Goal: Communication & Community: Answer question/provide support

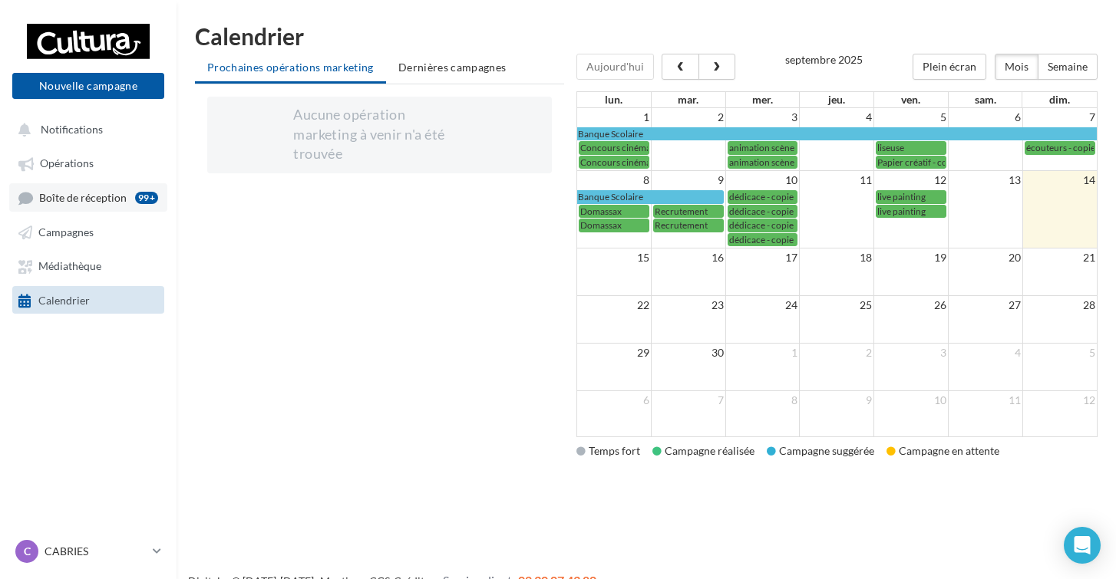
click at [58, 203] on span "Boîte de réception" at bounding box center [82, 197] width 87 height 13
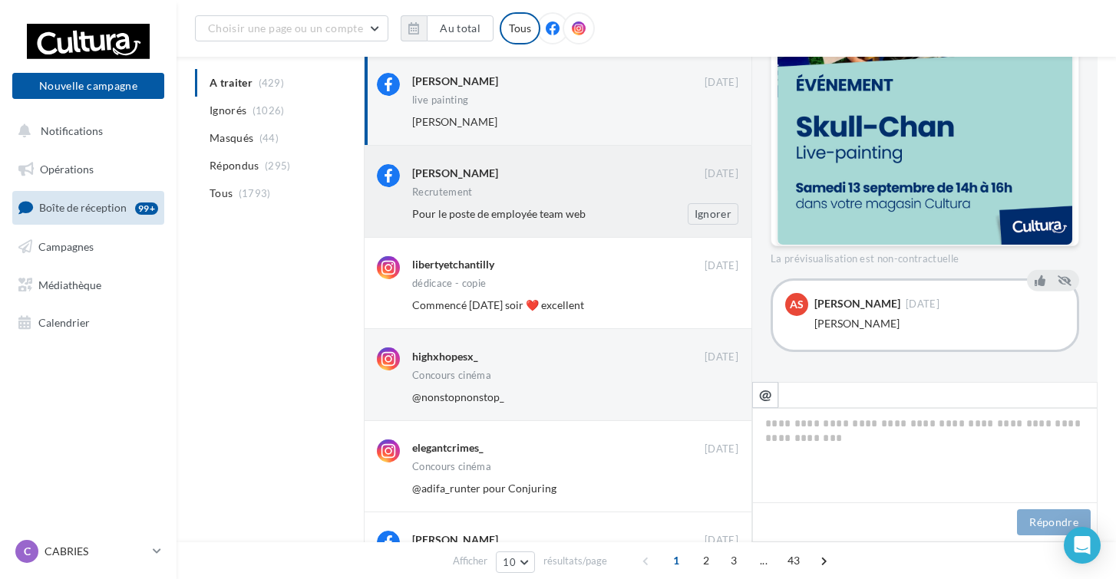
click at [596, 208] on div "Pour le poste de employée team web" at bounding box center [525, 213] width 226 height 15
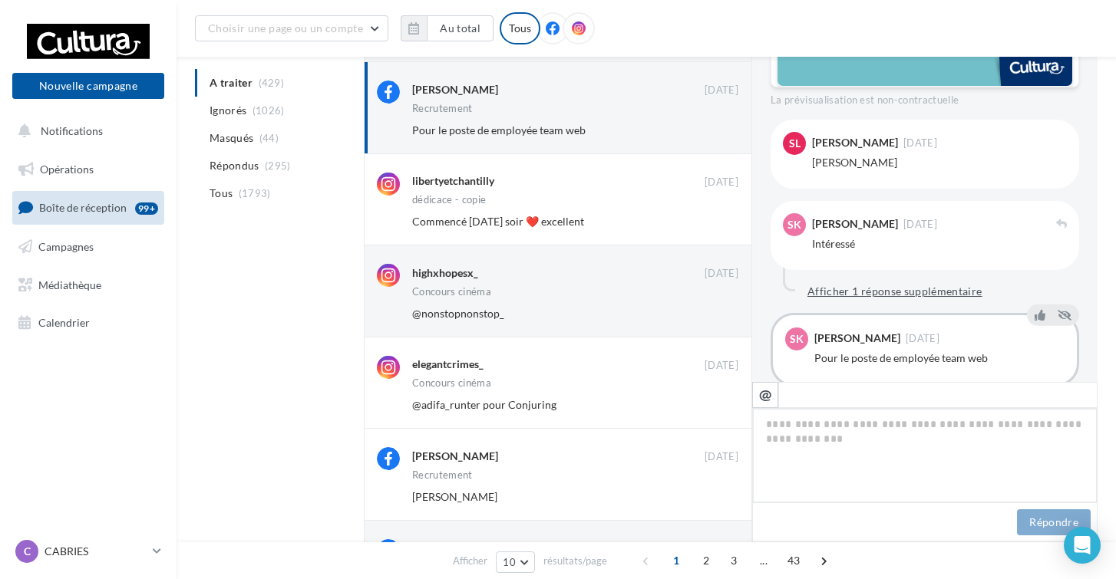
scroll to position [181, 0]
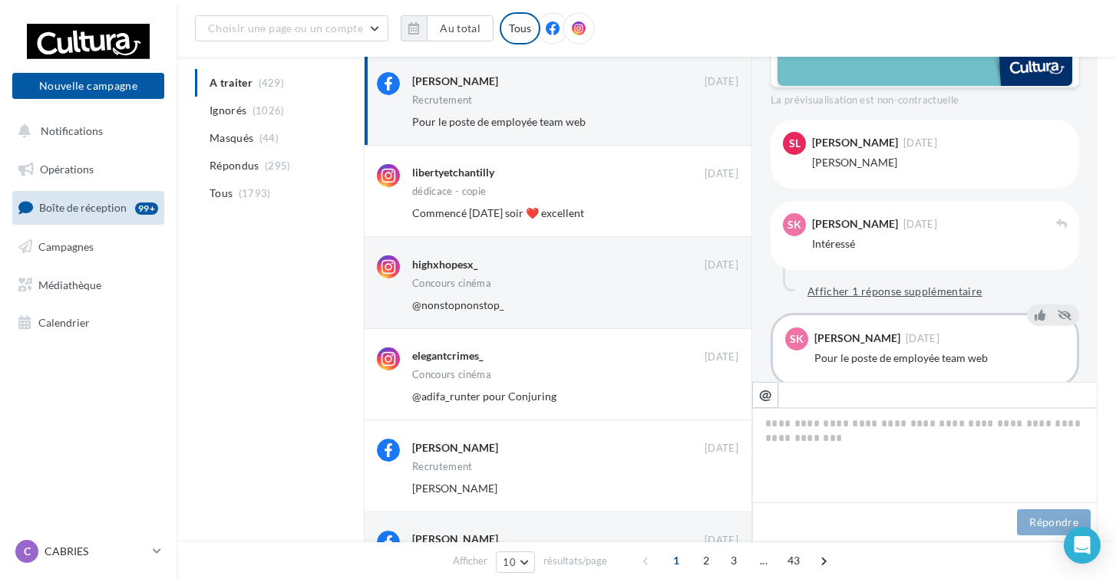
click at [851, 283] on button "Afficher 1 réponse supplémentaire" at bounding box center [894, 291] width 187 height 18
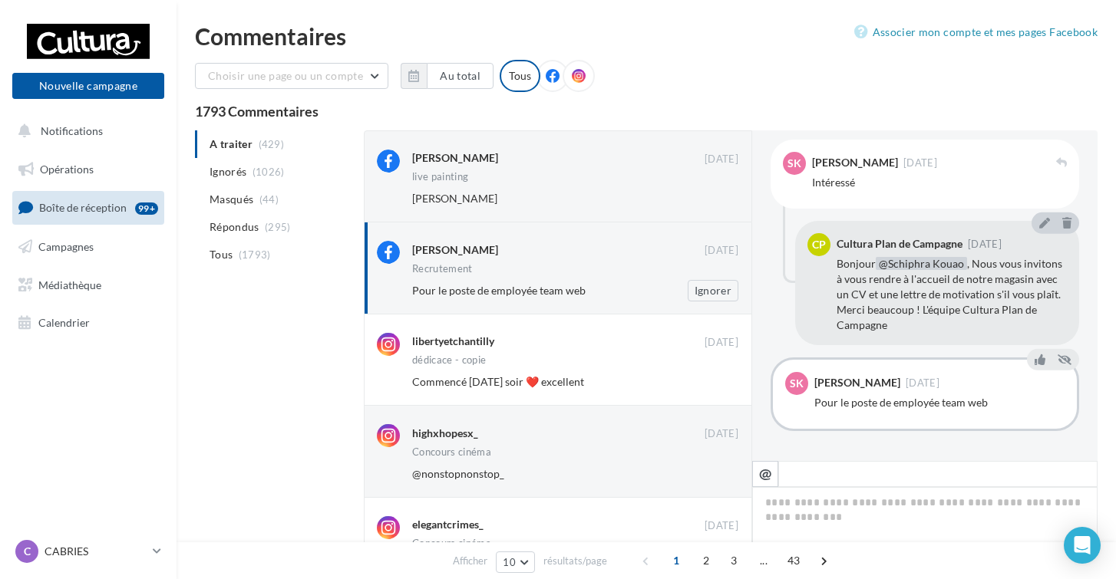
scroll to position [0, 0]
click at [705, 290] on button "Ignorer" at bounding box center [713, 290] width 51 height 21
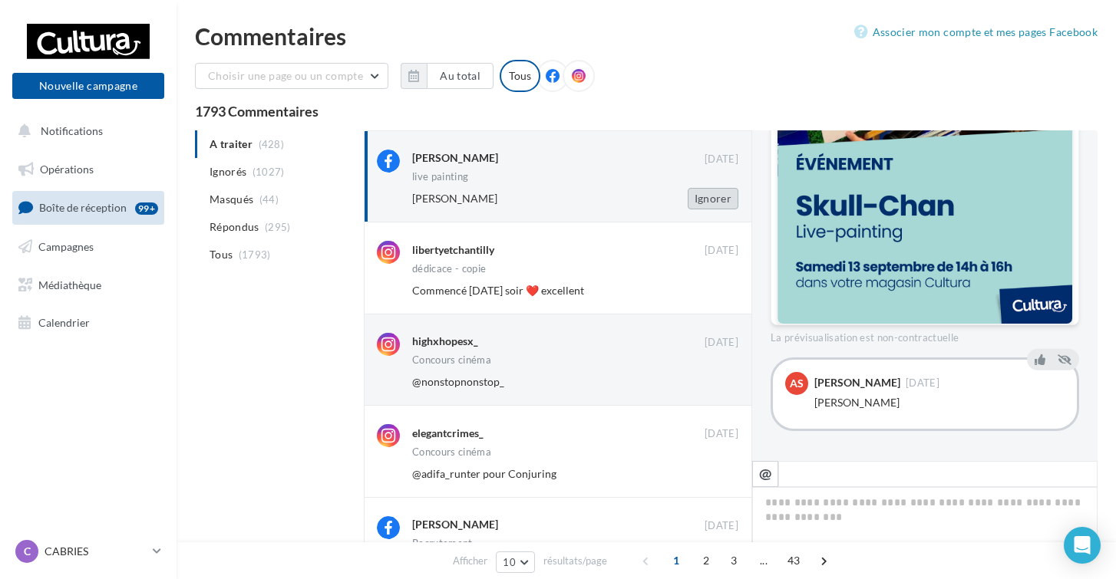
click at [705, 206] on button "Ignorer" at bounding box center [713, 198] width 51 height 21
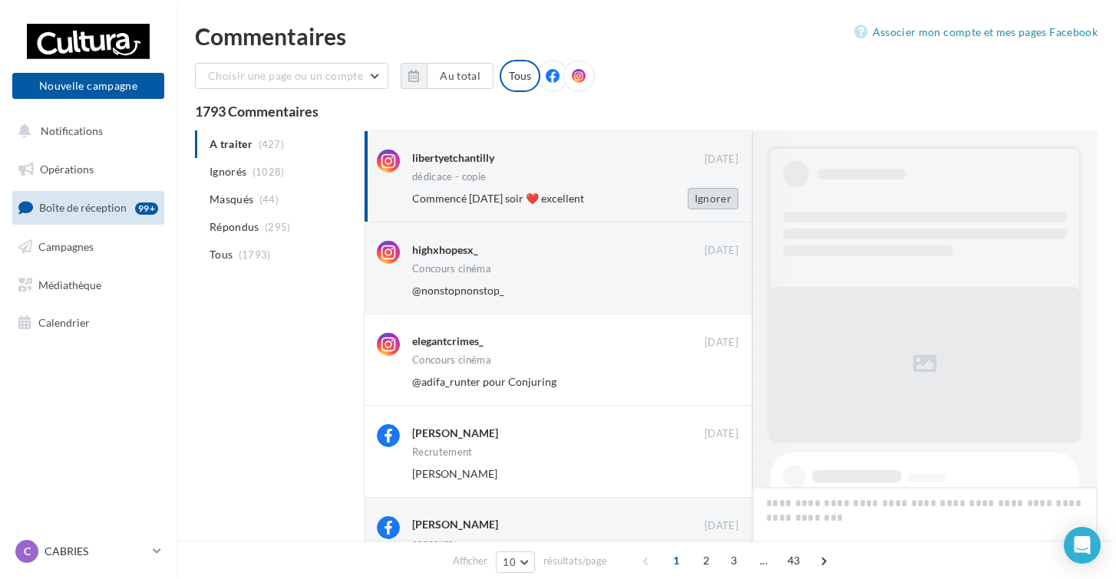
scroll to position [513, 0]
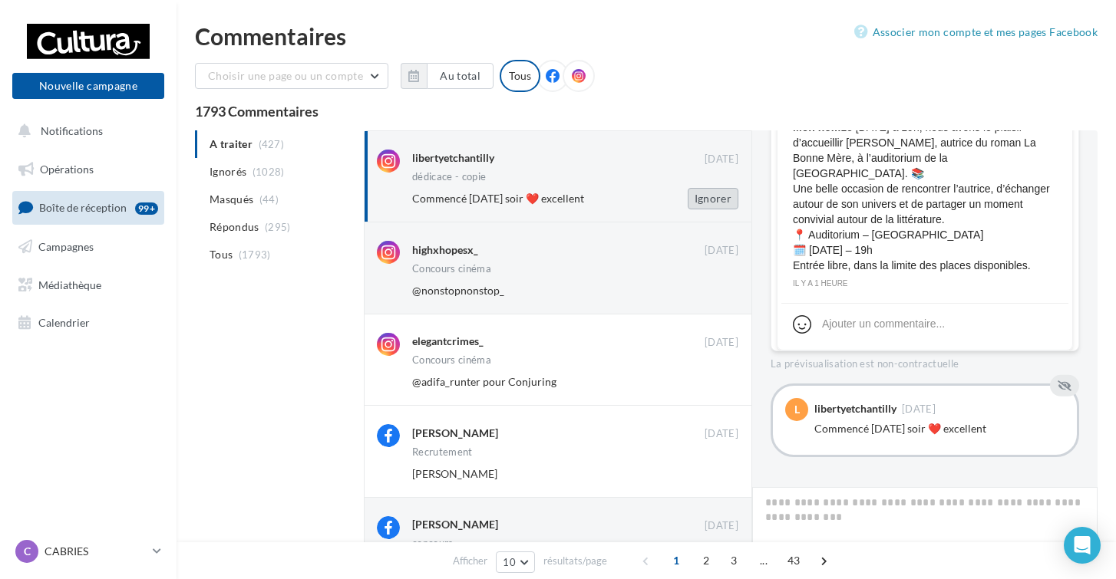
click at [711, 200] on button "Ignorer" at bounding box center [713, 198] width 51 height 21
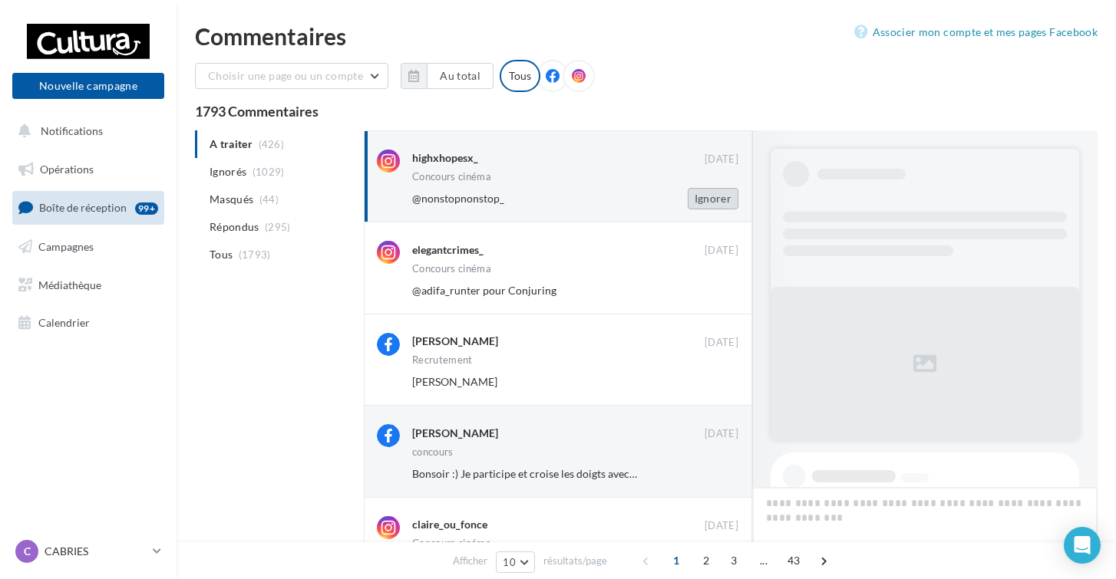
scroll to position [445, 0]
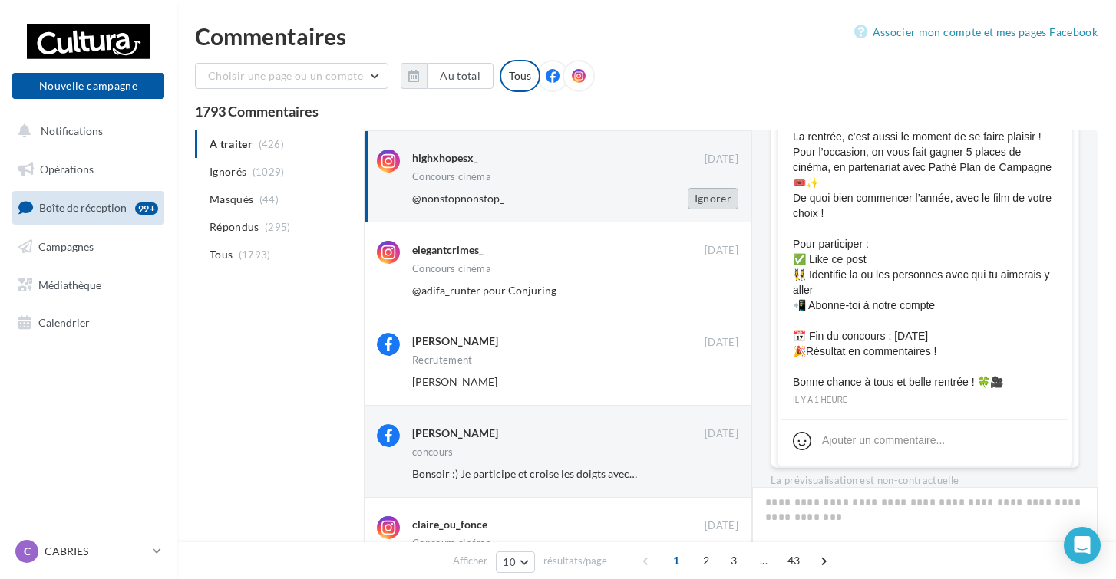
click at [711, 200] on button "Ignorer" at bounding box center [713, 198] width 51 height 21
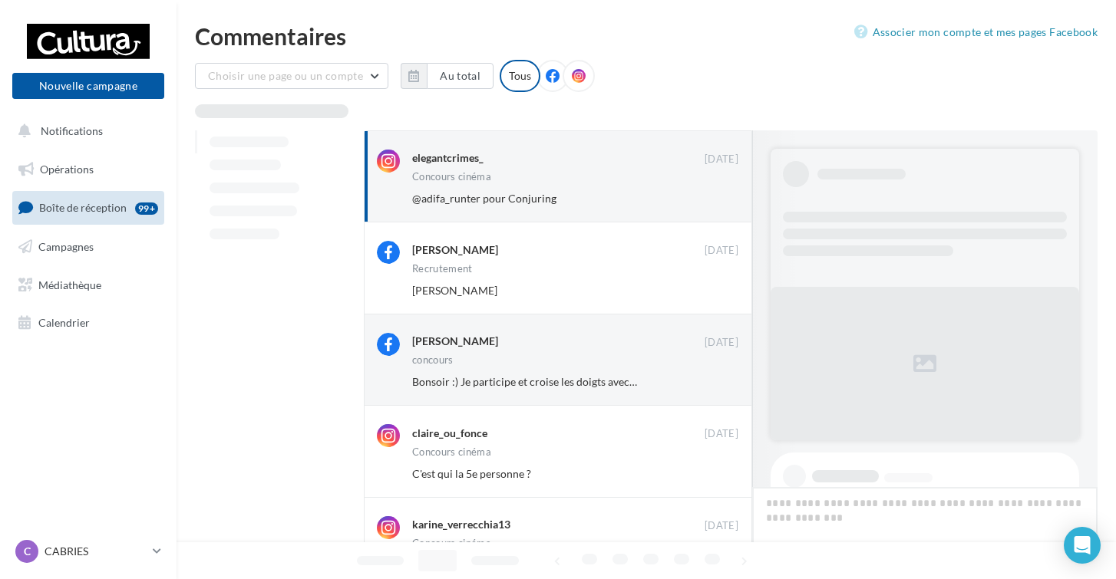
scroll to position [743, 0]
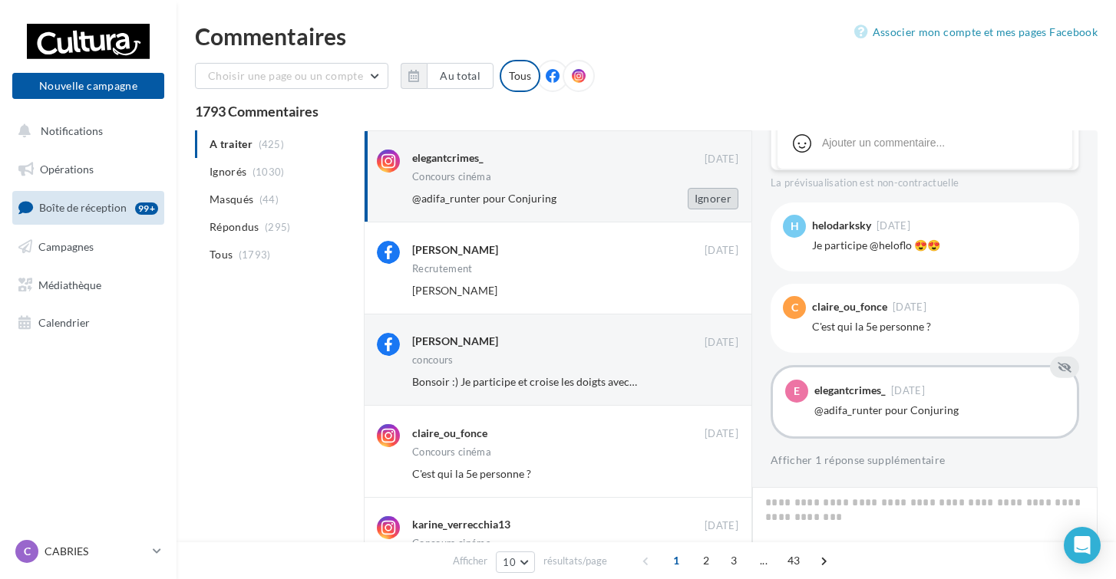
click at [711, 200] on button "Ignorer" at bounding box center [713, 198] width 51 height 21
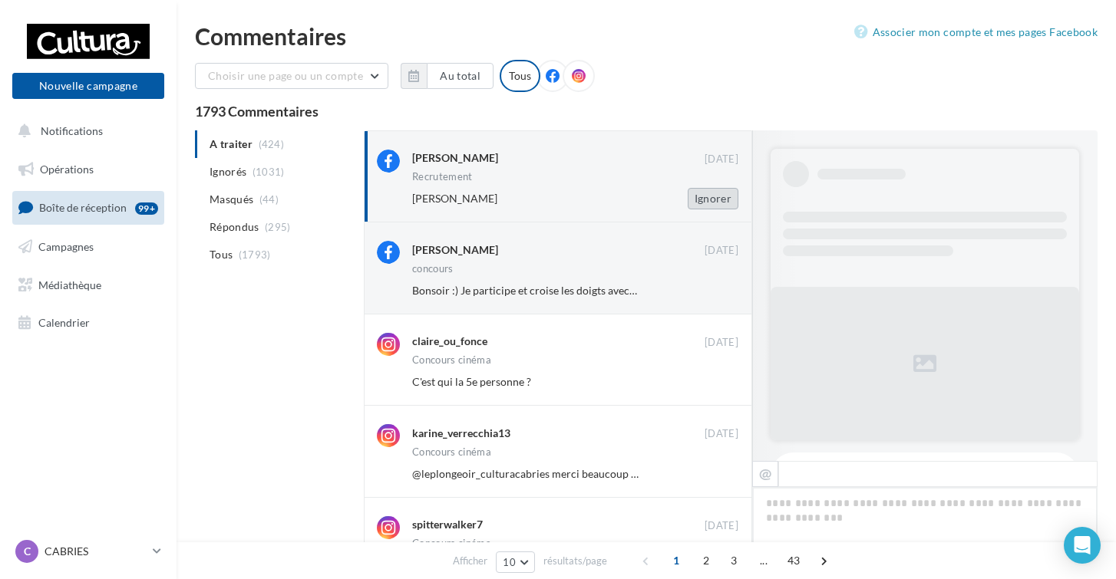
scroll to position [615, 0]
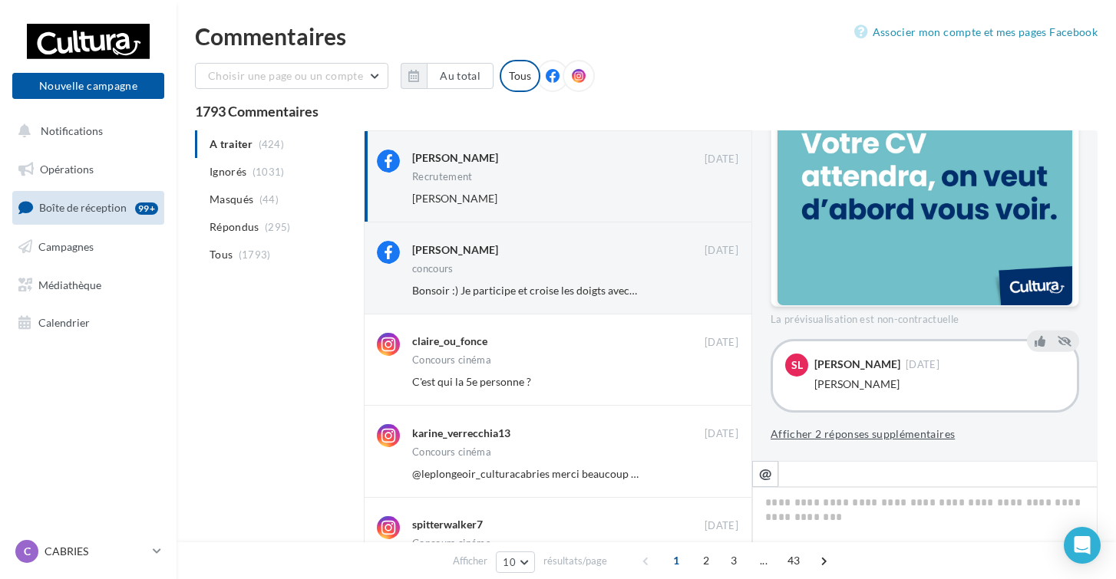
click at [796, 435] on button "Afficher 2 réponses supplémentaires" at bounding box center [863, 434] width 184 height 18
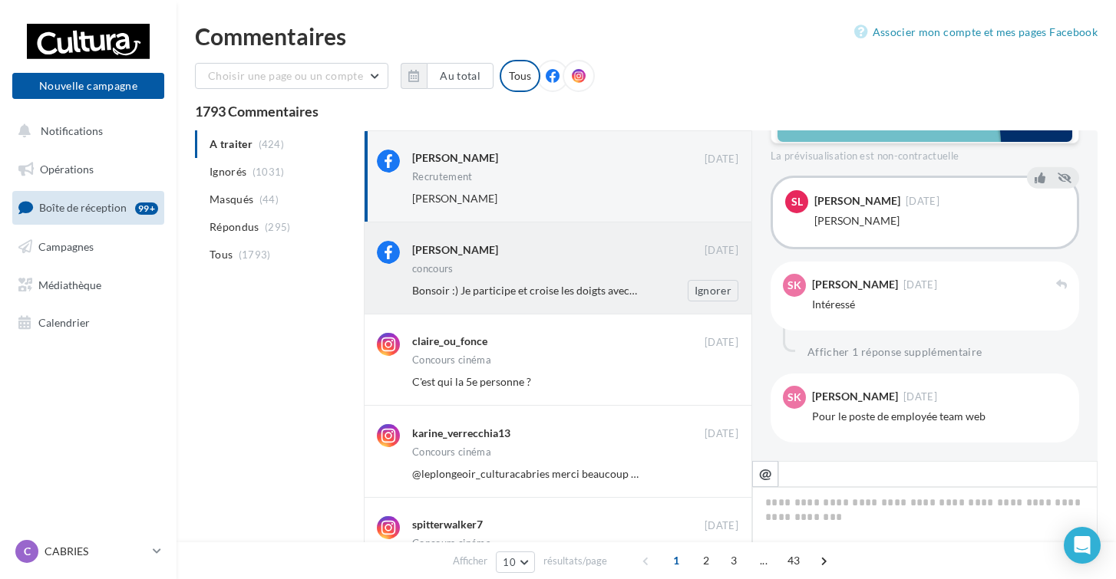
scroll to position [777, 0]
click at [698, 203] on button "Ignorer" at bounding box center [713, 198] width 51 height 21
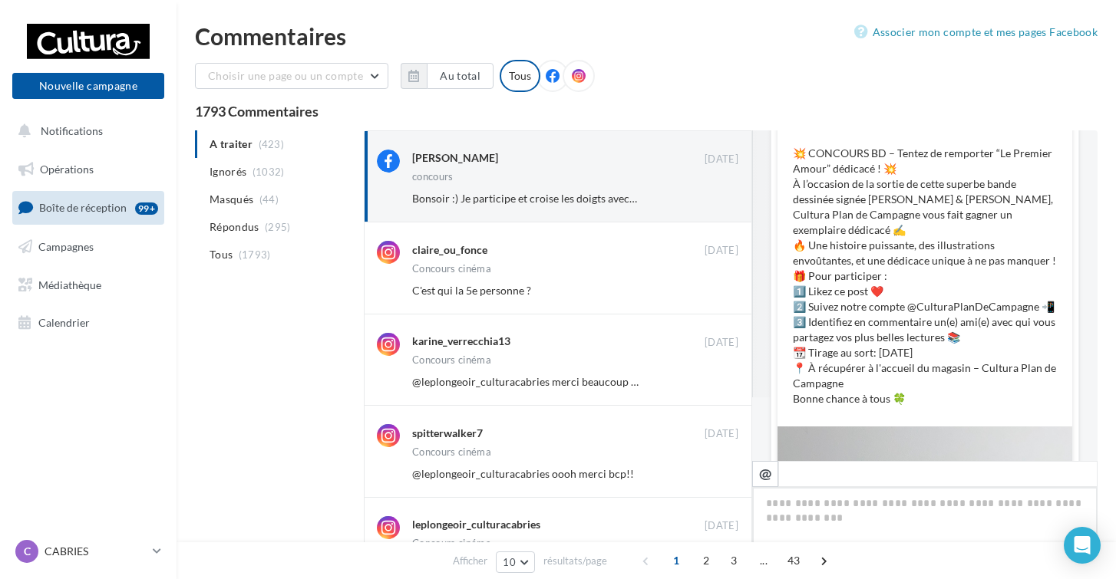
scroll to position [58, 0]
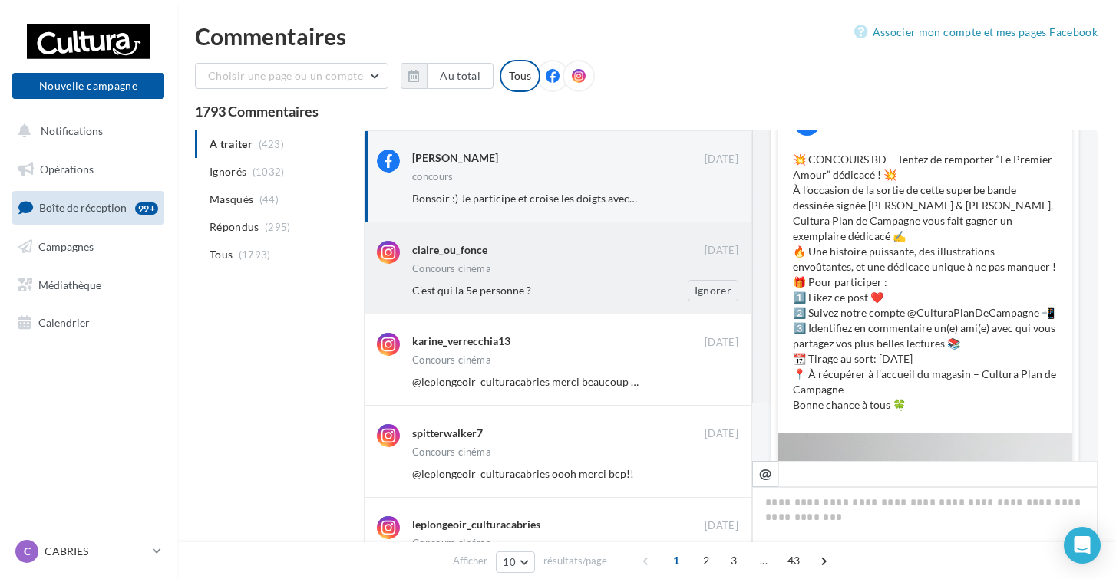
click at [529, 269] on div "Concours cinéma" at bounding box center [575, 270] width 326 height 13
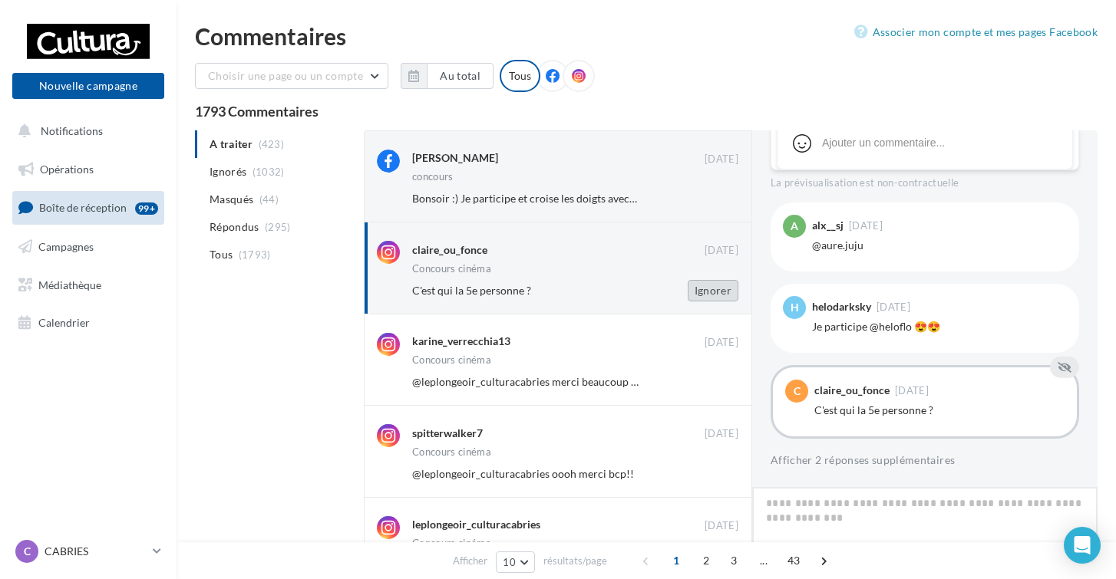
click at [711, 288] on button "Ignorer" at bounding box center [713, 290] width 51 height 21
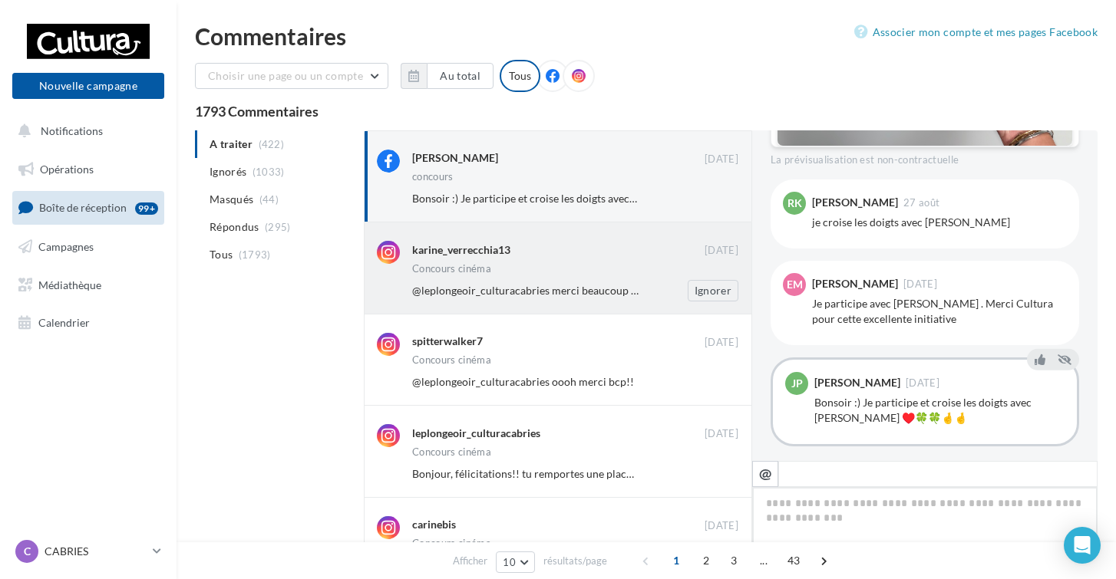
scroll to position [0, 0]
click at [658, 265] on div "Concours cinéma" at bounding box center [575, 270] width 326 height 13
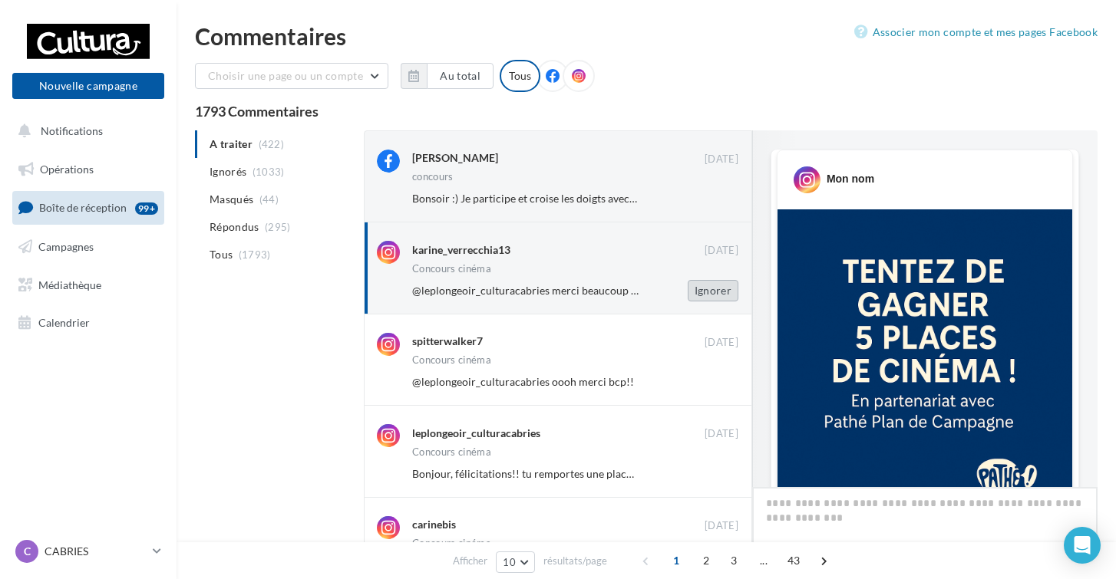
scroll to position [967, 0]
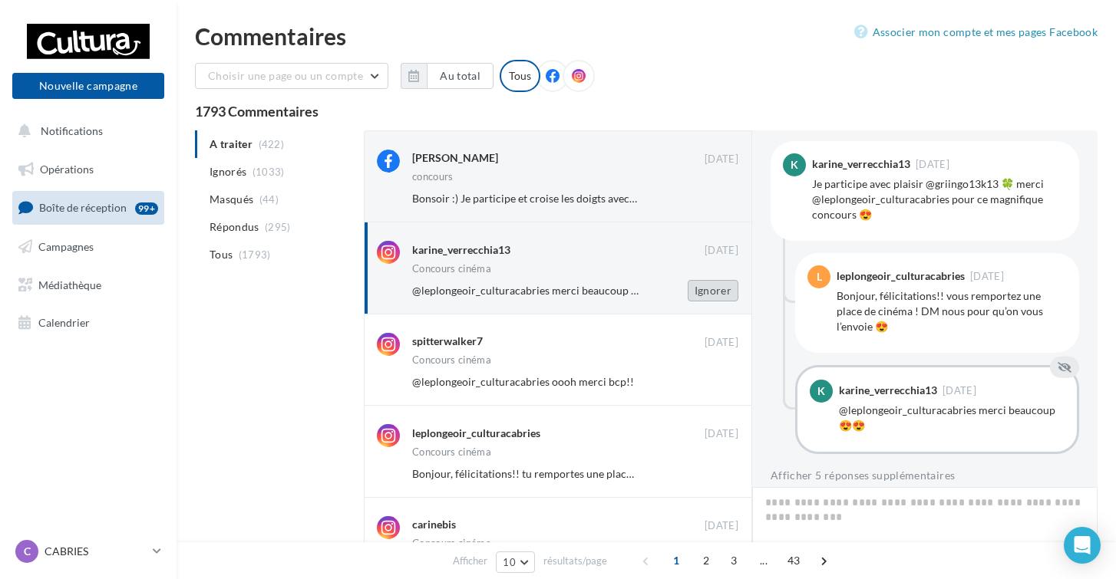
click at [709, 283] on button "Ignorer" at bounding box center [713, 290] width 51 height 21
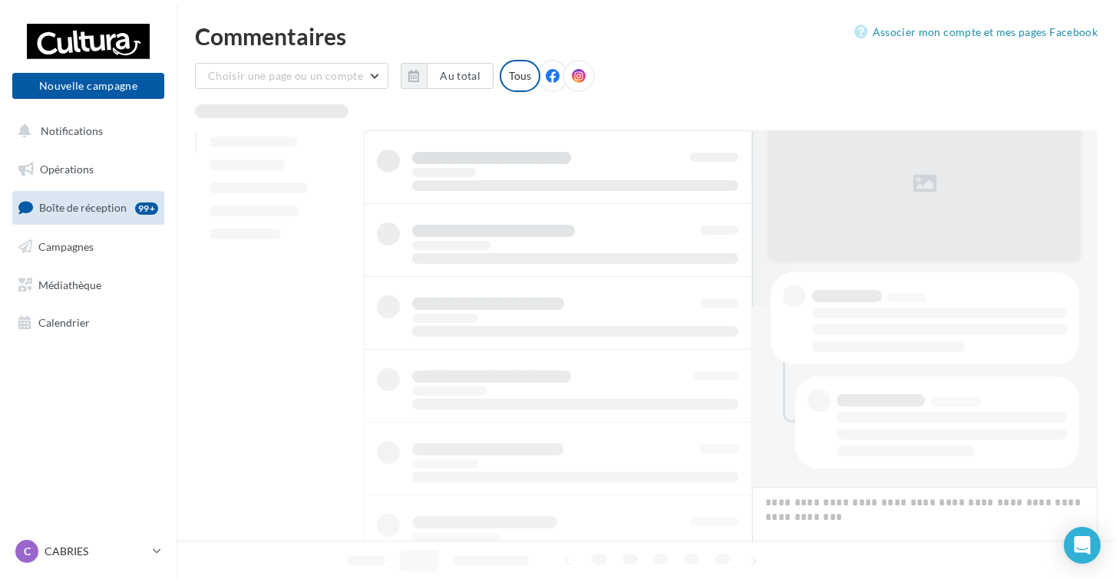
scroll to position [0, 0]
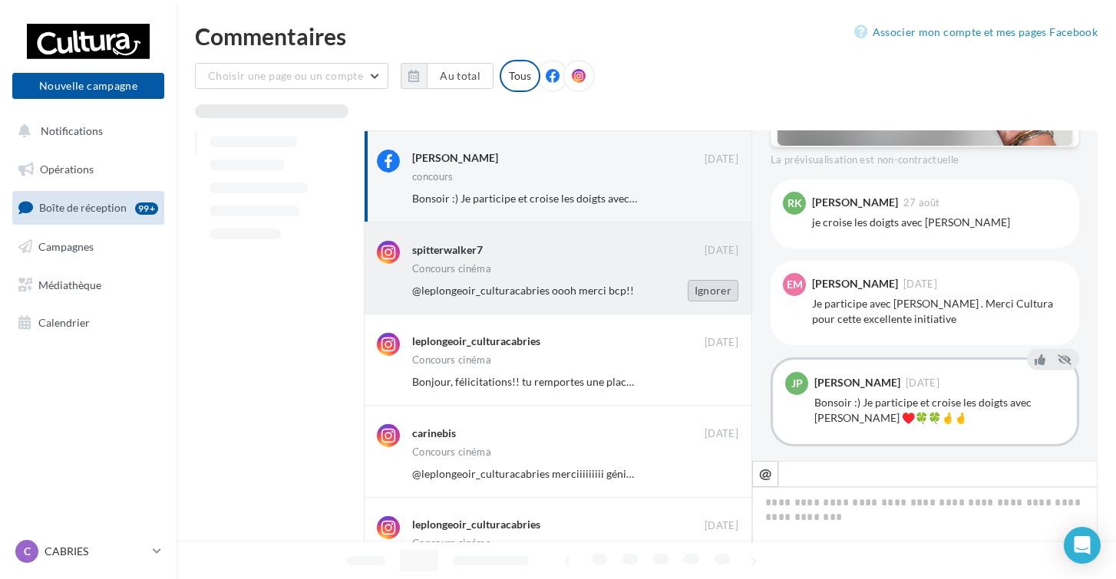
click at [708, 284] on button "Ignorer" at bounding box center [713, 290] width 51 height 21
click at [708, 285] on button "Ignorer" at bounding box center [713, 289] width 51 height 21
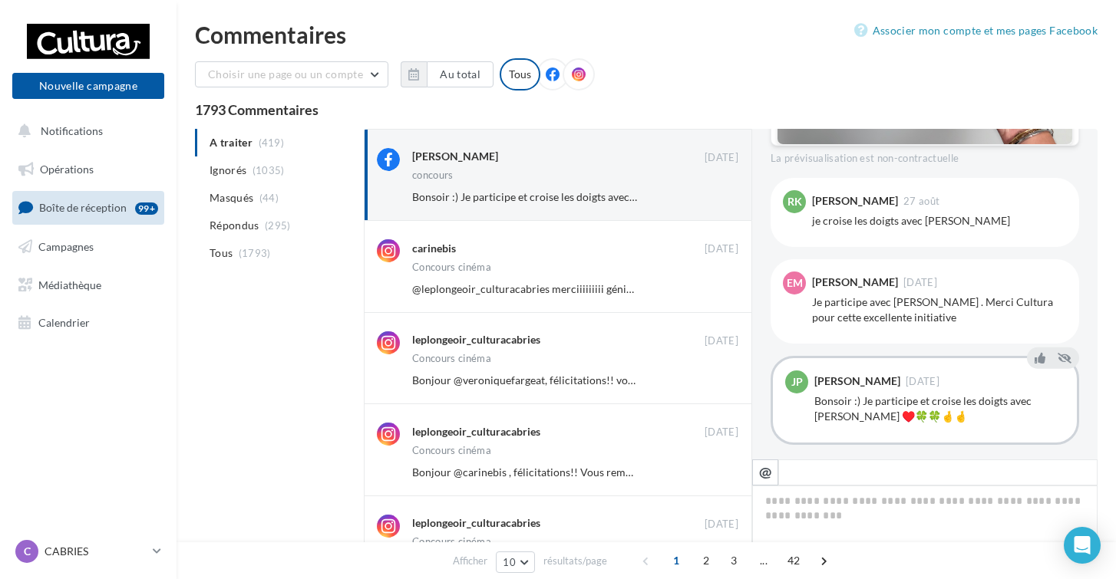
click at [708, 285] on button "Ignorer" at bounding box center [713, 289] width 51 height 21
click at [708, 285] on button "Ignorer" at bounding box center [713, 288] width 51 height 21
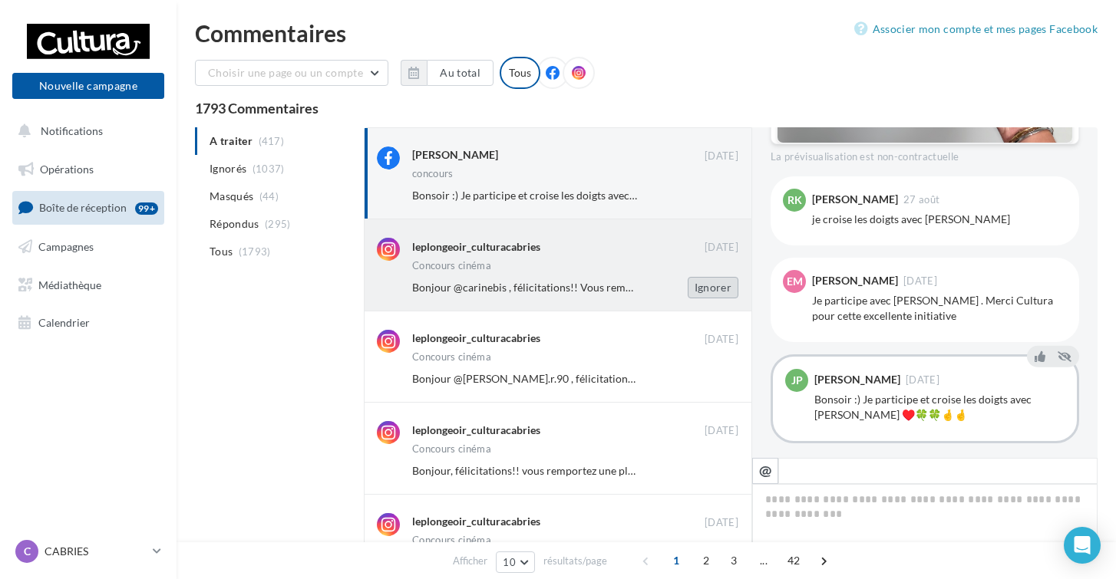
click at [708, 285] on button "Ignorer" at bounding box center [713, 287] width 51 height 21
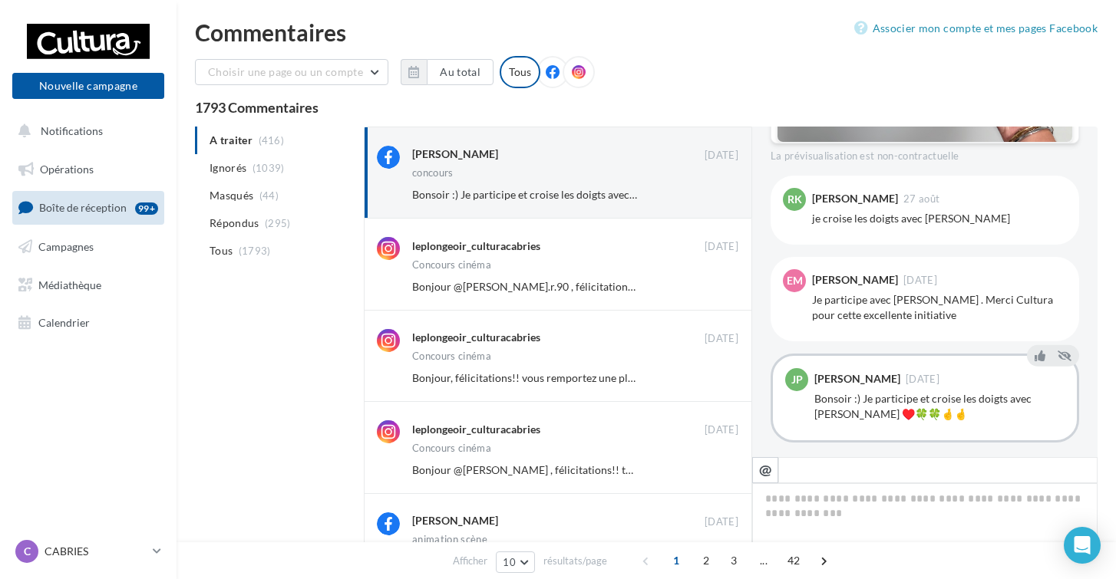
click at [708, 285] on button "Ignorer" at bounding box center [713, 286] width 51 height 21
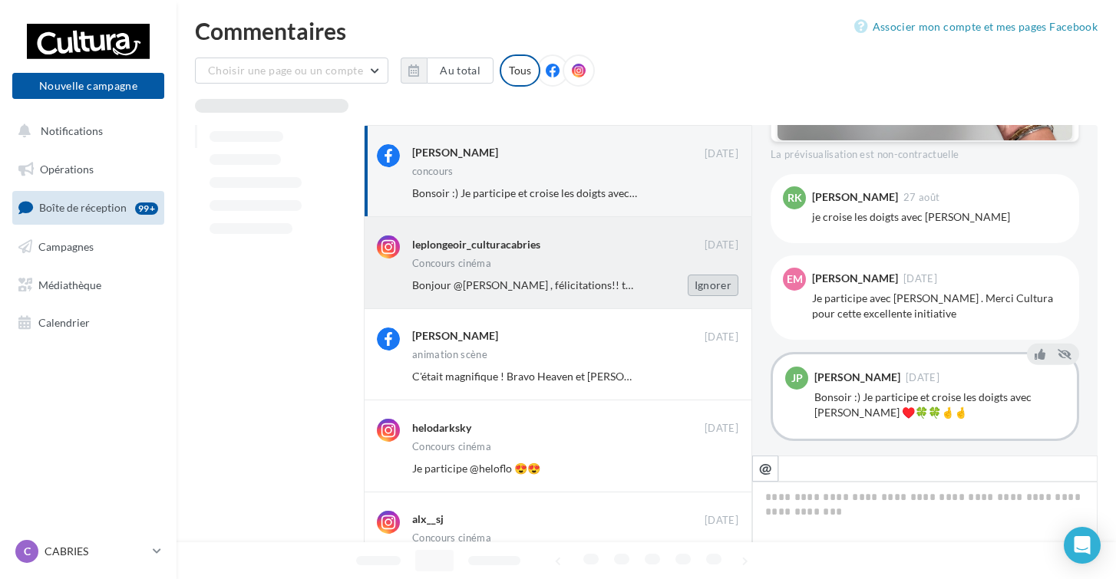
click at [708, 286] on button "Ignorer" at bounding box center [713, 285] width 51 height 21
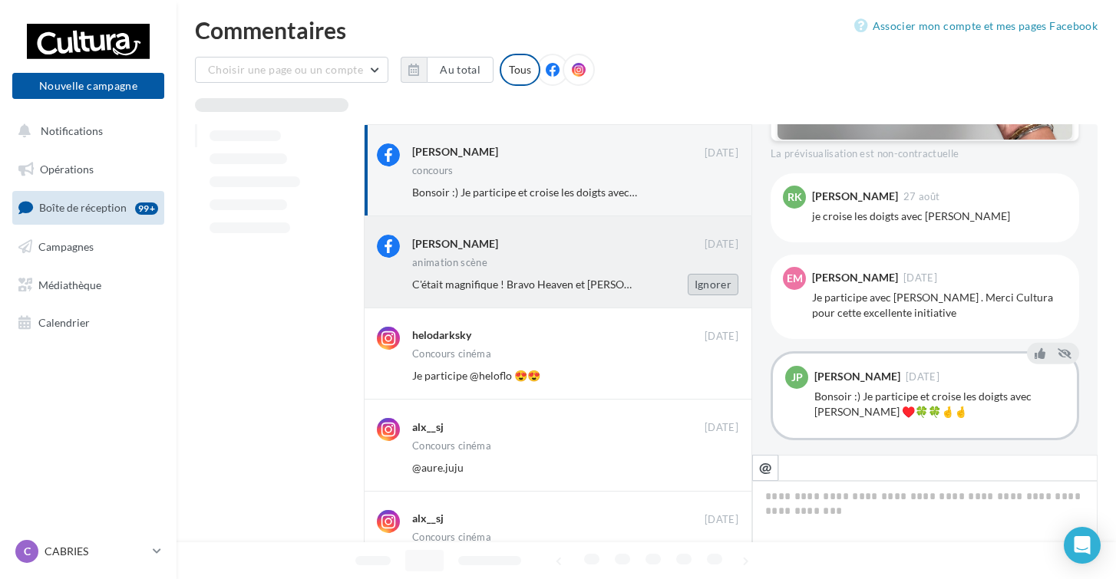
click at [708, 285] on button "Ignorer" at bounding box center [713, 284] width 51 height 21
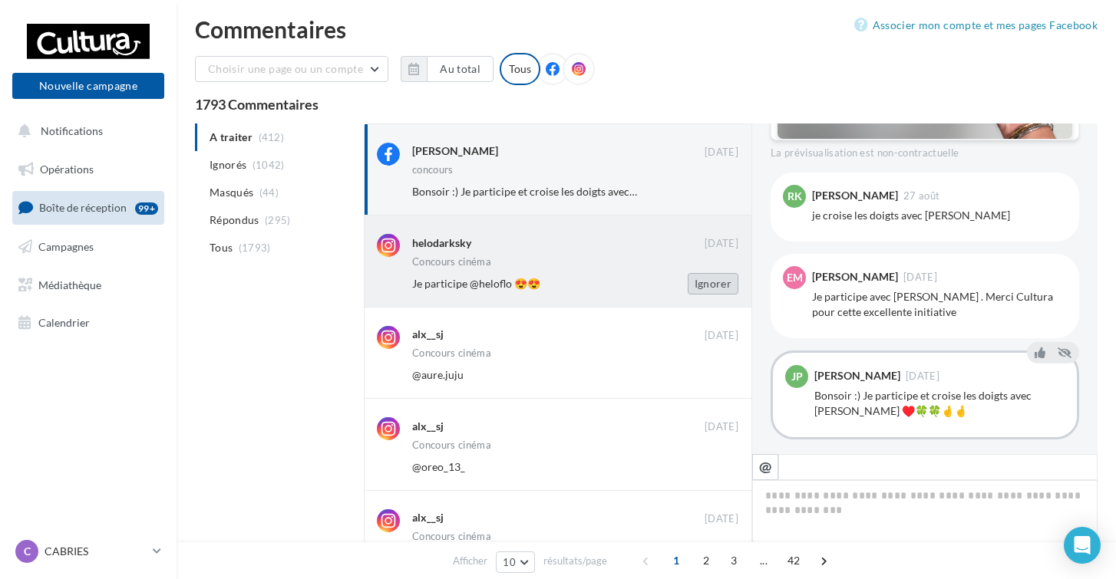
click at [708, 285] on button "Ignorer" at bounding box center [713, 283] width 51 height 21
click at [708, 285] on button "Ignorer" at bounding box center [713, 282] width 51 height 21
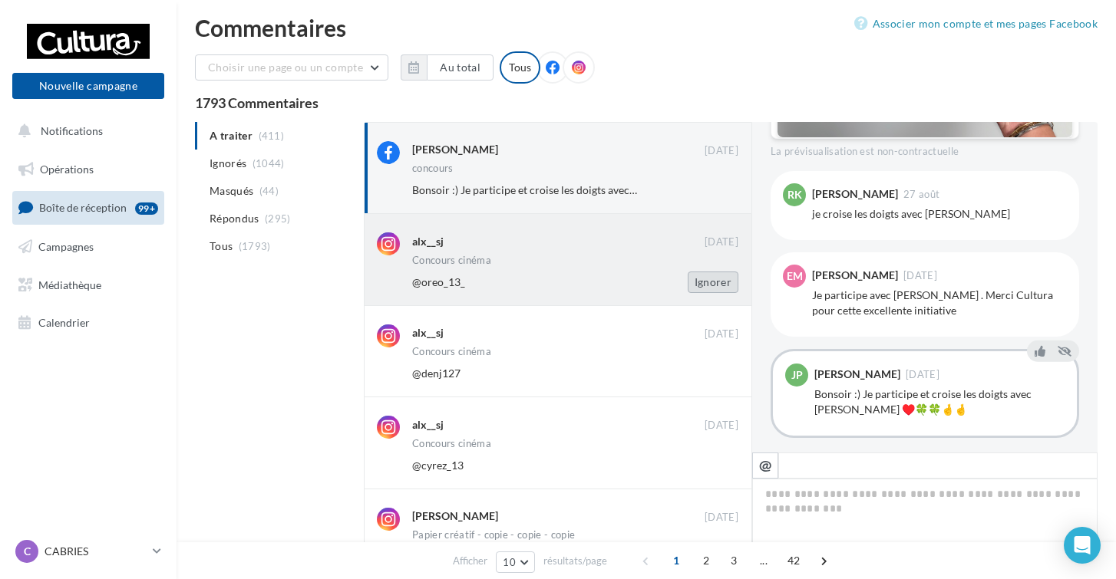
click at [708, 285] on button "Ignorer" at bounding box center [713, 282] width 51 height 21
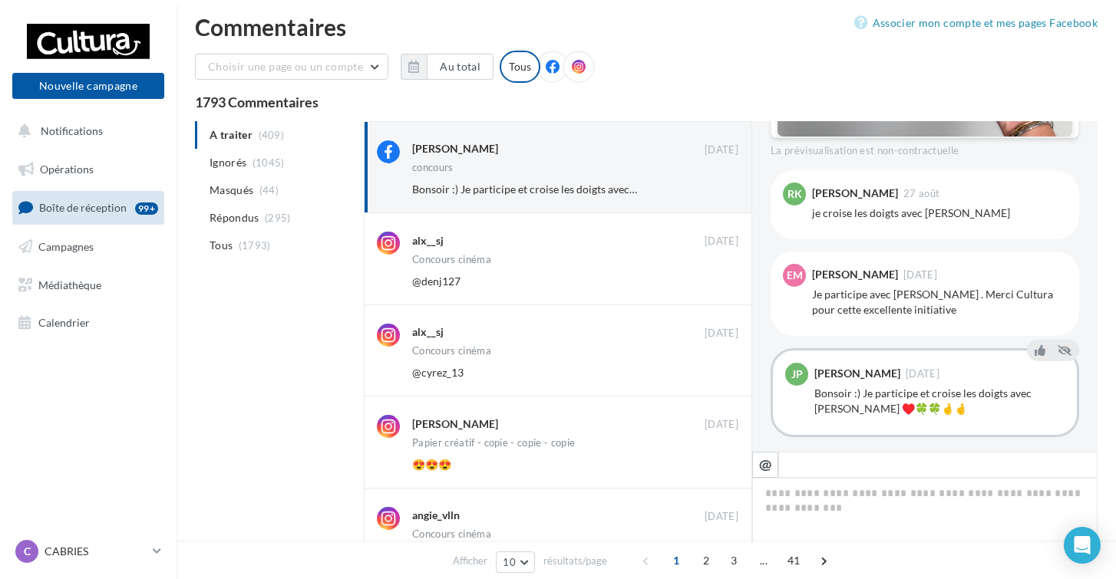
click at [708, 285] on button "Ignorer" at bounding box center [713, 281] width 51 height 21
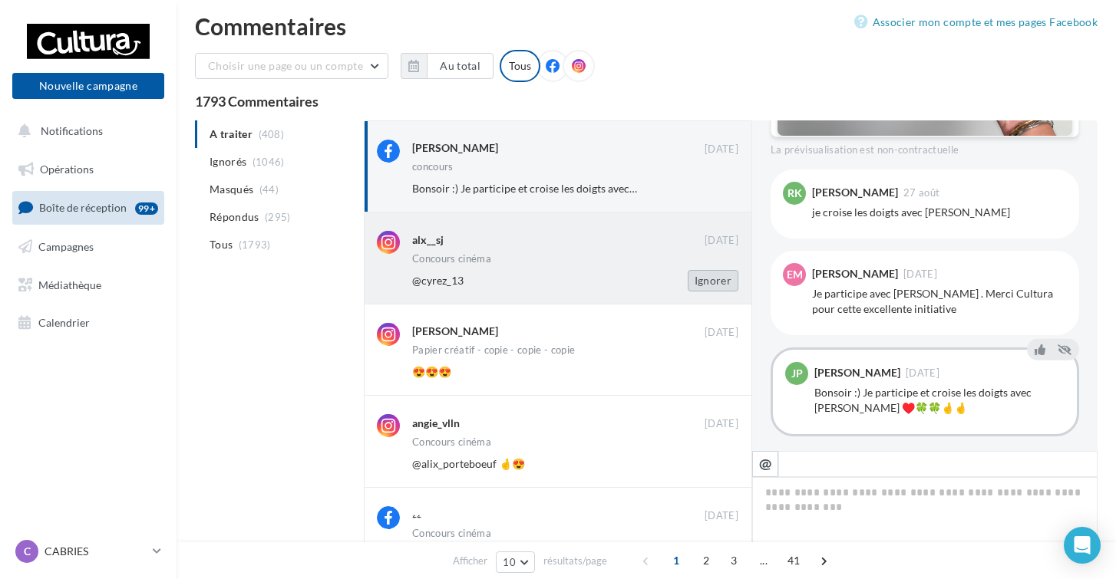
click at [707, 285] on button "Ignorer" at bounding box center [713, 280] width 51 height 21
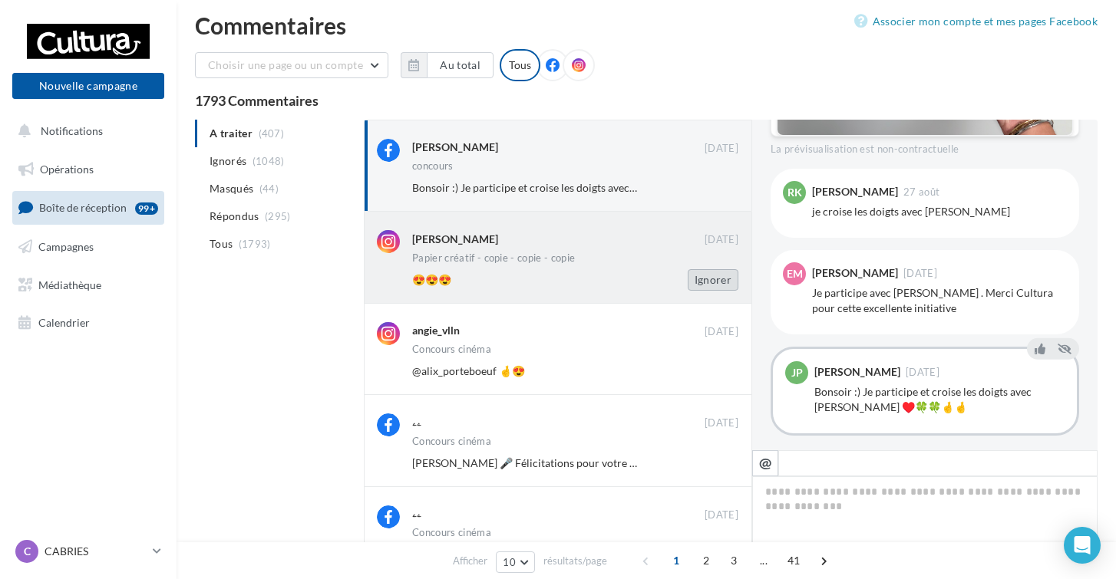
click at [707, 286] on button "Ignorer" at bounding box center [713, 279] width 51 height 21
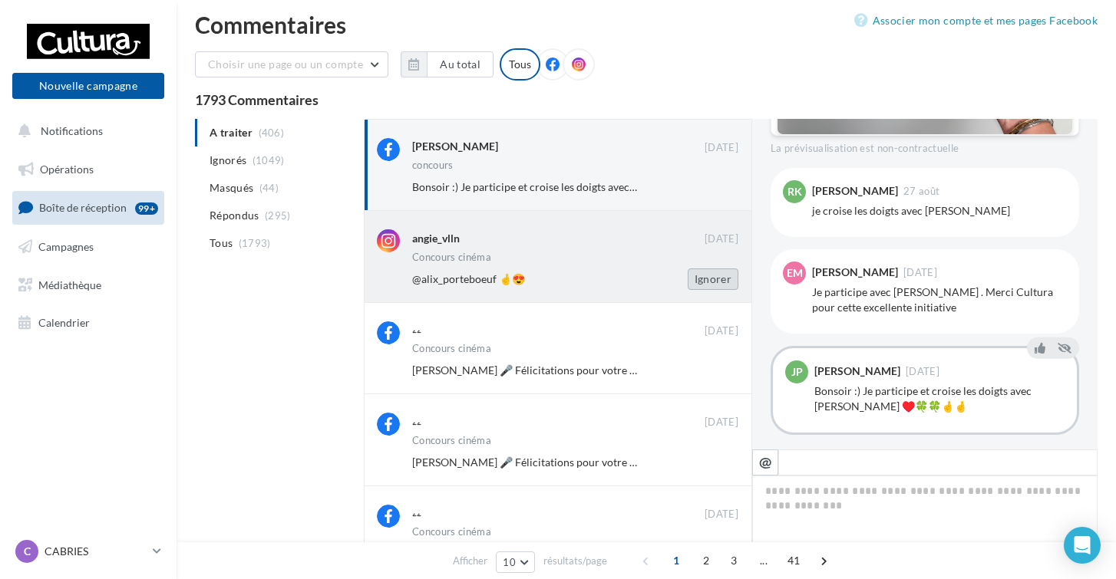
click at [707, 285] on button "Ignorer" at bounding box center [713, 279] width 51 height 21
click at [637, 276] on div "Jay Kompin 🎤 Félicitations pour votre victoire ! 🎉🎉 Pour plus d'informations, r…" at bounding box center [525, 278] width 226 height 15
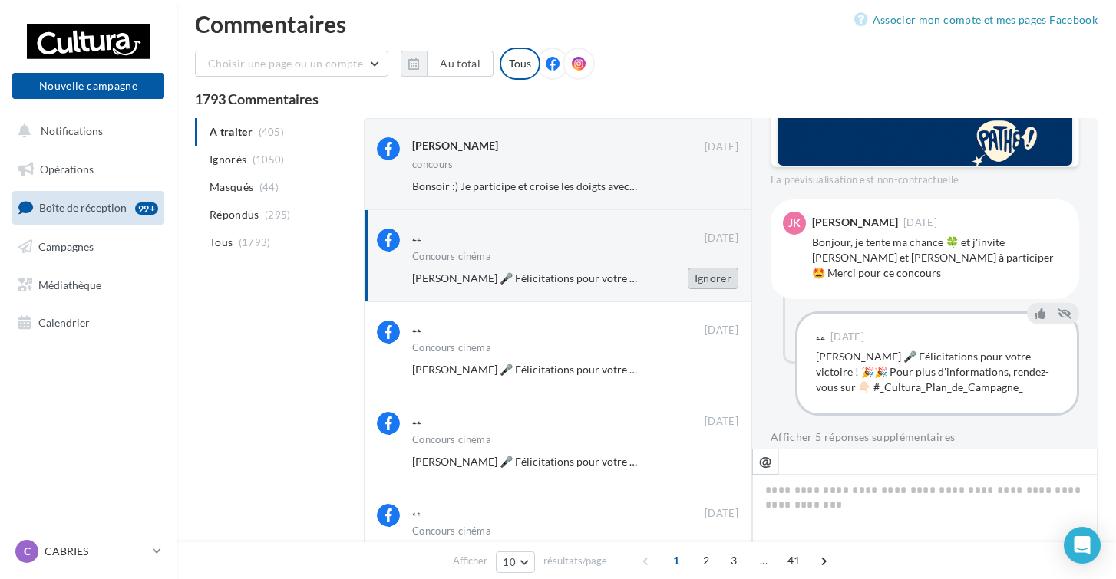
click at [698, 277] on button "Ignorer" at bounding box center [713, 278] width 51 height 21
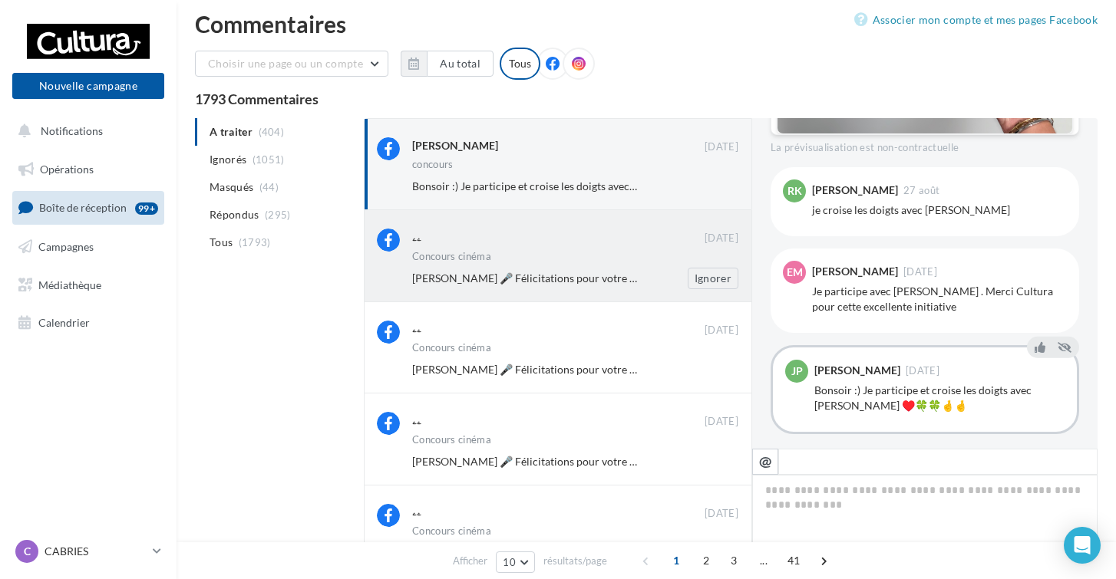
click at [674, 269] on div "Ignorer" at bounding box center [701, 278] width 100 height 21
click at [710, 282] on button "Ignorer" at bounding box center [713, 278] width 51 height 21
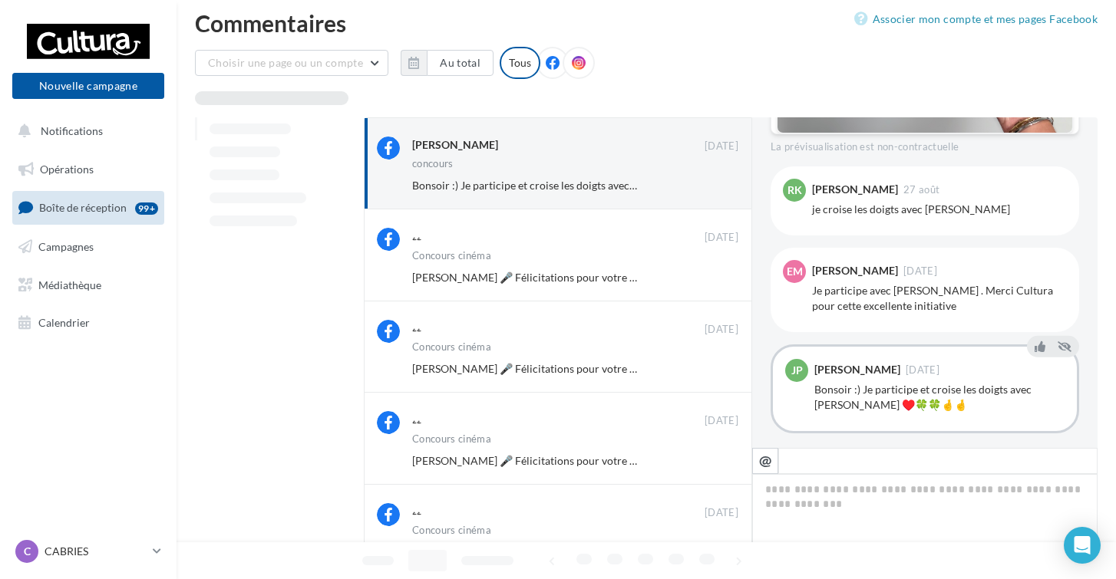
click at [710, 282] on button "Ignorer" at bounding box center [713, 277] width 51 height 21
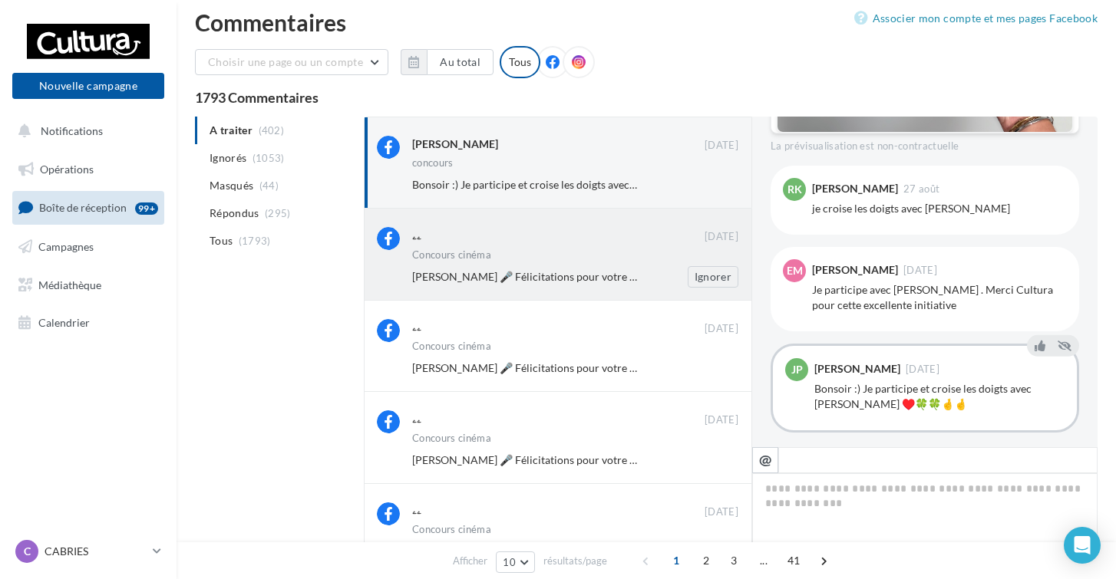
click at [595, 259] on div "Concours cinéma" at bounding box center [575, 256] width 326 height 13
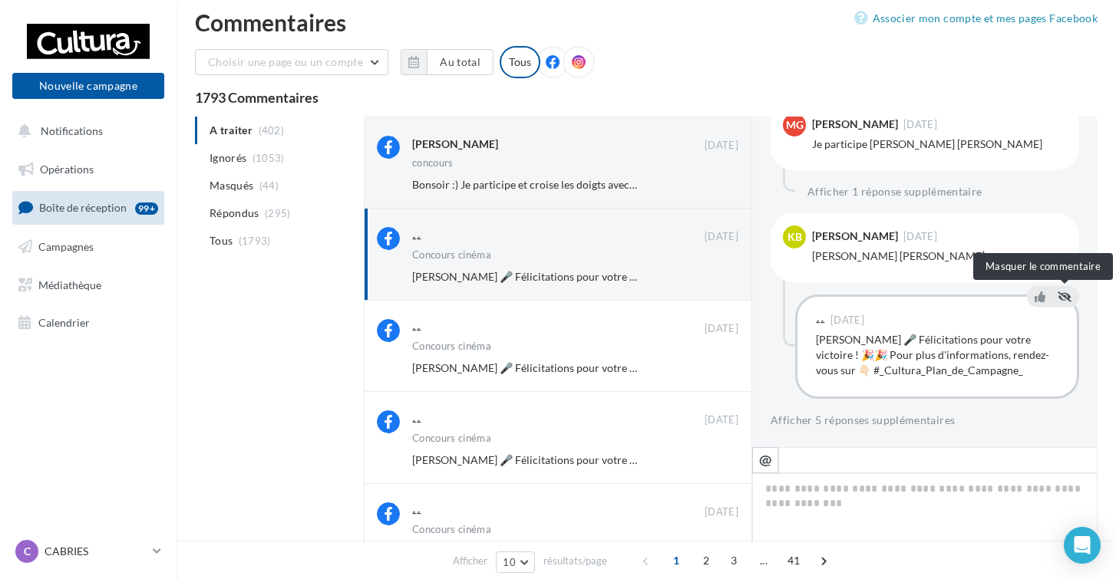
click at [1064, 298] on icon at bounding box center [1065, 297] width 14 height 11
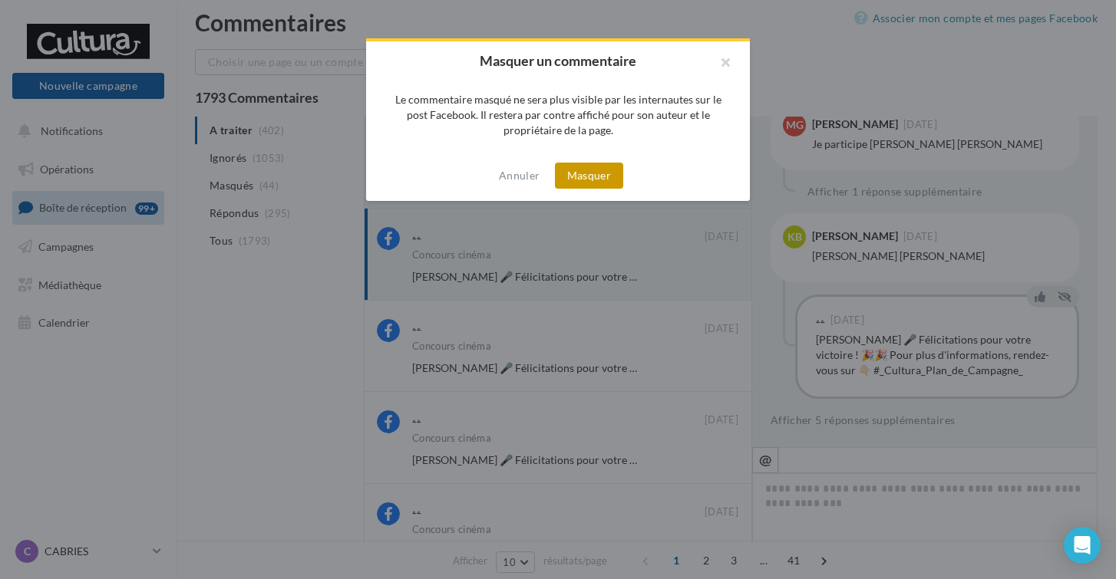
click at [572, 175] on button "Masquer" at bounding box center [589, 176] width 68 height 26
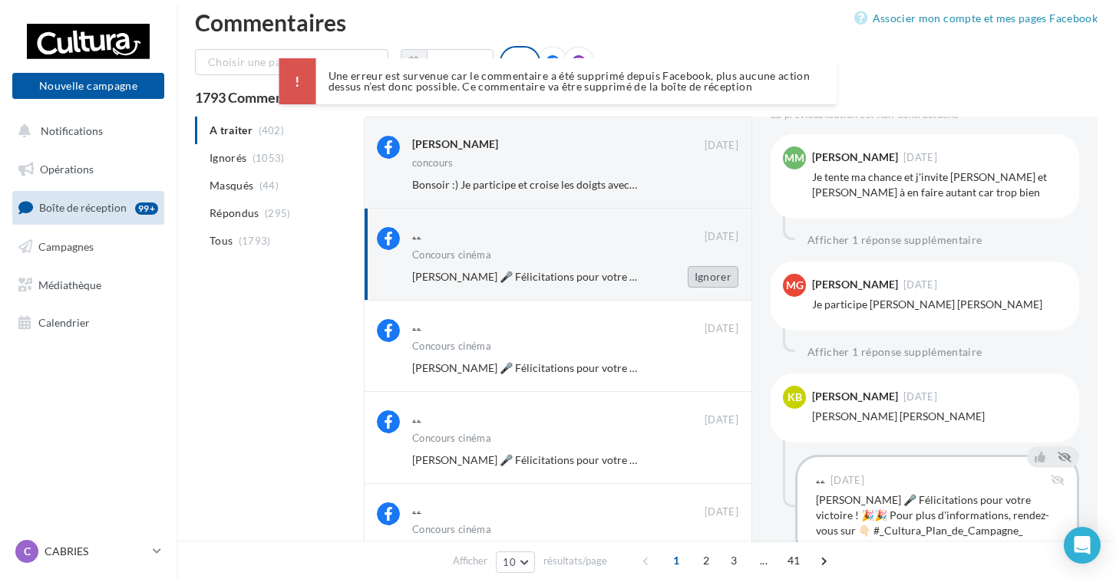
click at [707, 271] on button "Ignorer" at bounding box center [713, 276] width 51 height 21
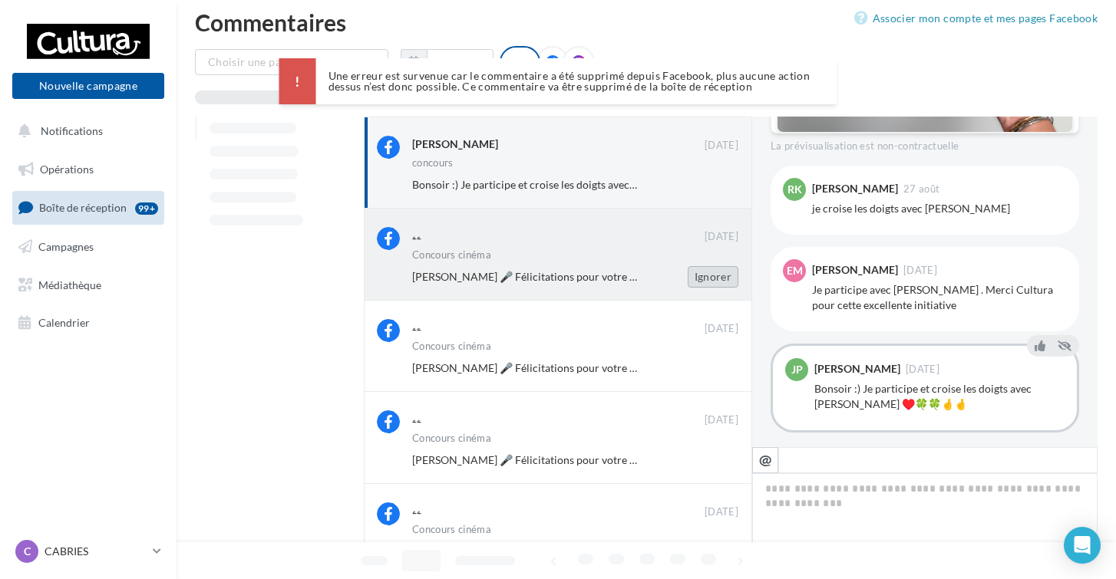
click at [705, 272] on button "Ignorer" at bounding box center [713, 276] width 51 height 21
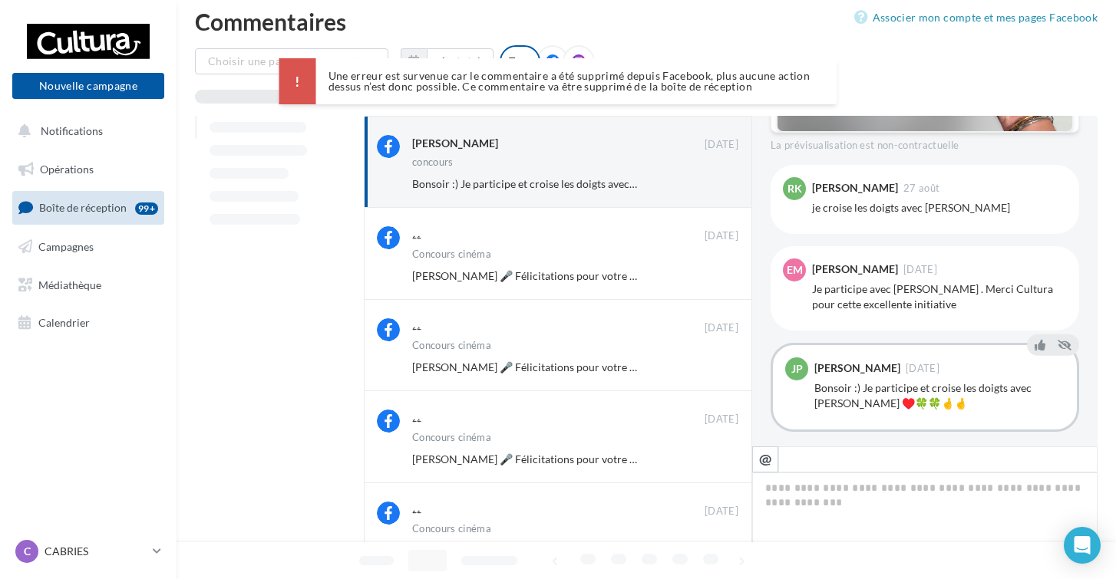
click at [705, 273] on button "Ignorer" at bounding box center [713, 276] width 51 height 21
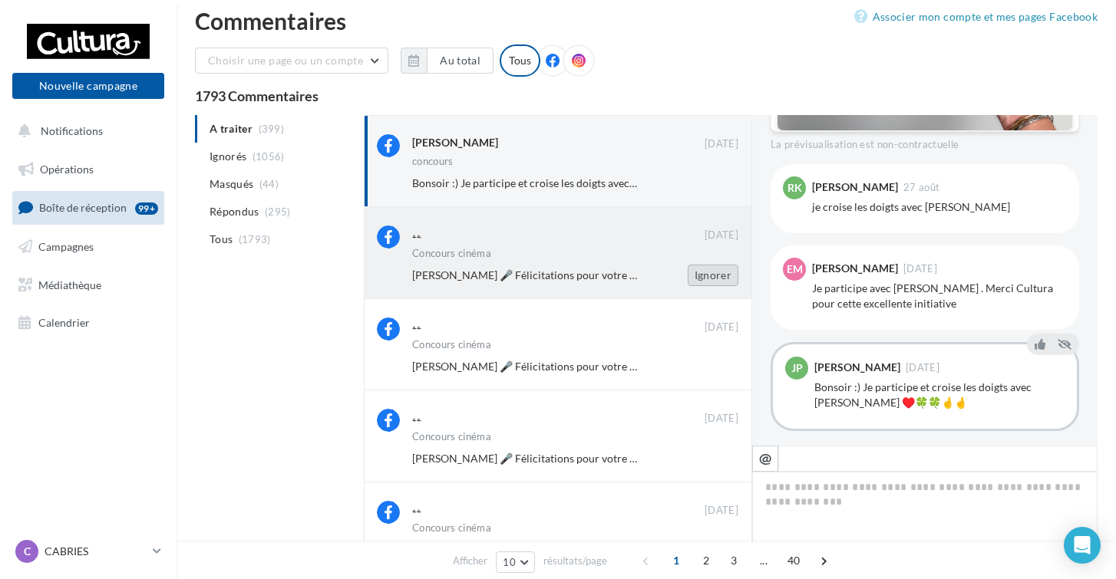
click at [705, 273] on button "Ignorer" at bounding box center [713, 275] width 51 height 21
click at [705, 274] on button "Ignorer" at bounding box center [713, 274] width 51 height 21
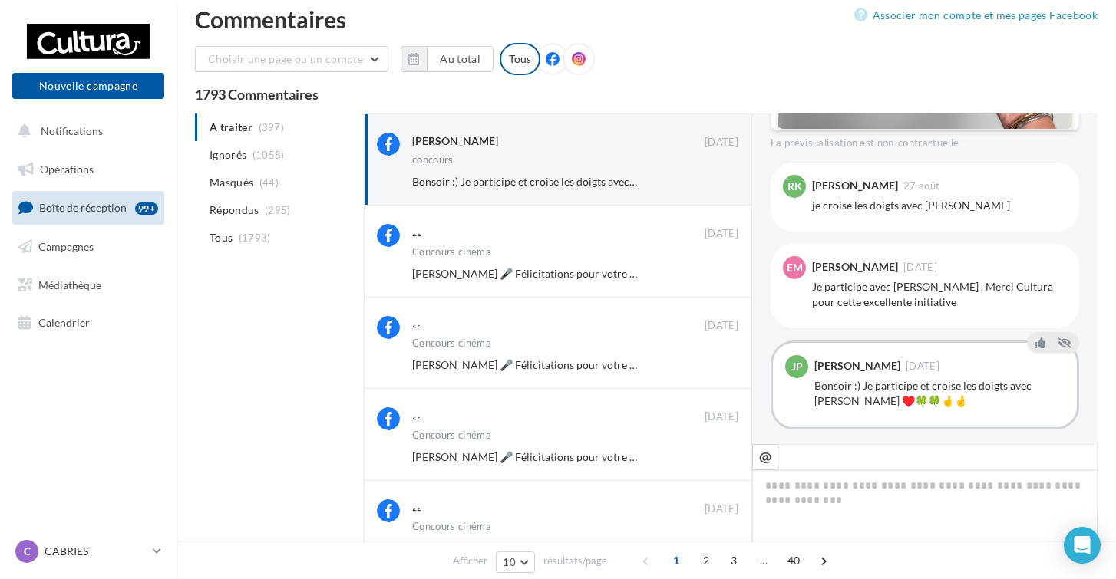
click at [705, 274] on button "Ignorer" at bounding box center [713, 273] width 51 height 21
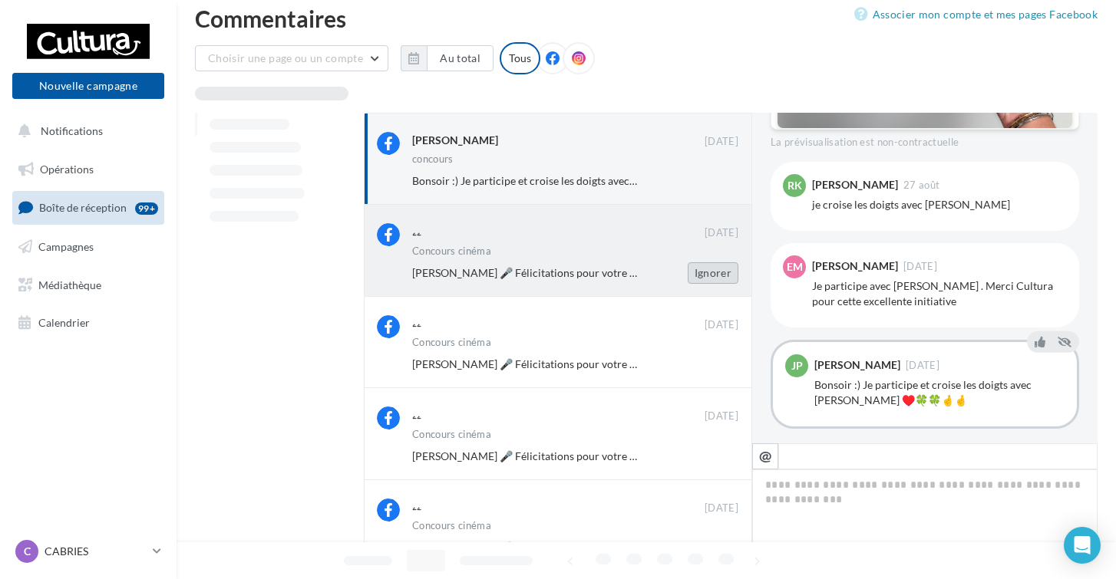
click at [705, 274] on button "Ignorer" at bounding box center [713, 272] width 51 height 21
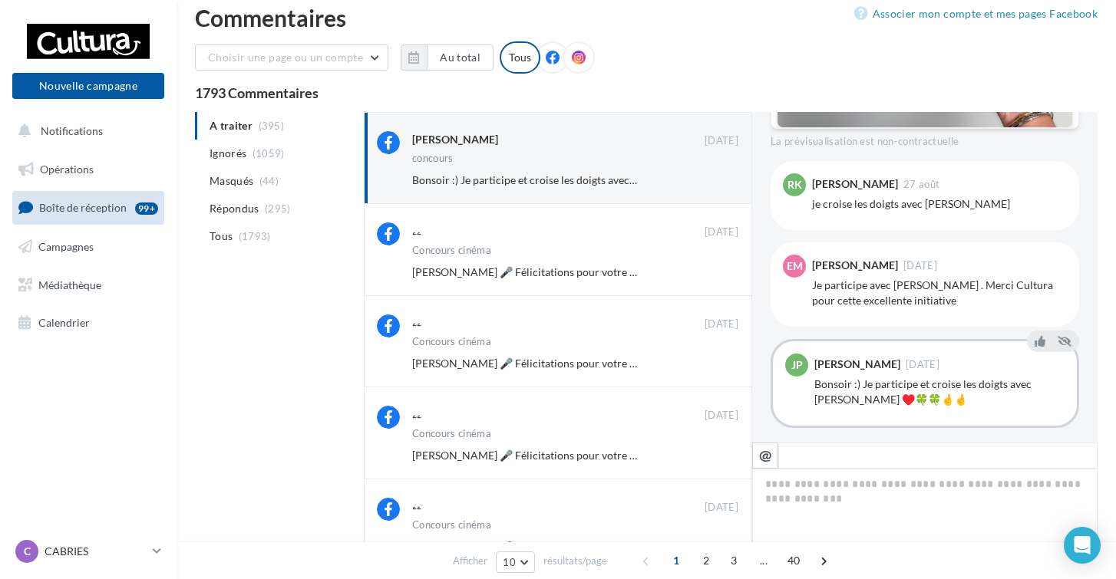
click at [705, 274] on button "Ignorer" at bounding box center [713, 272] width 51 height 21
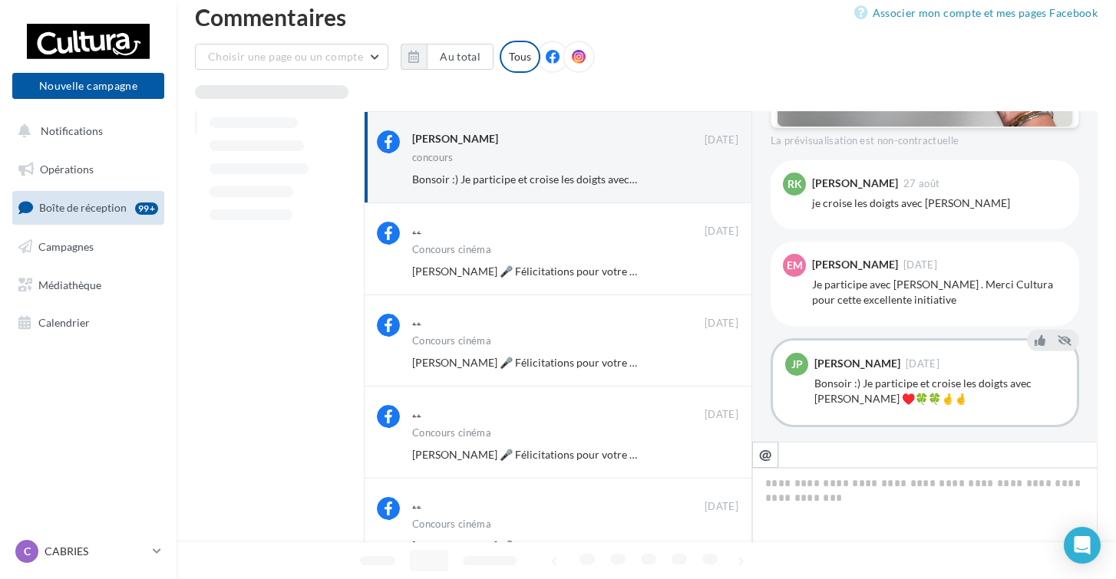
click at [705, 274] on button "Ignorer" at bounding box center [713, 271] width 51 height 21
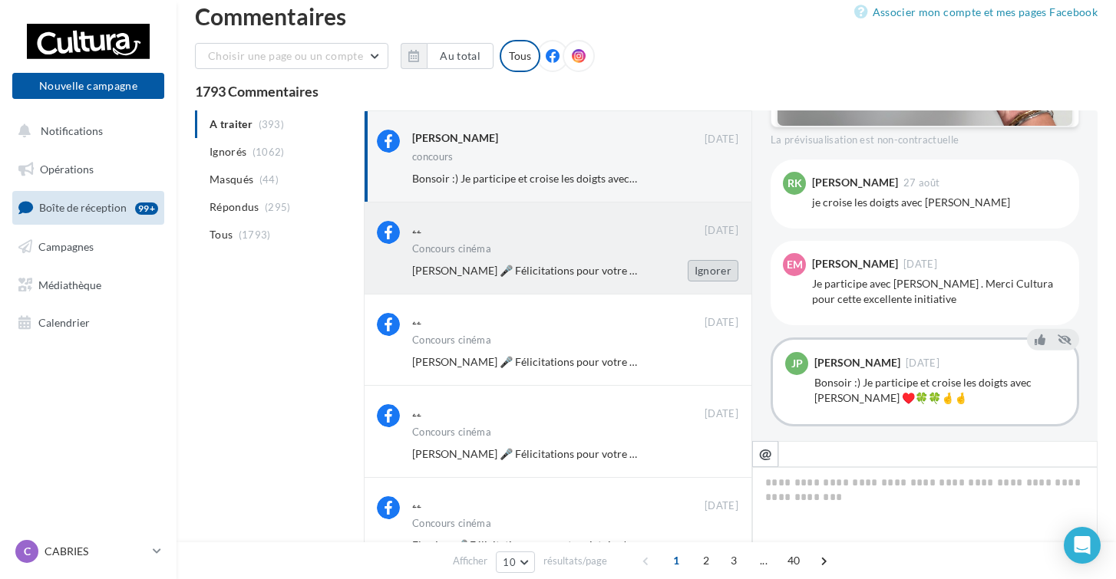
click at [705, 274] on button "Ignorer" at bounding box center [713, 270] width 51 height 21
click at [706, 274] on button "Ignorer" at bounding box center [713, 269] width 51 height 21
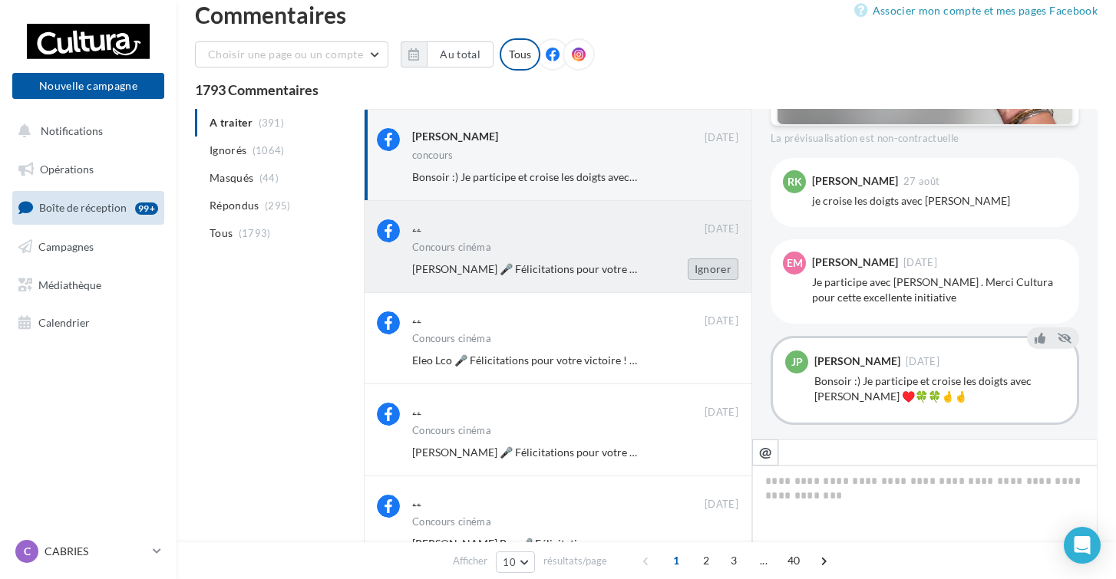
click at [706, 274] on button "Ignorer" at bounding box center [713, 269] width 51 height 21
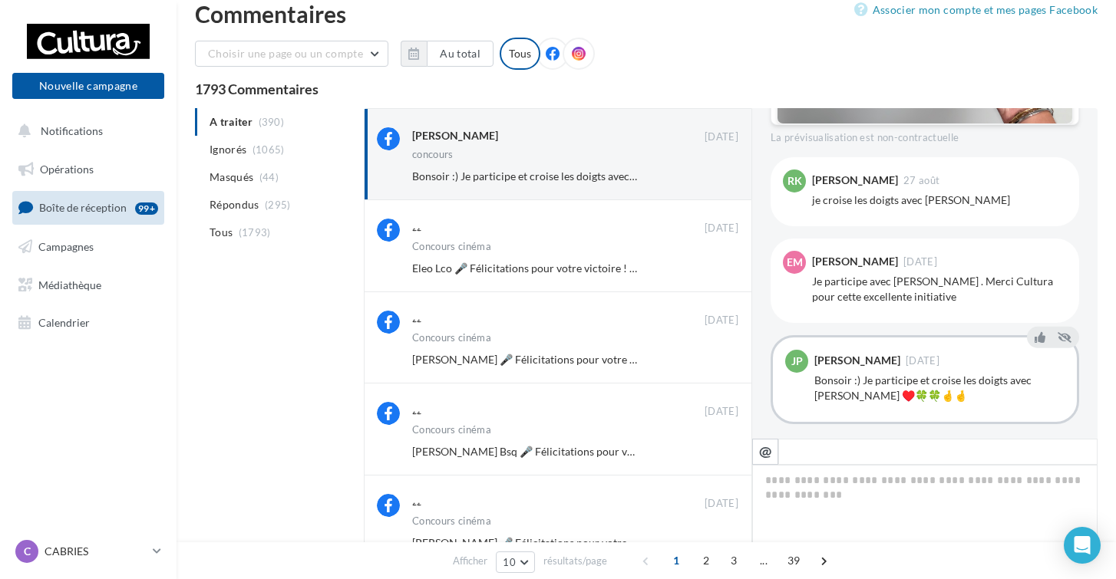
click at [706, 274] on button "Ignorer" at bounding box center [713, 268] width 51 height 21
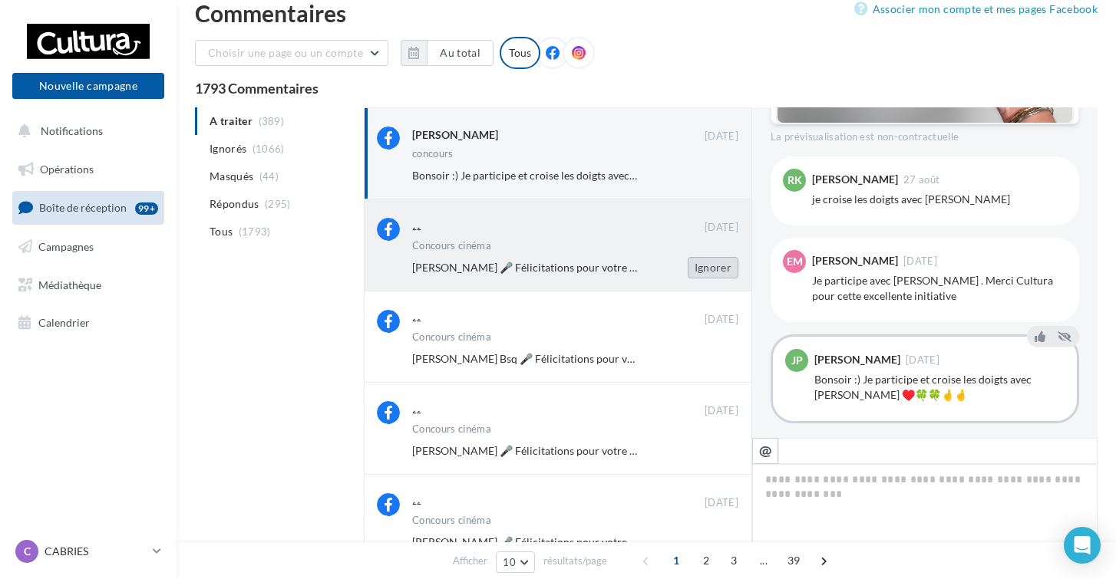
click at [713, 272] on button "Ignorer" at bounding box center [713, 267] width 51 height 21
click at [719, 269] on button "Ignorer" at bounding box center [713, 266] width 51 height 21
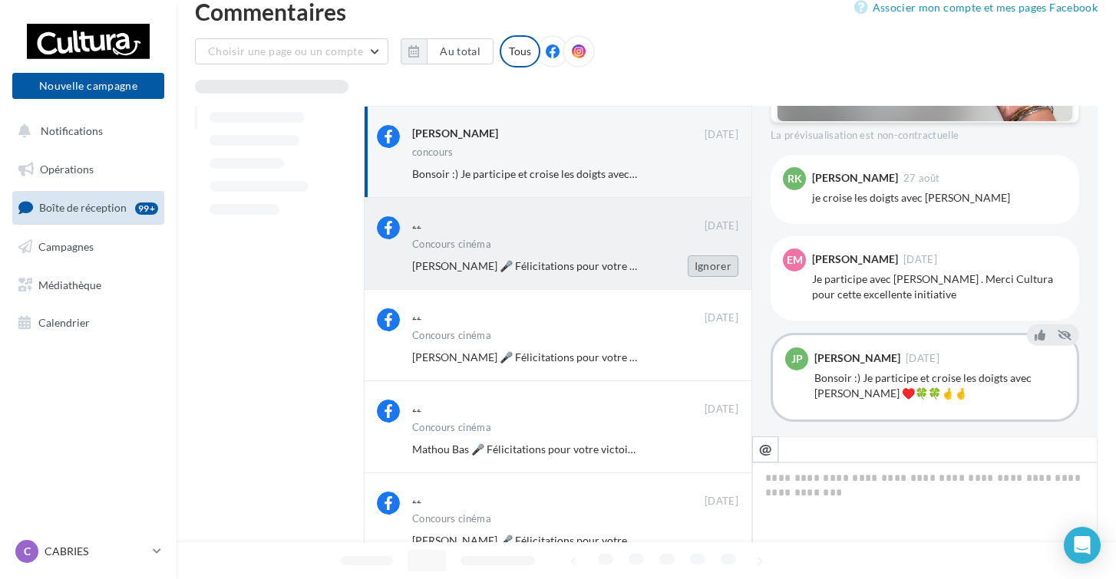
click at [720, 269] on button "Ignorer" at bounding box center [713, 266] width 51 height 21
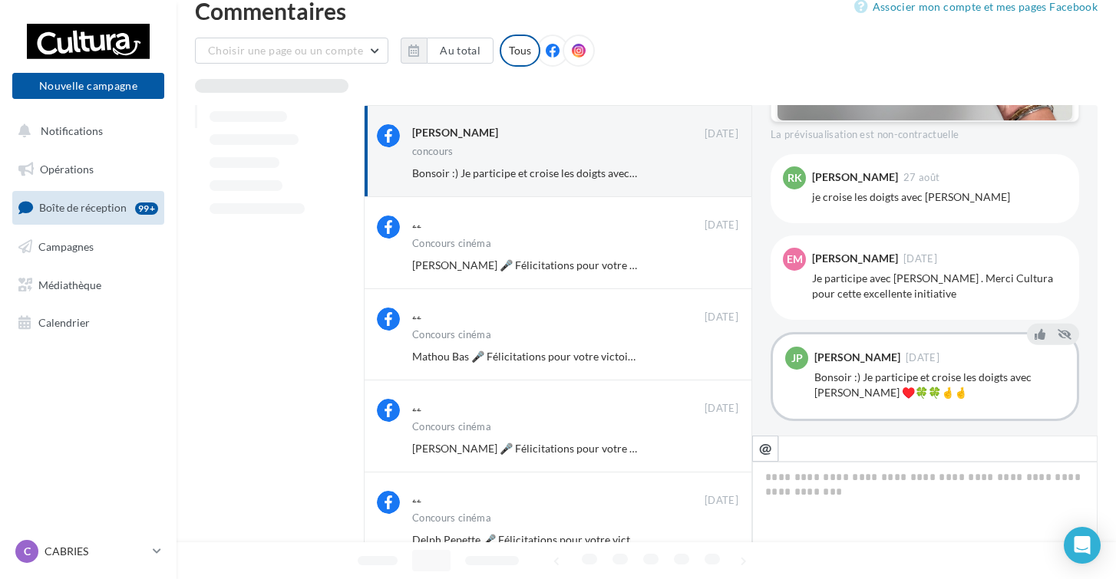
click at [720, 269] on button "Ignorer" at bounding box center [713, 265] width 51 height 21
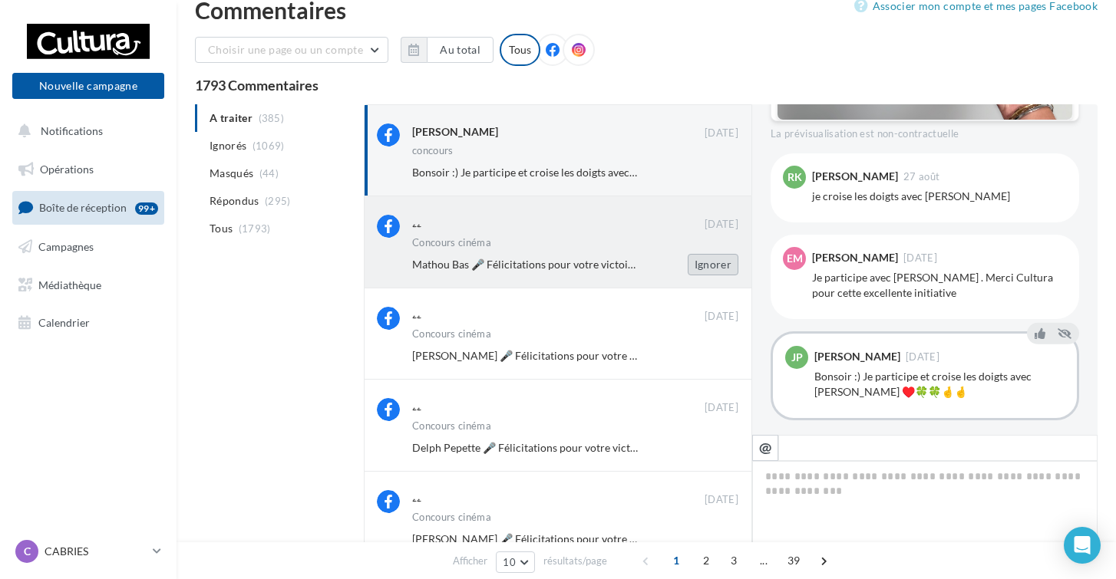
click at [720, 269] on button "Ignorer" at bounding box center [713, 264] width 51 height 21
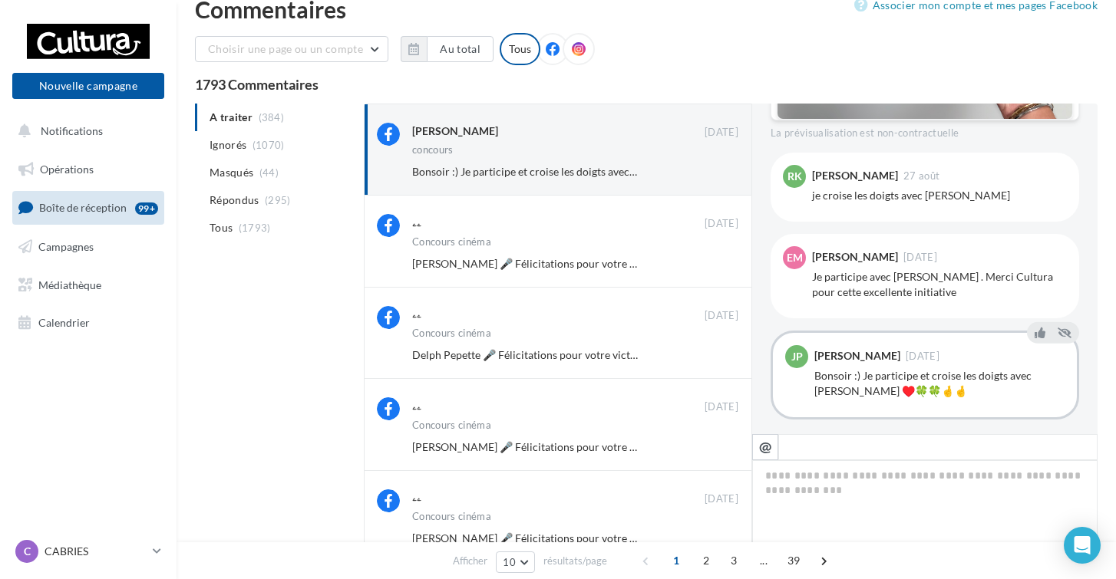
click at [720, 269] on button "Ignorer" at bounding box center [713, 263] width 51 height 21
click at [720, 269] on button "Ignorer" at bounding box center [713, 262] width 51 height 21
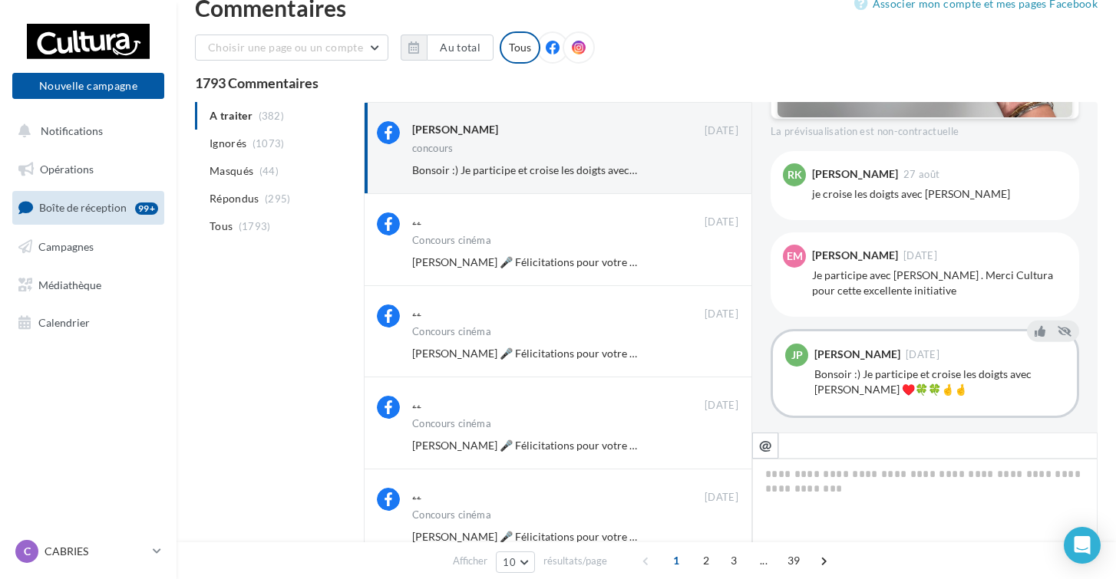
click at [720, 269] on button "Ignorer" at bounding box center [713, 262] width 51 height 21
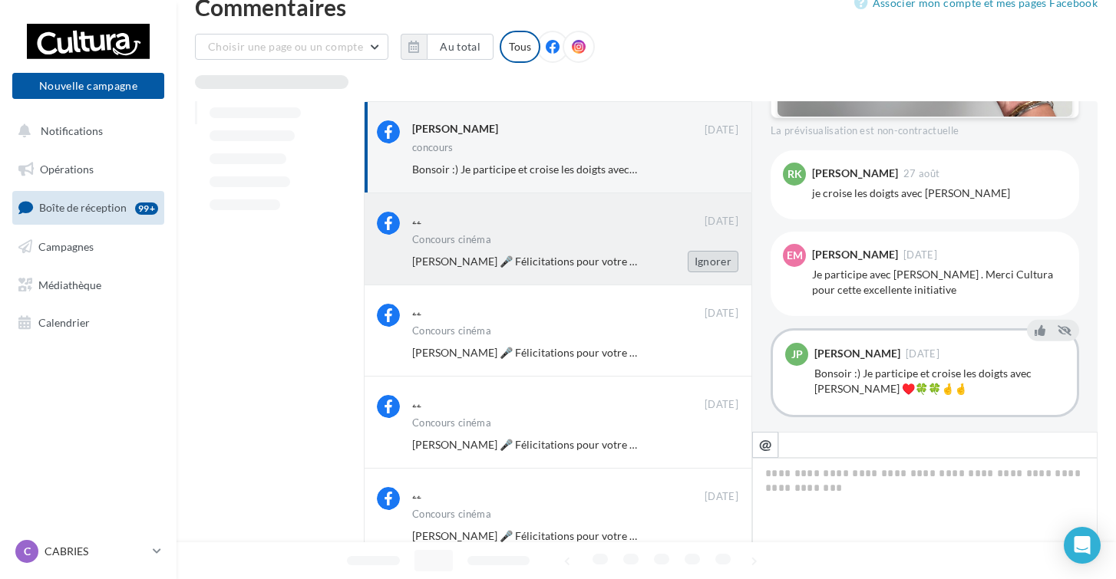
click at [721, 269] on button "Ignorer" at bounding box center [713, 261] width 51 height 21
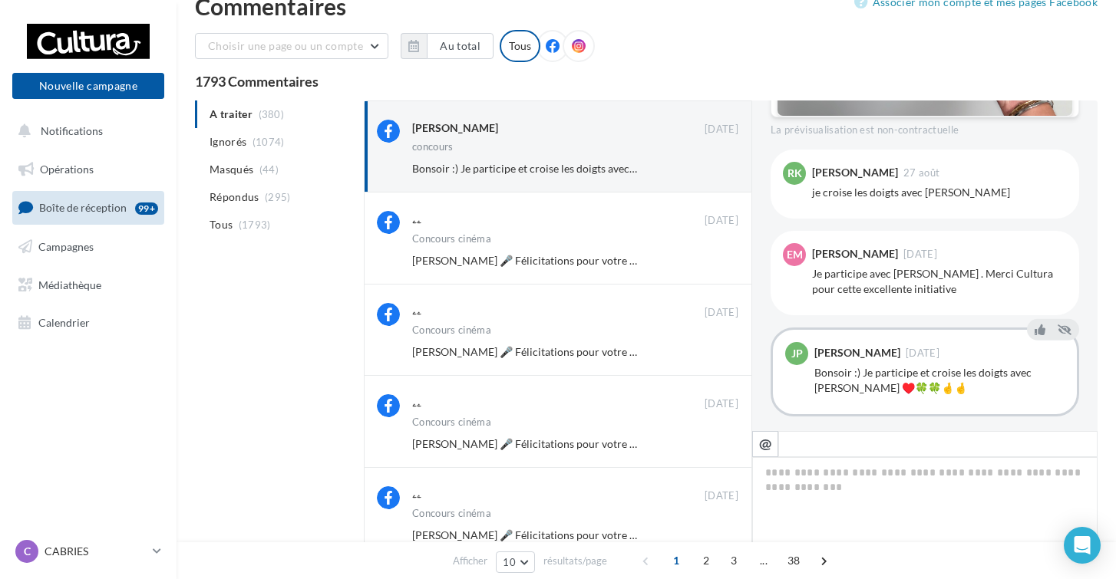
click at [721, 269] on button "Ignorer" at bounding box center [713, 260] width 51 height 21
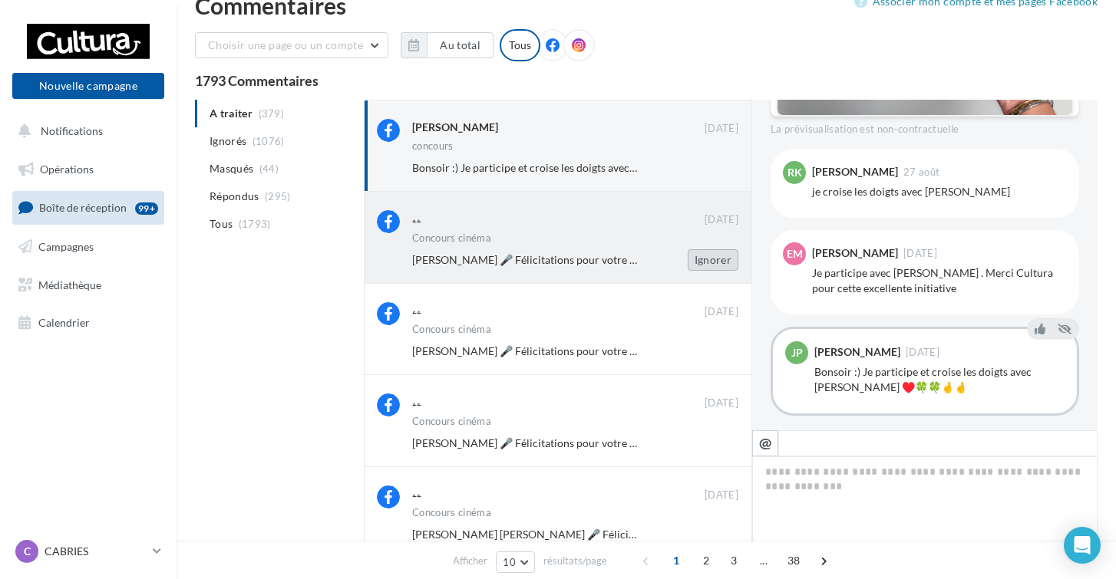
click at [721, 262] on button "Ignorer" at bounding box center [713, 259] width 51 height 21
click at [723, 262] on button "Ignorer" at bounding box center [713, 259] width 51 height 21
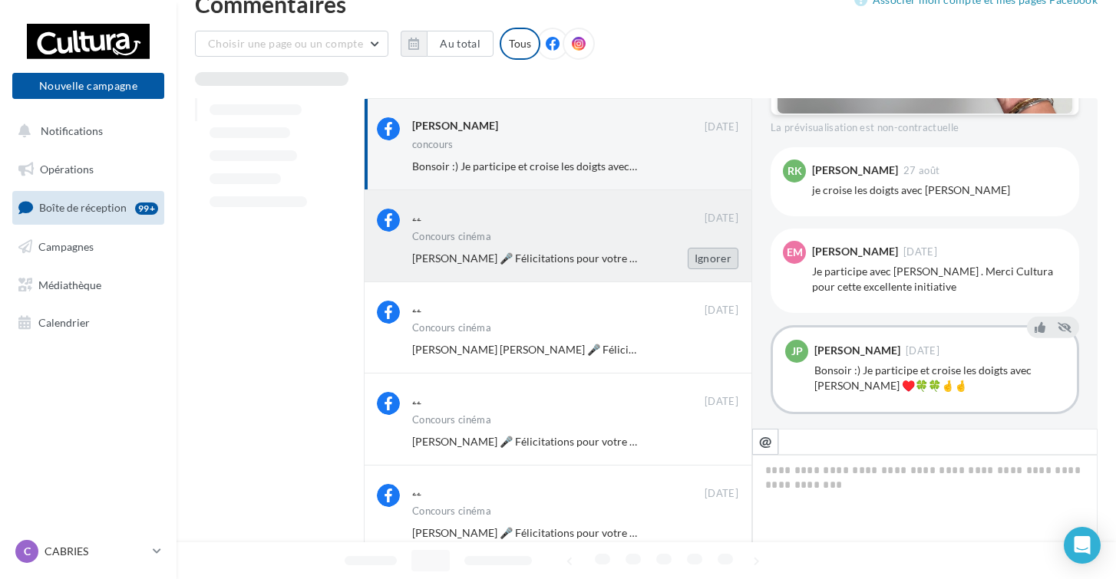
click at [723, 262] on button "Ignorer" at bounding box center [713, 258] width 51 height 21
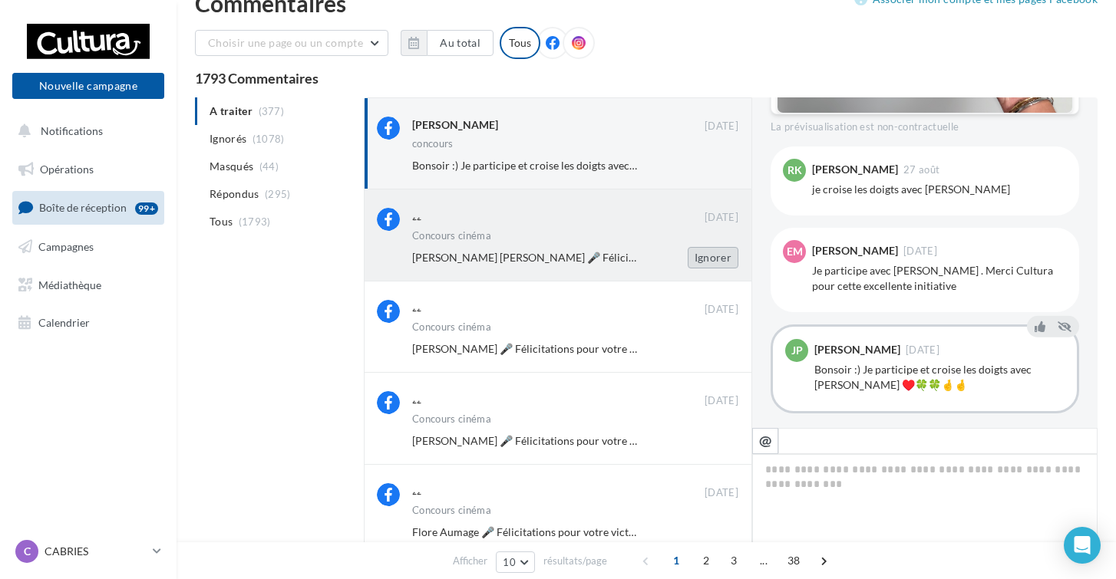
click at [722, 263] on button "Ignorer" at bounding box center [713, 257] width 51 height 21
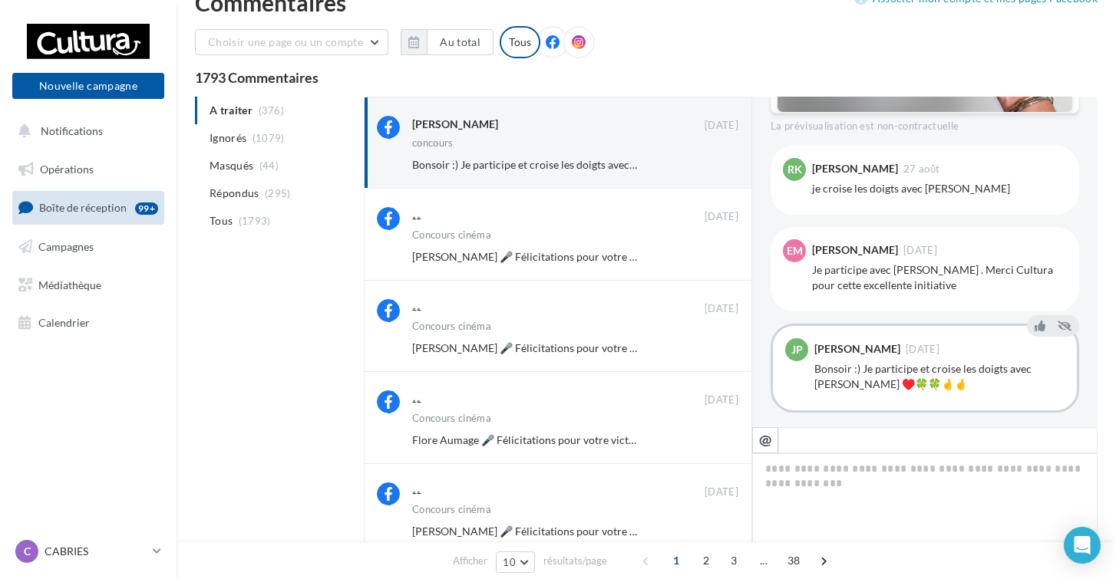
click at [722, 263] on button "Ignorer" at bounding box center [713, 256] width 51 height 21
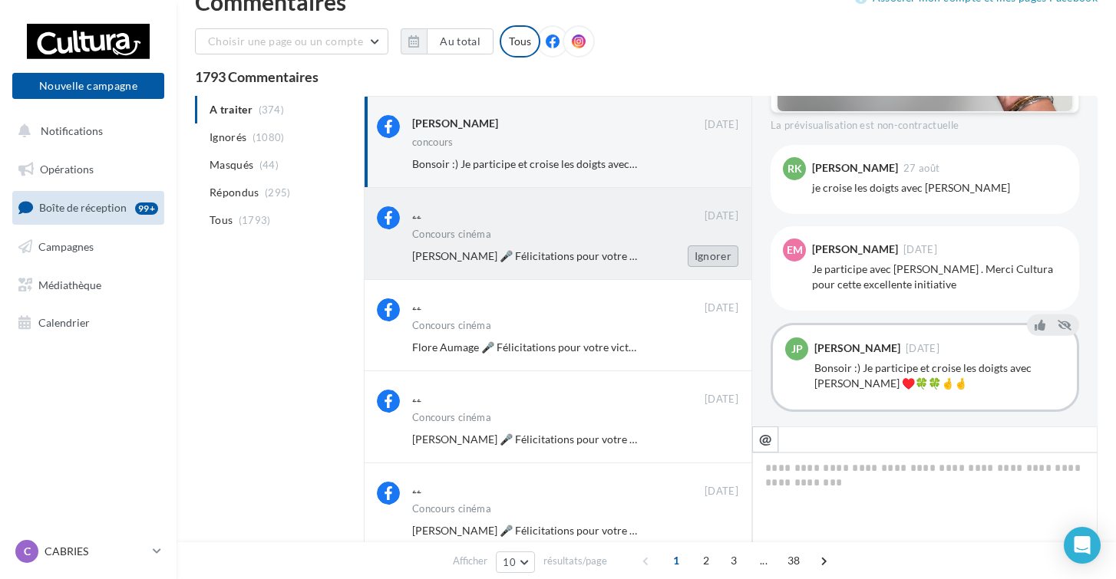
click at [722, 265] on button "Ignorer" at bounding box center [713, 256] width 51 height 21
click at [721, 257] on button "Ignorer" at bounding box center [713, 255] width 51 height 21
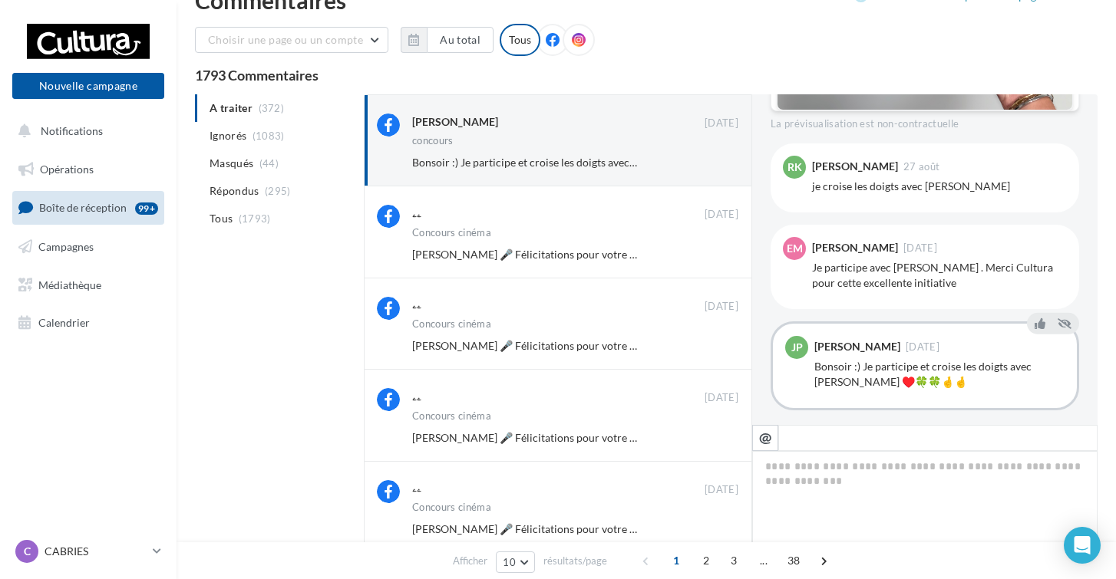
click at [721, 257] on button "Ignorer" at bounding box center [713, 254] width 51 height 21
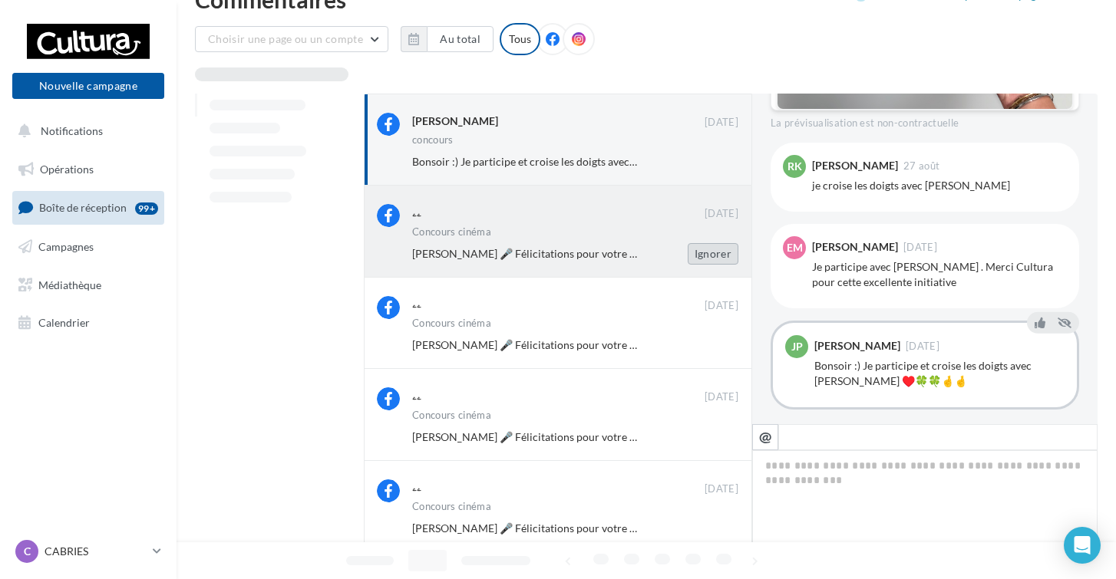
click at [721, 257] on button "Ignorer" at bounding box center [713, 253] width 51 height 21
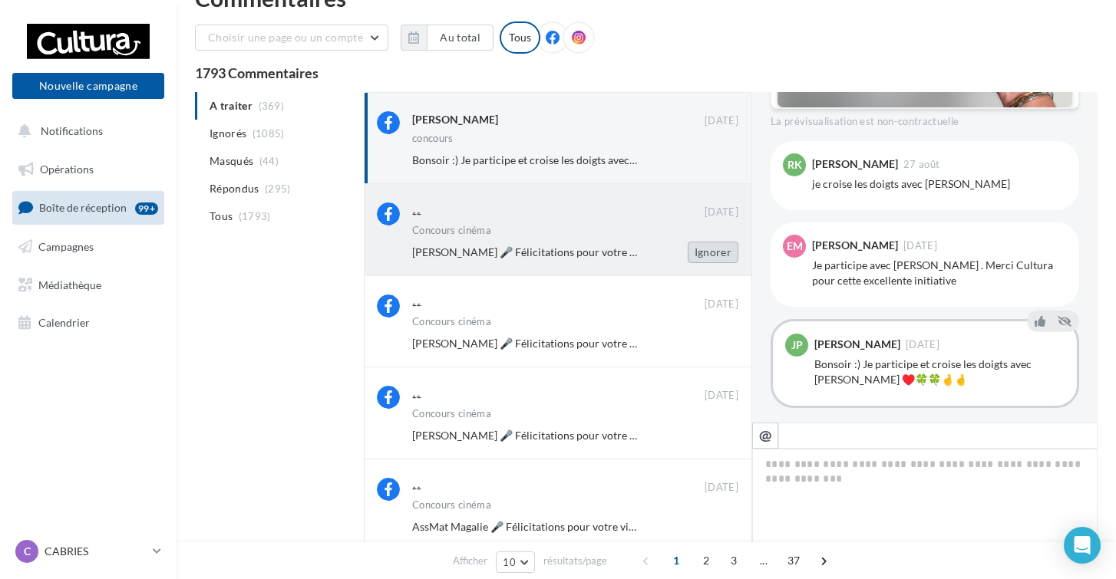
click at [721, 256] on button "Ignorer" at bounding box center [713, 252] width 51 height 21
click at [724, 255] on button "Ignorer" at bounding box center [713, 251] width 51 height 21
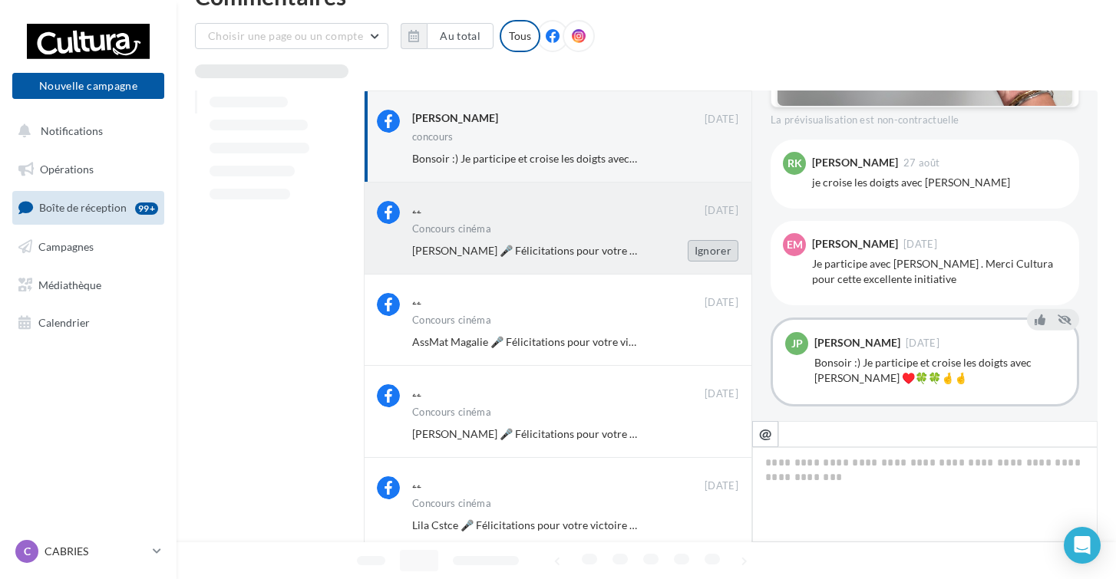
click at [723, 255] on button "Ignorer" at bounding box center [713, 250] width 51 height 21
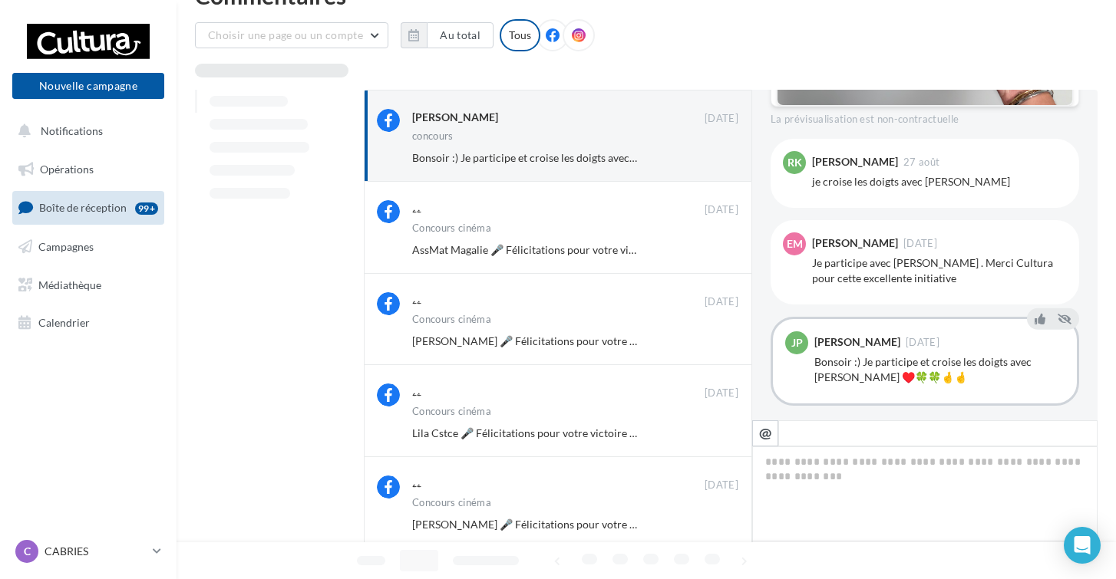
click at [723, 255] on button "Ignorer" at bounding box center [713, 249] width 51 height 21
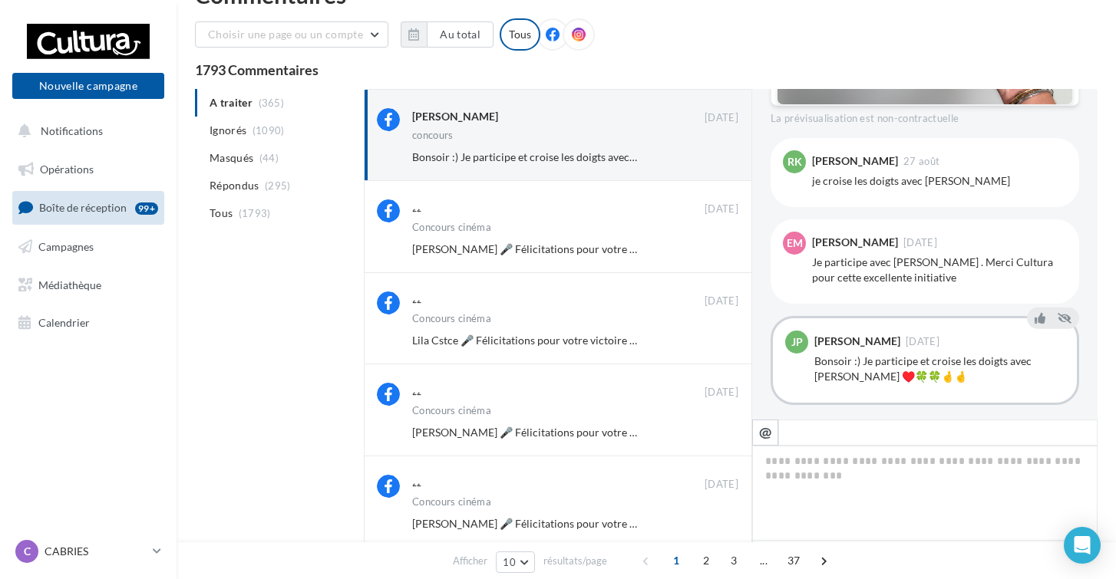
click at [723, 255] on button "Ignorer" at bounding box center [713, 249] width 51 height 21
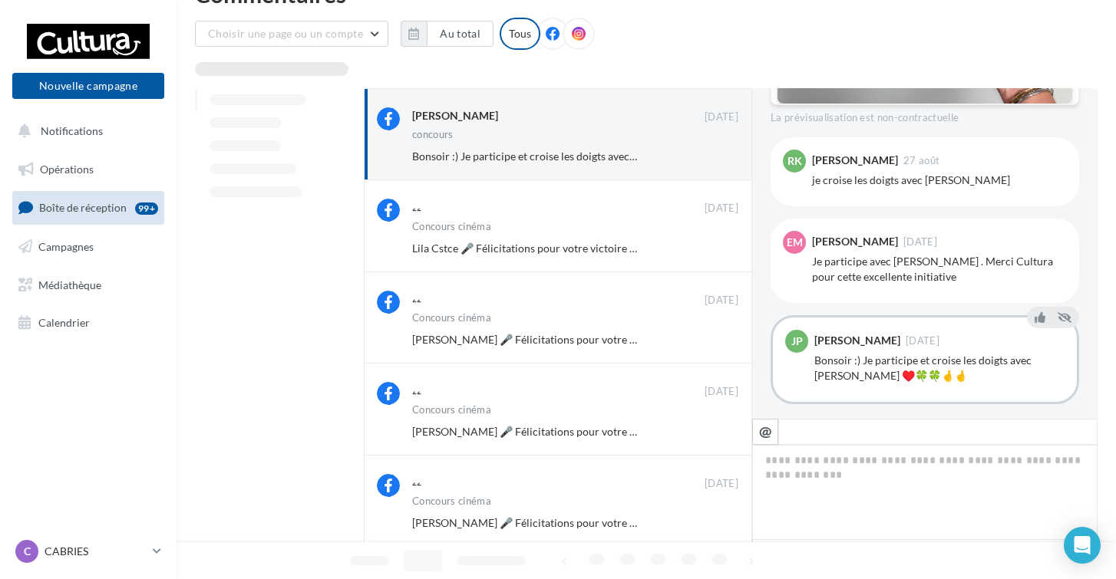
click at [723, 255] on button "Ignorer" at bounding box center [713, 248] width 51 height 21
click at [723, 255] on button "Ignorer" at bounding box center [713, 247] width 51 height 21
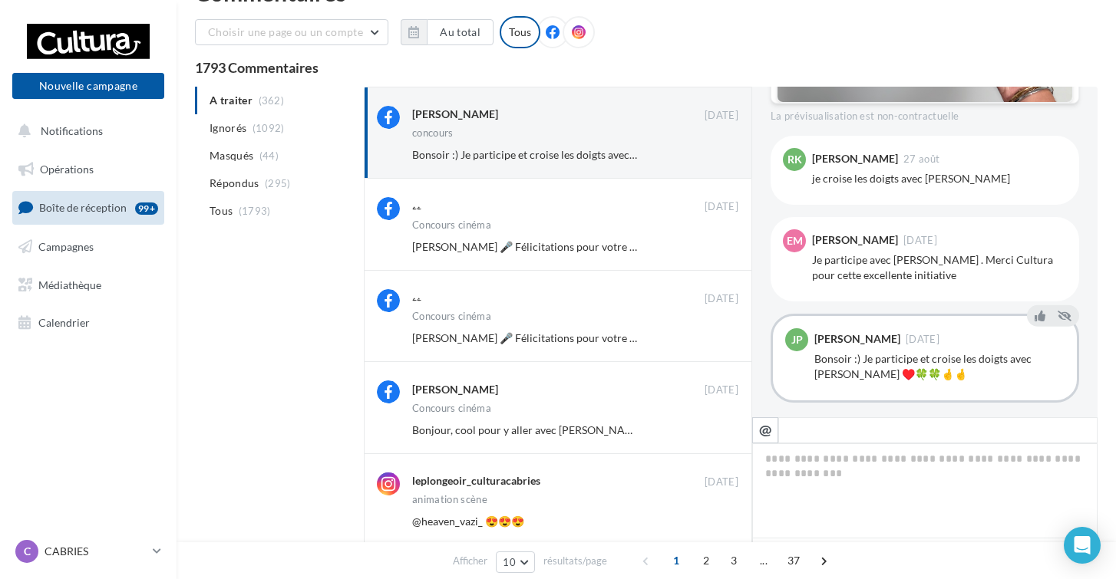
click at [723, 255] on button "Ignorer" at bounding box center [713, 246] width 51 height 21
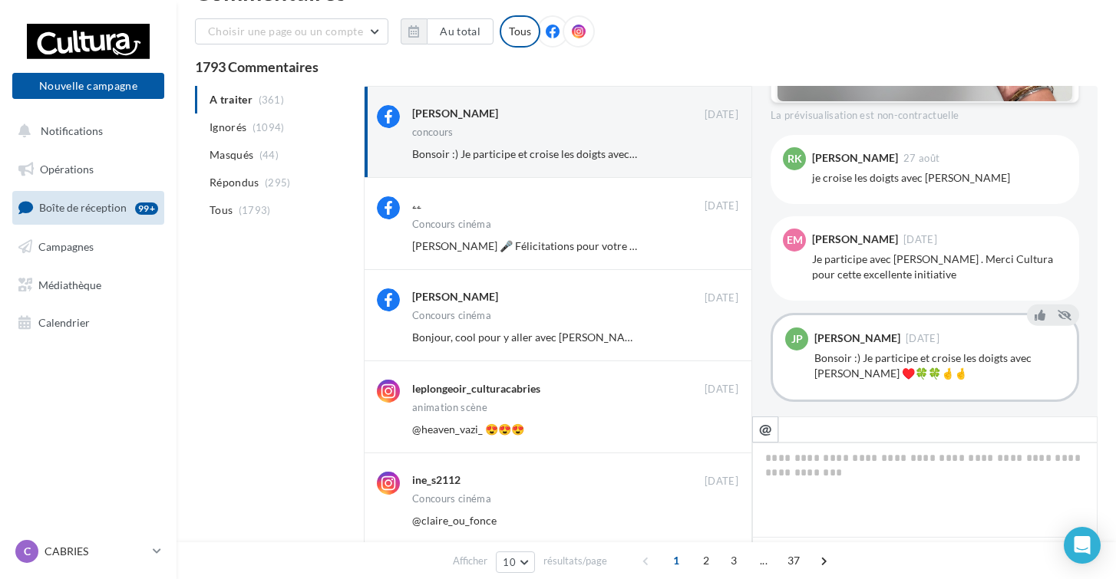
click at [723, 255] on button "Ignorer" at bounding box center [713, 246] width 51 height 21
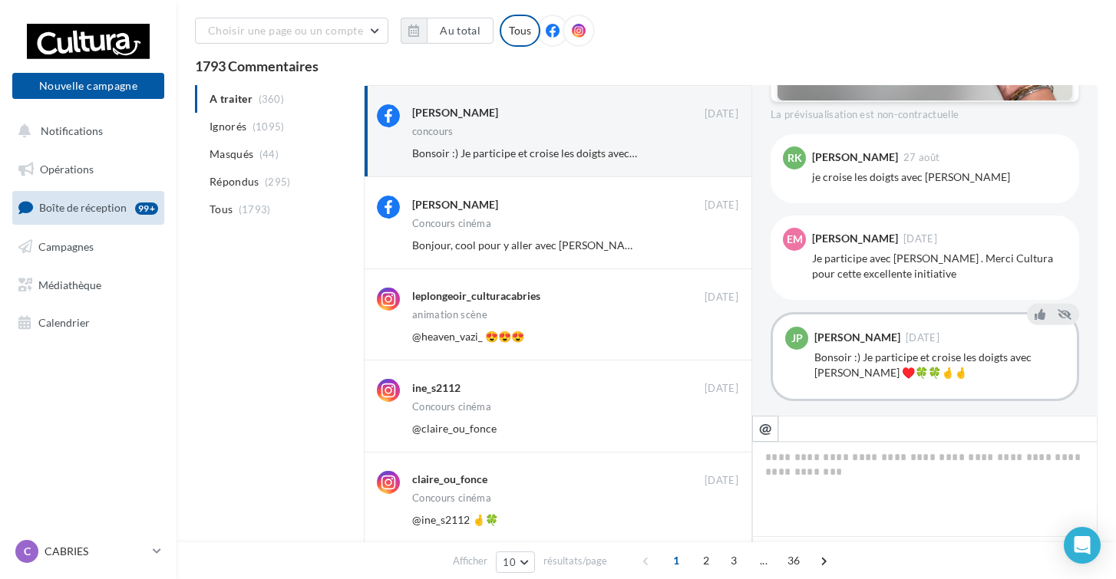
click at [723, 255] on button "Ignorer" at bounding box center [713, 245] width 51 height 21
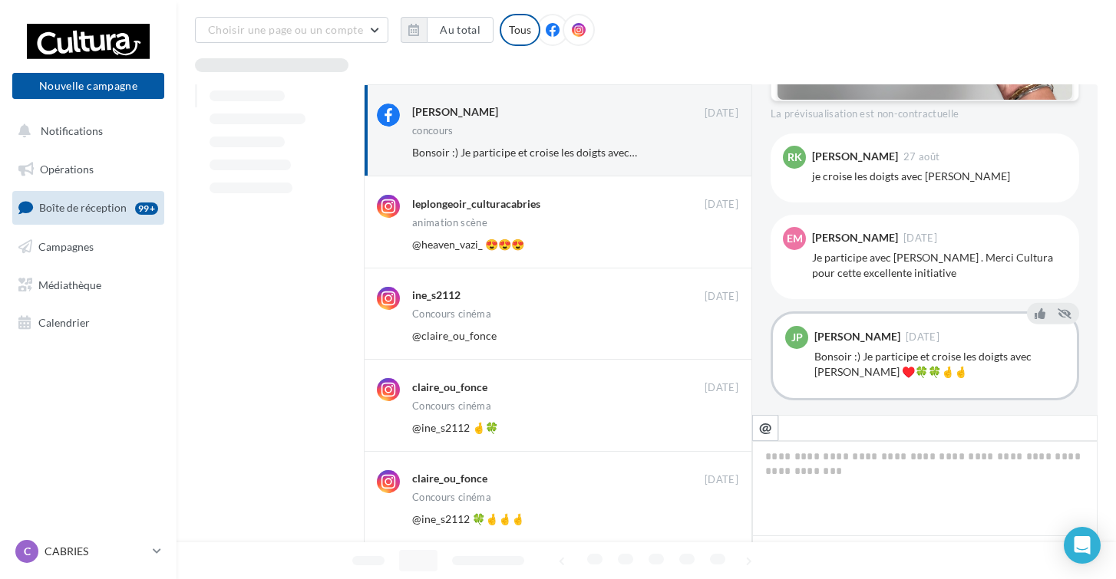
click at [723, 255] on button "Ignorer" at bounding box center [713, 244] width 51 height 21
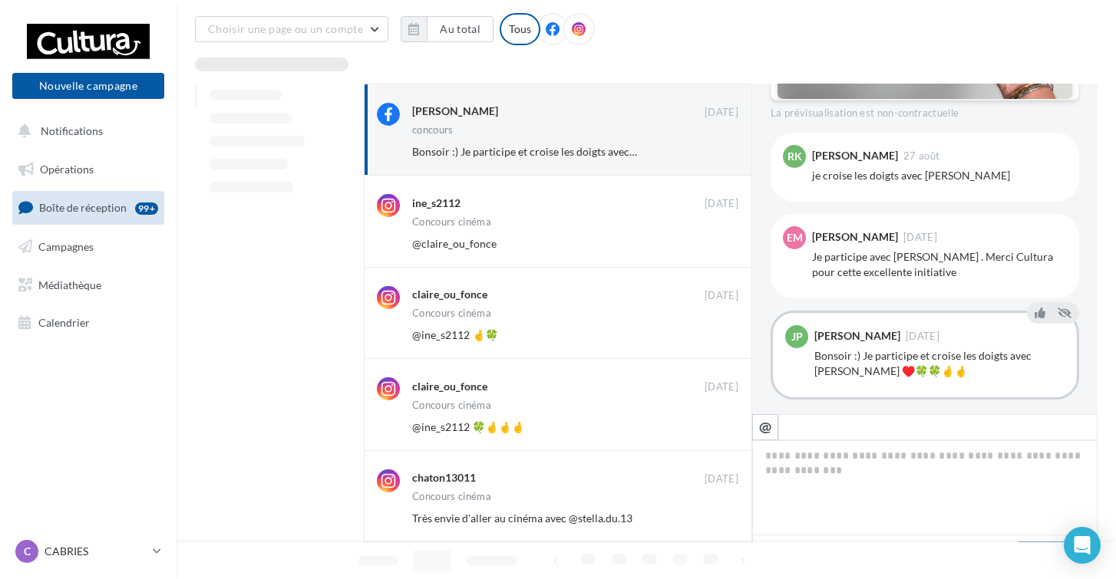
click at [723, 255] on div "ine_s2112 05 sept. Concours cinéma @claire_ou_fonce Ignorer" at bounding box center [558, 221] width 388 height 91
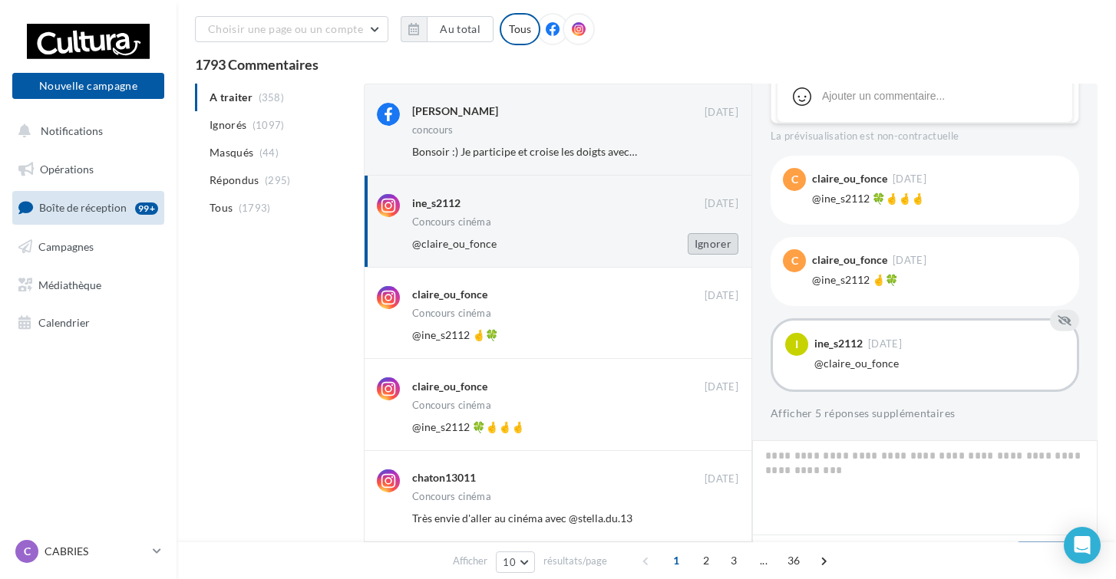
click at [721, 247] on button "Ignorer" at bounding box center [713, 243] width 51 height 21
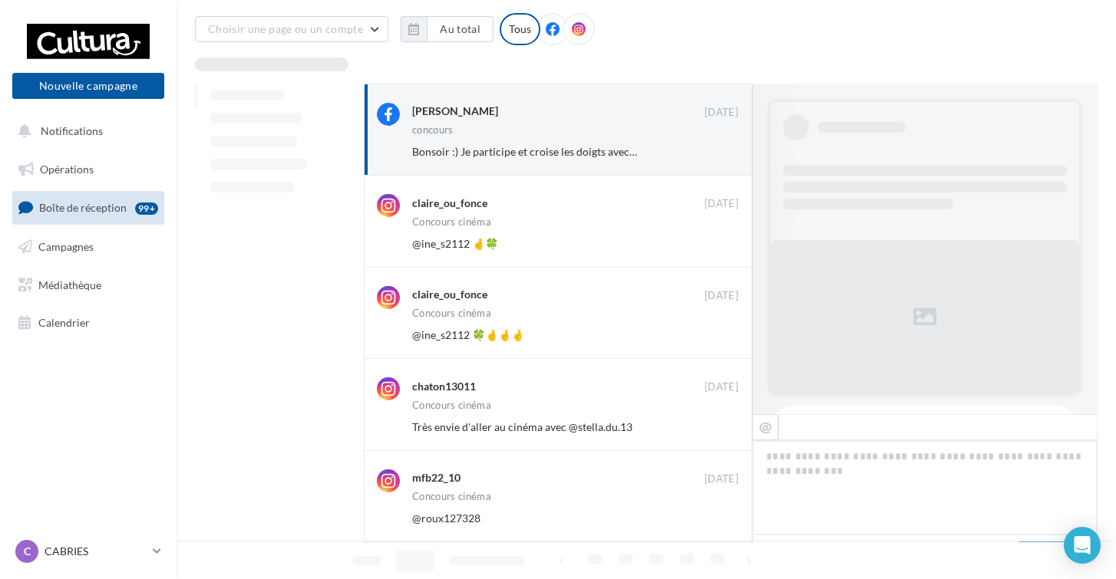
click at [721, 247] on button "Ignorer" at bounding box center [713, 243] width 51 height 21
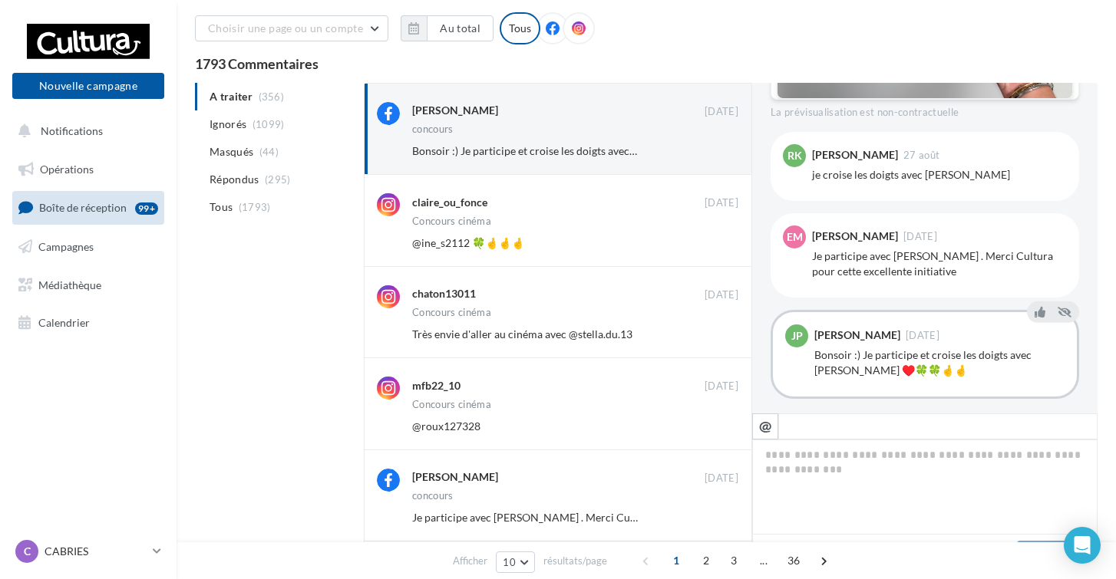
click at [721, 247] on button "Ignorer" at bounding box center [713, 243] width 51 height 21
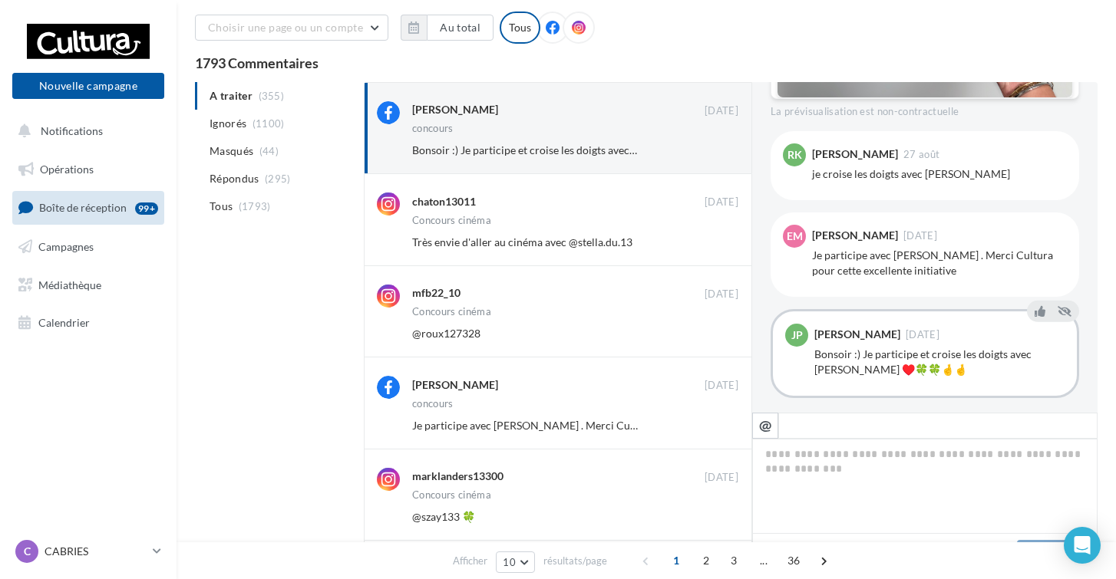
click at [721, 247] on button "Ignorer" at bounding box center [713, 242] width 51 height 21
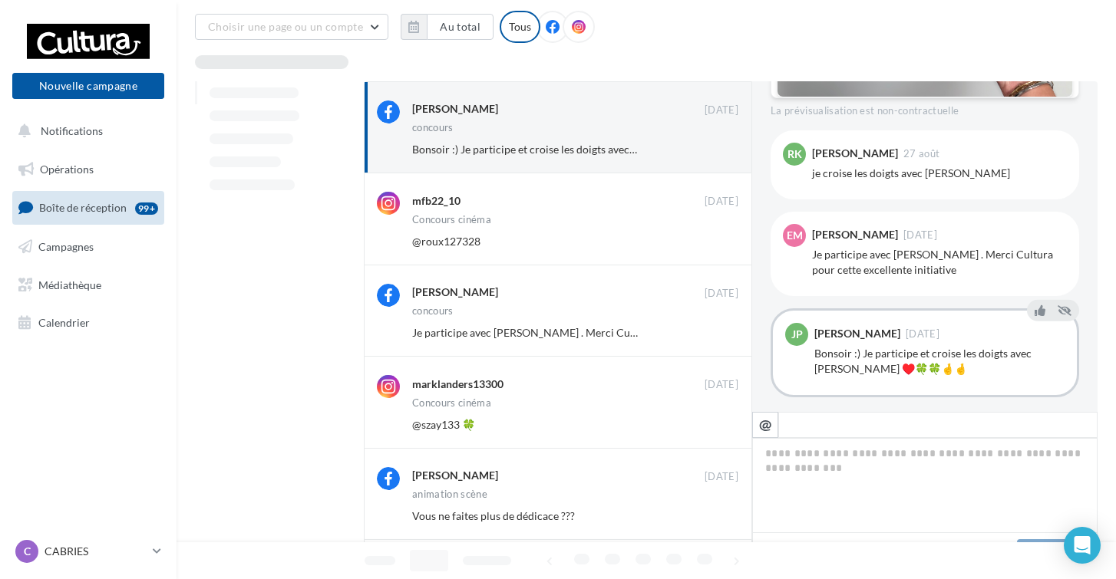
click at [721, 247] on button "Ignorer" at bounding box center [713, 241] width 51 height 21
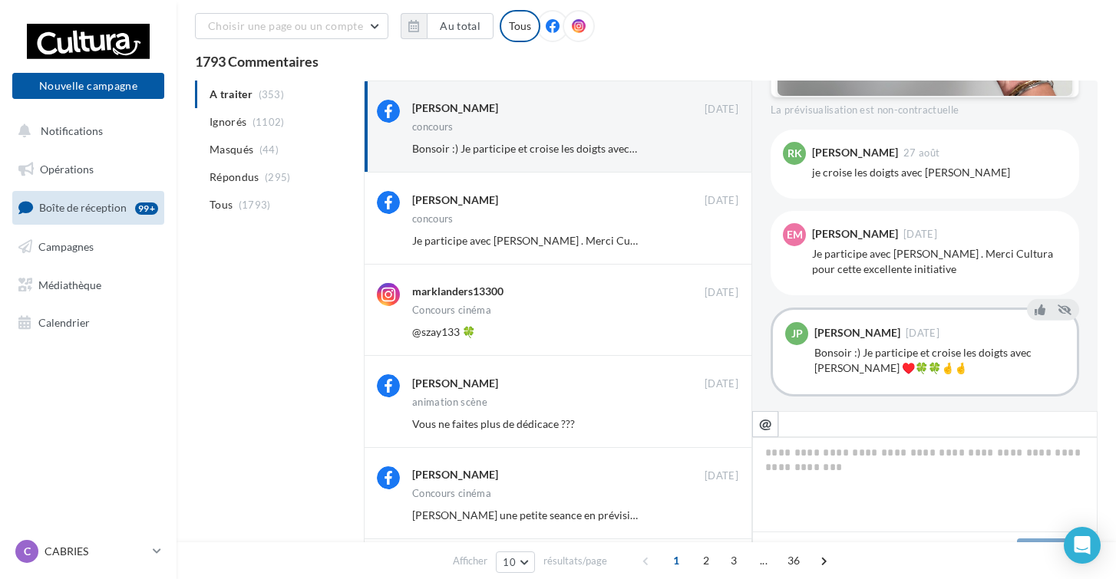
click at [721, 247] on button "Ignorer" at bounding box center [713, 240] width 51 height 21
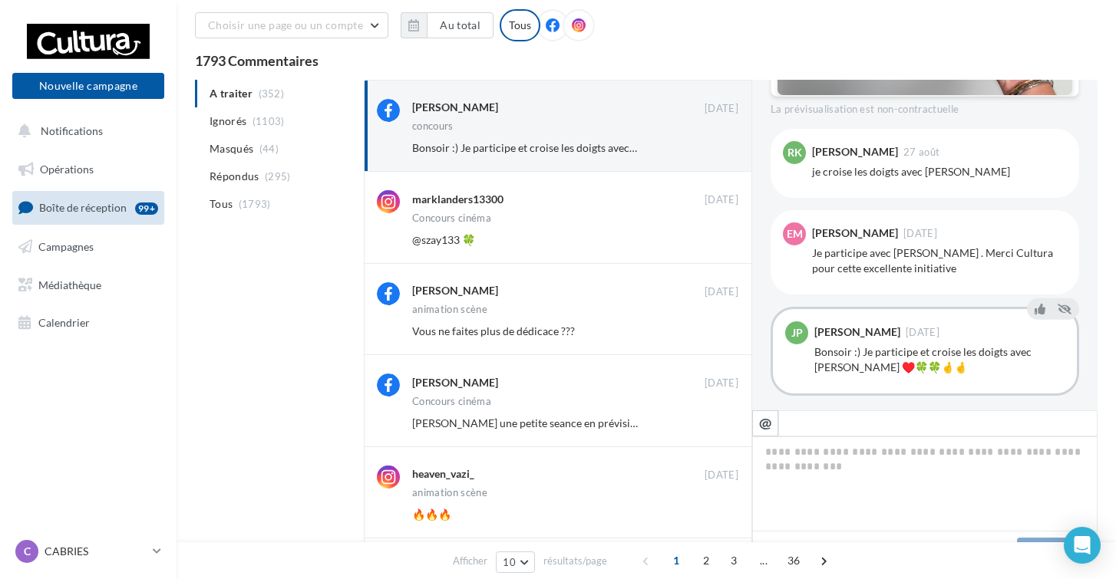
click at [721, 247] on button "Ignorer" at bounding box center [713, 239] width 51 height 21
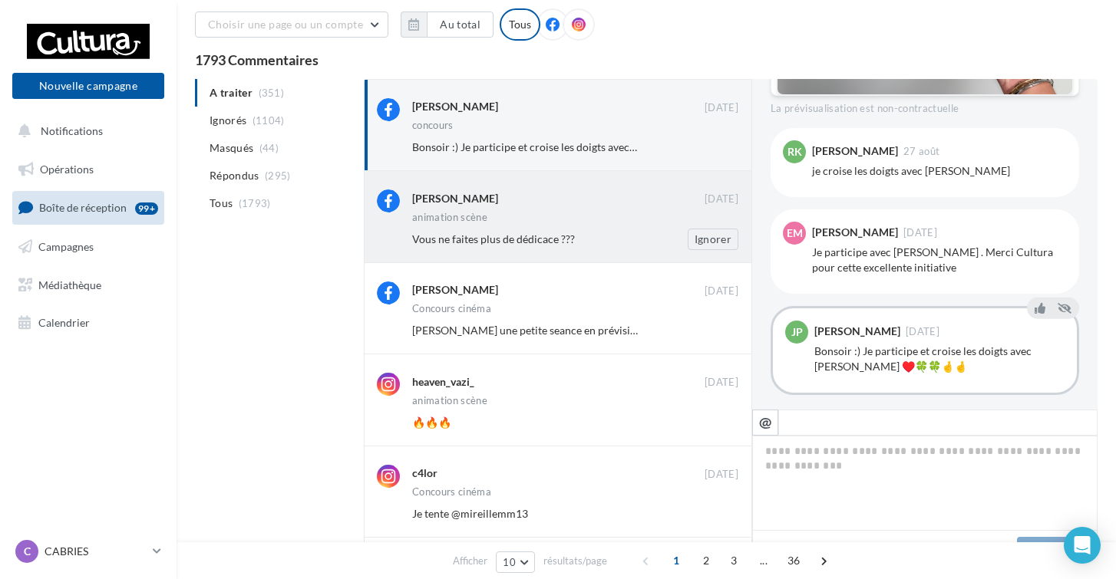
click at [652, 204] on div "Jules de Wergi" at bounding box center [558, 198] width 292 height 16
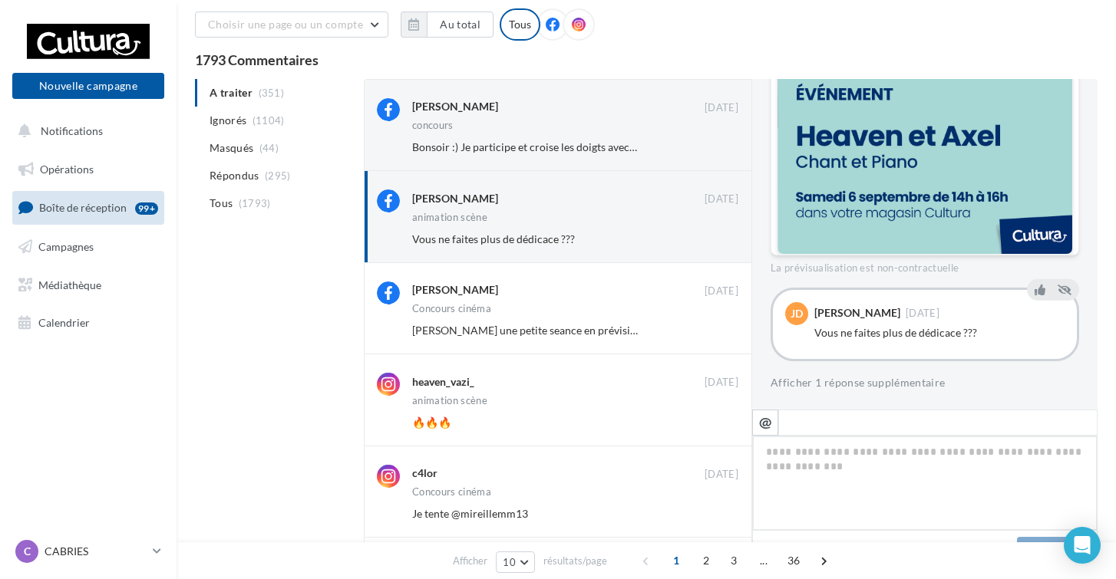
type textarea "*"
type textarea "**"
type textarea "***"
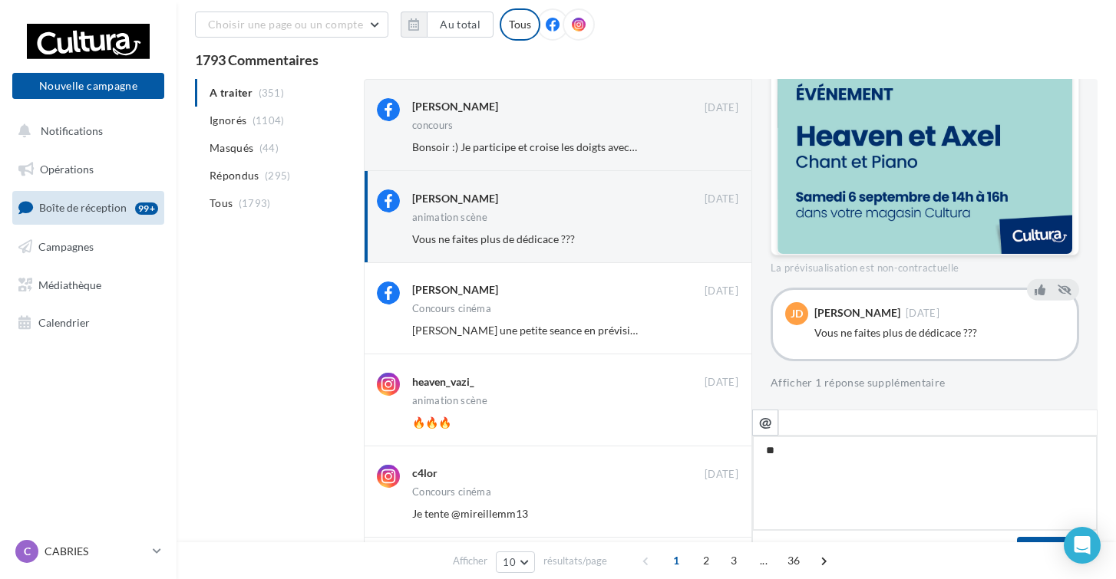
type textarea "***"
type textarea "****"
type textarea "*****"
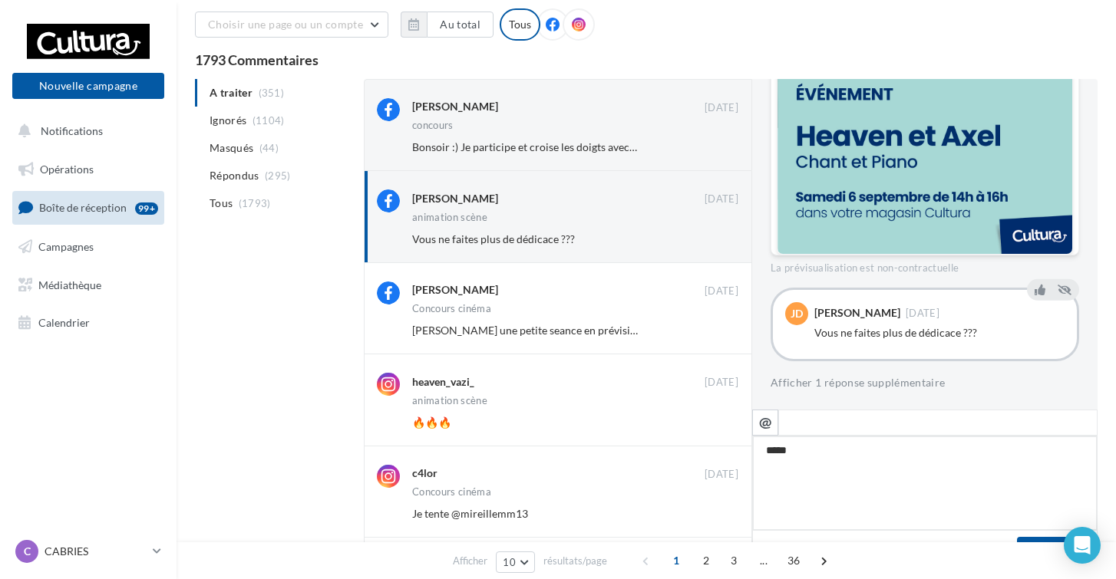
type textarea "******"
type textarea "*******"
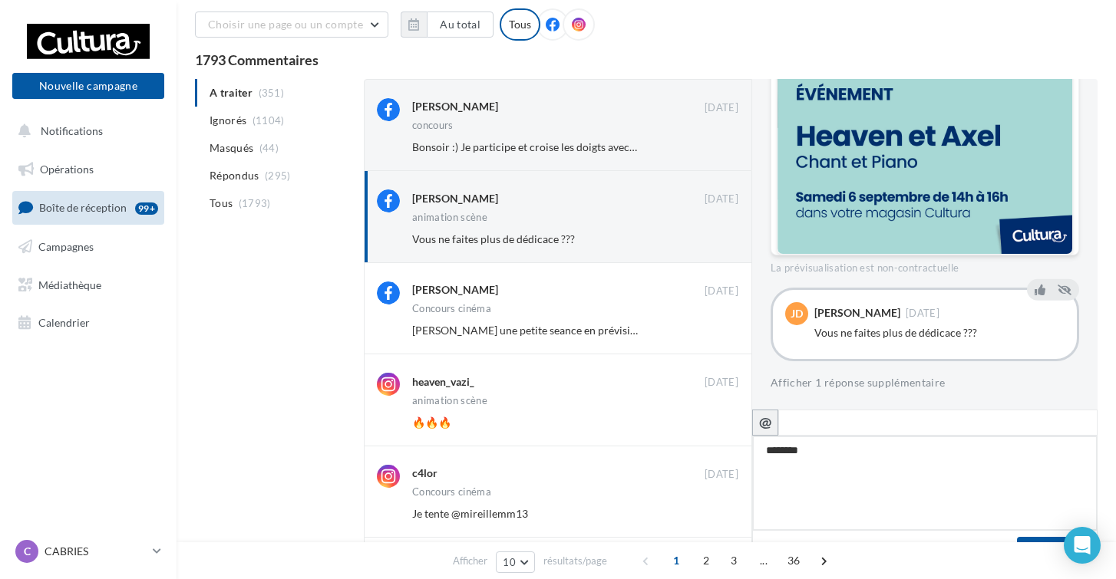
type textarea "*******"
click at [768, 418] on icon "@" at bounding box center [765, 422] width 13 height 14
type textarea "**********"
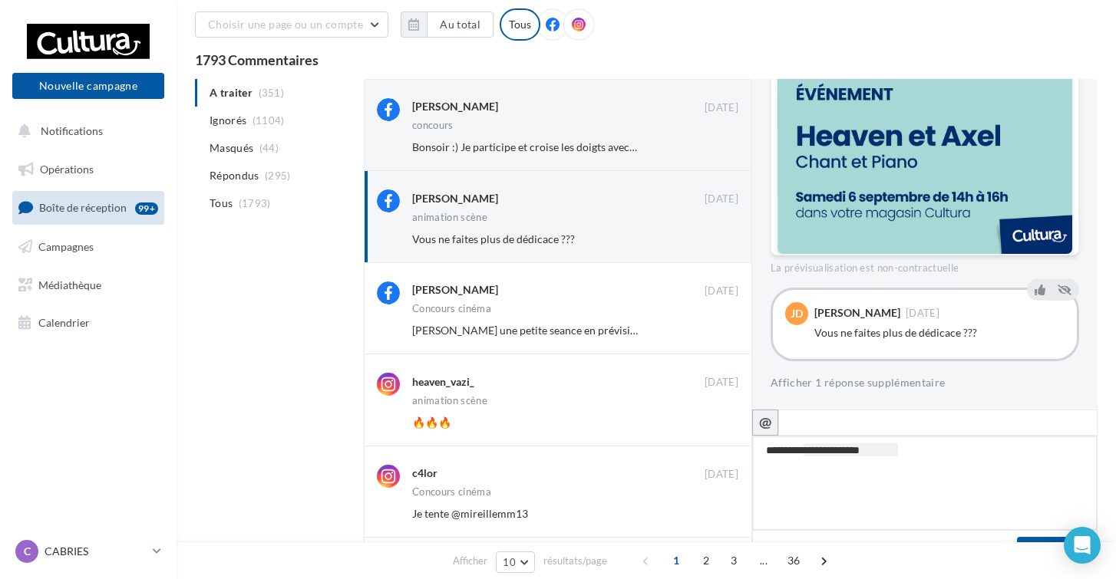
type textarea "**********"
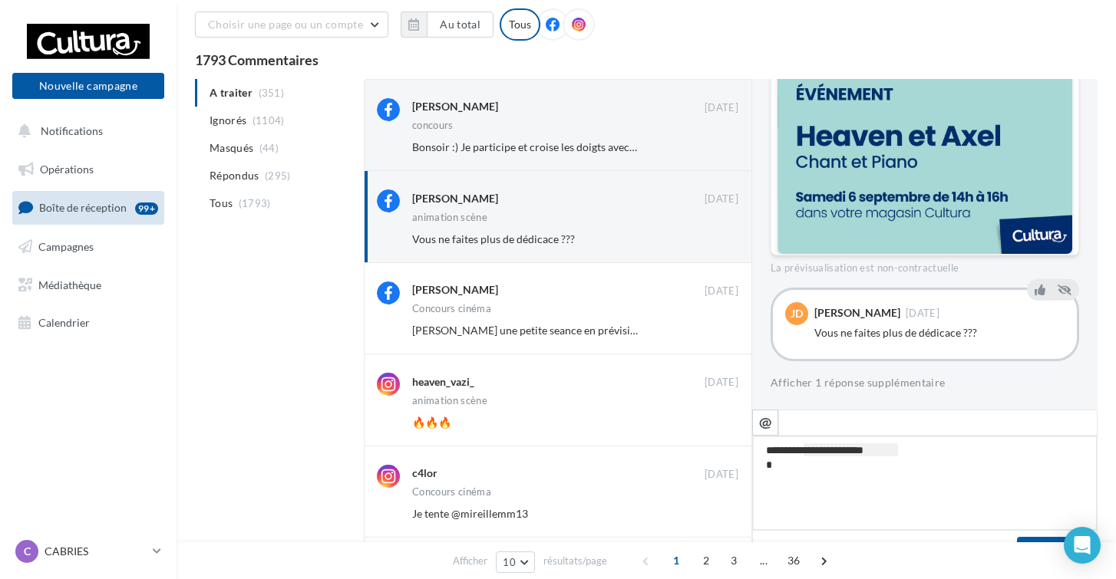
type textarea "**********"
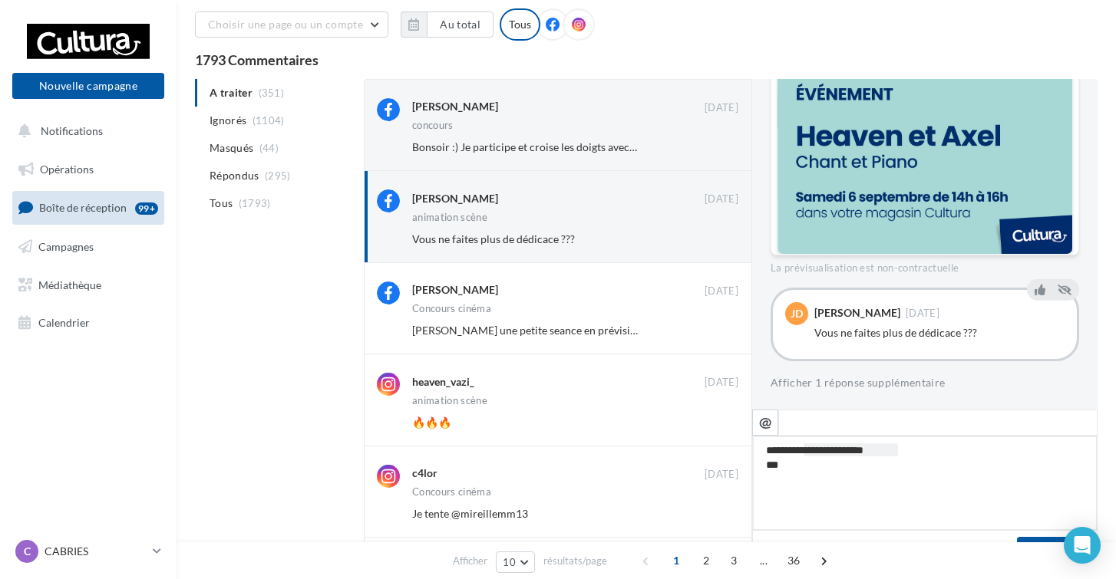
type textarea "**********"
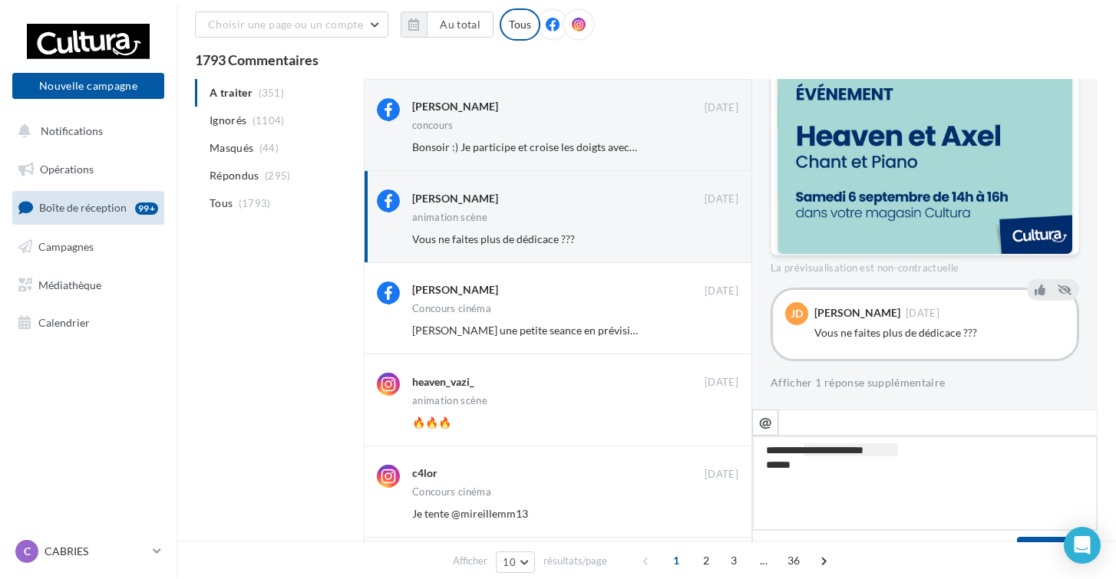
type textarea "**********"
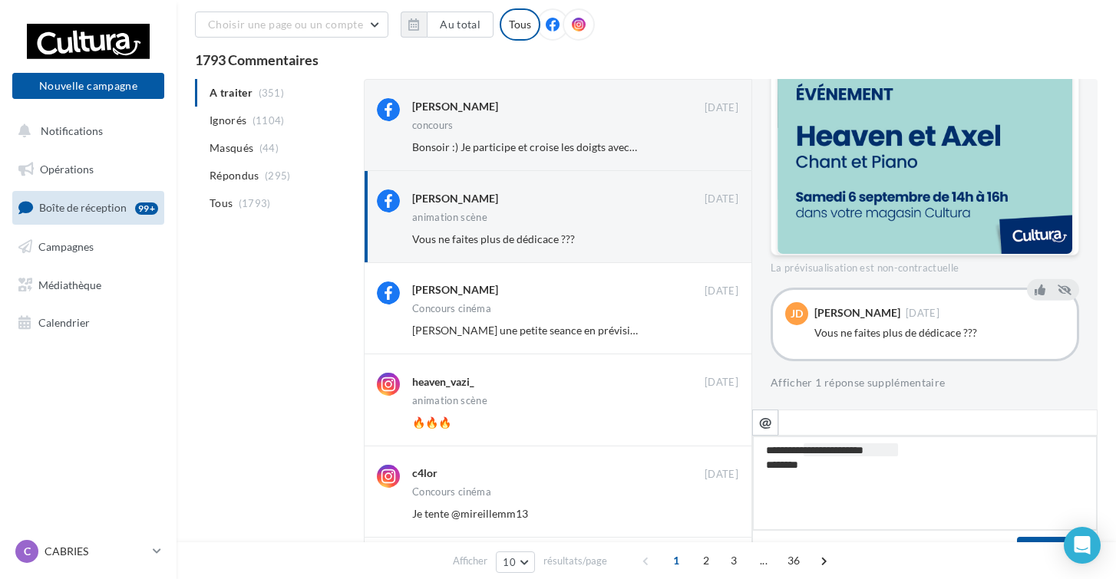
type textarea "**********"
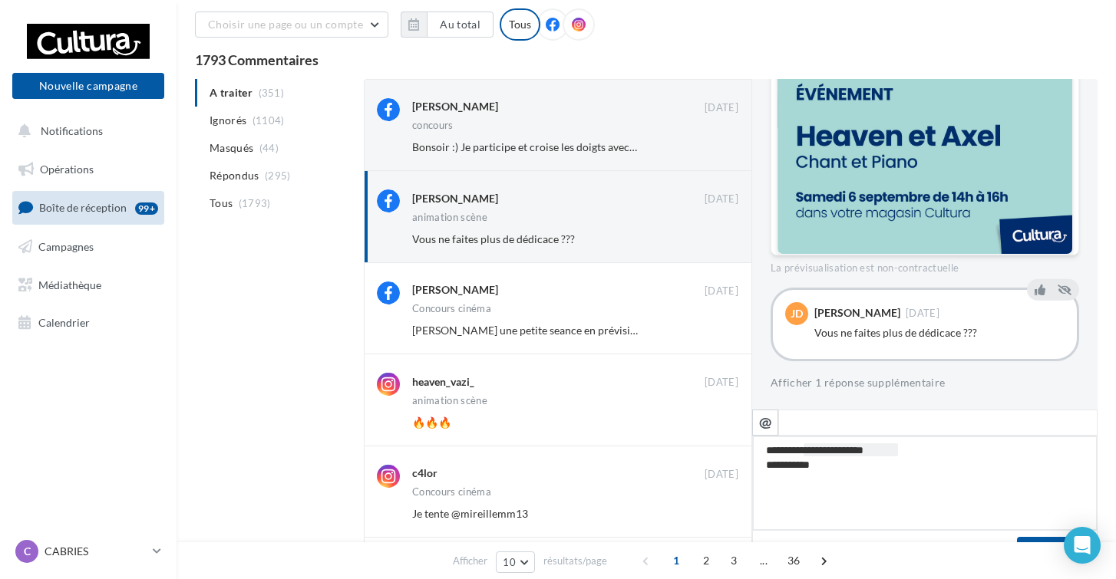
type textarea "**********"
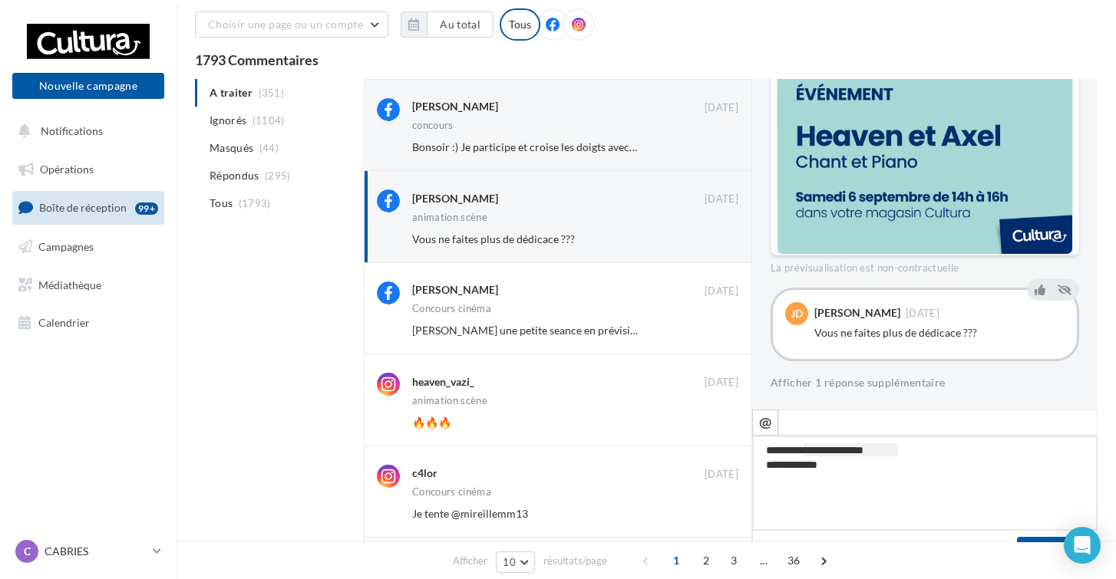
type textarea "**********"
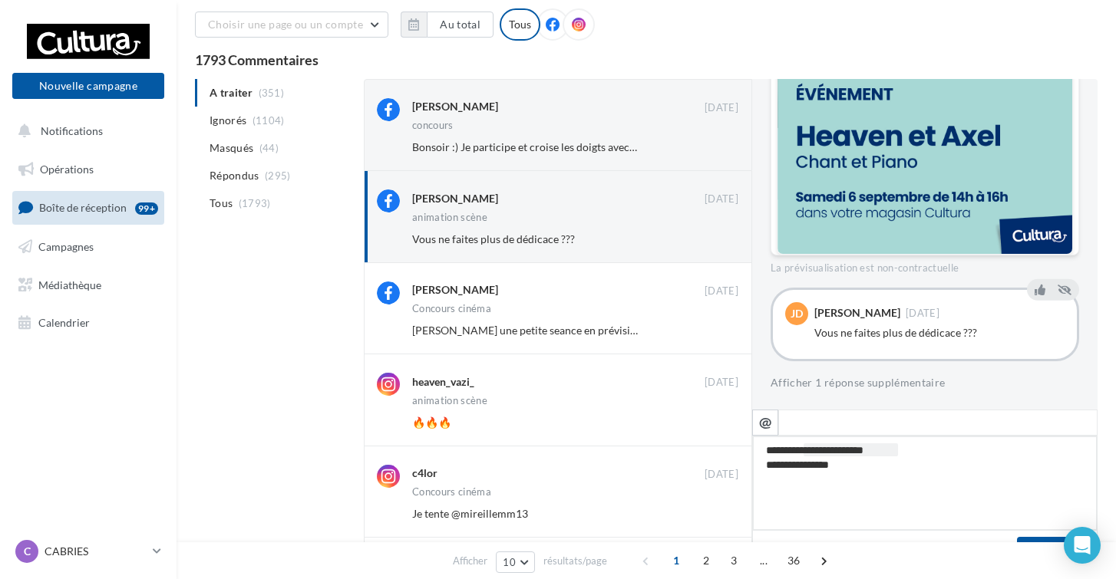
type textarea "**********"
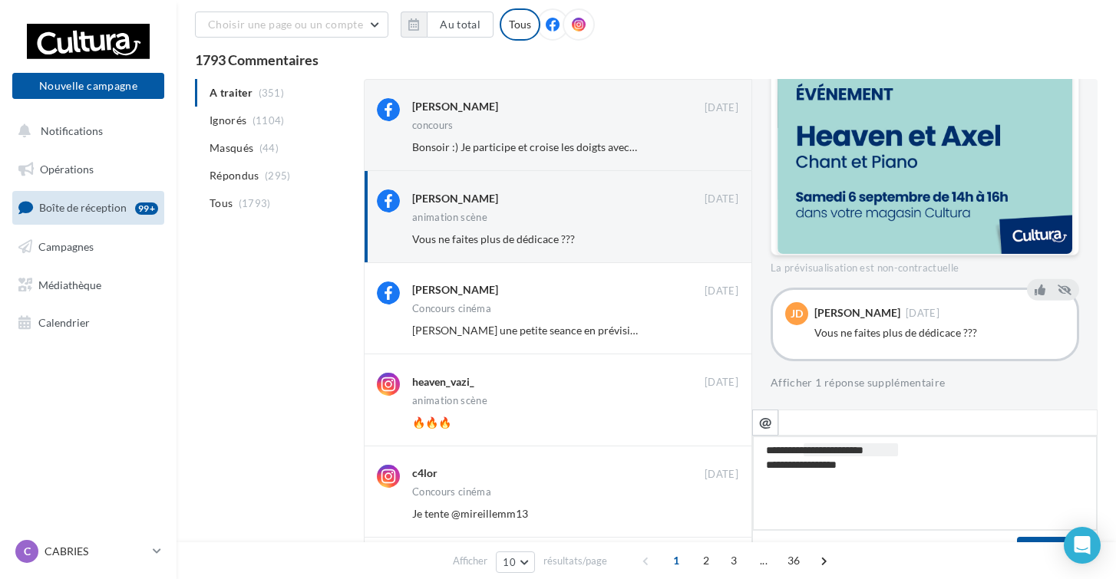
type textarea "**********"
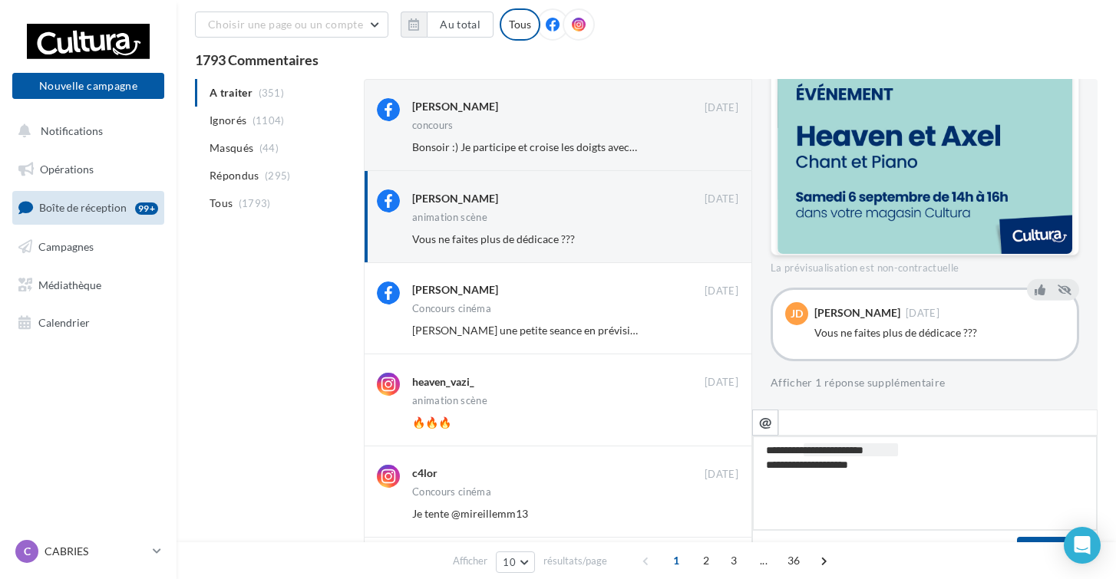
type textarea "**********"
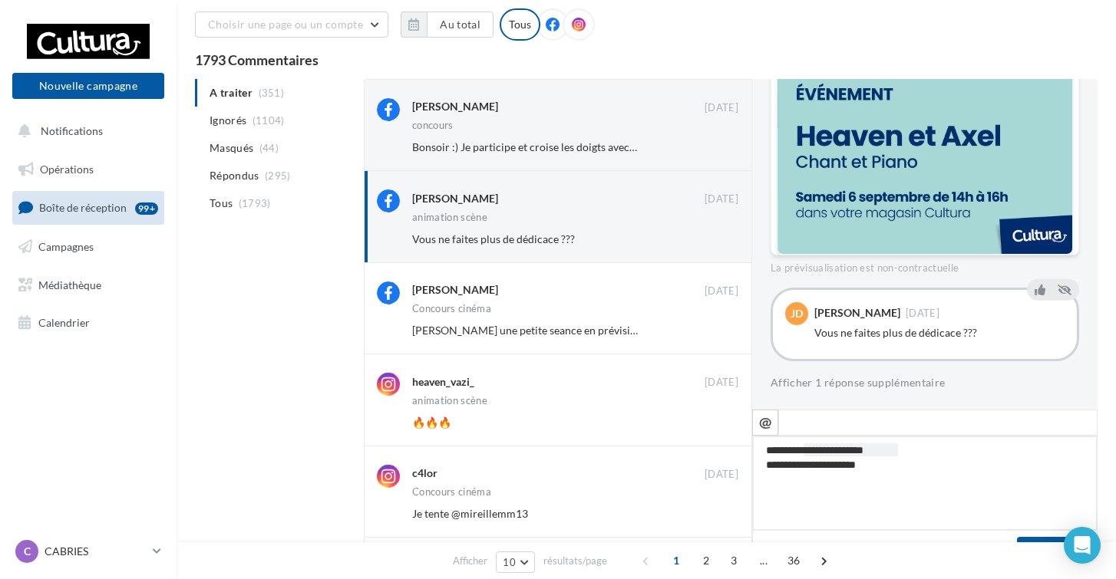
type textarea "**********"
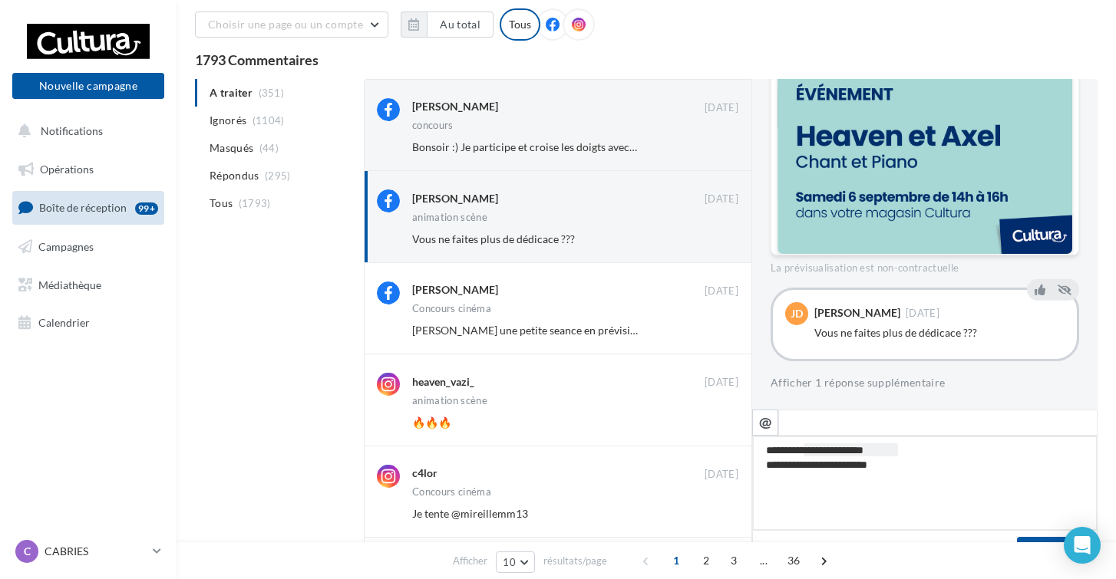
type textarea "**********"
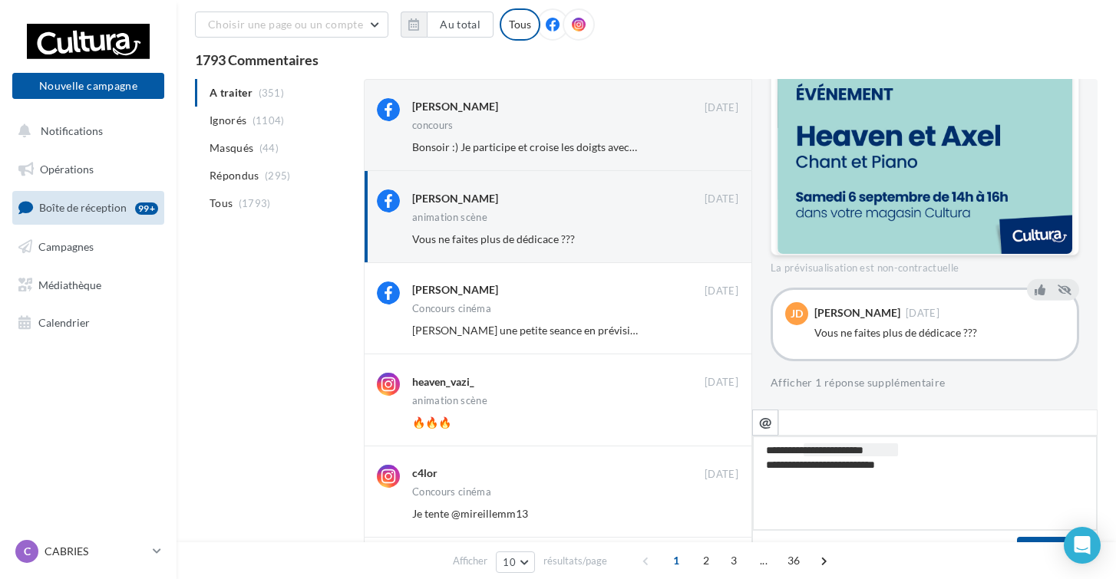
type textarea "**********"
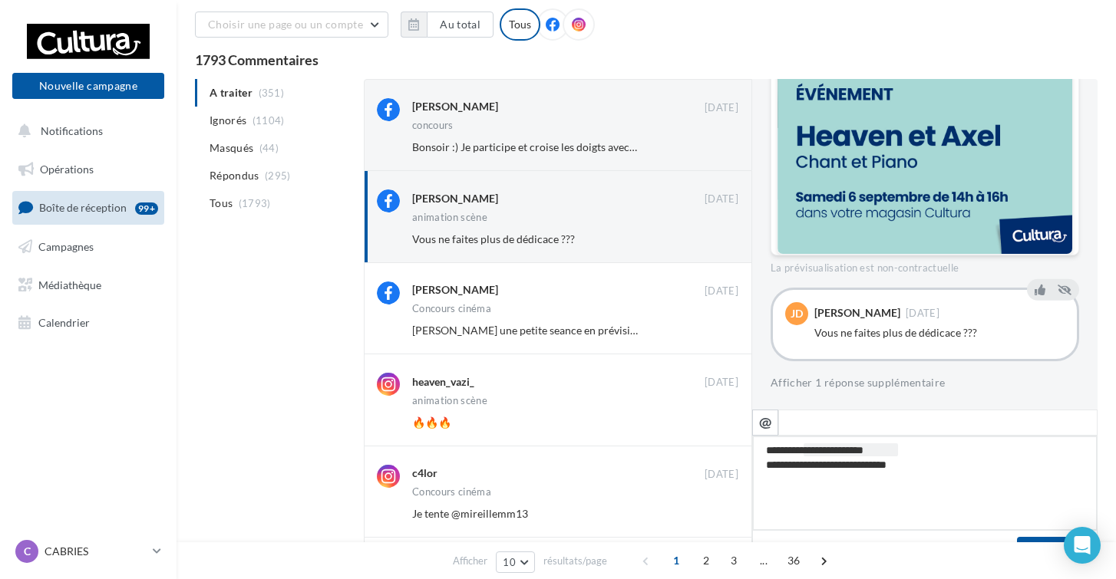
type textarea "**********"
drag, startPoint x: 933, startPoint y: 468, endPoint x: 793, endPoint y: 468, distance: 140.4
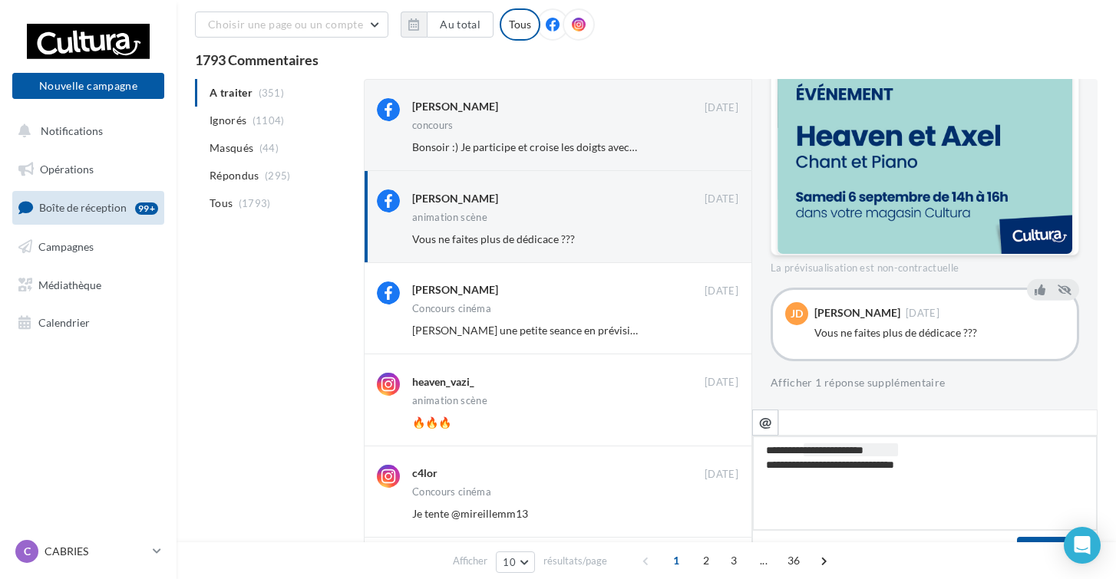
click at [793, 468] on textarea "**********" at bounding box center [924, 483] width 345 height 95
type textarea "**********"
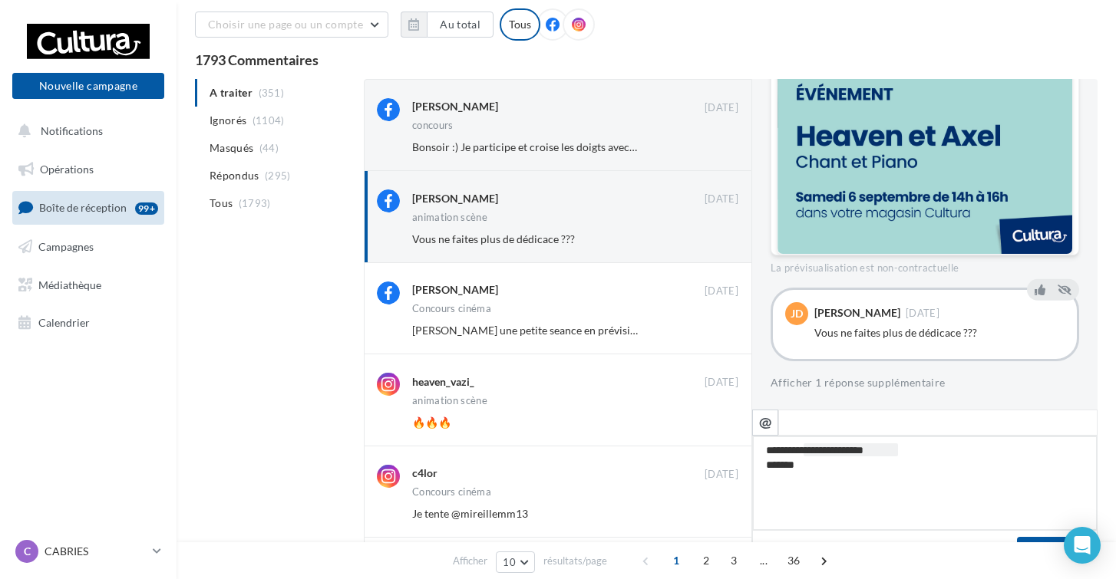
type textarea "**********"
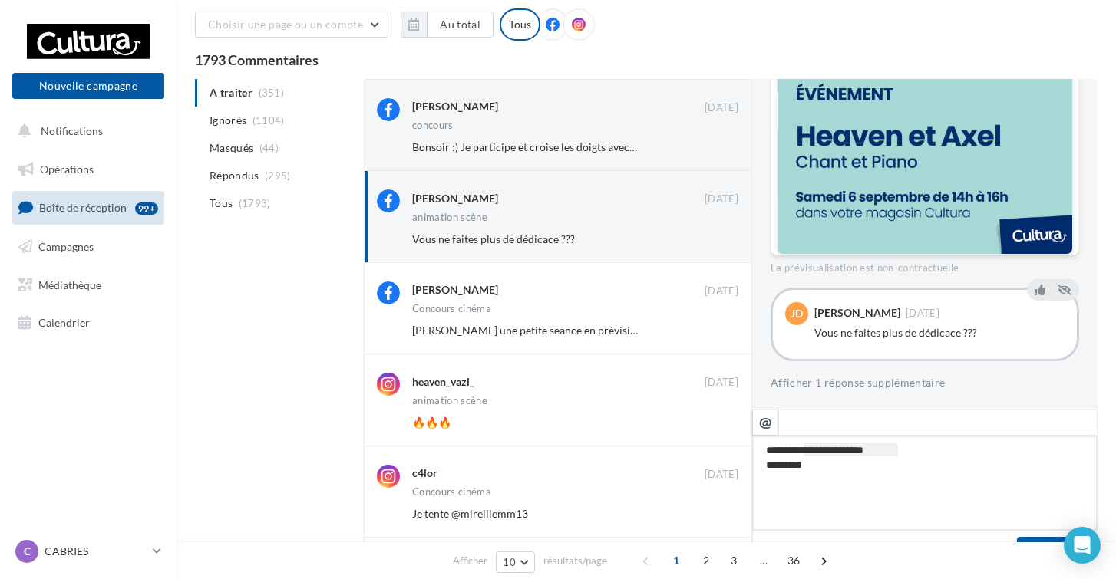
type textarea "**********"
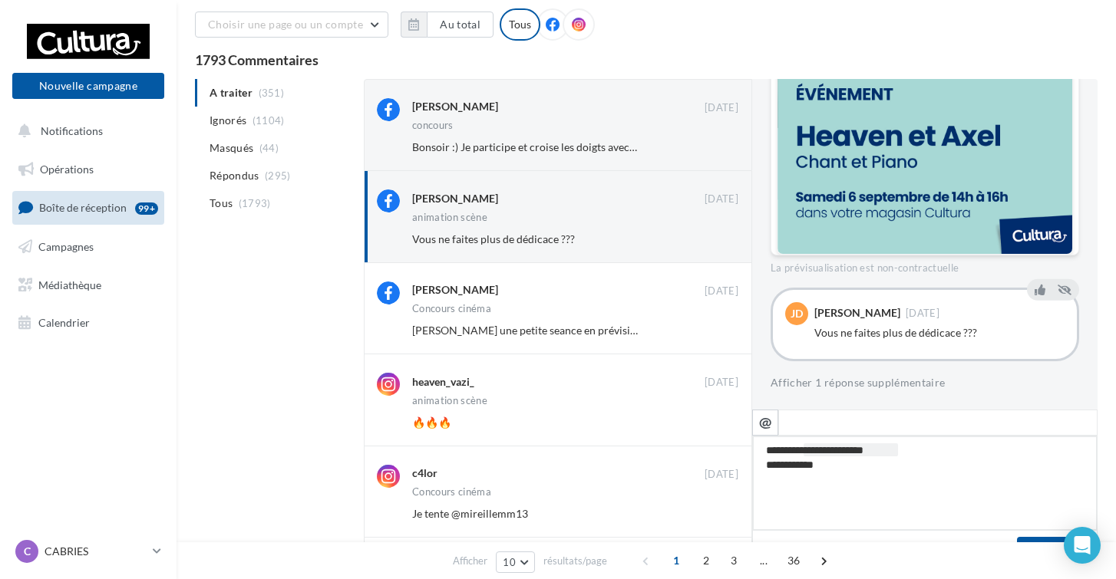
type textarea "**********"
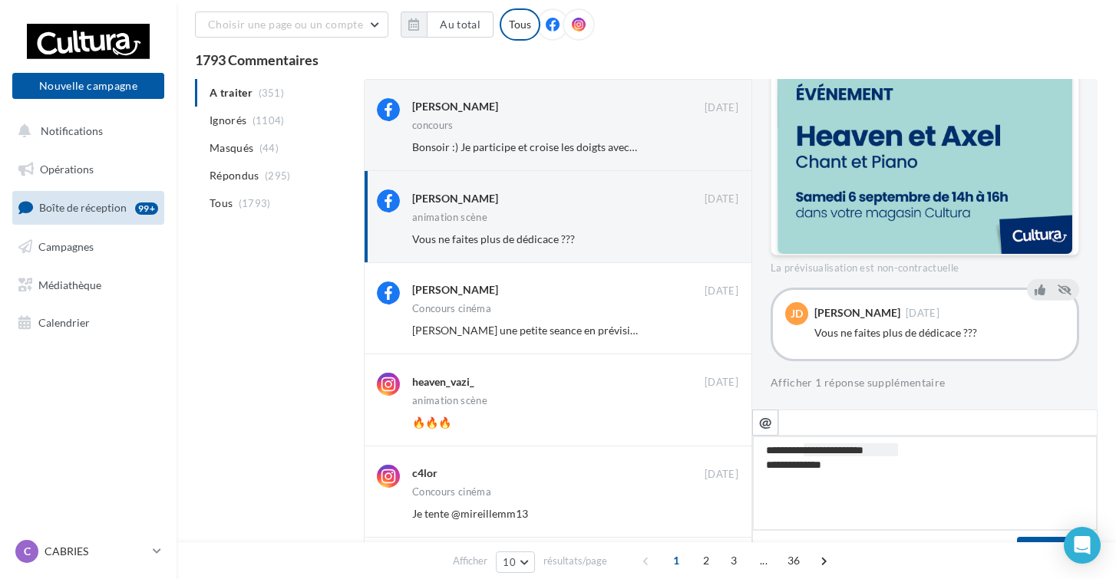
type textarea "**********"
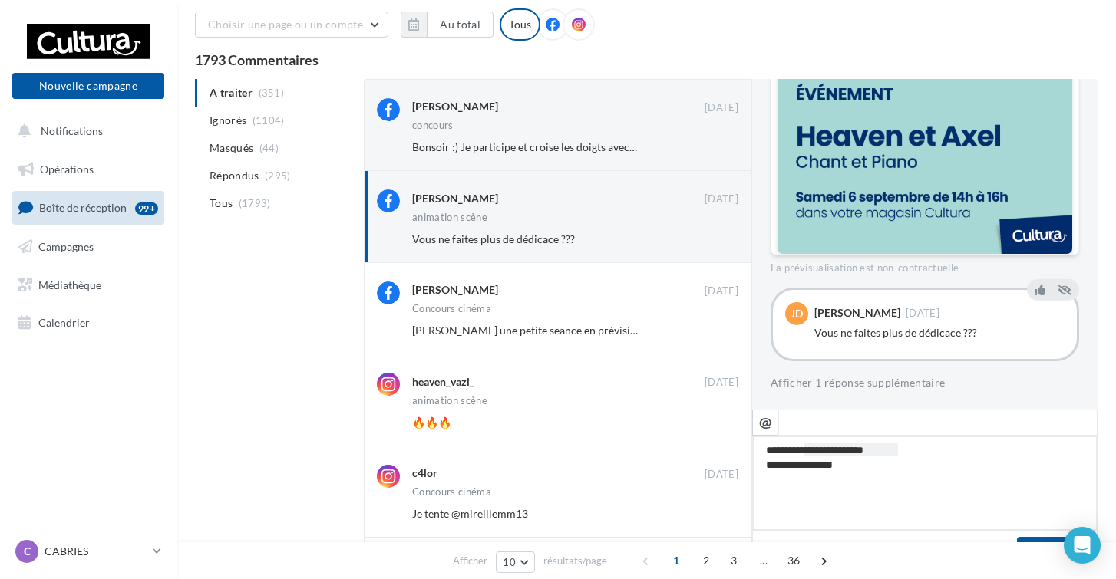
type textarea "**********"
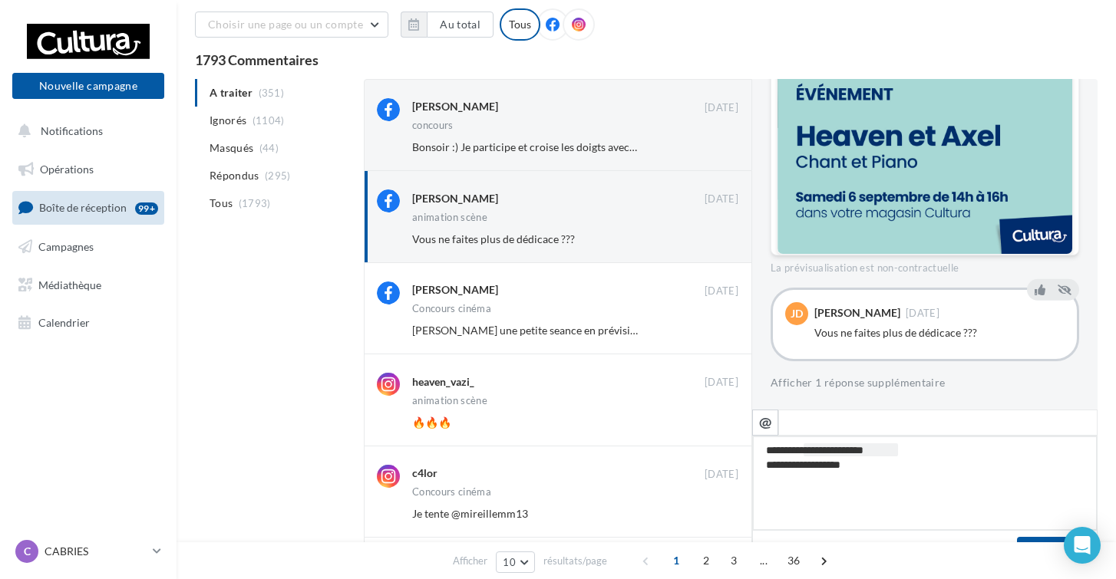
type textarea "**********"
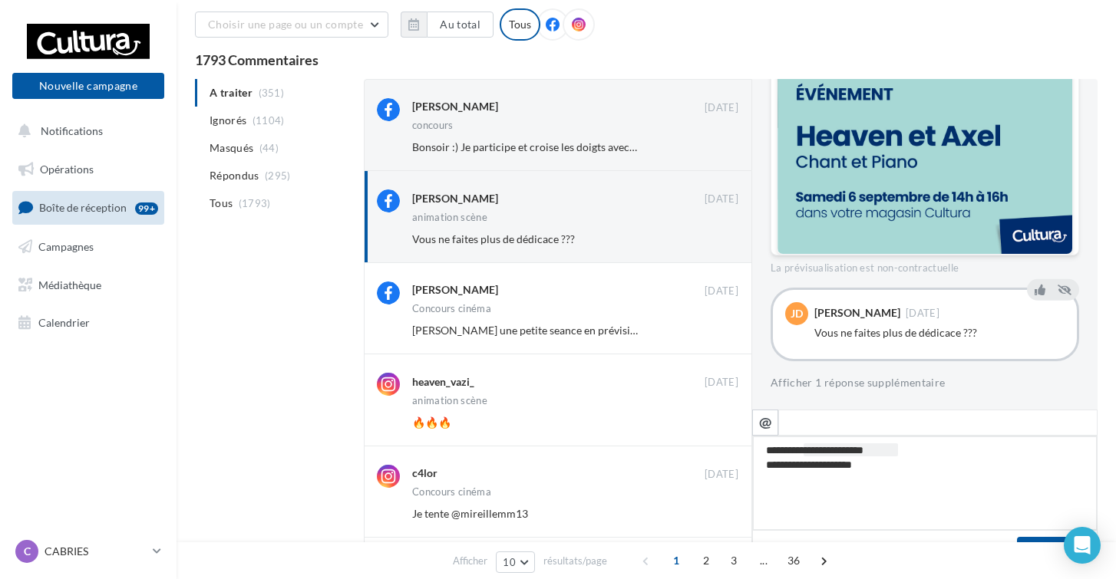
type textarea "**********"
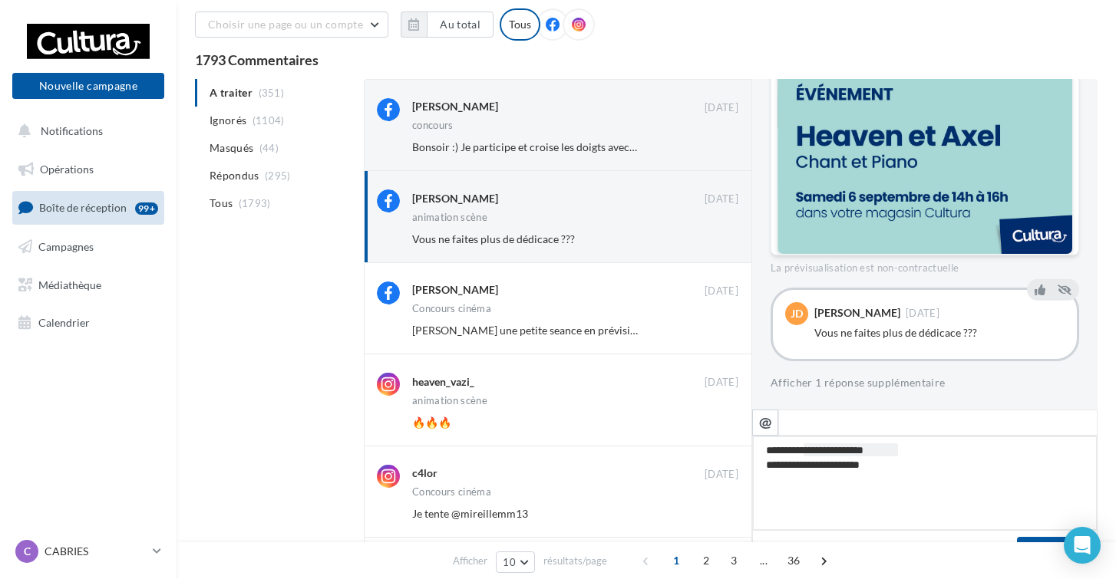
type textarea "**********"
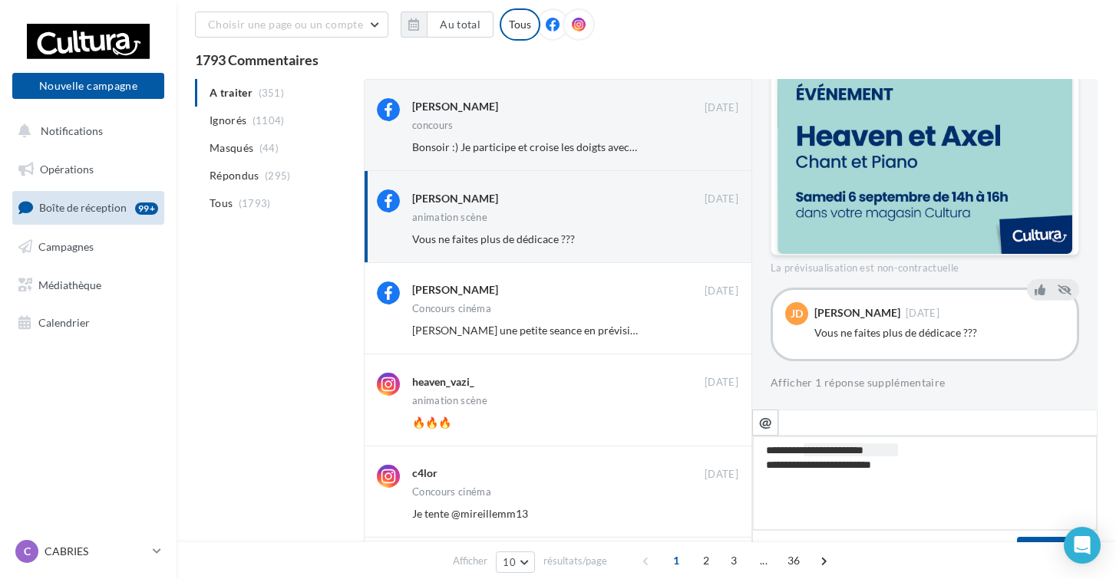
type textarea "**********"
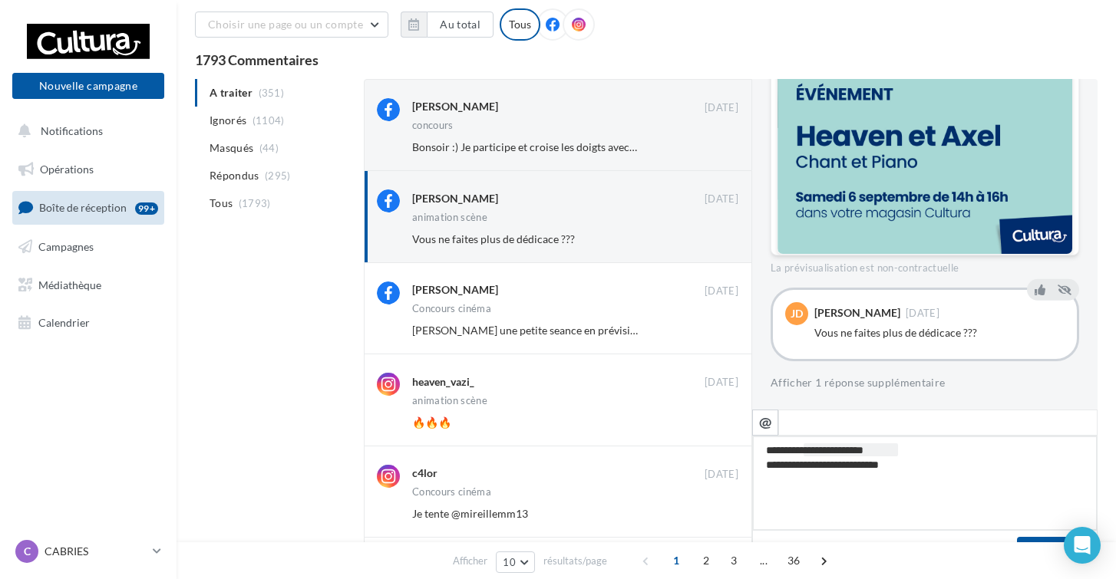
type textarea "**********"
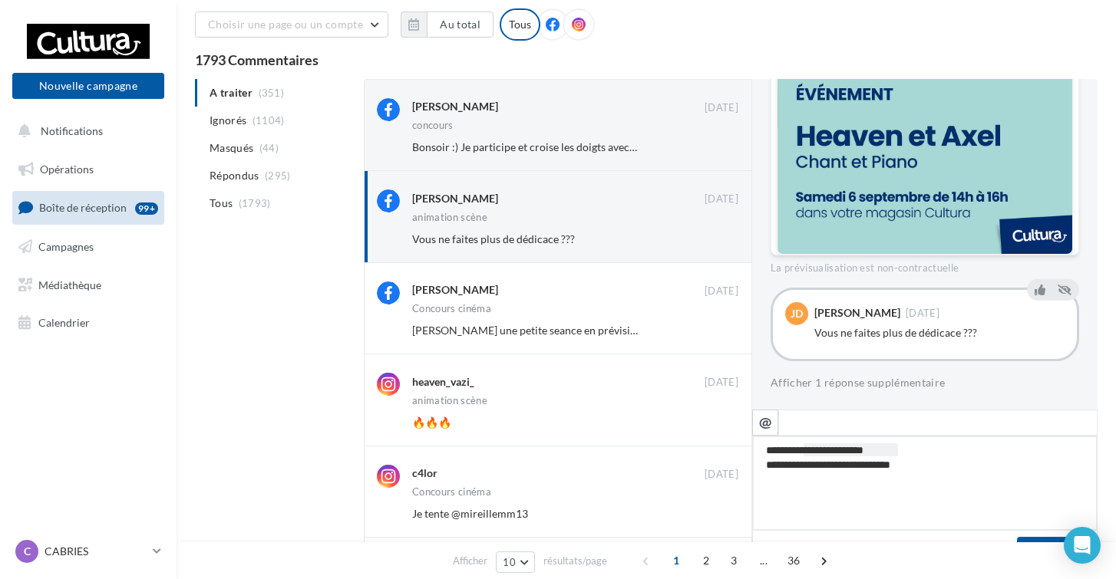
click at [843, 471] on textarea "**********" at bounding box center [924, 483] width 345 height 95
drag, startPoint x: 881, startPoint y: 468, endPoint x: 840, endPoint y: 469, distance: 40.7
click at [840, 469] on textarea "**********" at bounding box center [924, 483] width 345 height 95
type textarea "**********"
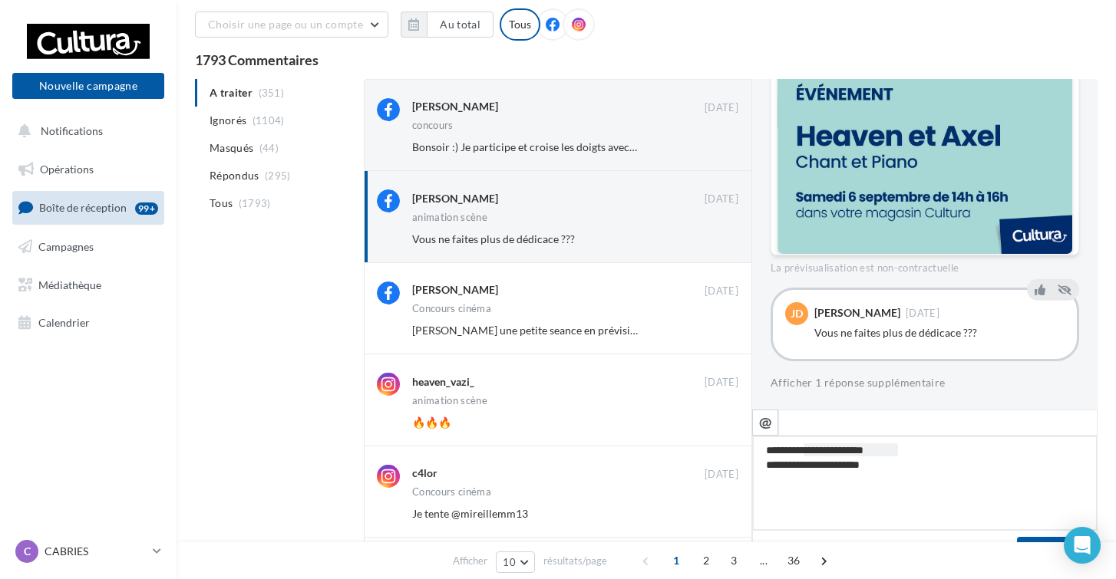
type textarea "**********"
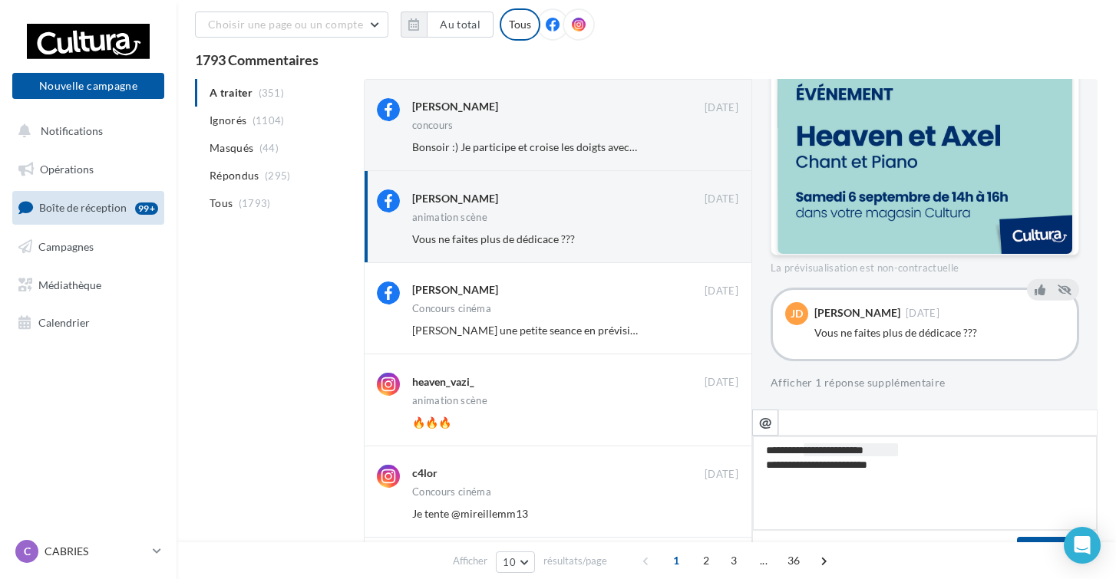
type textarea "**********"
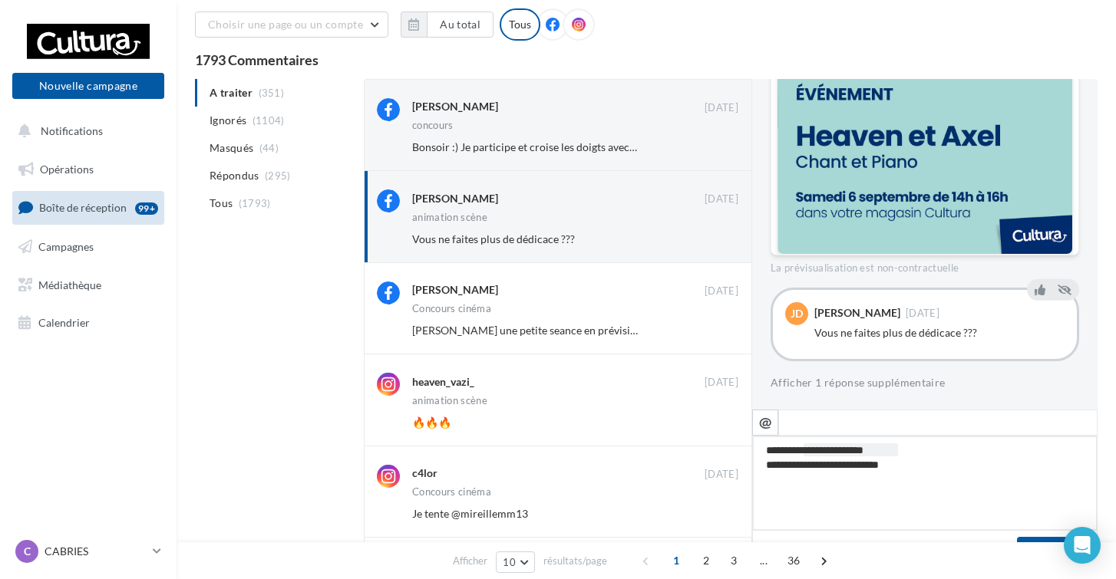
type textarea "**********"
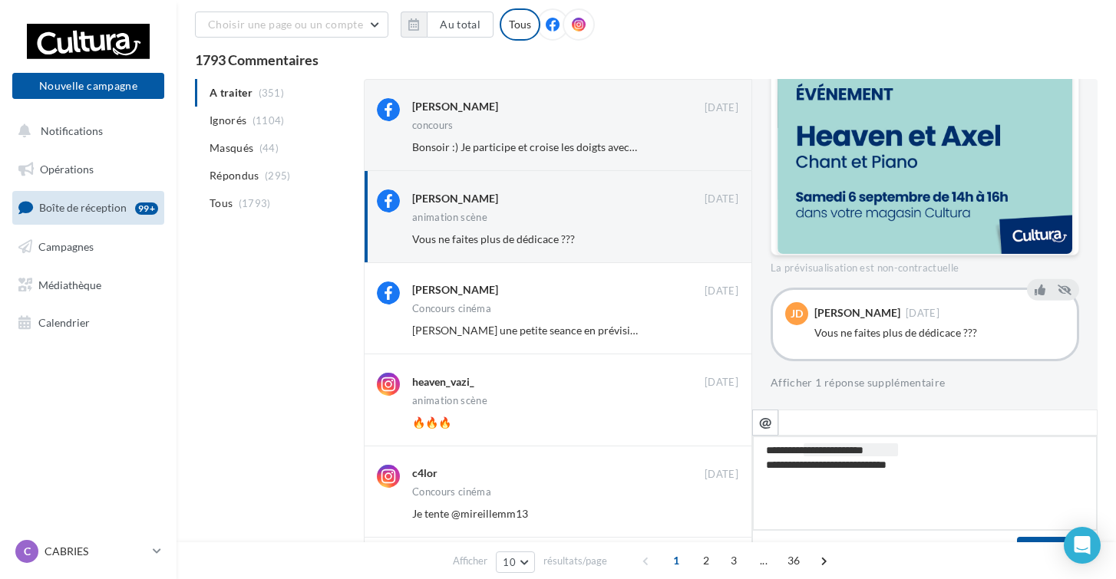
type textarea "**********"
click at [933, 470] on textarea "**********" at bounding box center [924, 483] width 345 height 95
click at [843, 468] on textarea "**********" at bounding box center [924, 483] width 345 height 95
type textarea "**********"
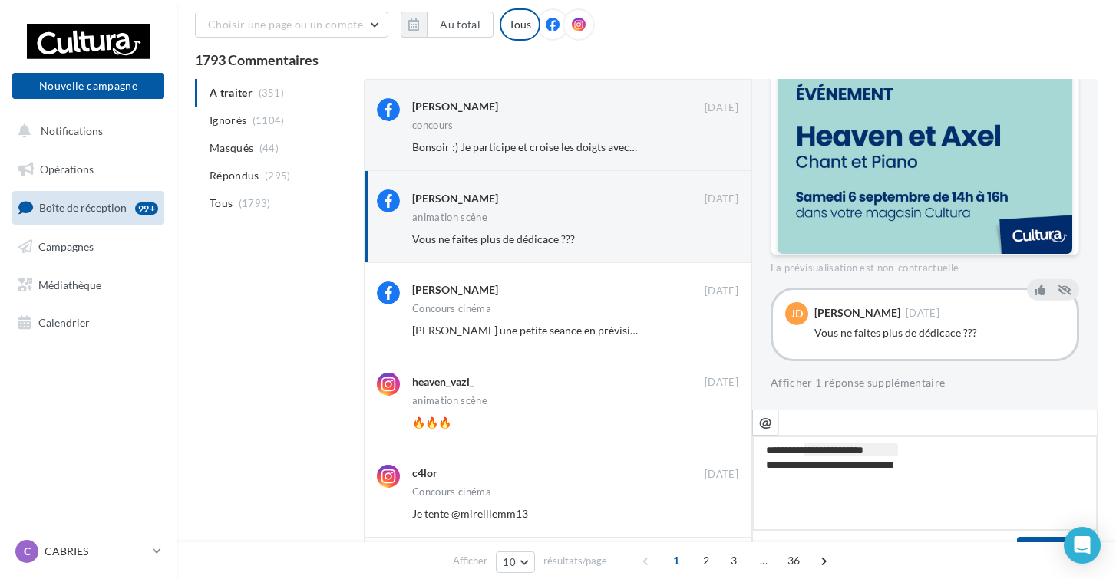
type textarea "**********"
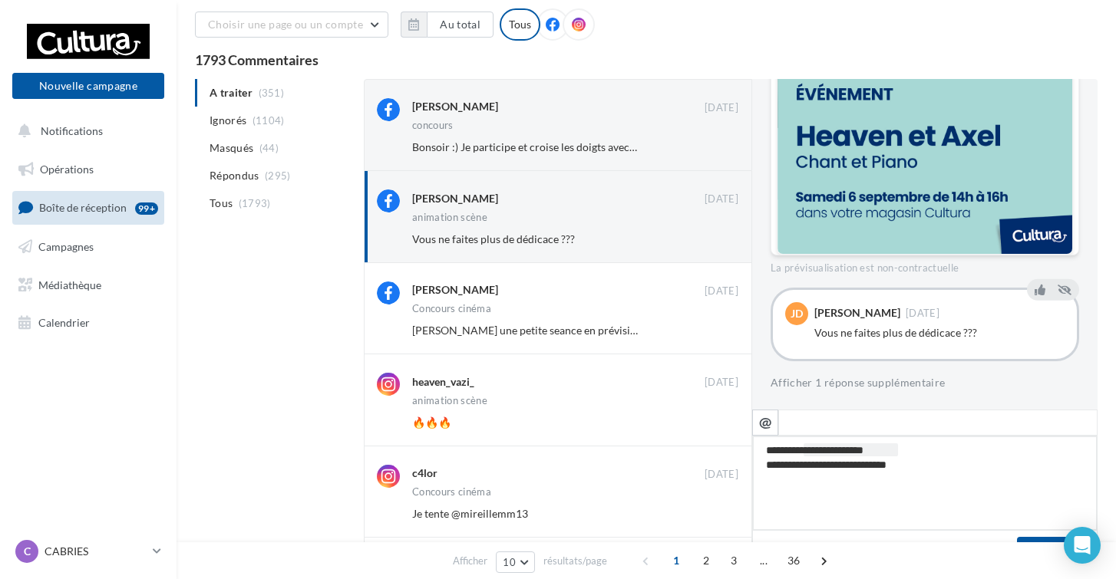
type textarea "**********"
click at [936, 464] on textarea "**********" at bounding box center [924, 483] width 345 height 95
type textarea "**********"
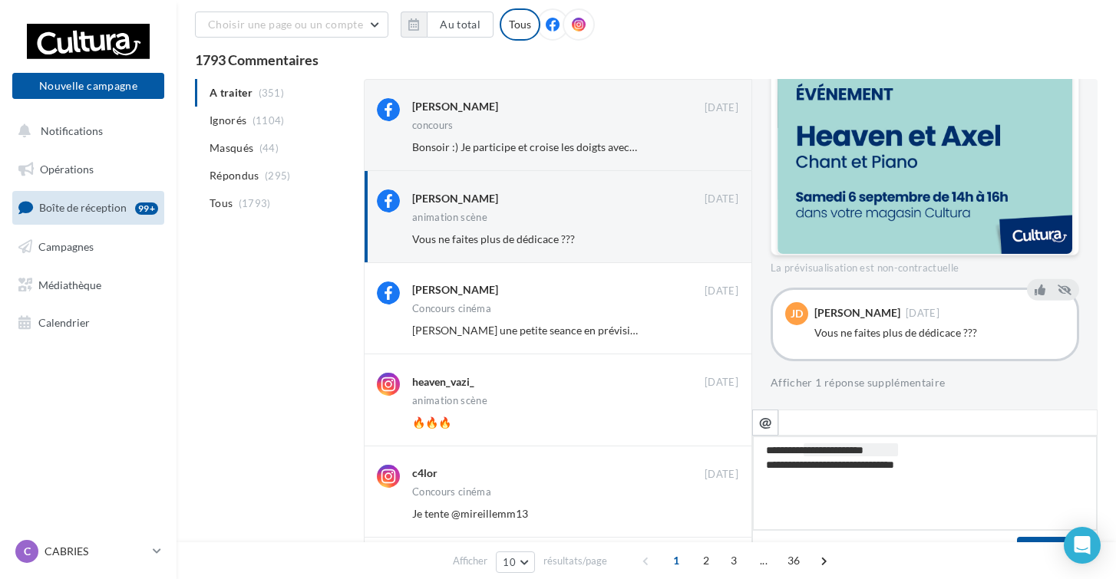
type textarea "**********"
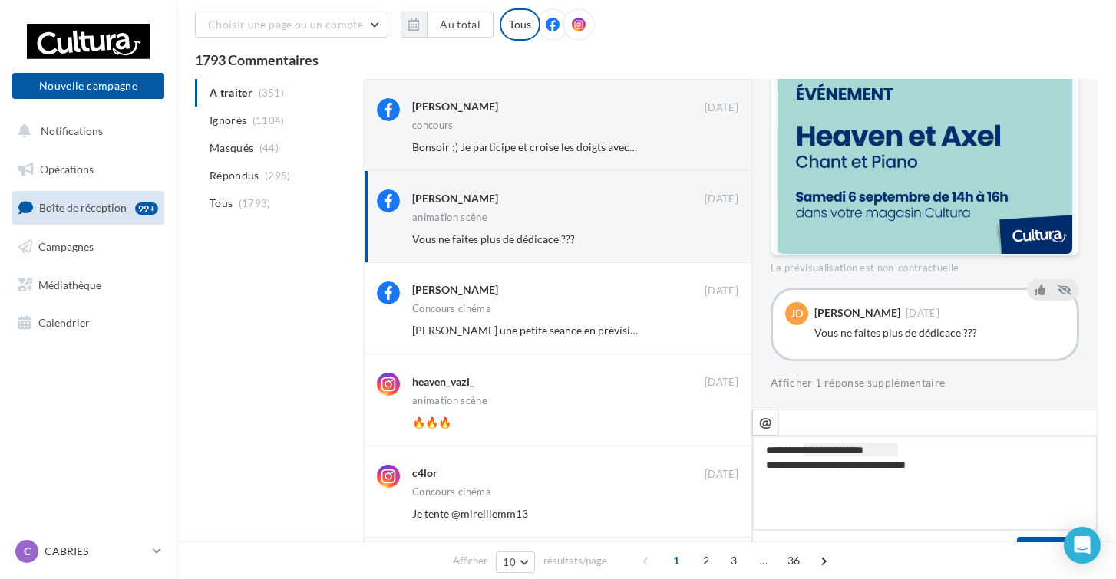
type textarea "**********"
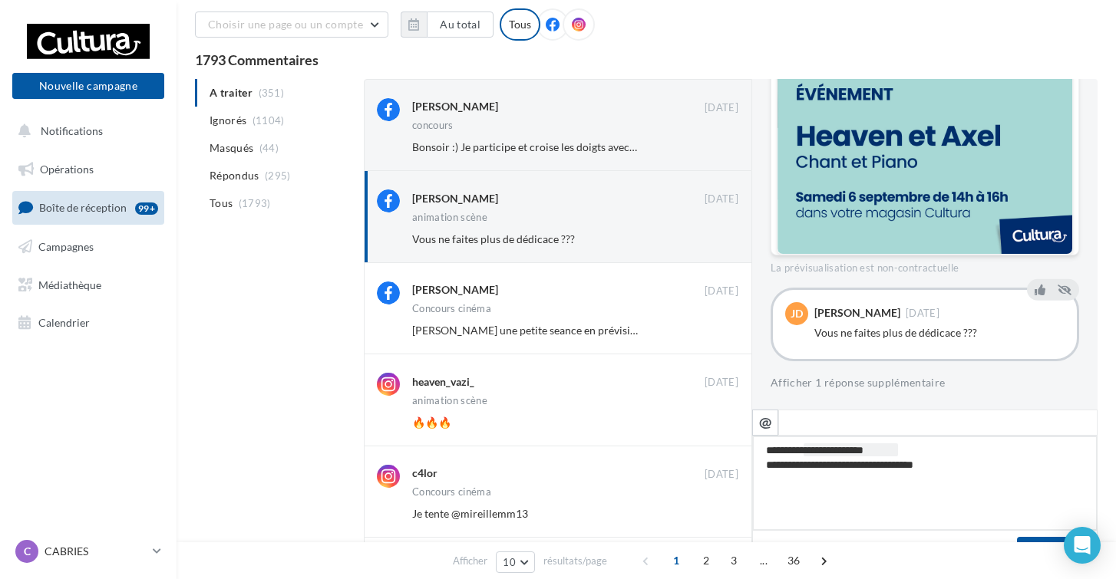
type textarea "**********"
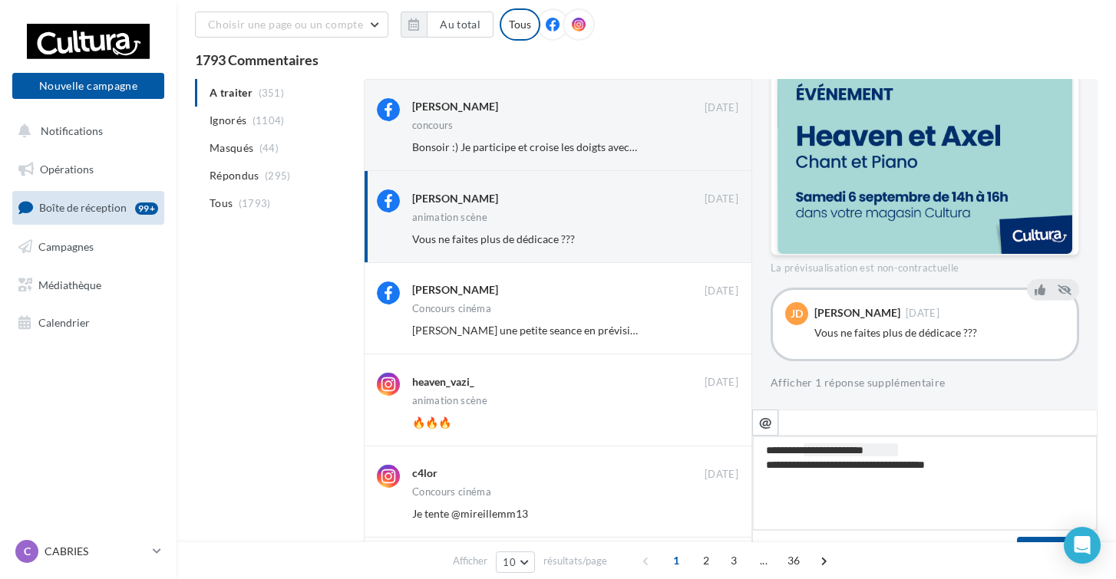
type textarea "**********"
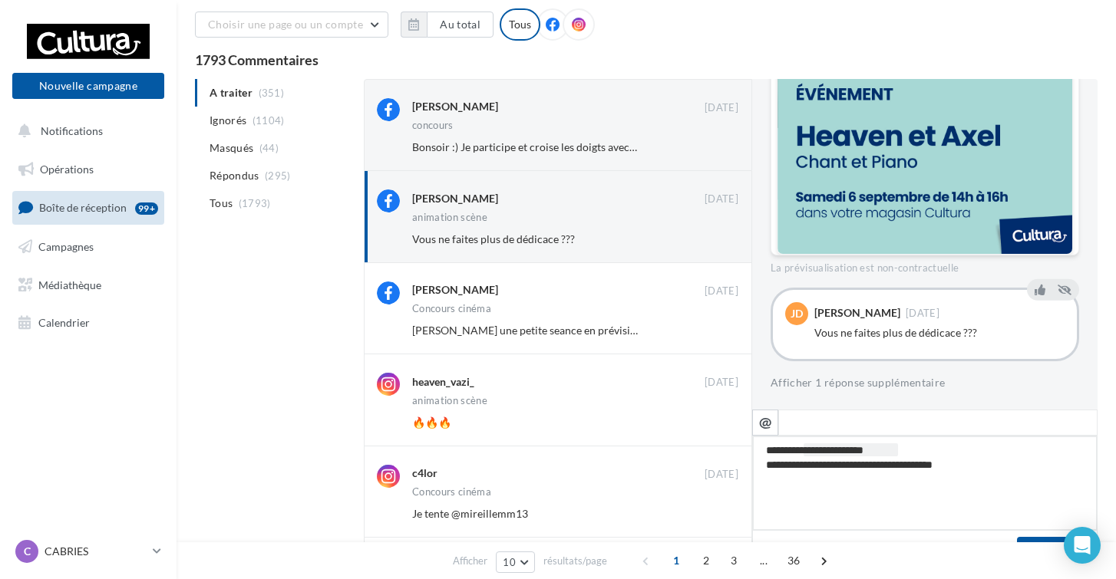
type textarea "**********"
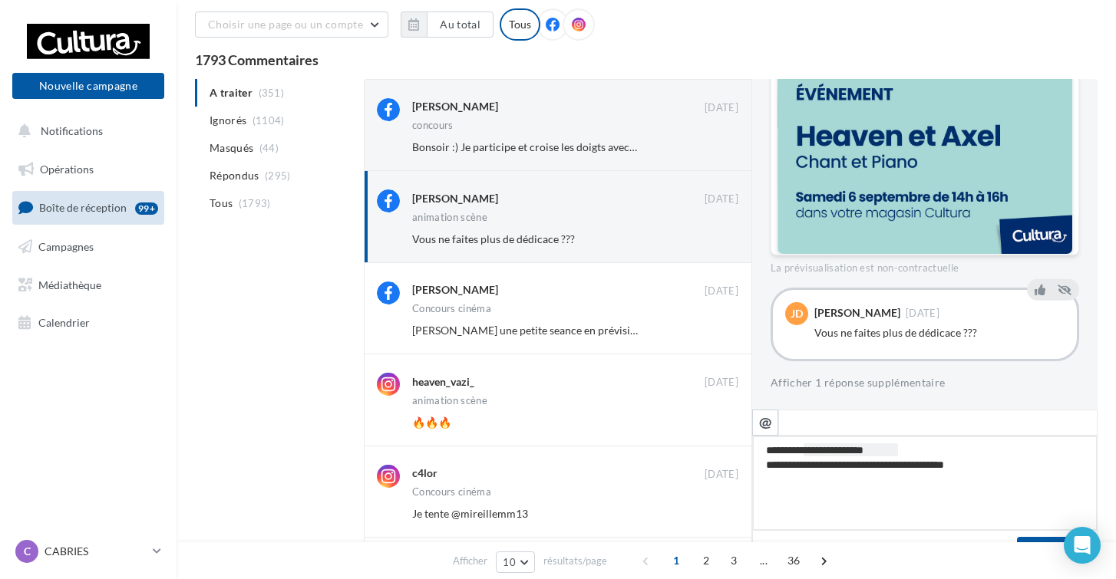
type textarea "**********"
click at [1070, 463] on textarea "**********" at bounding box center [924, 483] width 345 height 95
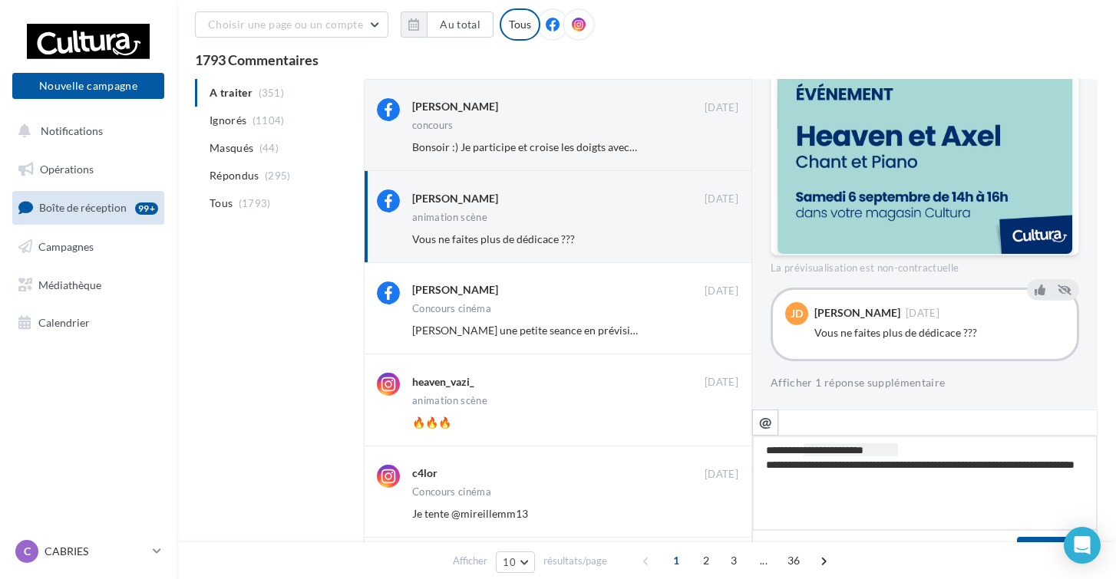
click at [864, 484] on textarea "**********" at bounding box center [924, 483] width 345 height 95
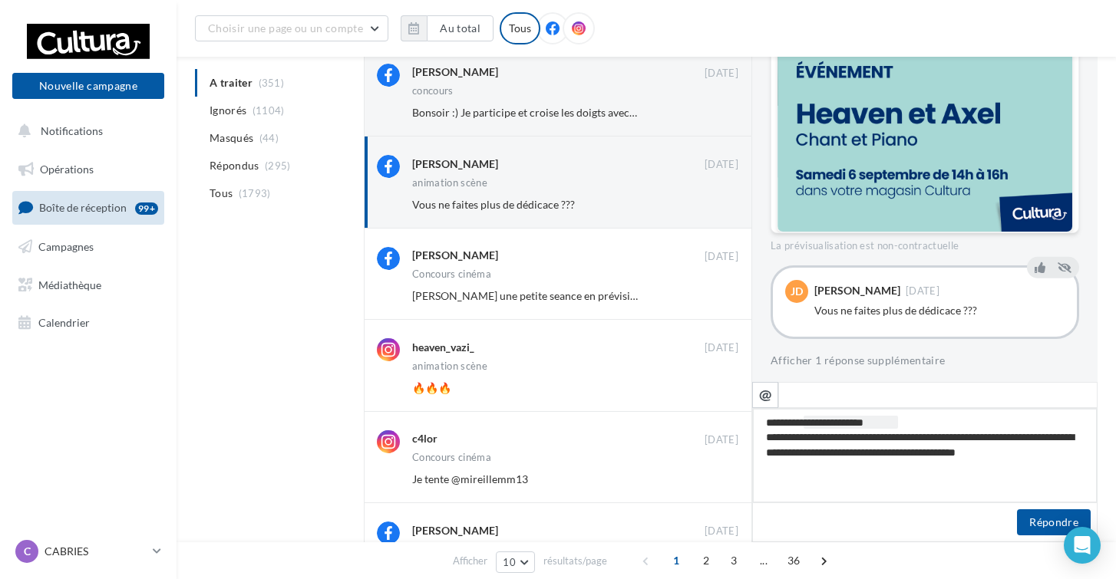
scroll to position [103, 0]
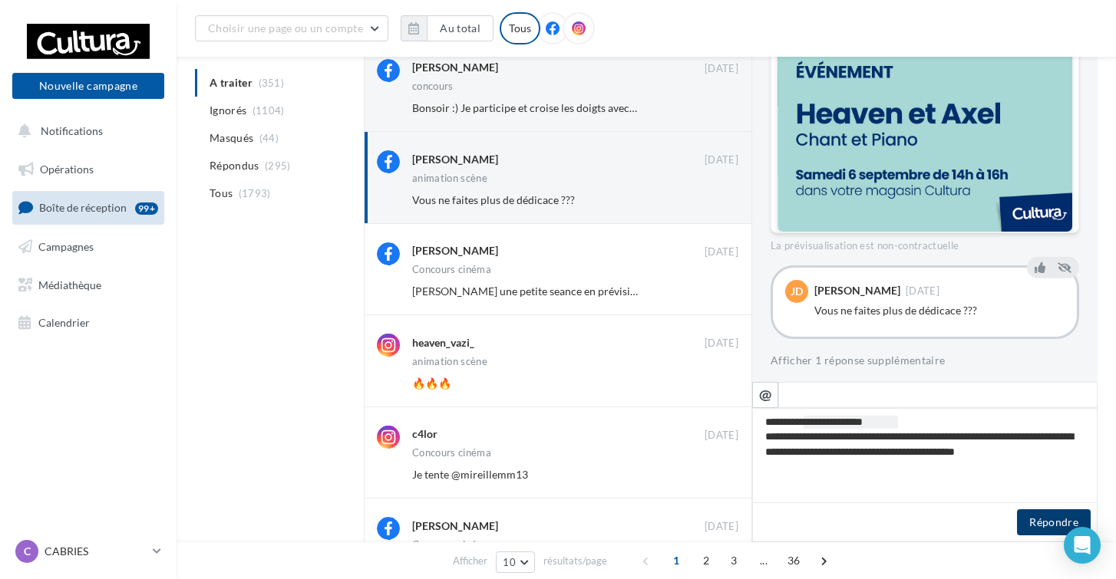
click at [1028, 520] on button "Répondre" at bounding box center [1054, 523] width 74 height 26
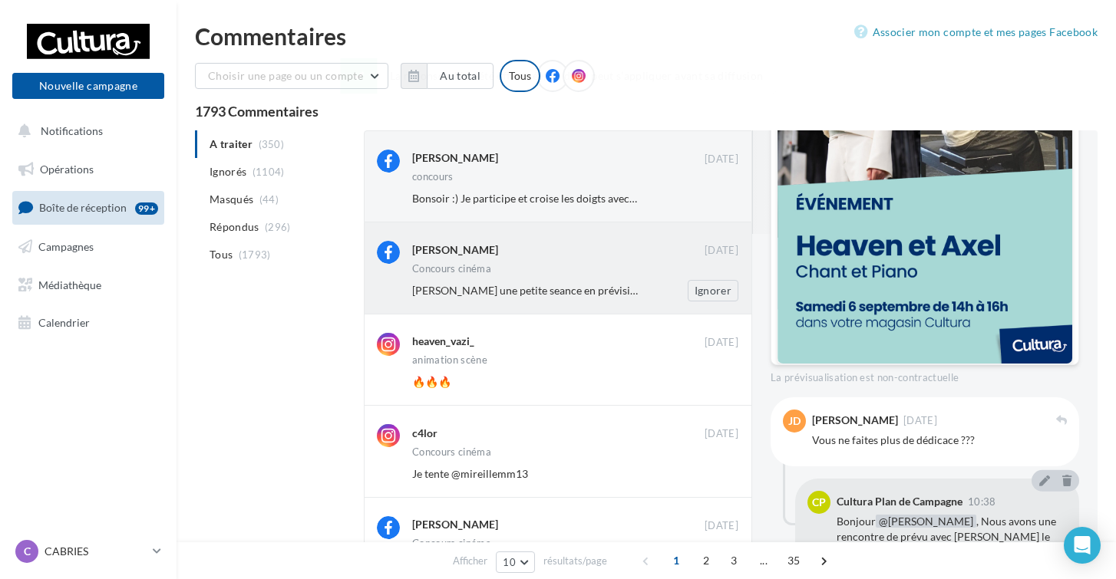
scroll to position [0, 0]
click at [537, 278] on div "Séverine Besson 03 sept. Concours cinéma Mathieu Massaviol une petite seance en…" at bounding box center [575, 271] width 326 height 60
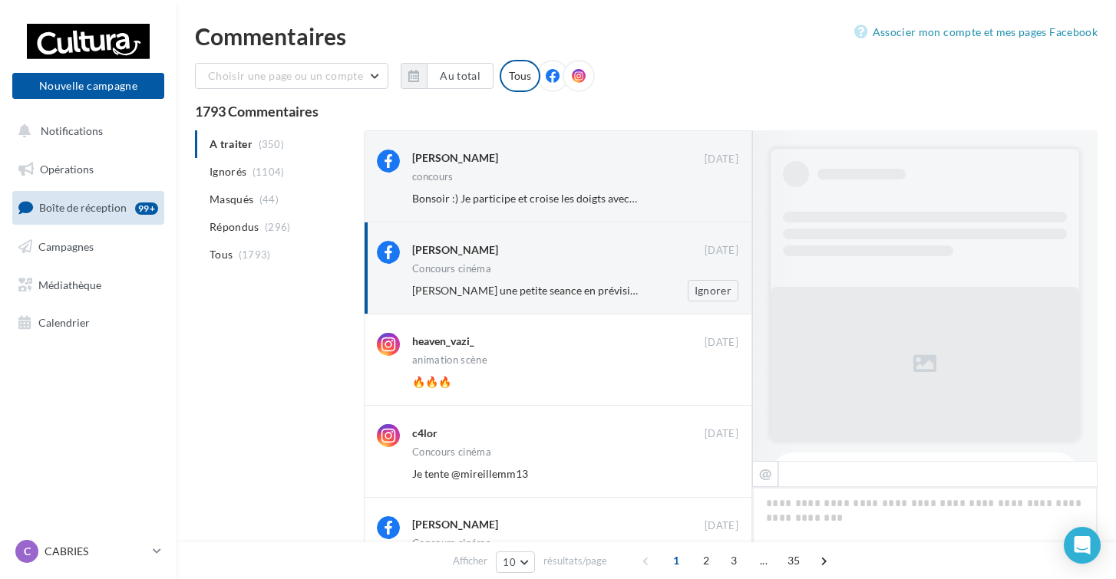
scroll to position [785, 0]
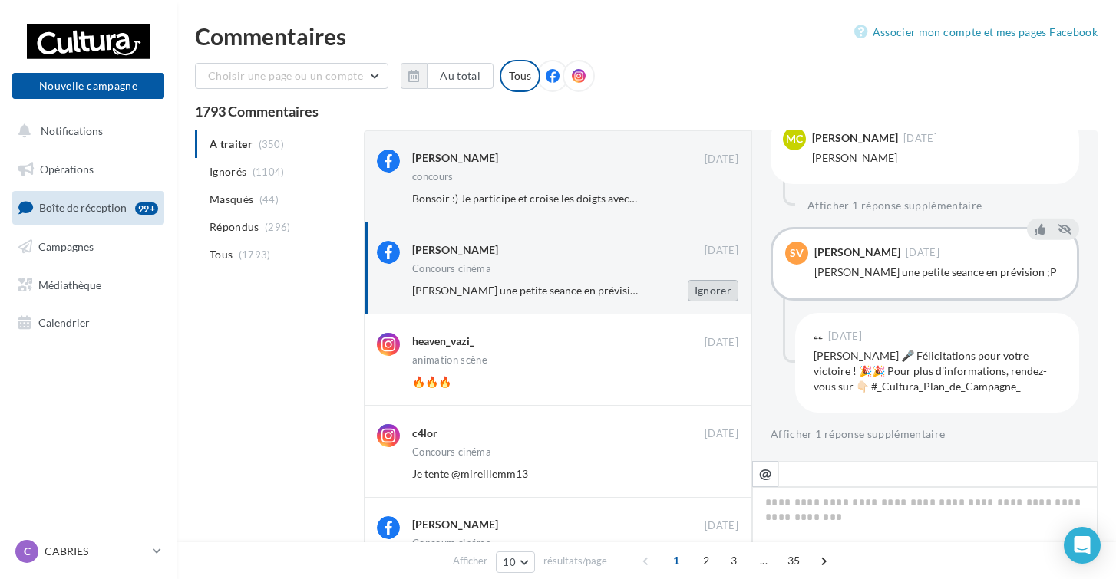
click at [724, 292] on button "Ignorer" at bounding box center [713, 290] width 51 height 21
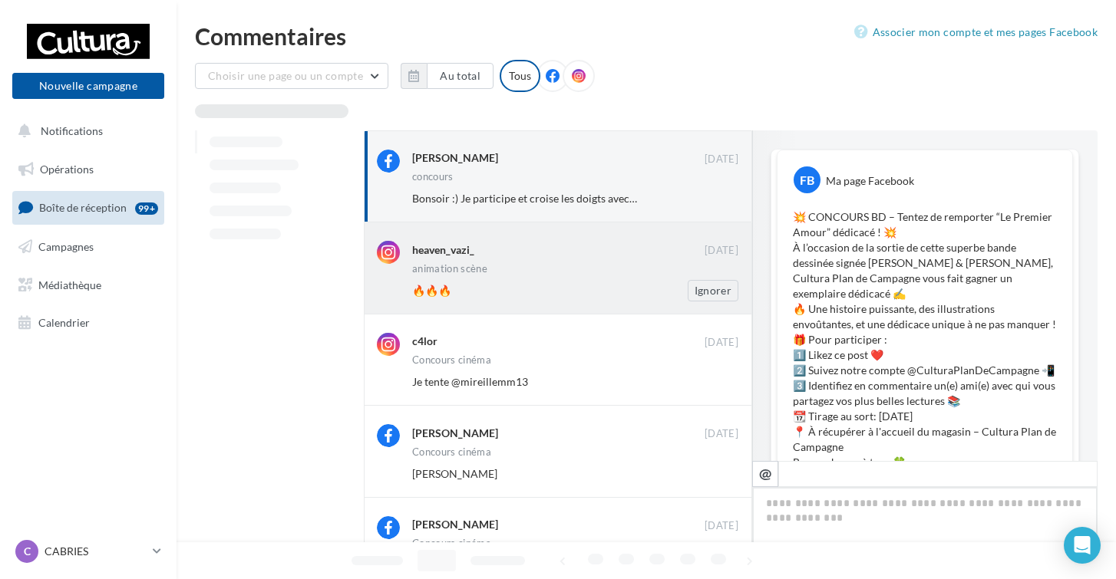
scroll to position [738, 0]
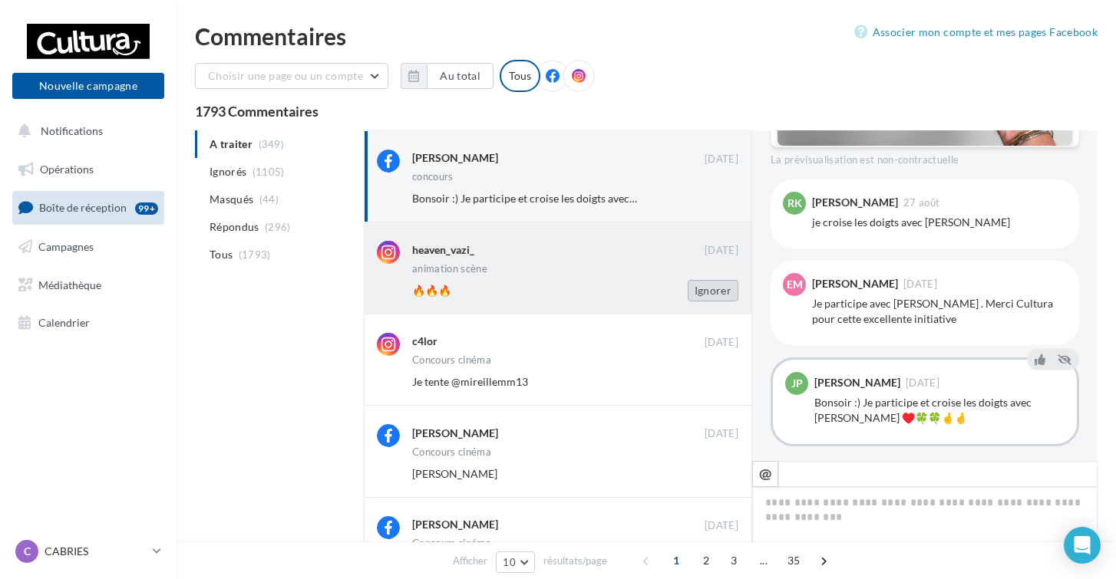
click at [703, 292] on button "Ignorer" at bounding box center [713, 290] width 51 height 21
click at [715, 292] on button "Ignorer" at bounding box center [713, 289] width 51 height 21
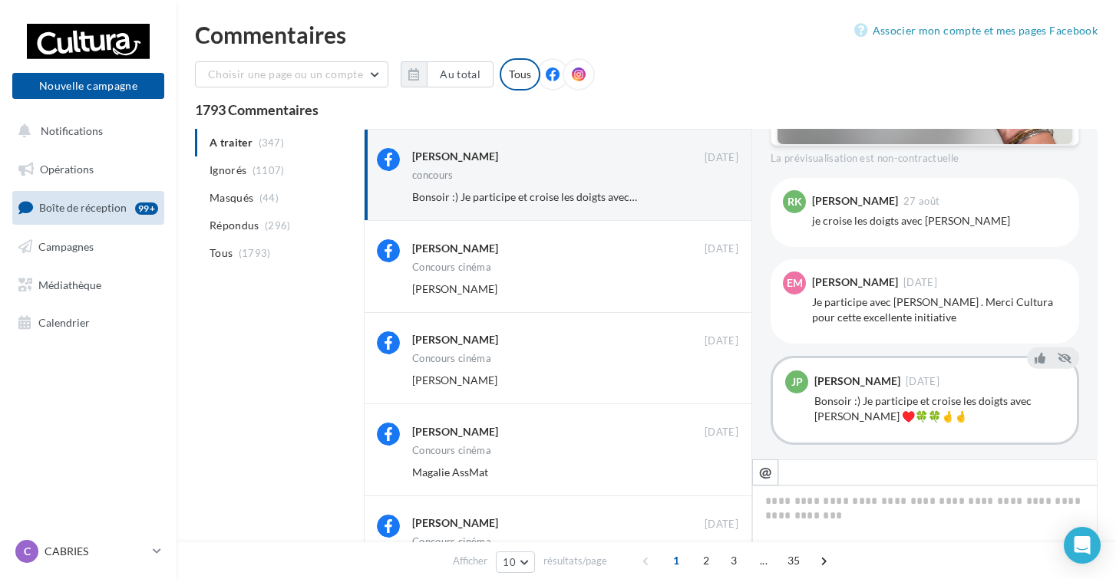
click at [715, 292] on button "Ignorer" at bounding box center [713, 289] width 51 height 21
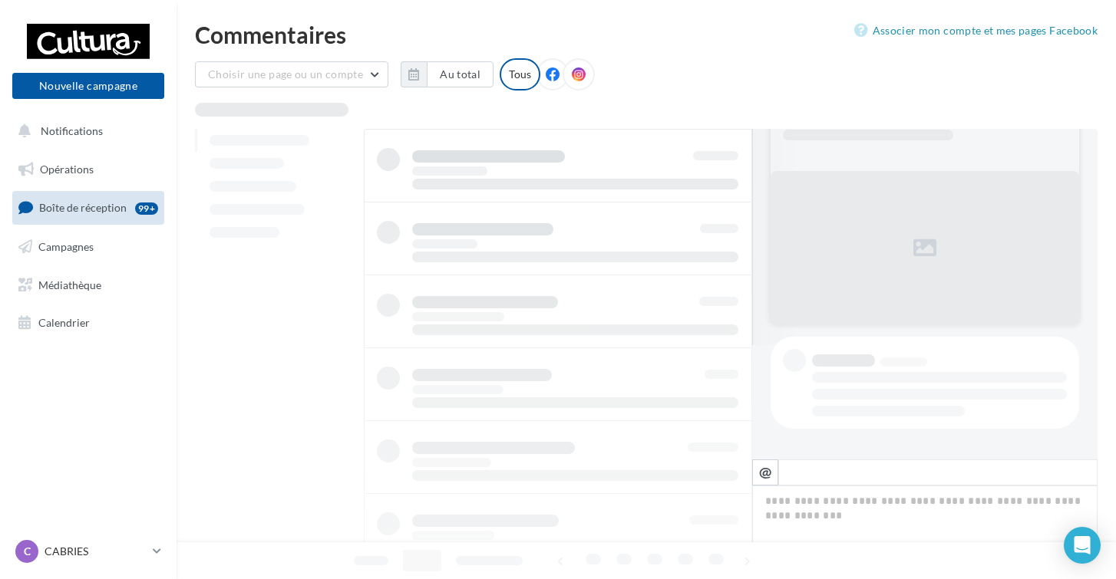
scroll to position [2, 0]
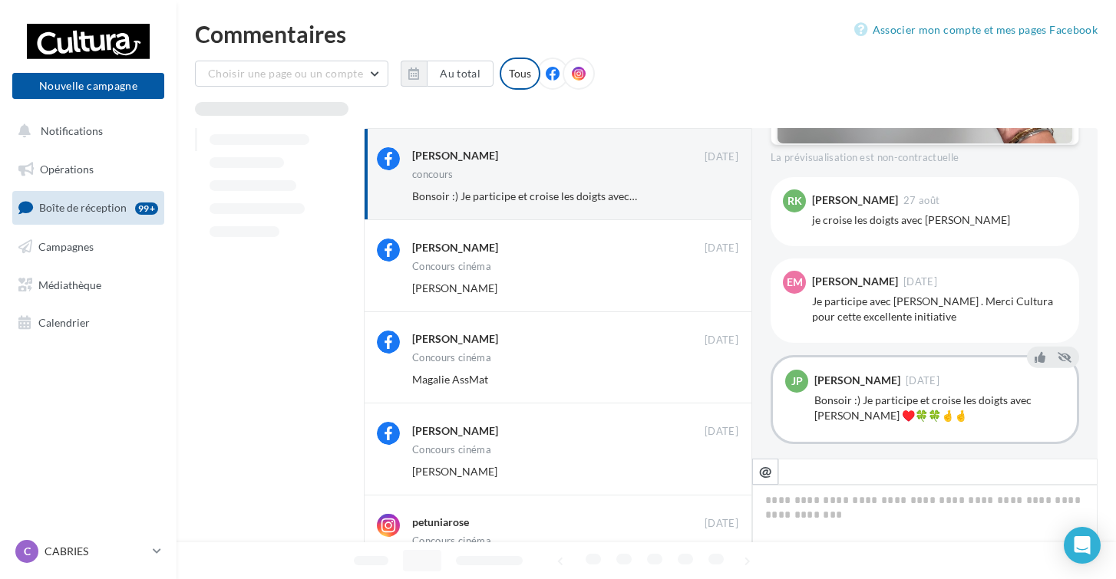
click at [715, 292] on button "Ignorer" at bounding box center [713, 288] width 51 height 21
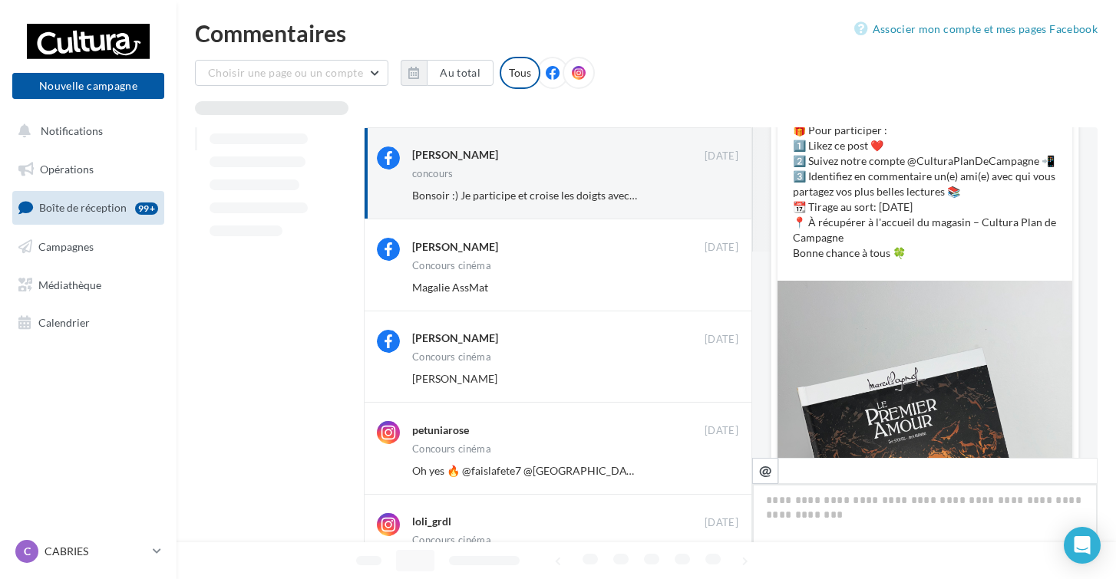
scroll to position [738, 0]
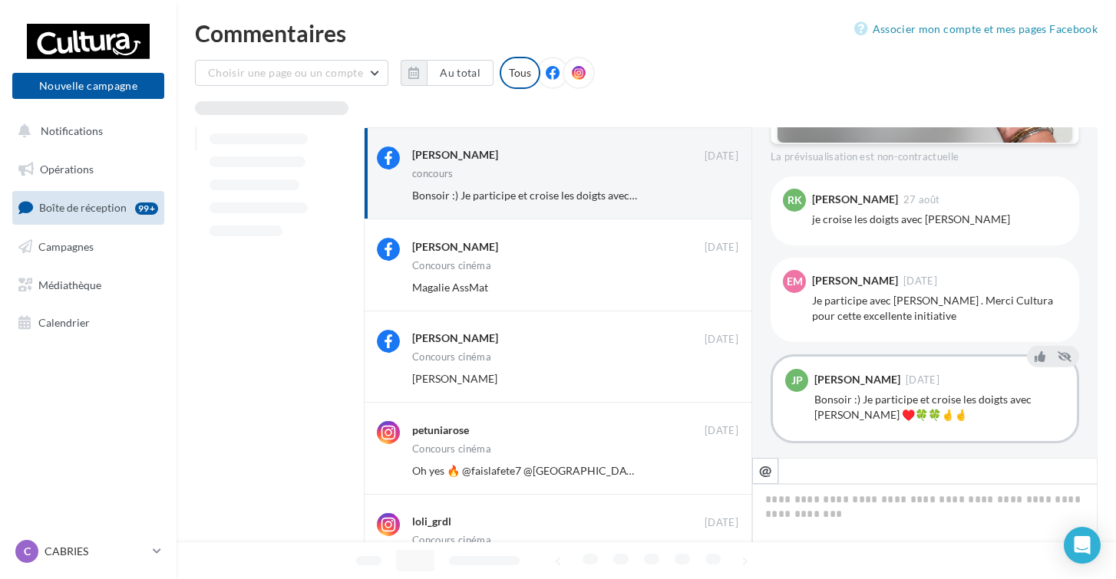
click at [715, 292] on button "Ignorer" at bounding box center [713, 287] width 51 height 21
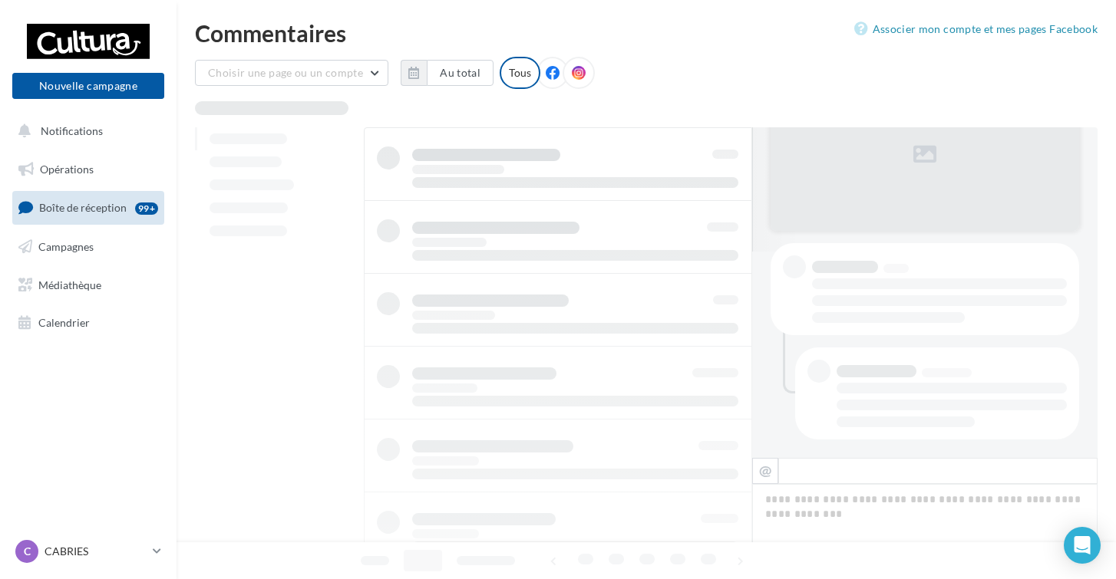
scroll to position [4, 0]
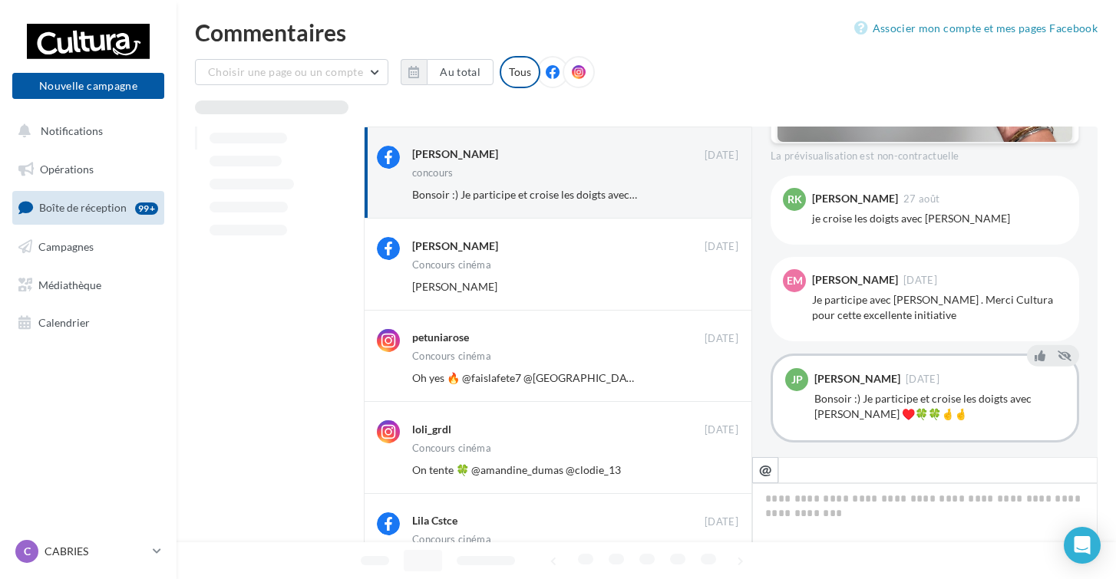
click at [715, 292] on button "Ignorer" at bounding box center [713, 286] width 51 height 21
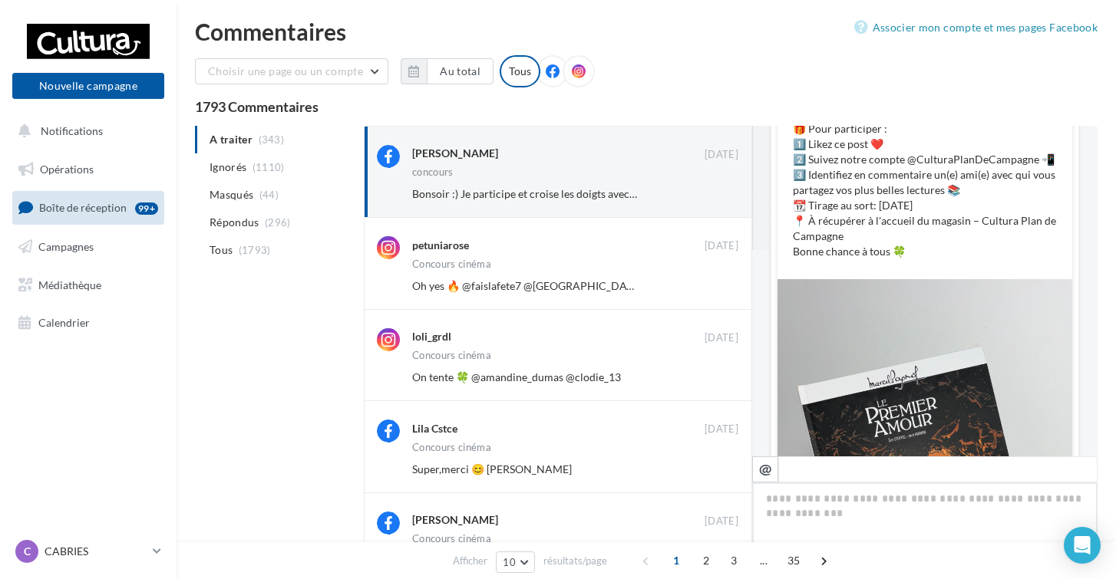
scroll to position [738, 0]
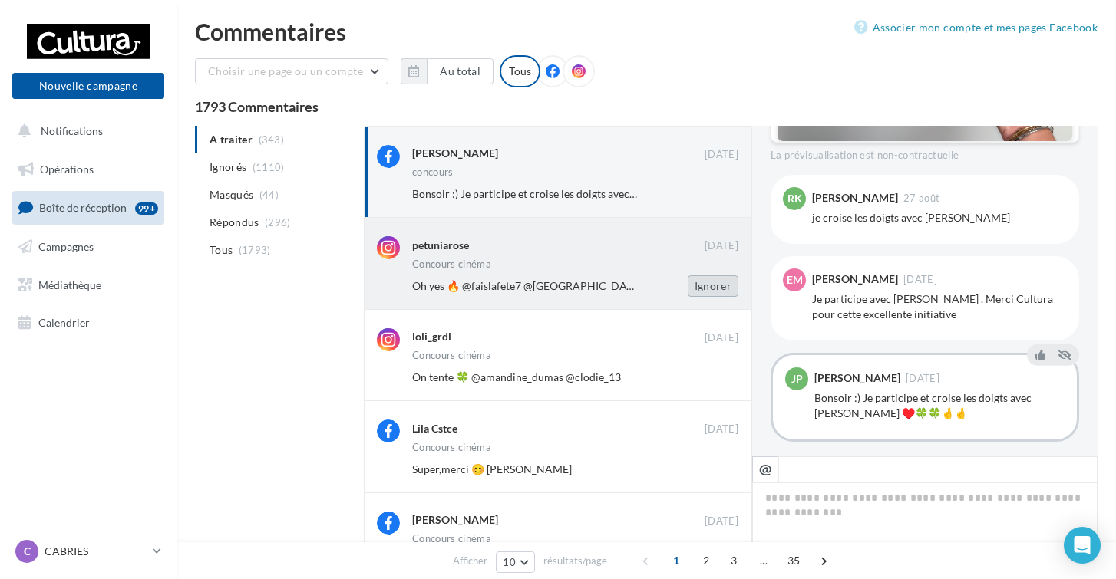
click at [715, 295] on button "Ignorer" at bounding box center [713, 286] width 51 height 21
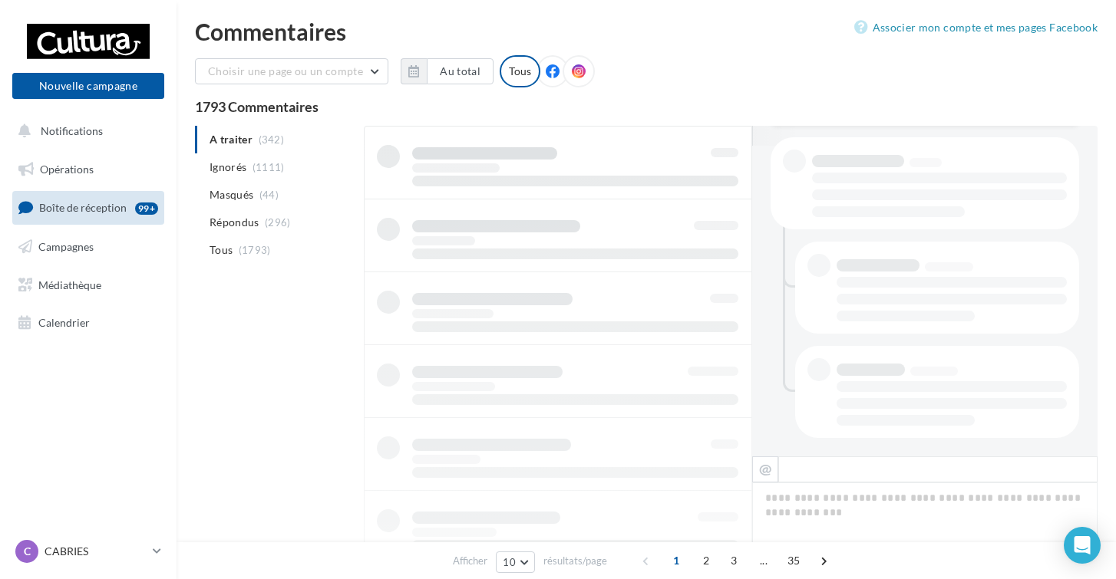
scroll to position [5, 0]
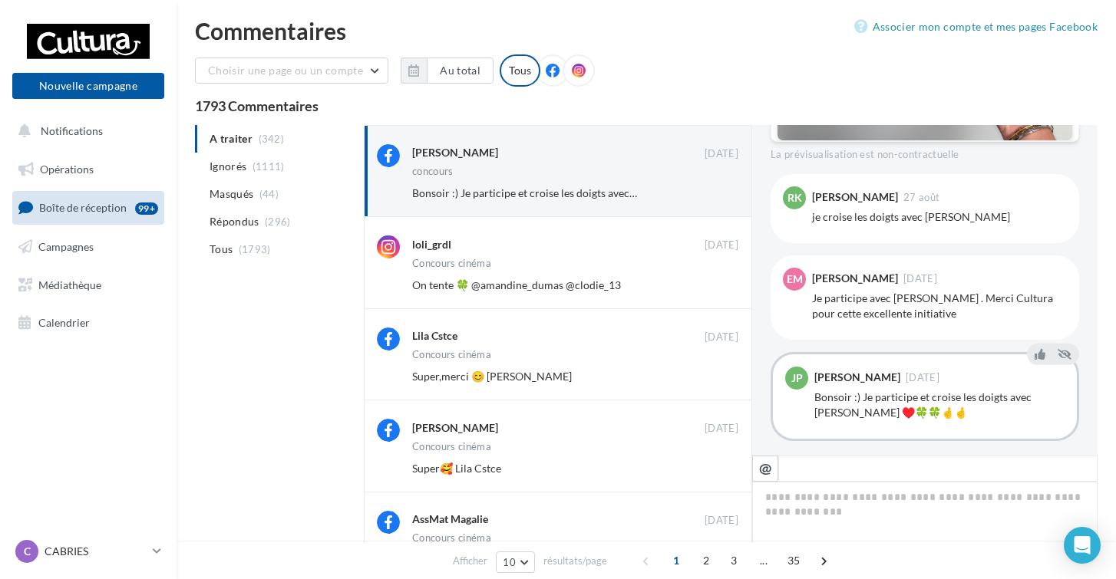
click at [715, 295] on button "Ignorer" at bounding box center [713, 285] width 51 height 21
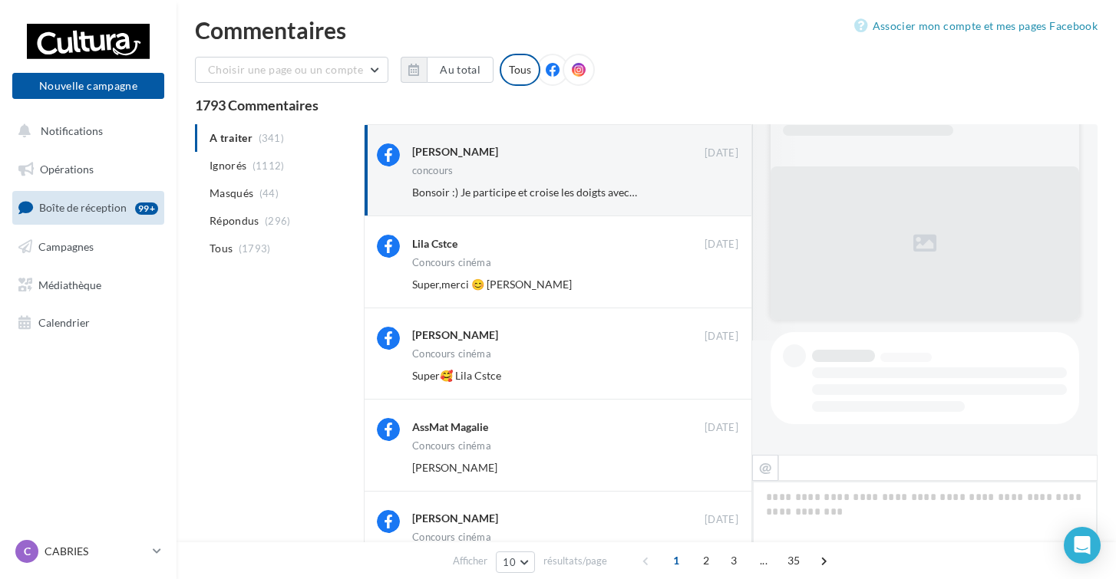
scroll to position [738, 0]
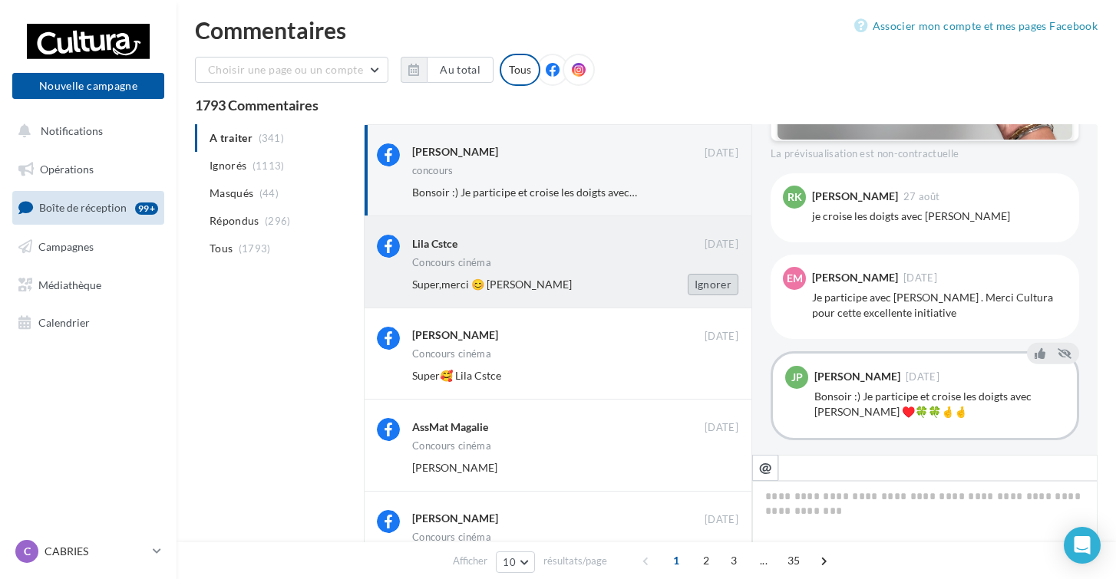
click at [717, 284] on button "Ignorer" at bounding box center [713, 284] width 51 height 21
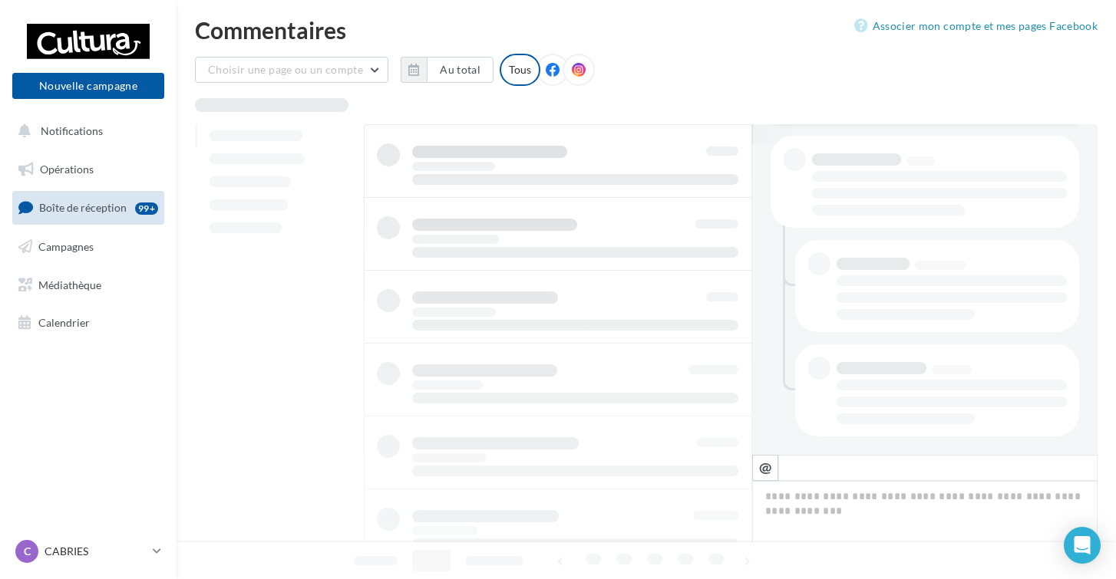
scroll to position [7, 0]
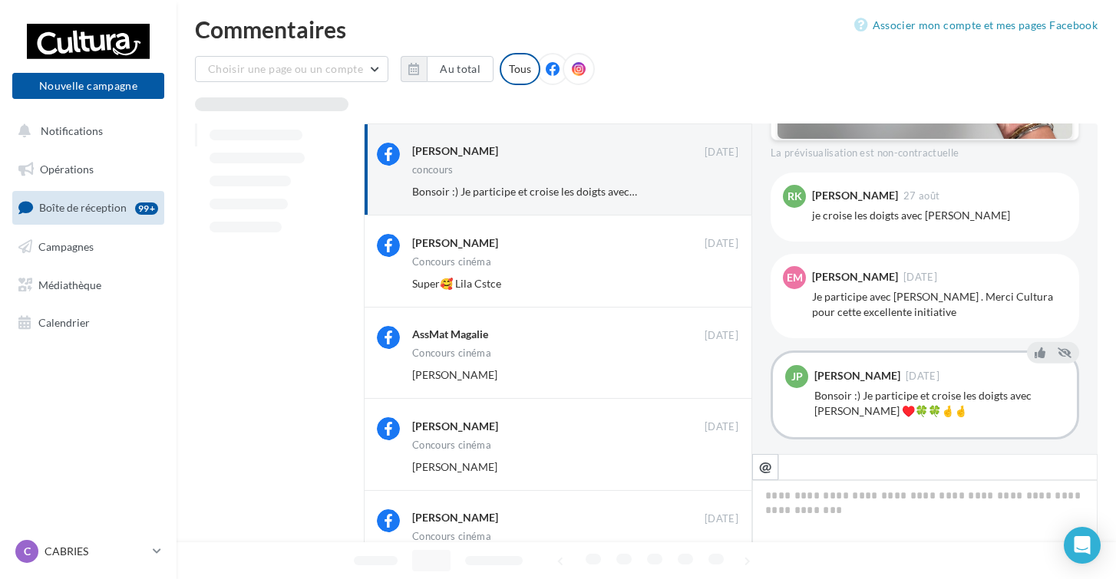
click at [717, 284] on button "Ignorer" at bounding box center [713, 283] width 51 height 21
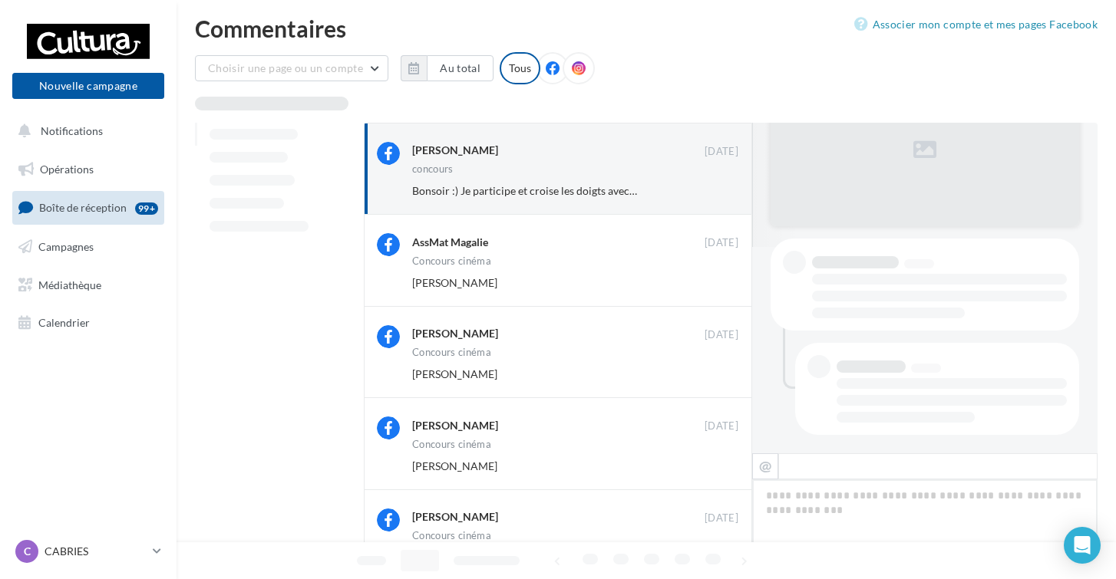
scroll to position [738, 0]
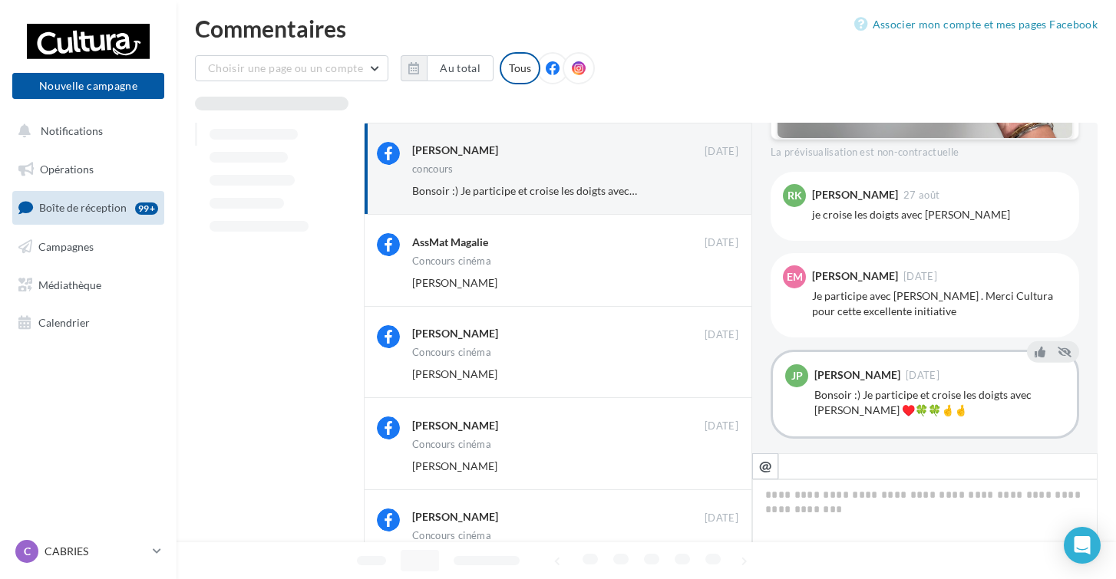
click at [717, 284] on button "Ignorer" at bounding box center [713, 282] width 51 height 21
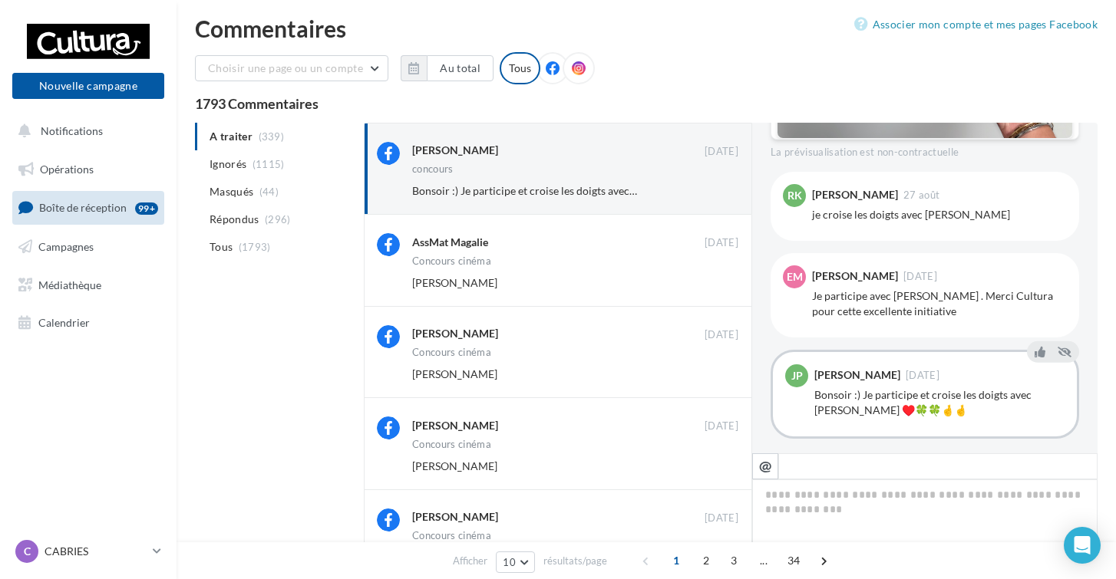
scroll to position [206, 0]
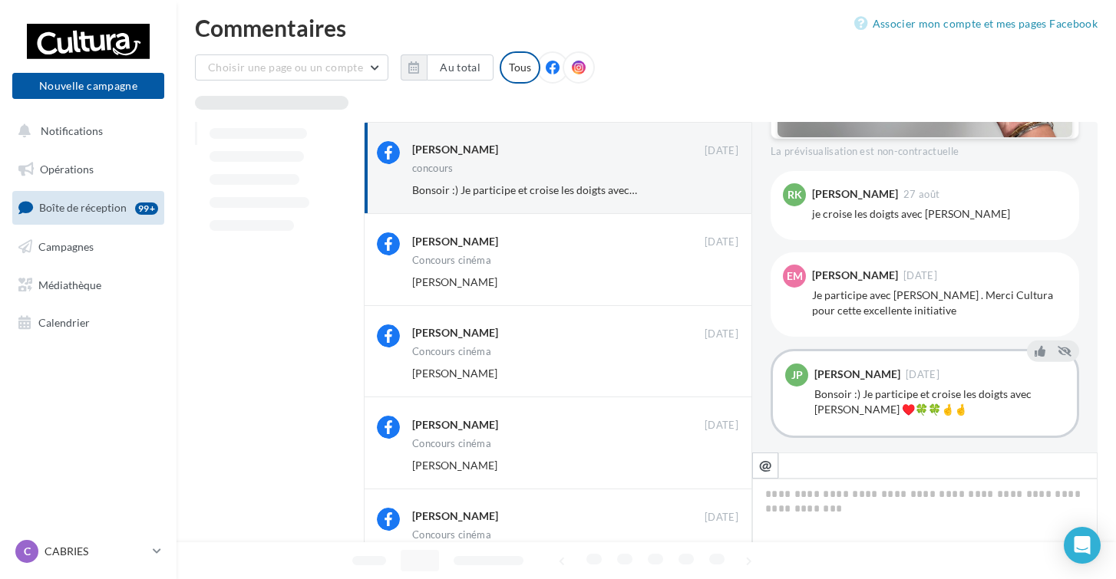
click at [717, 284] on button "Ignorer" at bounding box center [713, 282] width 51 height 21
click at [717, 284] on button "Ignorer" at bounding box center [713, 281] width 51 height 21
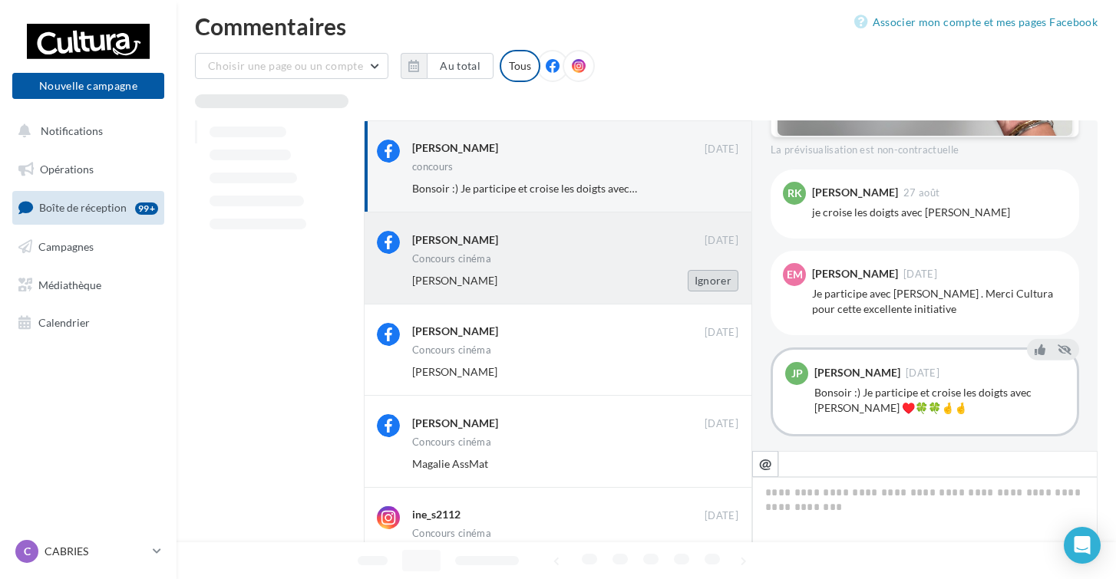
click at [717, 285] on button "Ignorer" at bounding box center [713, 280] width 51 height 21
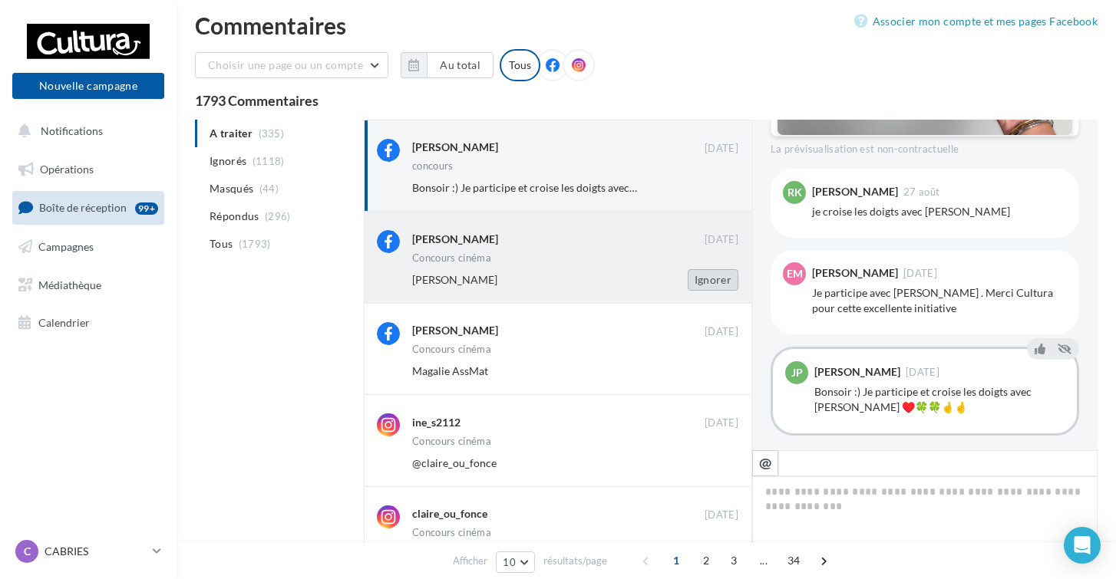
click at [717, 286] on button "Ignorer" at bounding box center [713, 279] width 51 height 21
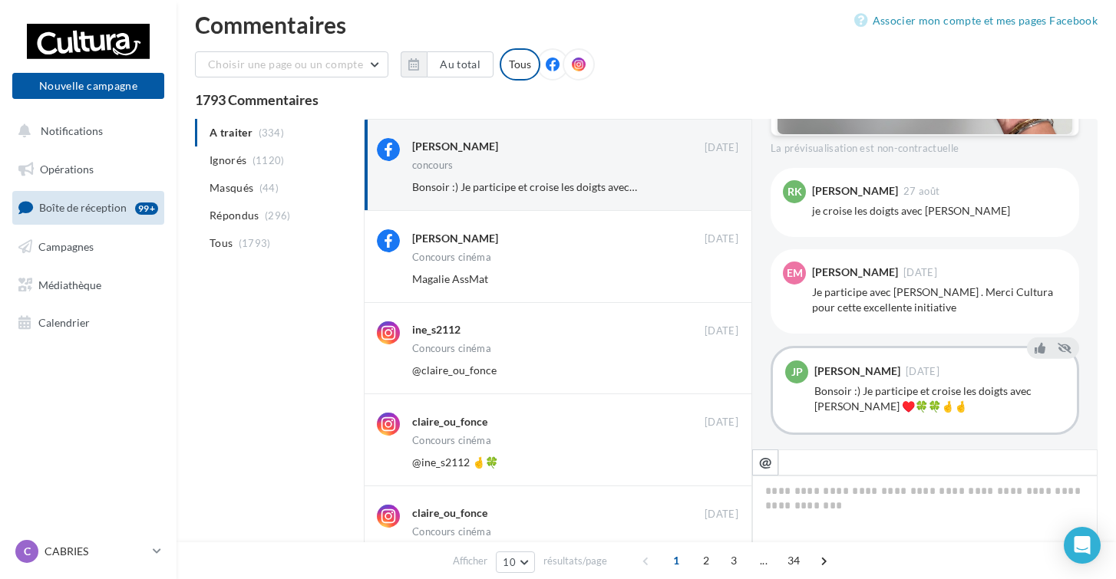
click at [717, 286] on button "Ignorer" at bounding box center [713, 279] width 51 height 21
click at [717, 286] on button "Ignorer" at bounding box center [713, 278] width 51 height 21
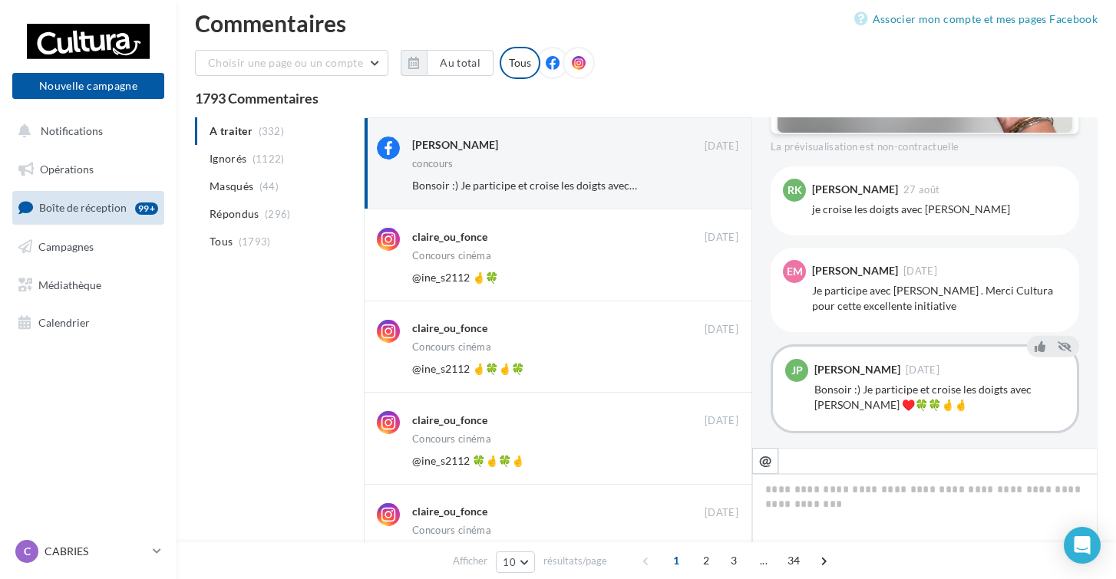
click at [717, 286] on button "Ignorer" at bounding box center [713, 277] width 51 height 21
click at [717, 286] on button "Ignorer" at bounding box center [713, 276] width 51 height 21
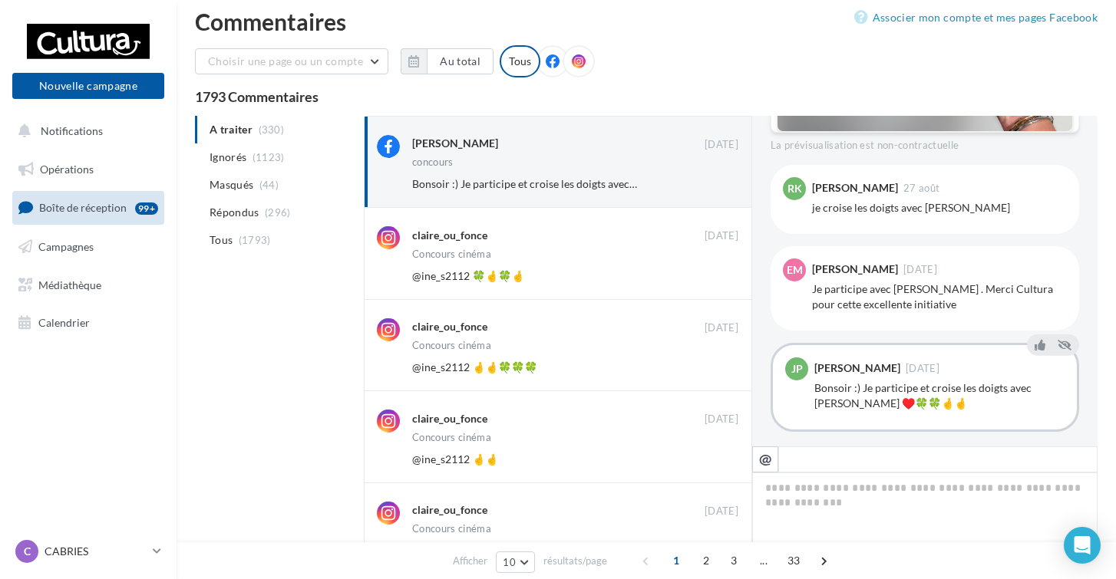
click at [717, 286] on button "Ignorer" at bounding box center [713, 276] width 51 height 21
click at [717, 286] on div "claire_ou_fonce 03 sept. Concours cinéma @ine_s2112 🤞🤞🍀🍀🍀 Ignorer" at bounding box center [558, 252] width 388 height 91
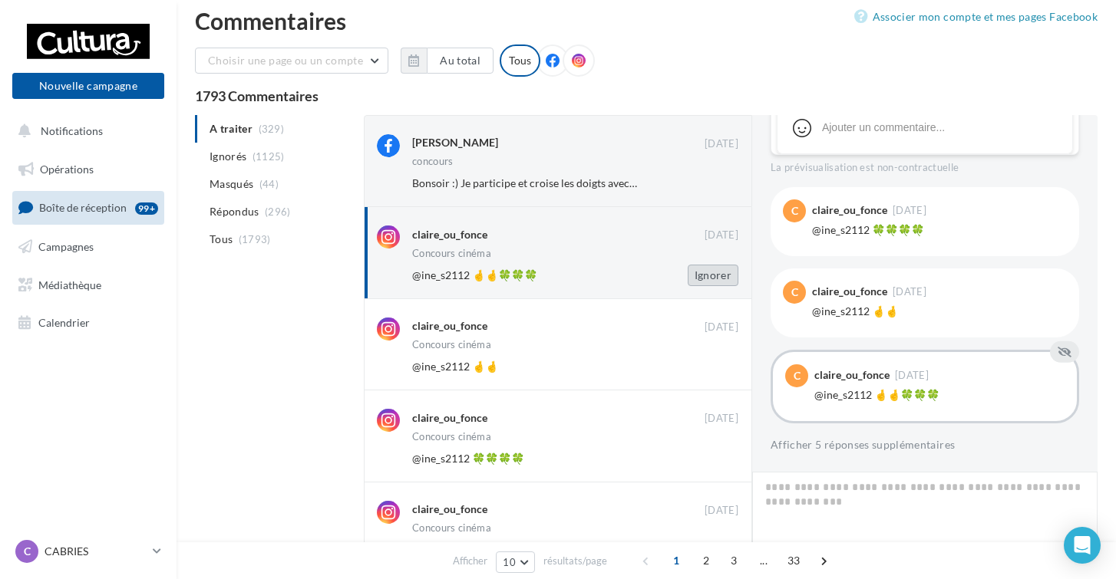
click at [715, 276] on button "Ignorer" at bounding box center [713, 275] width 51 height 21
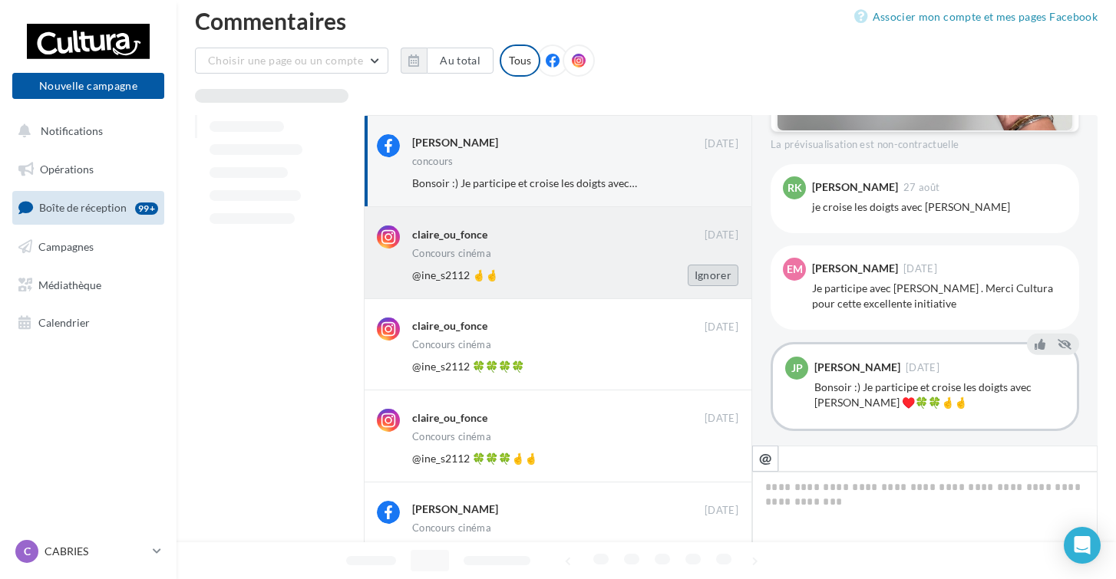
click at [715, 276] on button "Ignorer" at bounding box center [713, 275] width 51 height 21
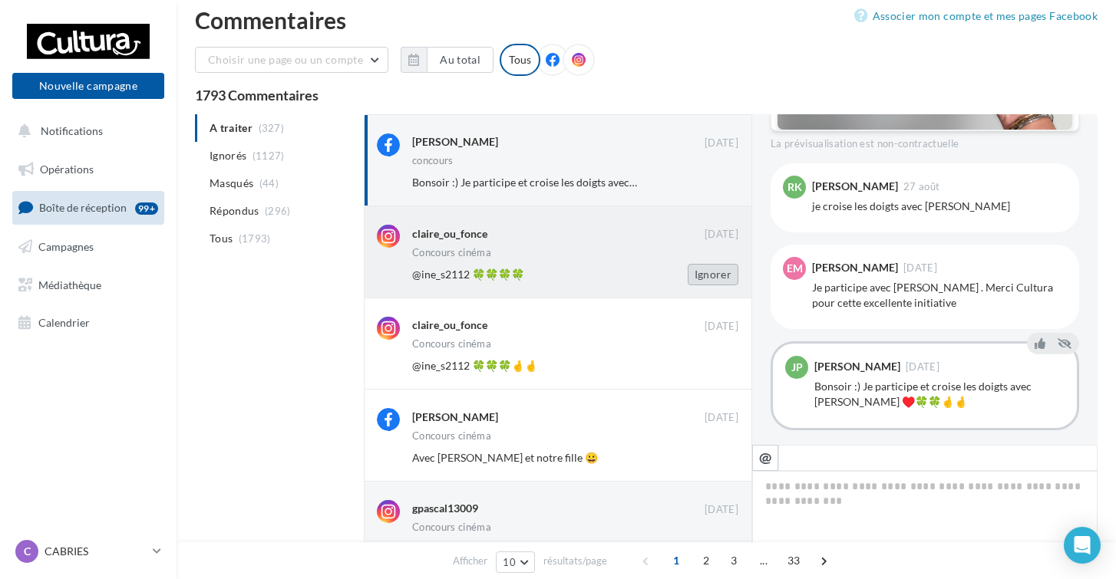
click at [715, 276] on button "Ignorer" at bounding box center [713, 274] width 51 height 21
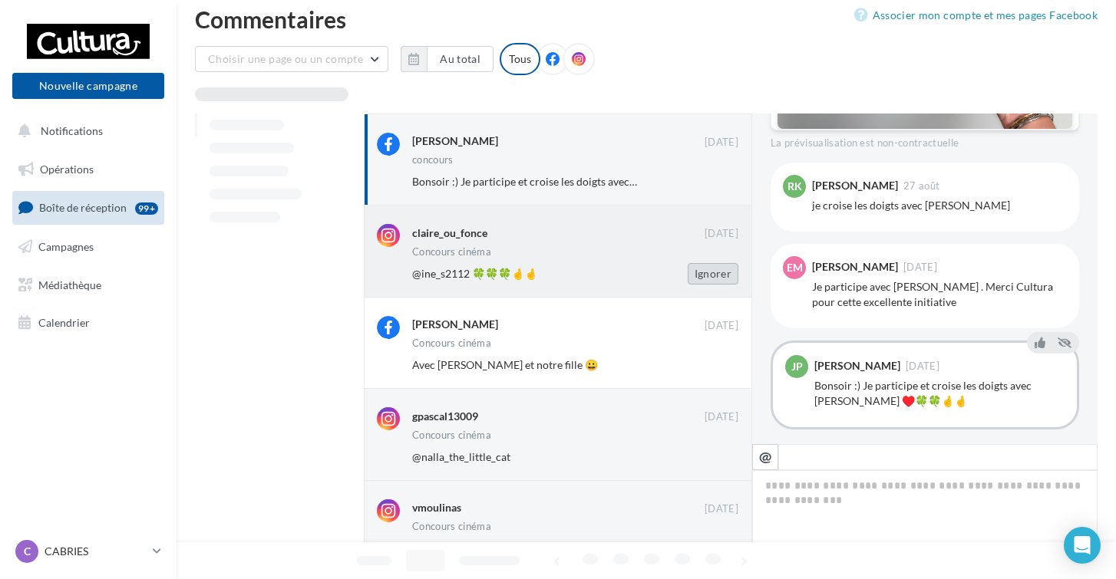
click at [715, 276] on button "Ignorer" at bounding box center [713, 273] width 51 height 21
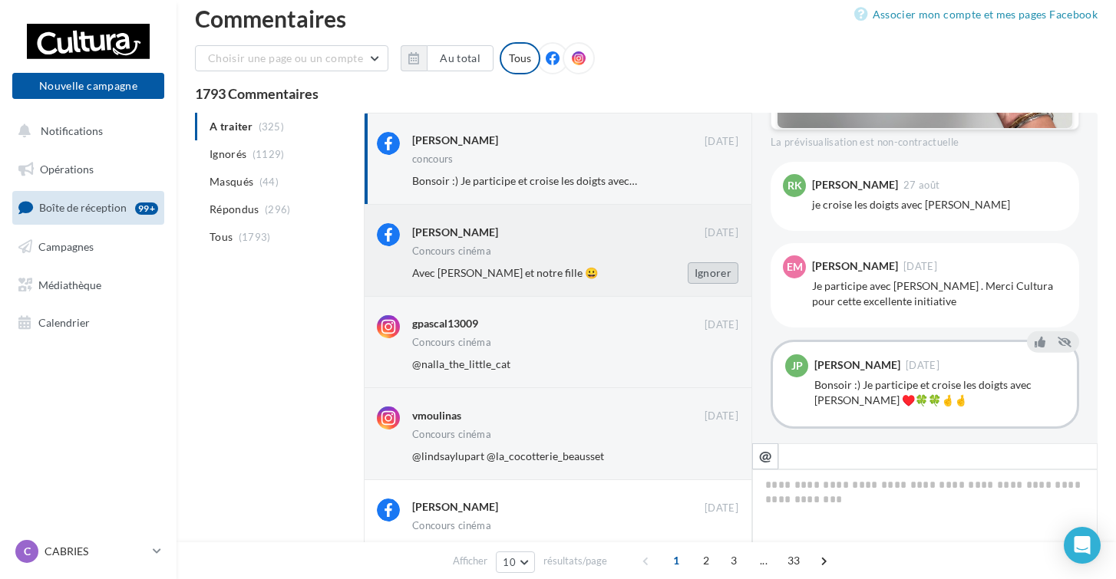
click at [707, 273] on button "Ignorer" at bounding box center [713, 272] width 51 height 21
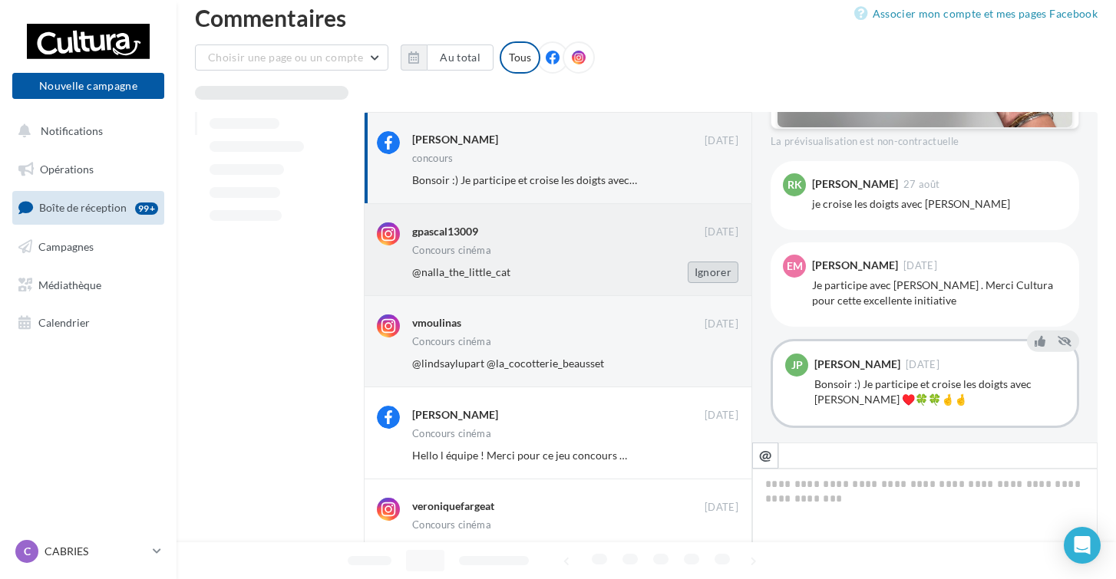
click at [707, 272] on button "Ignorer" at bounding box center [713, 272] width 51 height 21
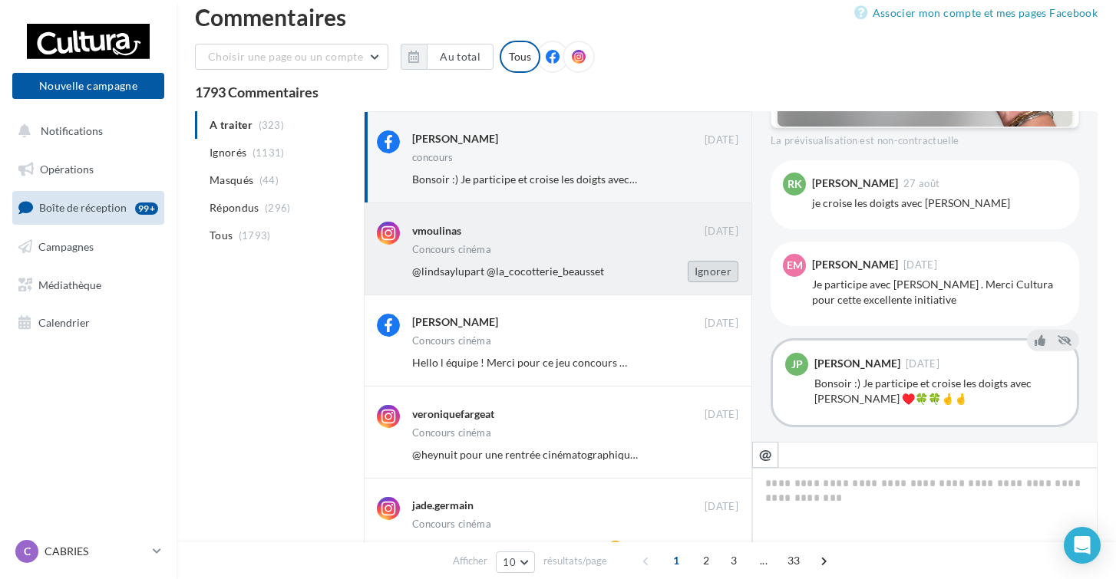
click at [707, 272] on button "Ignorer" at bounding box center [713, 271] width 51 height 21
click at [707, 272] on button "Ignorer" at bounding box center [713, 270] width 51 height 21
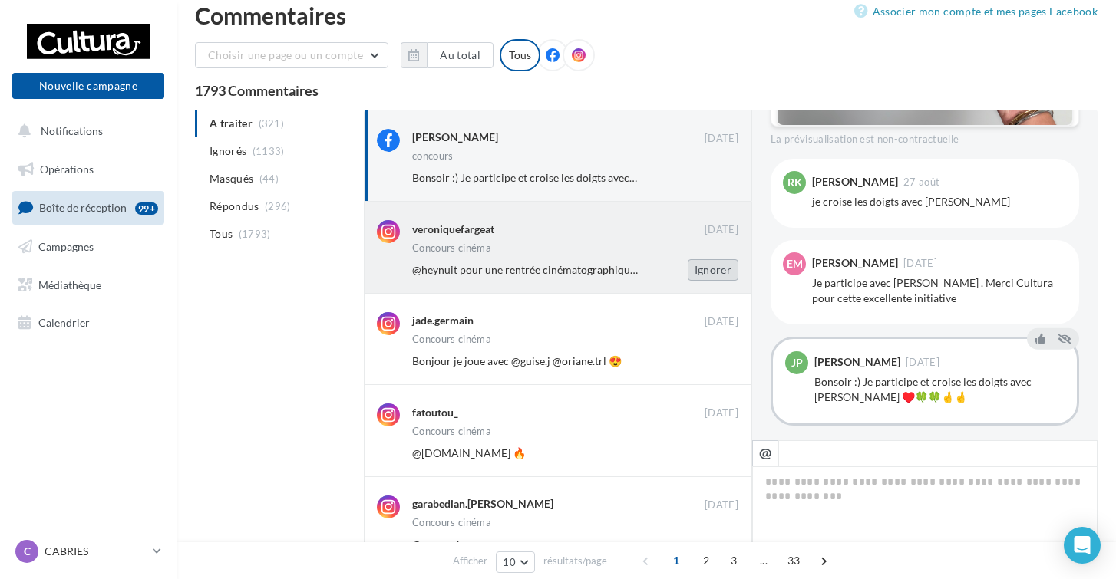
click at [707, 273] on button "Ignorer" at bounding box center [713, 269] width 51 height 21
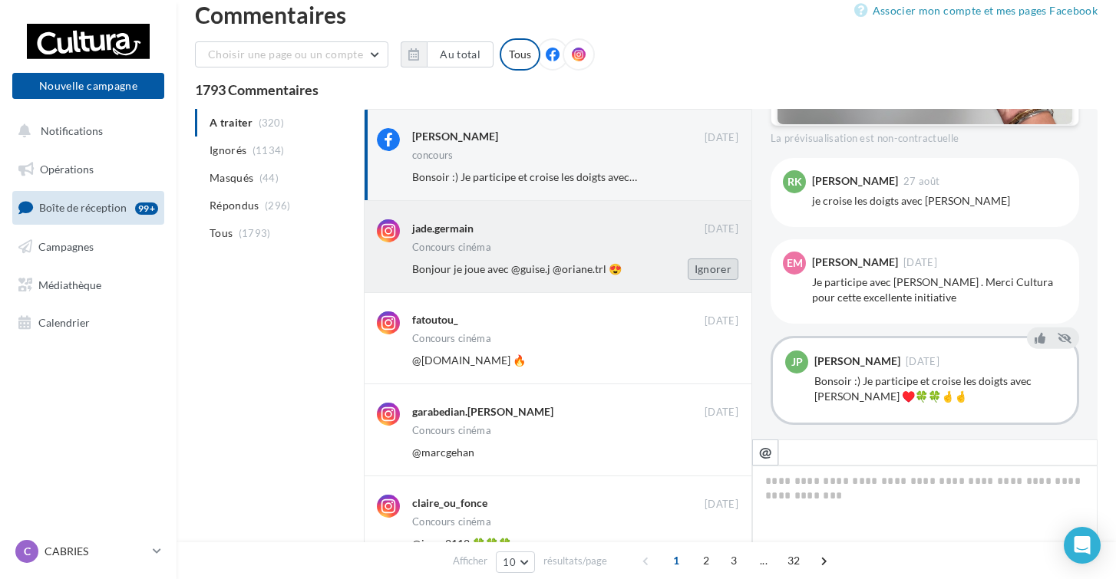
click at [707, 275] on button "Ignorer" at bounding box center [713, 269] width 51 height 21
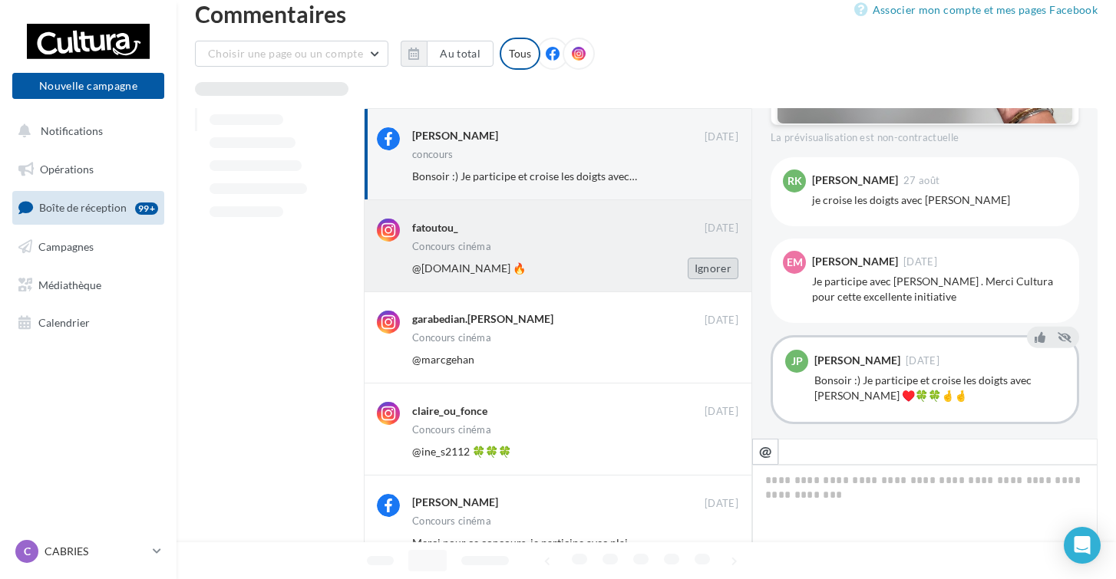
click at [707, 276] on button "Ignorer" at bounding box center [713, 268] width 51 height 21
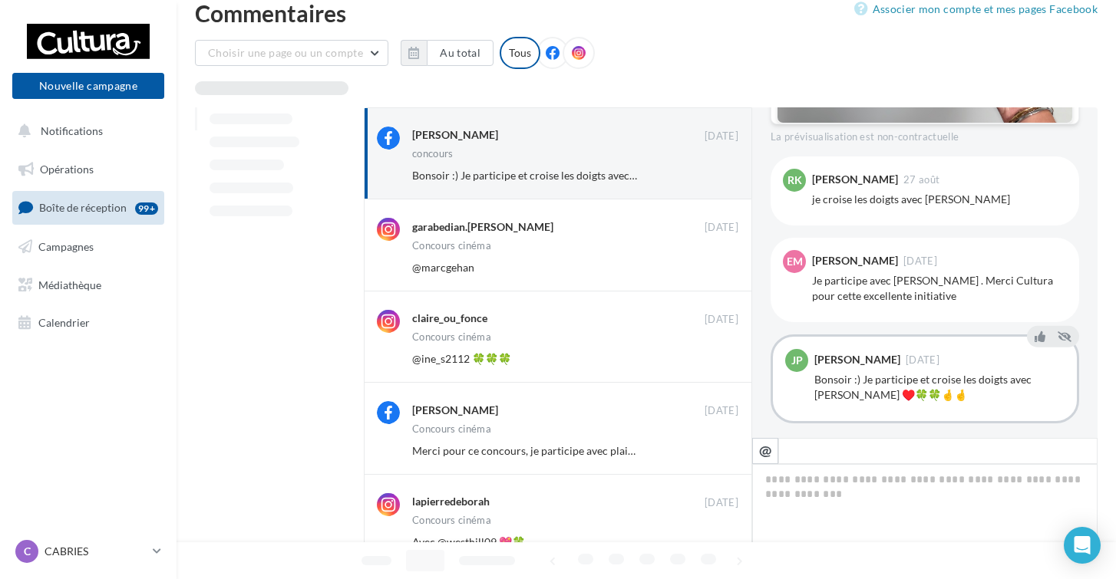
click at [706, 276] on button "Ignorer" at bounding box center [713, 267] width 51 height 21
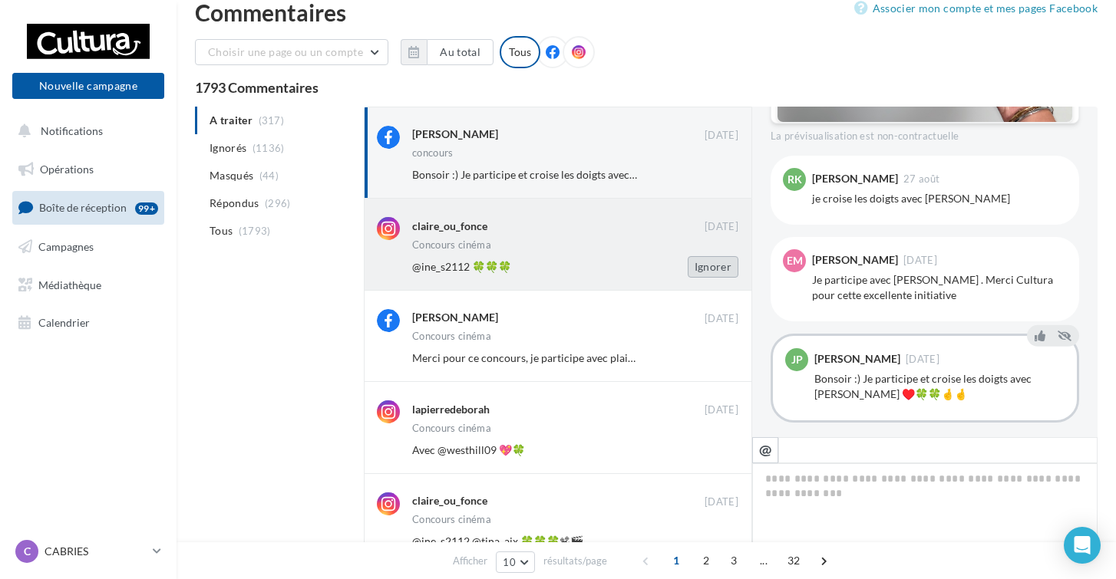
click at [707, 275] on button "Ignorer" at bounding box center [713, 266] width 51 height 21
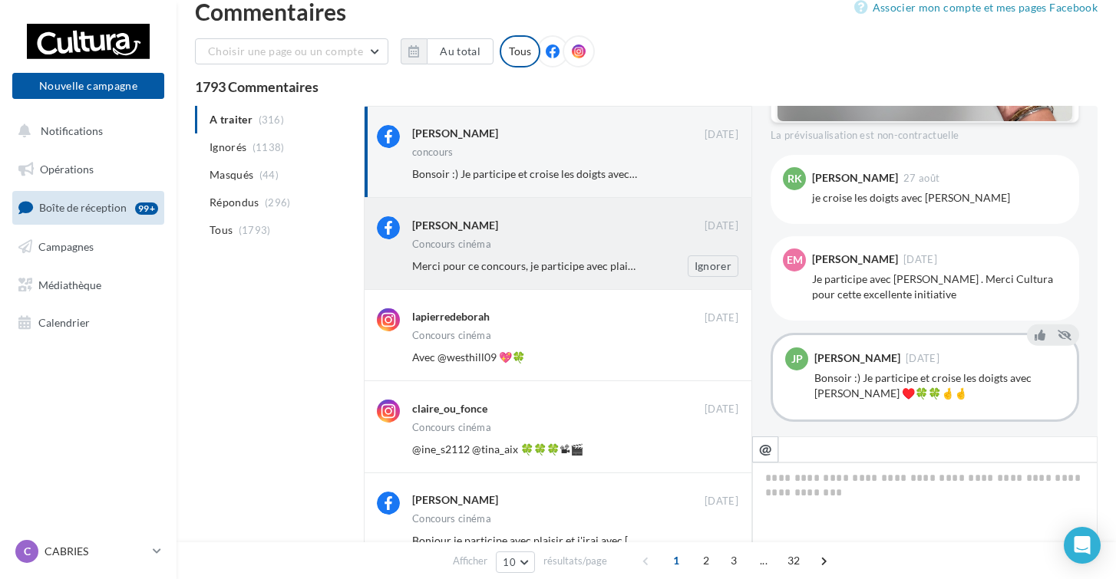
click at [709, 277] on div "Virginie Czarowski 02 sept. Concours cinéma Merci pour ce concours, je particip…" at bounding box center [558, 243] width 388 height 91
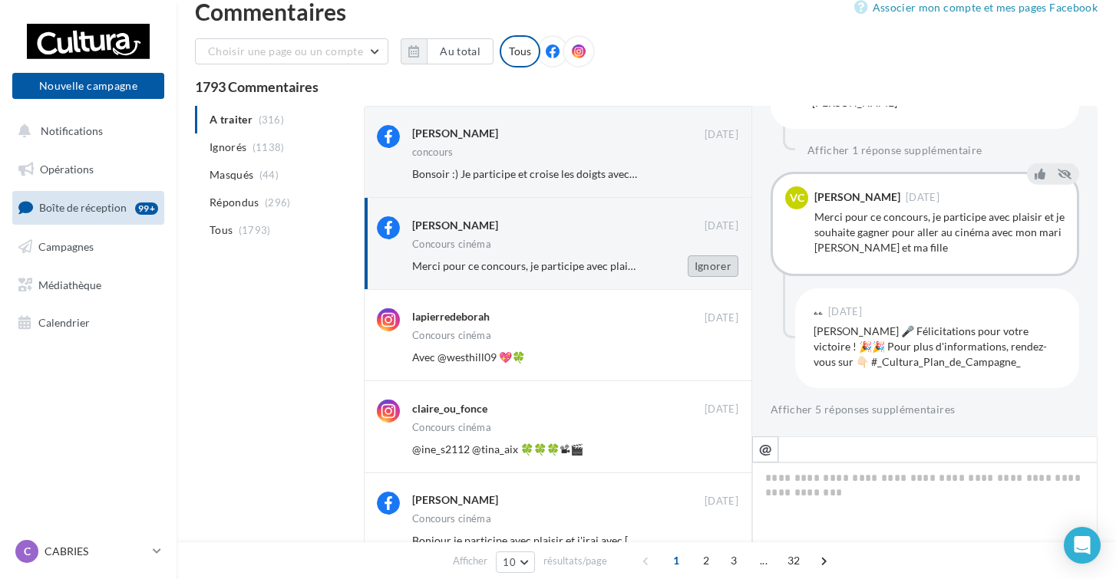
click at [710, 273] on button "Ignorer" at bounding box center [713, 266] width 51 height 21
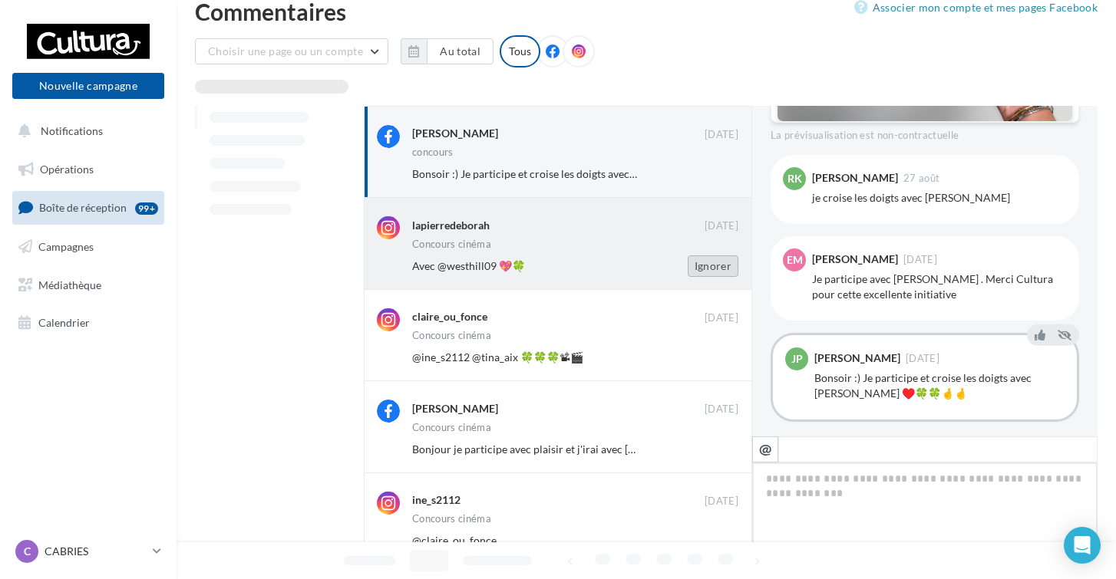
click at [712, 266] on button "Ignorer" at bounding box center [713, 266] width 51 height 21
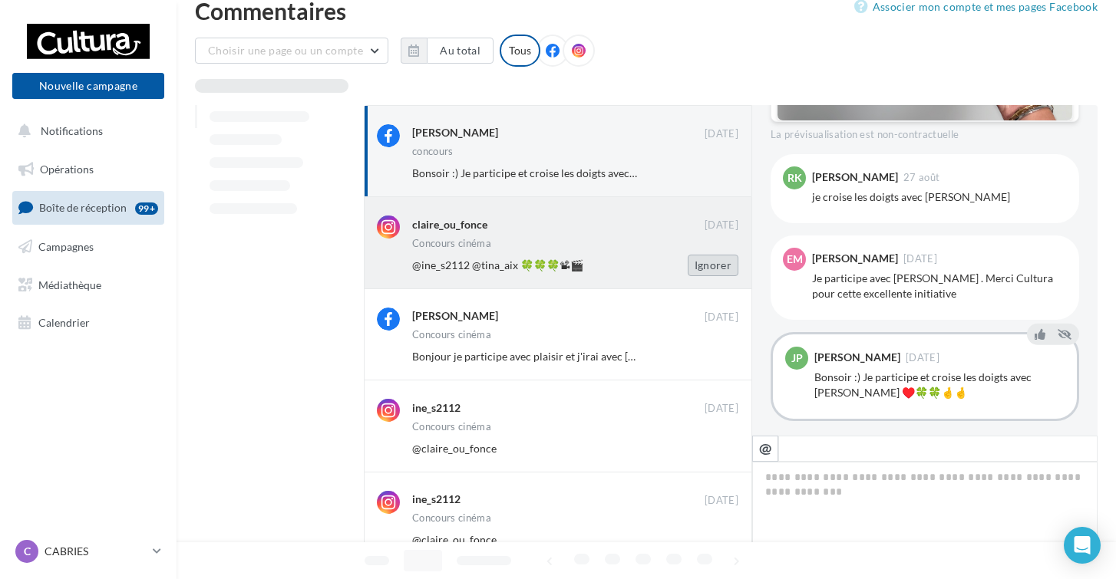
click at [712, 266] on button "Ignorer" at bounding box center [713, 265] width 51 height 21
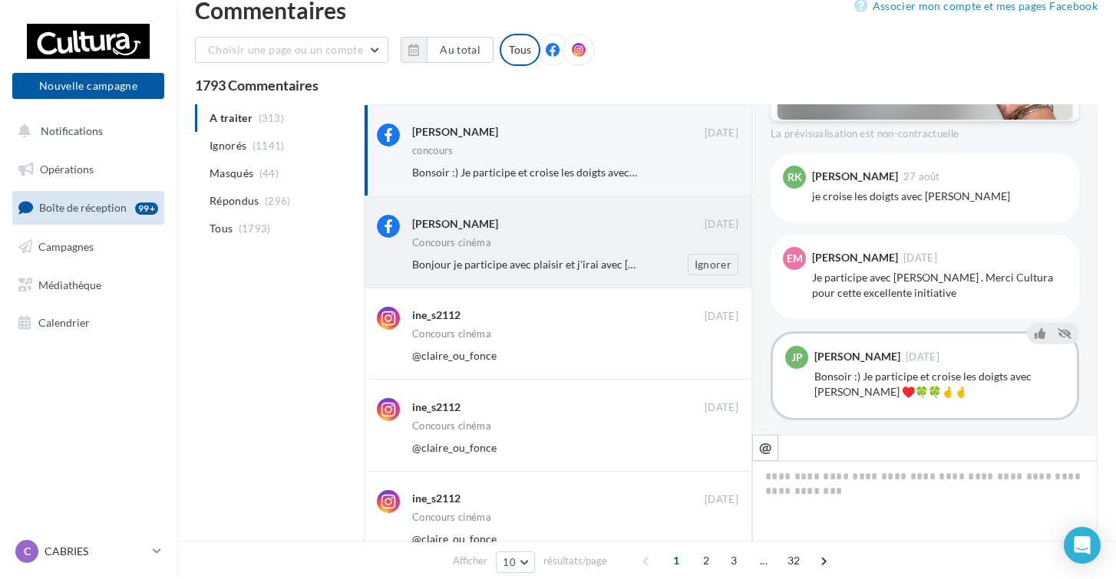
click at [660, 251] on div "Julie Fournier 02 sept. Concours cinéma Bonjour je participe avec plaisir et j'…" at bounding box center [575, 245] width 326 height 60
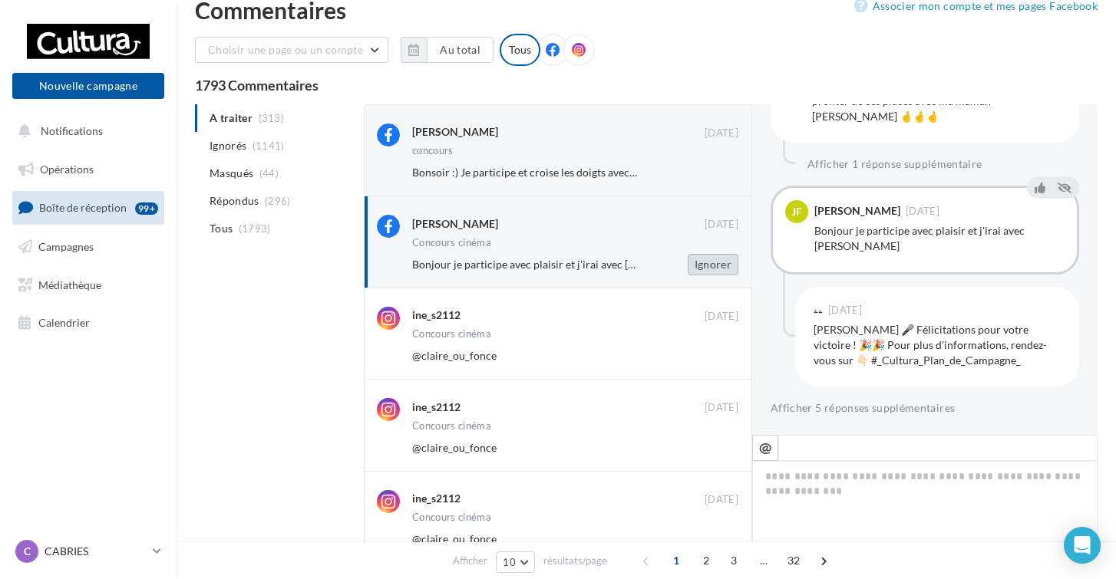
click at [715, 262] on button "Ignorer" at bounding box center [713, 264] width 51 height 21
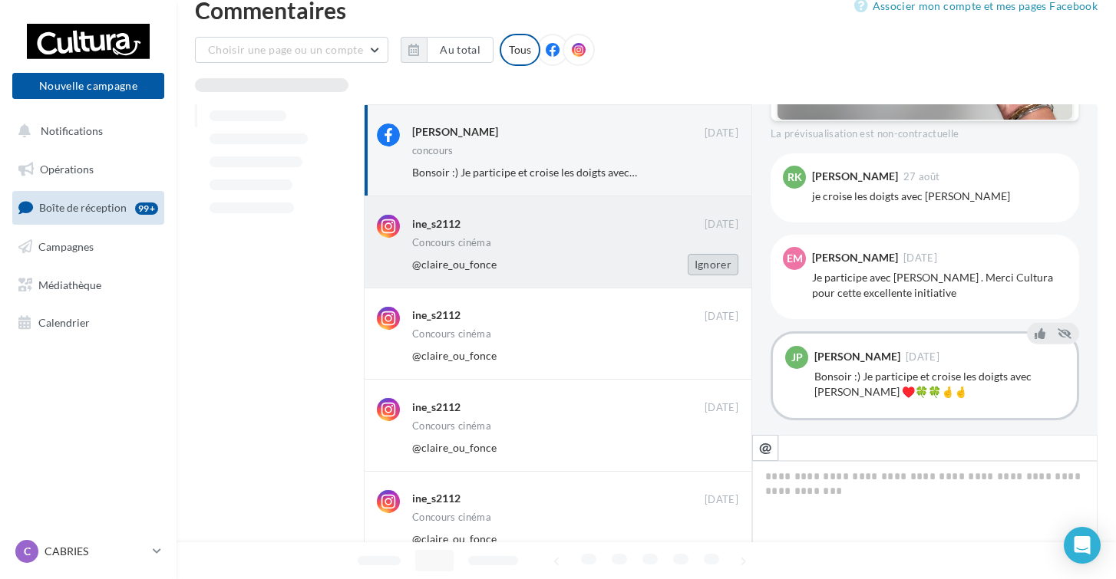
click at [708, 269] on button "Ignorer" at bounding box center [713, 264] width 51 height 21
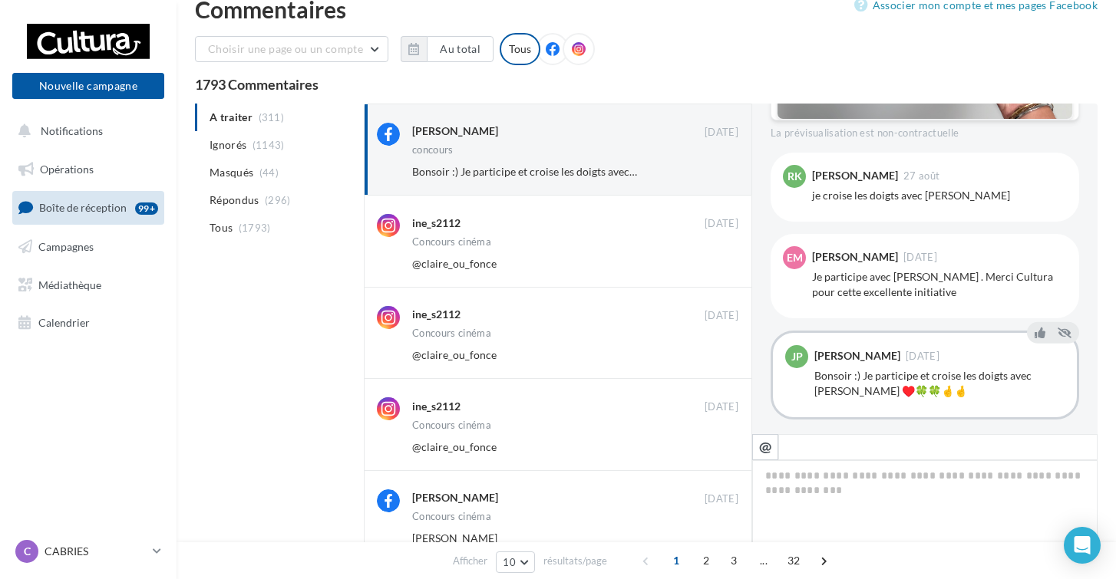
click at [708, 269] on button "Ignorer" at bounding box center [713, 263] width 51 height 21
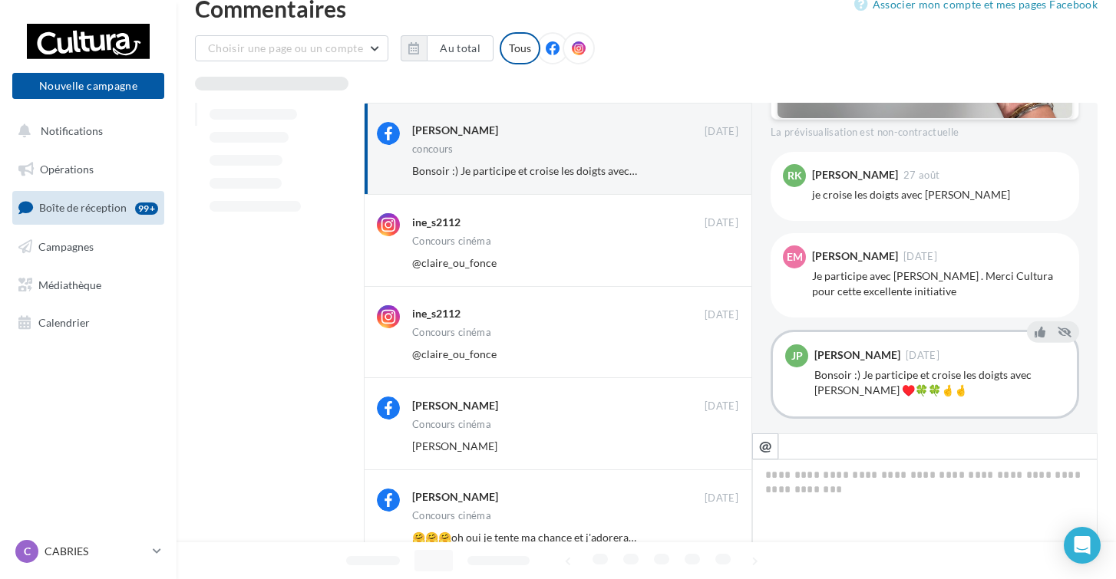
click at [708, 269] on button "Ignorer" at bounding box center [713, 262] width 51 height 21
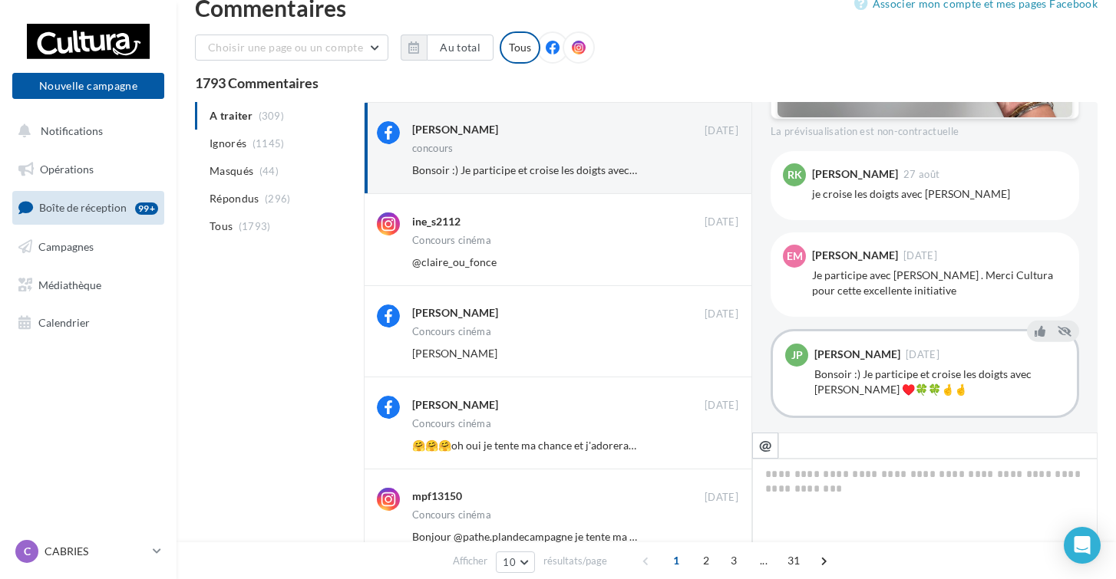
click at [708, 269] on button "Ignorer" at bounding box center [713, 262] width 51 height 21
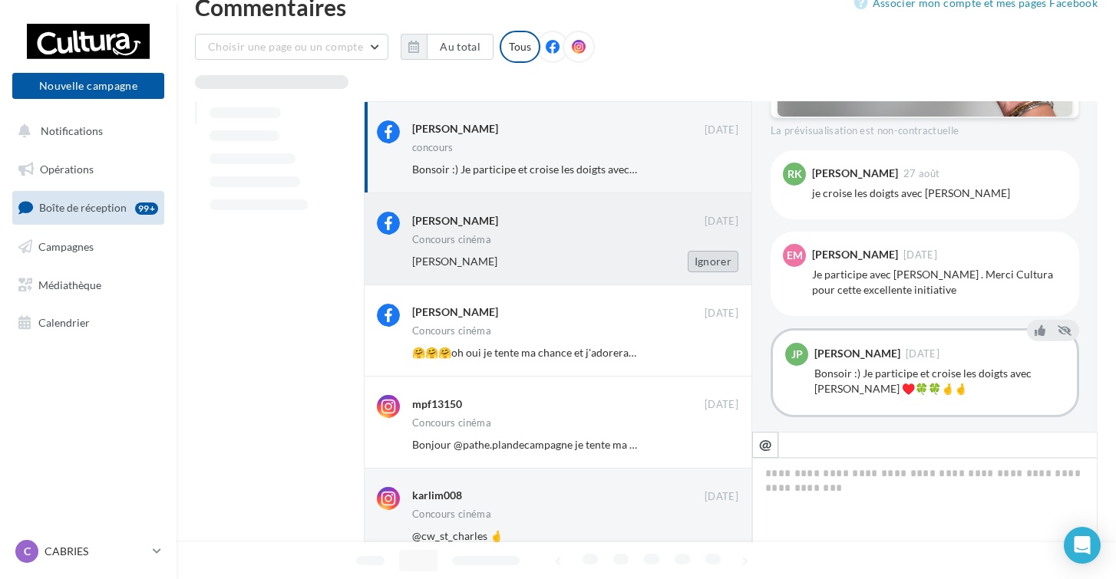
click at [707, 271] on button "Ignorer" at bounding box center [713, 261] width 51 height 21
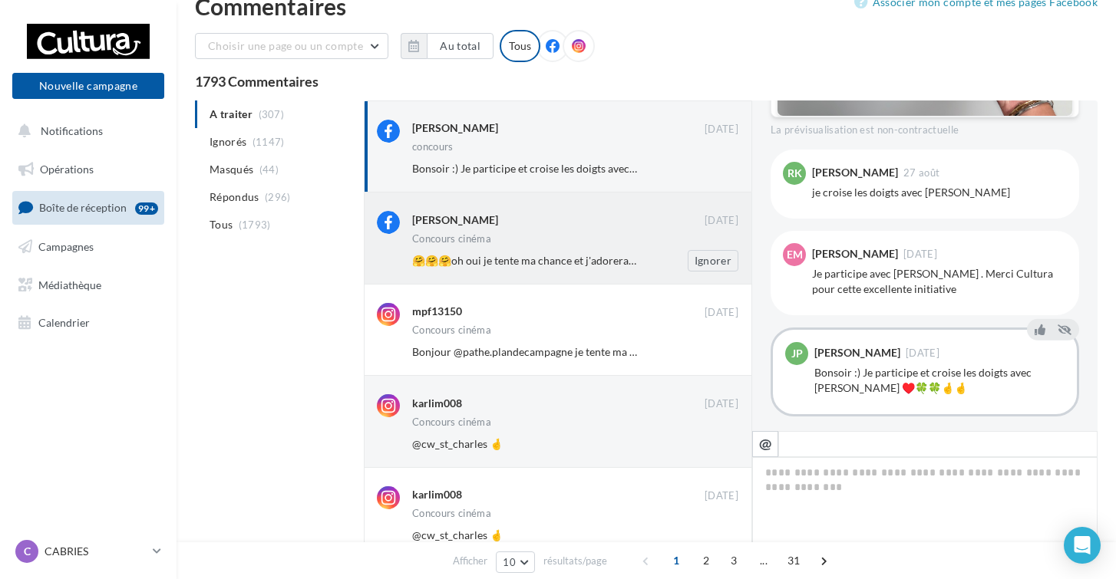
click at [654, 259] on div "Ignorer" at bounding box center [701, 260] width 100 height 21
click at [580, 244] on div "Concours cinéma" at bounding box center [575, 240] width 326 height 13
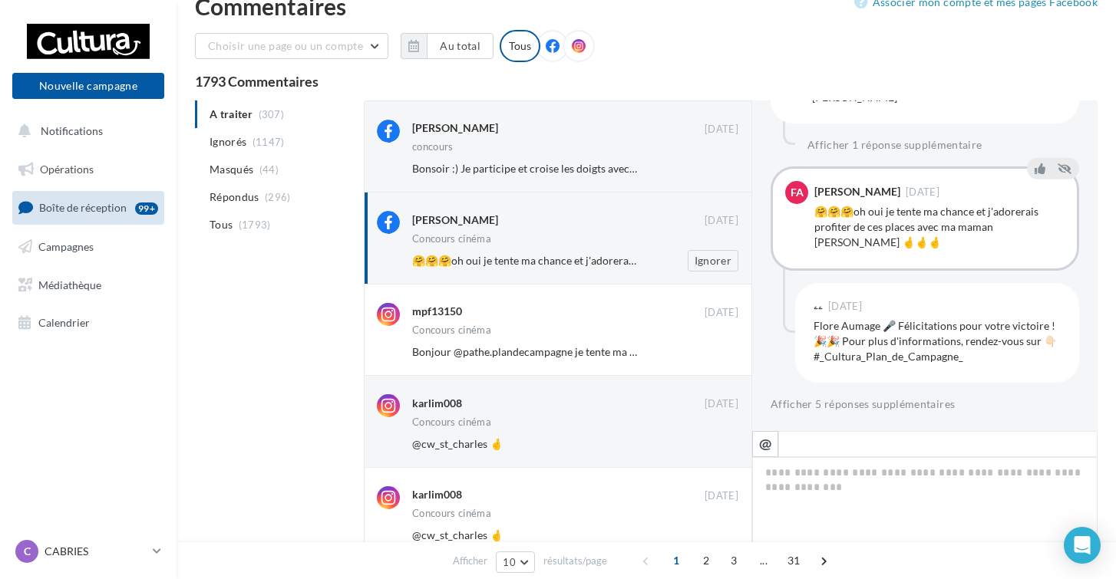
click at [574, 237] on div "Concours cinéma" at bounding box center [575, 240] width 326 height 13
click at [715, 258] on button "Ignorer" at bounding box center [713, 260] width 51 height 21
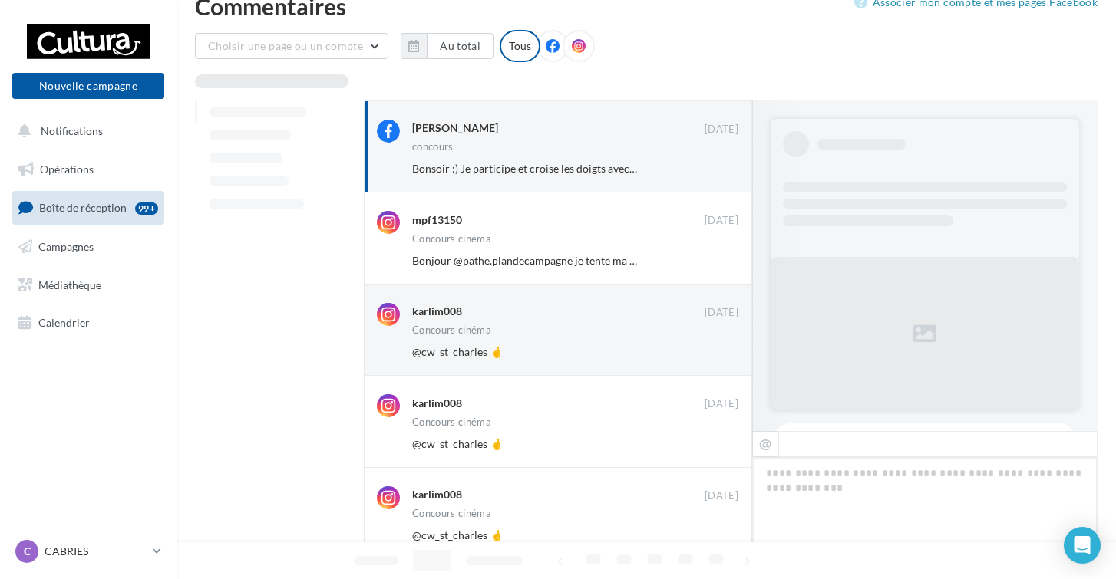
scroll to position [738, 0]
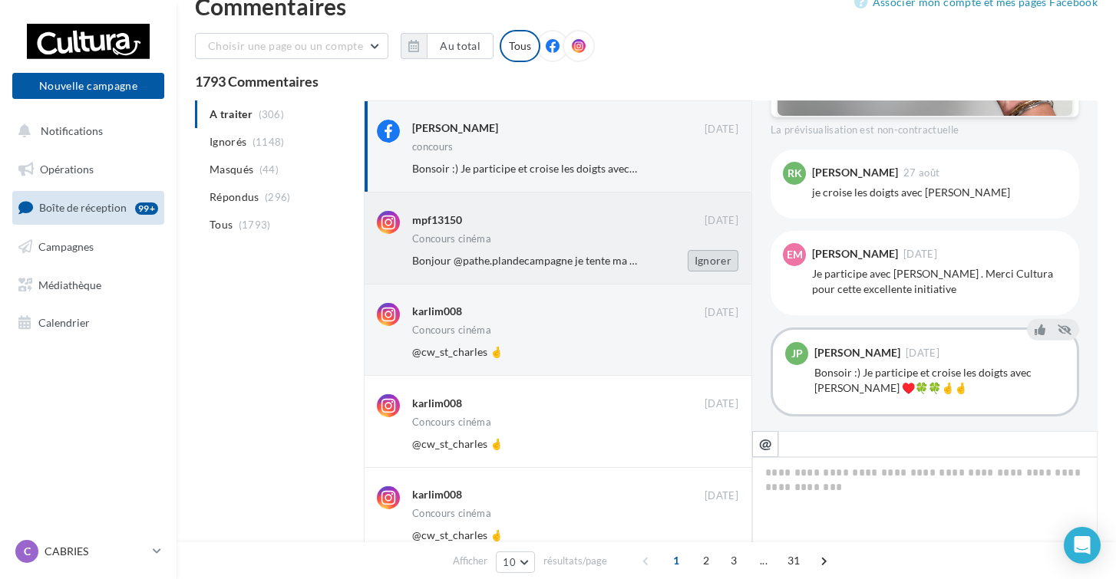
click at [704, 259] on button "Ignorer" at bounding box center [713, 260] width 51 height 21
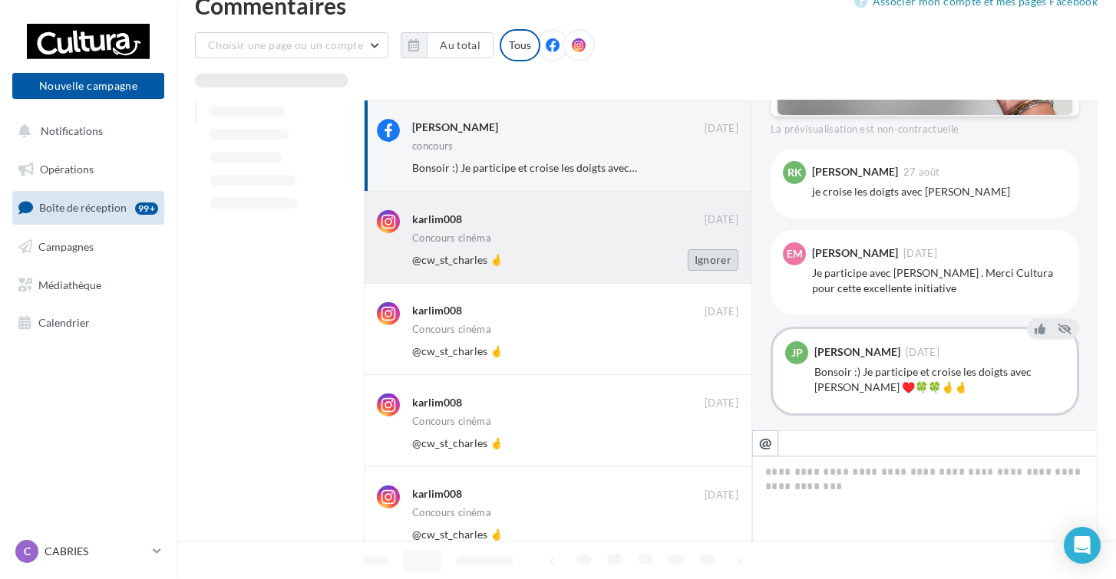
click at [705, 259] on button "Ignorer" at bounding box center [713, 259] width 51 height 21
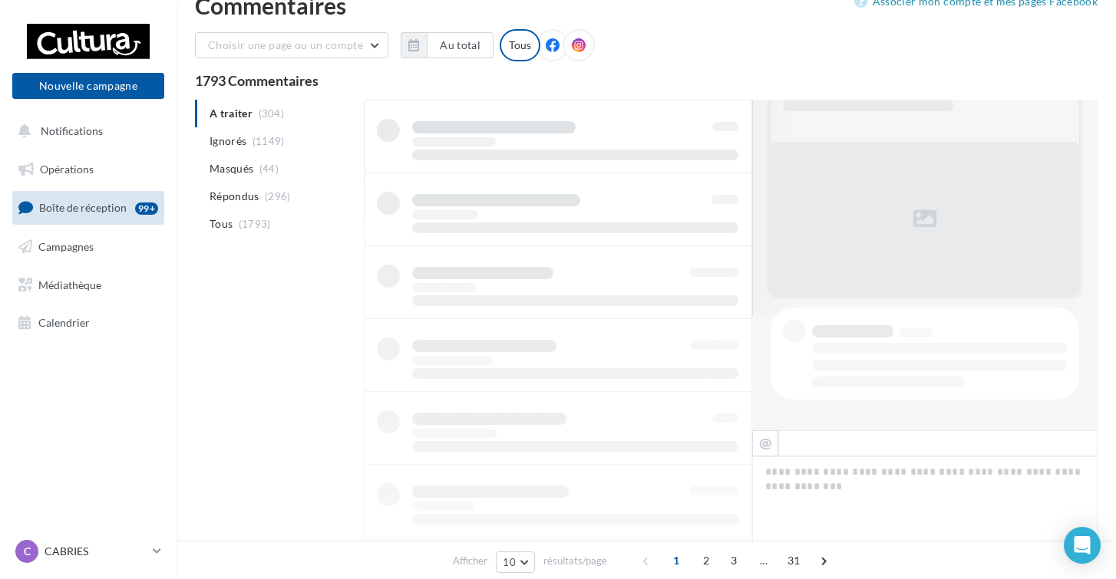
scroll to position [31, 0]
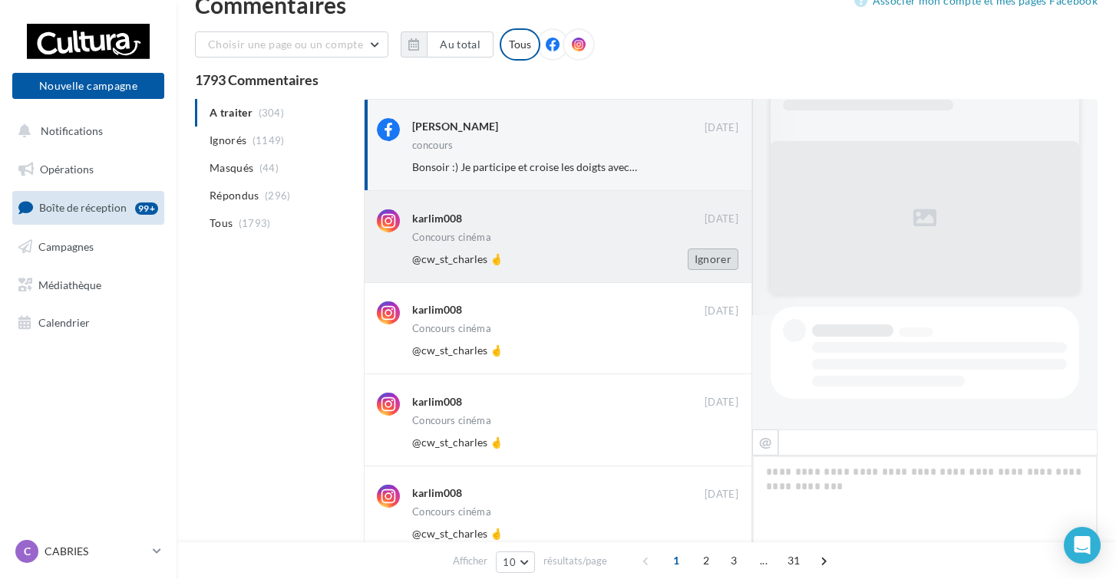
click at [705, 260] on button "Ignorer" at bounding box center [713, 259] width 51 height 21
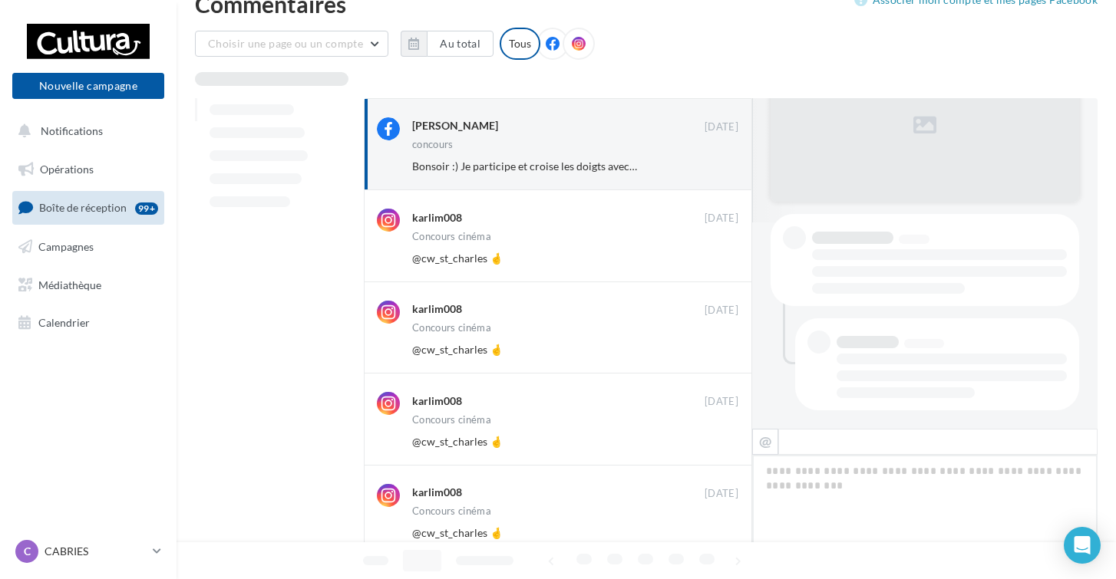
scroll to position [738, 0]
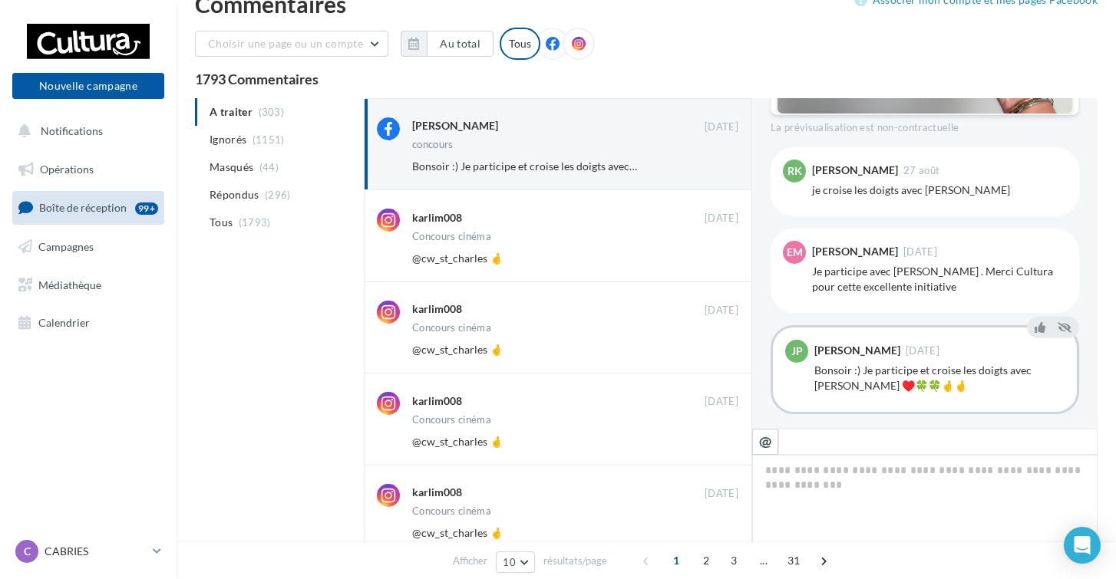
click at [705, 260] on button "Ignorer" at bounding box center [713, 258] width 51 height 21
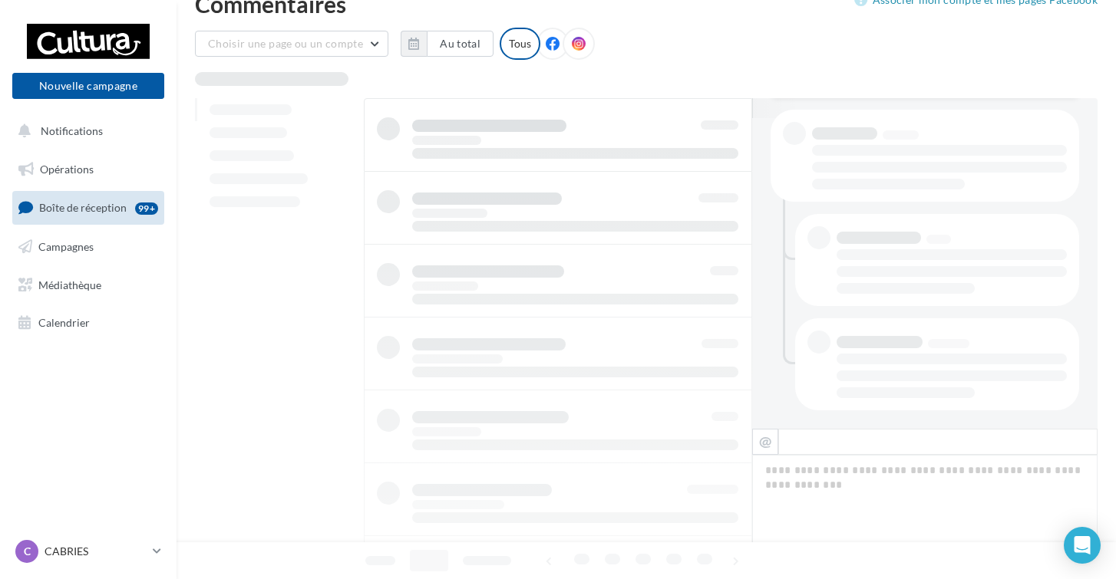
scroll to position [33, 0]
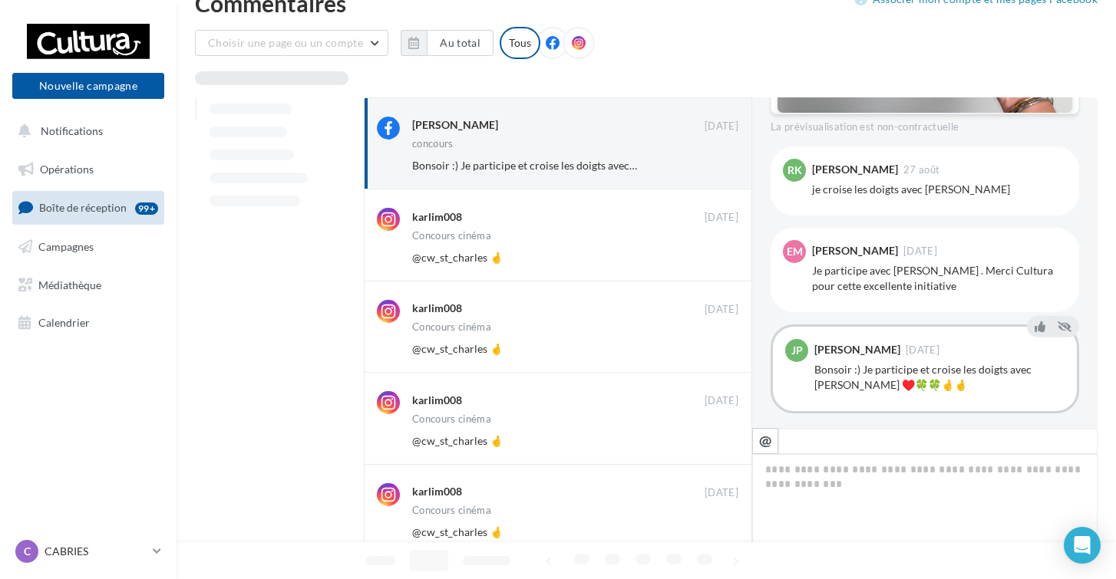
click at [705, 260] on button "Ignorer" at bounding box center [713, 257] width 51 height 21
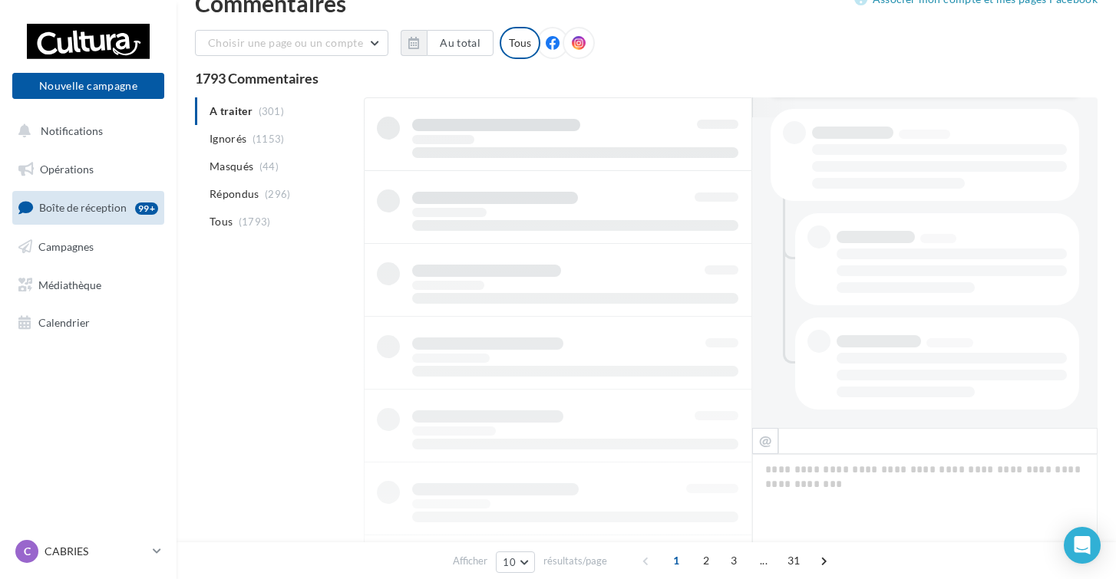
scroll to position [34, 0]
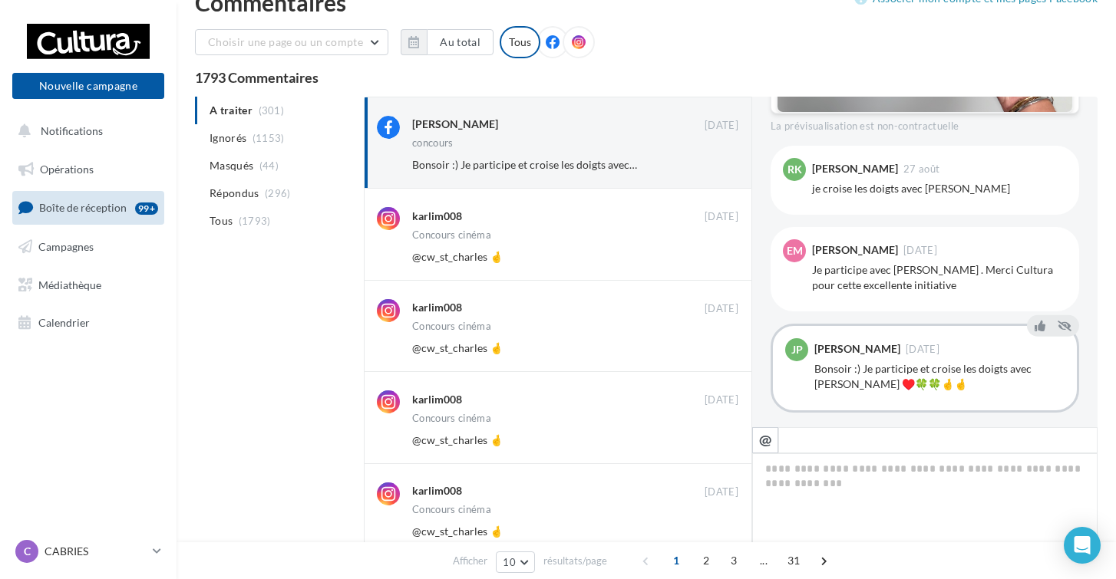
click at [705, 260] on button "Ignorer" at bounding box center [713, 256] width 51 height 21
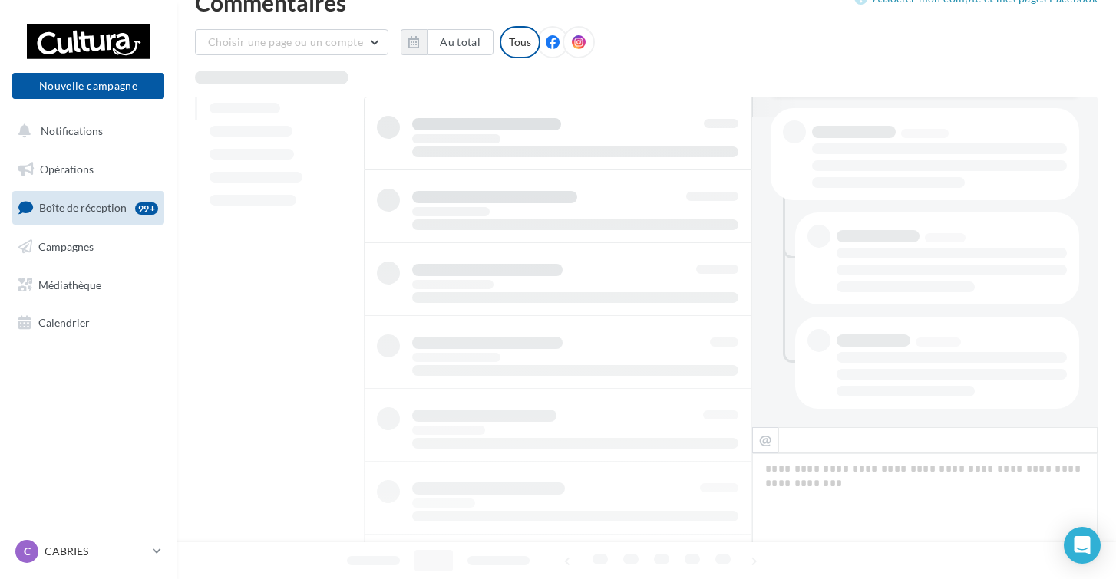
scroll to position [35, 0]
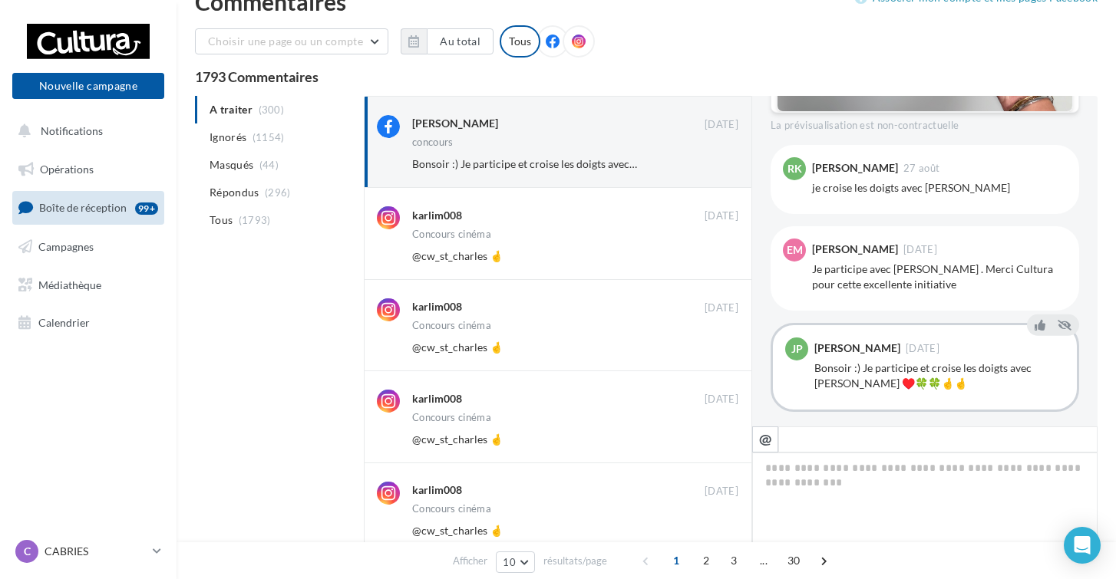
click at [705, 260] on button "Ignorer" at bounding box center [713, 256] width 51 height 21
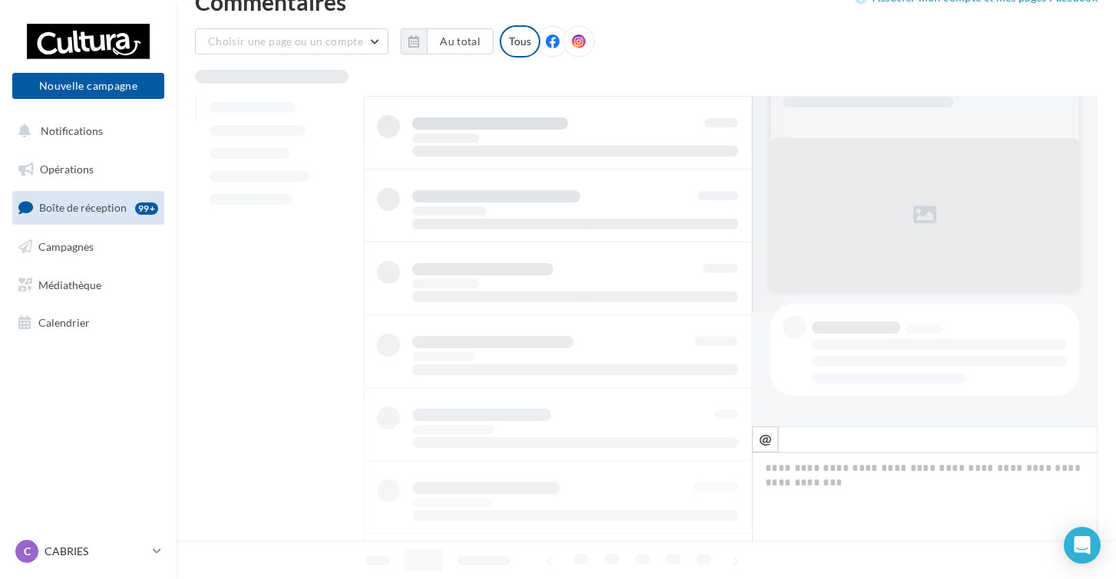
scroll to position [35, 0]
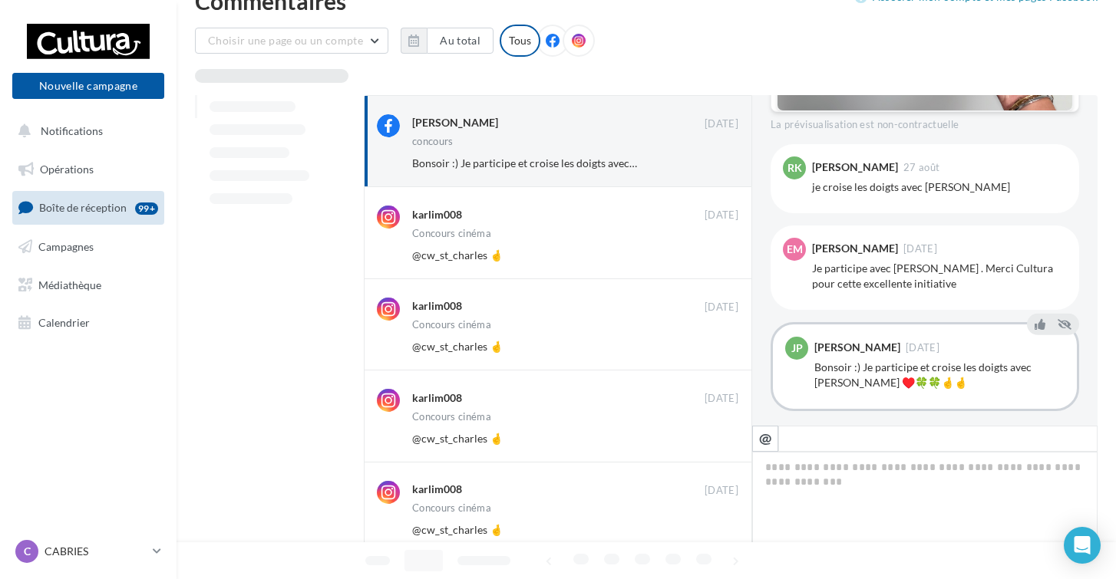
click at [705, 260] on button "Ignorer" at bounding box center [713, 255] width 51 height 21
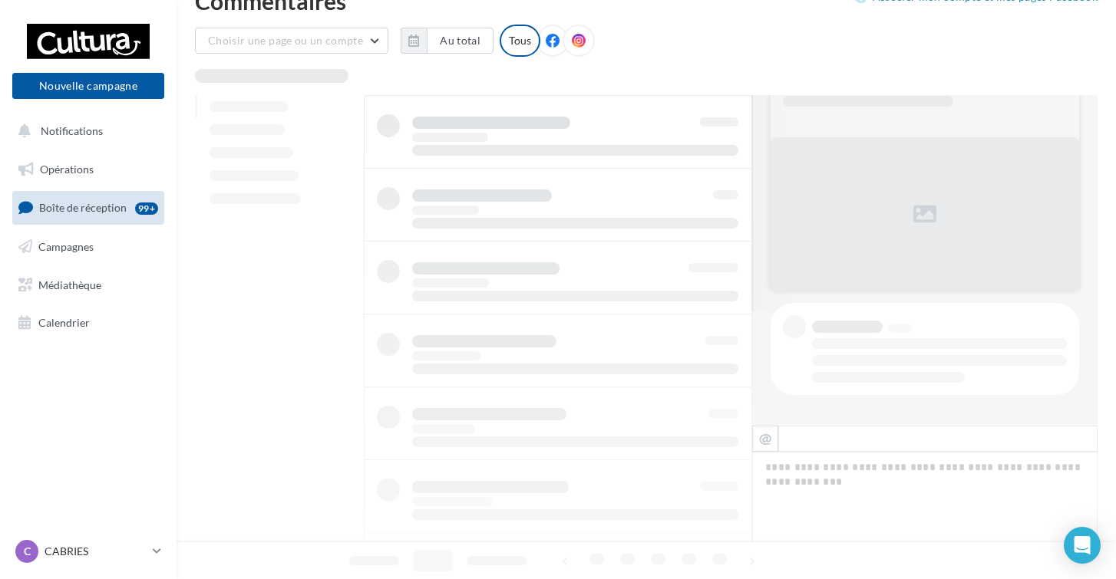
scroll to position [36, 0]
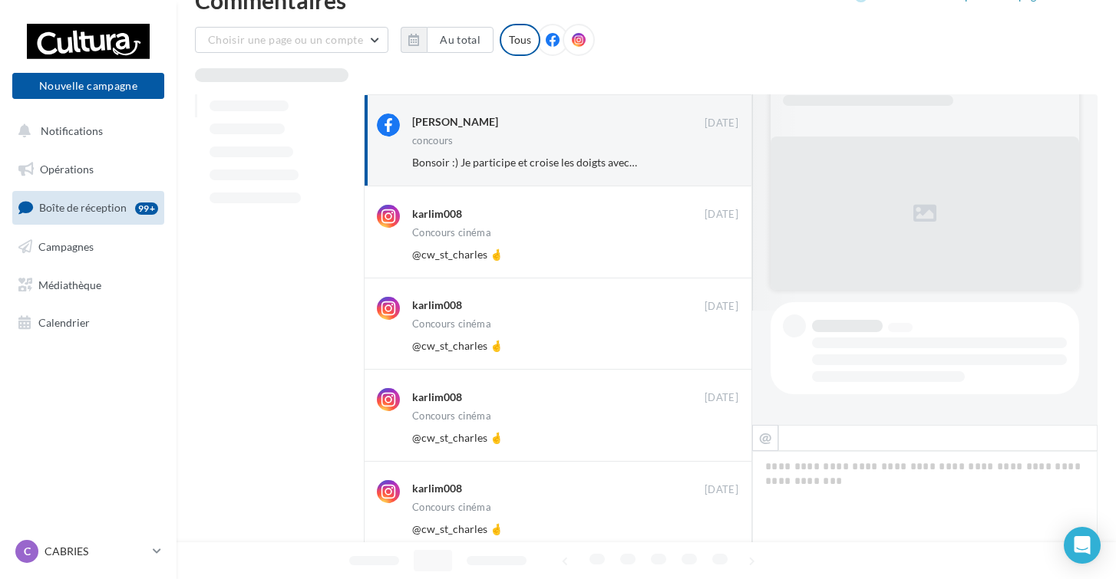
click at [705, 260] on button "Ignorer" at bounding box center [713, 254] width 51 height 21
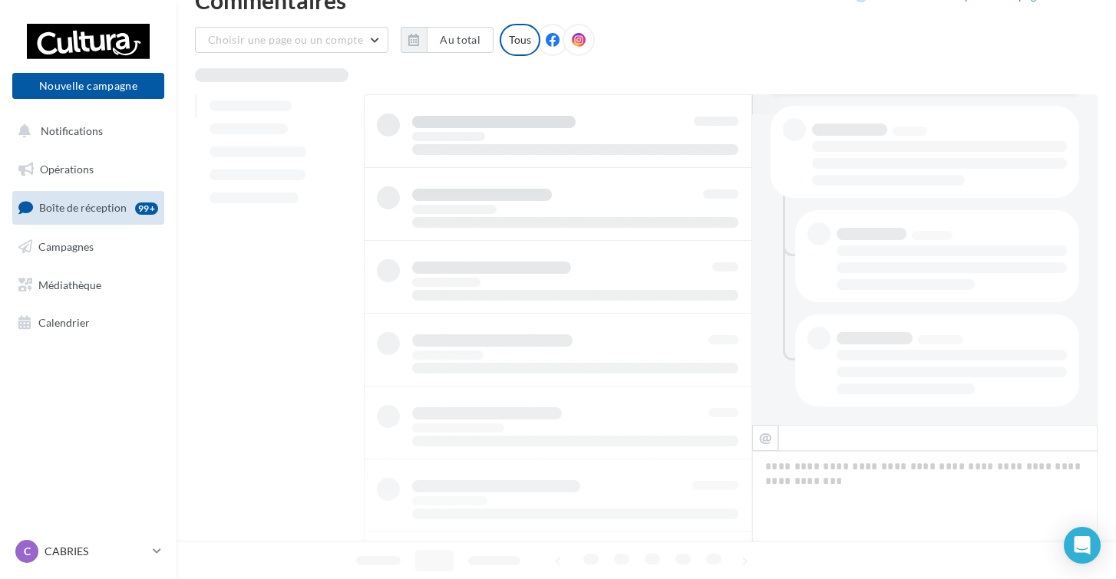
scroll to position [37, 0]
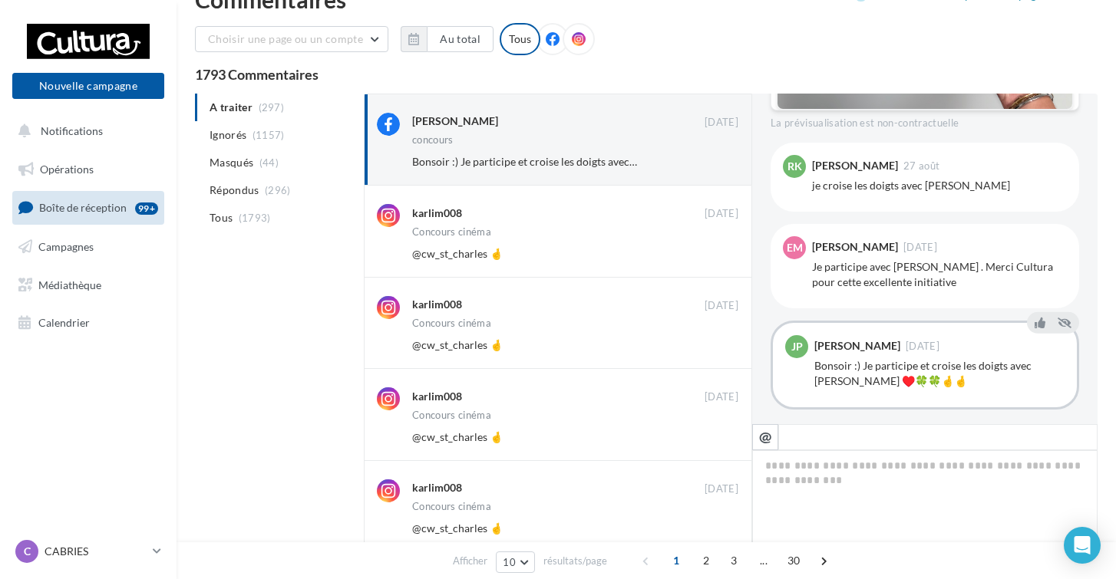
click at [705, 260] on button "Ignorer" at bounding box center [713, 253] width 51 height 21
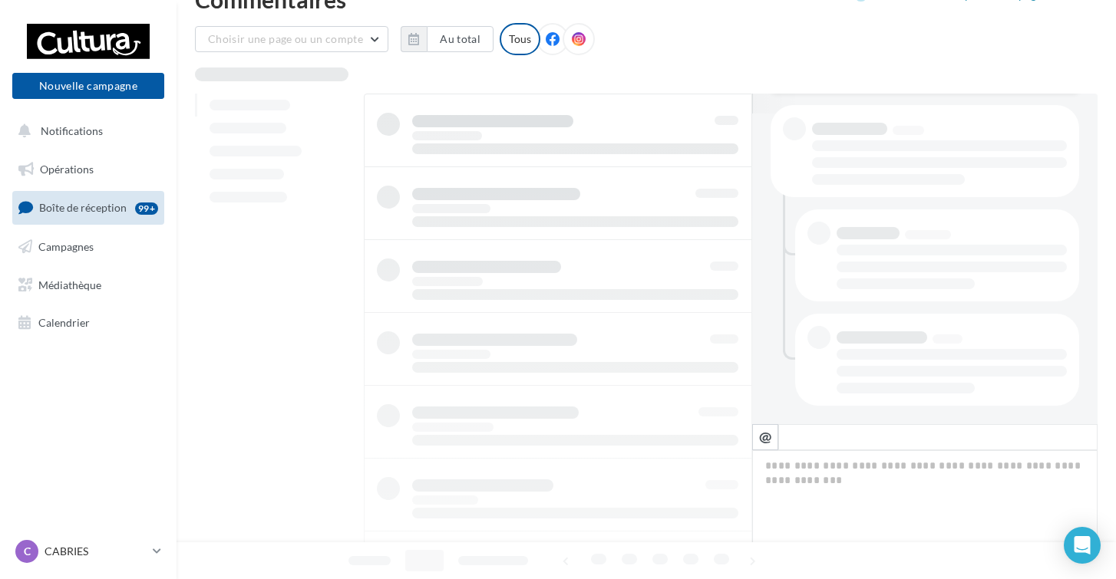
scroll to position [38, 0]
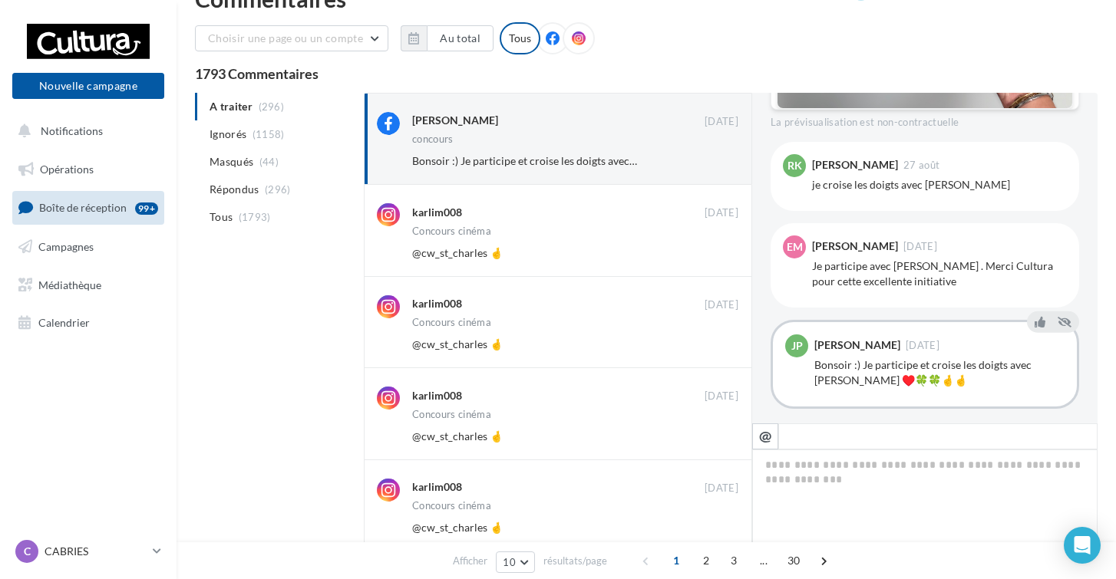
click at [705, 259] on button "Ignorer" at bounding box center [713, 253] width 51 height 21
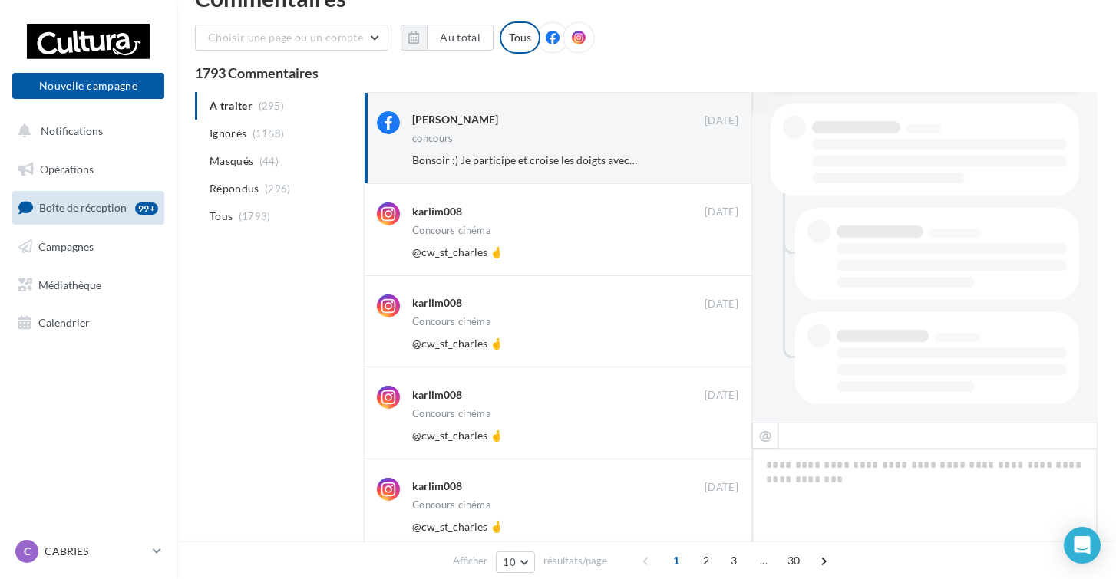
scroll to position [738, 0]
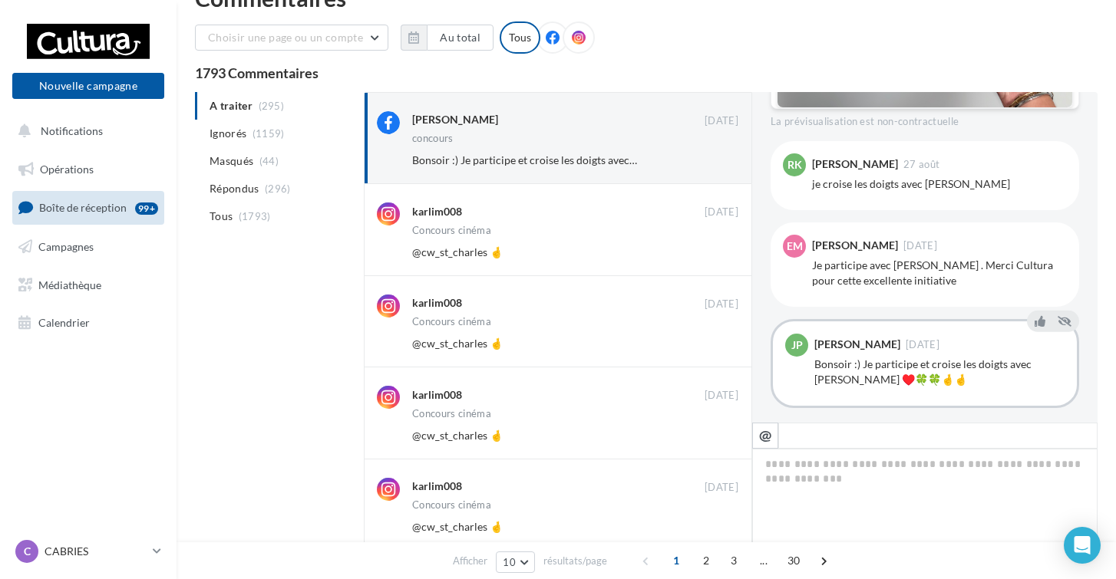
click at [705, 259] on button "Ignorer" at bounding box center [713, 252] width 51 height 21
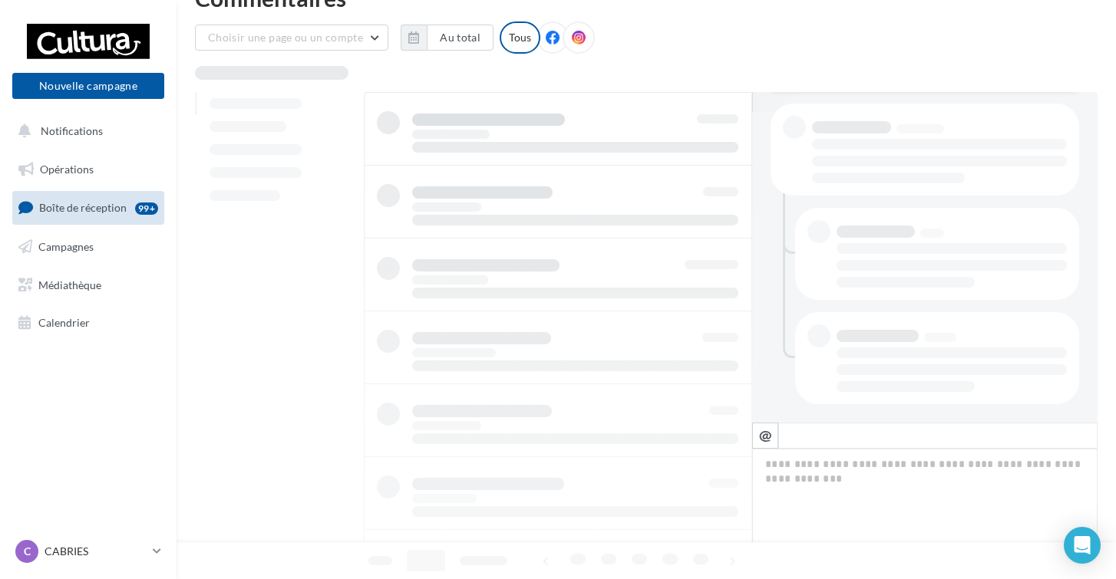
scroll to position [39, 0]
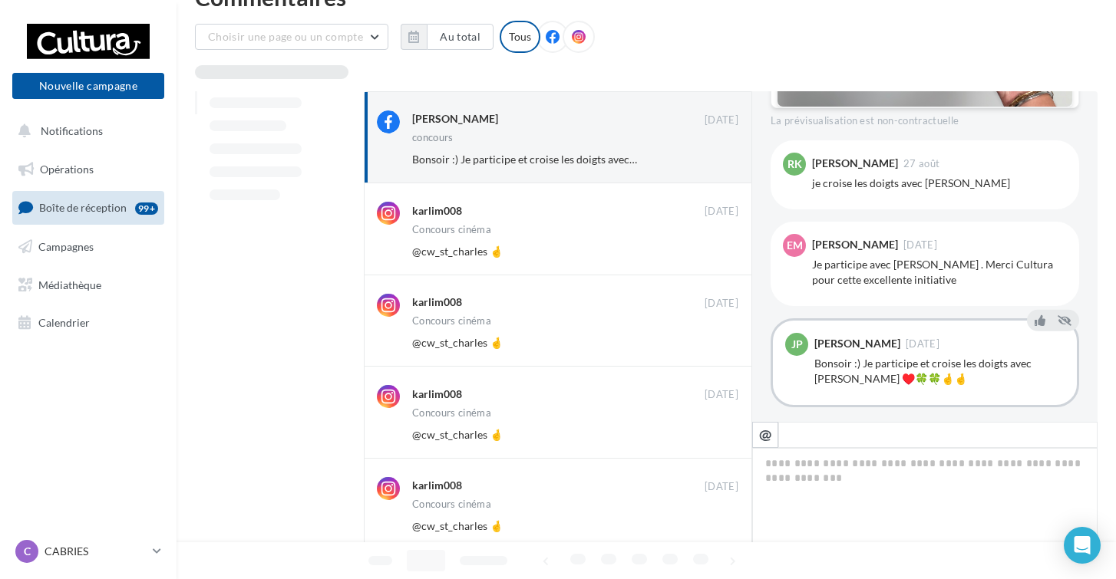
click at [705, 259] on button "Ignorer" at bounding box center [713, 251] width 51 height 21
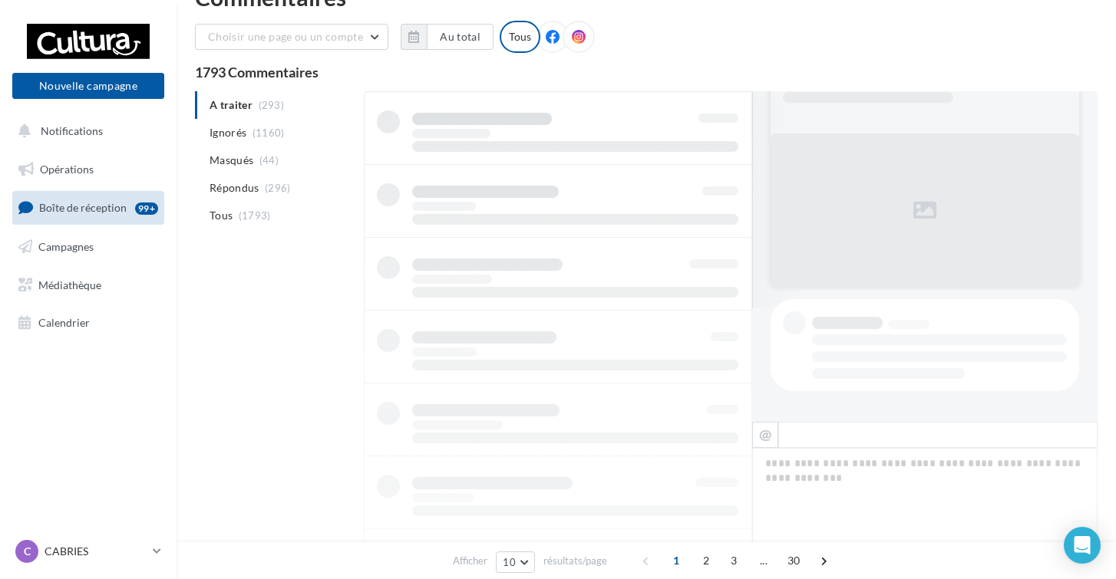
scroll to position [40, 0]
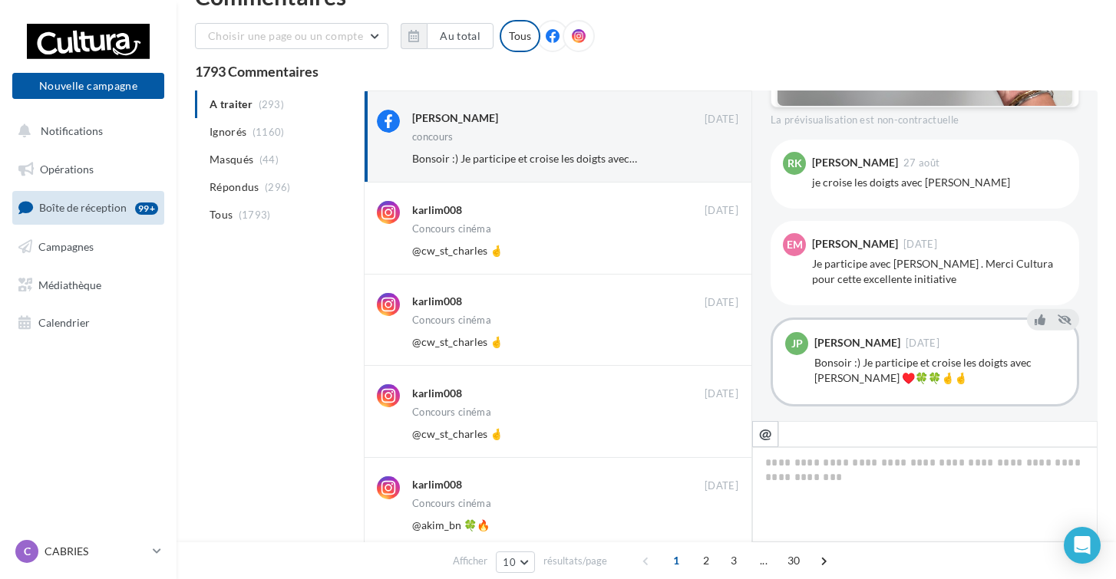
click at [705, 259] on button "Ignorer" at bounding box center [713, 250] width 51 height 21
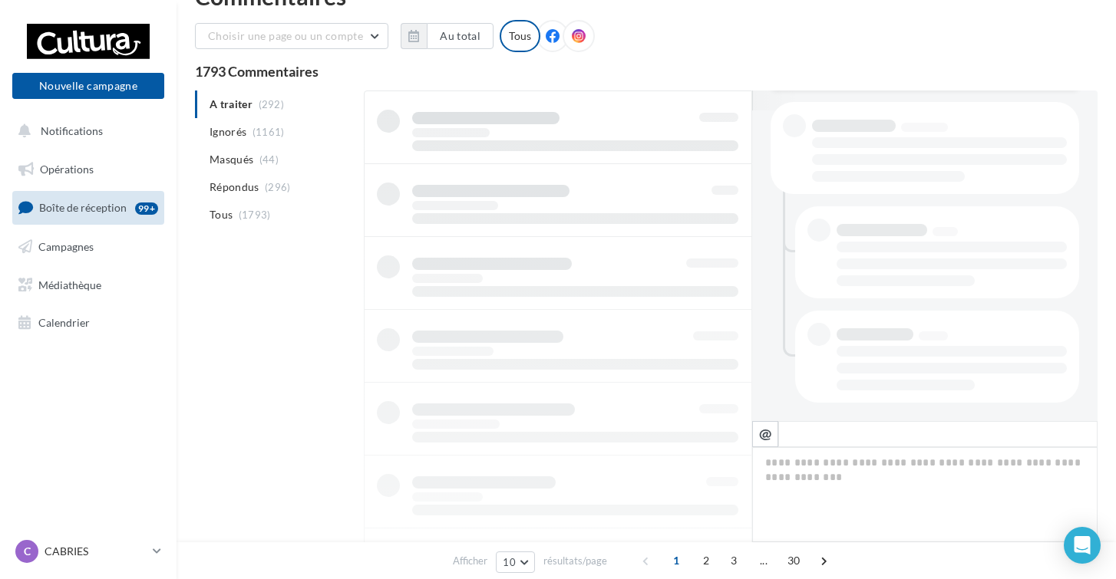
scroll to position [41, 0]
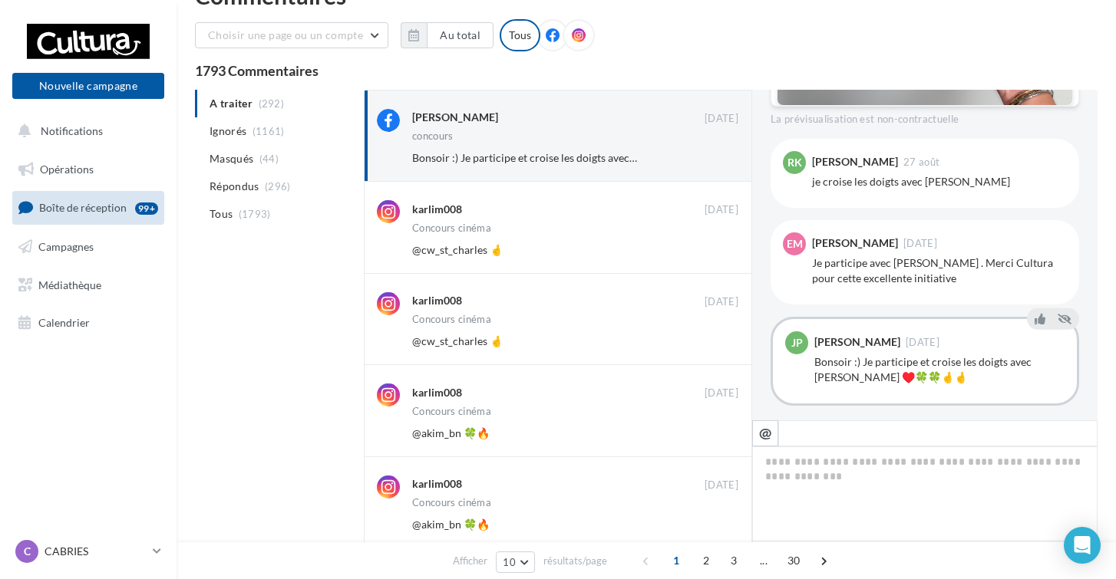
click at [705, 259] on button "Ignorer" at bounding box center [713, 249] width 51 height 21
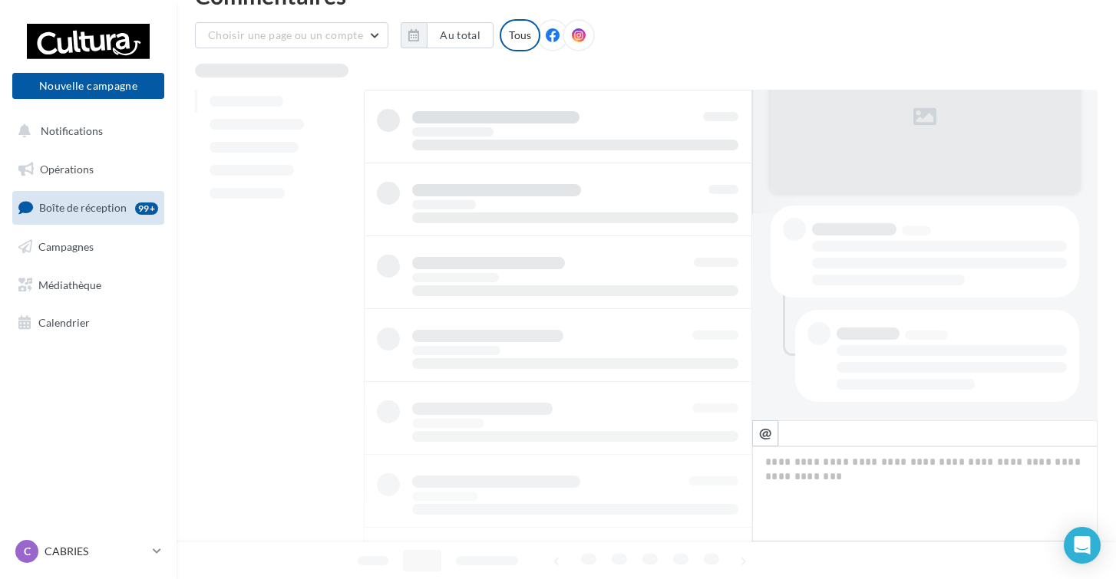
scroll to position [41, 0]
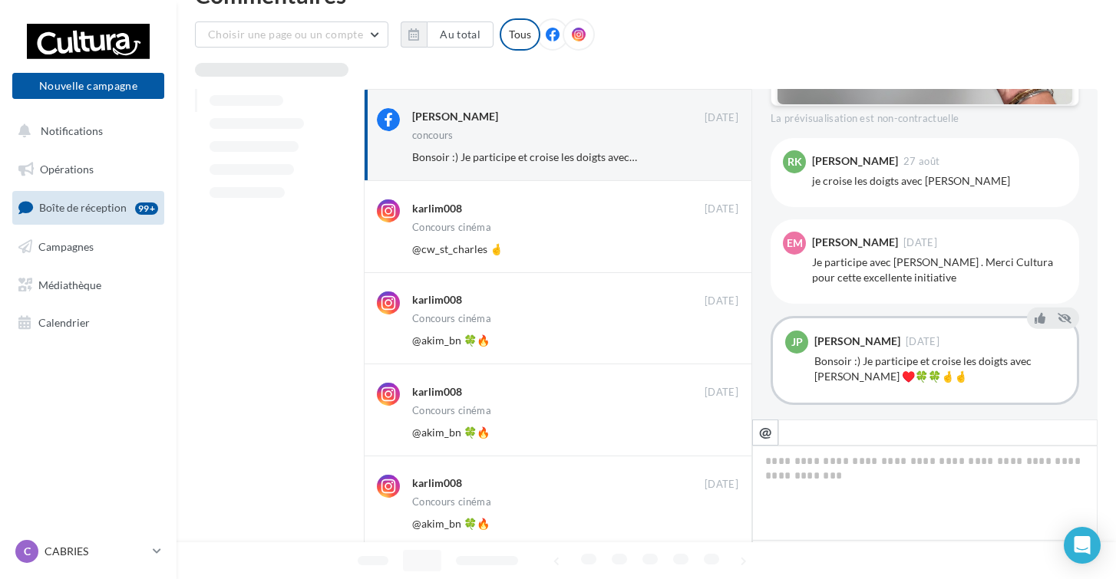
click at [705, 259] on button "Ignorer" at bounding box center [713, 249] width 51 height 21
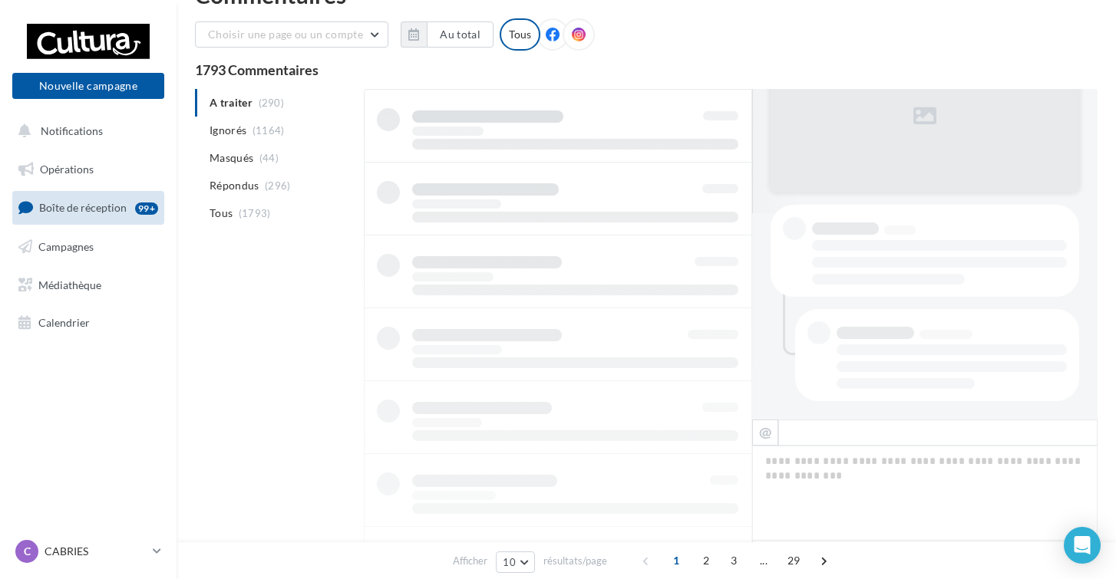
scroll to position [42, 0]
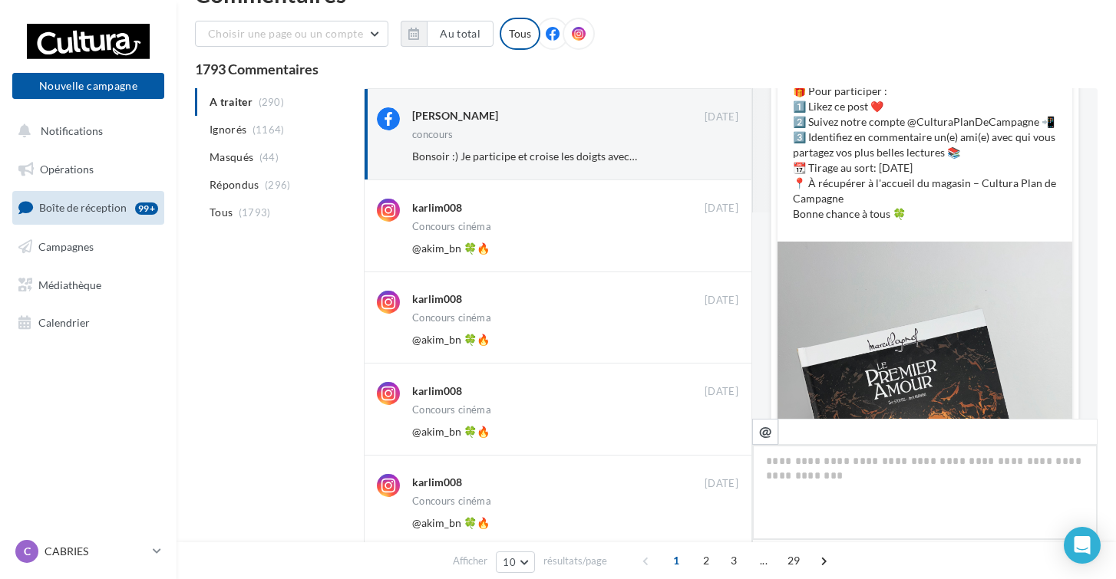
click at [705, 259] on div "karlim008 02 sept. Concours cinéma @akim_bn 🍀🔥 Ignorer" at bounding box center [558, 225] width 388 height 91
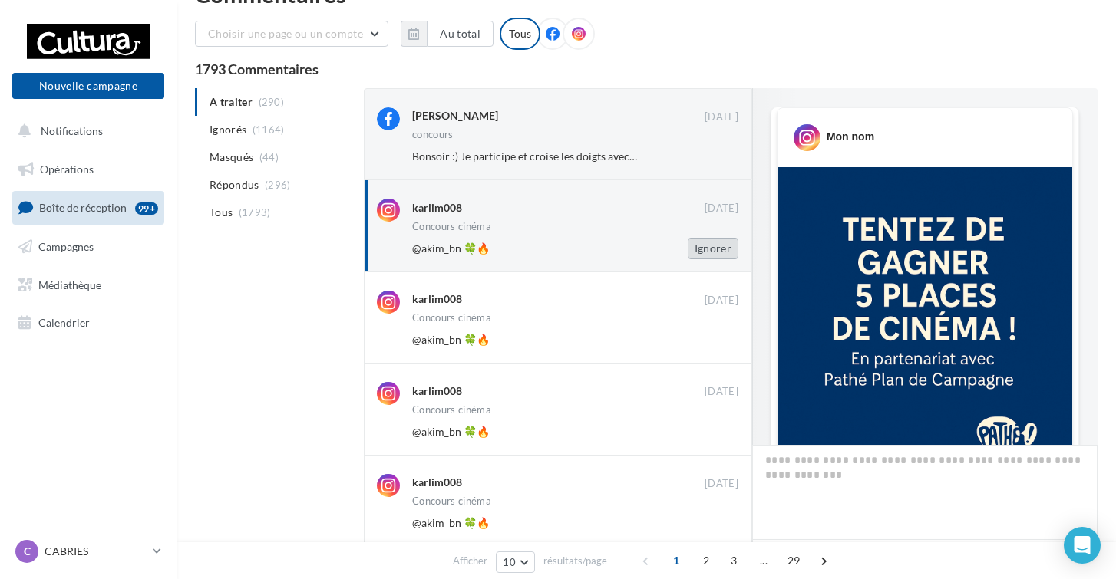
click at [711, 254] on button "Ignorer" at bounding box center [713, 248] width 51 height 21
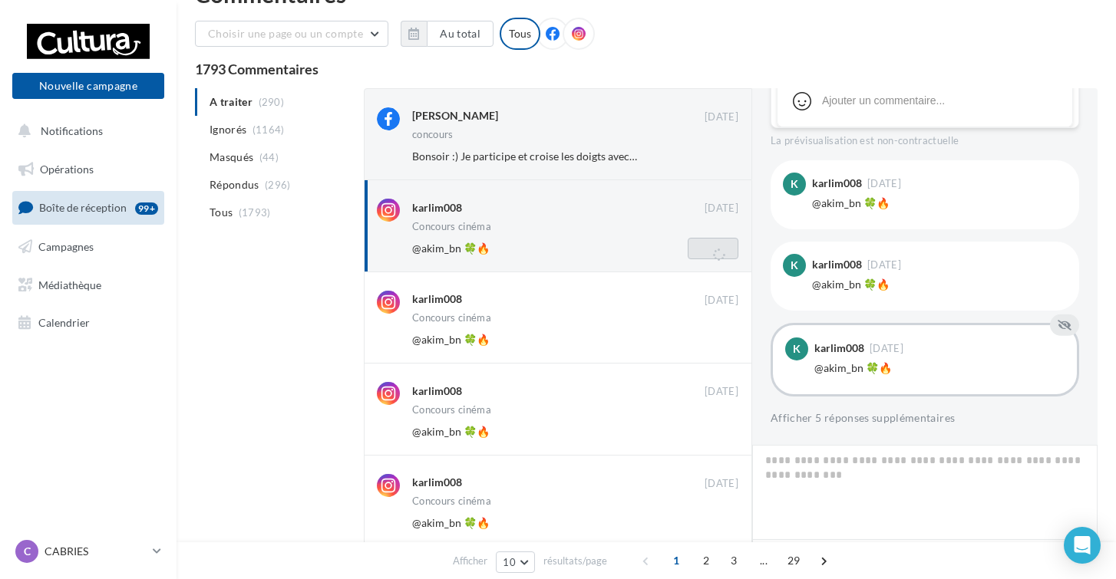
scroll to position [88, 0]
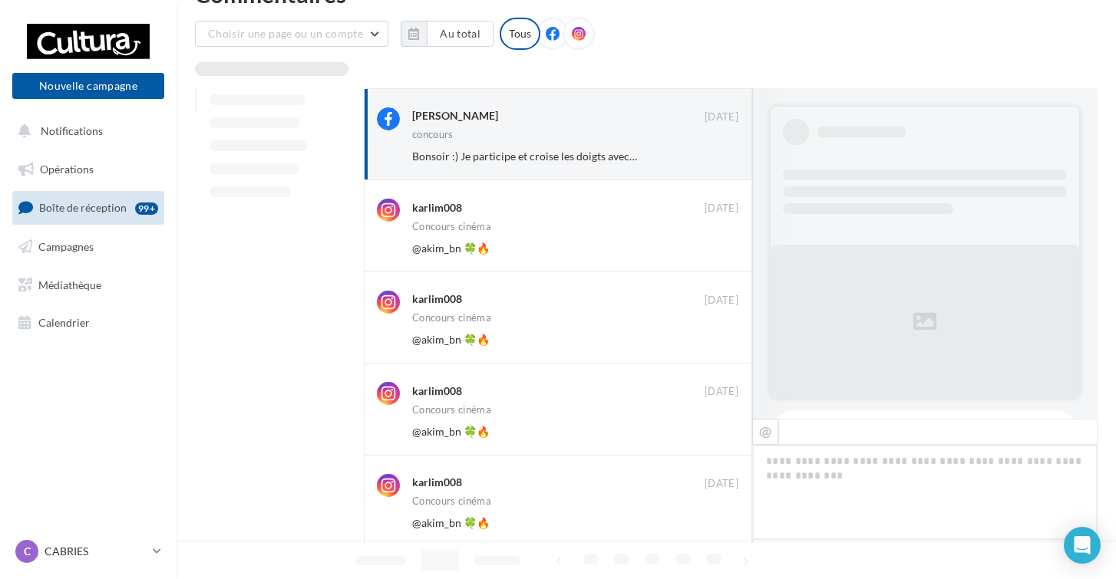
click at [711, 254] on button "Ignorer" at bounding box center [713, 248] width 51 height 21
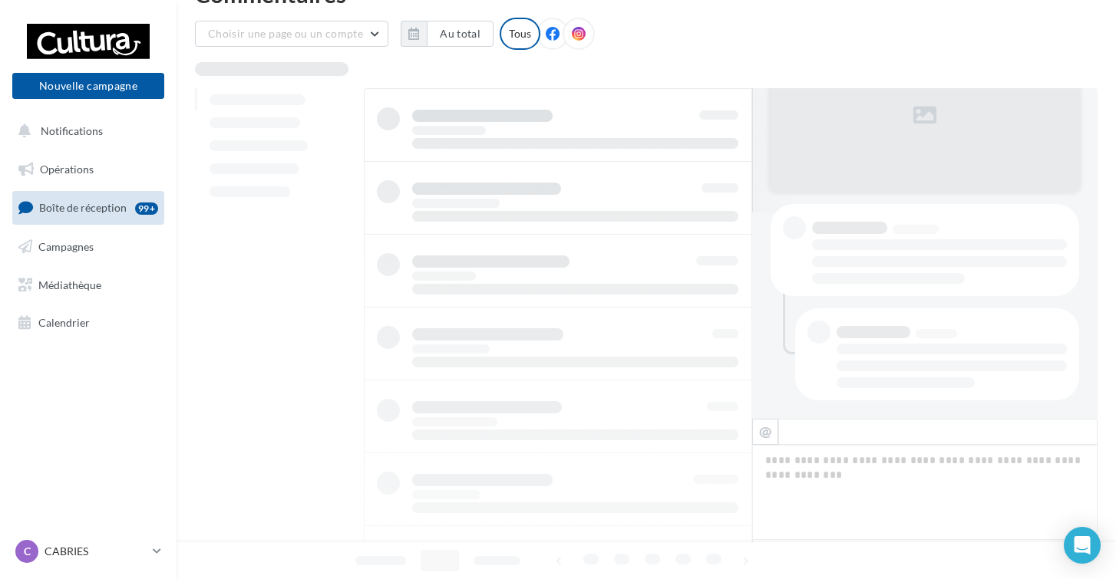
scroll to position [43, 0]
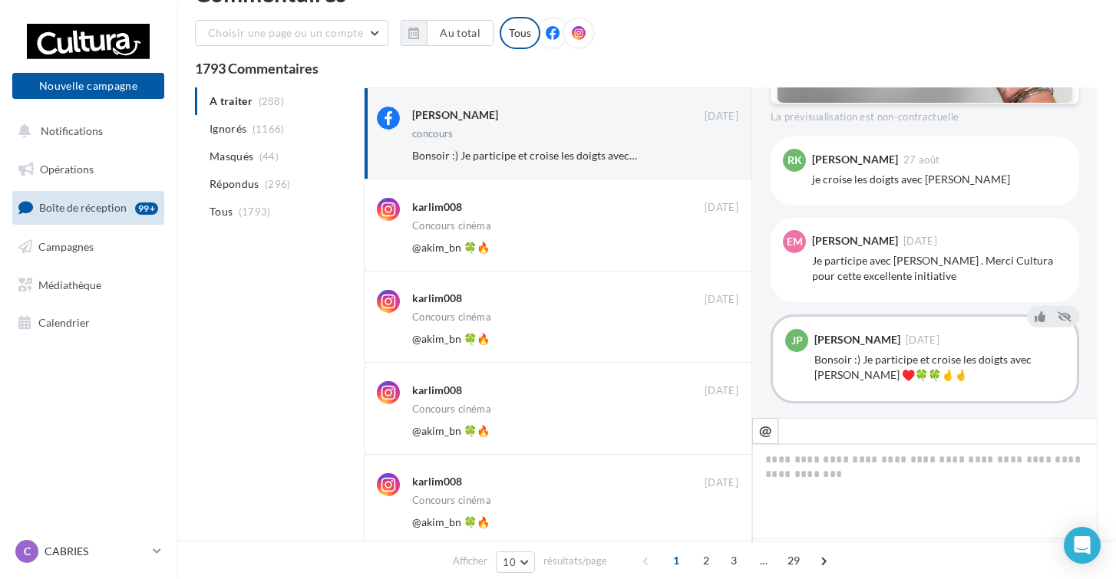
click at [711, 254] on button "Ignorer" at bounding box center [713, 247] width 51 height 21
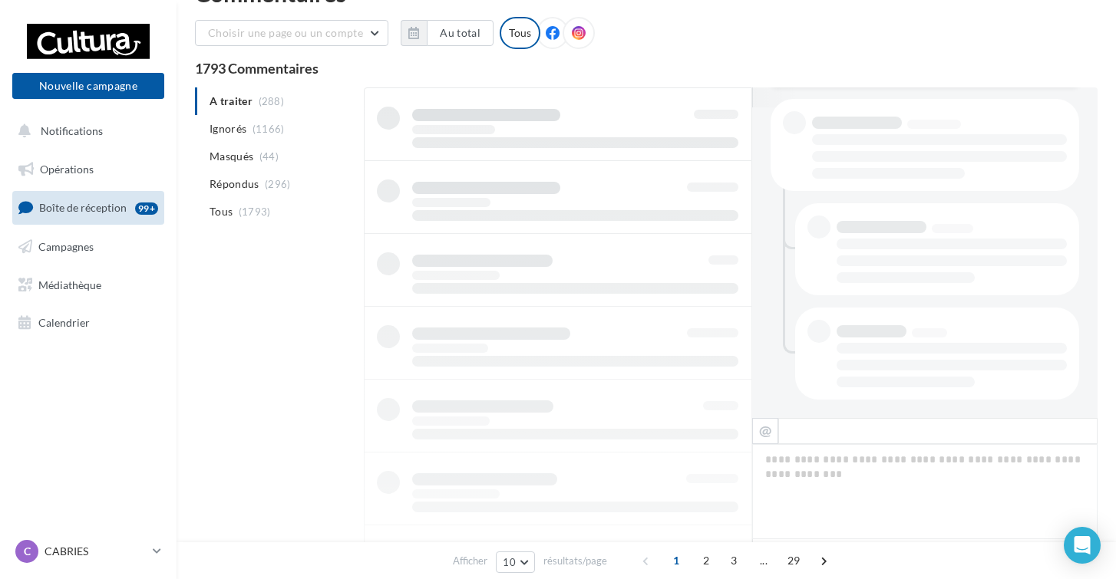
scroll to position [44, 0]
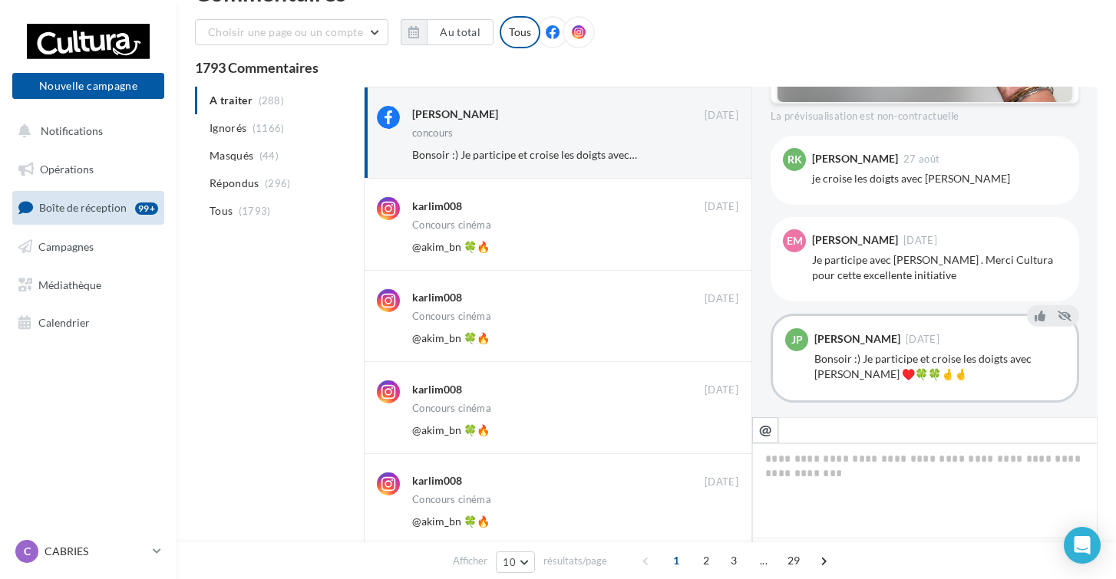
click at [711, 254] on button "Ignorer" at bounding box center [713, 246] width 51 height 21
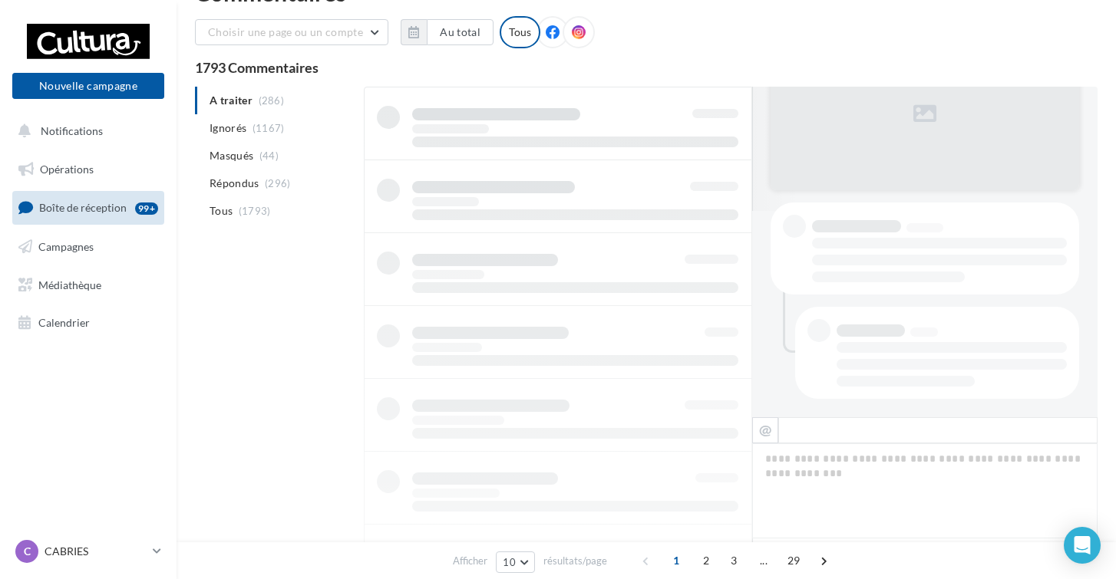
scroll to position [45, 0]
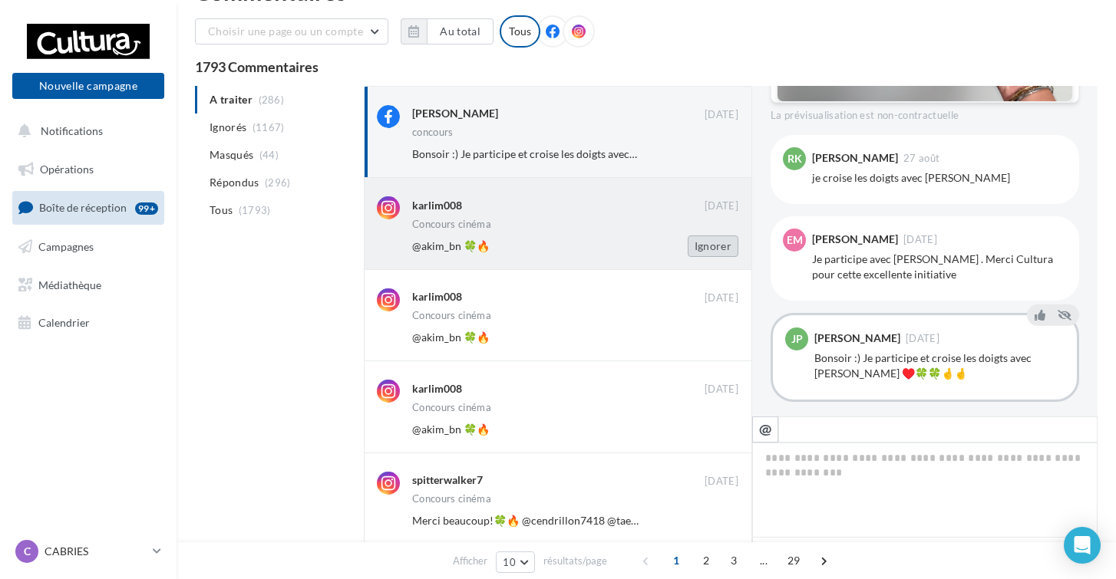
click at [711, 254] on button "Ignorer" at bounding box center [713, 246] width 51 height 21
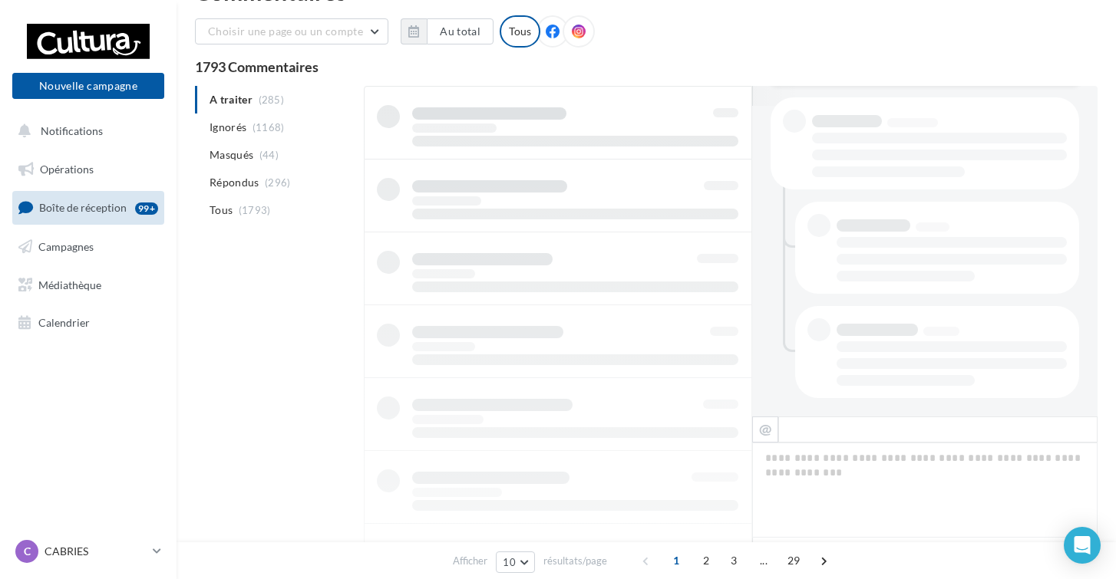
scroll to position [45, 0]
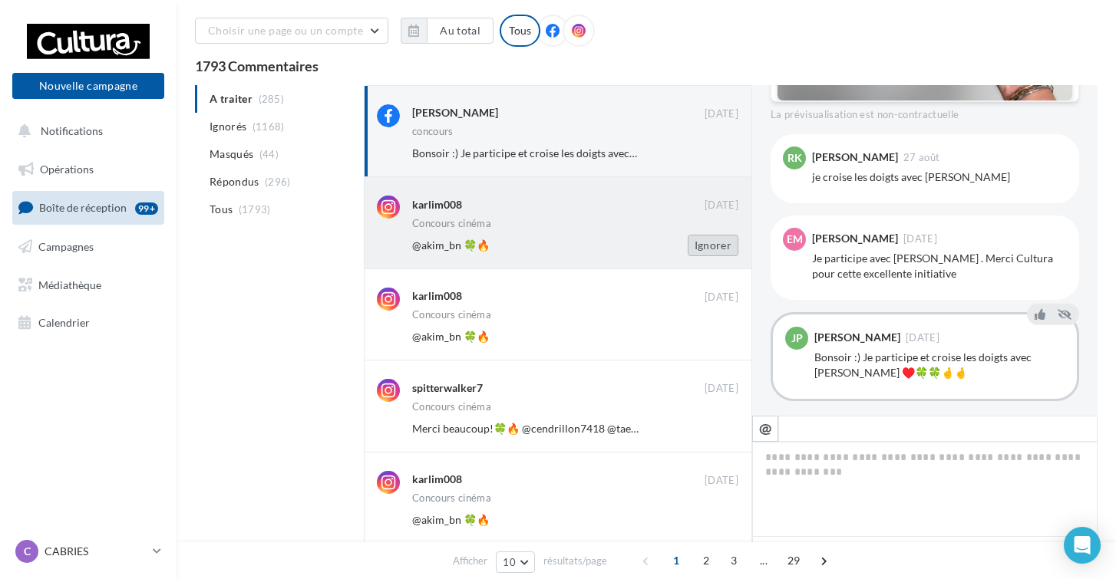
click at [711, 254] on button "Ignorer" at bounding box center [713, 245] width 51 height 21
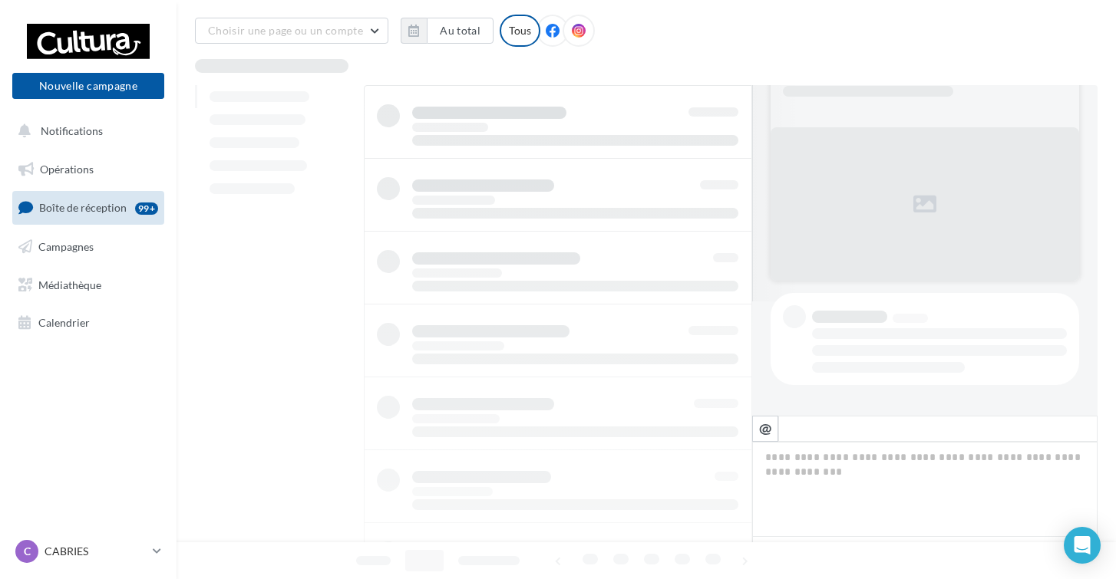
scroll to position [46, 0]
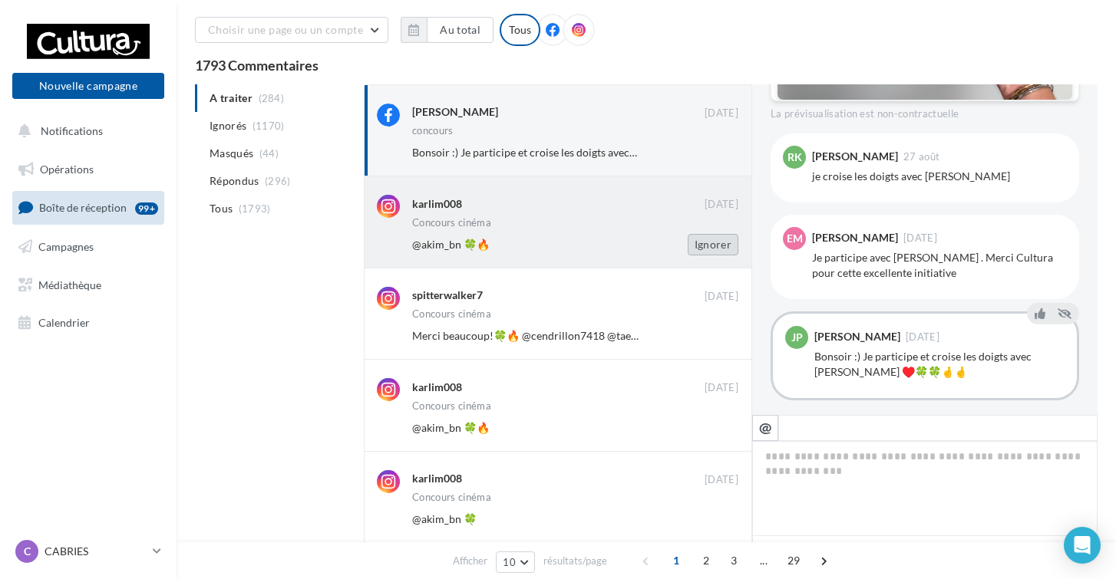
click at [711, 254] on button "Ignorer" at bounding box center [713, 244] width 51 height 21
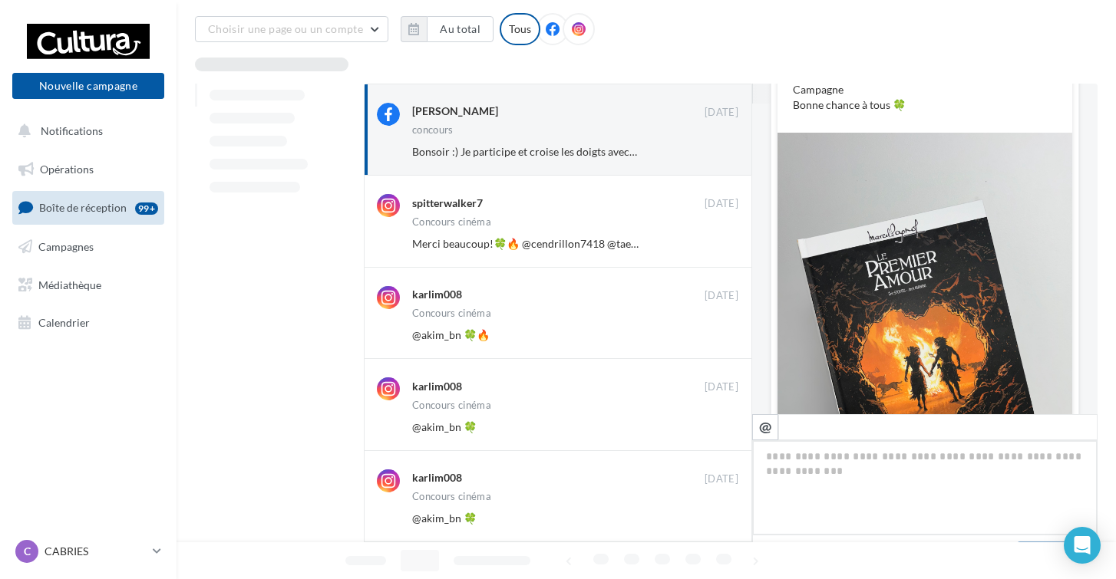
scroll to position [738, 0]
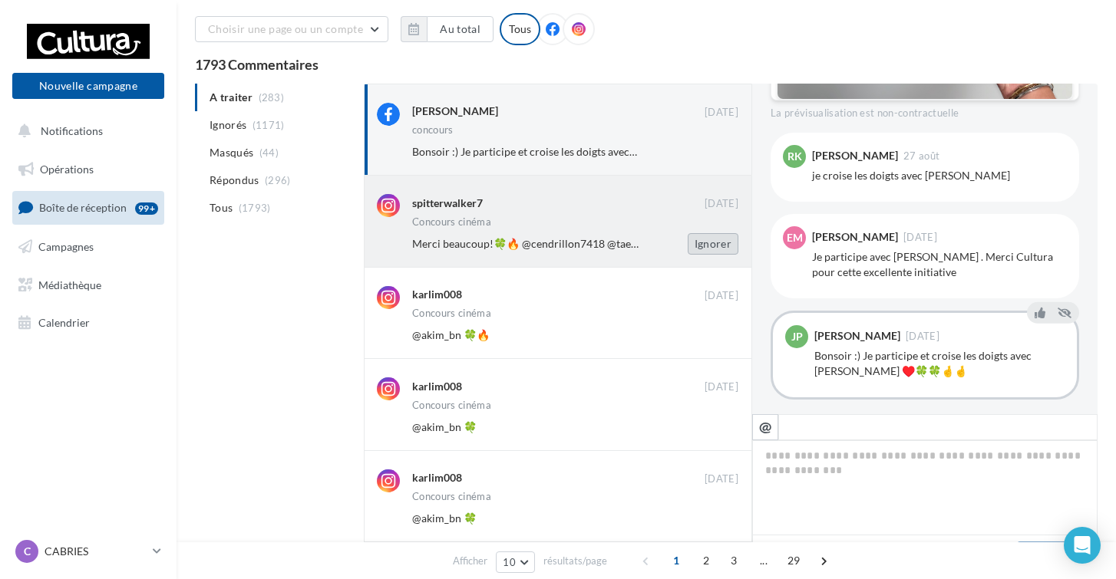
click at [716, 240] on button "Ignorer" at bounding box center [713, 243] width 51 height 21
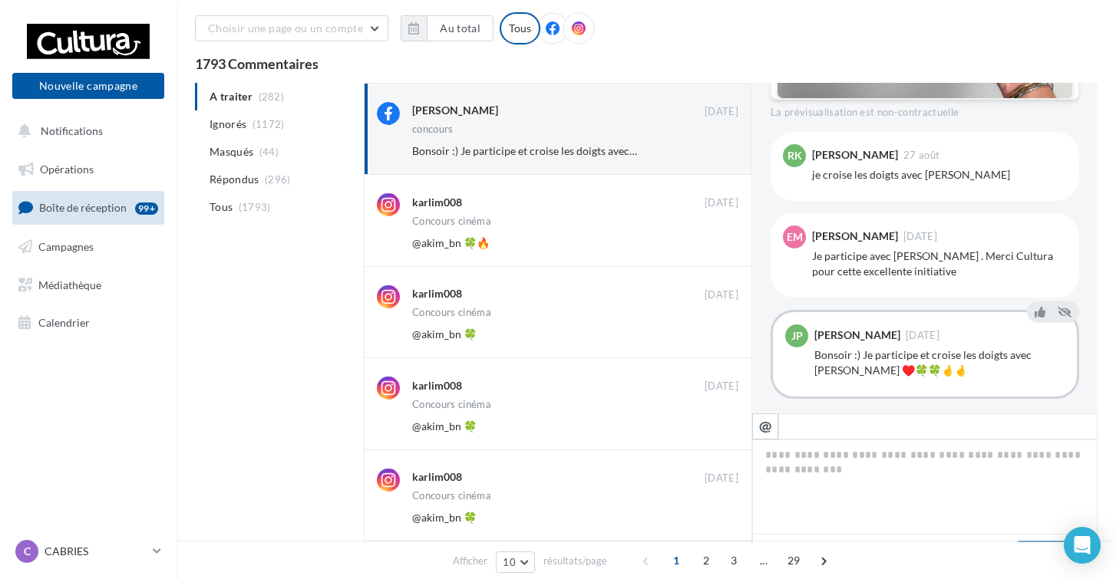
click at [716, 240] on button "Ignorer" at bounding box center [713, 243] width 51 height 21
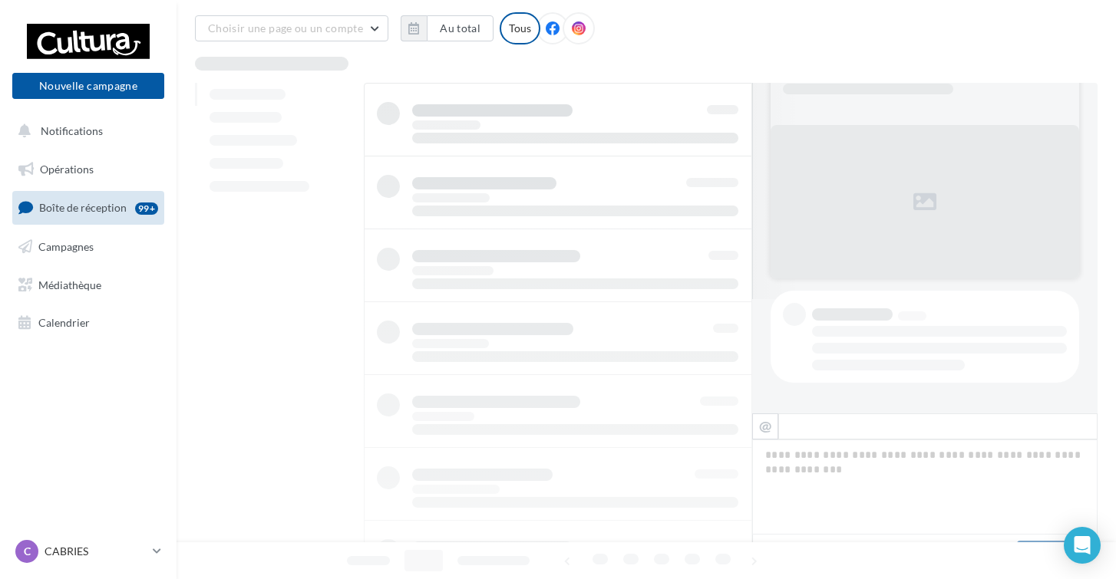
scroll to position [48, 0]
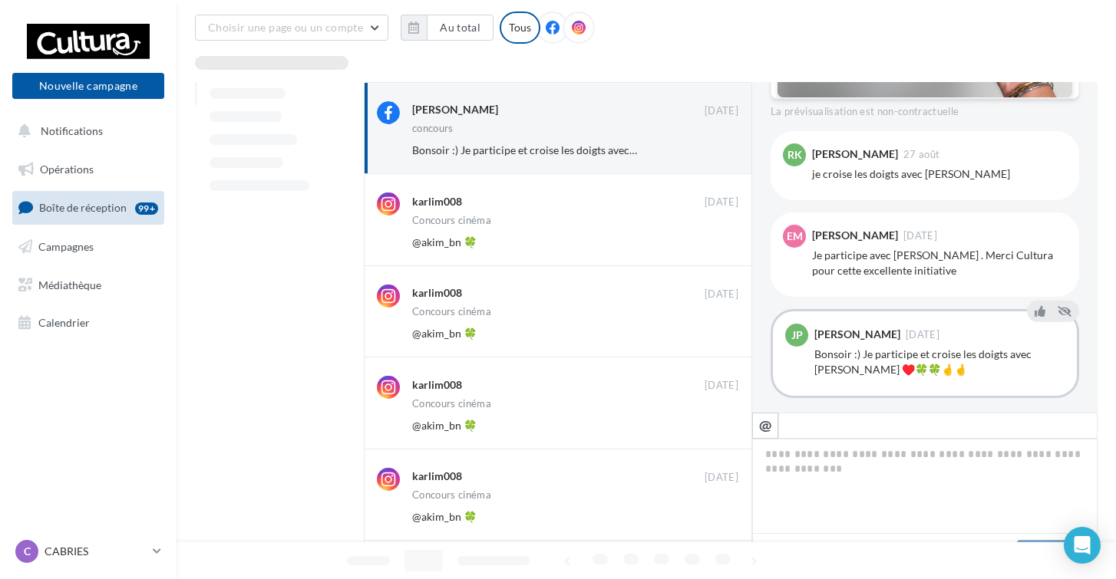
click at [716, 240] on button "Ignorer" at bounding box center [713, 242] width 51 height 21
click at [716, 240] on button "Ignorer" at bounding box center [713, 241] width 51 height 21
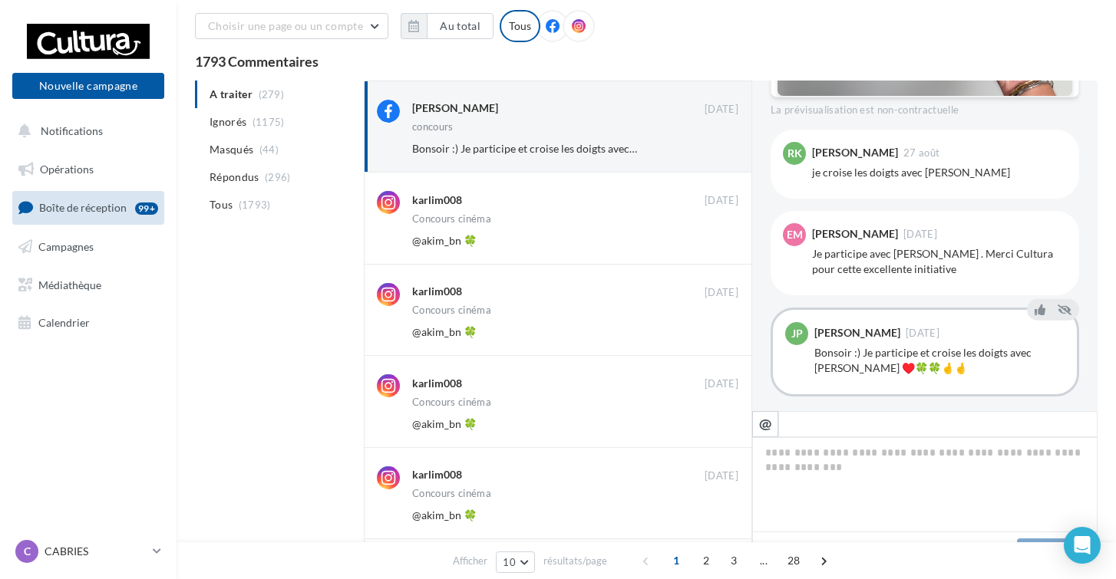
click at [716, 240] on button "Ignorer" at bounding box center [713, 240] width 51 height 21
click at [716, 240] on button "Ignorer" at bounding box center [713, 239] width 51 height 21
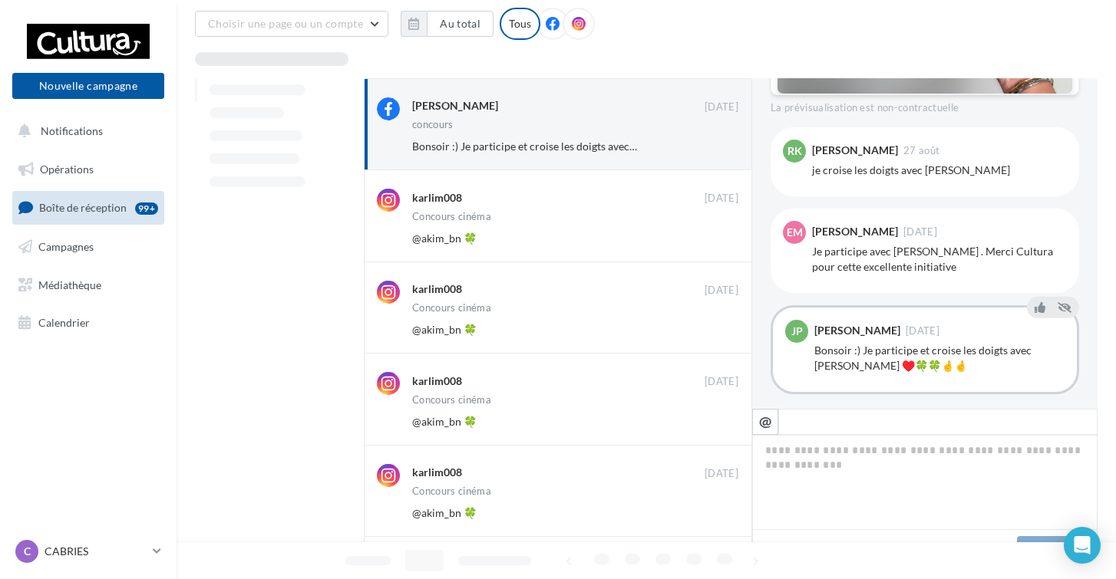
click at [716, 240] on button "Ignorer" at bounding box center [713, 238] width 51 height 21
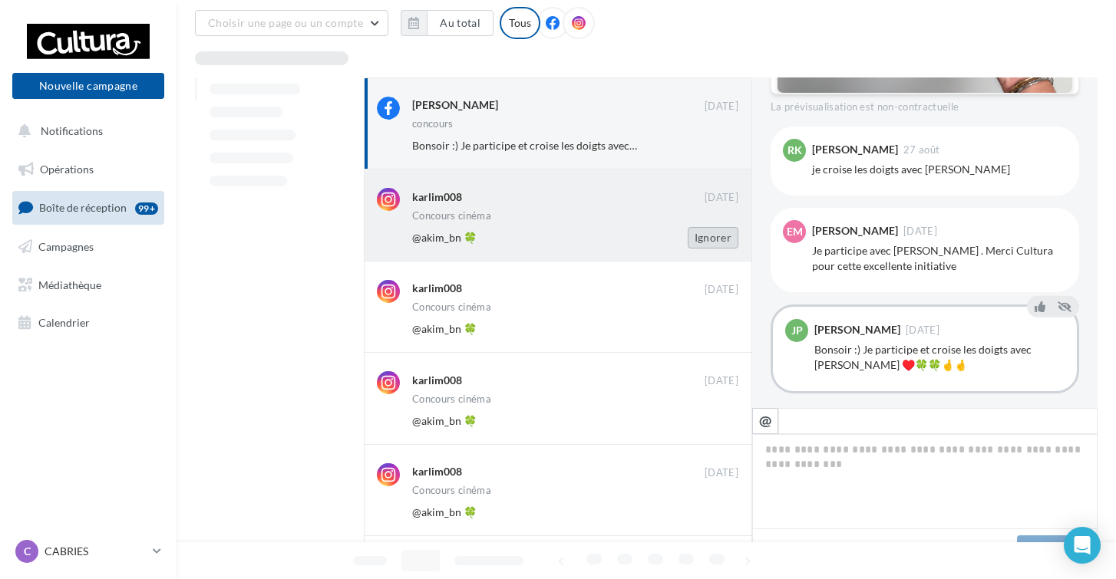
click at [716, 237] on button "Ignorer" at bounding box center [713, 237] width 51 height 21
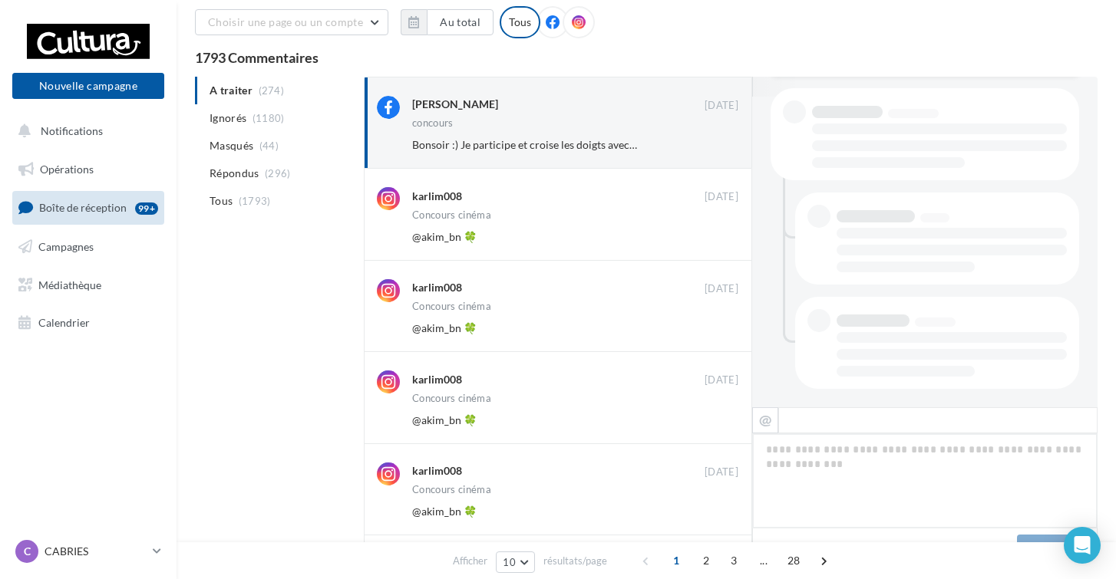
click at [716, 237] on button "Ignorer" at bounding box center [713, 236] width 51 height 21
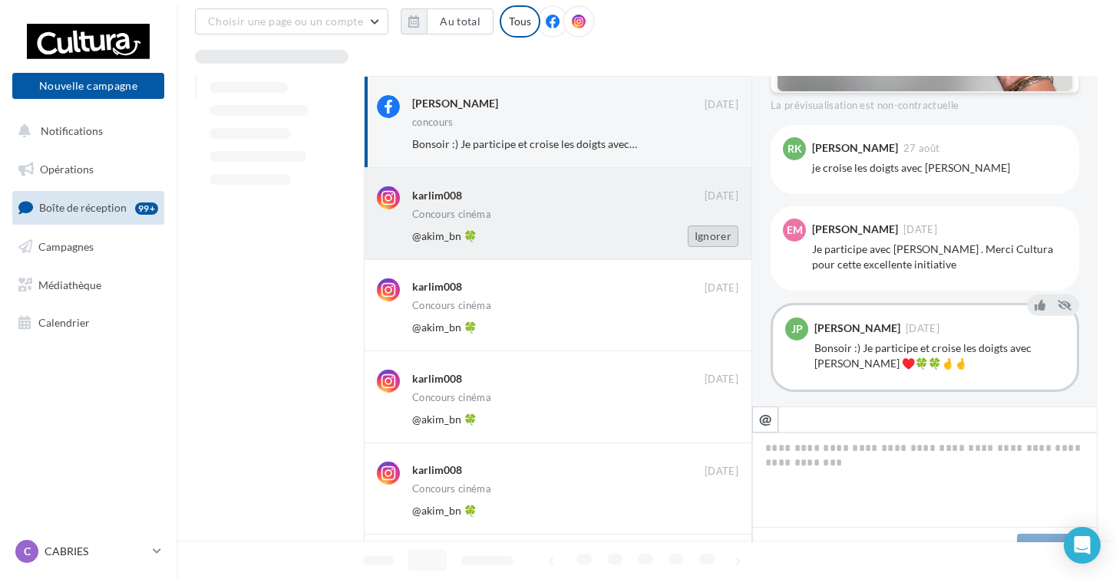
click at [716, 237] on button "Ignorer" at bounding box center [713, 236] width 51 height 21
click at [715, 236] on button "Ignorer" at bounding box center [713, 235] width 51 height 21
click at [715, 236] on button "Ignorer" at bounding box center [713, 234] width 51 height 21
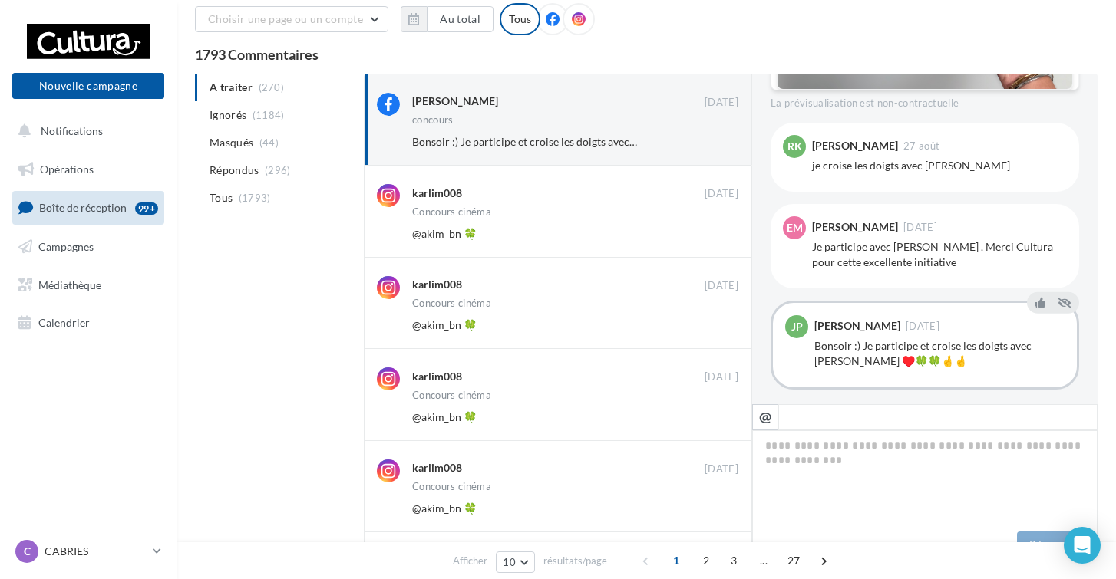
click at [715, 236] on button "Ignorer" at bounding box center [713, 233] width 51 height 21
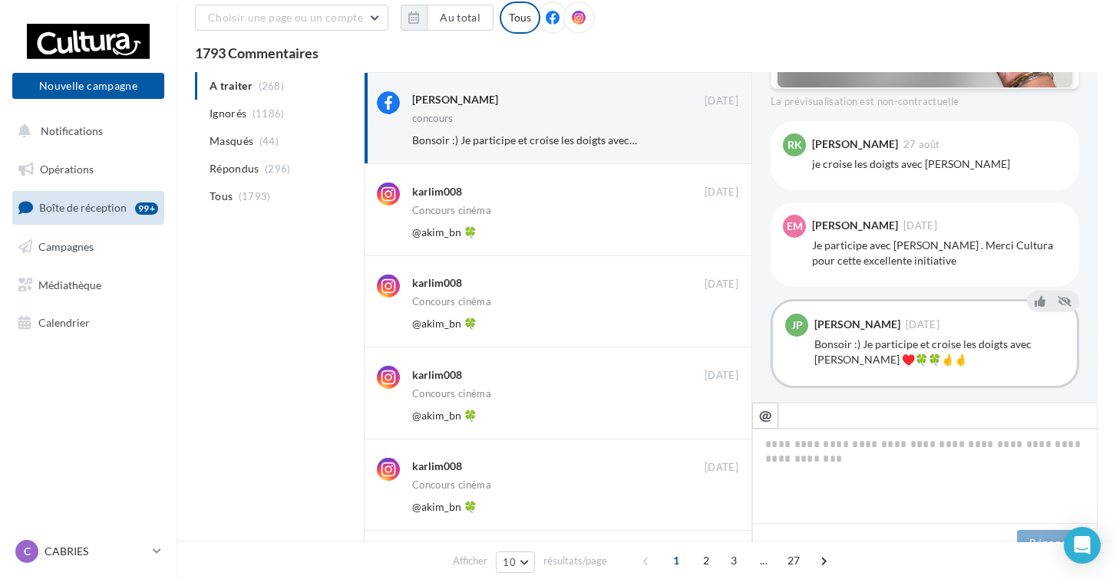
click at [715, 236] on button "Ignorer" at bounding box center [713, 232] width 51 height 21
click at [715, 236] on button "Ignorer" at bounding box center [713, 231] width 51 height 21
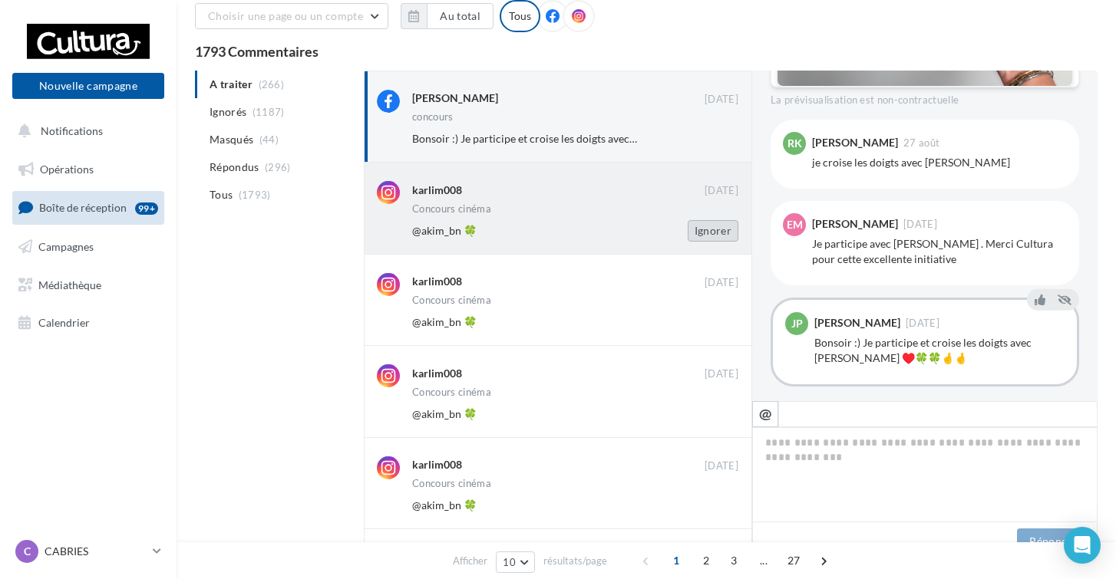
click at [715, 236] on button "Ignorer" at bounding box center [713, 230] width 51 height 21
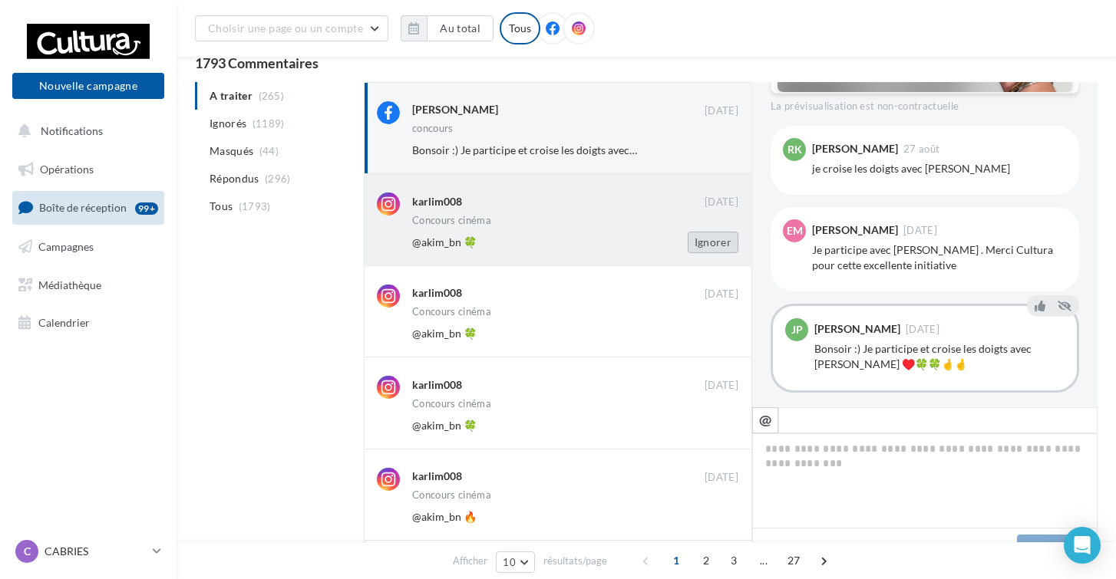
click at [710, 242] on button "Ignorer" at bounding box center [713, 242] width 51 height 21
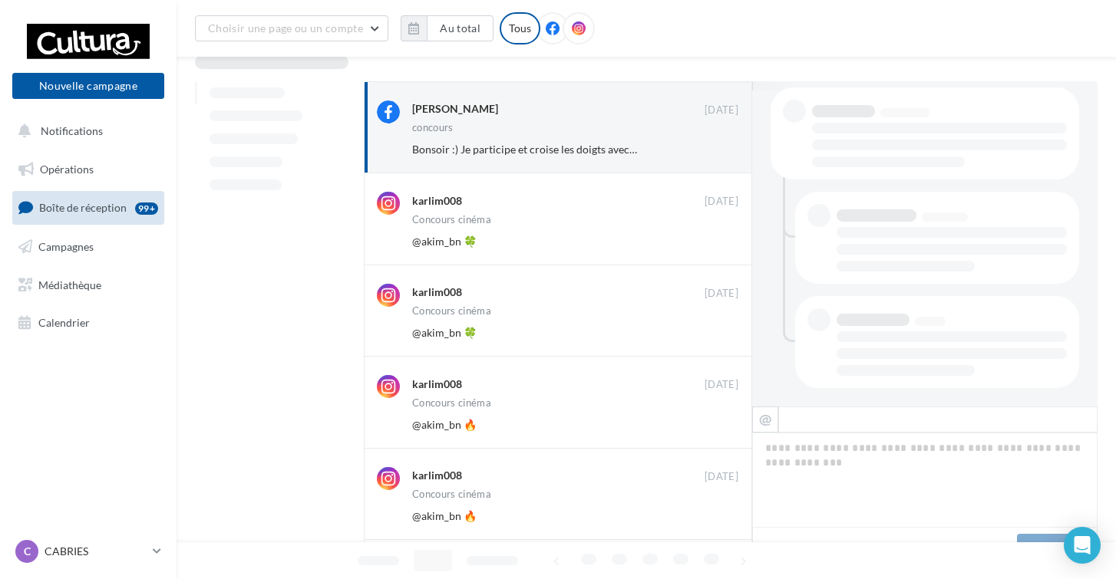
click at [710, 242] on button "Ignorer" at bounding box center [713, 241] width 51 height 21
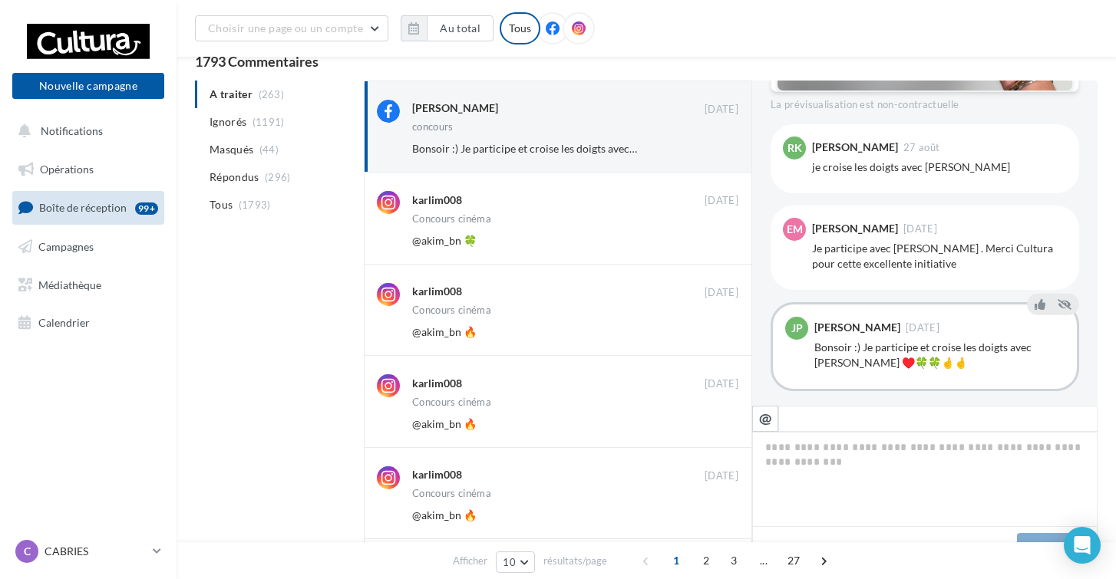
click at [710, 242] on button "Ignorer" at bounding box center [713, 240] width 51 height 21
click at [710, 242] on button "Ignorer" at bounding box center [713, 239] width 51 height 21
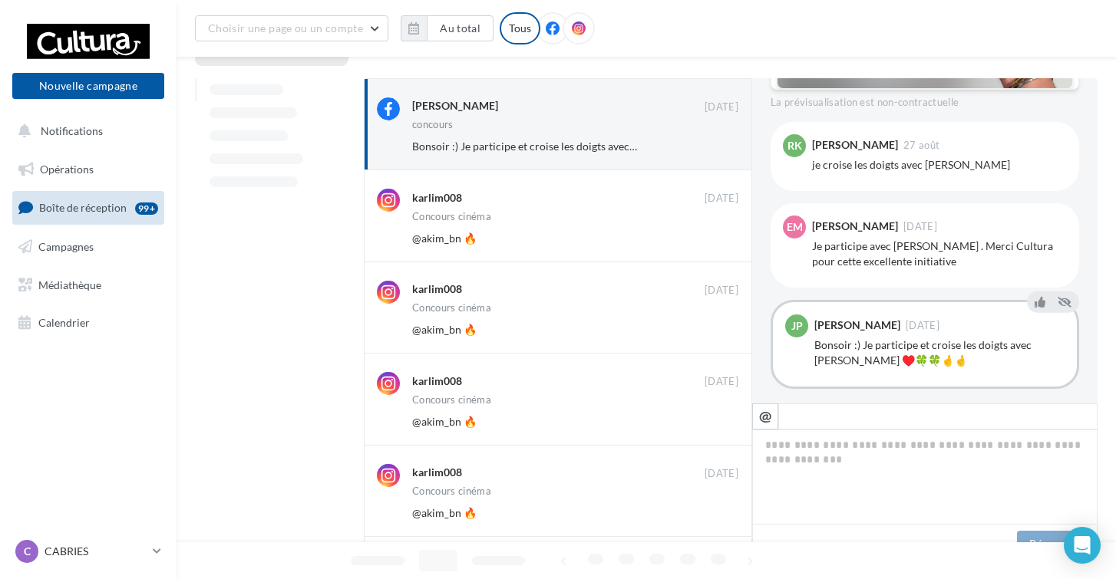
click at [710, 242] on button "Ignorer" at bounding box center [713, 238] width 51 height 21
click at [710, 242] on button "Ignorer" at bounding box center [713, 237] width 51 height 21
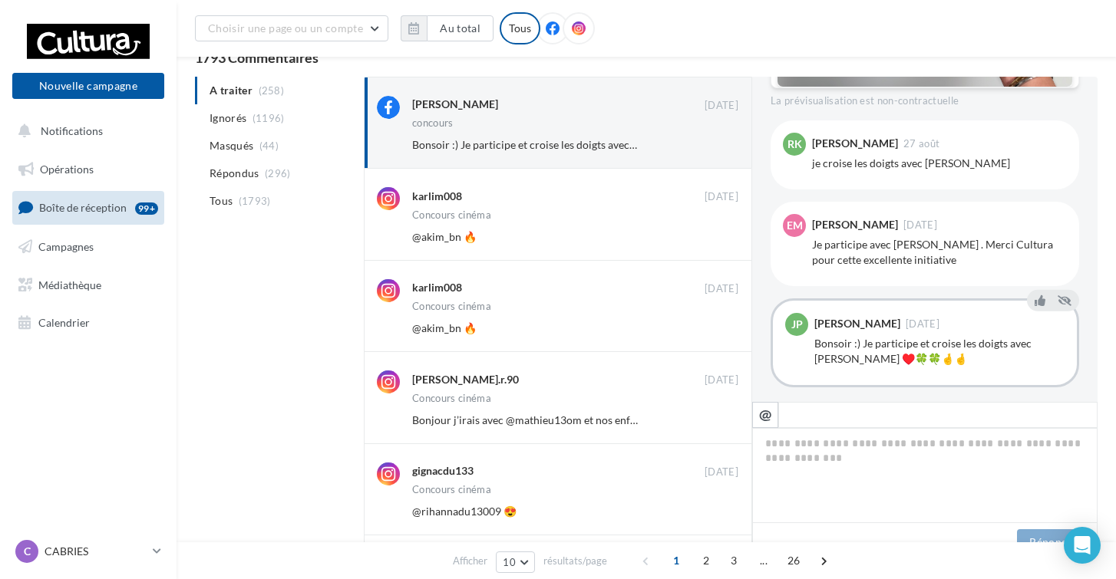
click at [710, 242] on button "Ignorer" at bounding box center [713, 236] width 51 height 21
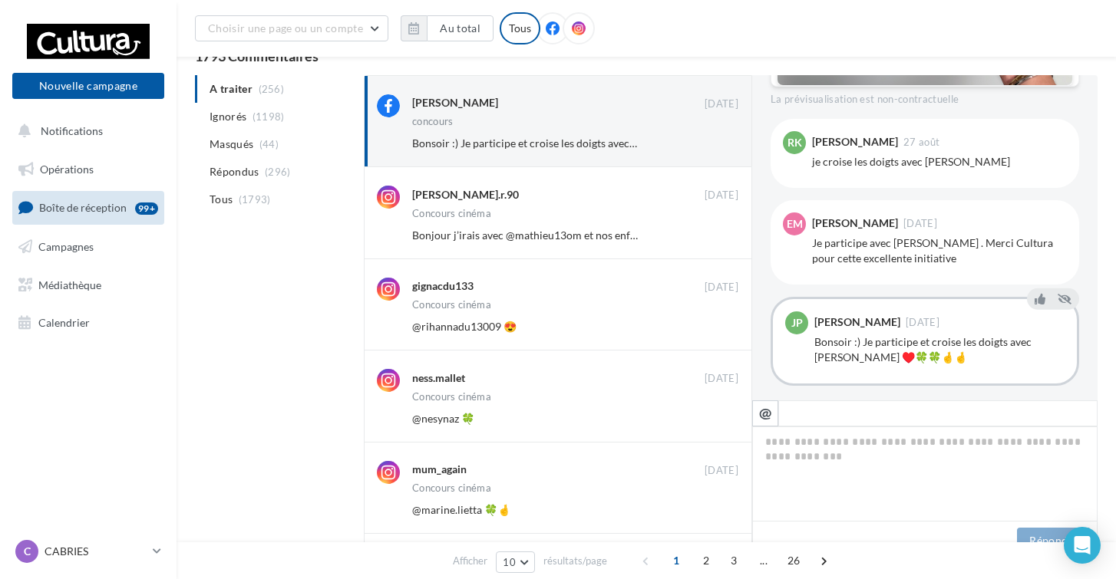
click at [710, 242] on button "Ignorer" at bounding box center [713, 235] width 51 height 21
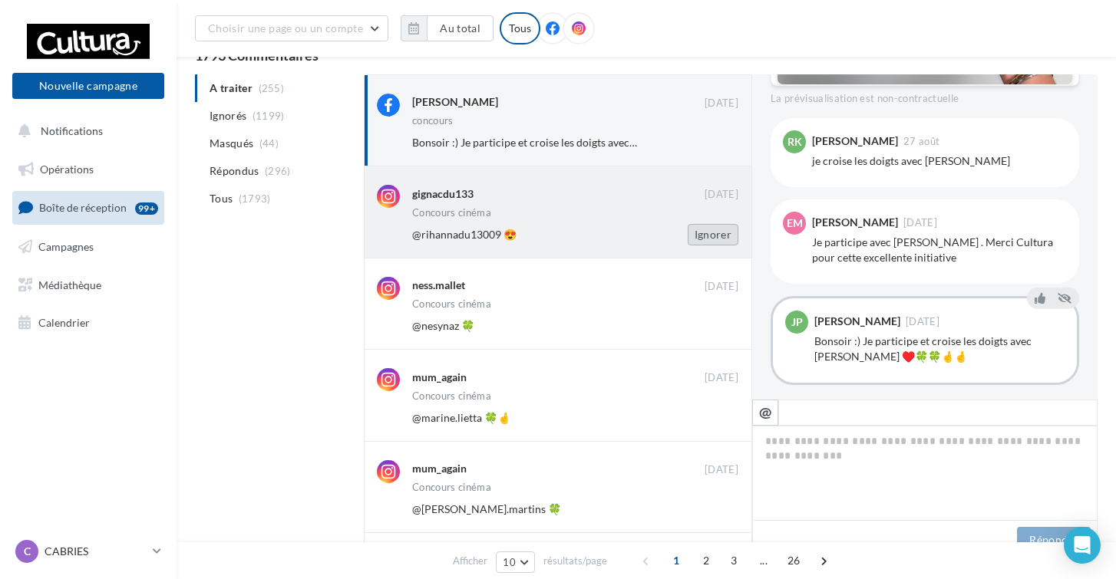
click at [705, 235] on button "Ignorer" at bounding box center [713, 234] width 51 height 21
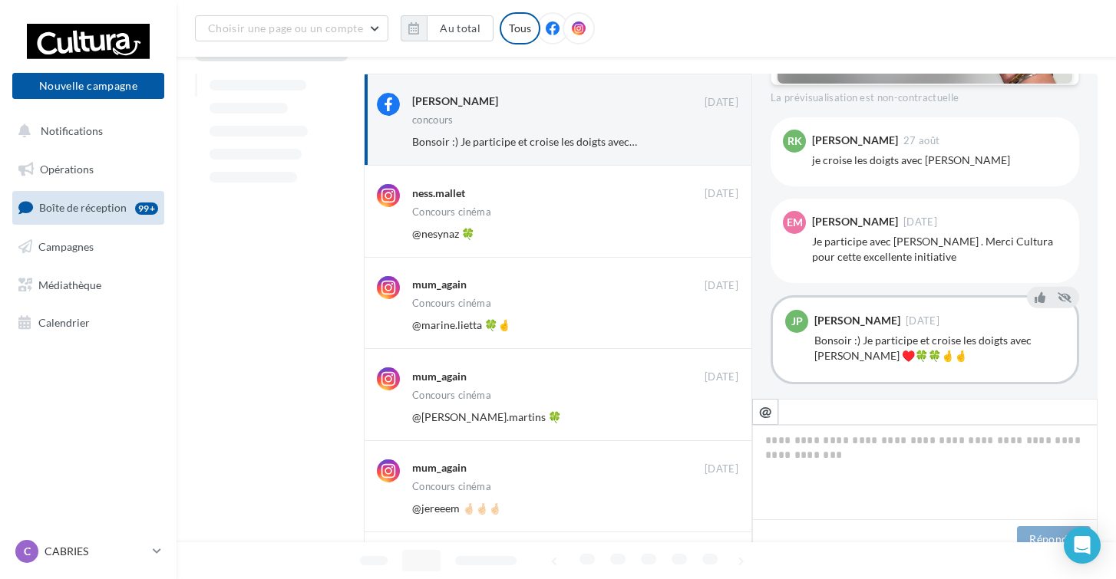
click at [705, 235] on button "Ignorer" at bounding box center [713, 233] width 51 height 21
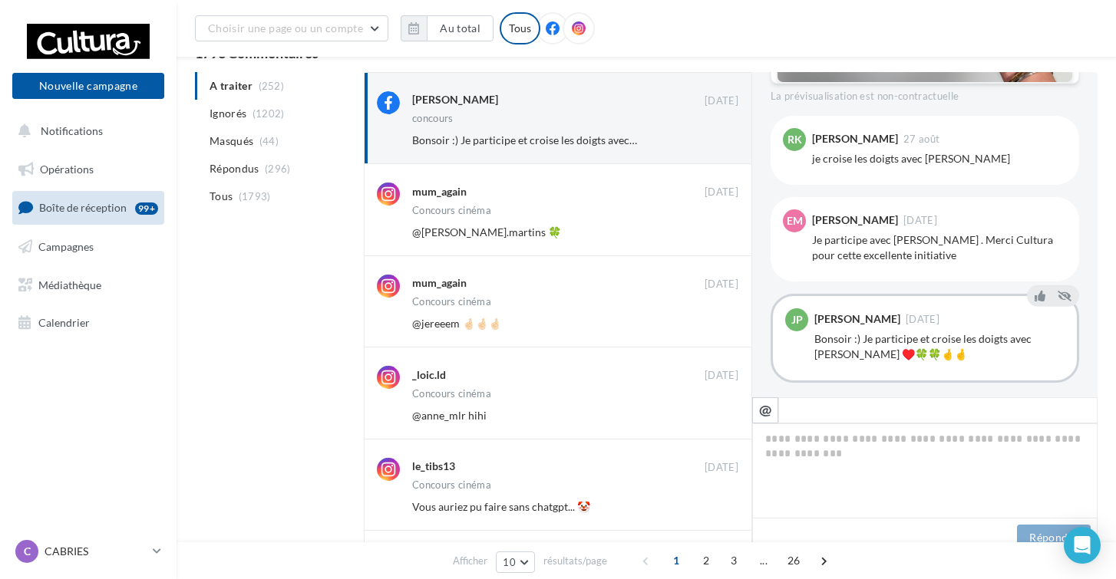
click at [705, 235] on button "Ignorer" at bounding box center [713, 232] width 51 height 21
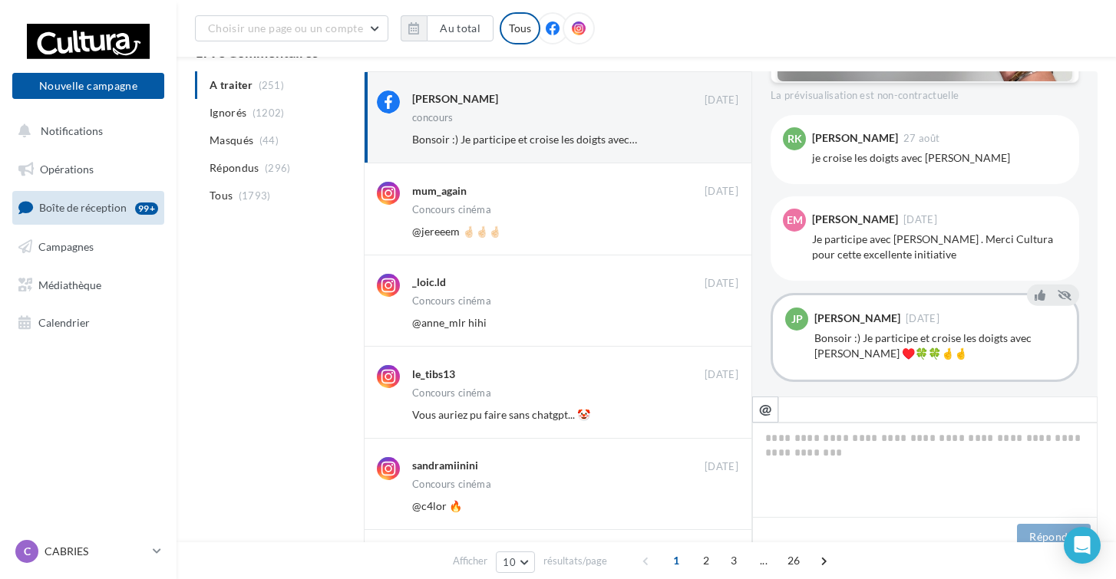
click at [705, 235] on button "Ignorer" at bounding box center [713, 231] width 51 height 21
click at [705, 235] on button "Ignorer" at bounding box center [713, 230] width 51 height 21
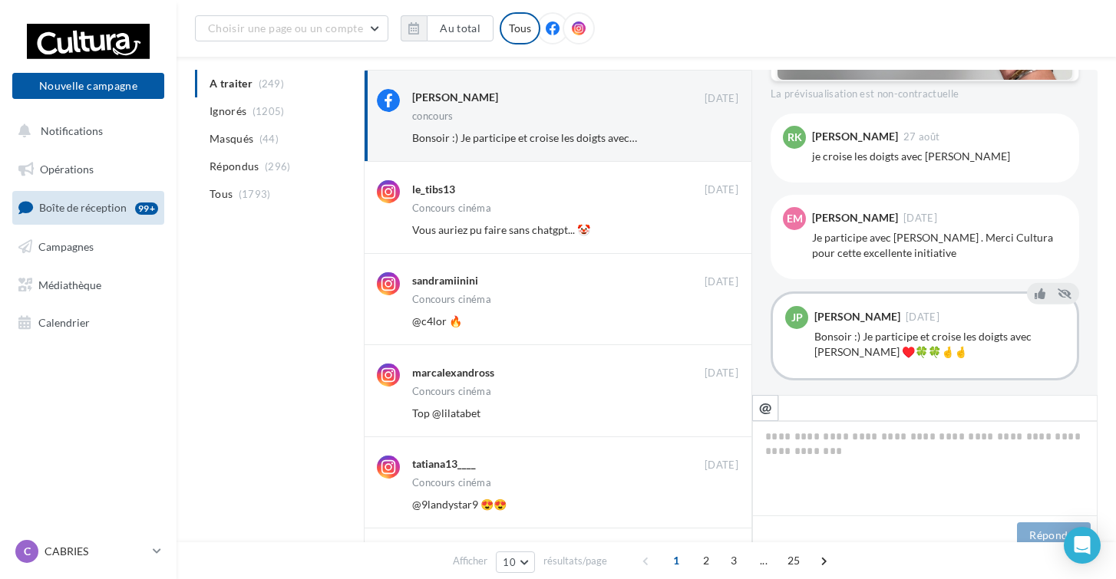
click at [705, 235] on button "Ignorer" at bounding box center [713, 229] width 51 height 21
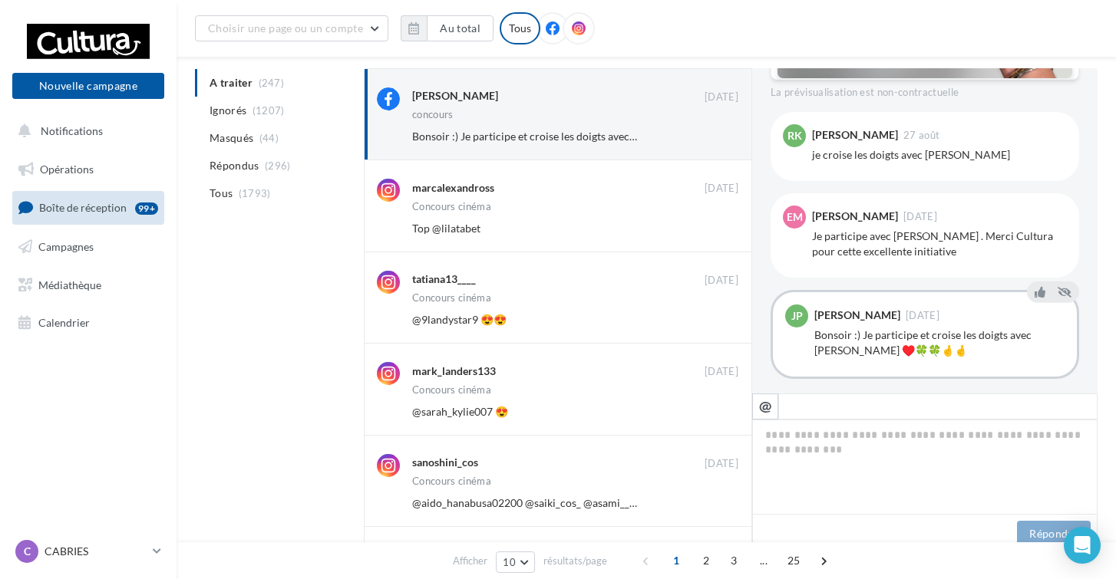
click at [705, 235] on button "Ignorer" at bounding box center [713, 228] width 51 height 21
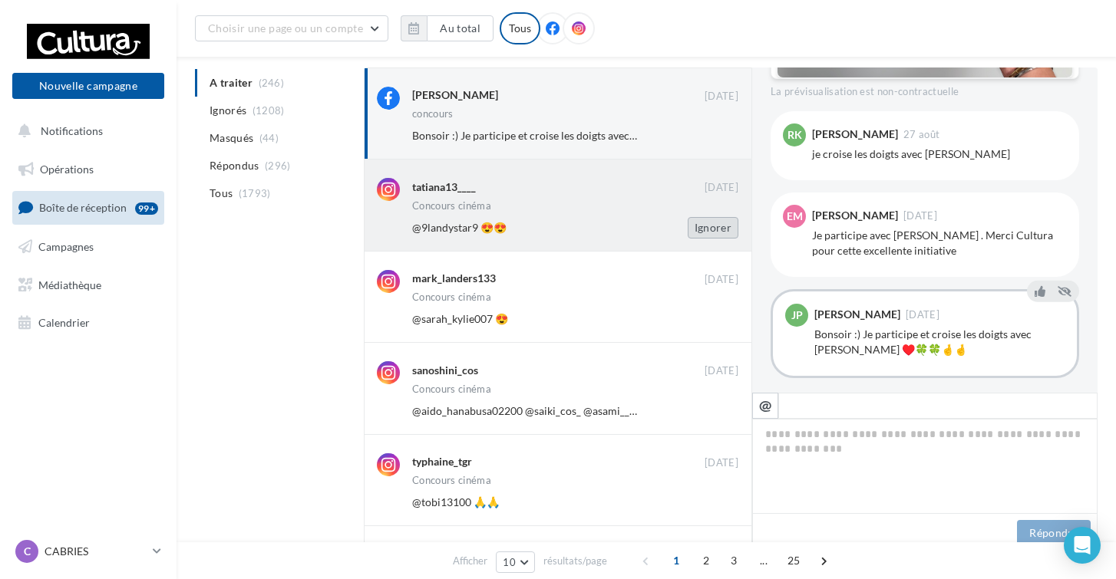
click at [705, 236] on button "Ignorer" at bounding box center [713, 227] width 51 height 21
click at [705, 239] on div "mark_landers133 01 sept. Concours cinéma @sarah_kylie007 😍 Ignorer" at bounding box center [558, 204] width 388 height 91
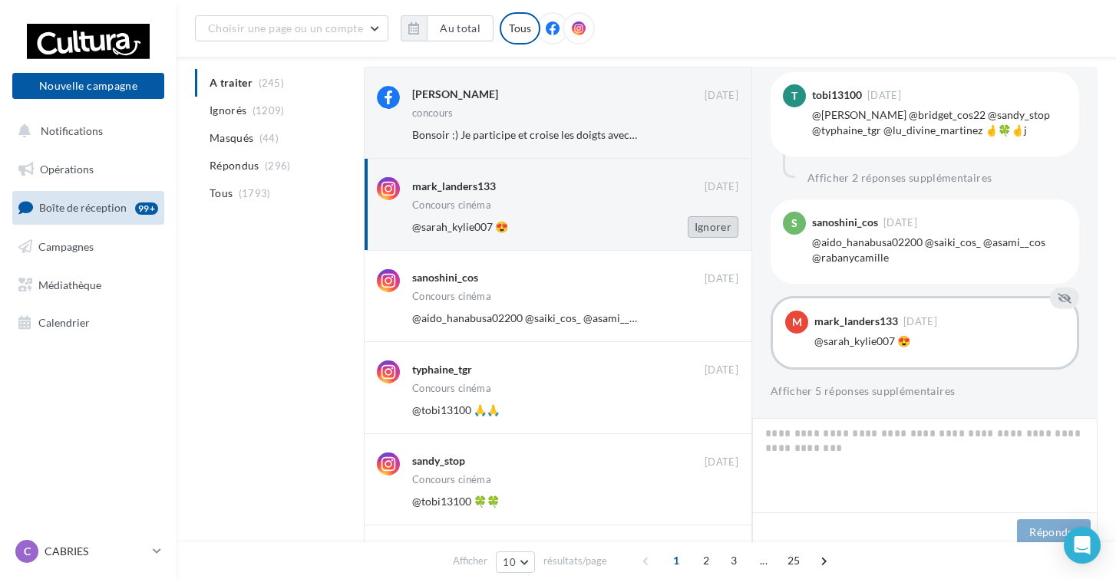
click at [708, 231] on button "Ignorer" at bounding box center [713, 226] width 51 height 21
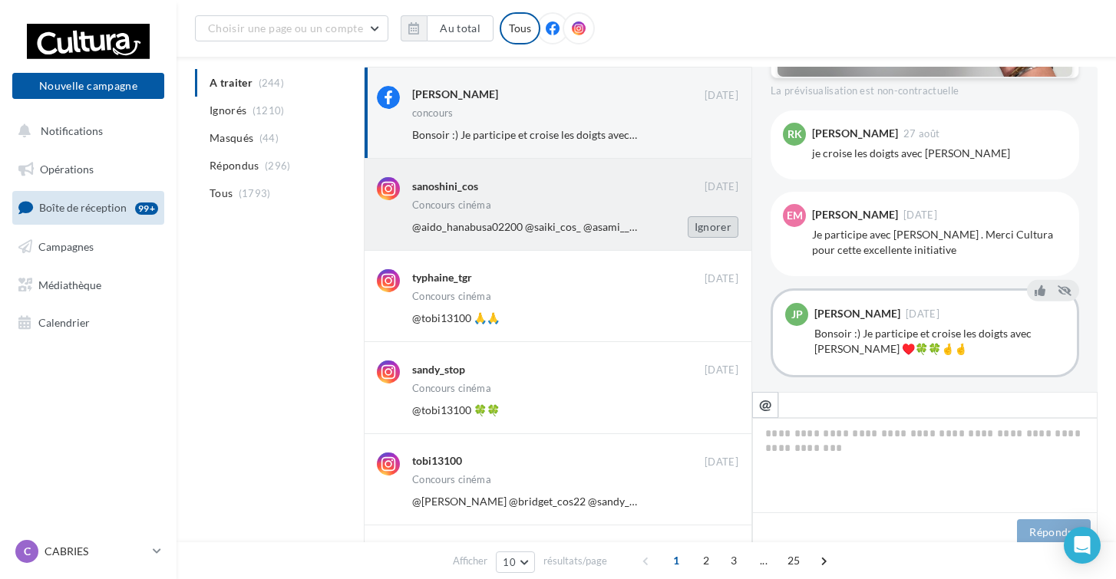
click at [709, 230] on button "Ignorer" at bounding box center [713, 226] width 51 height 21
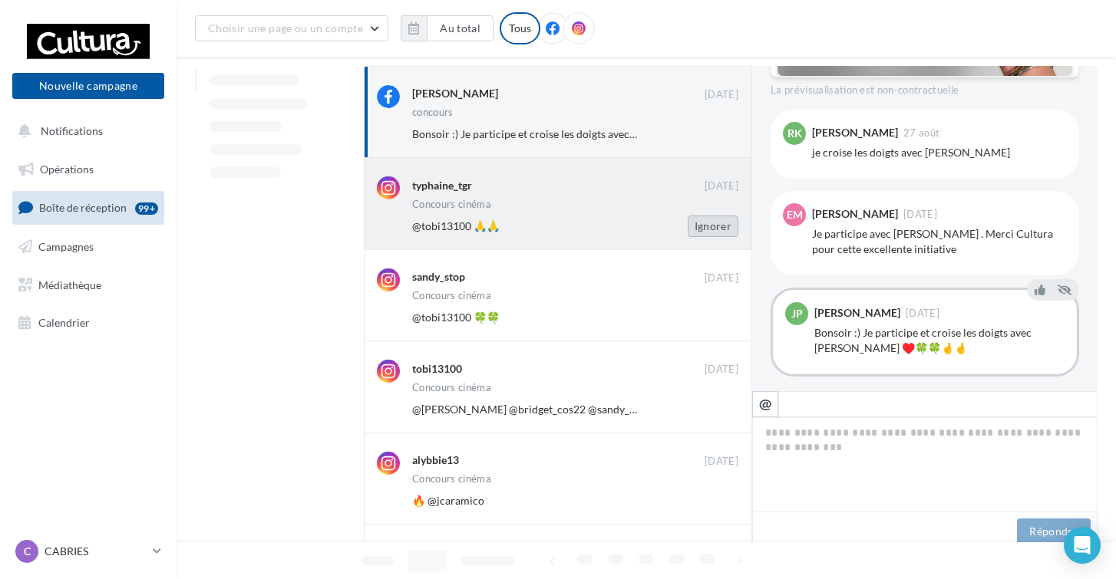
click at [711, 222] on button "Ignorer" at bounding box center [713, 226] width 51 height 21
click at [711, 223] on button "Ignorer" at bounding box center [713, 225] width 51 height 21
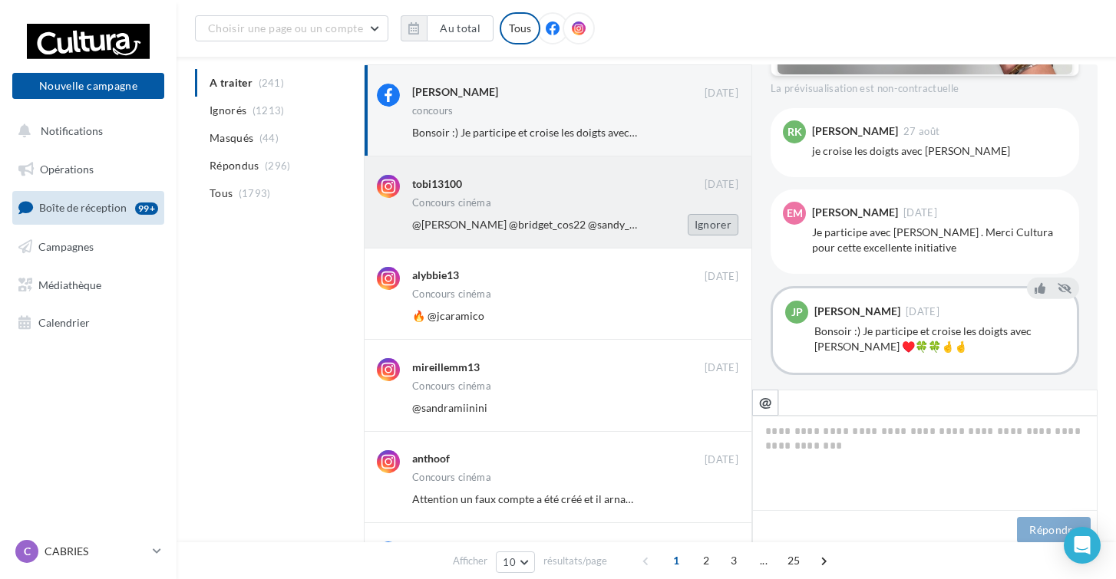
click at [711, 223] on button "Ignorer" at bounding box center [713, 224] width 51 height 21
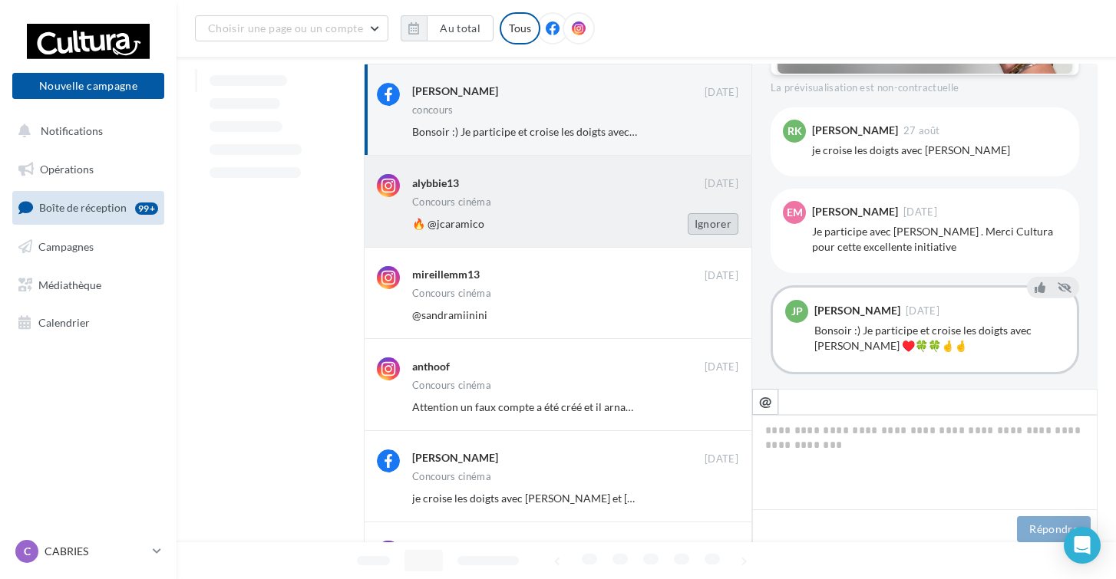
click at [711, 224] on button "Ignorer" at bounding box center [713, 223] width 51 height 21
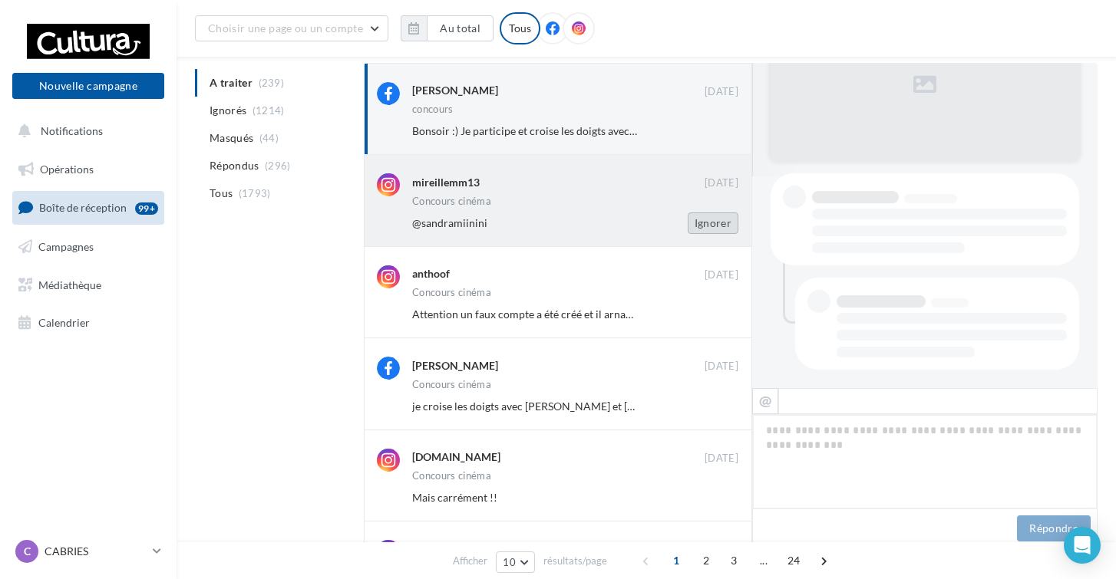
click at [711, 225] on button "Ignorer" at bounding box center [713, 223] width 51 height 21
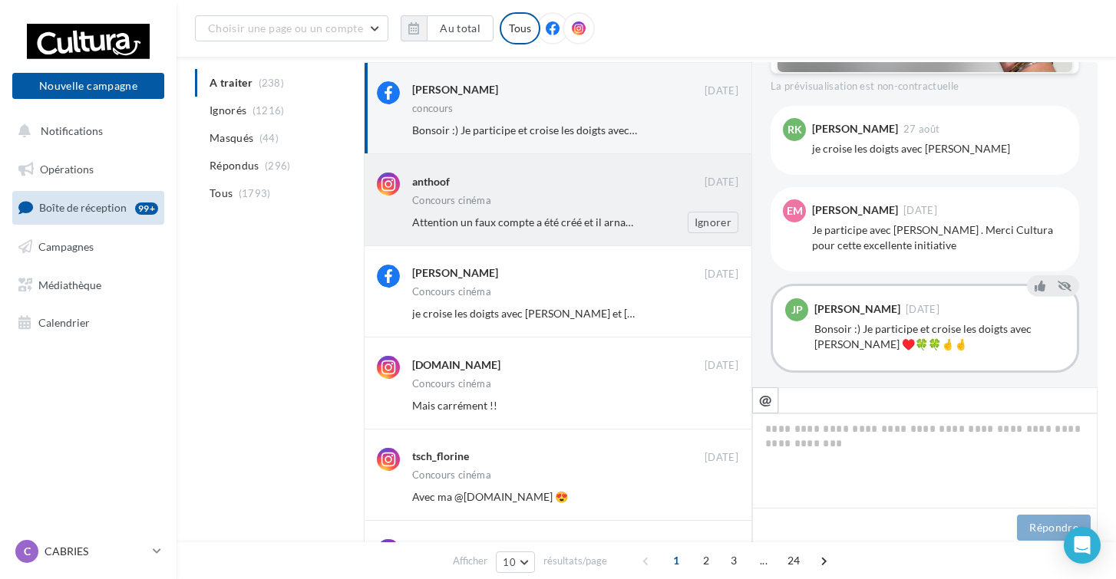
click at [643, 202] on div "Concours cinéma" at bounding box center [575, 202] width 326 height 13
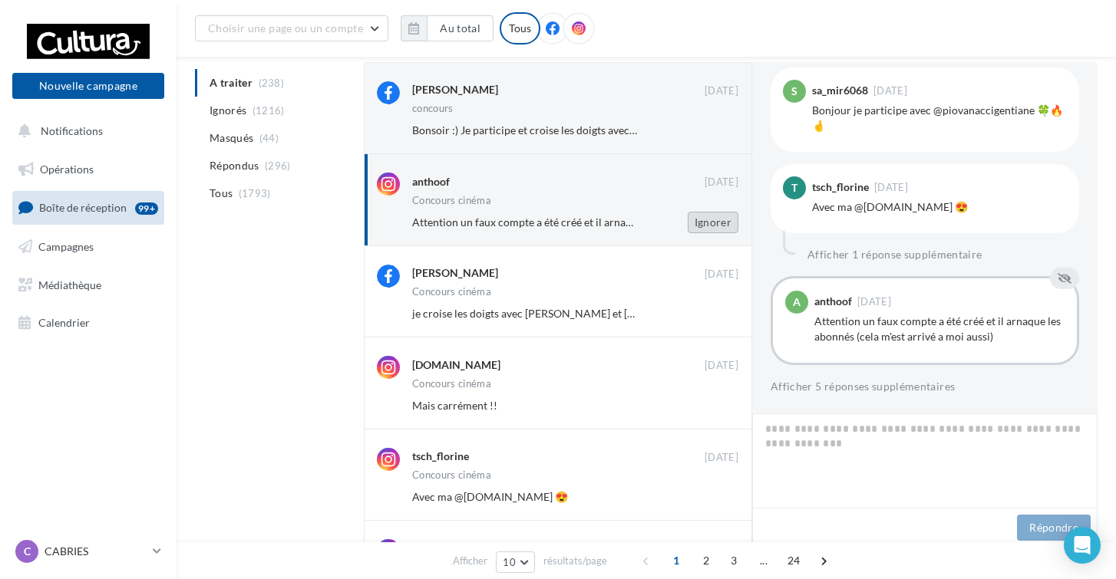
click at [708, 226] on button "Ignorer" at bounding box center [713, 222] width 51 height 21
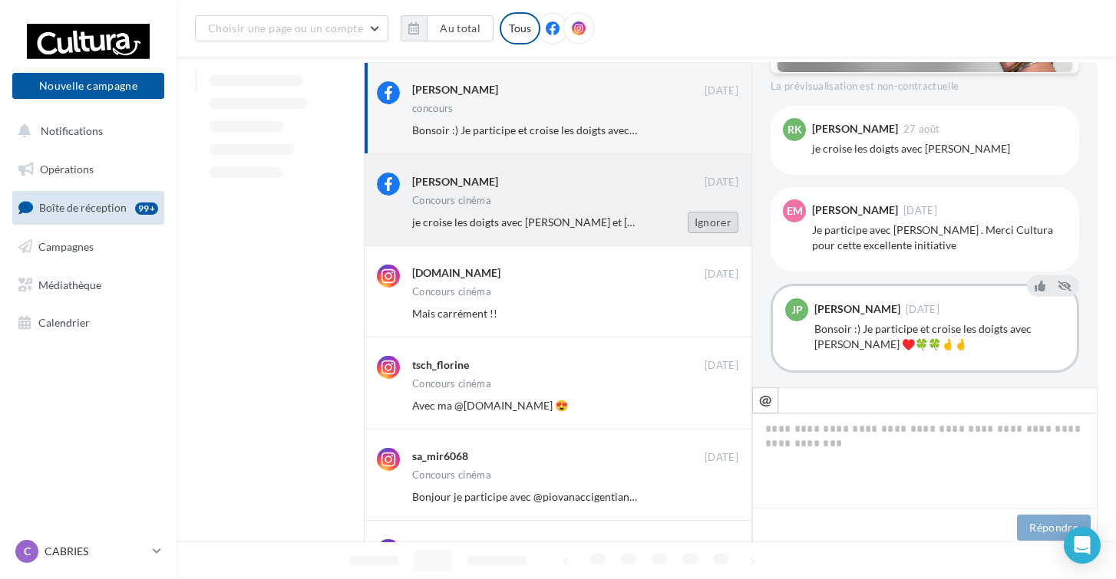
click at [707, 226] on button "Ignorer" at bounding box center [713, 222] width 51 height 21
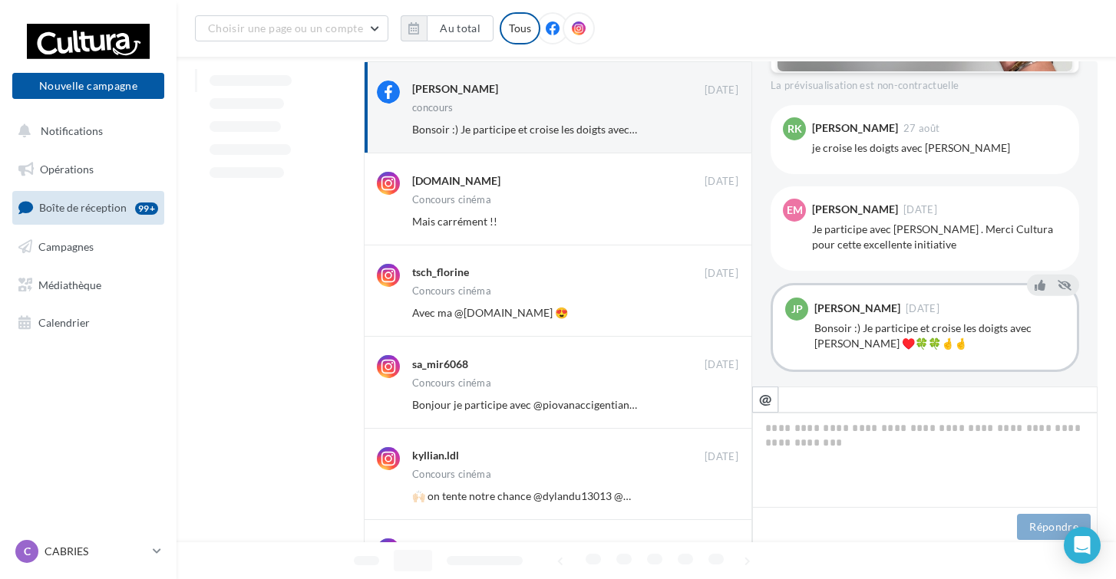
click at [707, 226] on button "Ignorer" at bounding box center [713, 221] width 51 height 21
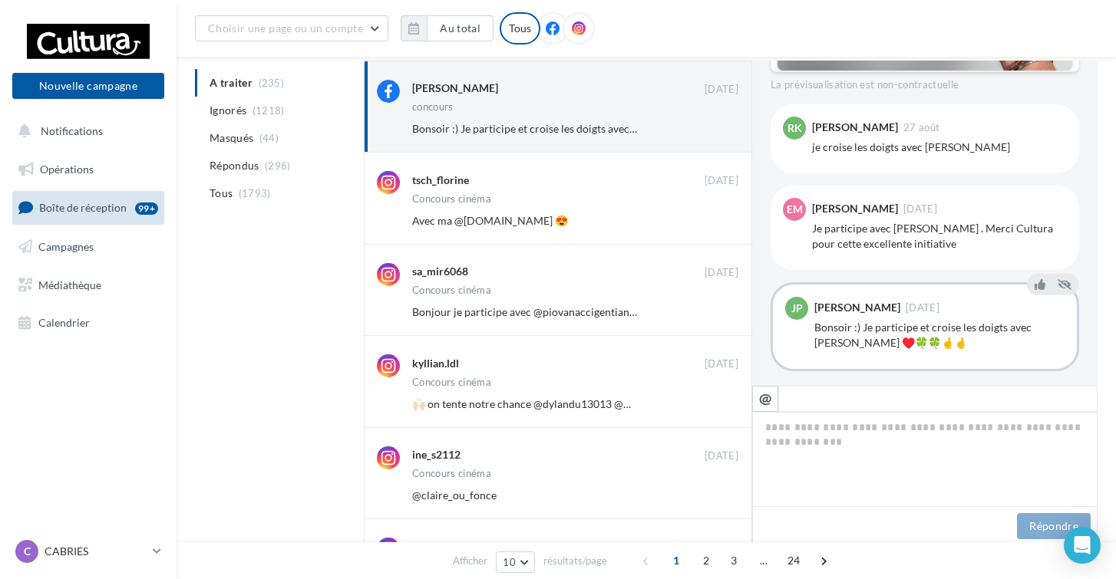
click at [707, 226] on button "Ignorer" at bounding box center [713, 220] width 51 height 21
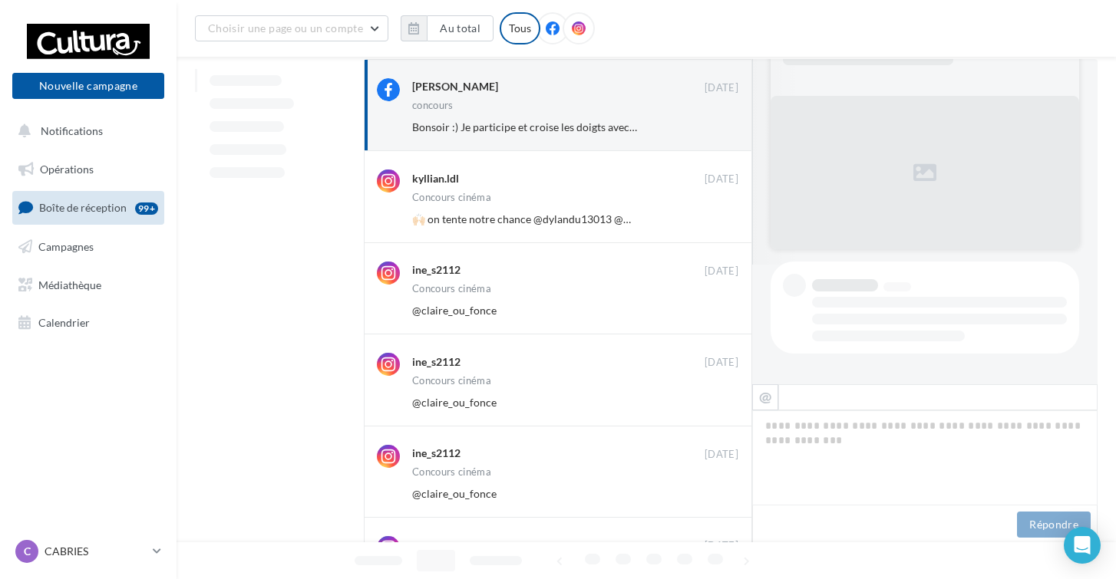
click at [707, 226] on button "Ignorer" at bounding box center [713, 219] width 51 height 21
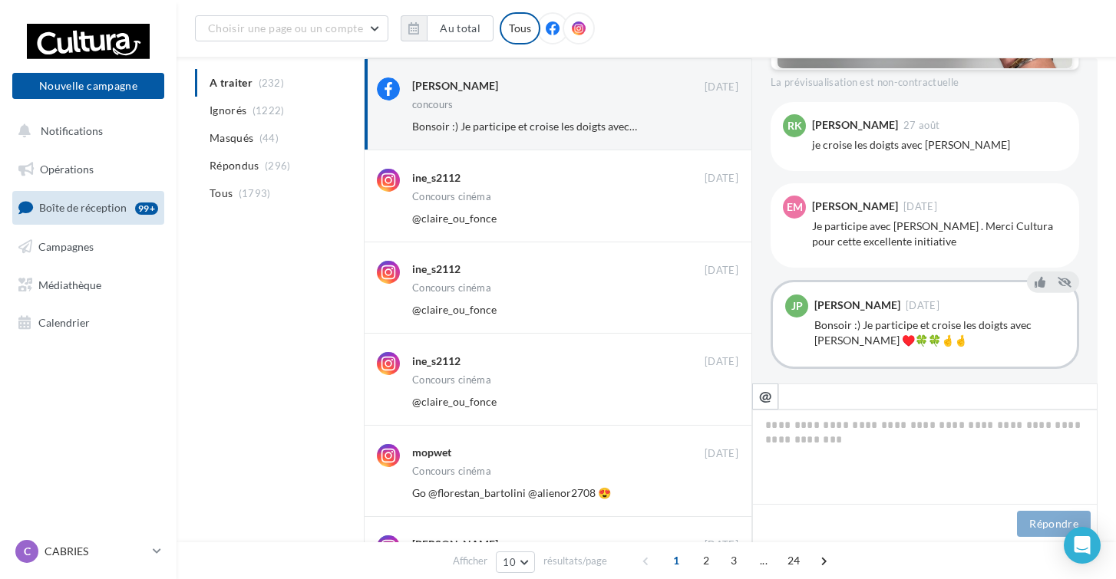
click at [707, 226] on button "Ignorer" at bounding box center [713, 218] width 51 height 21
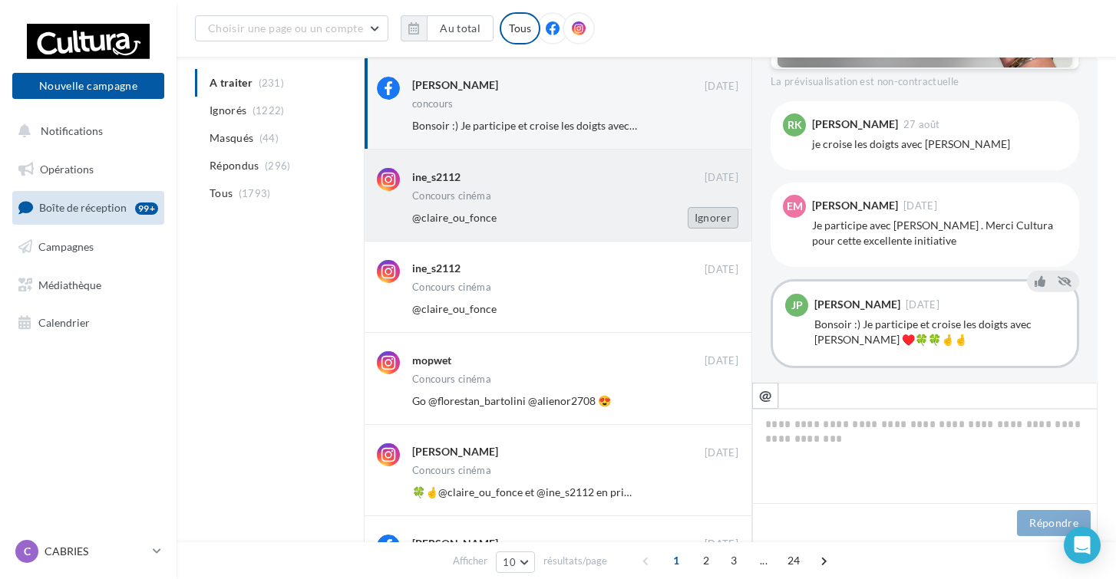
click at [707, 226] on button "Ignorer" at bounding box center [713, 217] width 51 height 21
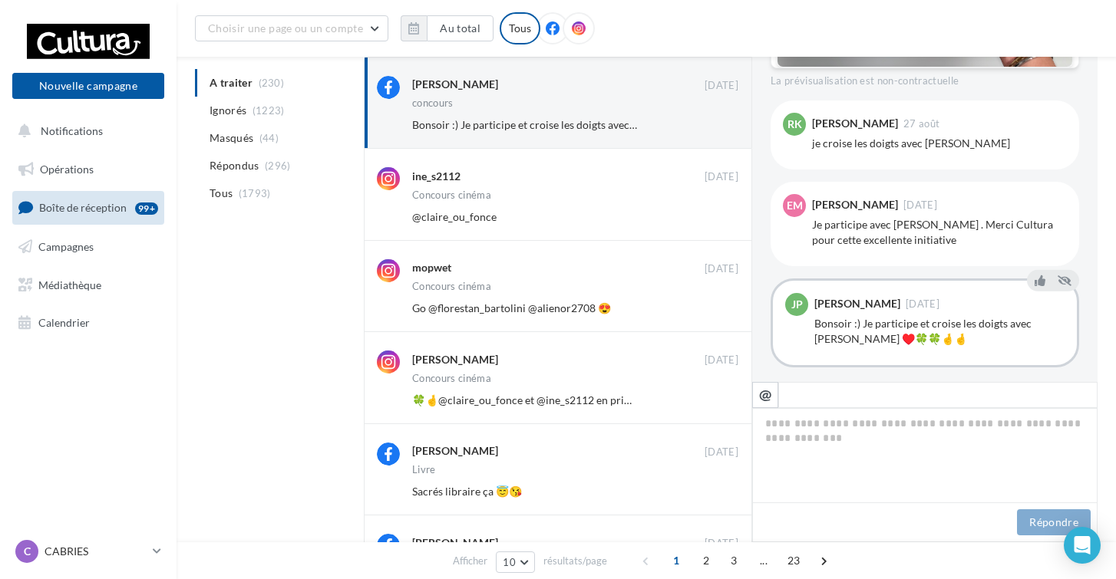
click at [707, 226] on button "Ignorer" at bounding box center [713, 216] width 51 height 21
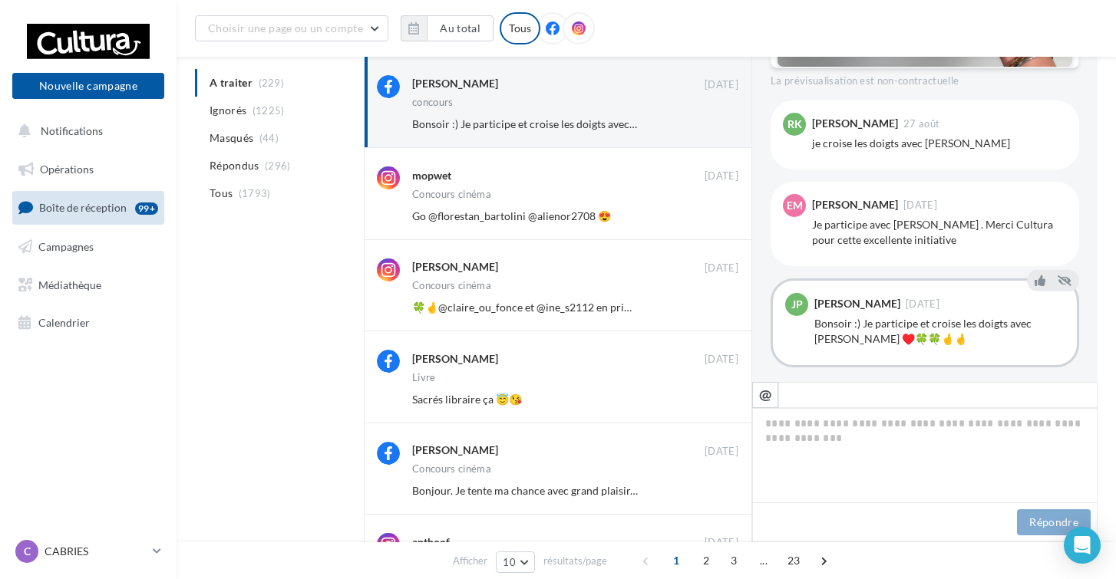
click at [707, 226] on button "Ignorer" at bounding box center [713, 216] width 51 height 21
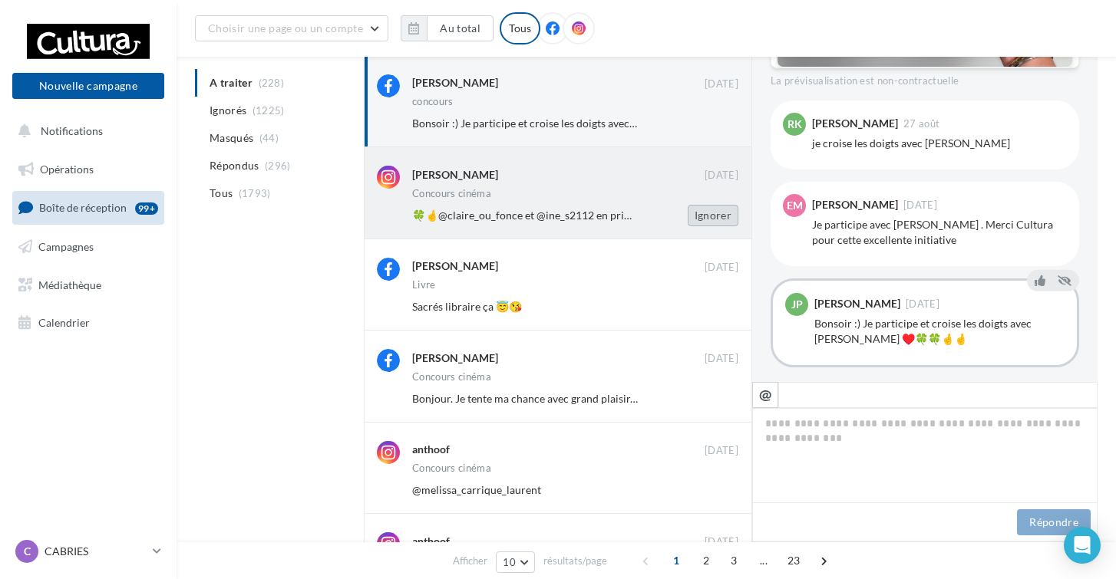
click at [708, 219] on button "Ignorer" at bounding box center [713, 215] width 51 height 21
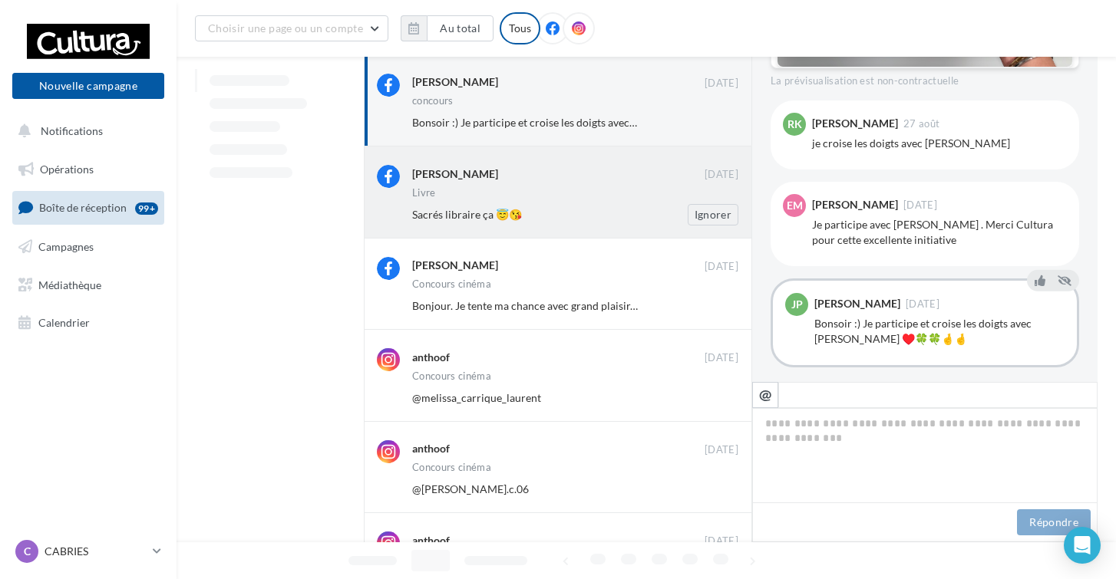
click at [642, 192] on div "Livre" at bounding box center [575, 194] width 326 height 13
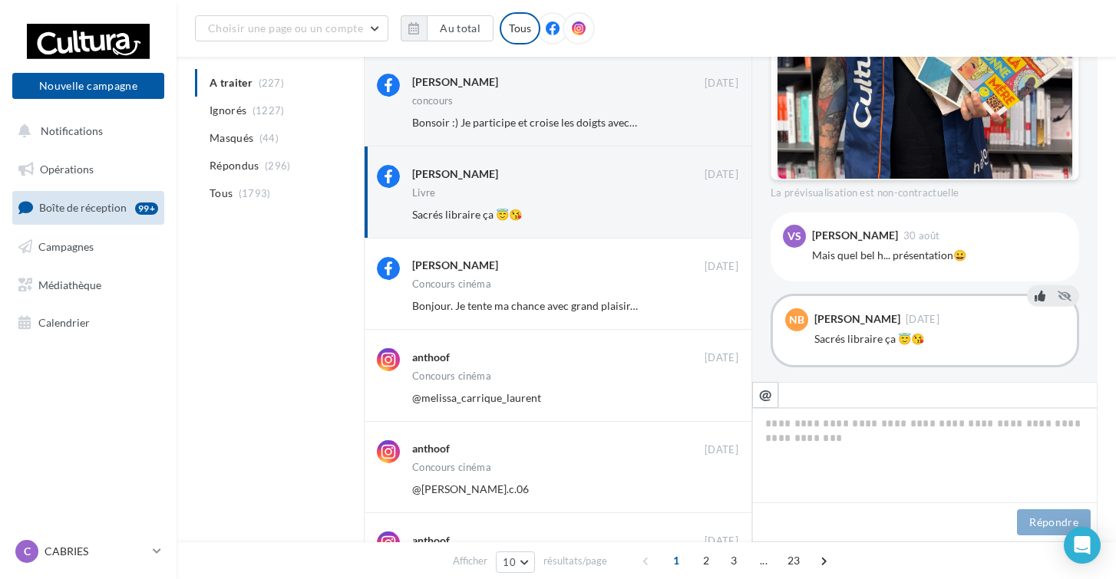
click at [1040, 291] on icon at bounding box center [1040, 296] width 11 height 11
click at [721, 219] on button "Ignorer" at bounding box center [713, 214] width 51 height 21
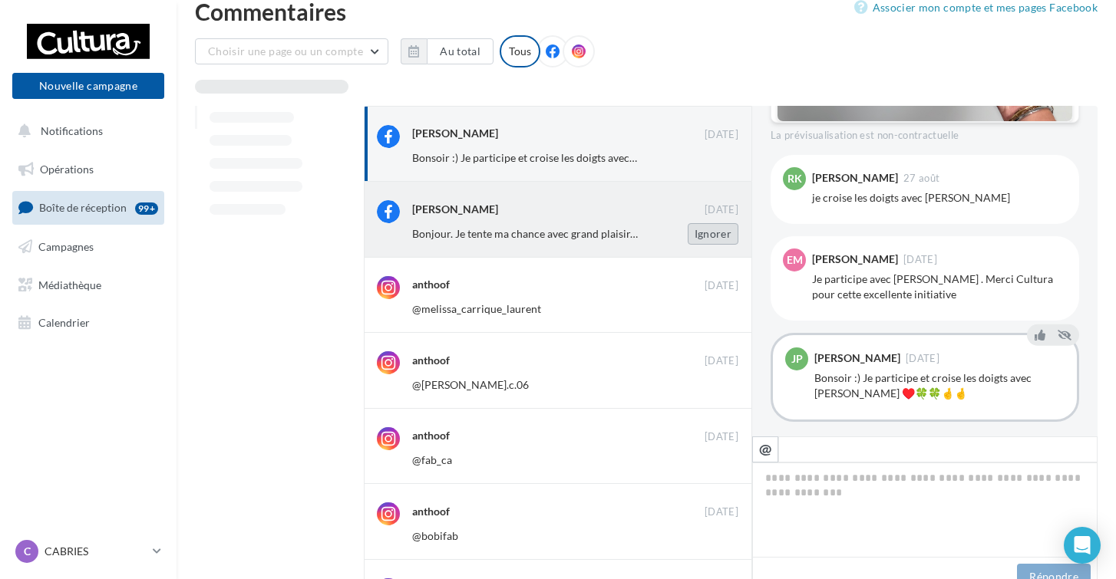
click at [721, 226] on button "Ignorer" at bounding box center [713, 233] width 51 height 21
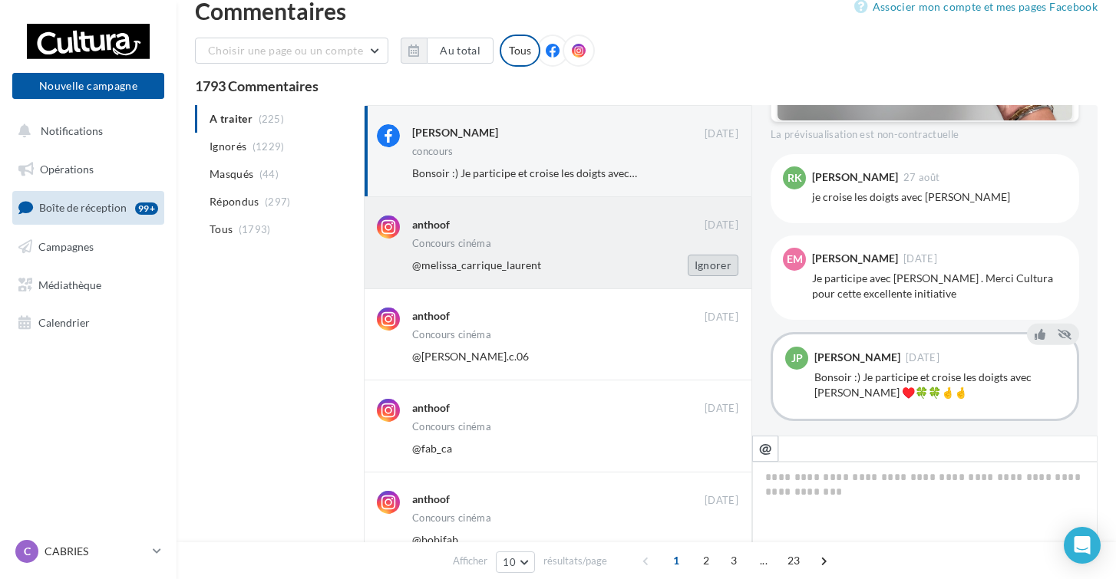
click at [728, 264] on button "Ignorer" at bounding box center [713, 265] width 51 height 21
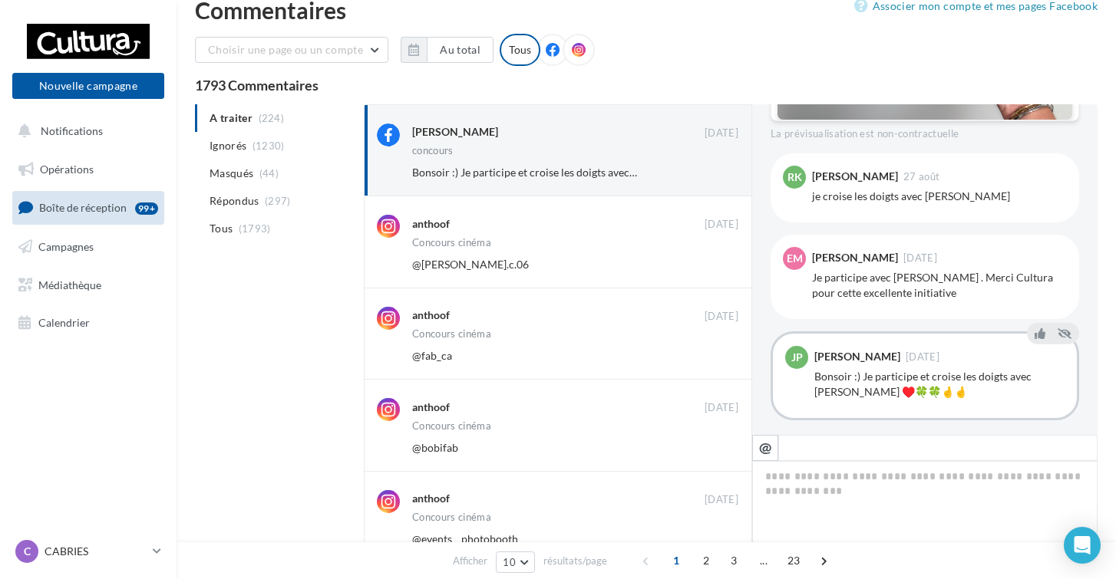
click at [728, 264] on button "Ignorer" at bounding box center [713, 264] width 51 height 21
click at [728, 264] on button "Ignorer" at bounding box center [713, 263] width 51 height 21
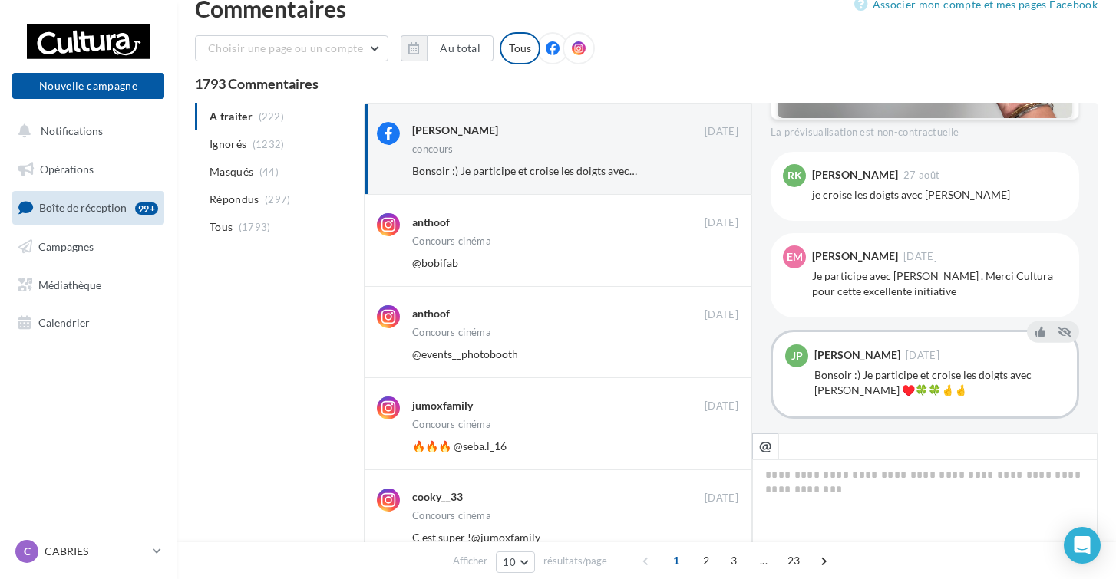
click at [728, 264] on button "Ignorer" at bounding box center [713, 262] width 51 height 21
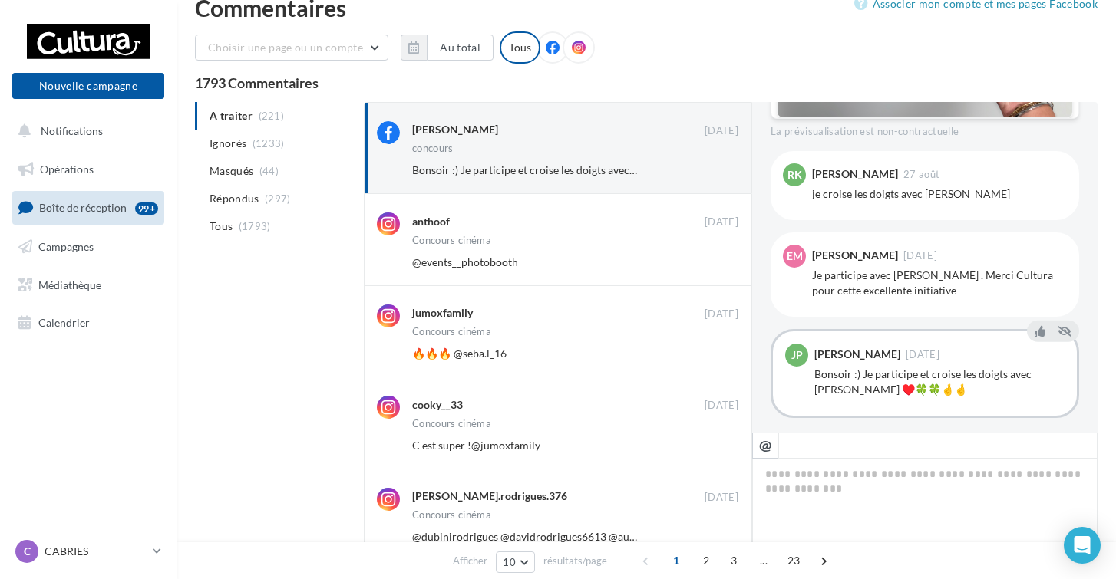
click at [728, 264] on button "Ignorer" at bounding box center [713, 262] width 51 height 21
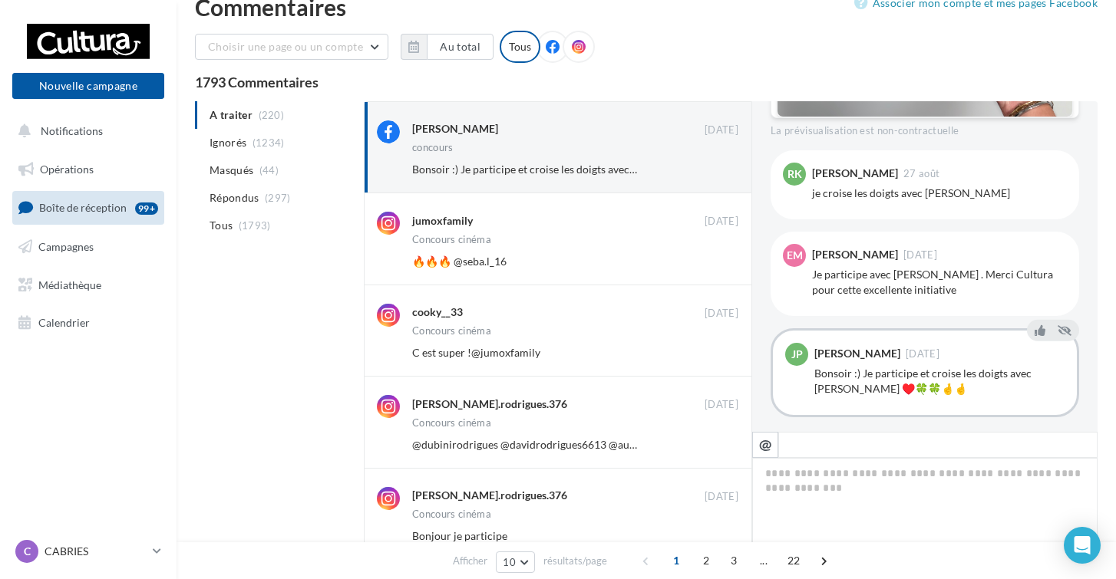
click at [728, 264] on button "Ignorer" at bounding box center [713, 261] width 51 height 21
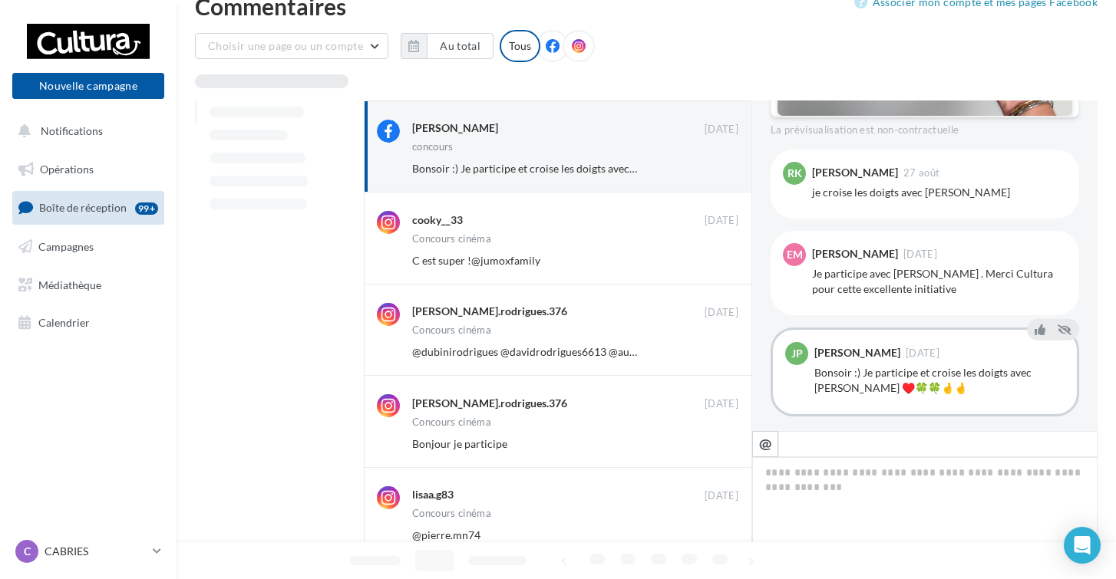
click at [728, 264] on button "Ignorer" at bounding box center [713, 260] width 51 height 21
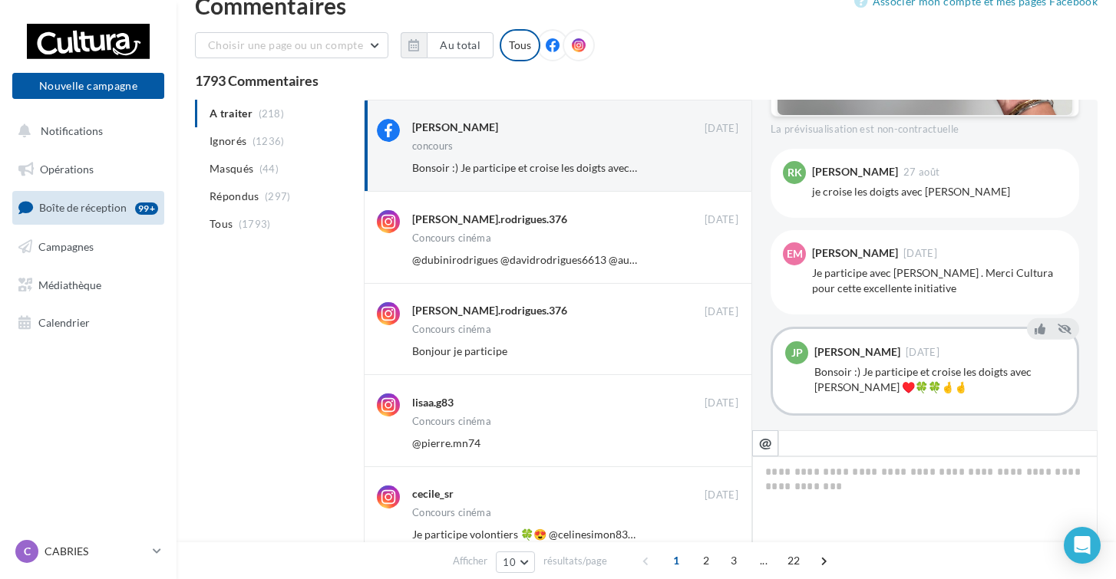
click at [728, 264] on button "Ignorer" at bounding box center [713, 259] width 51 height 21
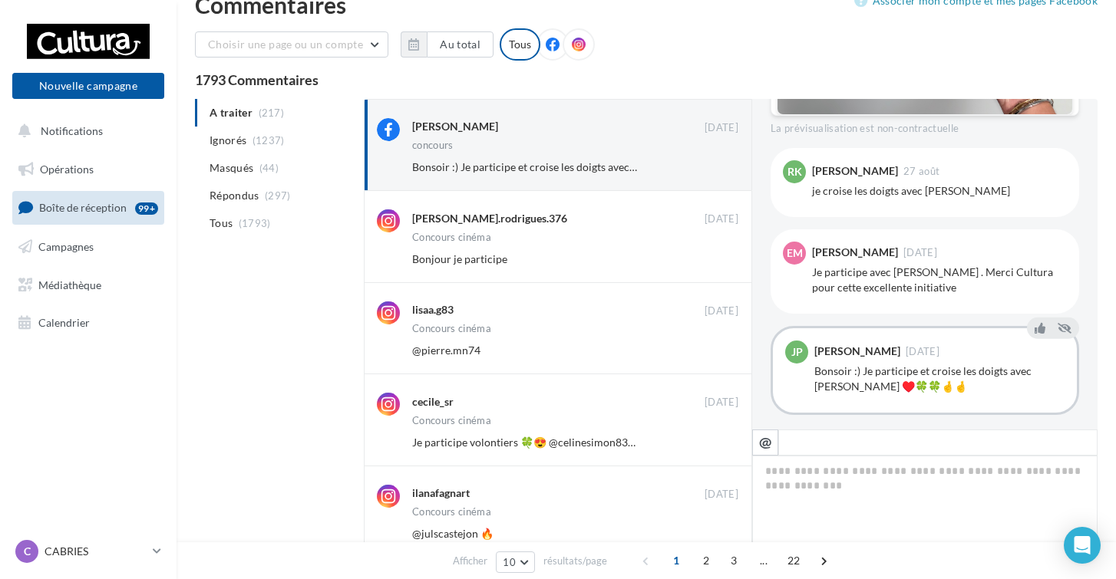
click at [728, 264] on button "Ignorer" at bounding box center [713, 259] width 51 height 21
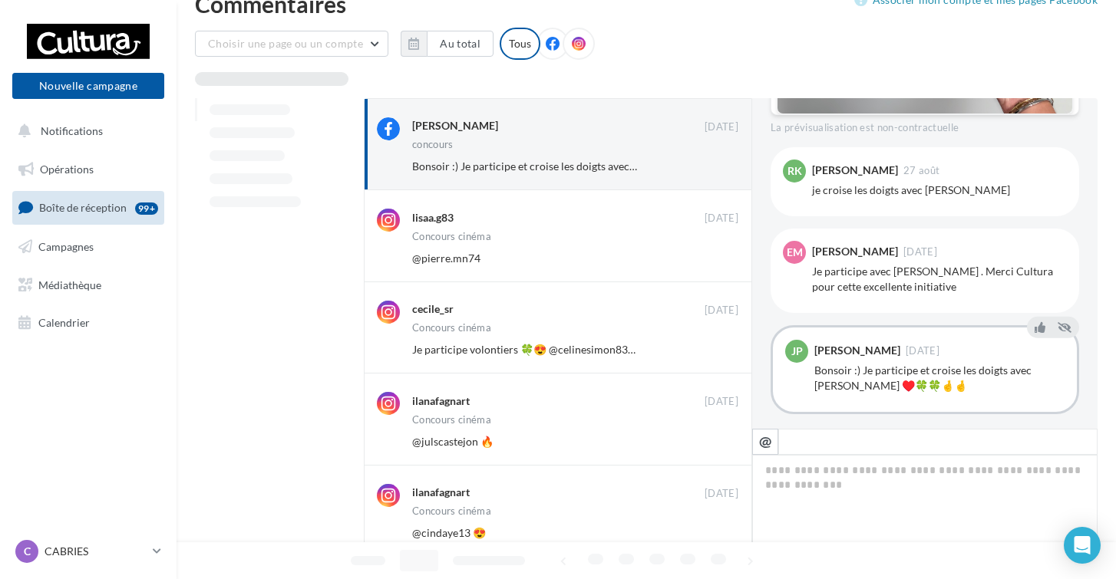
click at [728, 264] on button "Ignorer" at bounding box center [713, 258] width 51 height 21
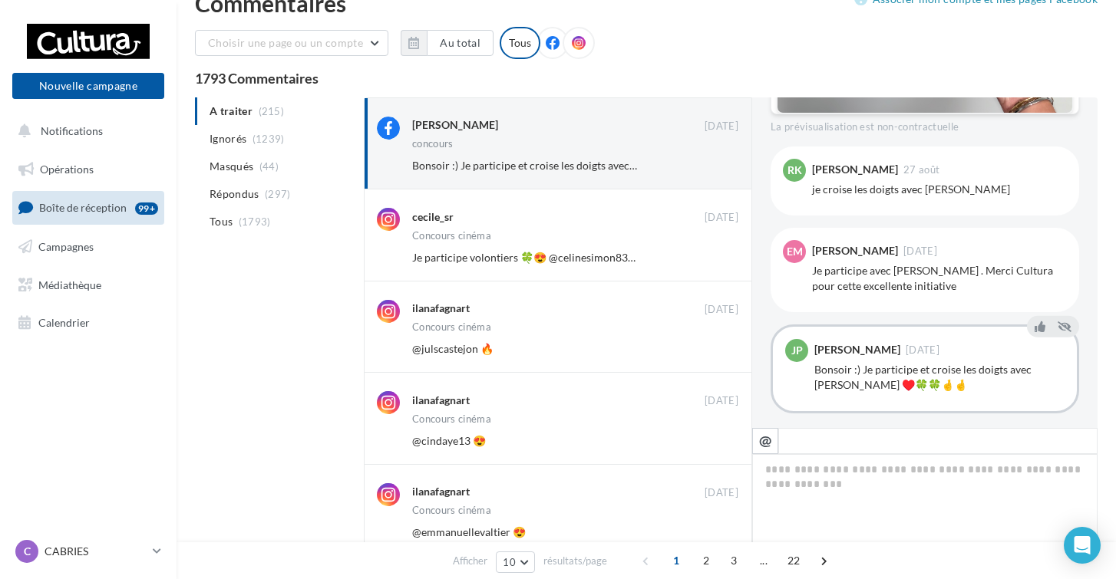
click at [728, 264] on button "Ignorer" at bounding box center [713, 257] width 51 height 21
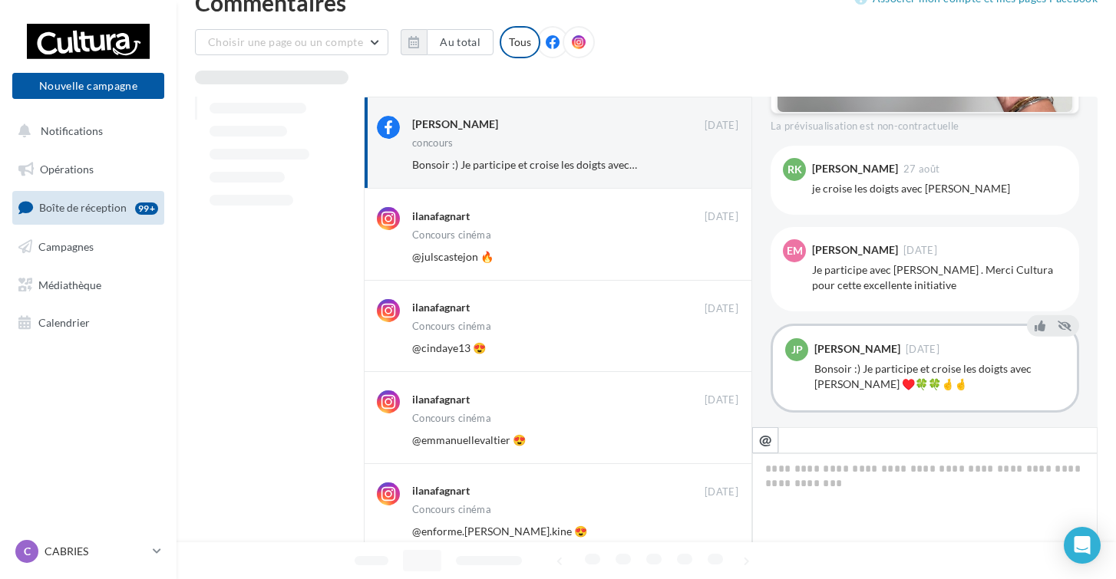
click at [728, 264] on button "Ignorer" at bounding box center [713, 256] width 51 height 21
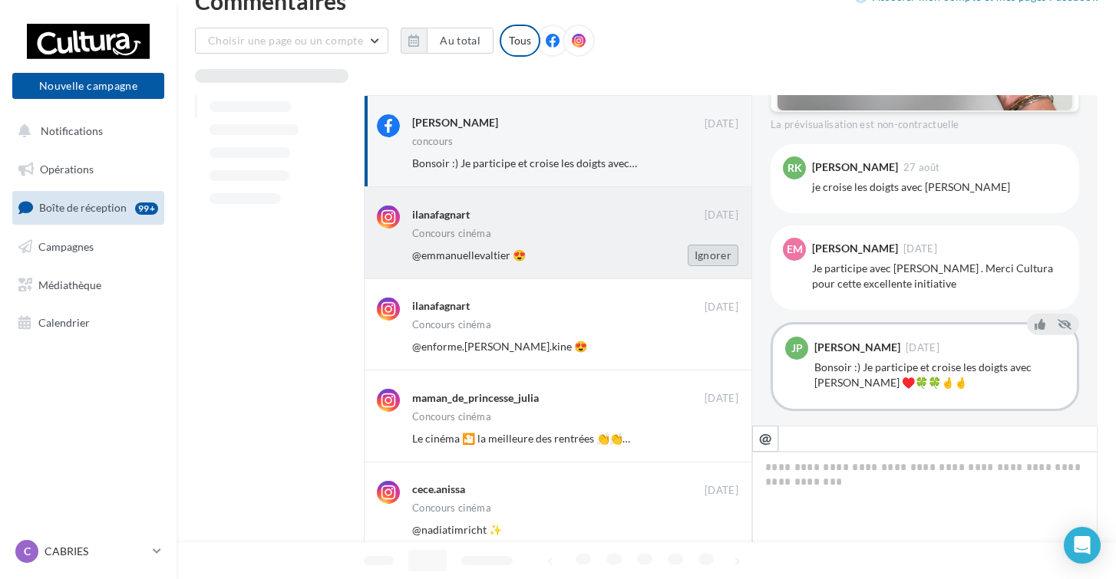
click at [718, 261] on button "Ignorer" at bounding box center [713, 255] width 51 height 21
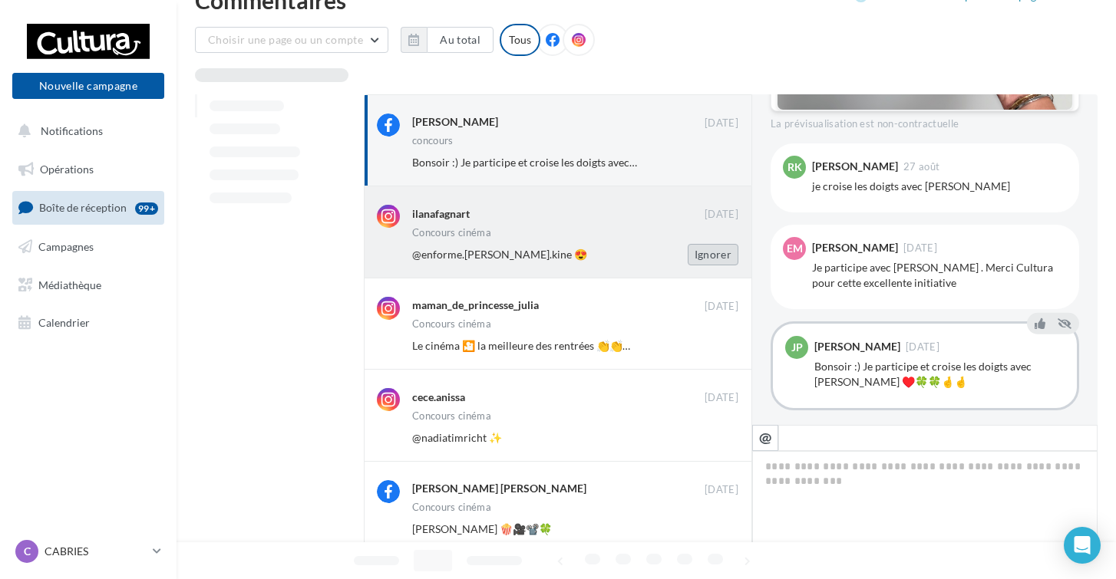
click at [717, 252] on button "Ignorer" at bounding box center [713, 254] width 51 height 21
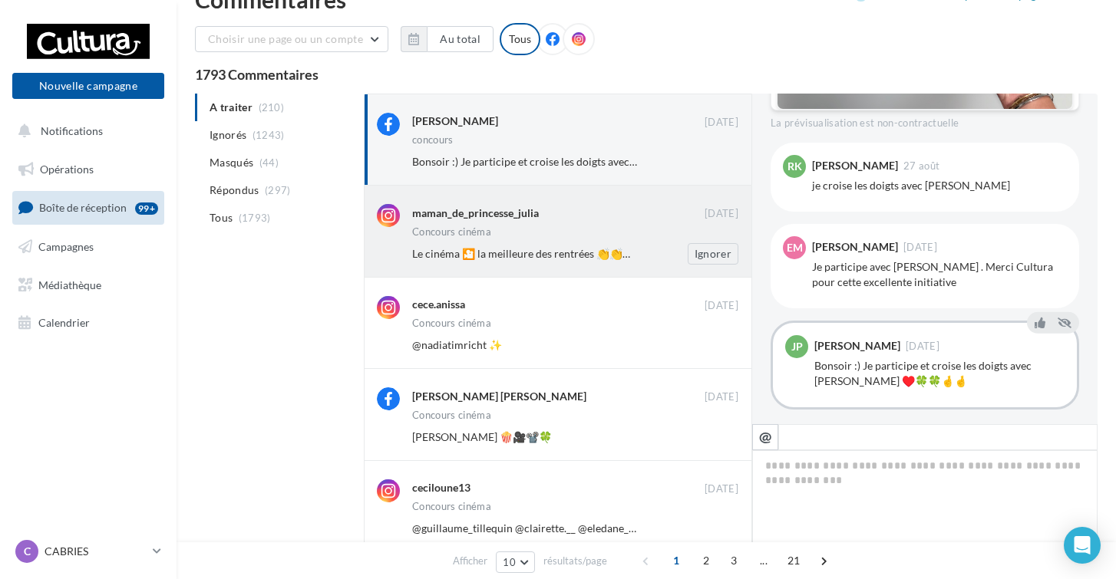
click at [602, 216] on div "maman_de_princesse_julia" at bounding box center [558, 212] width 292 height 16
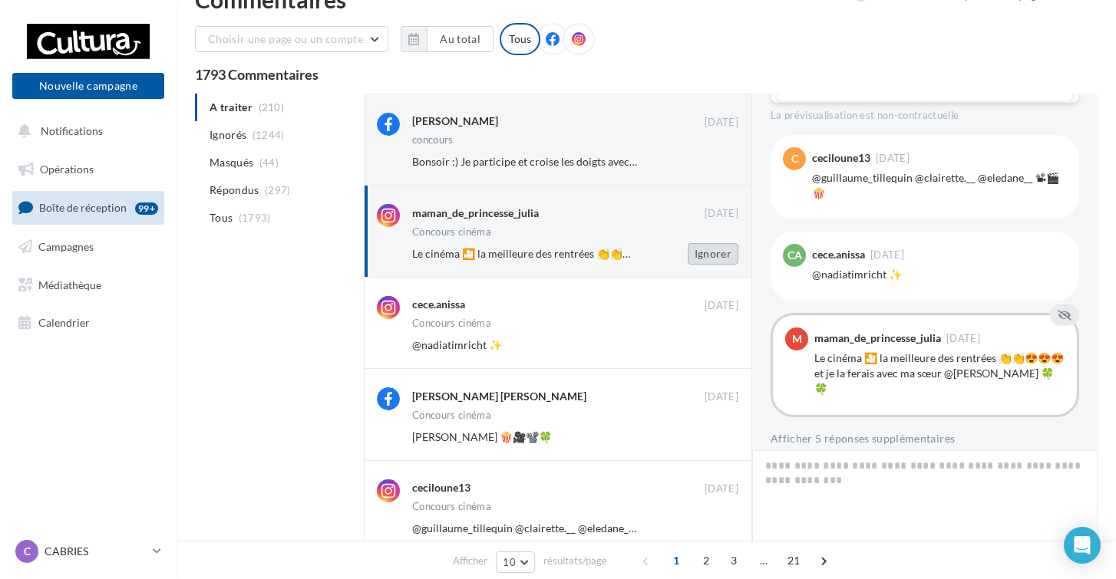
click at [704, 259] on button "Ignorer" at bounding box center [713, 253] width 51 height 21
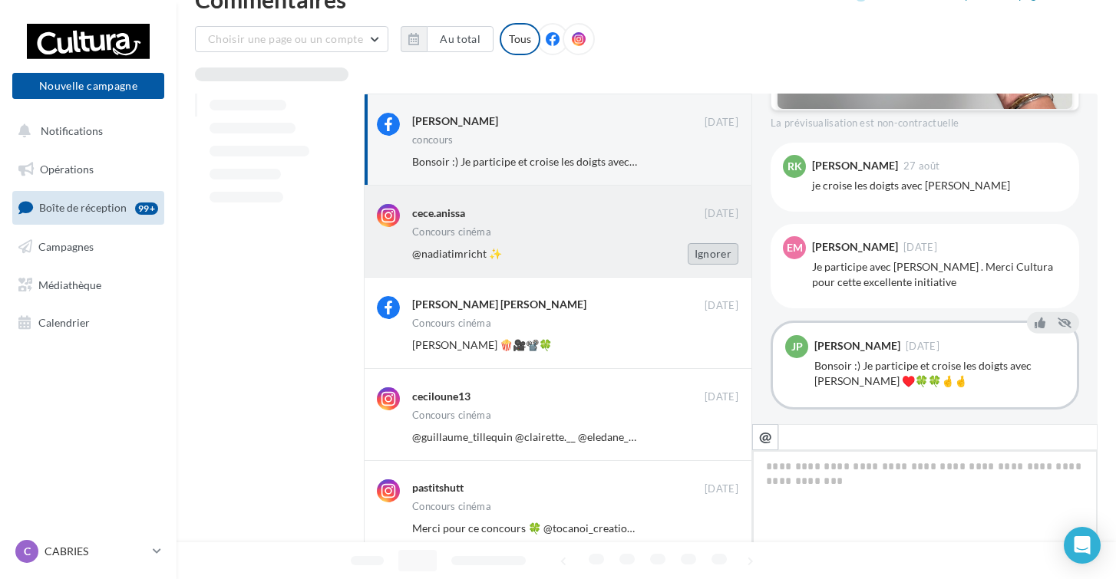
click at [707, 253] on button "Ignorer" at bounding box center [713, 253] width 51 height 21
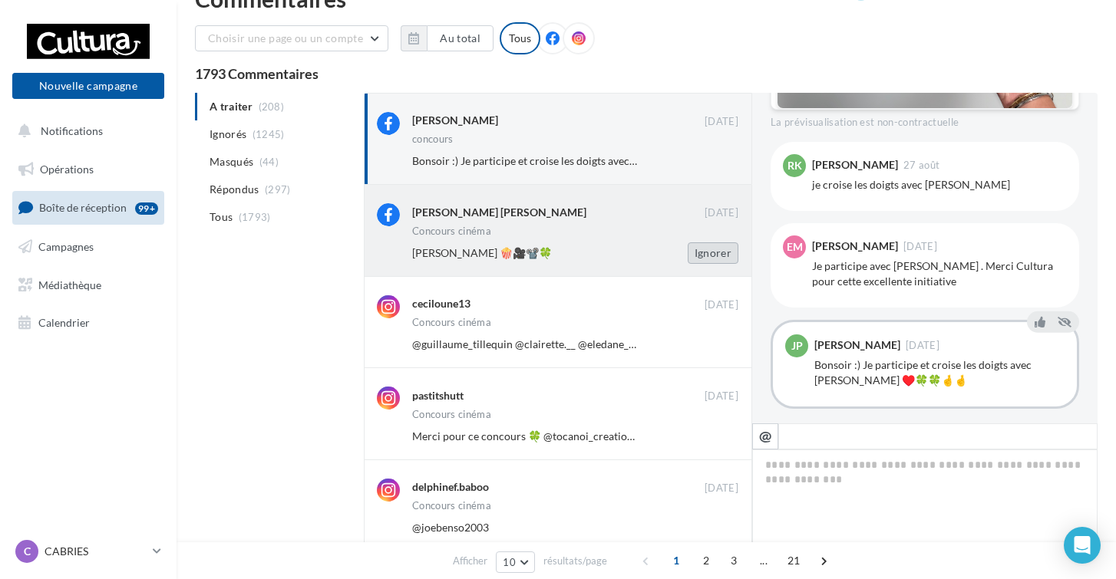
click at [707, 252] on button "Ignorer" at bounding box center [713, 253] width 51 height 21
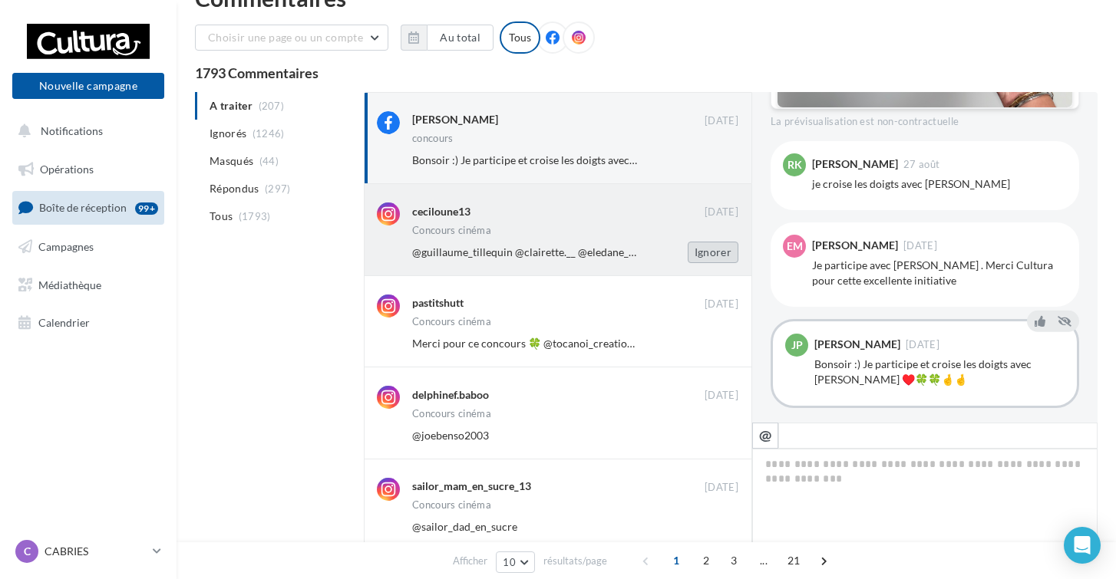
click at [705, 251] on button "Ignorer" at bounding box center [713, 252] width 51 height 21
click at [705, 251] on button "Ignorer" at bounding box center [713, 251] width 51 height 21
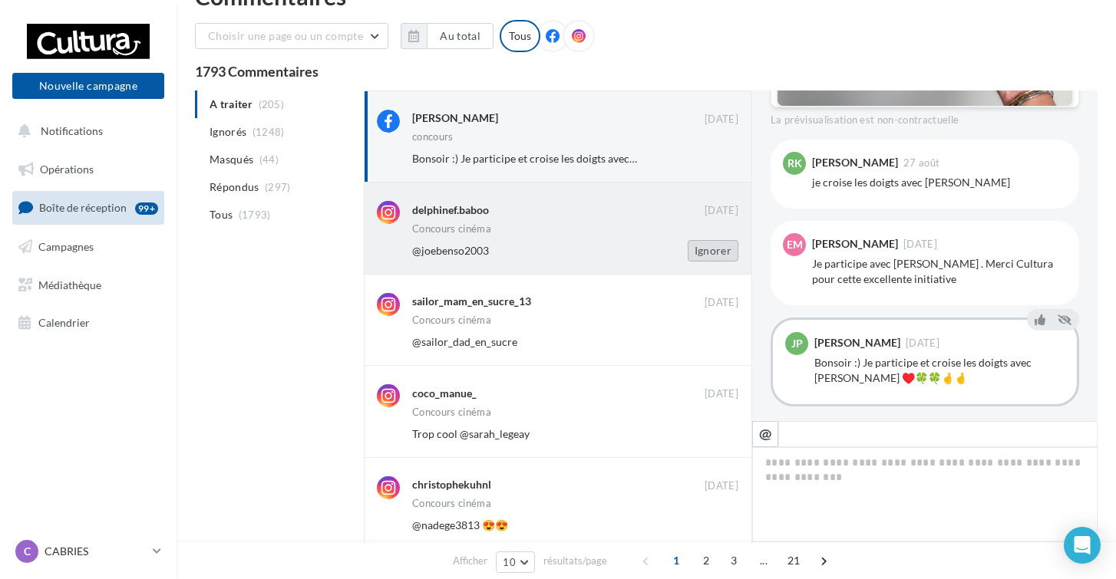
click at [704, 250] on button "Ignorer" at bounding box center [713, 250] width 51 height 21
click at [702, 249] on button "Ignorer" at bounding box center [713, 249] width 51 height 21
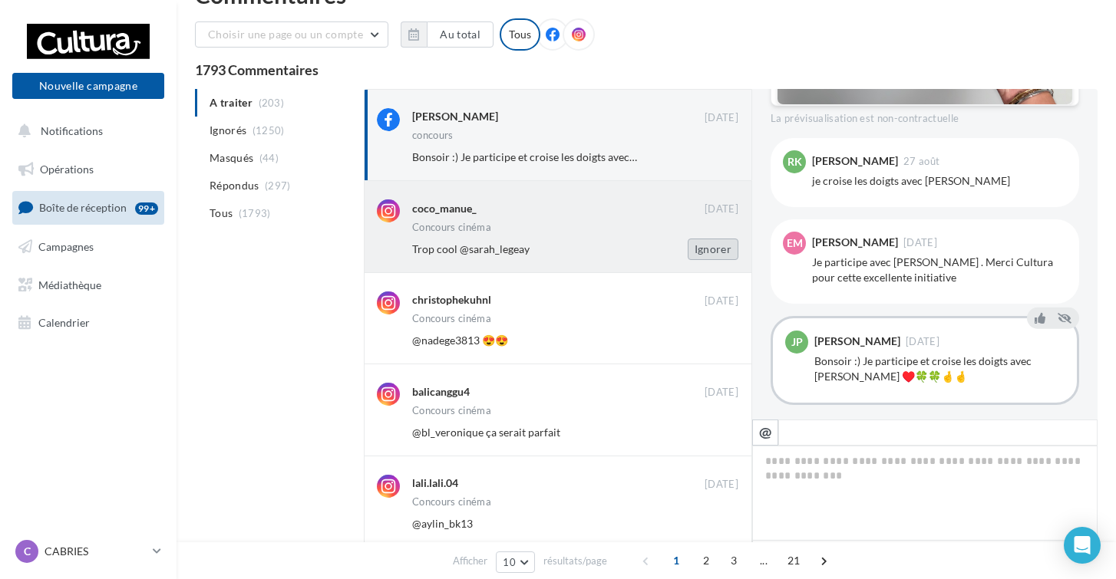
click at [702, 249] on button "Ignorer" at bounding box center [713, 249] width 51 height 21
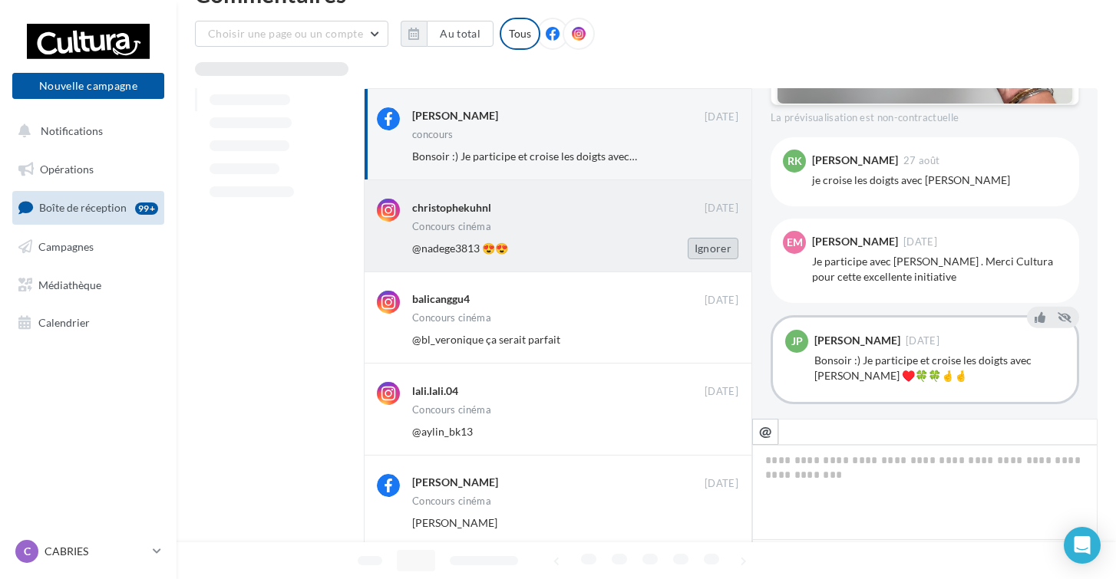
click at [701, 249] on button "Ignorer" at bounding box center [713, 248] width 51 height 21
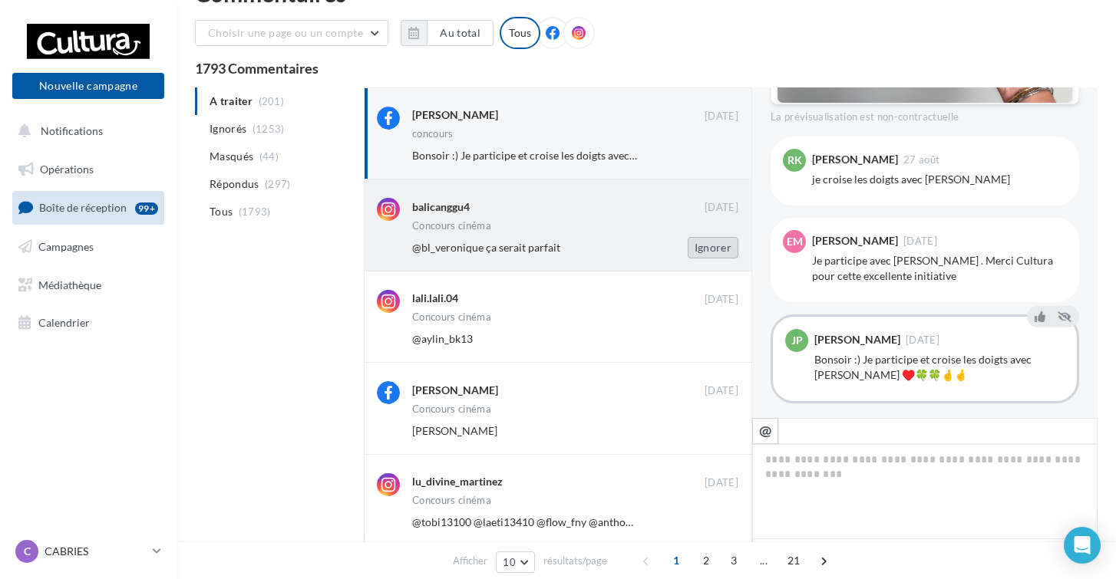
click at [701, 247] on button "Ignorer" at bounding box center [713, 247] width 51 height 21
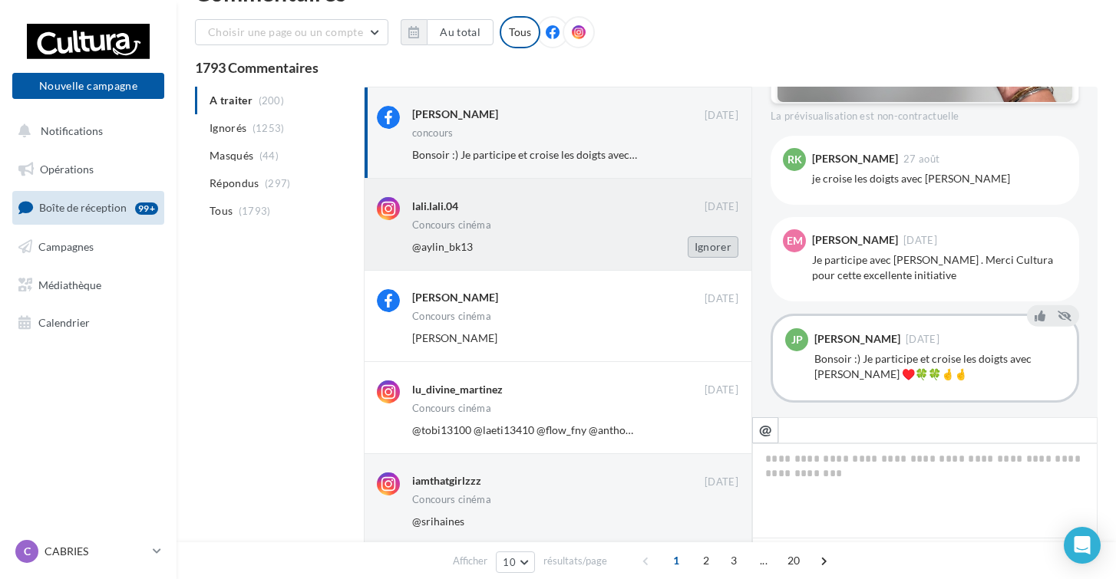
click at [701, 247] on button "Ignorer" at bounding box center [713, 246] width 51 height 21
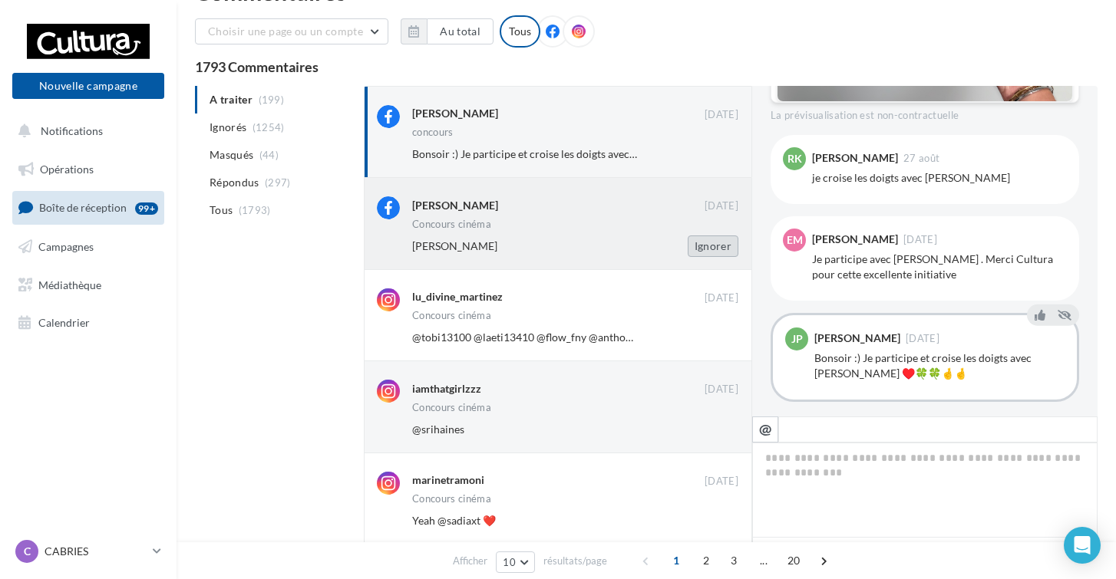
click at [701, 246] on button "Ignorer" at bounding box center [713, 246] width 51 height 21
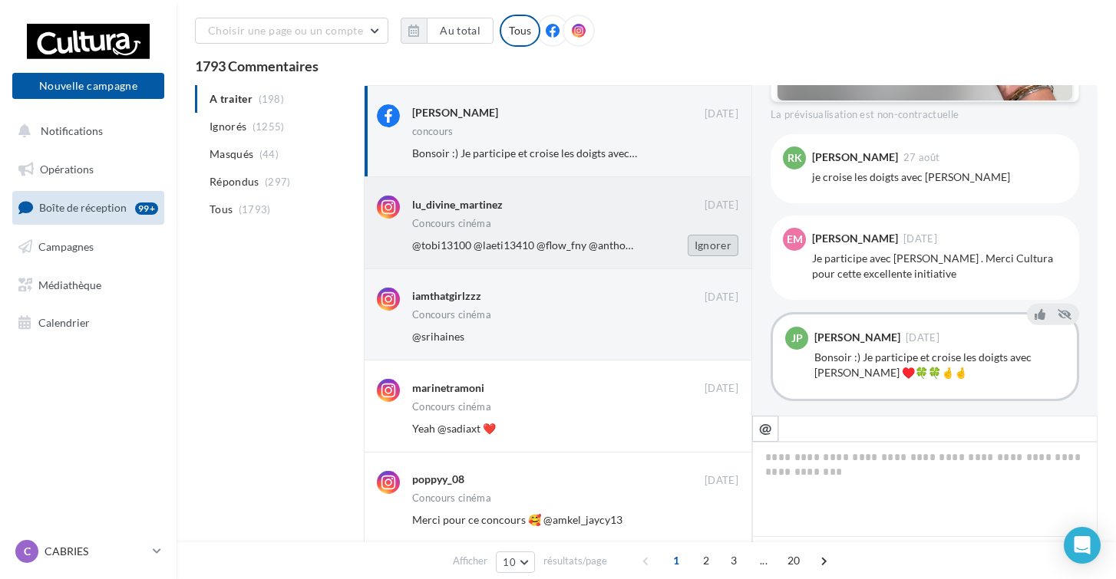
click at [701, 243] on button "Ignorer" at bounding box center [713, 245] width 51 height 21
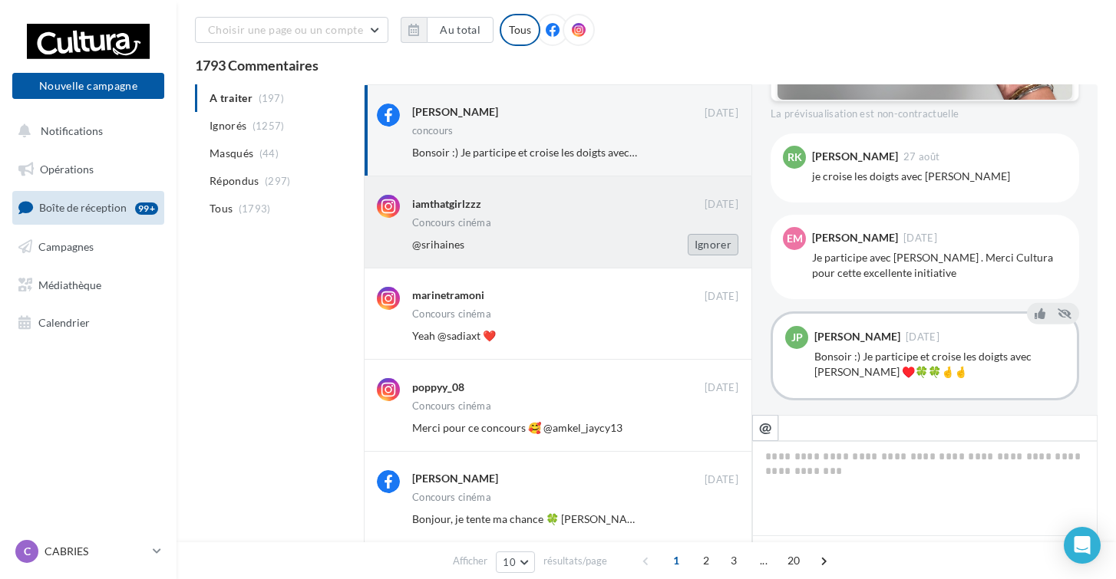
click at [700, 243] on button "Ignorer" at bounding box center [713, 244] width 51 height 21
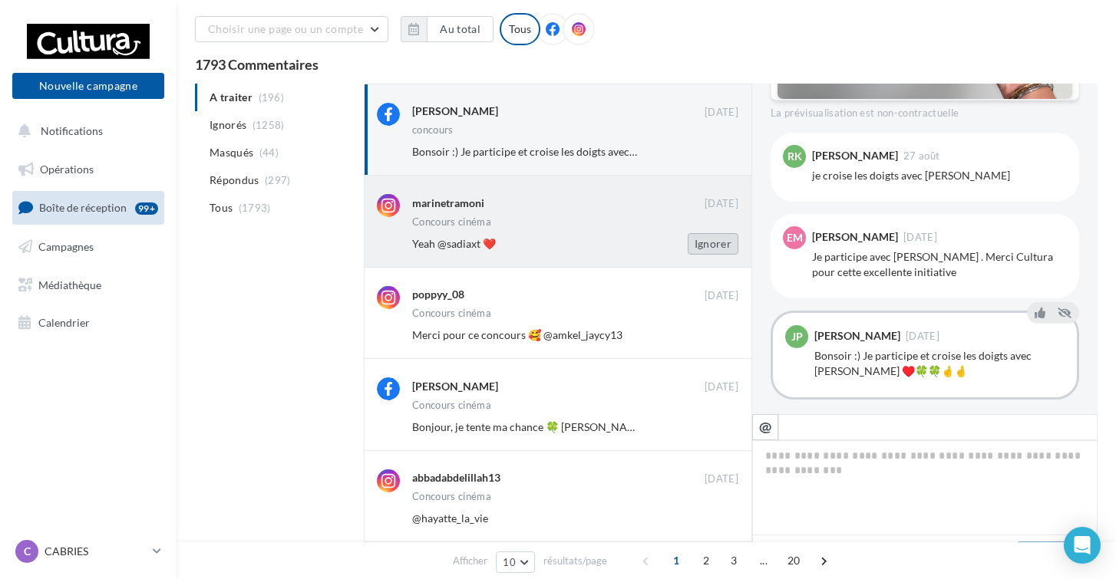
click at [699, 242] on button "Ignorer" at bounding box center [713, 243] width 51 height 21
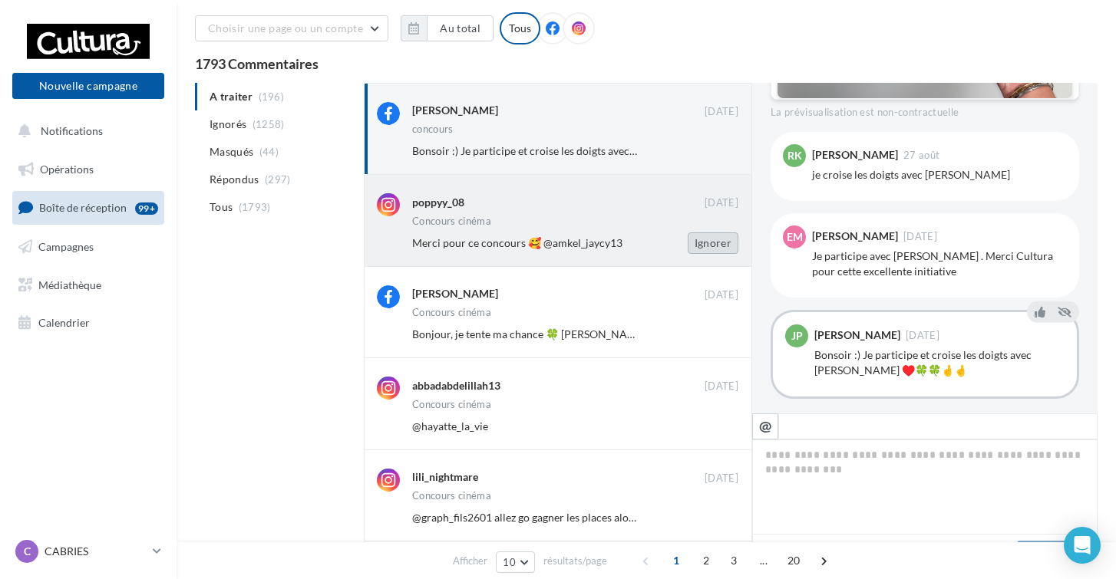
click at [700, 242] on button "Ignorer" at bounding box center [713, 243] width 51 height 21
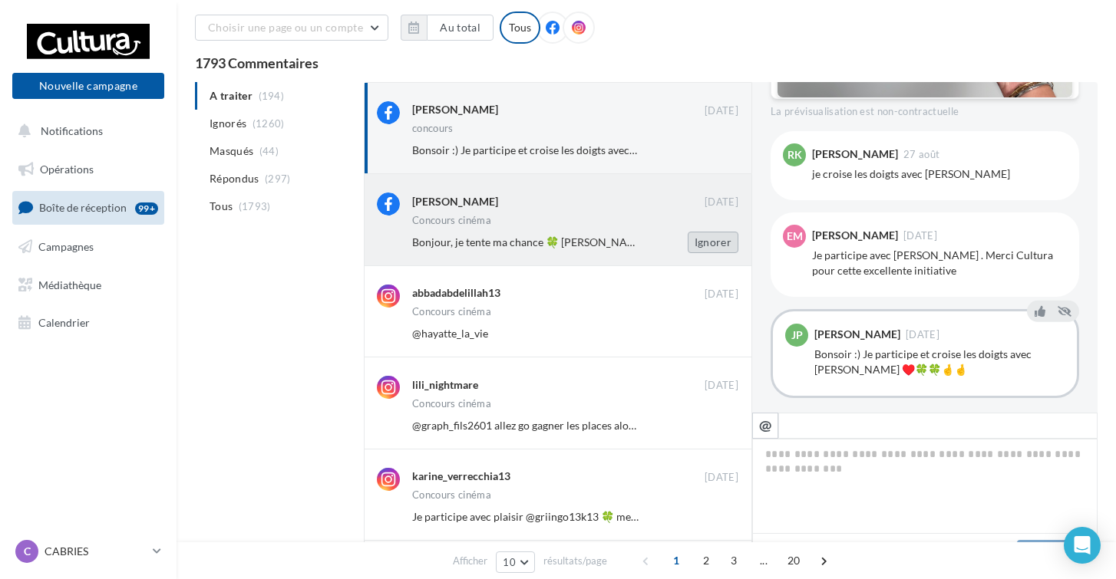
click at [700, 241] on button "Ignorer" at bounding box center [713, 242] width 51 height 21
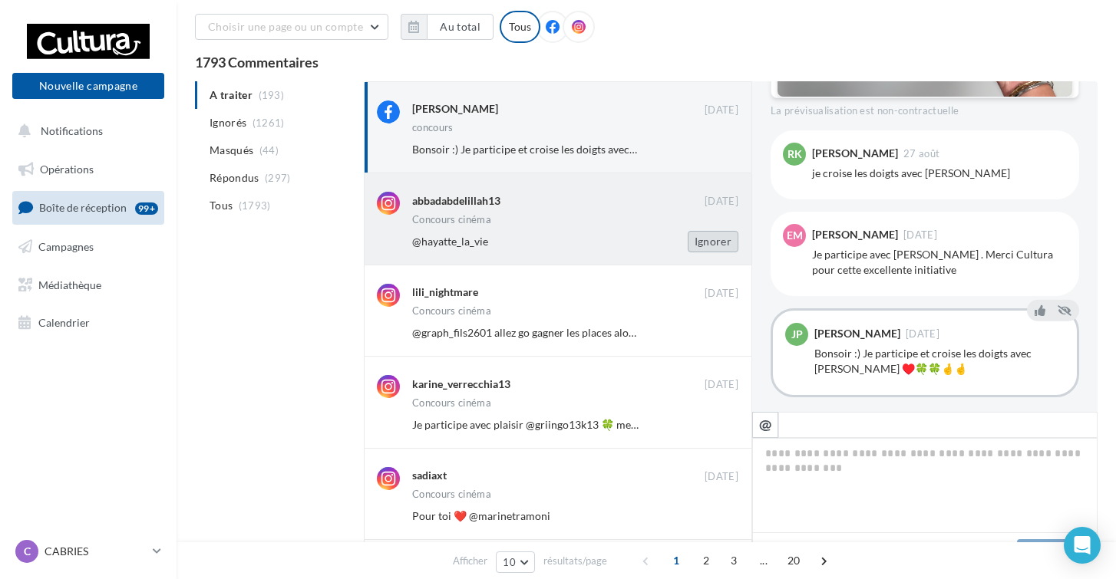
click at [701, 240] on button "Ignorer" at bounding box center [713, 241] width 51 height 21
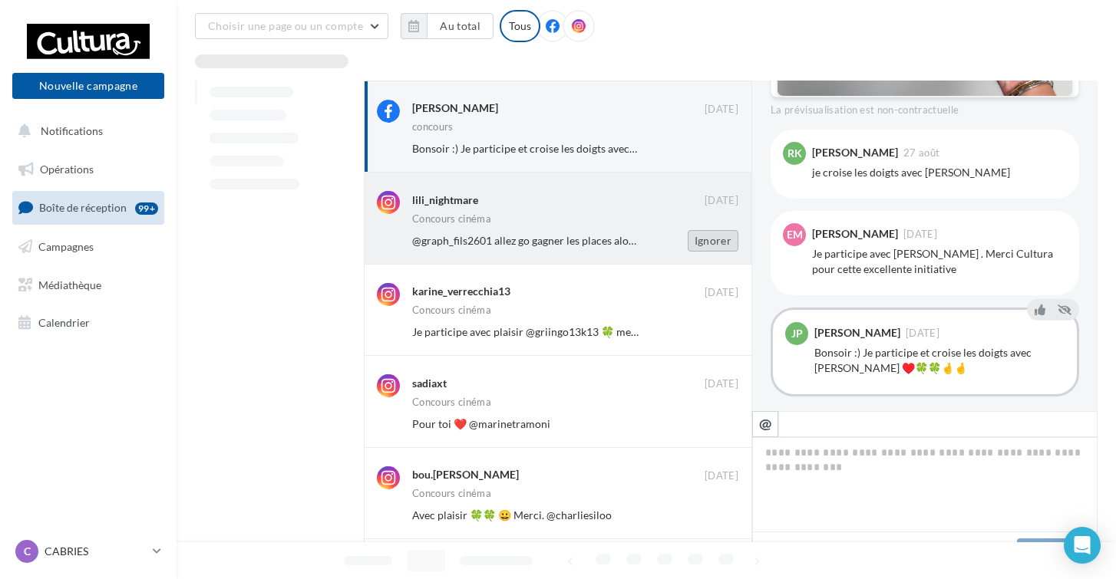
click at [701, 239] on button "Ignorer" at bounding box center [713, 240] width 51 height 21
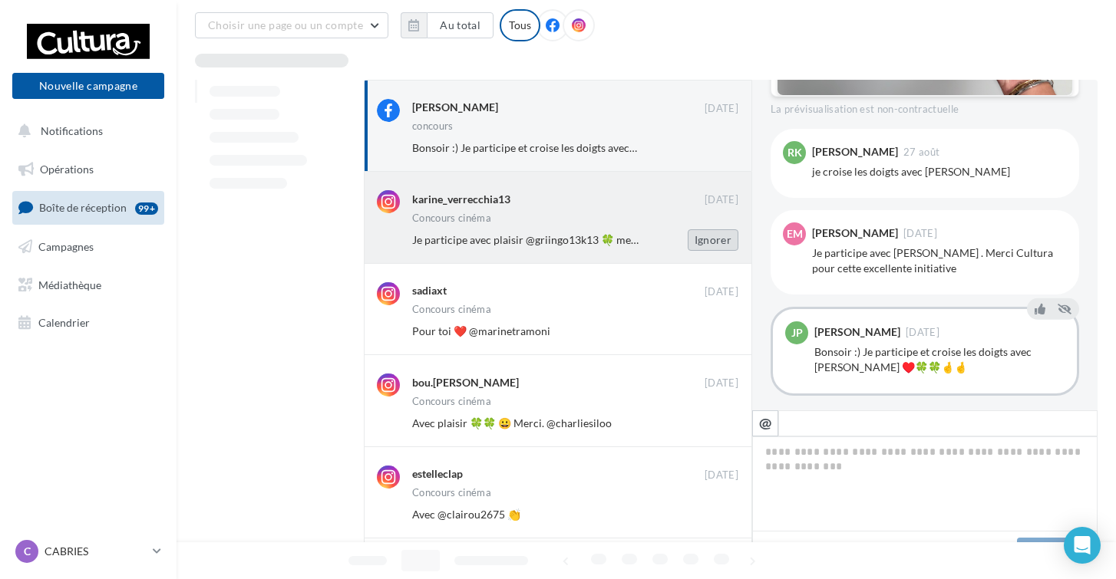
click at [701, 238] on button "Ignorer" at bounding box center [713, 239] width 51 height 21
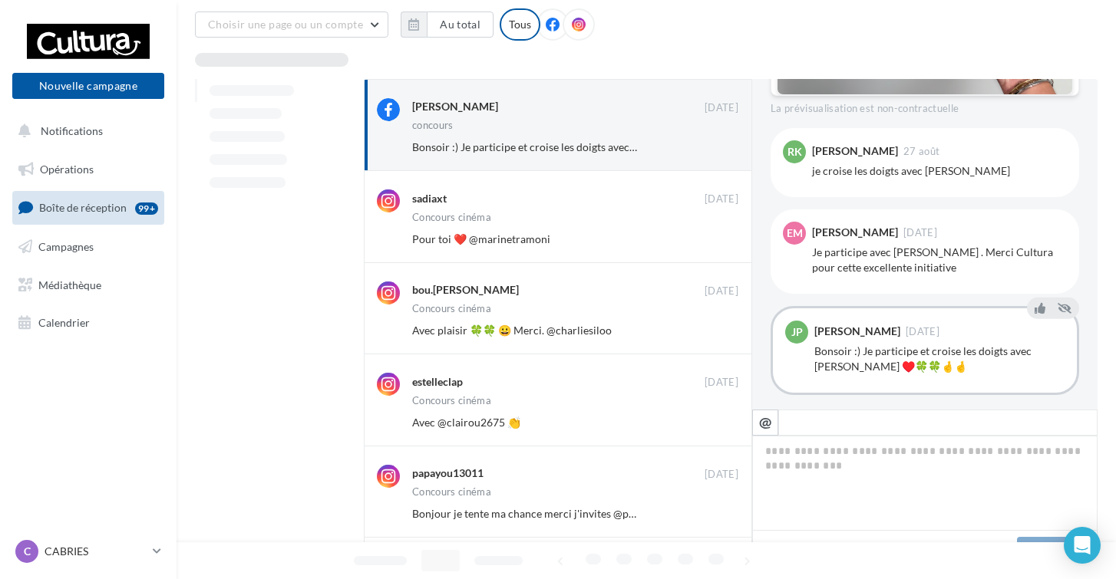
click at [701, 238] on button "Ignorer" at bounding box center [713, 239] width 51 height 21
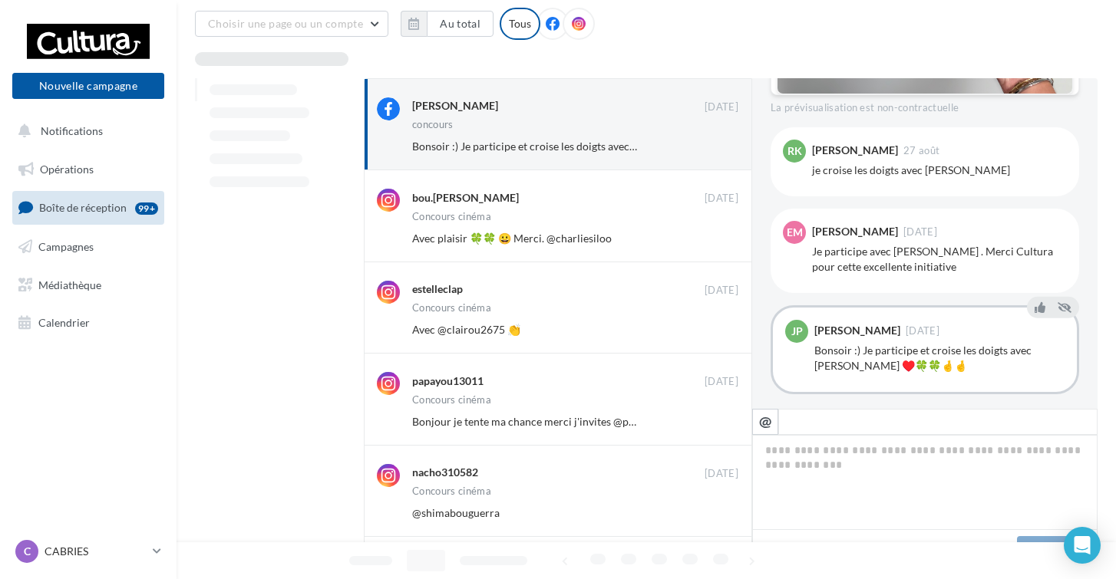
click at [701, 238] on button "Ignorer" at bounding box center [713, 238] width 51 height 21
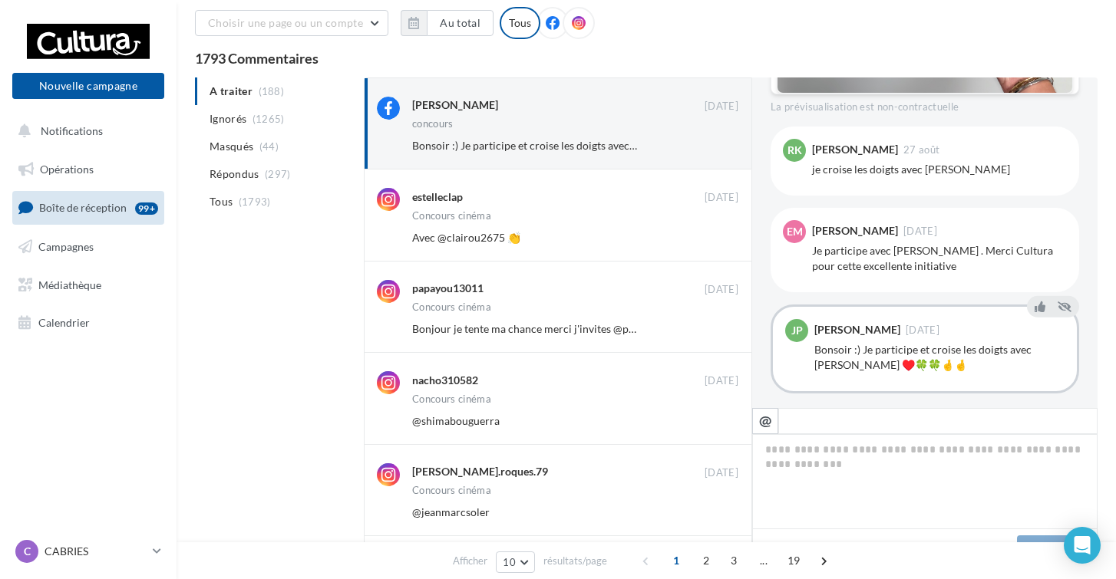
click at [701, 238] on button "Ignorer" at bounding box center [713, 237] width 51 height 21
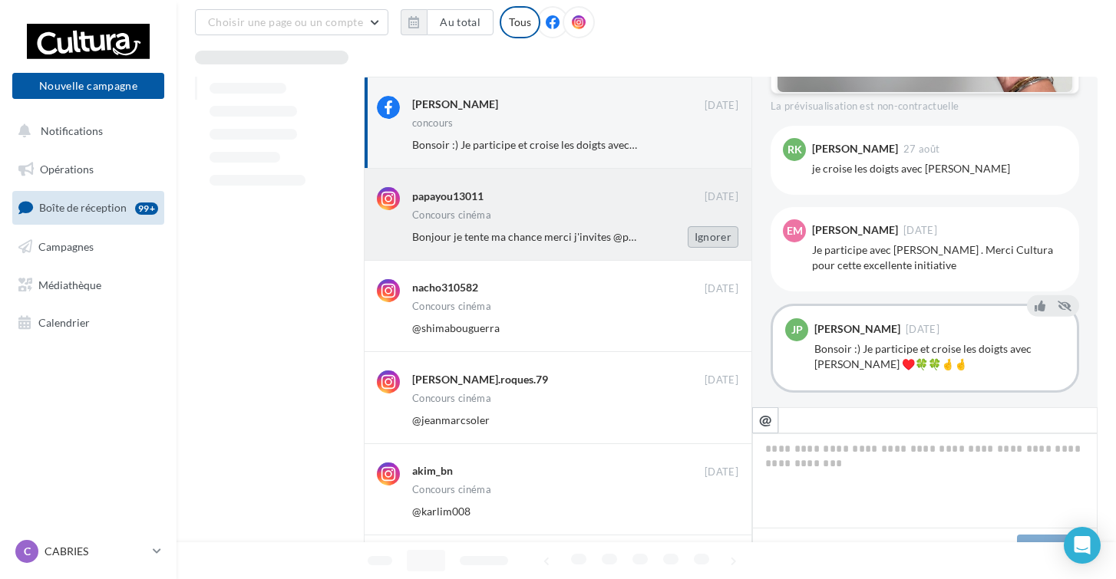
click at [701, 238] on button "Ignorer" at bounding box center [713, 236] width 51 height 21
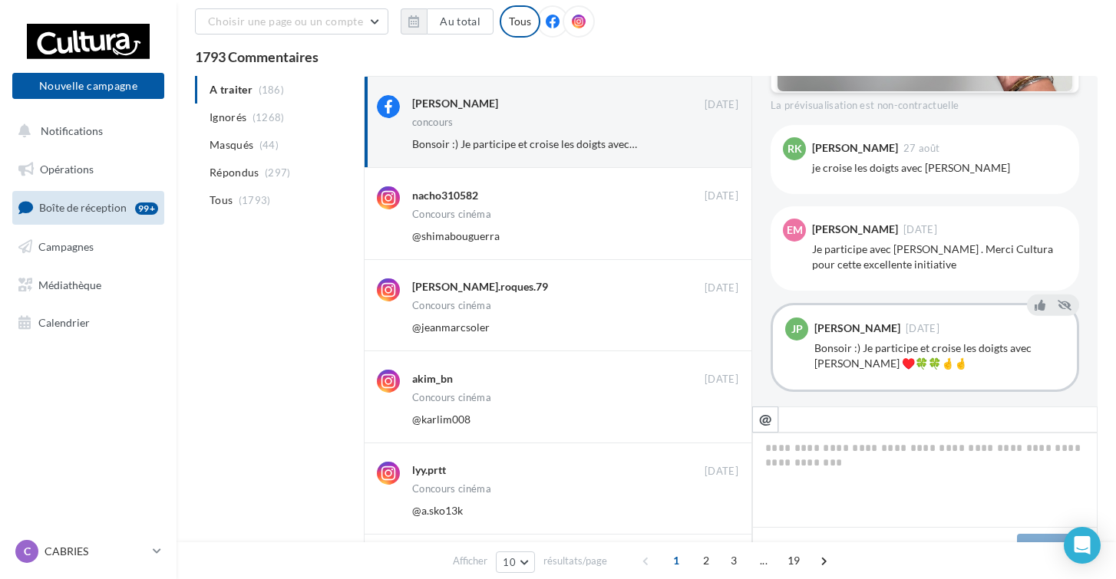
click at [701, 238] on button "Ignorer" at bounding box center [713, 236] width 51 height 21
click at [701, 238] on button "Ignorer" at bounding box center [713, 235] width 51 height 21
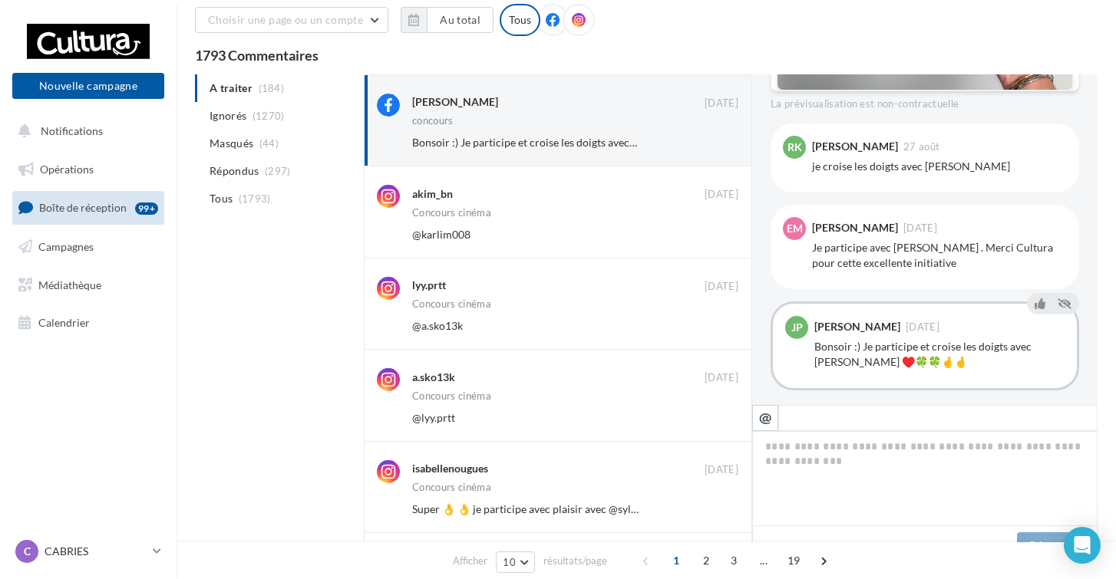
click at [701, 238] on button "Ignorer" at bounding box center [713, 234] width 51 height 21
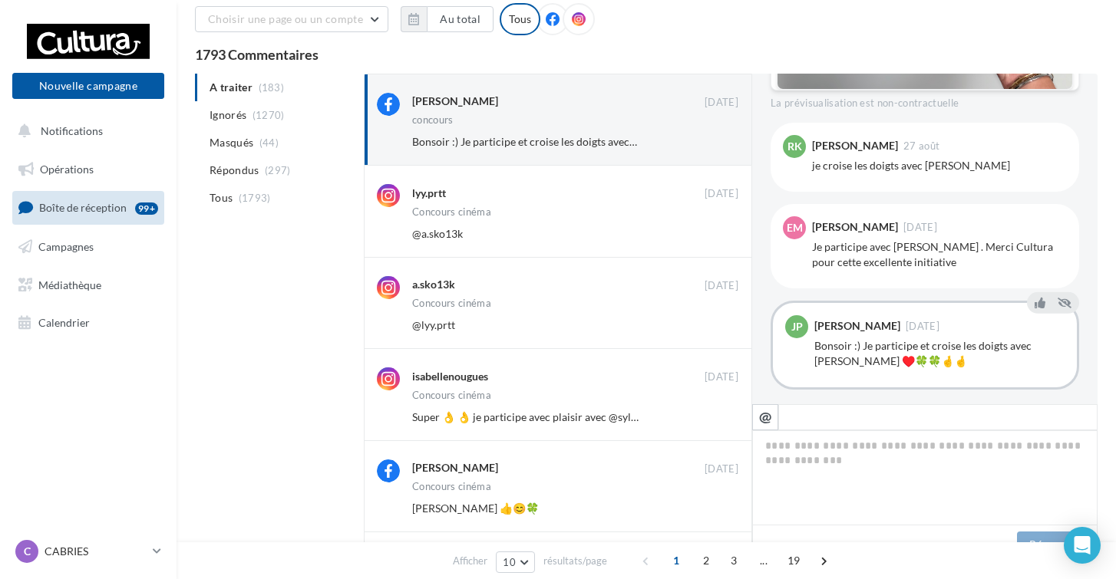
click at [701, 238] on button "Ignorer" at bounding box center [713, 233] width 51 height 21
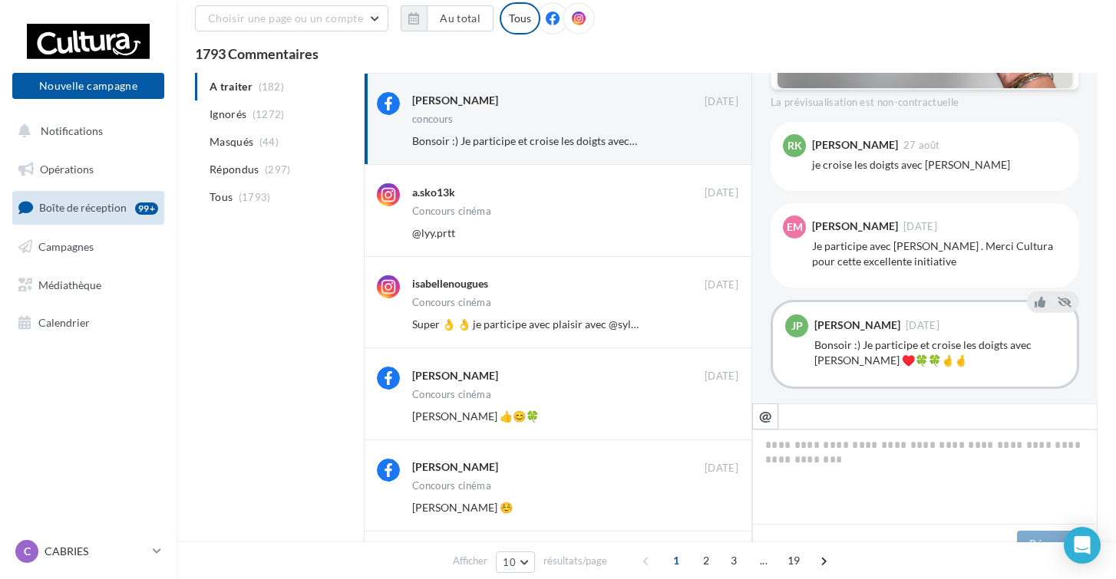
click at [701, 238] on button "Ignorer" at bounding box center [713, 233] width 51 height 21
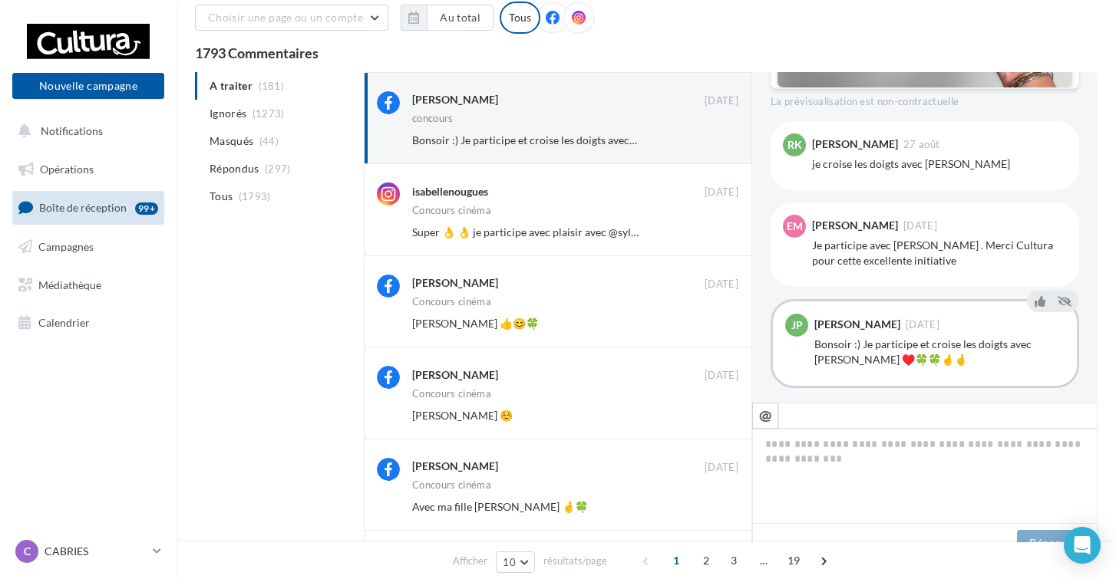
click at [701, 238] on button "Ignorer" at bounding box center [713, 232] width 51 height 21
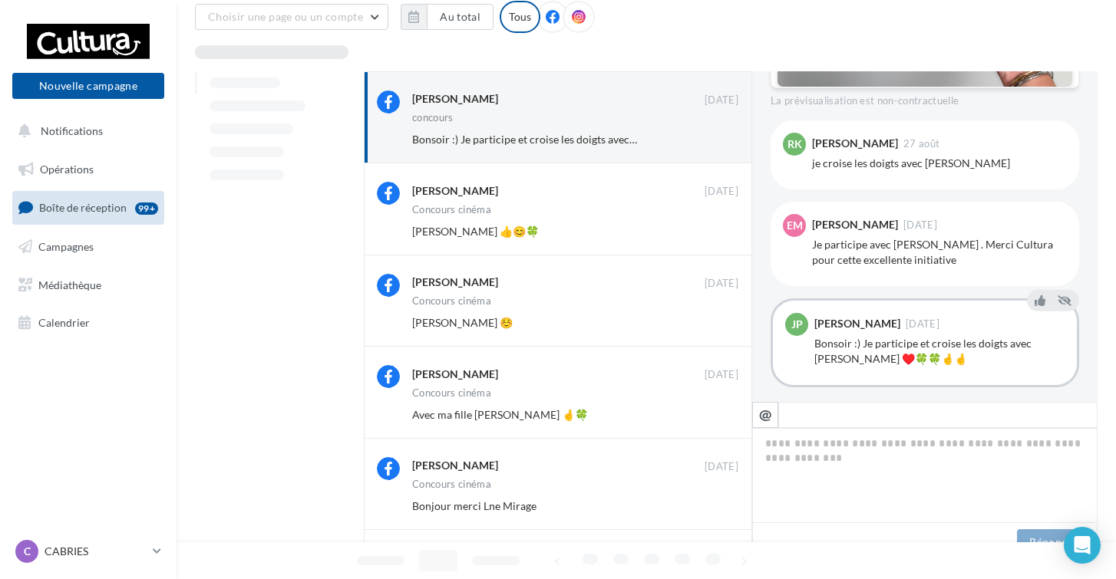
click at [701, 238] on button "Ignorer" at bounding box center [713, 231] width 51 height 21
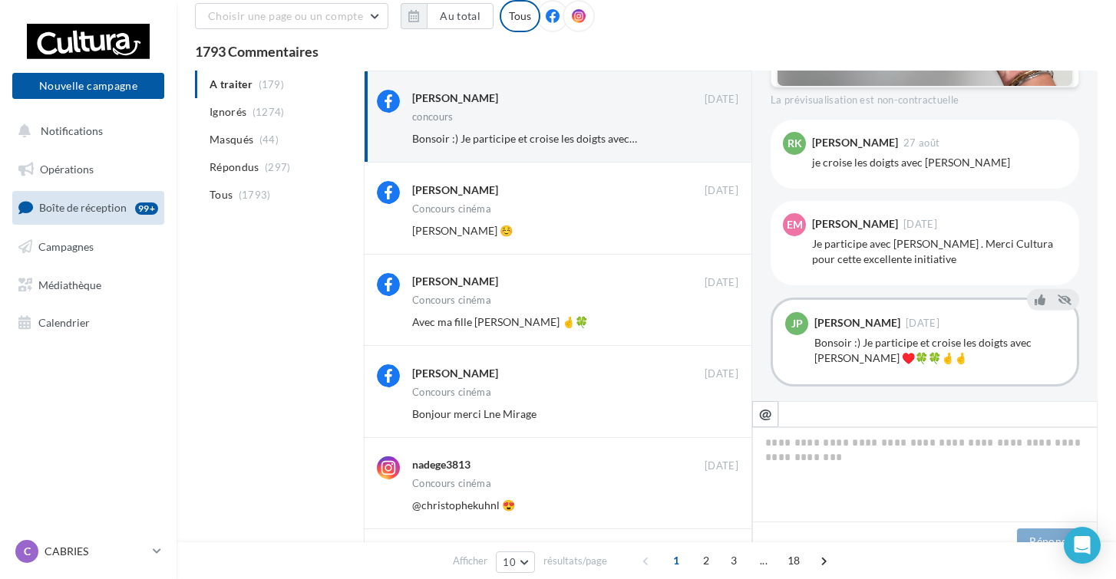
click at [701, 238] on button "Ignorer" at bounding box center [713, 230] width 51 height 21
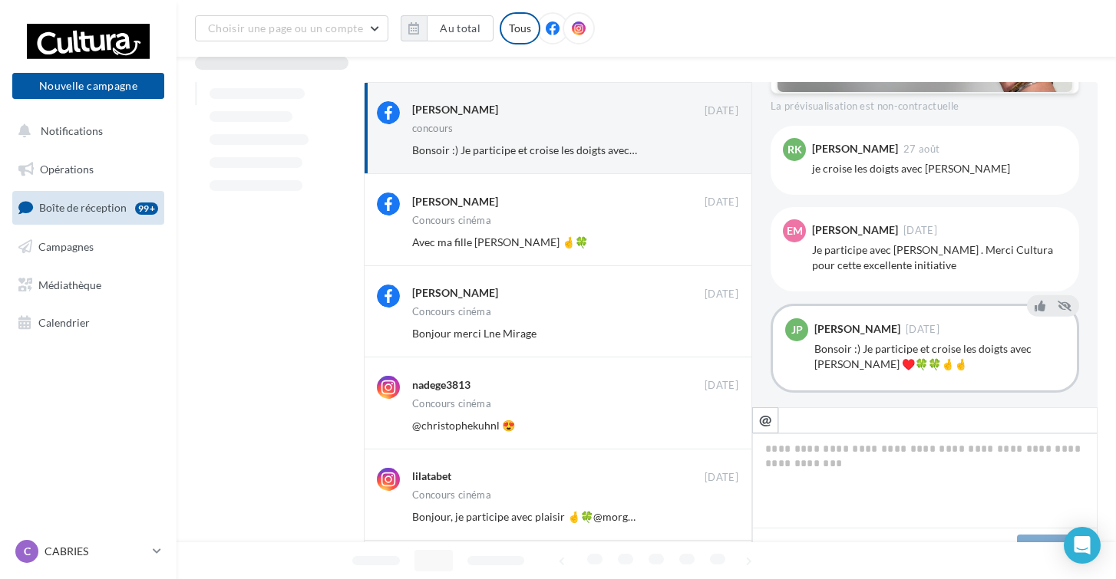
click at [701, 238] on button "Ignorer" at bounding box center [713, 242] width 51 height 21
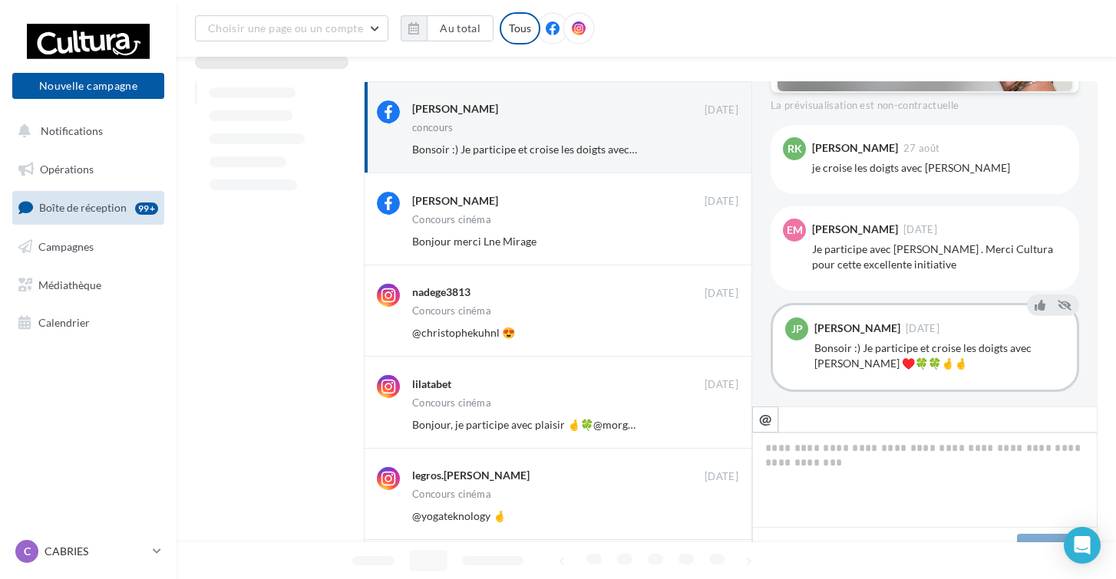
click at [701, 238] on button "Ignorer" at bounding box center [713, 241] width 51 height 21
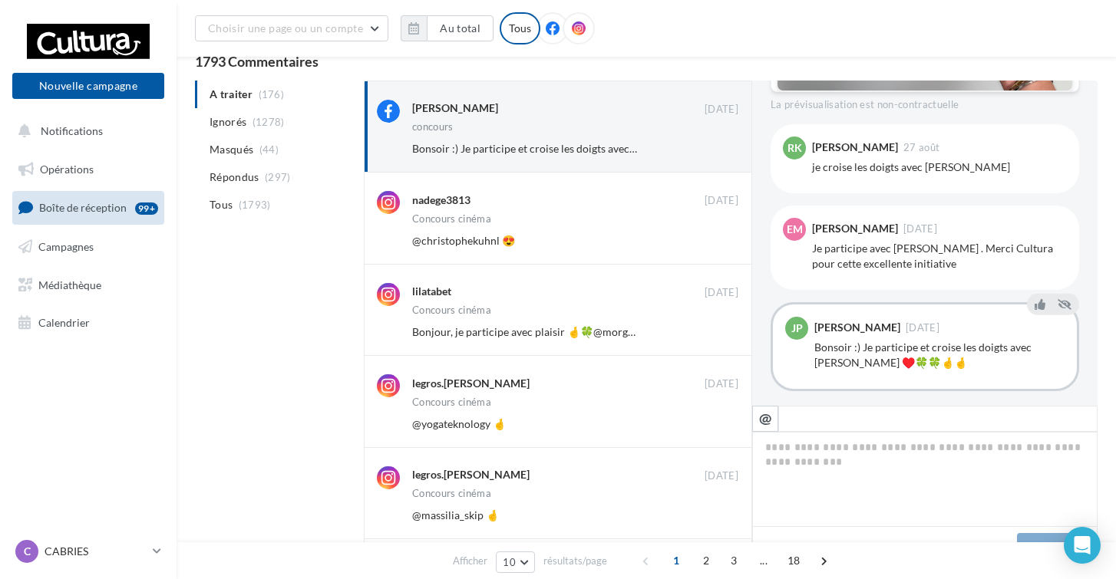
click at [701, 238] on button "Ignorer" at bounding box center [713, 240] width 51 height 21
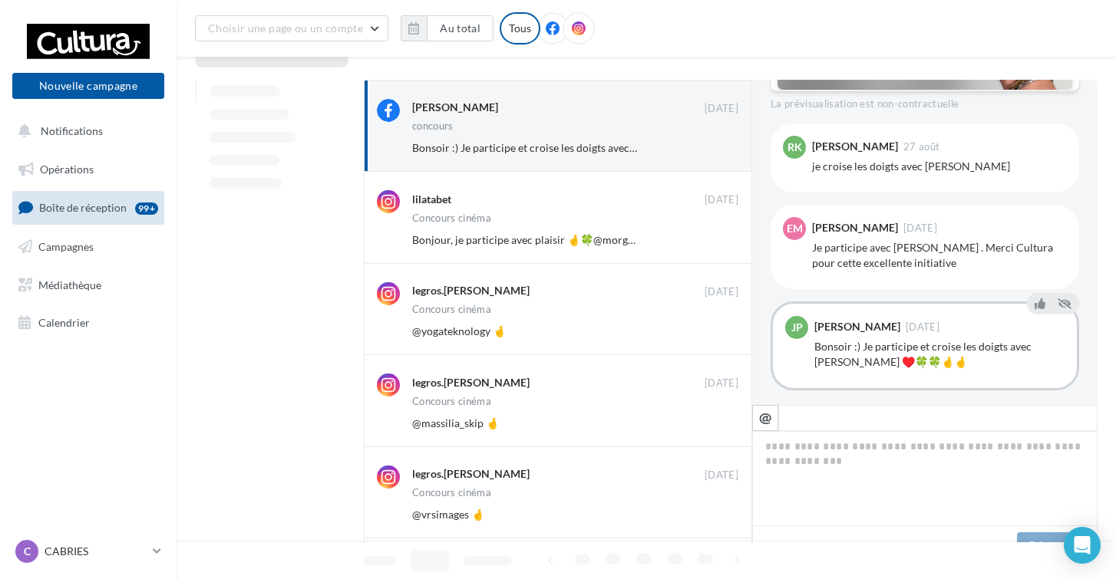
click at [701, 238] on button "Ignorer" at bounding box center [713, 239] width 51 height 21
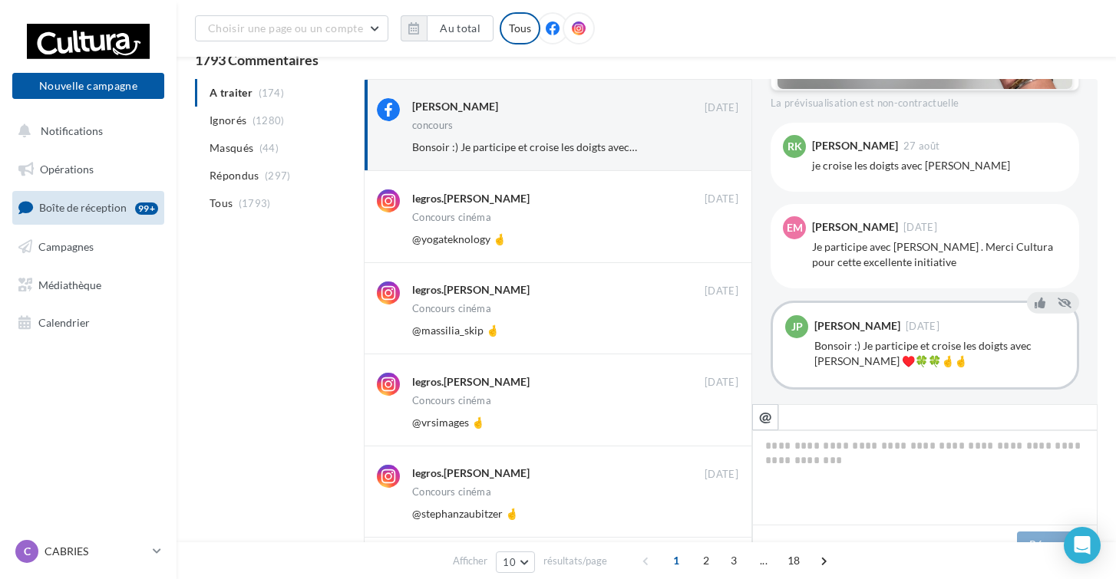
click at [701, 238] on button "Ignorer" at bounding box center [713, 239] width 51 height 21
click at [701, 238] on button "Ignorer" at bounding box center [713, 238] width 51 height 21
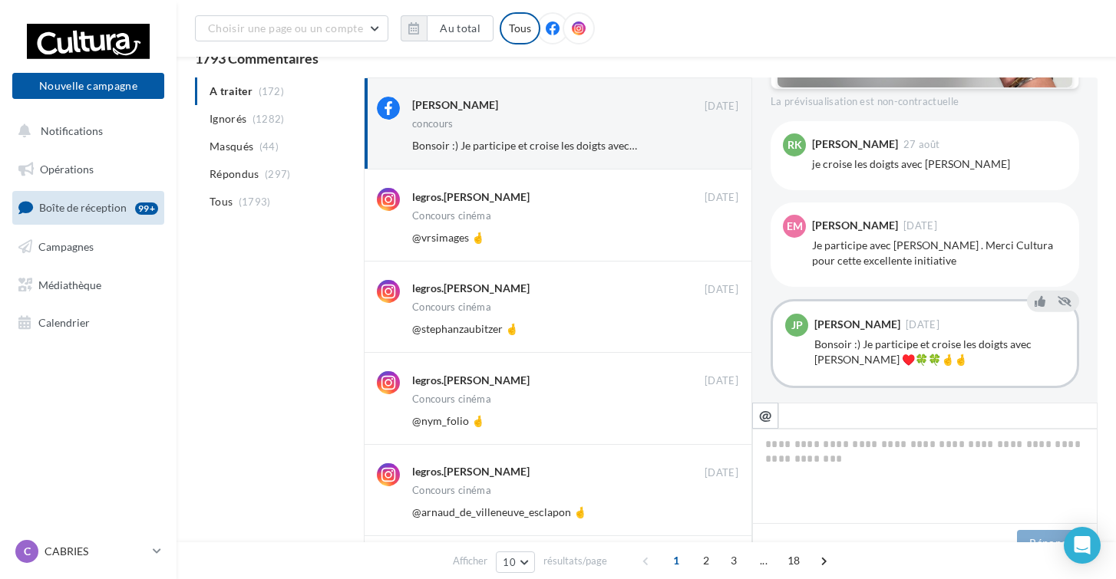
click at [701, 238] on button "Ignorer" at bounding box center [713, 237] width 51 height 21
click at [701, 238] on button "Ignorer" at bounding box center [713, 236] width 51 height 21
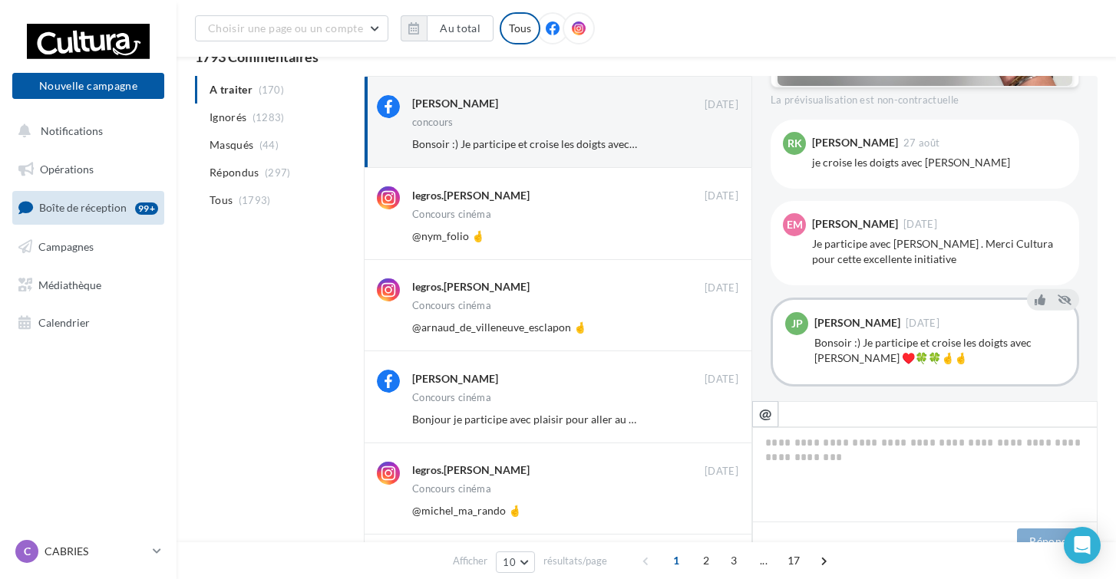
click at [701, 238] on button "Ignorer" at bounding box center [713, 236] width 51 height 21
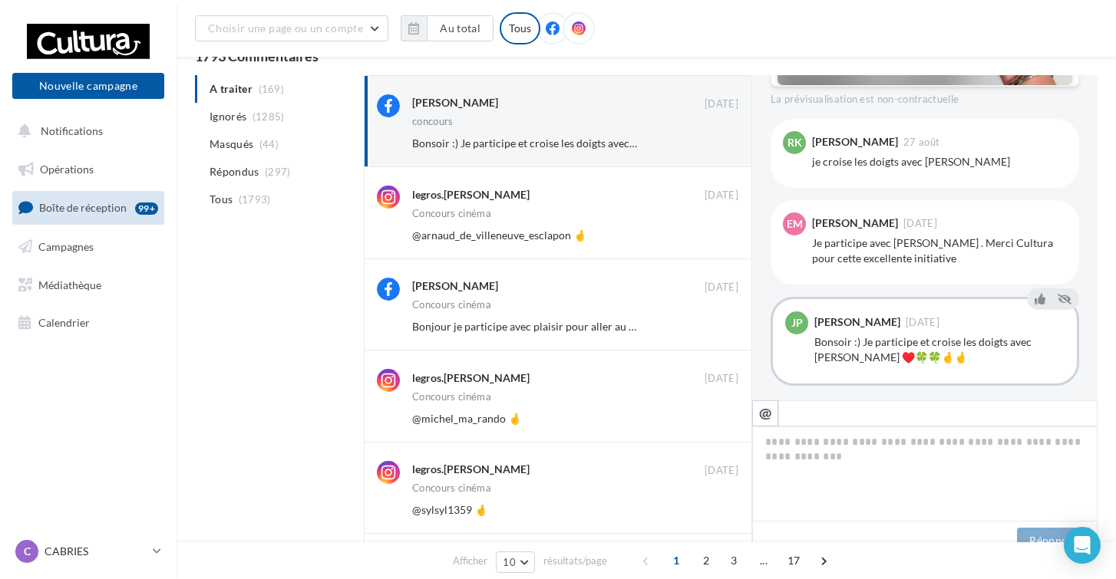
click at [701, 238] on button "Ignorer" at bounding box center [713, 235] width 51 height 21
click at [701, 238] on button "Ignorer" at bounding box center [713, 234] width 51 height 21
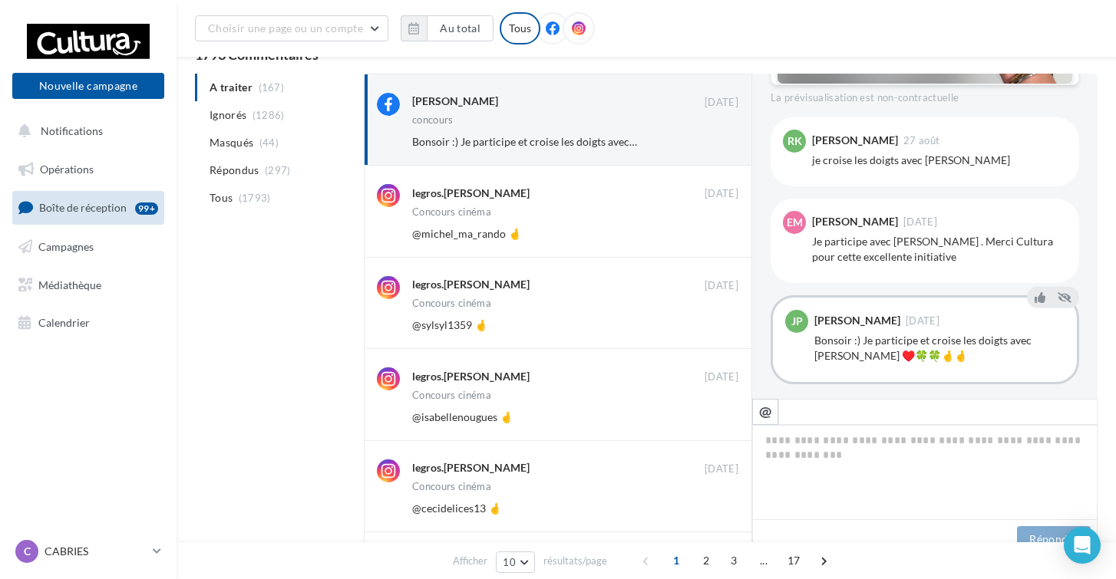
click at [701, 238] on button "Ignorer" at bounding box center [713, 233] width 51 height 21
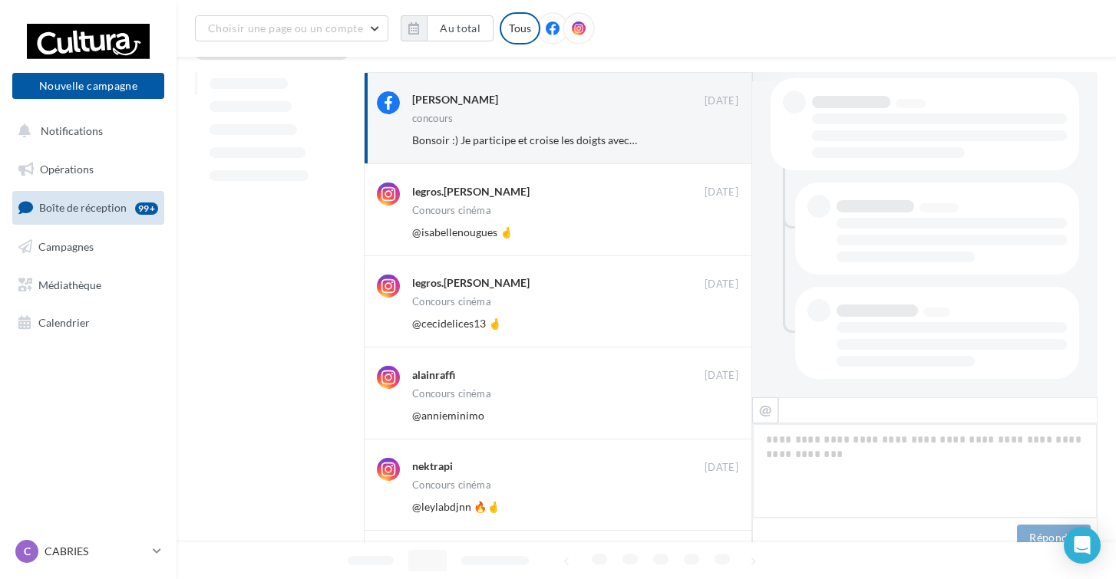
click at [701, 238] on button "Ignorer" at bounding box center [713, 232] width 51 height 21
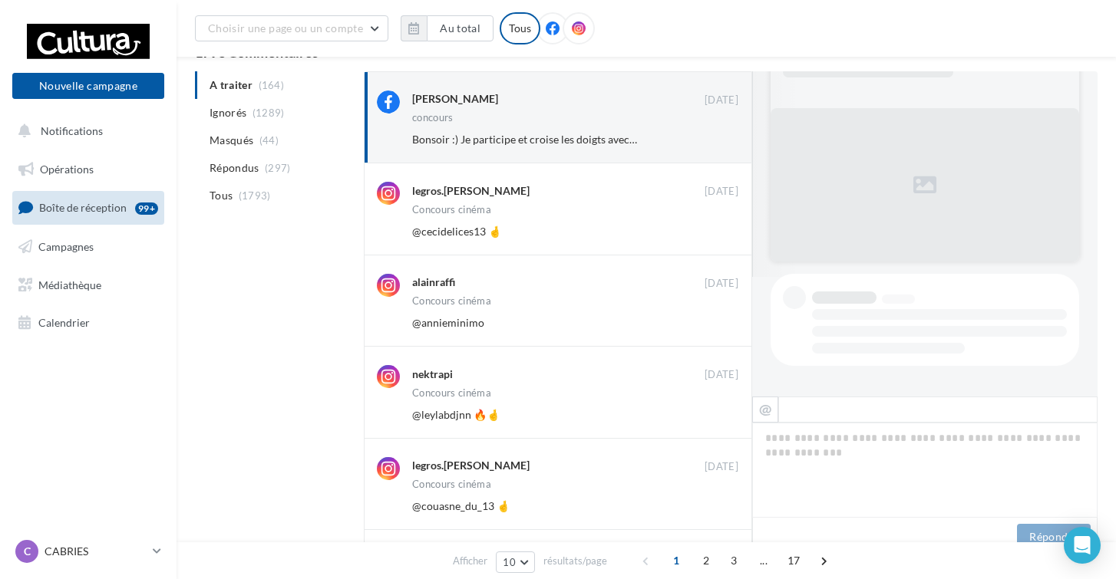
click at [701, 238] on button "Ignorer" at bounding box center [713, 231] width 51 height 21
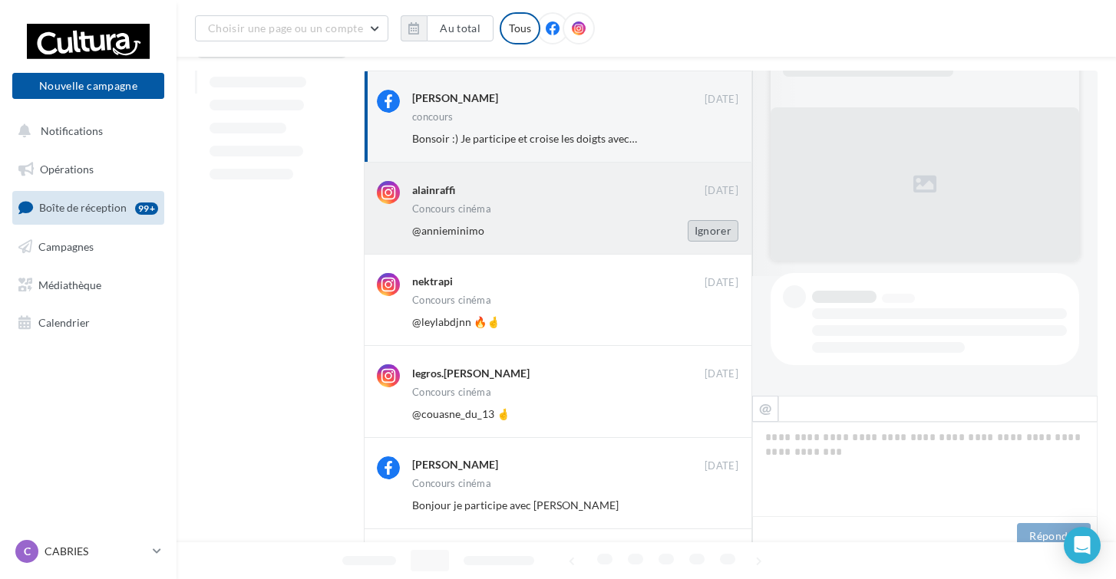
click at [701, 237] on button "Ignorer" at bounding box center [713, 230] width 51 height 21
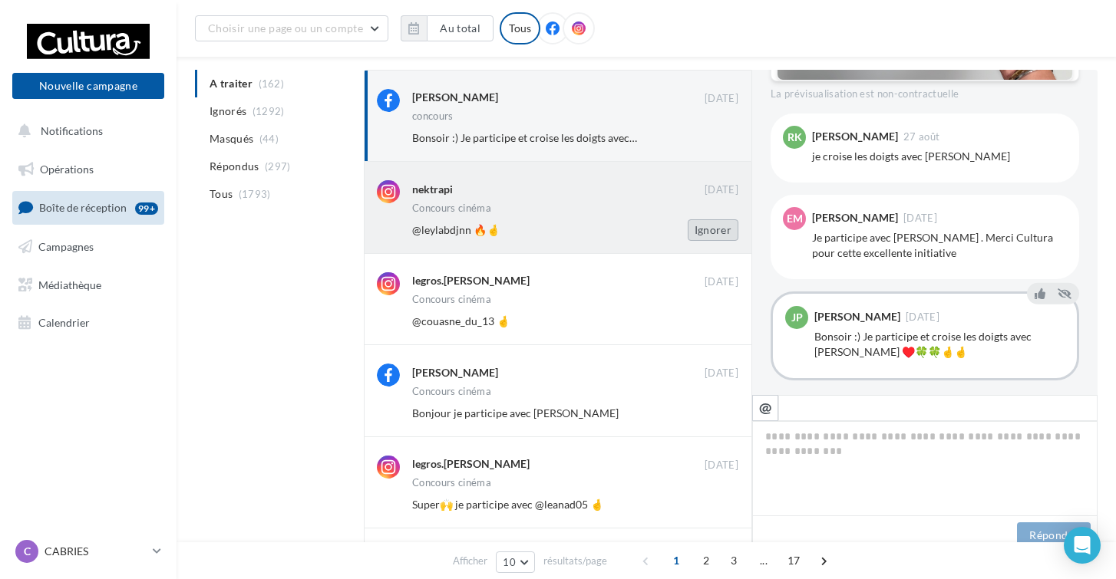
click at [701, 237] on button "Ignorer" at bounding box center [713, 229] width 51 height 21
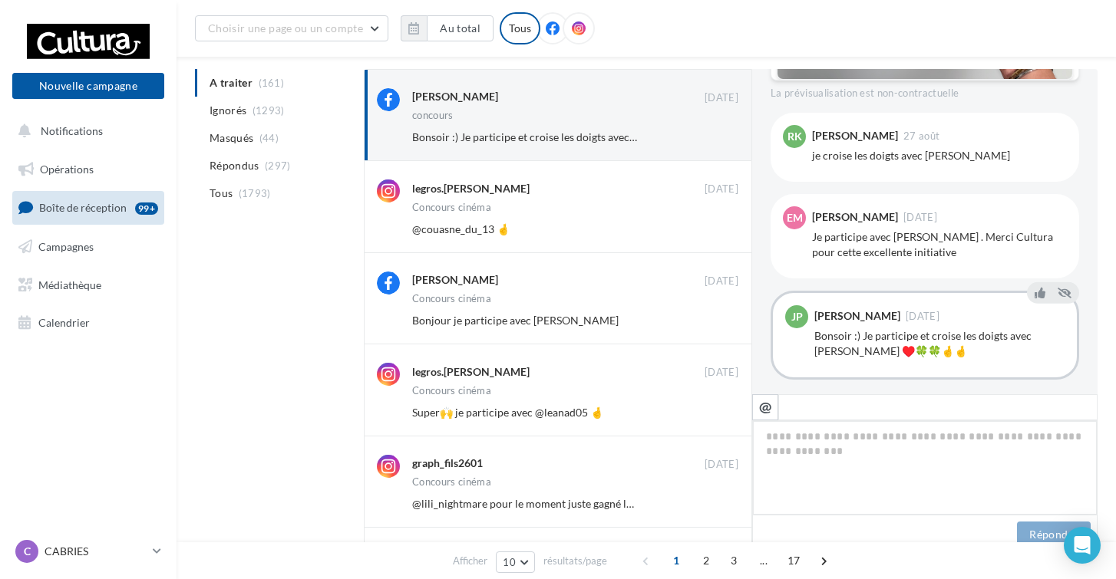
click at [701, 237] on button "Ignorer" at bounding box center [713, 229] width 51 height 21
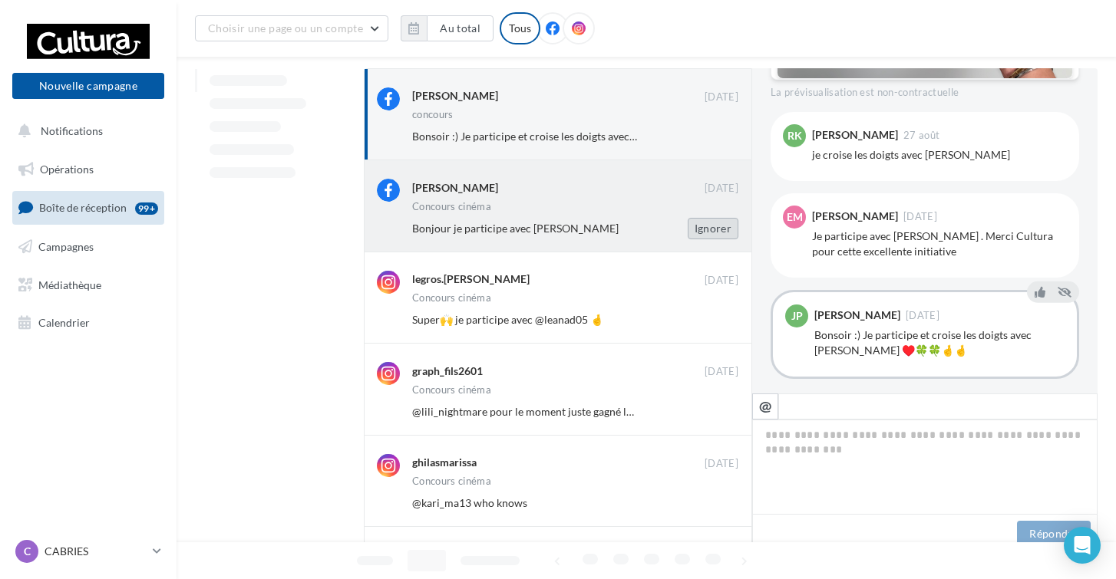
click at [708, 233] on button "Ignorer" at bounding box center [713, 228] width 51 height 21
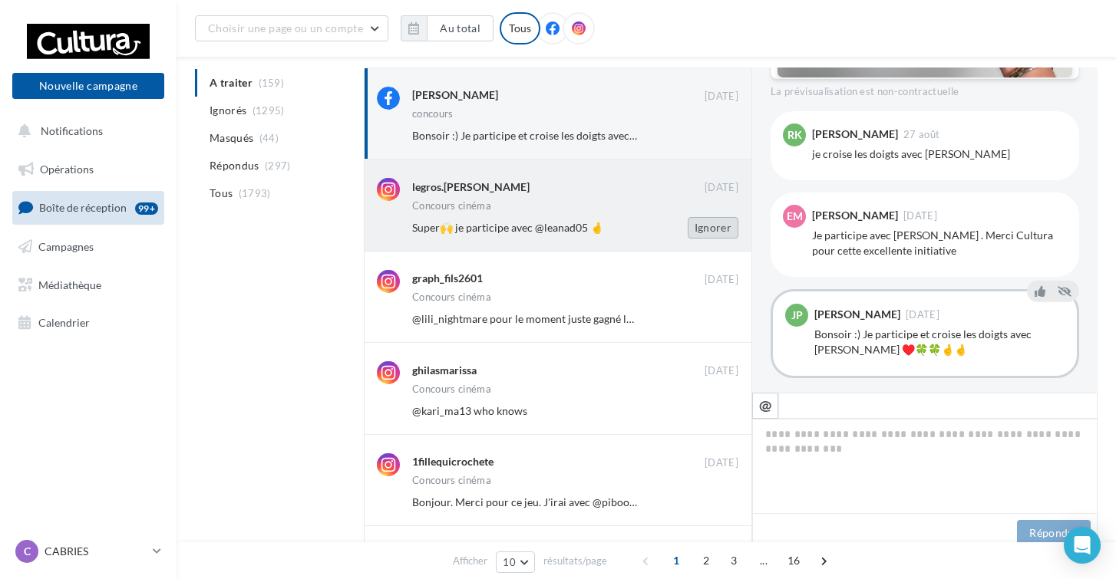
click at [707, 232] on button "Ignorer" at bounding box center [713, 227] width 51 height 21
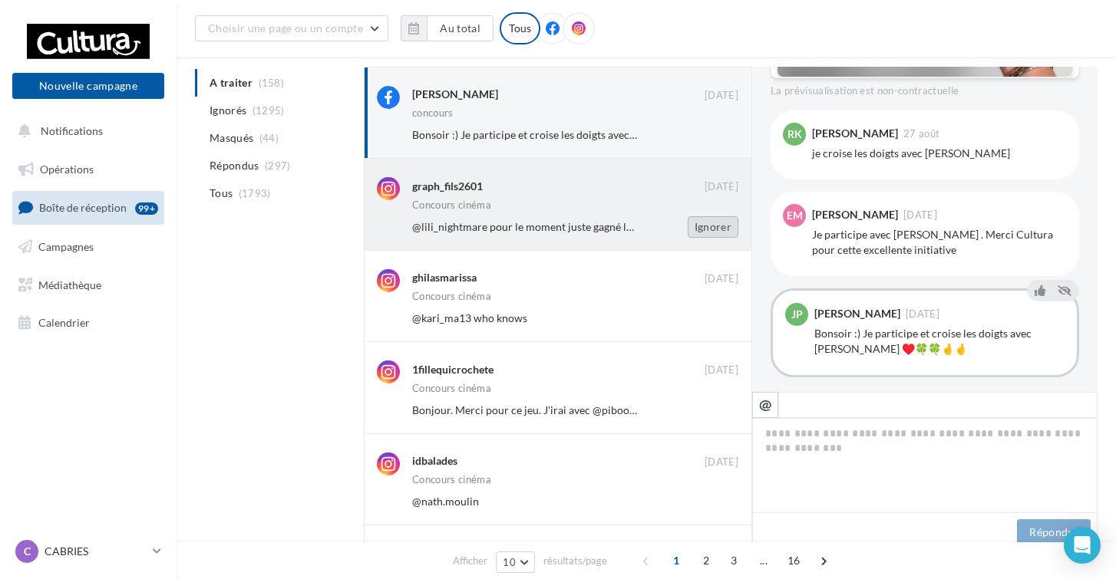
click at [707, 232] on button "Ignorer" at bounding box center [713, 226] width 51 height 21
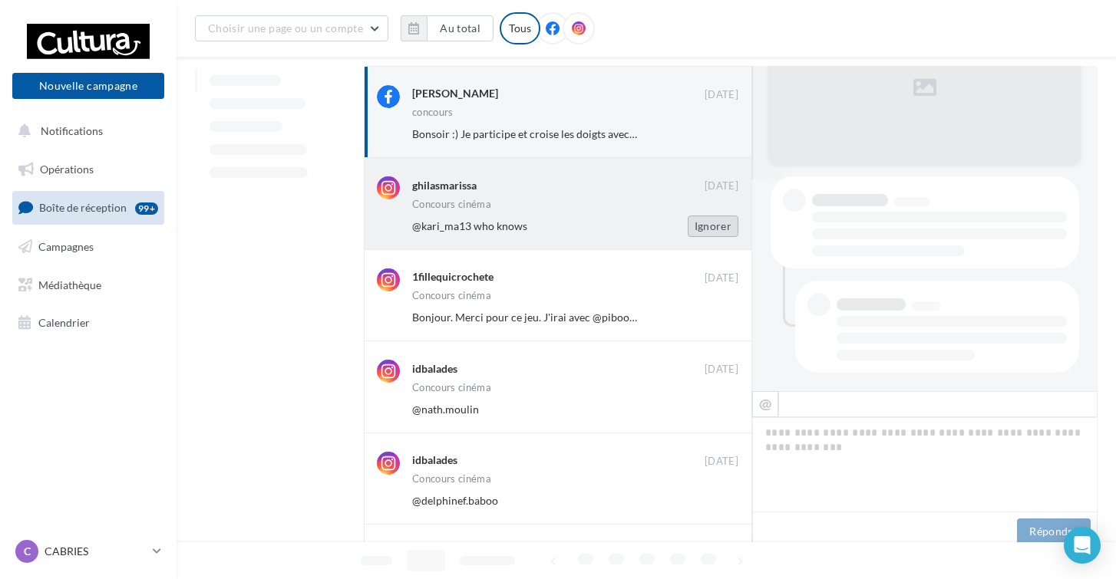
click at [707, 230] on button "Ignorer" at bounding box center [713, 226] width 51 height 21
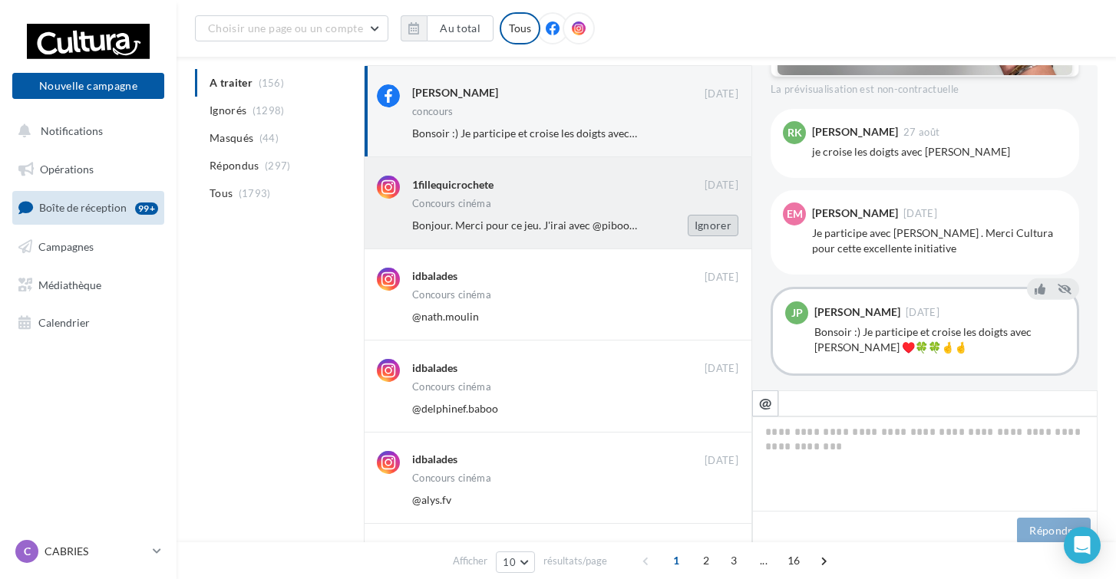
click at [707, 229] on button "Ignorer" at bounding box center [713, 225] width 51 height 21
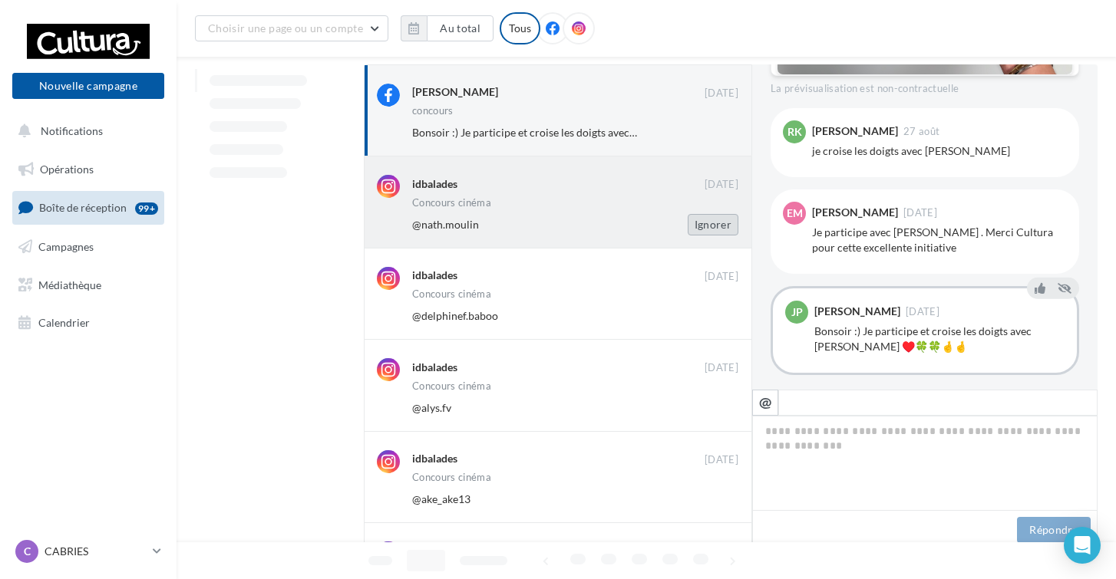
click at [707, 227] on button "Ignorer" at bounding box center [713, 224] width 51 height 21
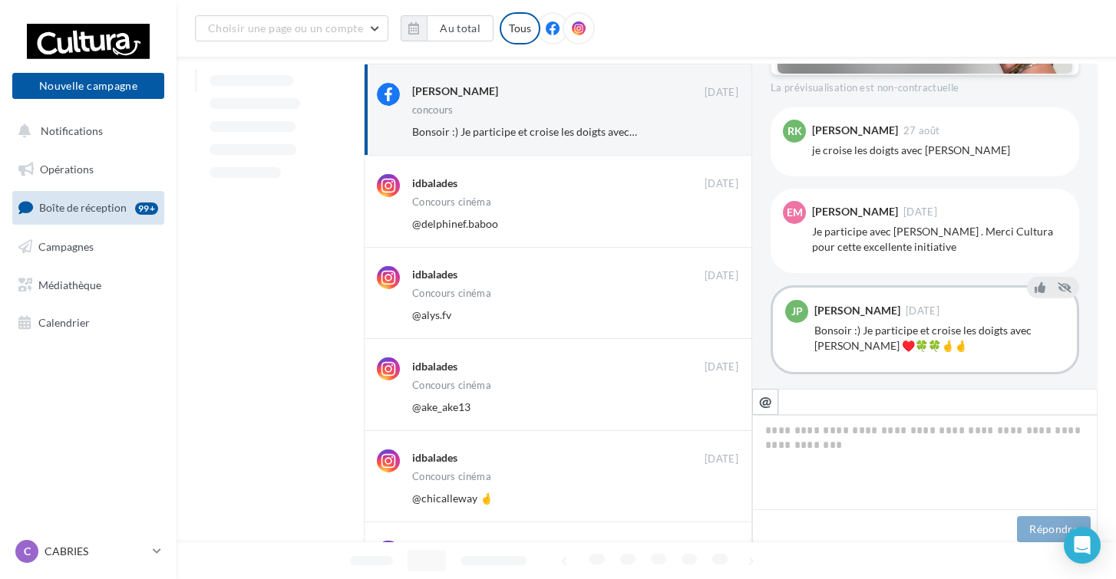
click at [707, 227] on button "Ignorer" at bounding box center [713, 223] width 51 height 21
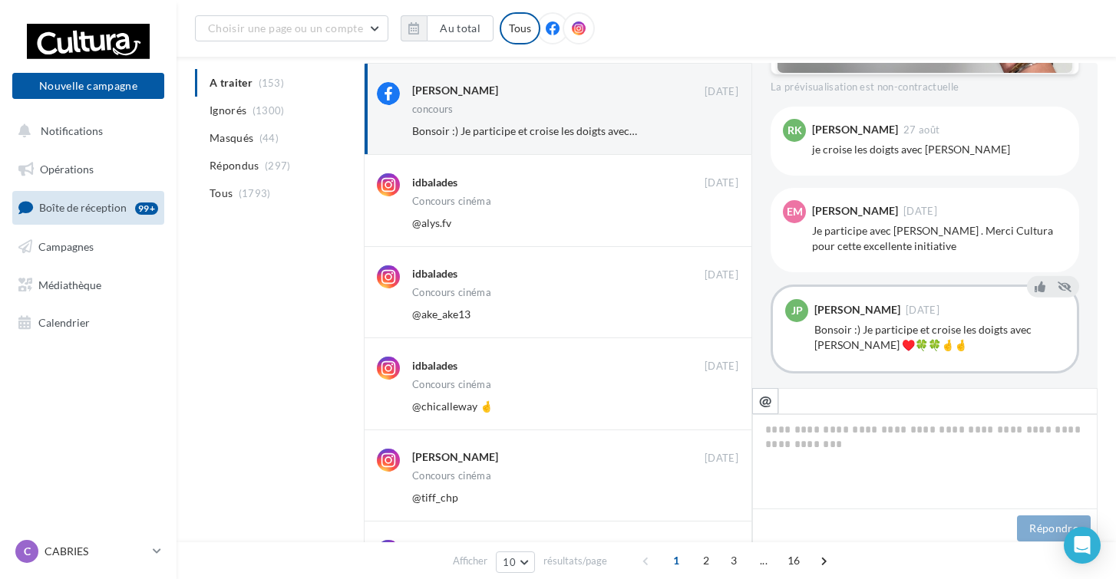
click at [707, 227] on button "Ignorer" at bounding box center [713, 223] width 51 height 21
click at [707, 227] on button "Ignorer" at bounding box center [713, 222] width 51 height 21
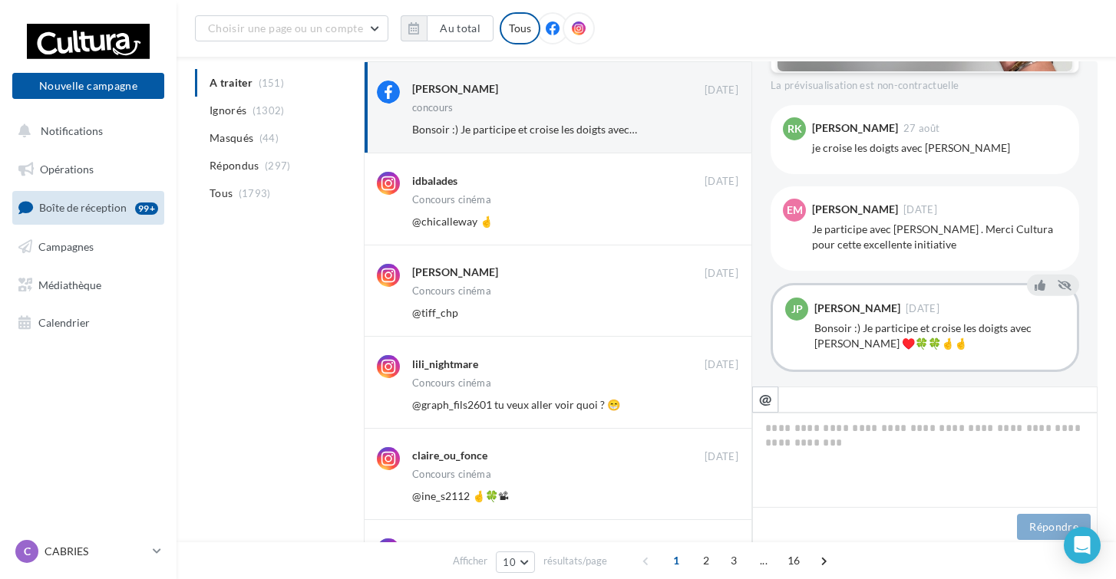
click at [707, 227] on button "Ignorer" at bounding box center [713, 221] width 51 height 21
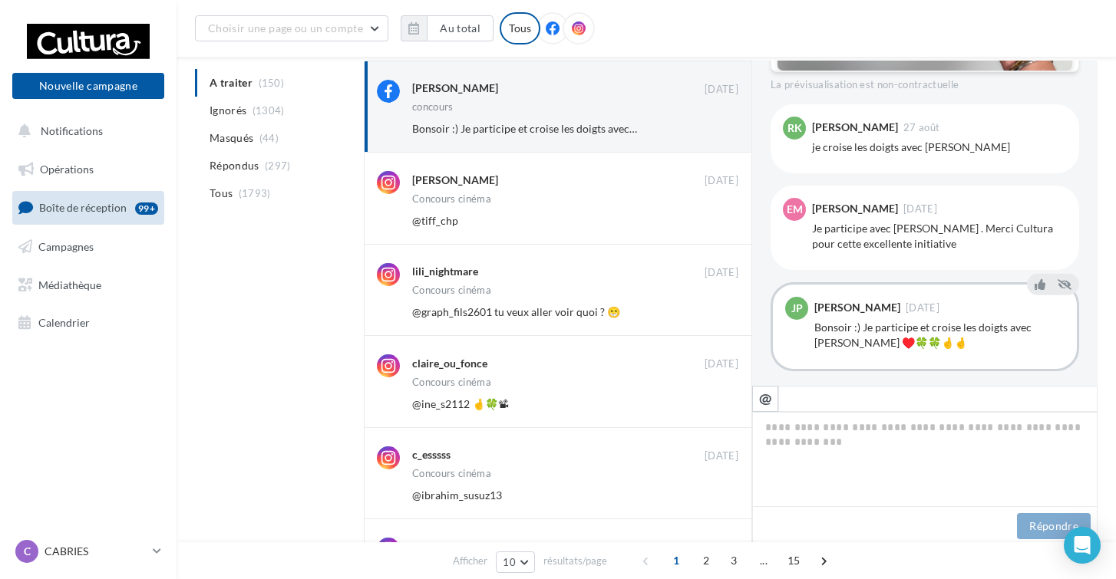
click at [707, 227] on button "Ignorer" at bounding box center [713, 220] width 51 height 21
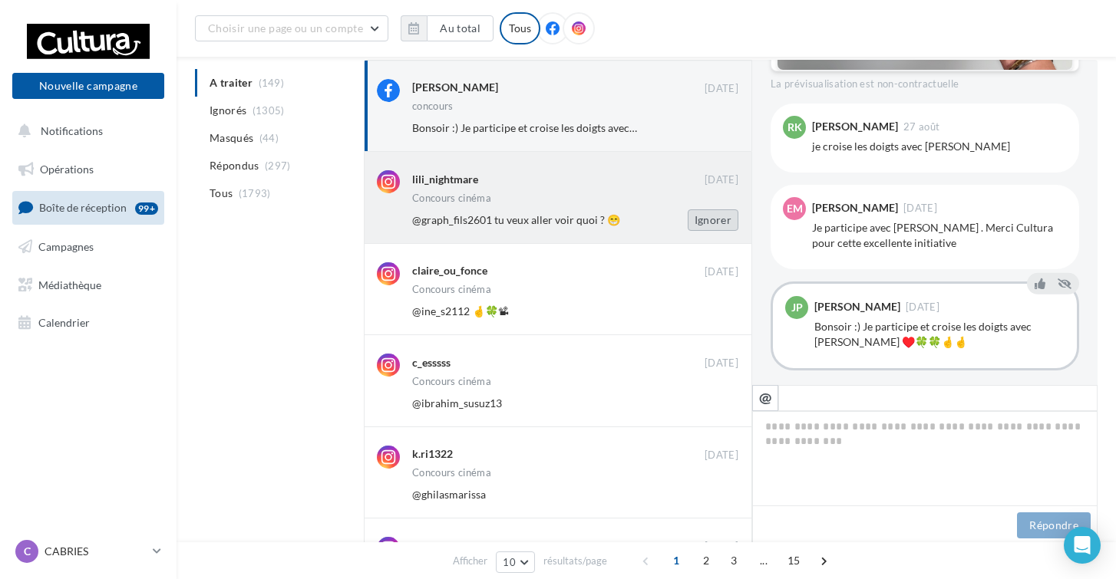
click at [709, 218] on button "Ignorer" at bounding box center [713, 220] width 51 height 21
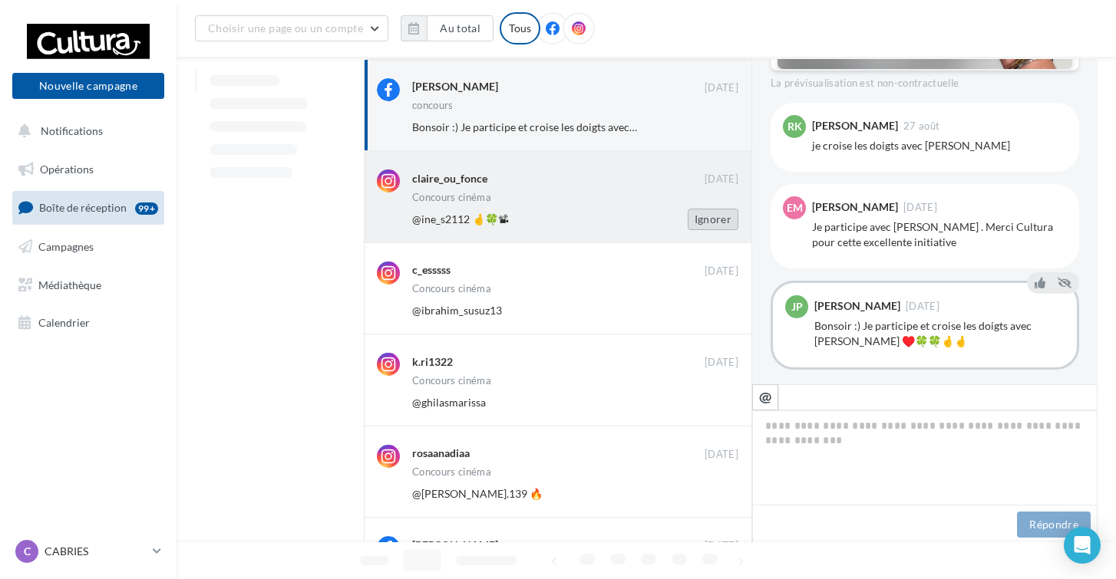
click at [709, 219] on button "Ignorer" at bounding box center [713, 219] width 51 height 21
click at [710, 218] on button "Ignorer" at bounding box center [713, 218] width 51 height 21
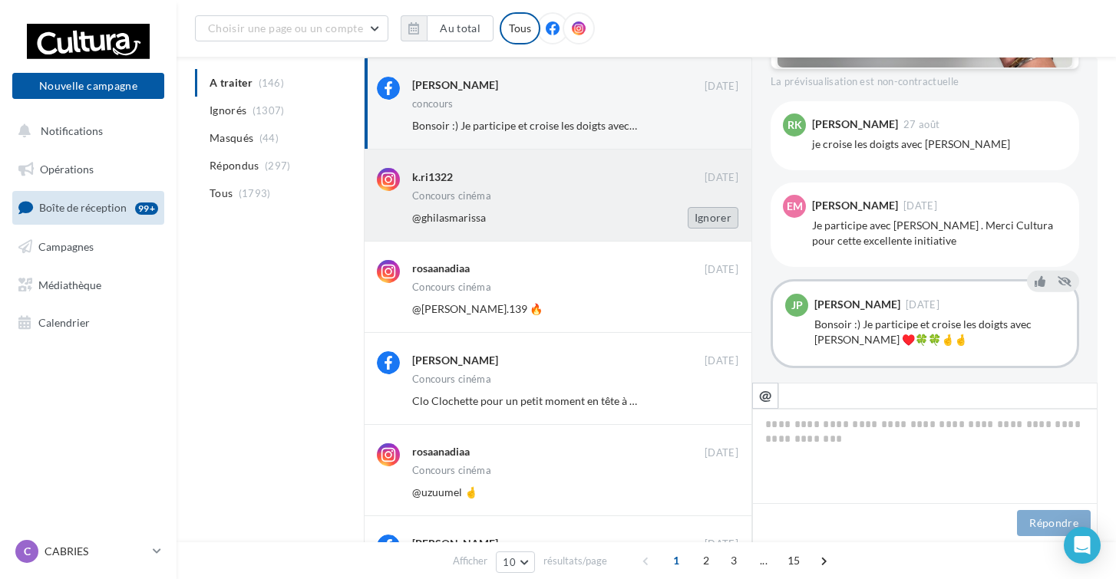
click at [709, 216] on button "Ignorer" at bounding box center [713, 217] width 51 height 21
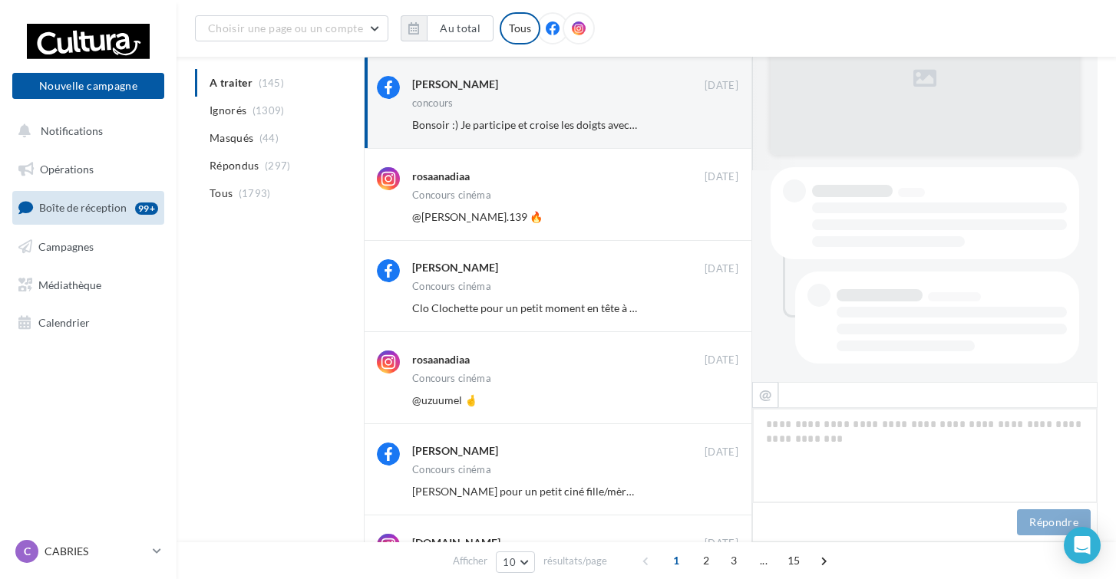
click at [709, 216] on button "Ignorer" at bounding box center [713, 216] width 51 height 21
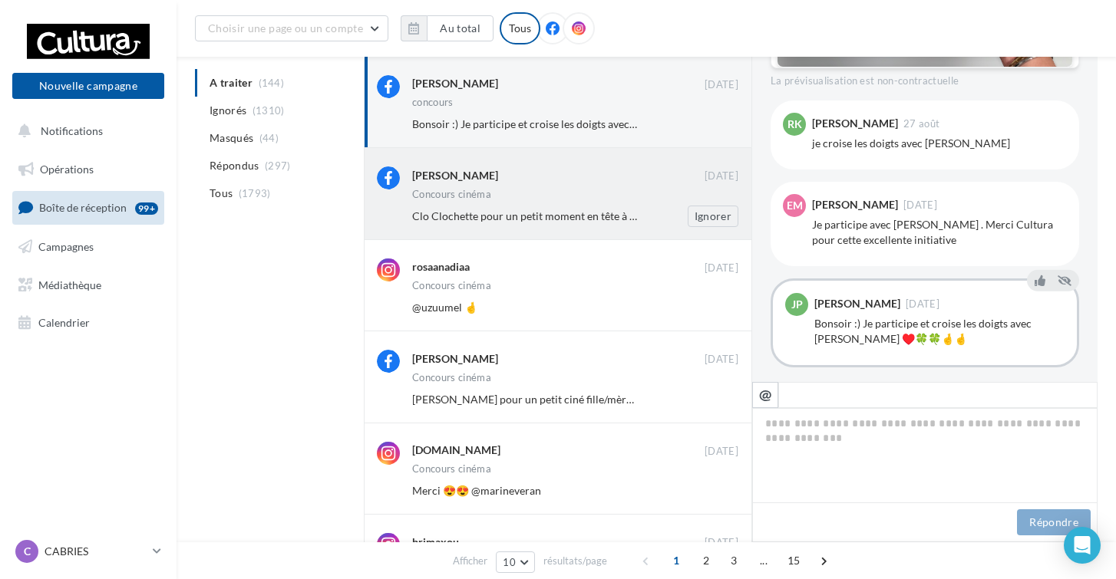
click at [654, 209] on div "Ignorer" at bounding box center [701, 216] width 100 height 21
click at [665, 206] on div "Ignorer" at bounding box center [701, 216] width 100 height 21
click at [655, 184] on div "Mathou Bas" at bounding box center [558, 176] width 292 height 19
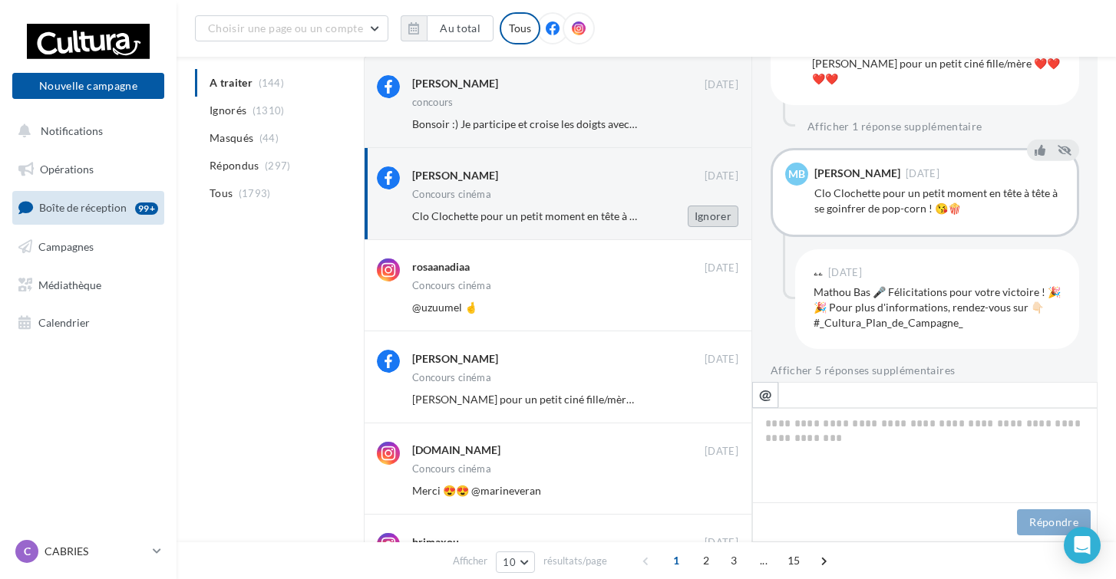
click at [706, 217] on button "Ignorer" at bounding box center [713, 216] width 51 height 21
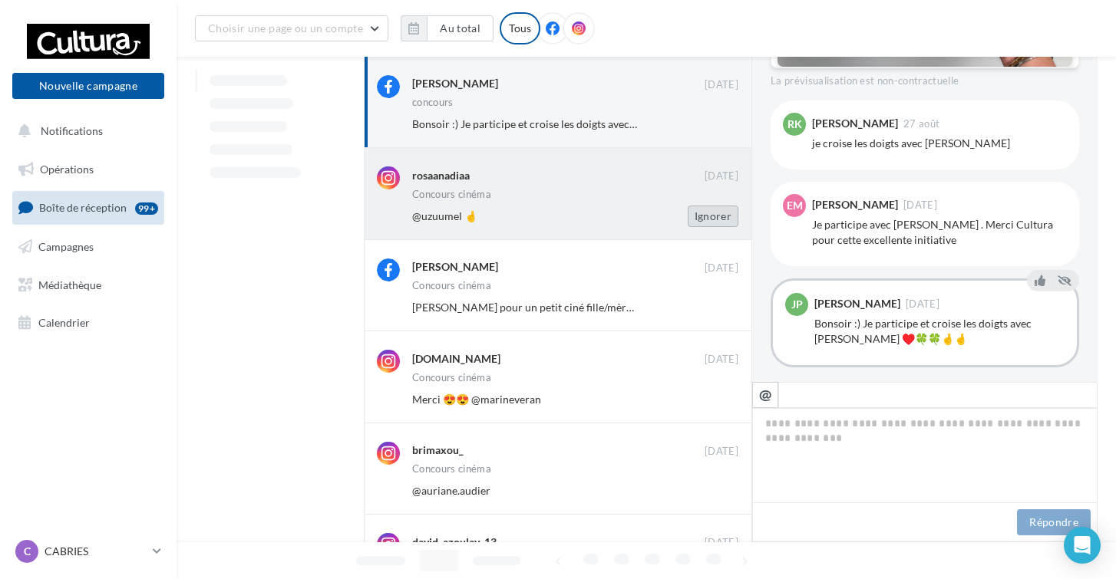
click at [706, 216] on button "Ignorer" at bounding box center [713, 216] width 51 height 21
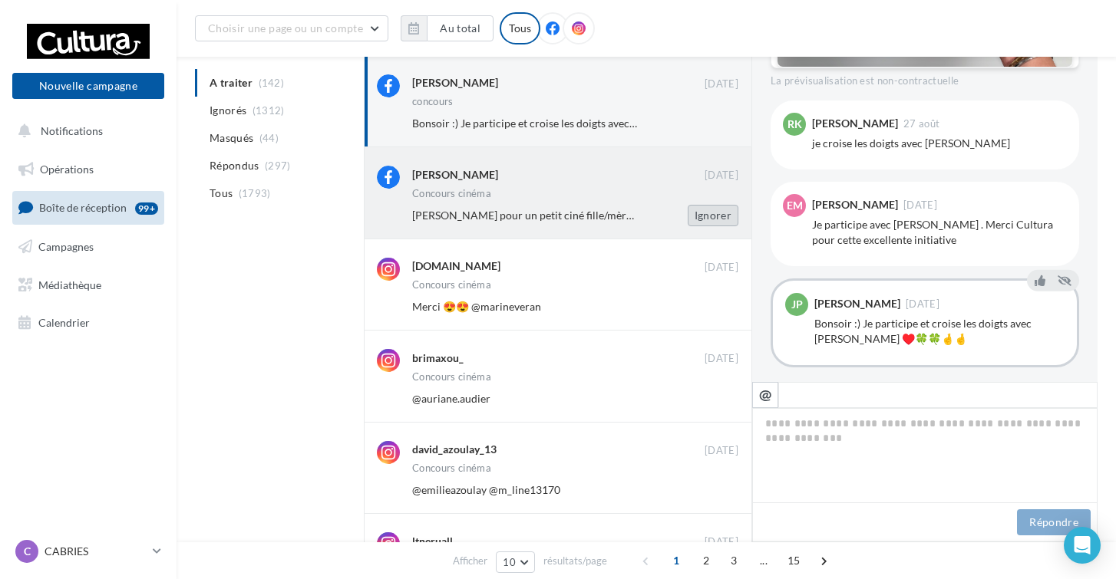
click at [706, 214] on button "Ignorer" at bounding box center [713, 215] width 51 height 21
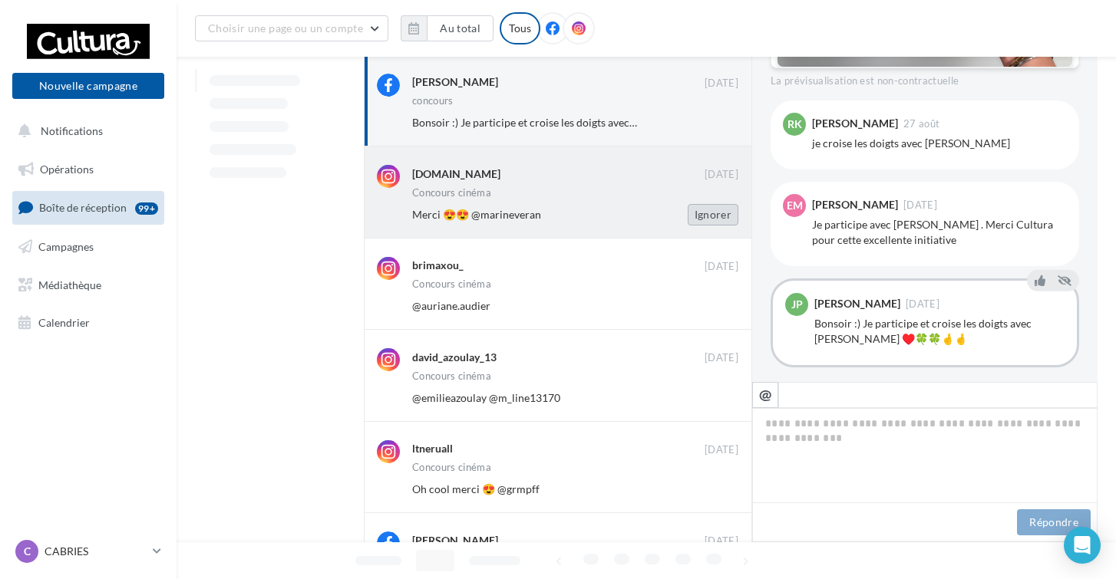
click at [705, 213] on button "Ignorer" at bounding box center [713, 214] width 51 height 21
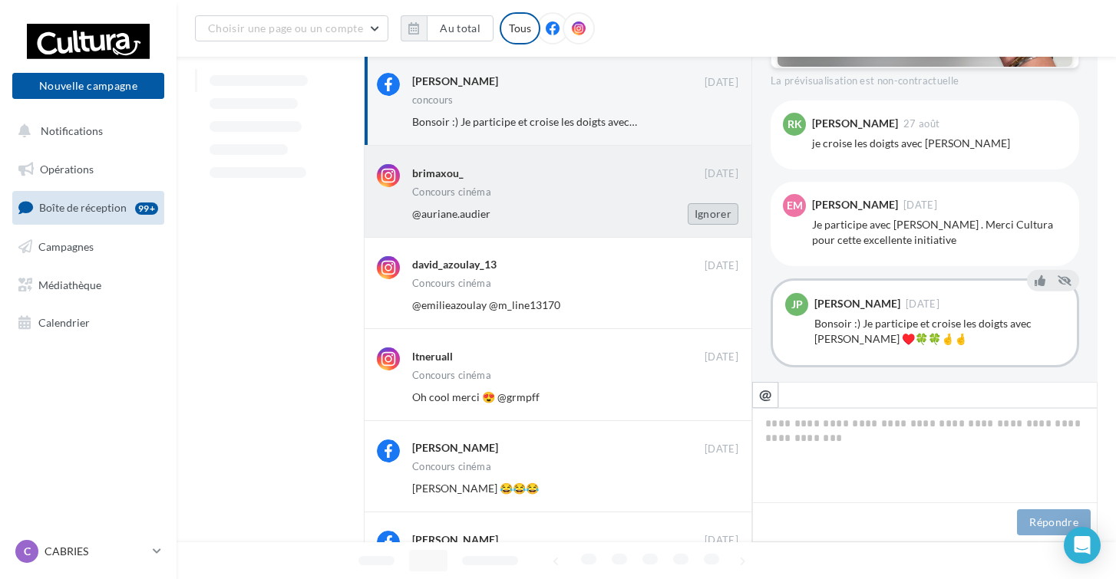
click at [705, 213] on button "Ignorer" at bounding box center [713, 213] width 51 height 21
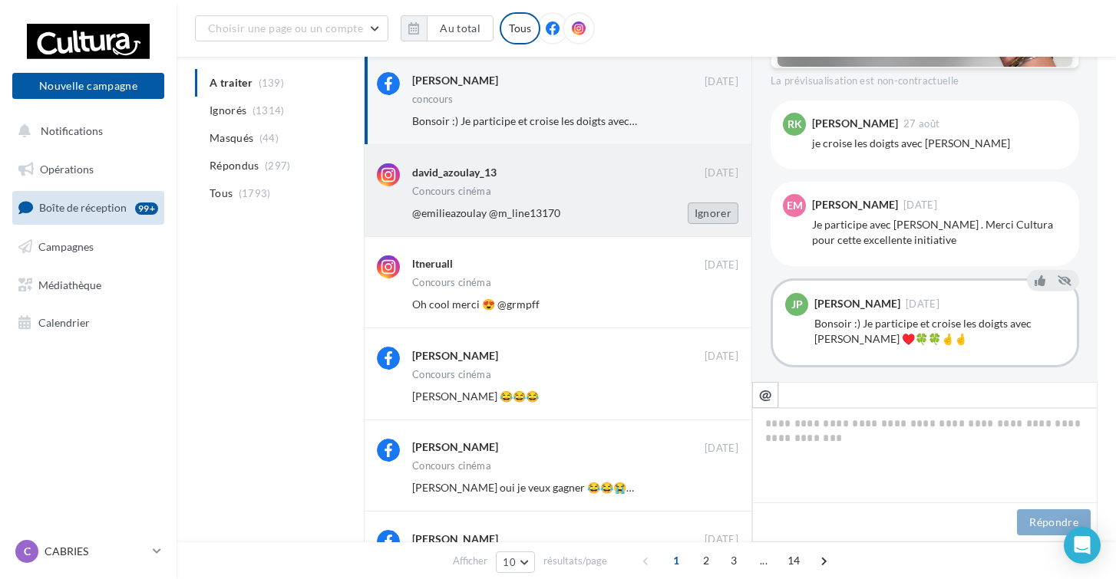
click at [705, 212] on button "Ignorer" at bounding box center [713, 213] width 51 height 21
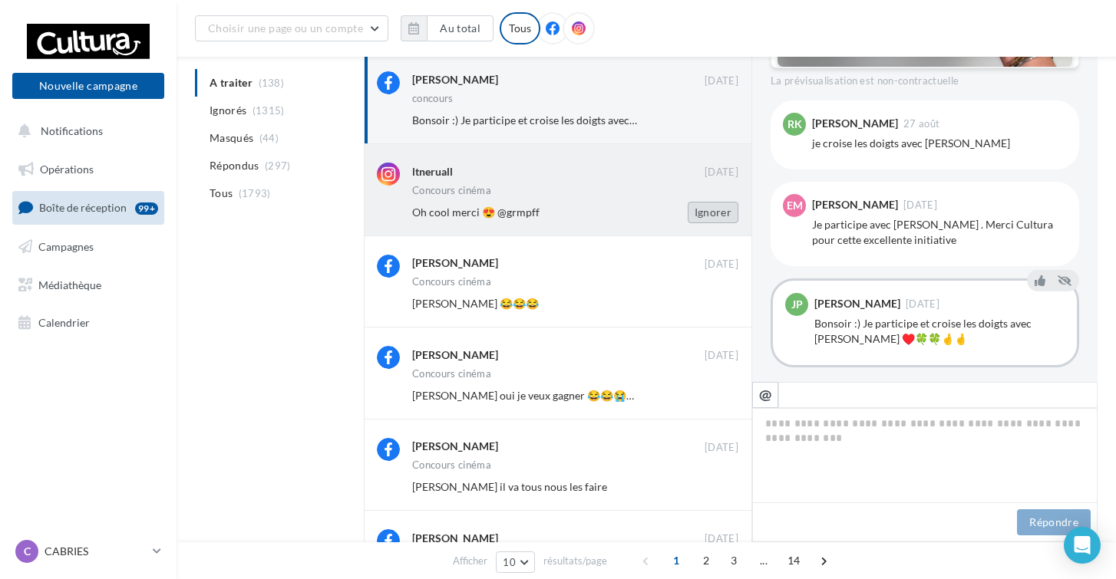
click at [705, 211] on button "Ignorer" at bounding box center [713, 212] width 51 height 21
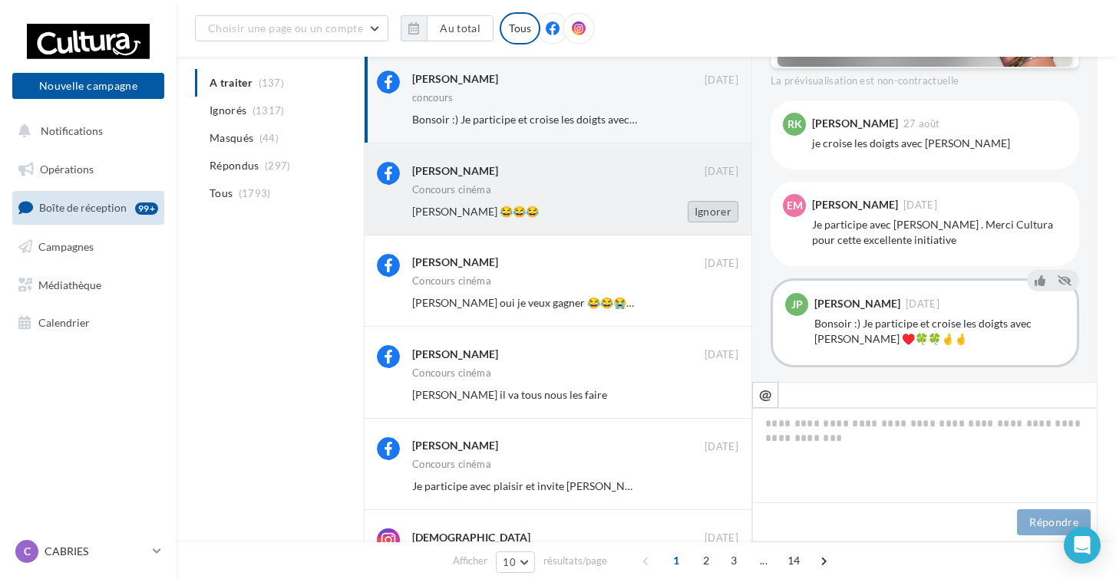
click at [705, 210] on button "Ignorer" at bounding box center [713, 211] width 51 height 21
click at [621, 175] on div "Steven Bernard" at bounding box center [558, 169] width 292 height 16
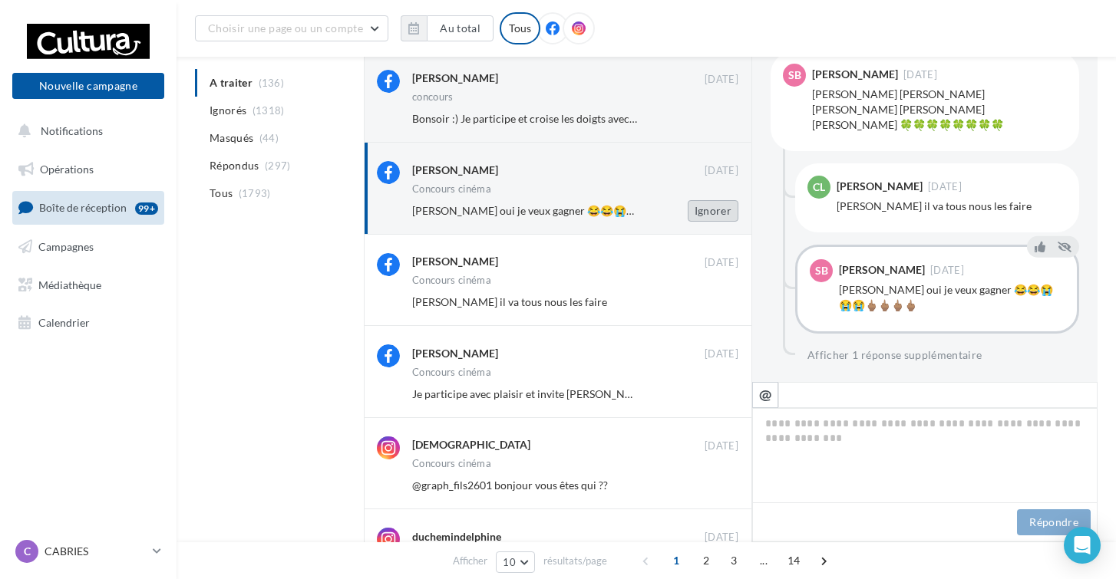
click at [696, 205] on button "Ignorer" at bounding box center [713, 210] width 51 height 21
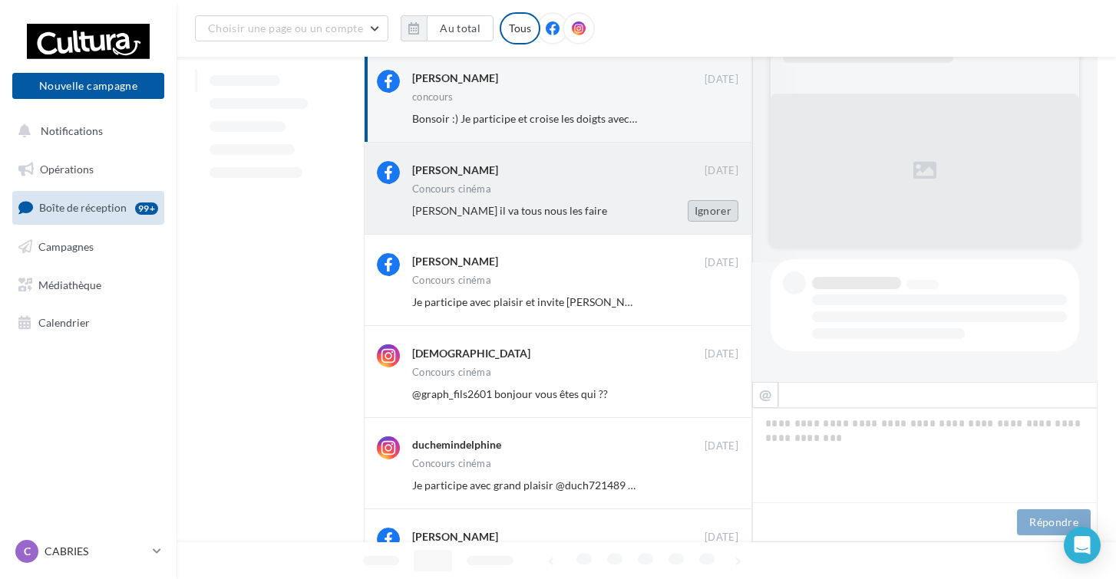
click at [695, 203] on button "Ignorer" at bounding box center [713, 210] width 51 height 21
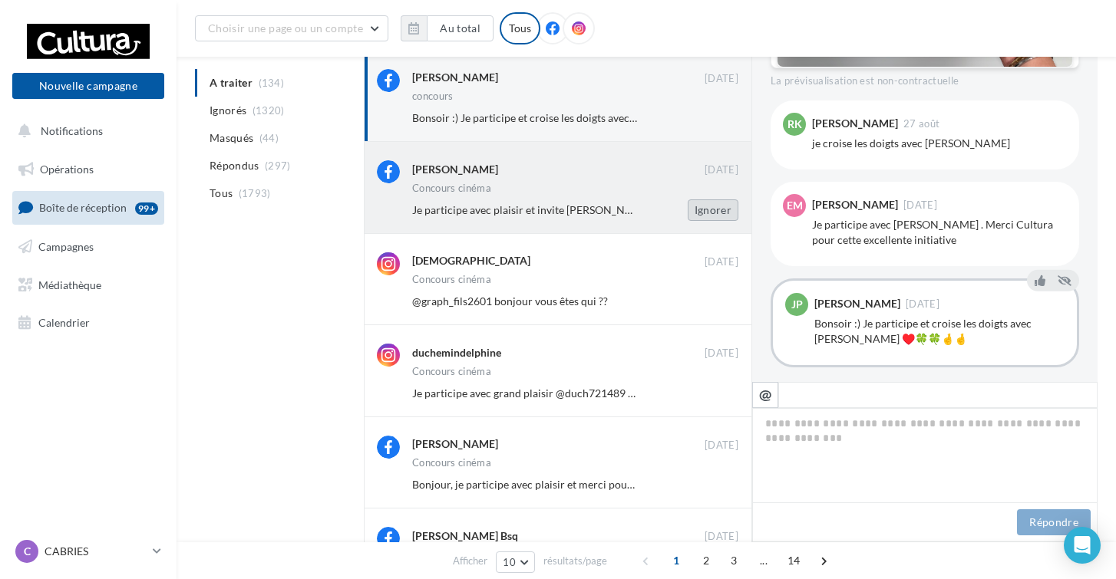
click at [696, 203] on button "Ignorer" at bounding box center [713, 210] width 51 height 21
click at [639, 194] on div "Concours cinéma" at bounding box center [575, 189] width 326 height 13
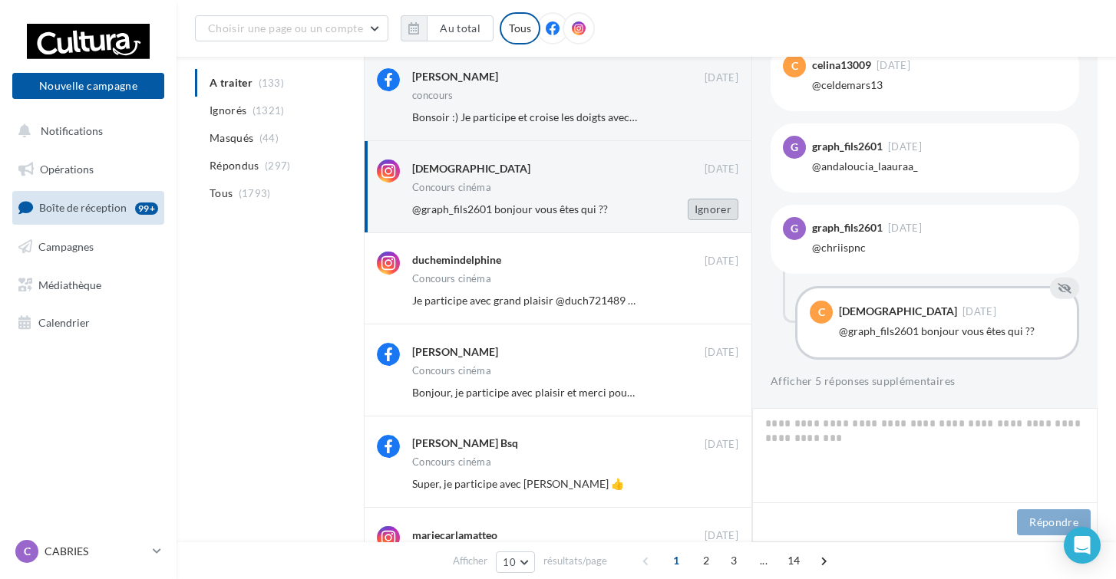
click at [704, 209] on button "Ignorer" at bounding box center [713, 209] width 51 height 21
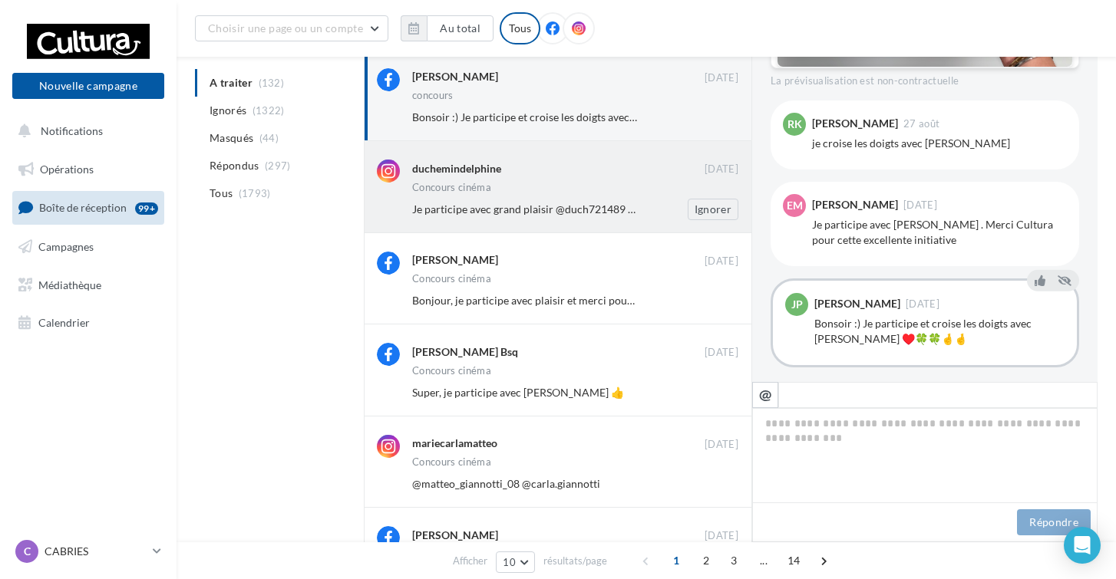
click at [619, 183] on div "Concours cinéma" at bounding box center [575, 189] width 326 height 13
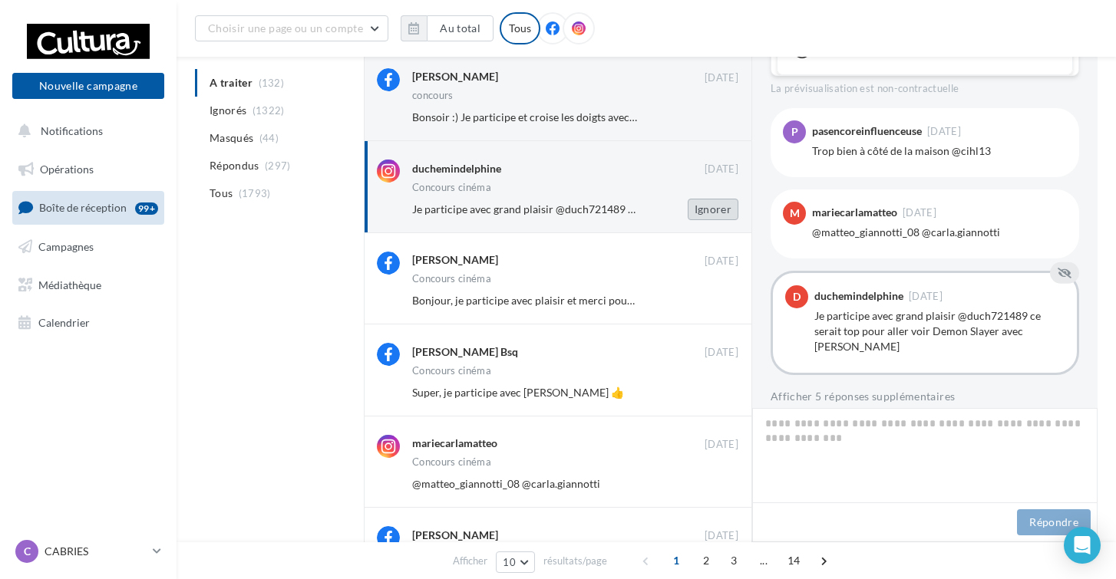
click at [709, 205] on button "Ignorer" at bounding box center [713, 209] width 51 height 21
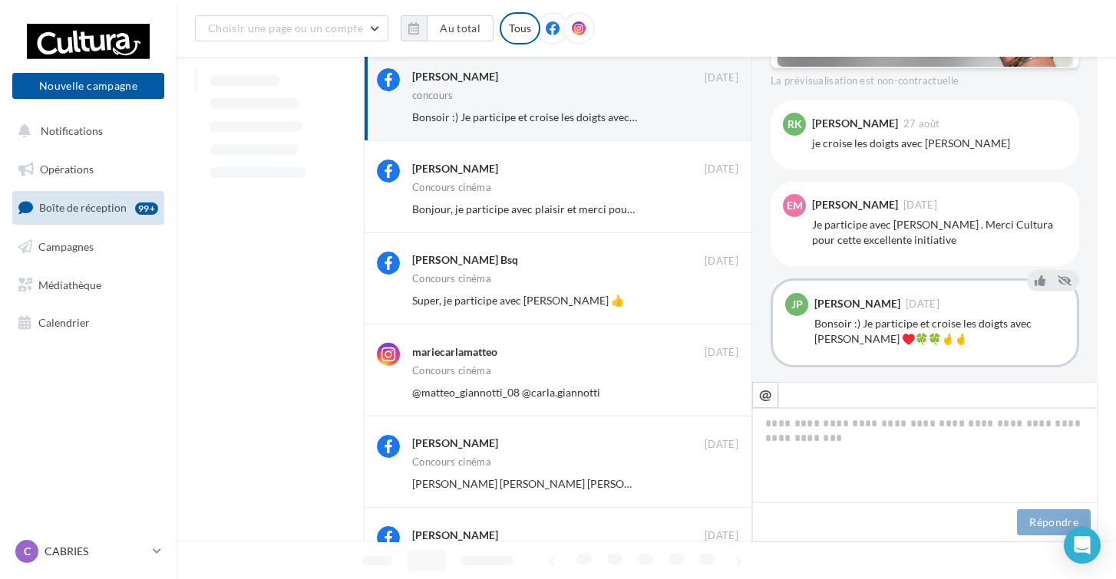
click at [709, 205] on button "Ignorer" at bounding box center [713, 209] width 51 height 21
click at [709, 205] on button "Ignorer" at bounding box center [713, 208] width 51 height 21
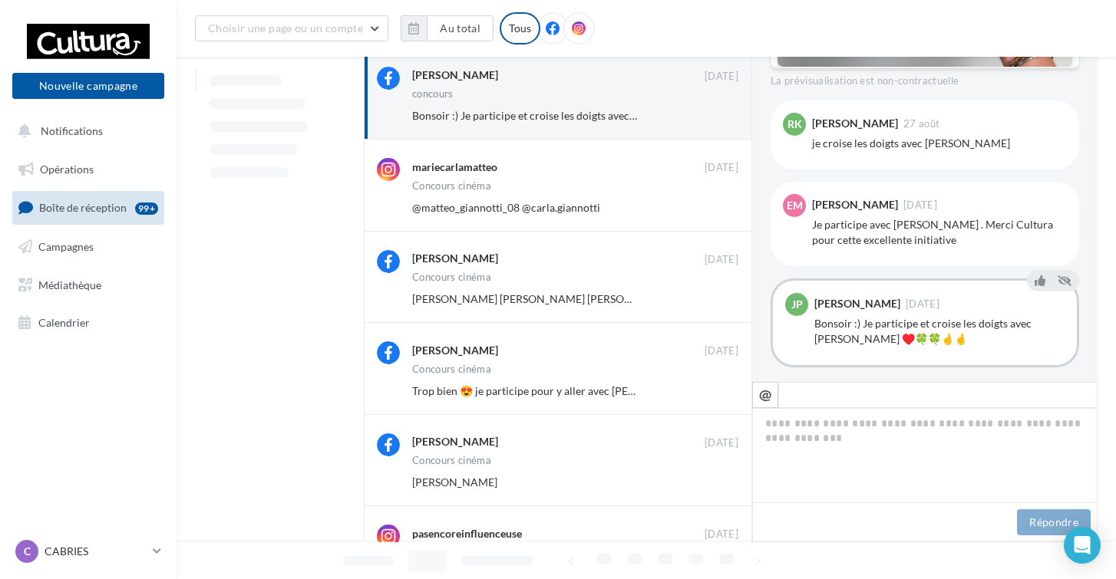
click at [709, 205] on button "Ignorer" at bounding box center [713, 207] width 51 height 21
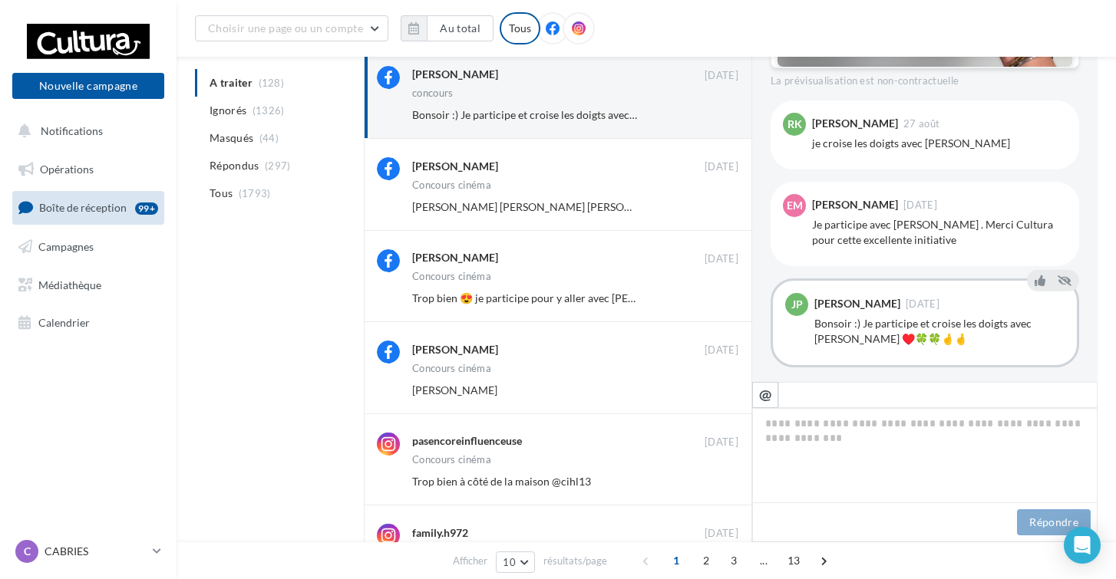
click at [709, 205] on button "Ignorer" at bounding box center [713, 206] width 51 height 21
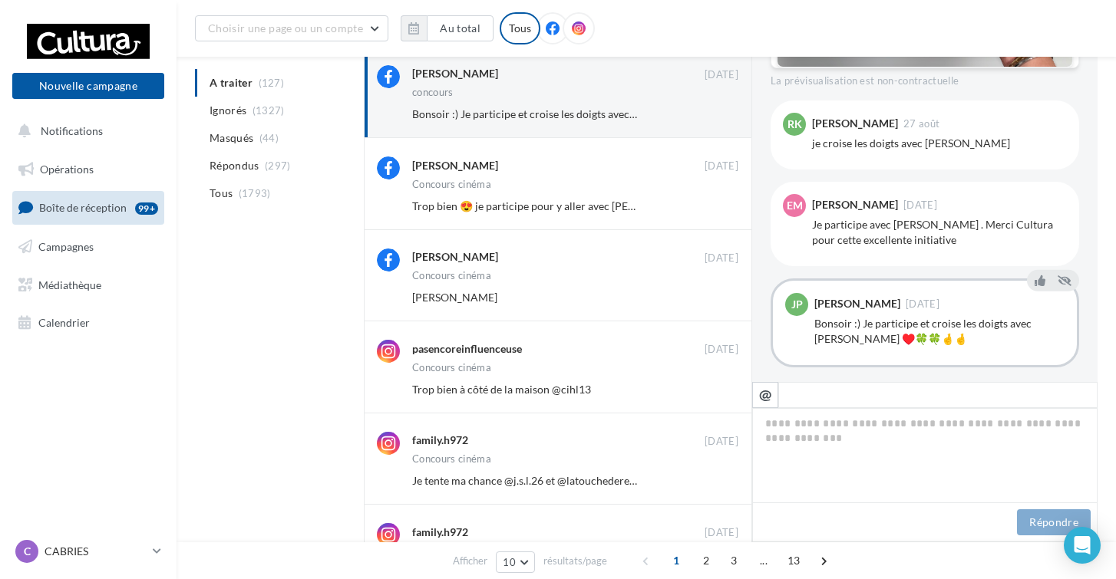
click at [709, 205] on button "Ignorer" at bounding box center [713, 206] width 51 height 21
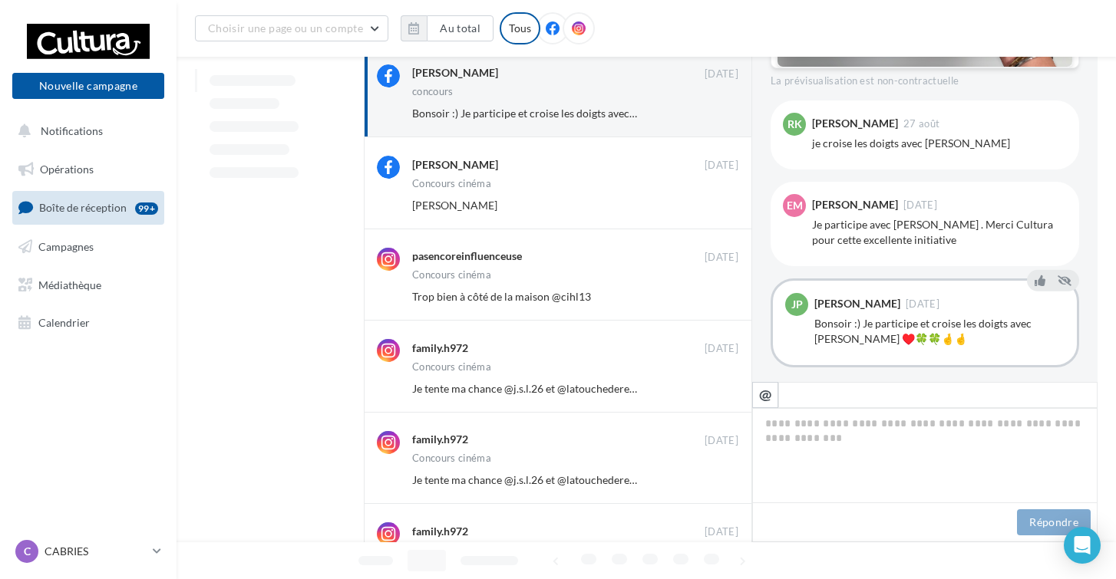
click at [709, 205] on button "Ignorer" at bounding box center [713, 205] width 51 height 21
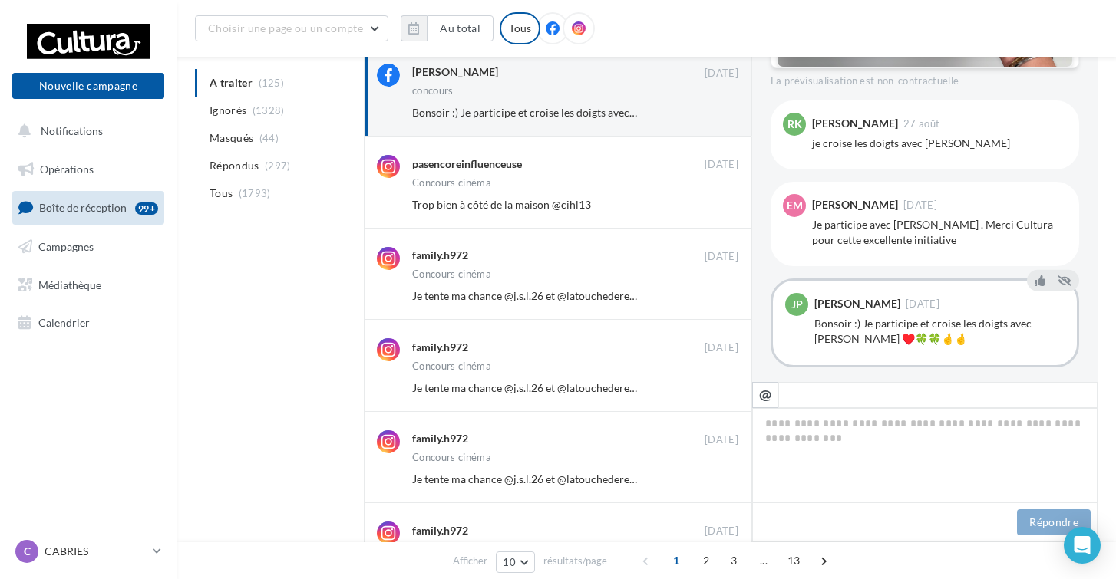
click at [709, 205] on button "Ignorer" at bounding box center [713, 204] width 51 height 21
click at [709, 205] on button "Ignorer" at bounding box center [713, 203] width 51 height 21
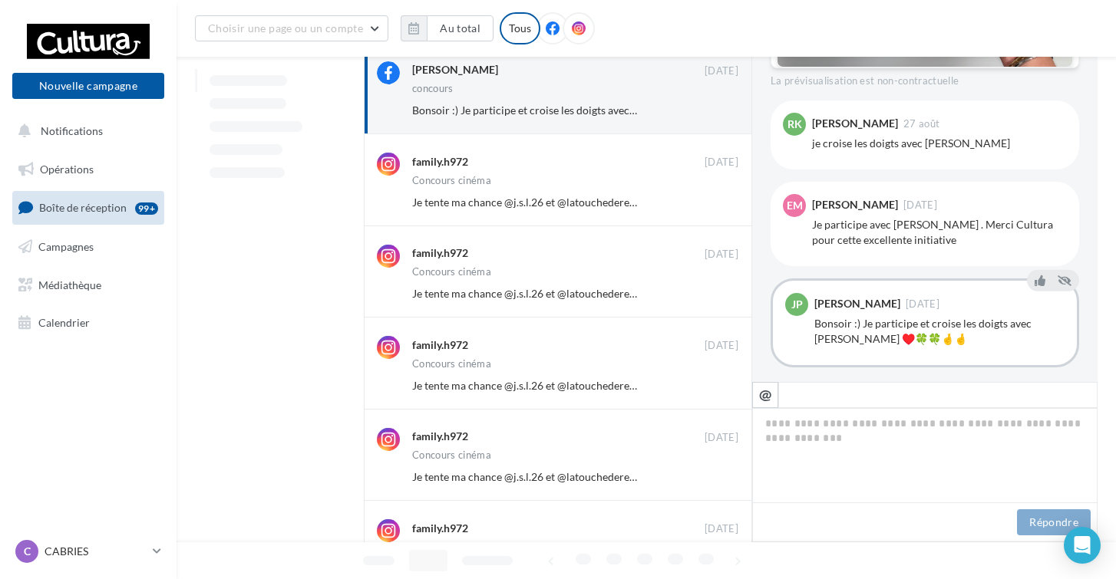
click at [709, 205] on button "Ignorer" at bounding box center [713, 202] width 51 height 21
click at [709, 205] on button "Ignorer" at bounding box center [713, 201] width 51 height 21
click at [709, 205] on button "Ignorer" at bounding box center [713, 200] width 51 height 21
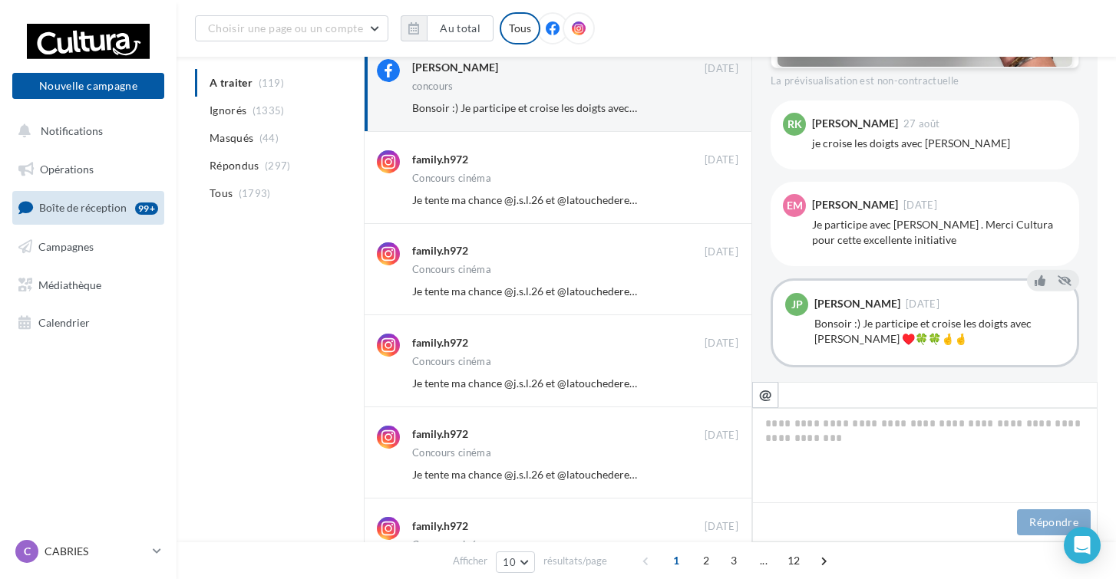
click at [709, 205] on button "Ignorer" at bounding box center [713, 200] width 51 height 21
click at [709, 205] on button "Ignorer" at bounding box center [713, 199] width 51 height 21
click at [709, 205] on button "Ignorer" at bounding box center [713, 198] width 51 height 21
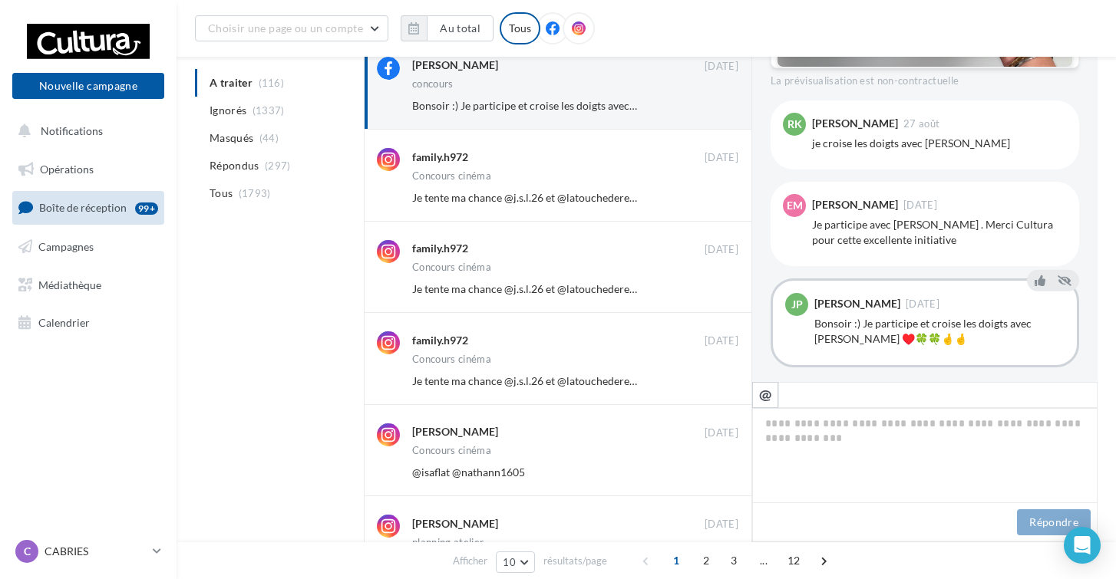
click at [709, 205] on button "Ignorer" at bounding box center [713, 197] width 51 height 21
click at [709, 205] on button "Ignorer" at bounding box center [713, 196] width 51 height 21
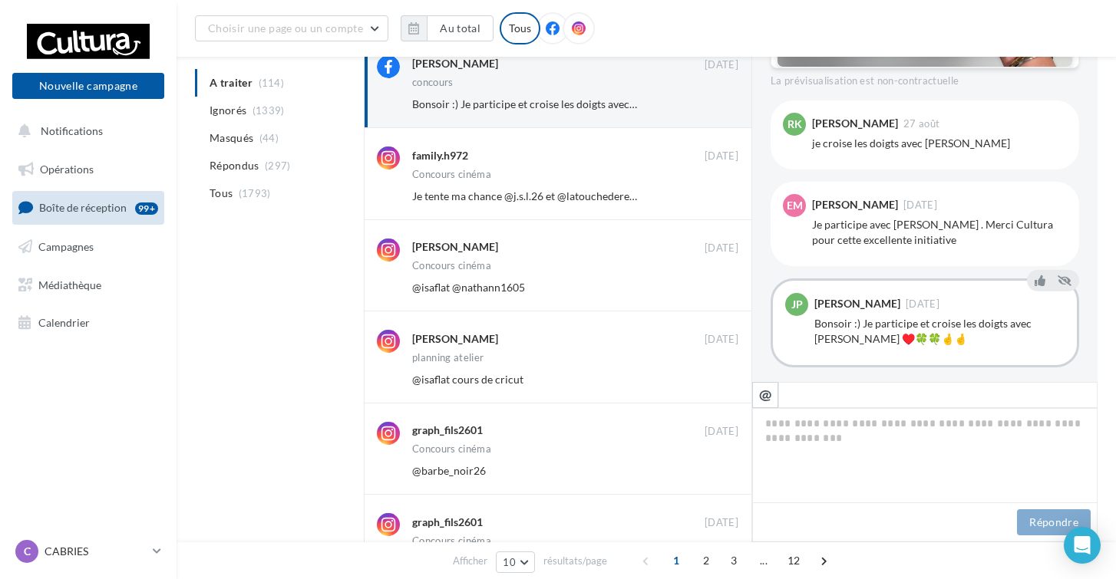
click at [709, 205] on button "Ignorer" at bounding box center [713, 196] width 51 height 21
click at [709, 205] on button "Ignorer" at bounding box center [713, 195] width 51 height 21
click at [709, 205] on button "Ignorer" at bounding box center [713, 194] width 51 height 21
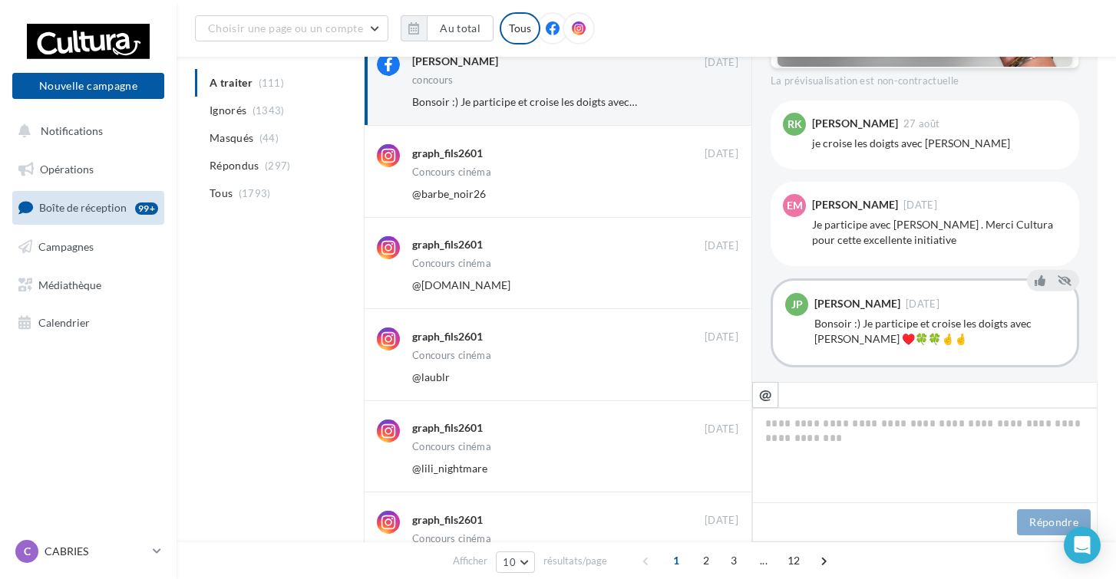
click at [709, 205] on div "graph_fils2601 01 sept. Concours cinéma @barbe_noir26 Ignorer" at bounding box center [558, 171] width 388 height 91
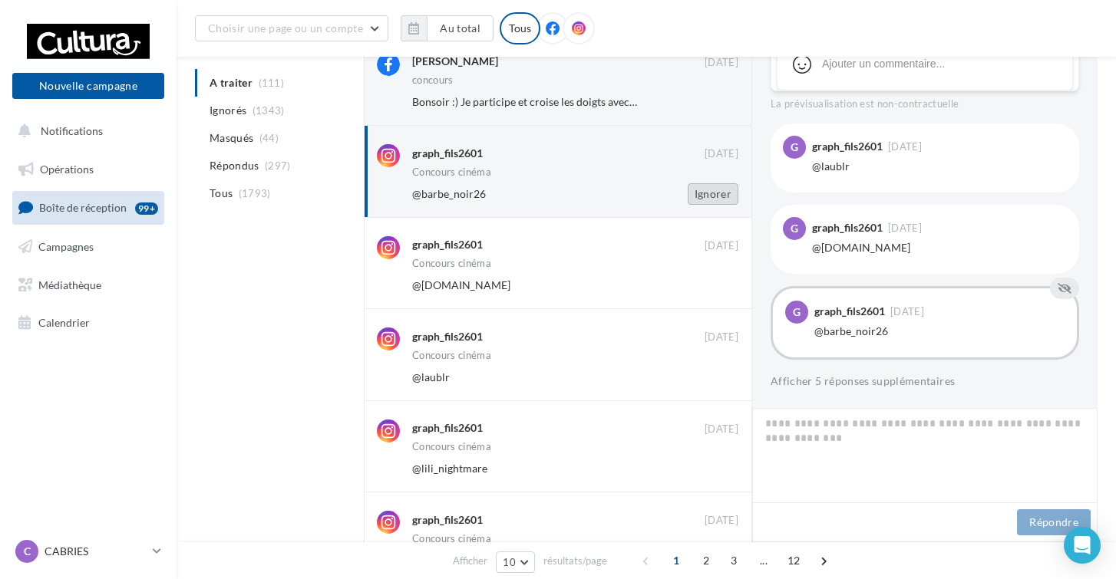
click at [709, 190] on button "Ignorer" at bounding box center [713, 193] width 51 height 21
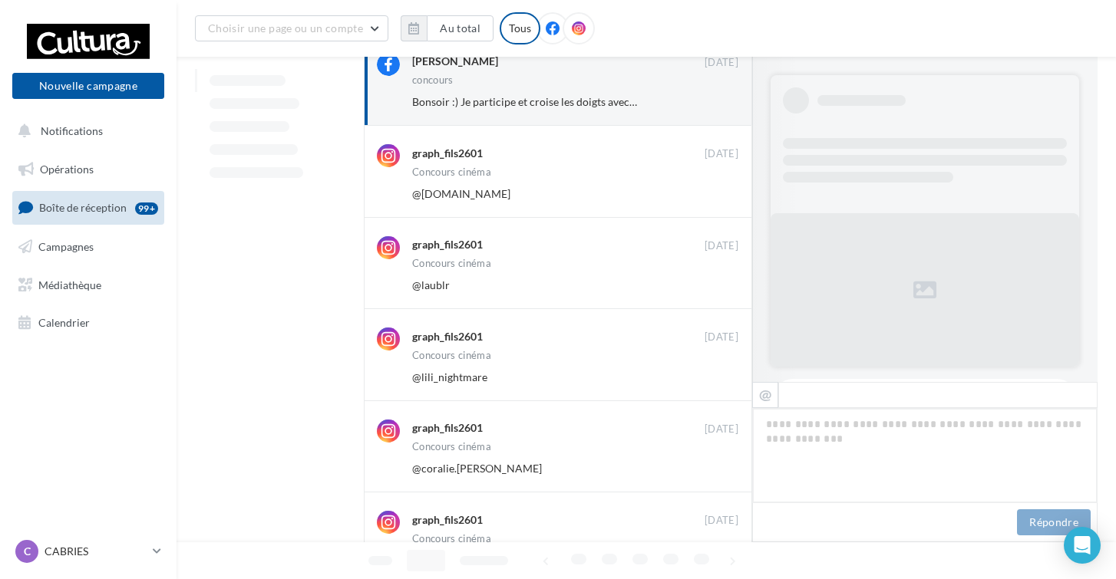
click at [709, 190] on button "Ignorer" at bounding box center [713, 193] width 51 height 21
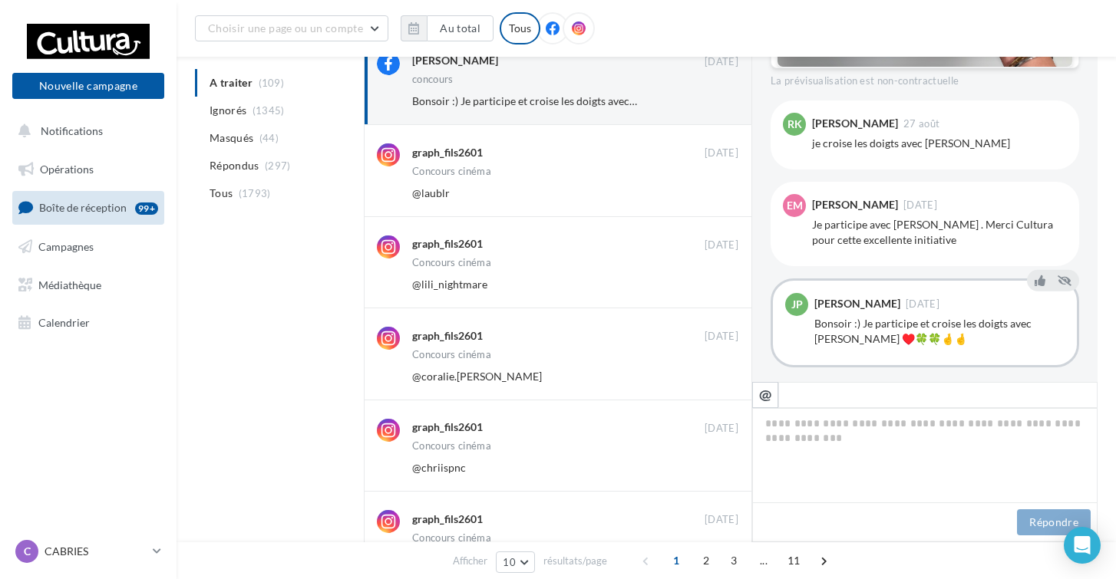
click at [709, 190] on button "Ignorer" at bounding box center [713, 193] width 51 height 21
click at [709, 190] on button "Ignorer" at bounding box center [713, 192] width 51 height 21
click at [709, 190] on button "Ignorer" at bounding box center [713, 191] width 51 height 21
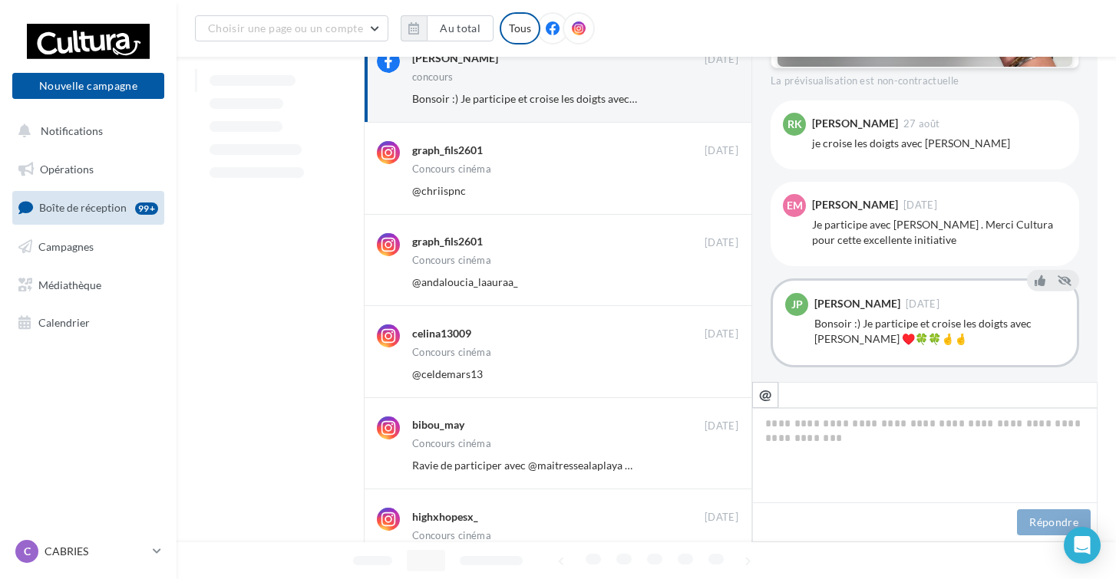
click at [709, 190] on button "Ignorer" at bounding box center [713, 190] width 51 height 21
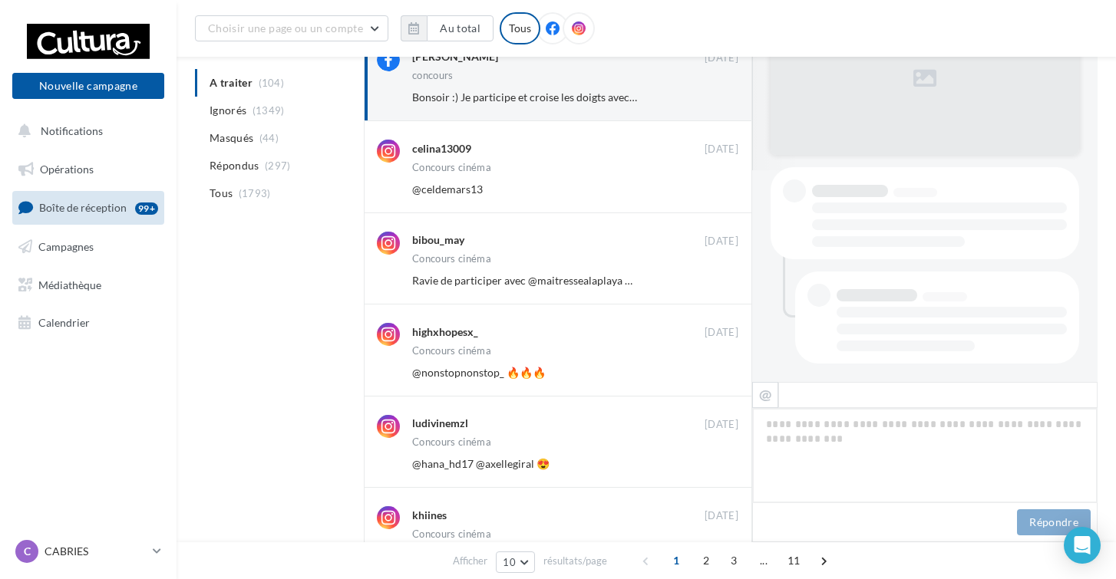
click at [709, 190] on button "Ignorer" at bounding box center [713, 189] width 51 height 21
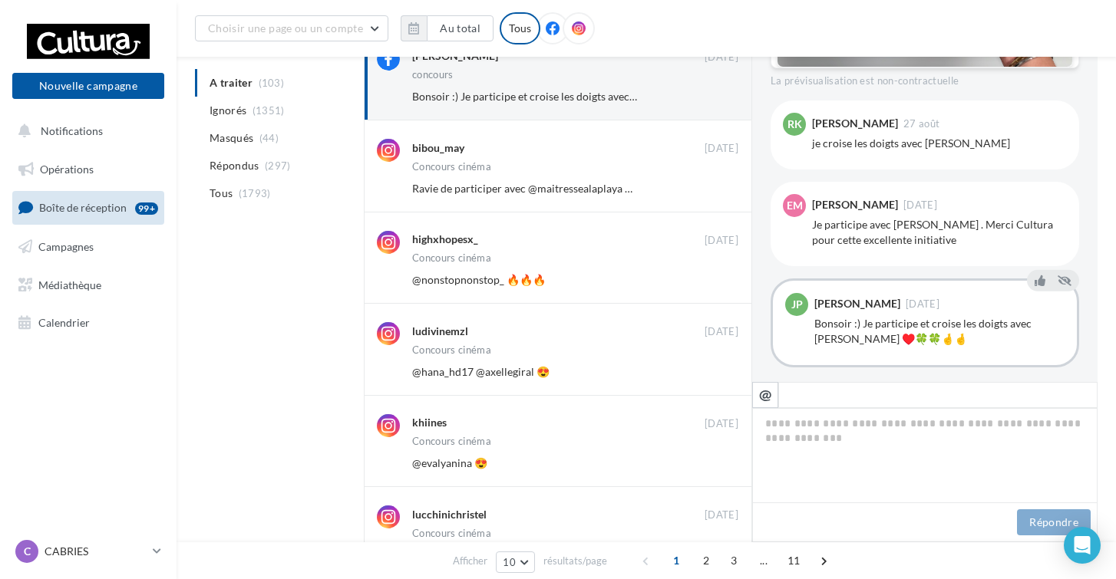
click at [709, 190] on button "Ignorer" at bounding box center [713, 188] width 51 height 21
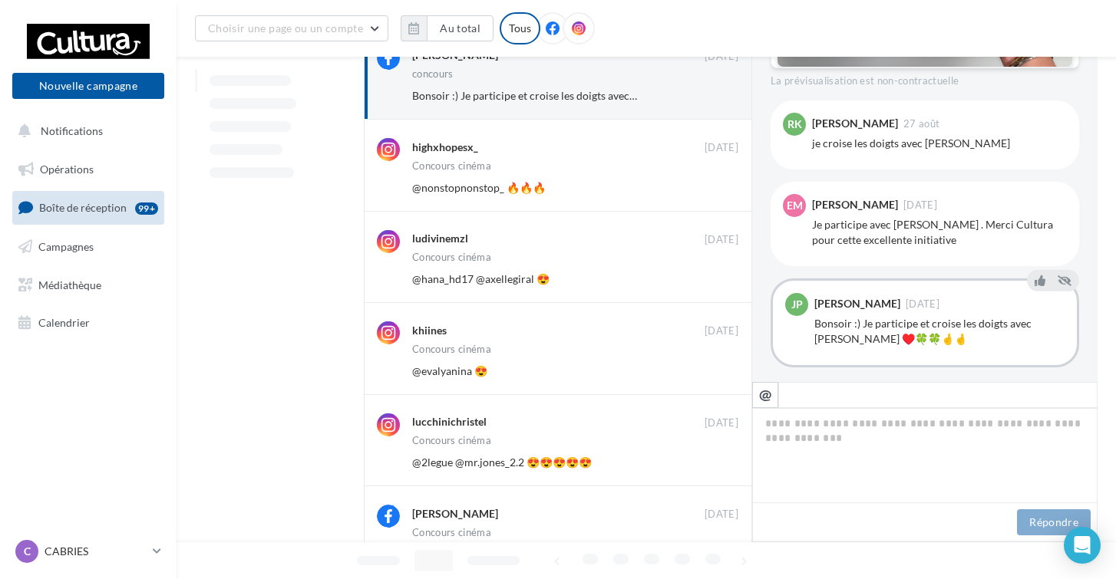
click at [709, 190] on button "Ignorer" at bounding box center [713, 187] width 51 height 21
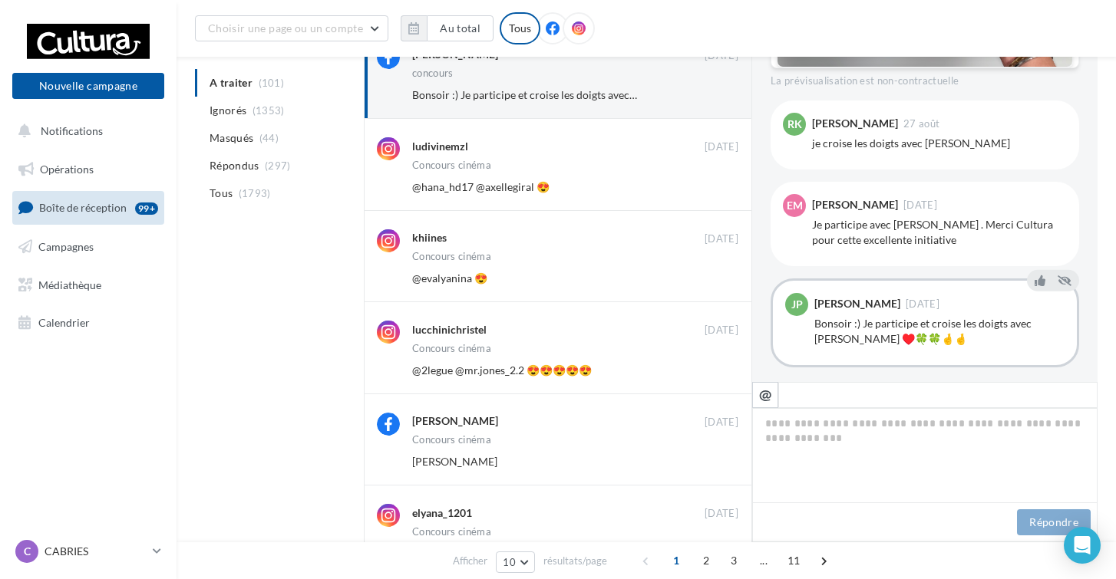
click at [709, 190] on button "Ignorer" at bounding box center [713, 187] width 51 height 21
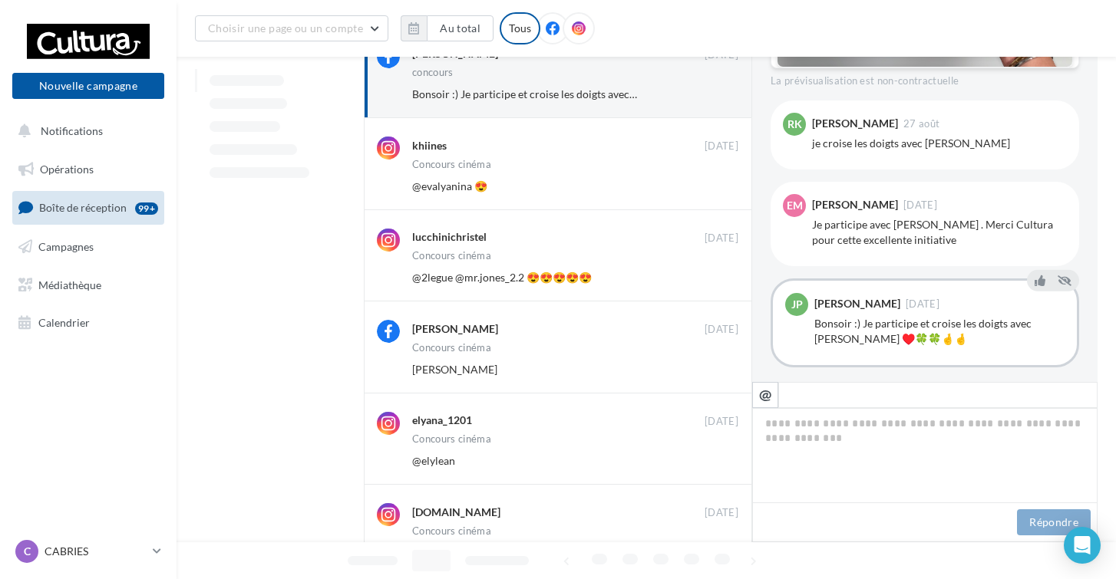
click at [709, 190] on button "Ignorer" at bounding box center [713, 186] width 51 height 21
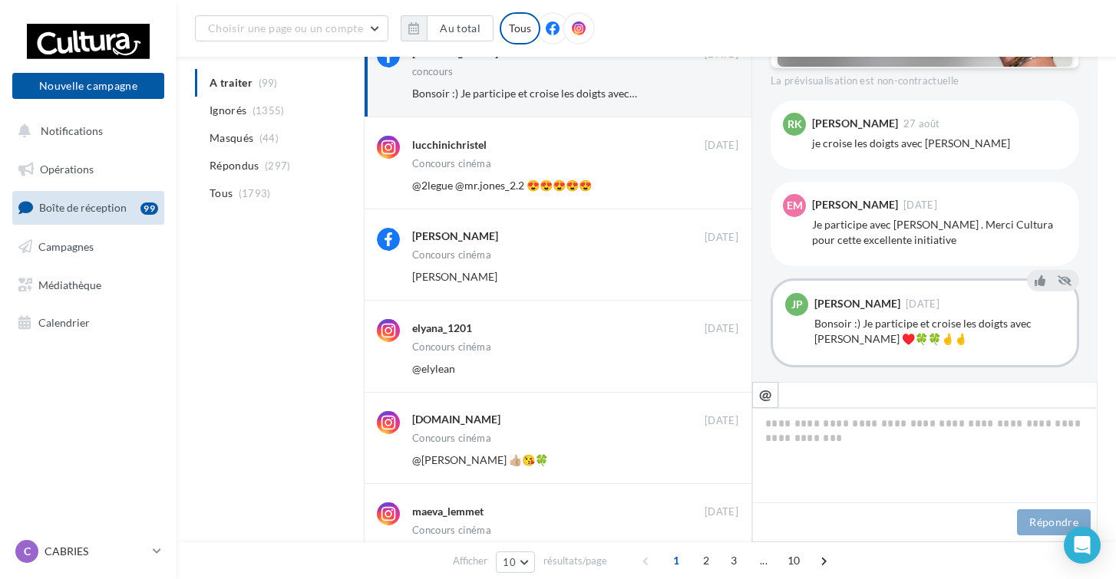
click at [709, 190] on button "Ignorer" at bounding box center [713, 185] width 51 height 21
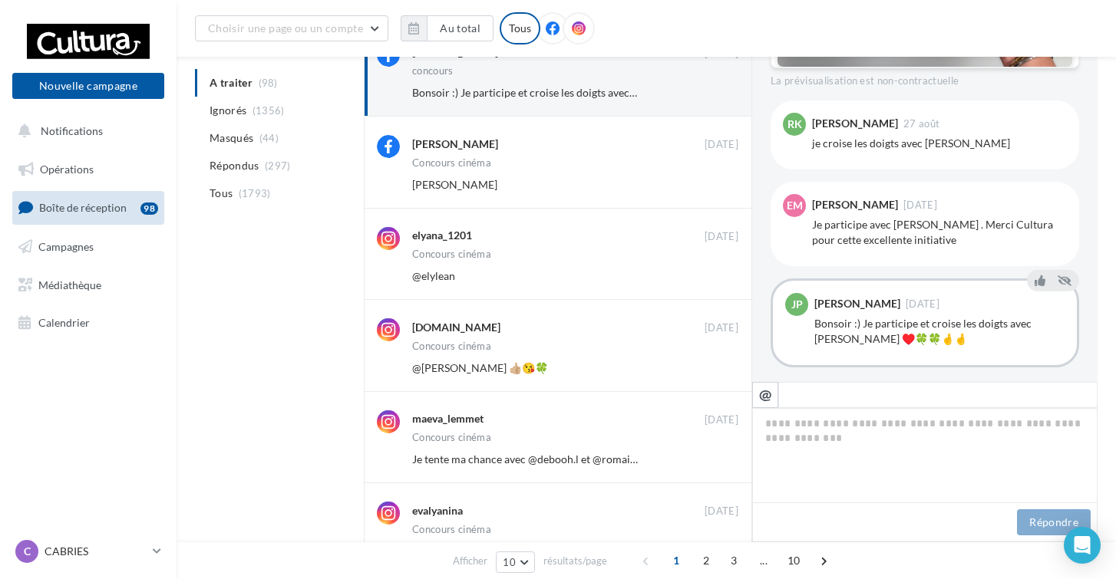
click at [709, 190] on button "Ignorer" at bounding box center [713, 184] width 51 height 21
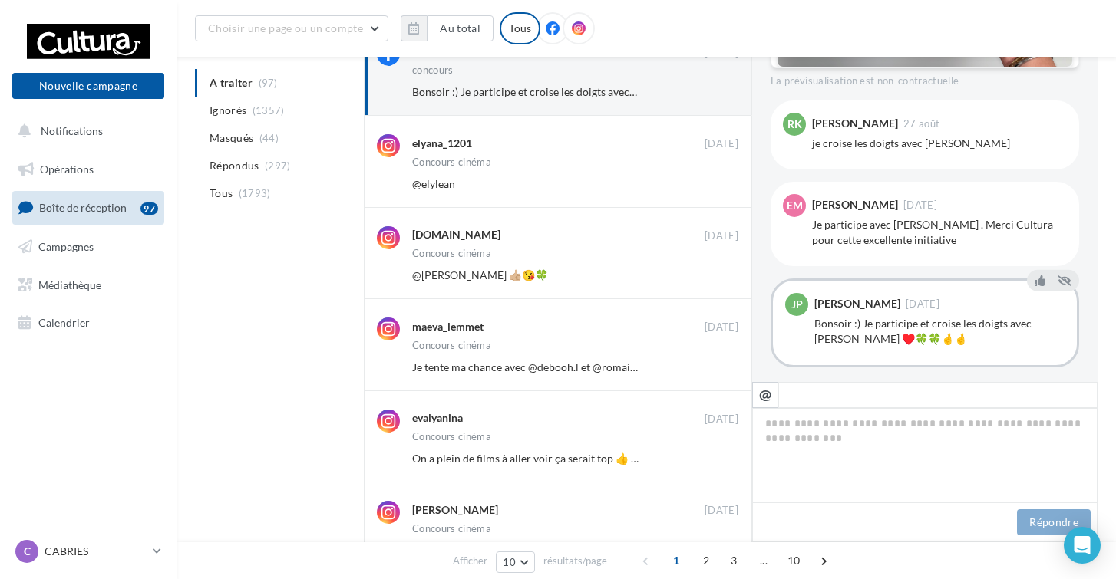
click at [709, 190] on button "Ignorer" at bounding box center [713, 183] width 51 height 21
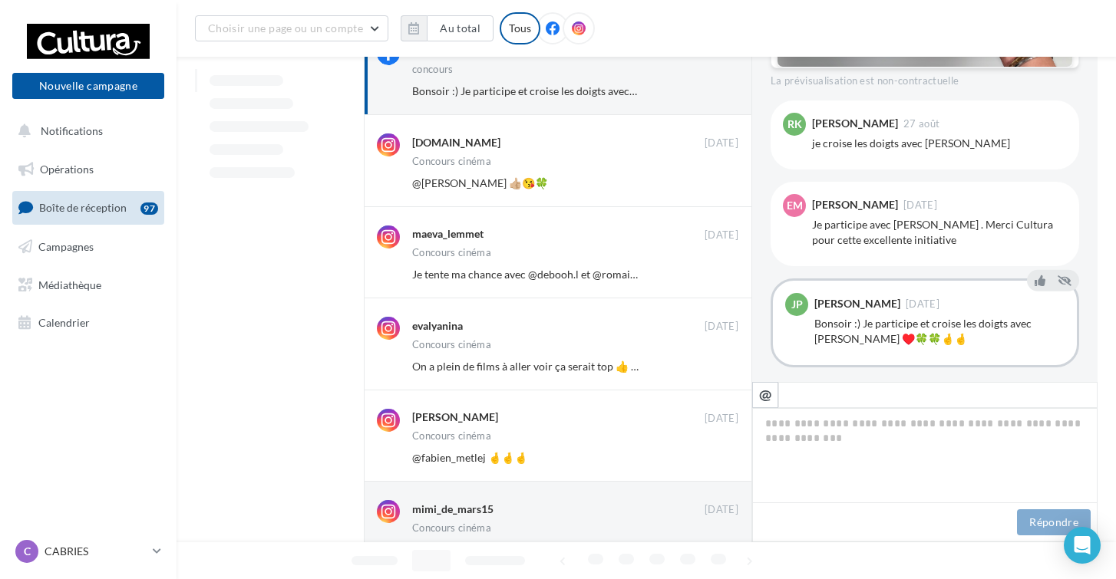
click at [709, 190] on button "Ignorer" at bounding box center [713, 183] width 51 height 21
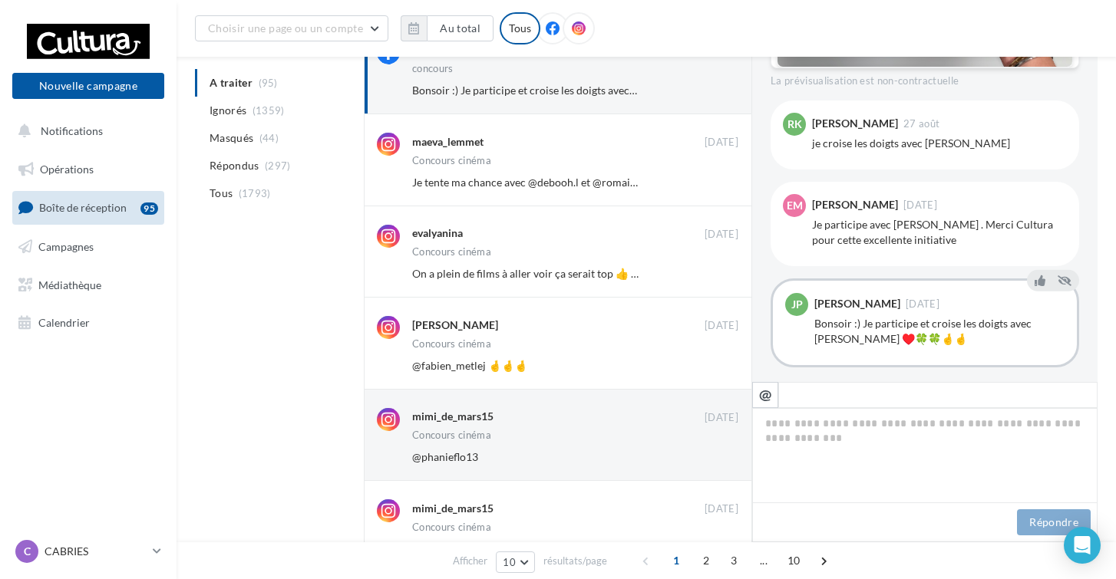
click at [709, 190] on button "Ignorer" at bounding box center [713, 182] width 51 height 21
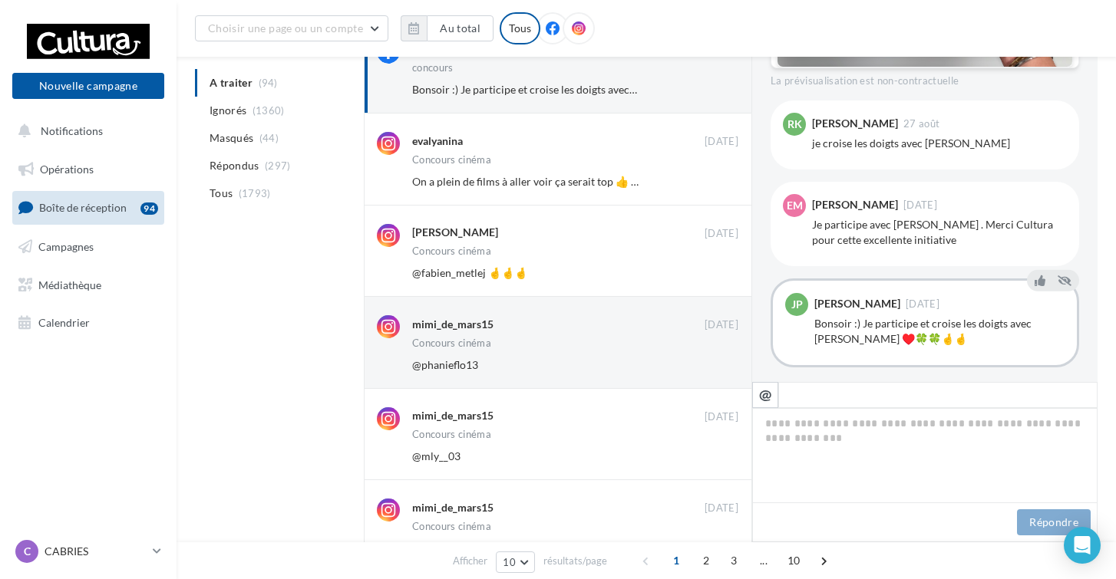
click at [709, 190] on button "Ignorer" at bounding box center [713, 181] width 51 height 21
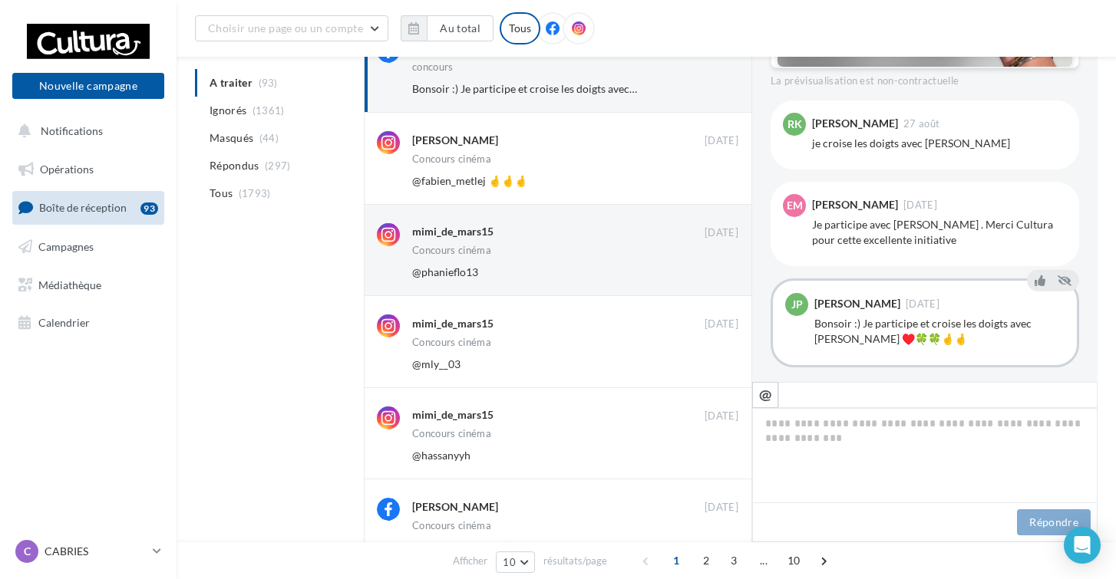
click at [709, 190] on button "Ignorer" at bounding box center [713, 180] width 51 height 21
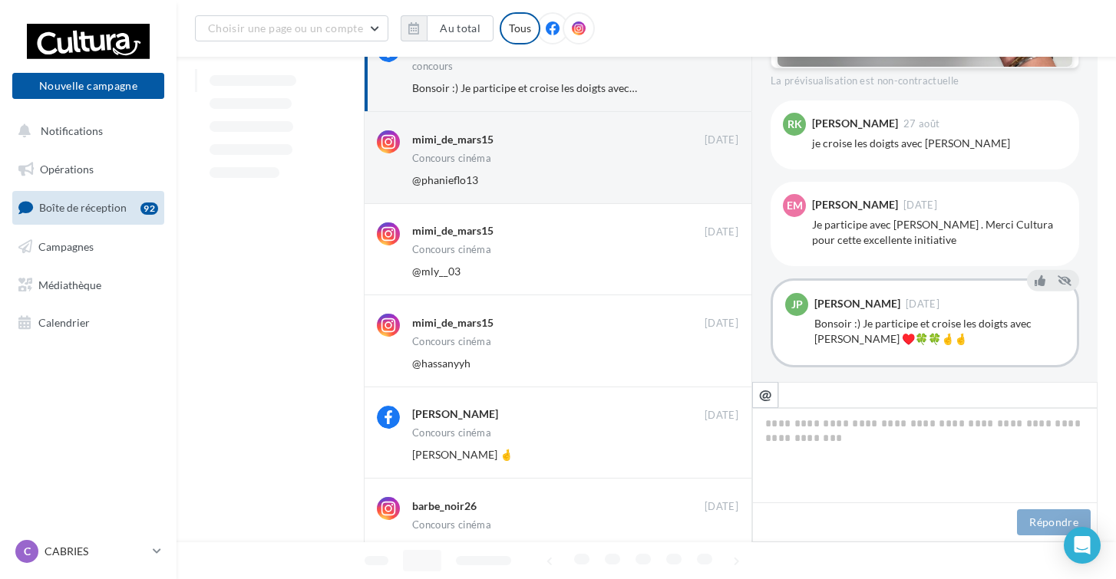
click at [709, 190] on button "Ignorer" at bounding box center [713, 180] width 51 height 21
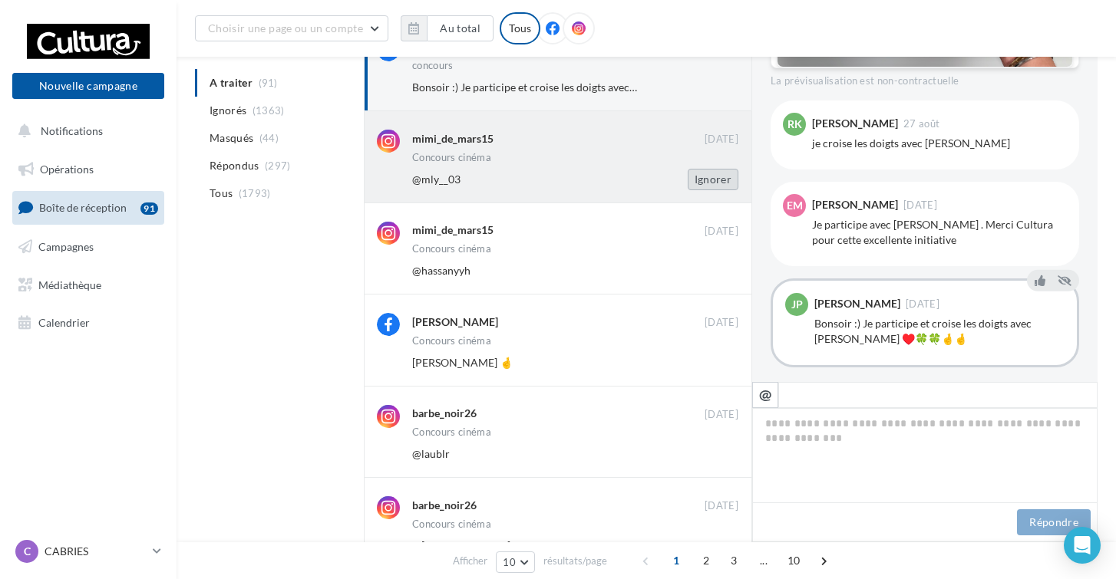
click at [710, 183] on button "Ignorer" at bounding box center [713, 179] width 51 height 21
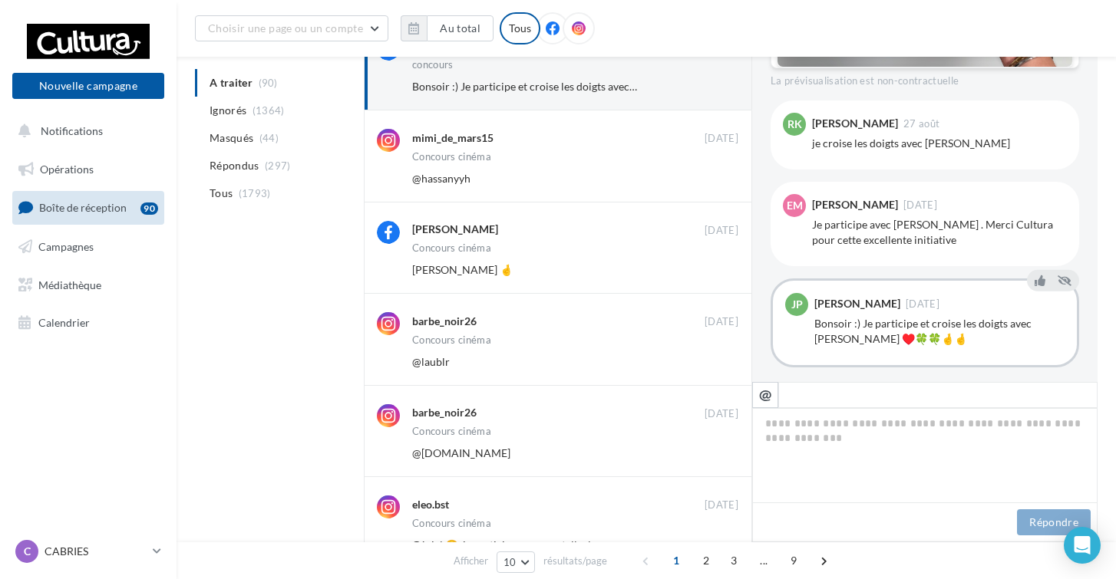
click at [710, 183] on button "Ignorer" at bounding box center [713, 178] width 51 height 21
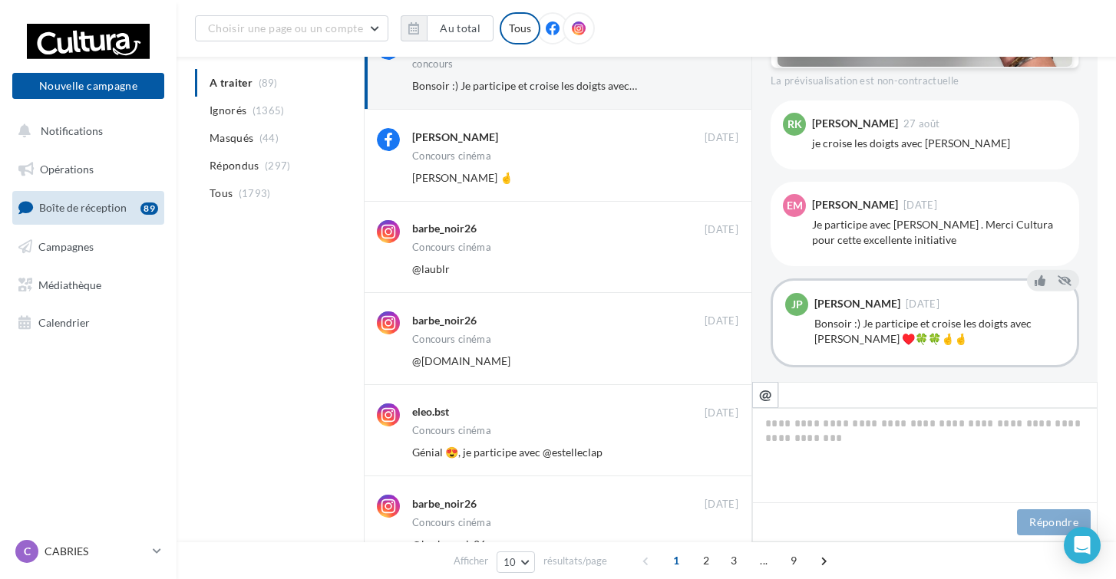
click at [710, 183] on button "Ignorer" at bounding box center [713, 177] width 51 height 21
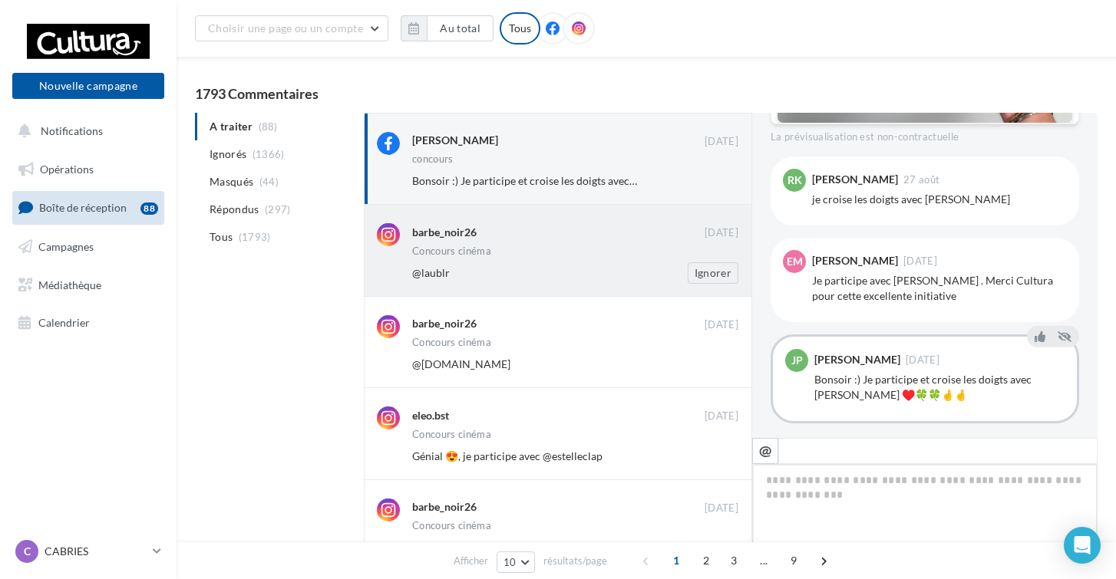
scroll to position [738, 0]
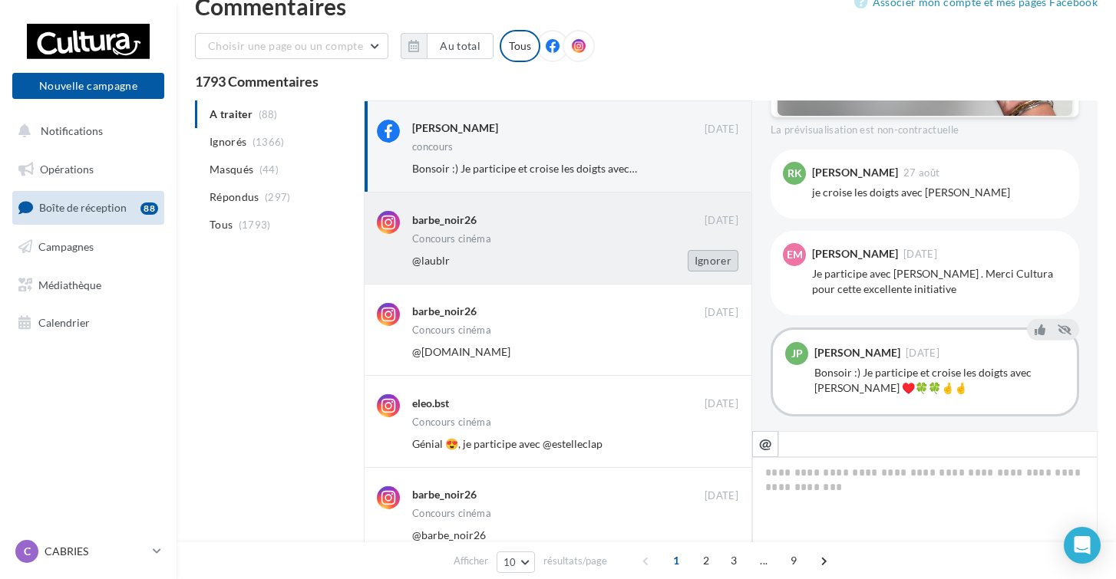
click at [703, 265] on button "Ignorer" at bounding box center [713, 260] width 51 height 21
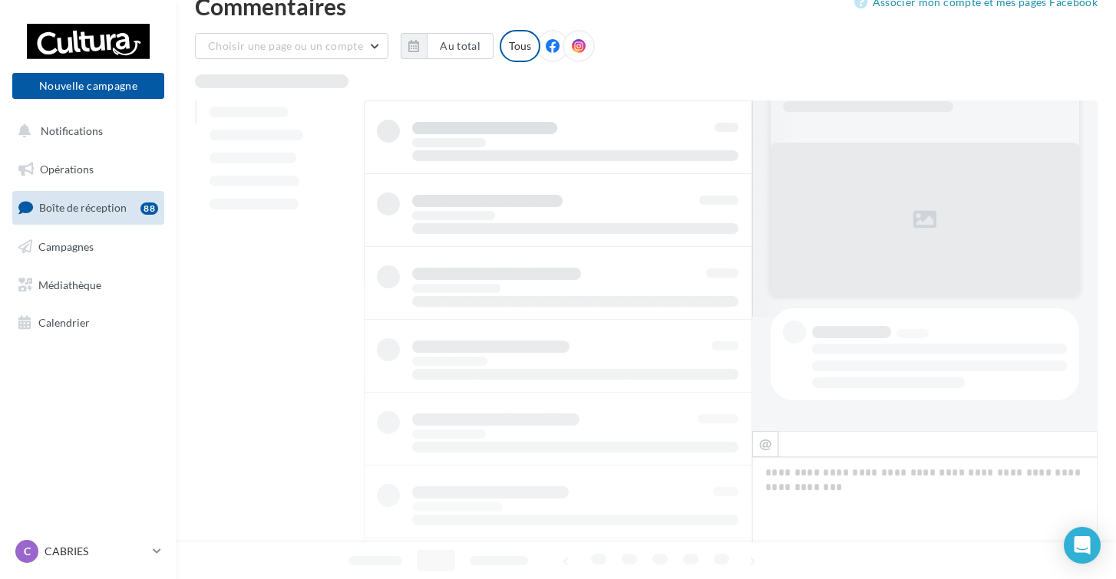
scroll to position [31, 0]
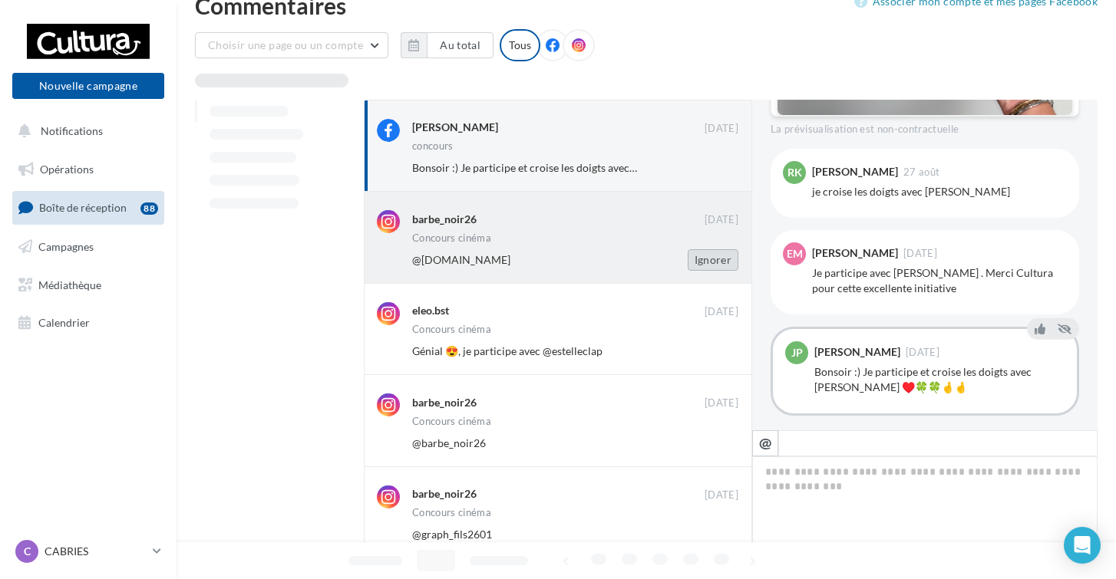
click at [705, 262] on button "Ignorer" at bounding box center [713, 259] width 51 height 21
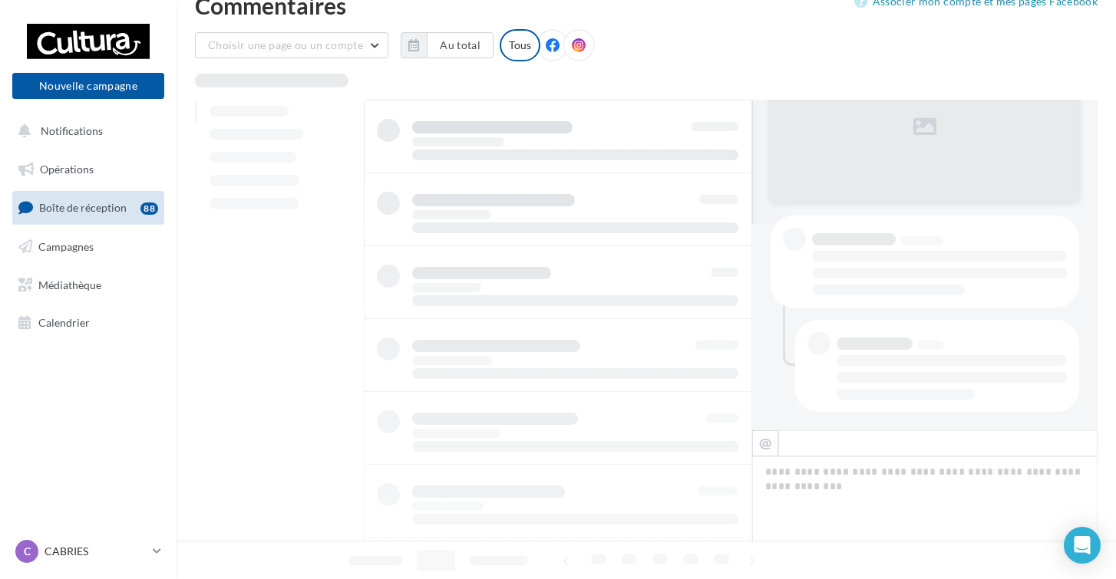
scroll to position [31, 0]
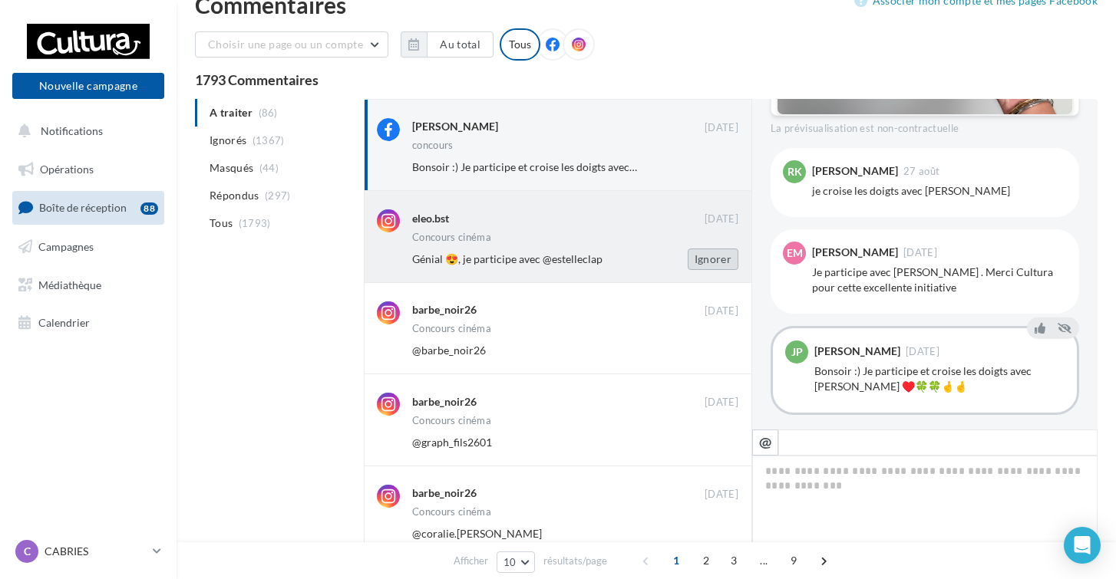
click at [707, 264] on button "Ignorer" at bounding box center [713, 259] width 51 height 21
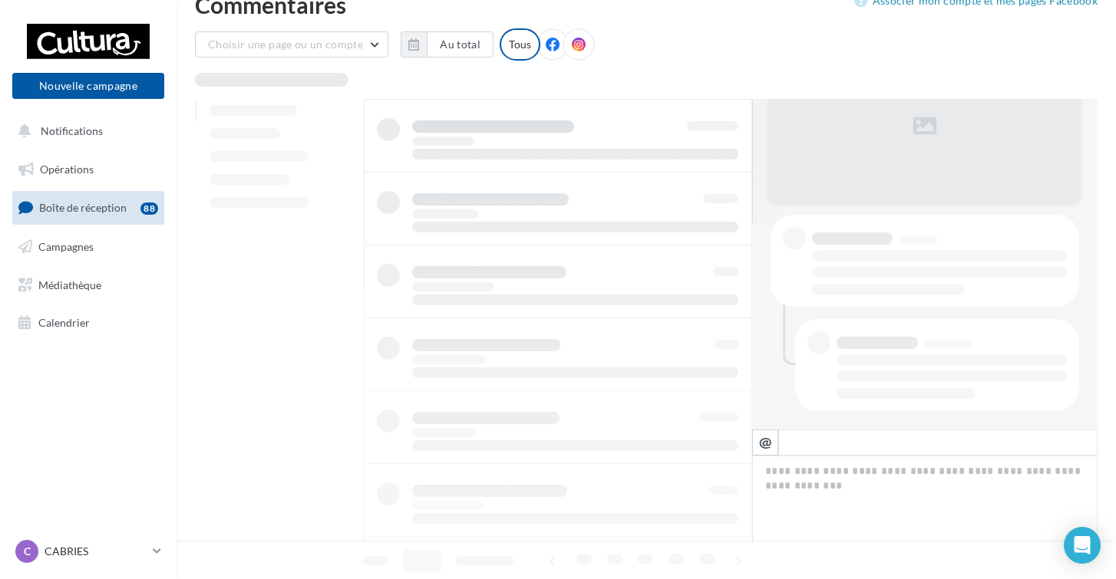
scroll to position [32, 0]
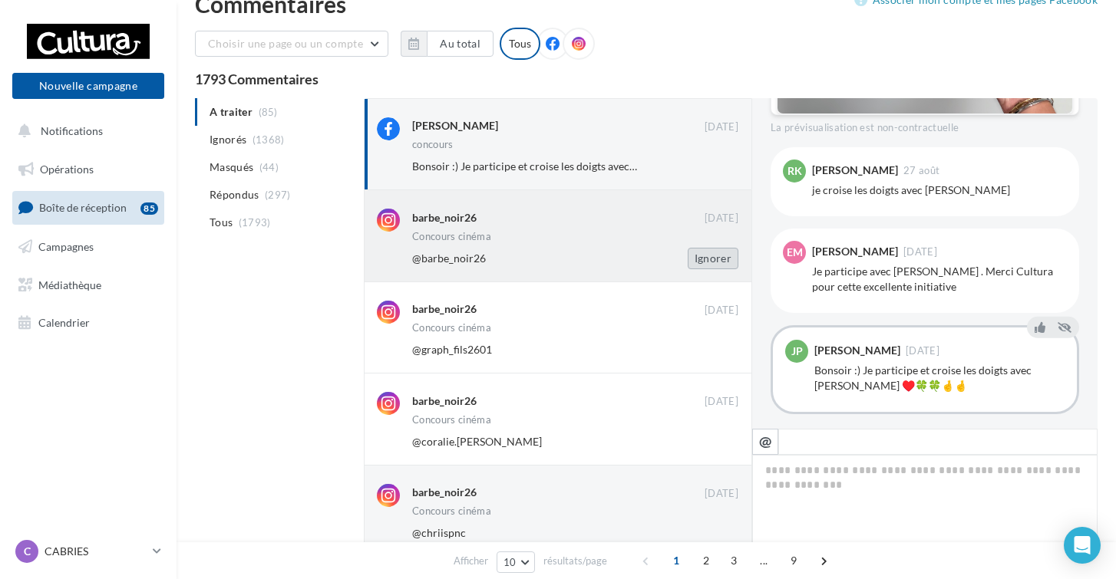
click at [707, 265] on button "Ignorer" at bounding box center [713, 258] width 51 height 21
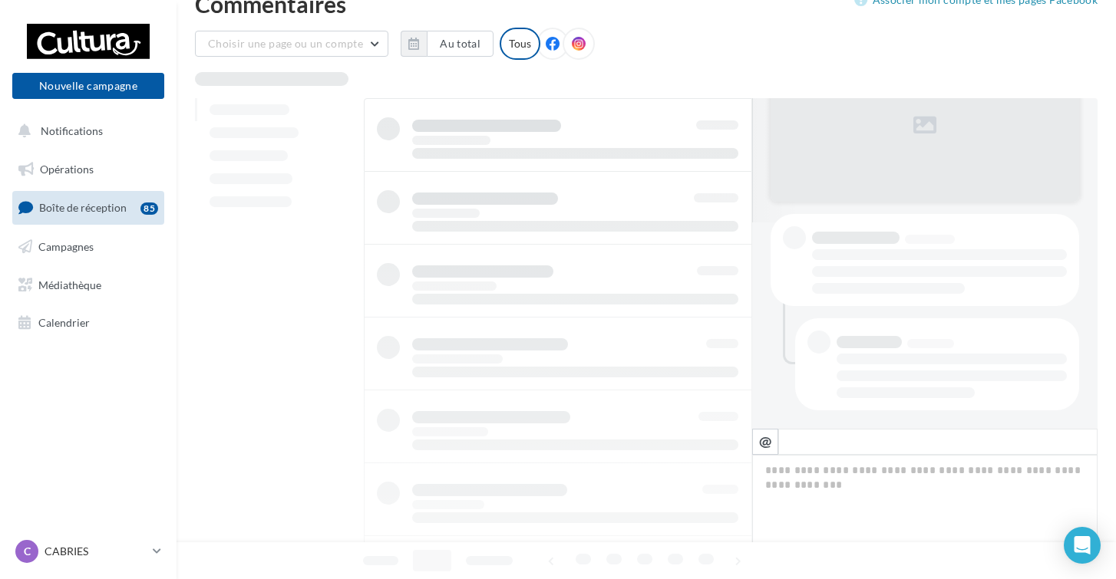
scroll to position [33, 0]
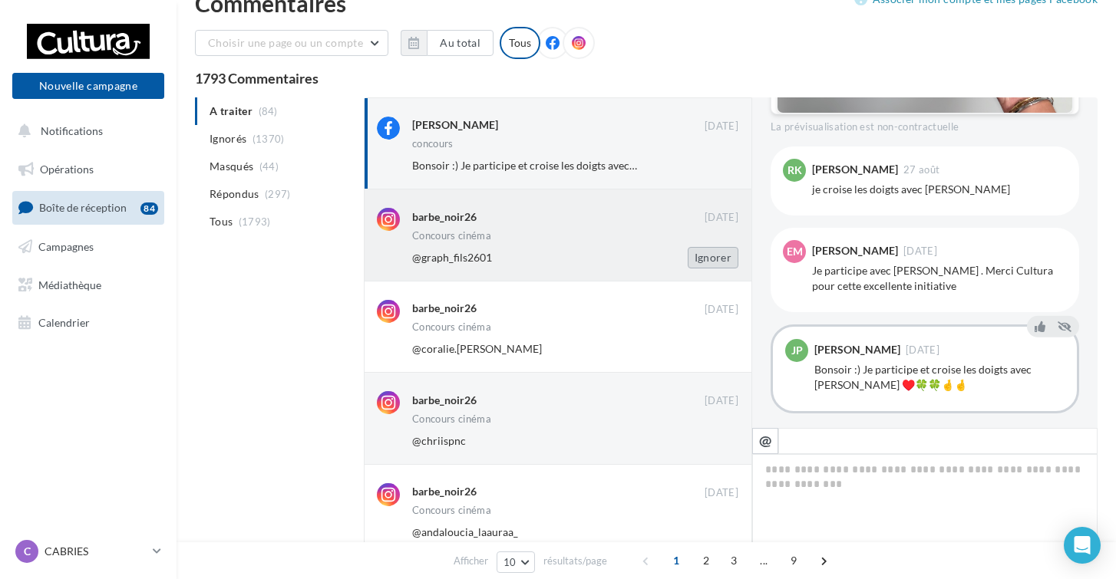
click at [711, 257] on button "Ignorer" at bounding box center [713, 257] width 51 height 21
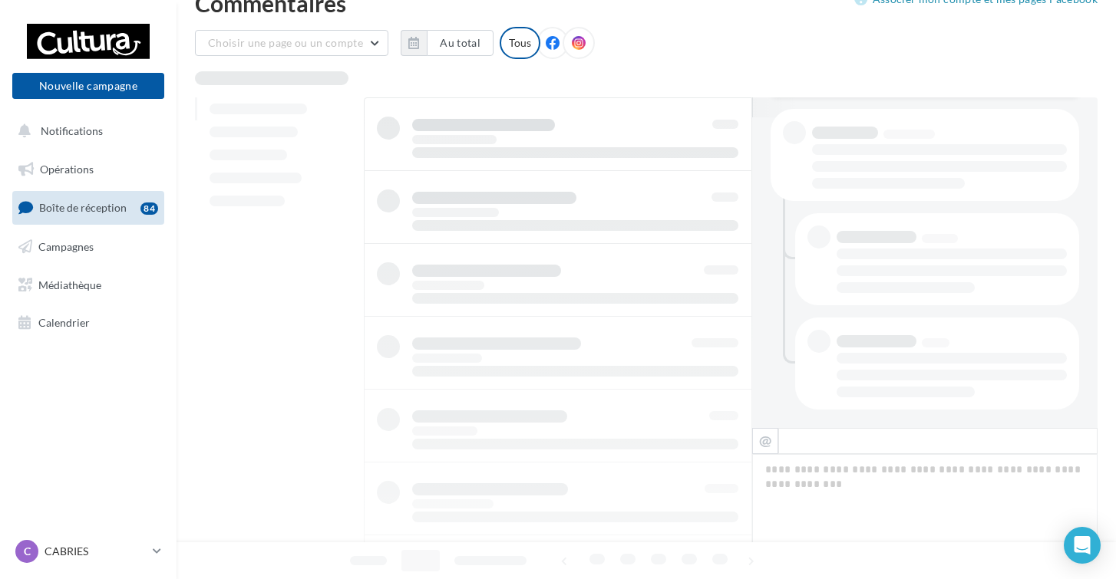
scroll to position [34, 0]
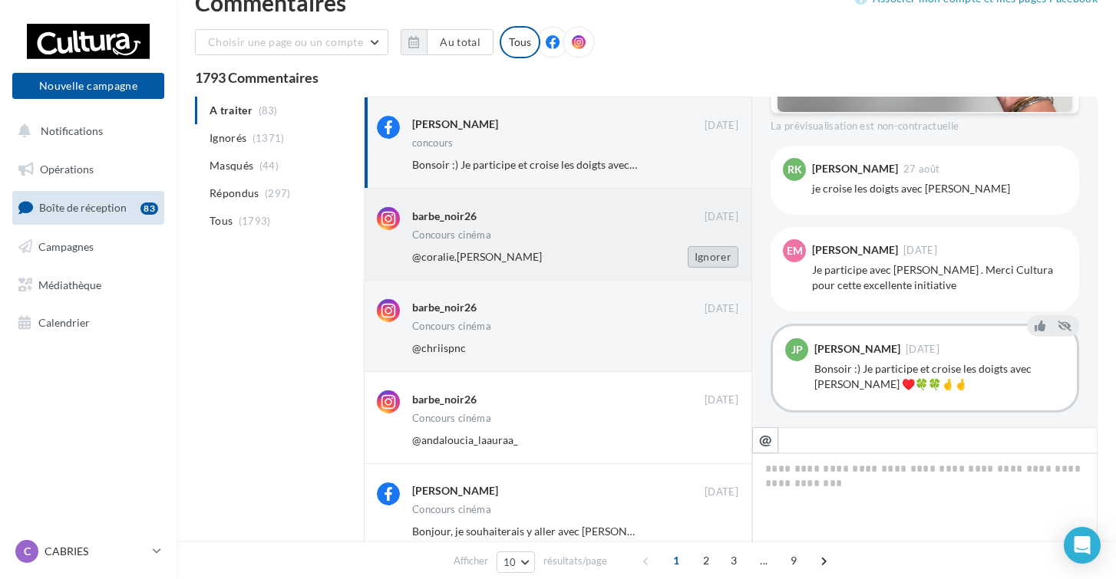
click at [711, 256] on button "Ignorer" at bounding box center [713, 256] width 51 height 21
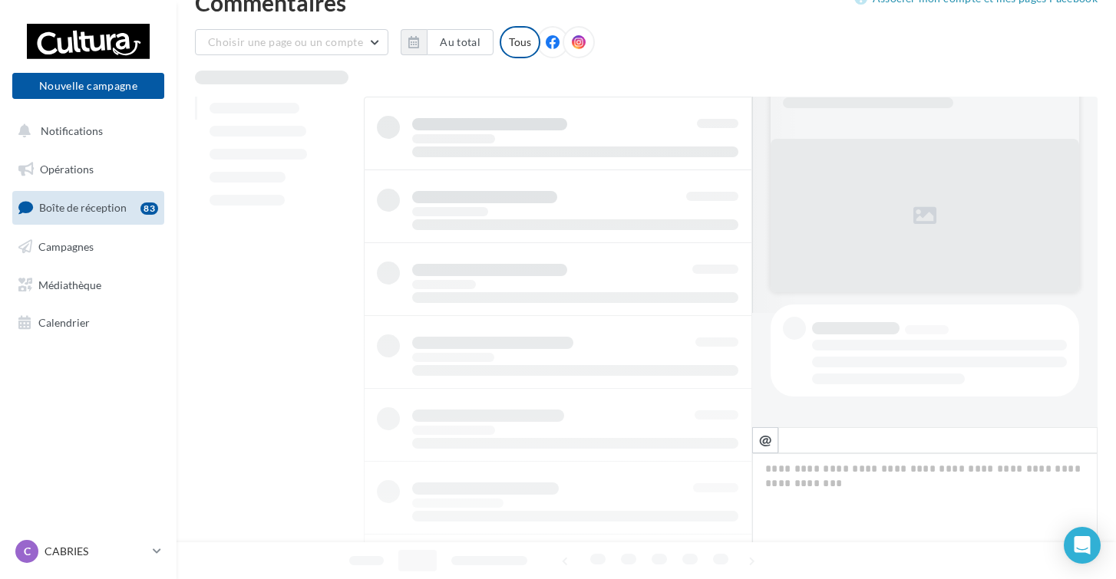
scroll to position [35, 0]
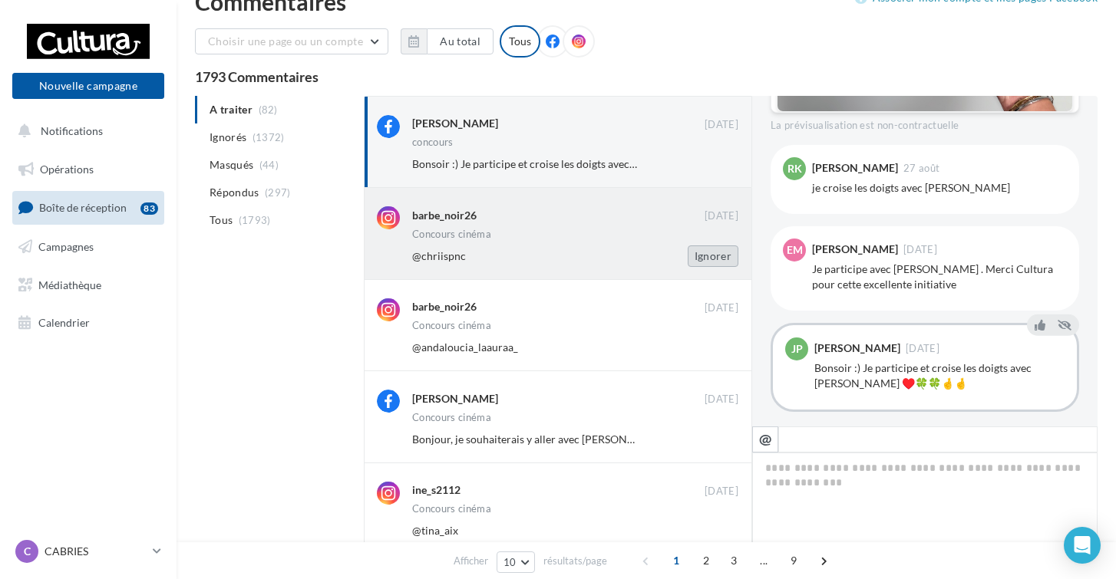
click at [711, 253] on button "Ignorer" at bounding box center [713, 256] width 51 height 21
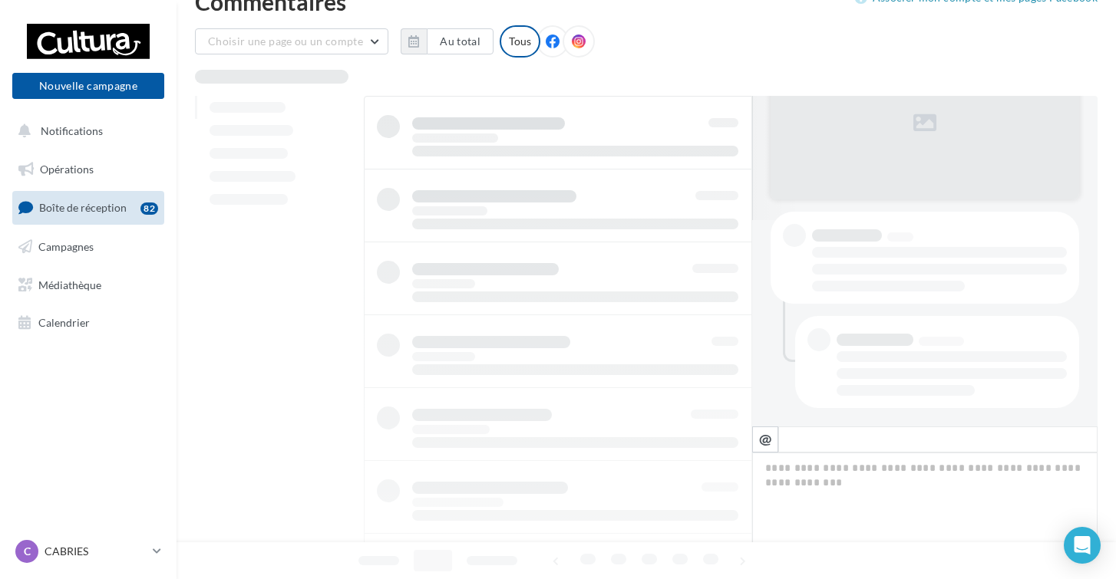
scroll to position [35, 0]
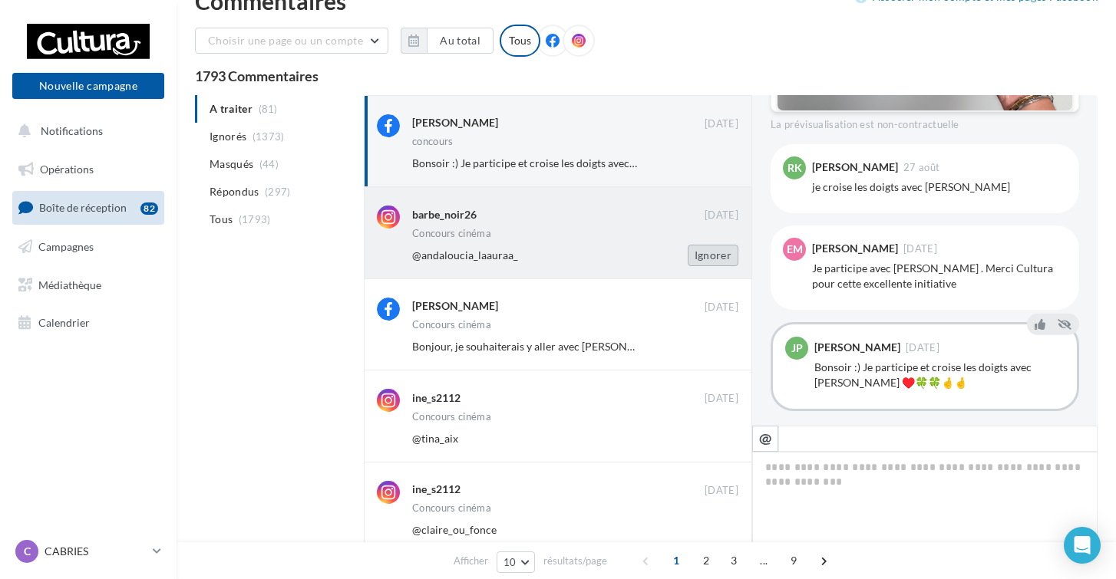
click at [711, 256] on button "Ignorer" at bounding box center [713, 255] width 51 height 21
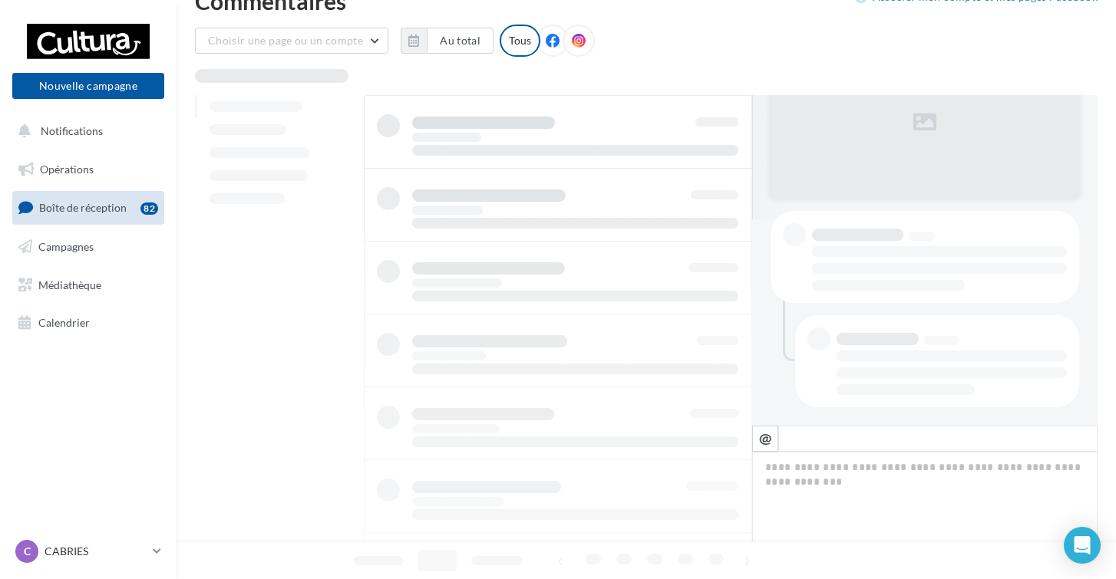
scroll to position [36, 0]
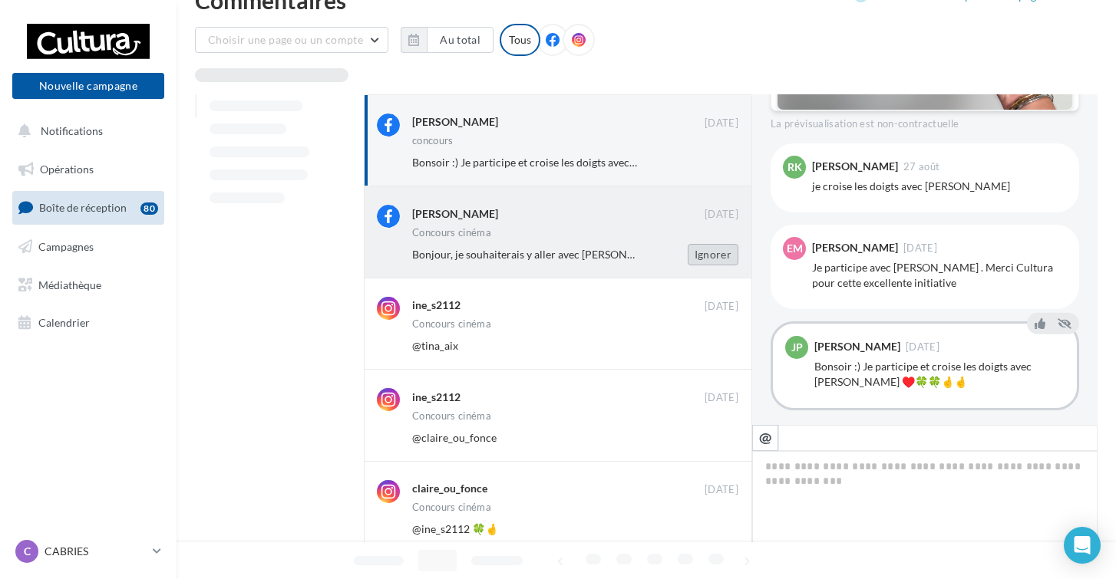
click at [712, 254] on button "Ignorer" at bounding box center [713, 254] width 51 height 21
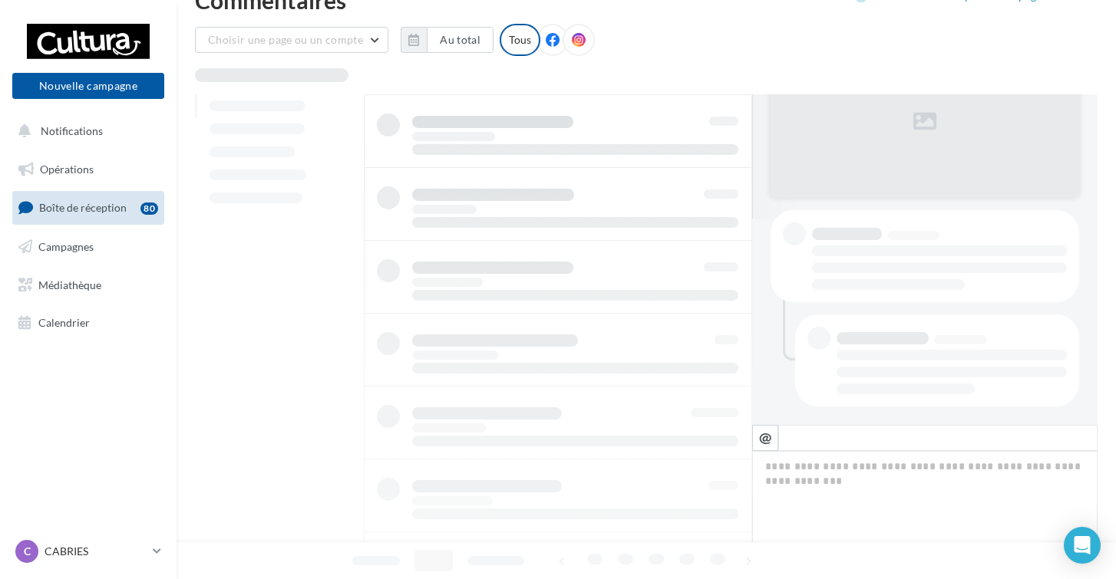
scroll to position [37, 0]
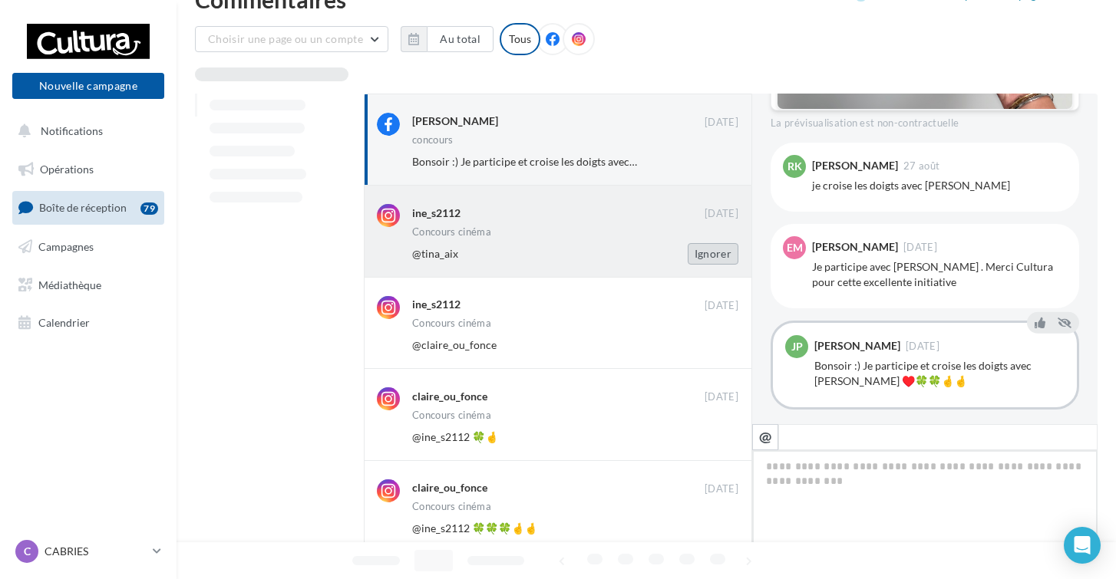
click at [713, 252] on button "Ignorer" at bounding box center [713, 253] width 51 height 21
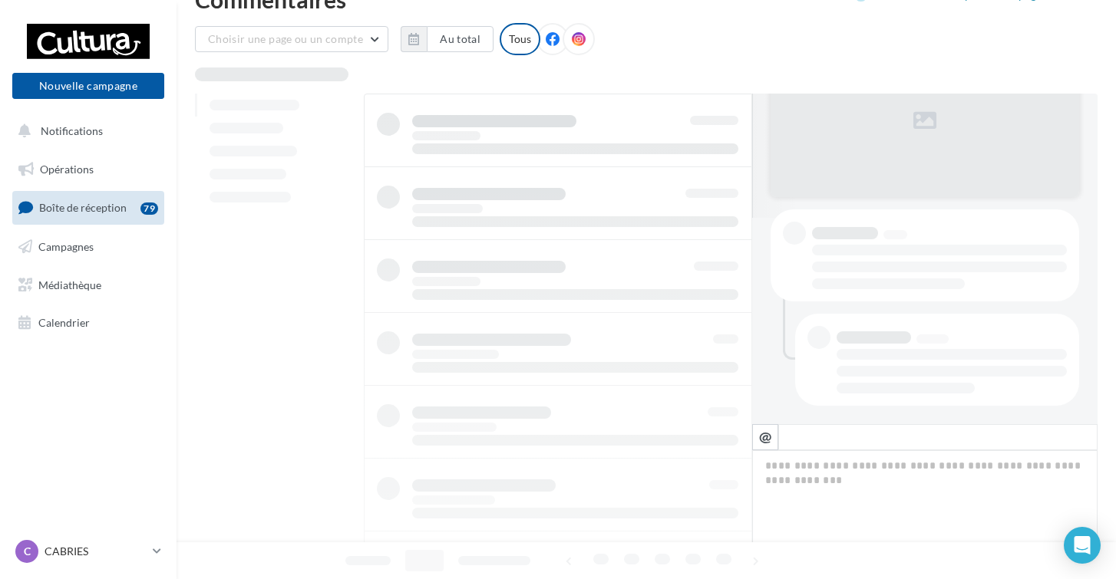
scroll to position [38, 0]
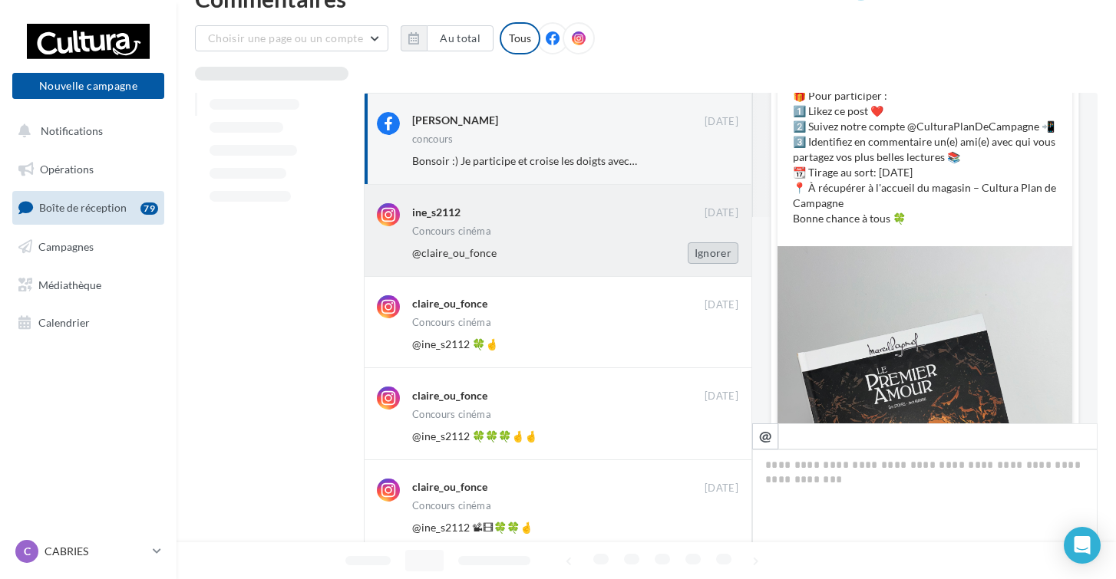
click at [713, 251] on button "Ignorer" at bounding box center [713, 253] width 51 height 21
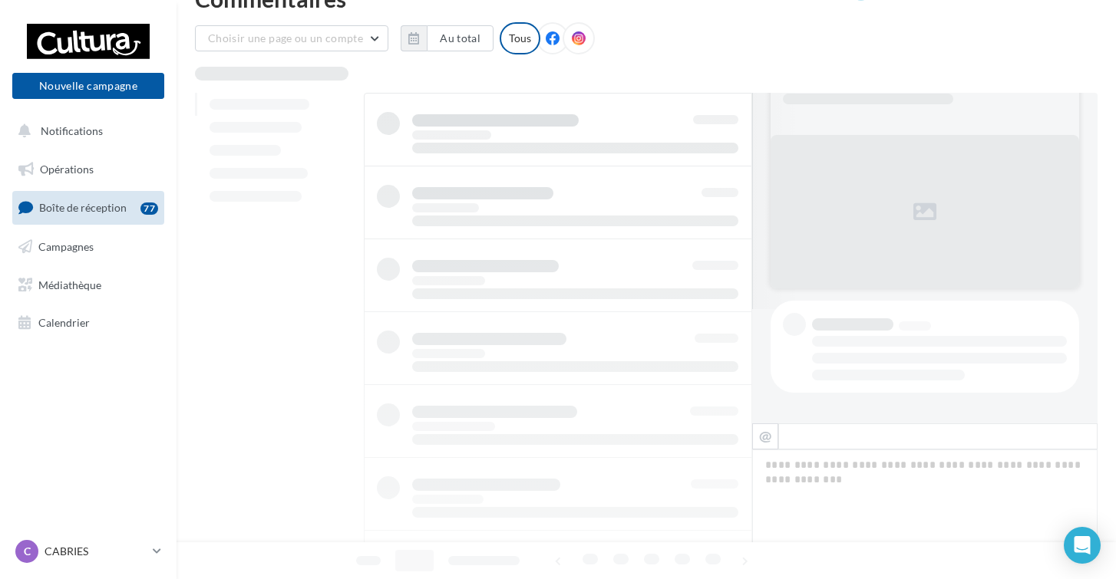
scroll to position [38, 0]
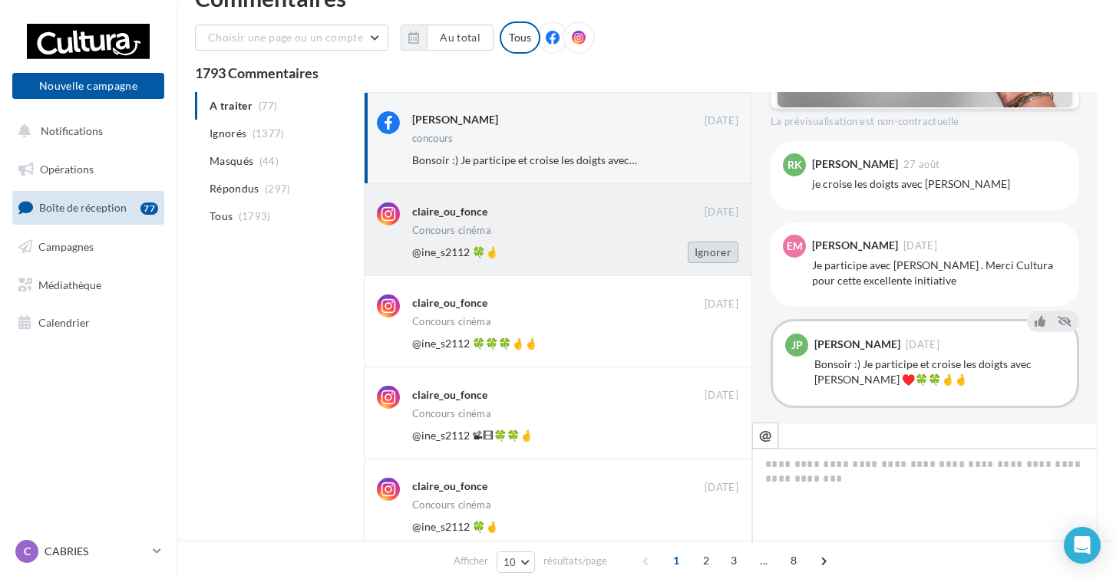
click at [713, 251] on button "Ignorer" at bounding box center [713, 252] width 51 height 21
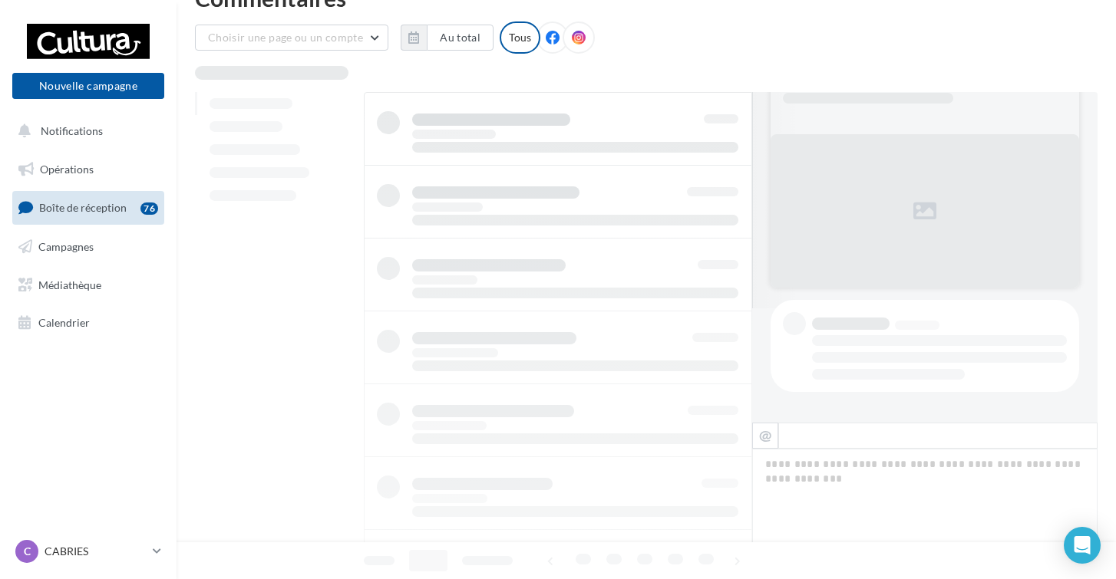
scroll to position [39, 0]
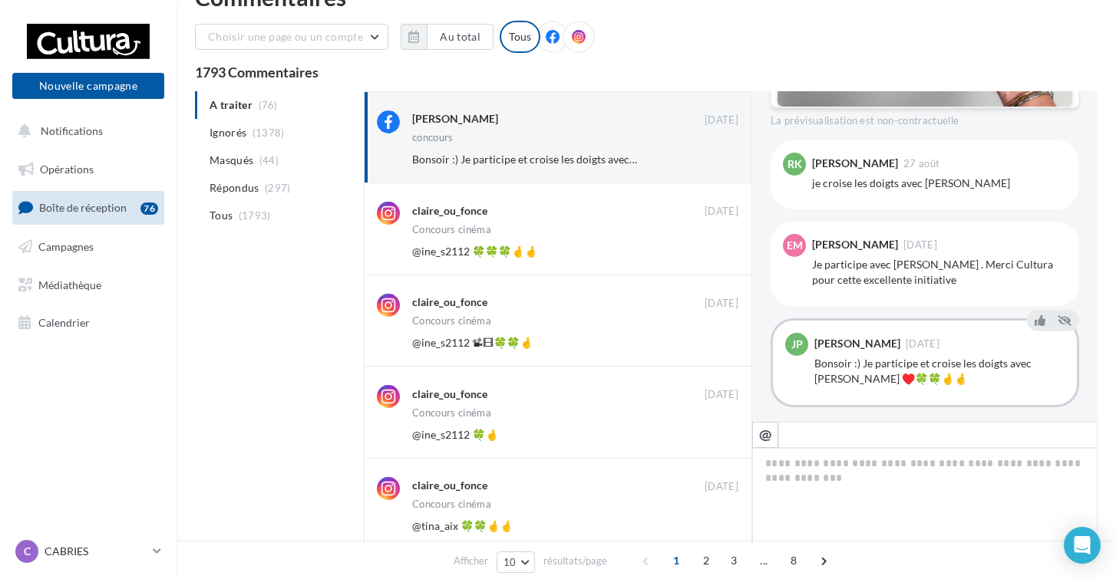
click at [713, 251] on button "Ignorer" at bounding box center [713, 251] width 51 height 21
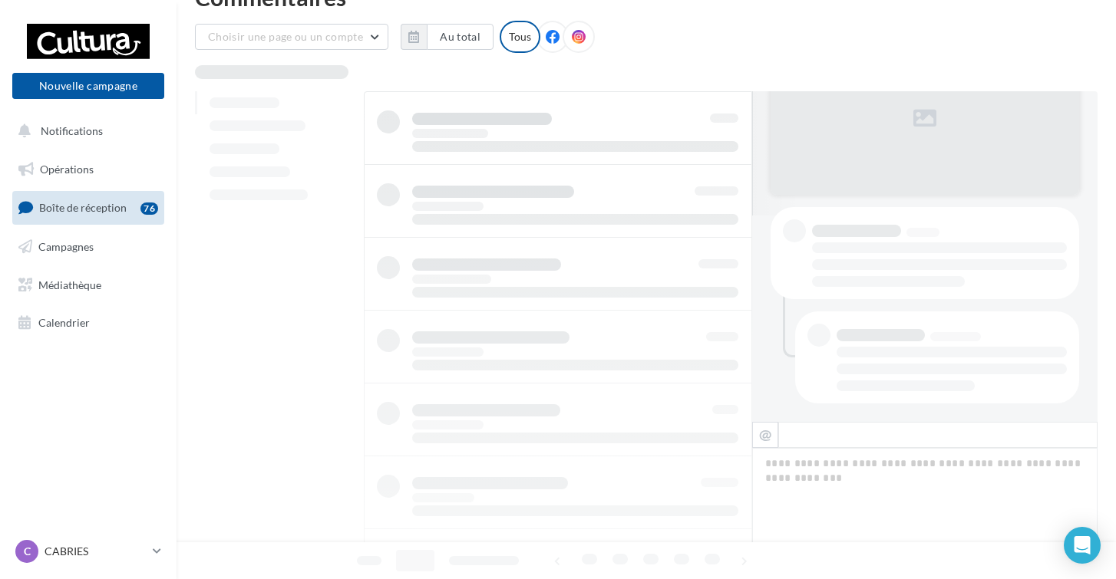
scroll to position [40, 0]
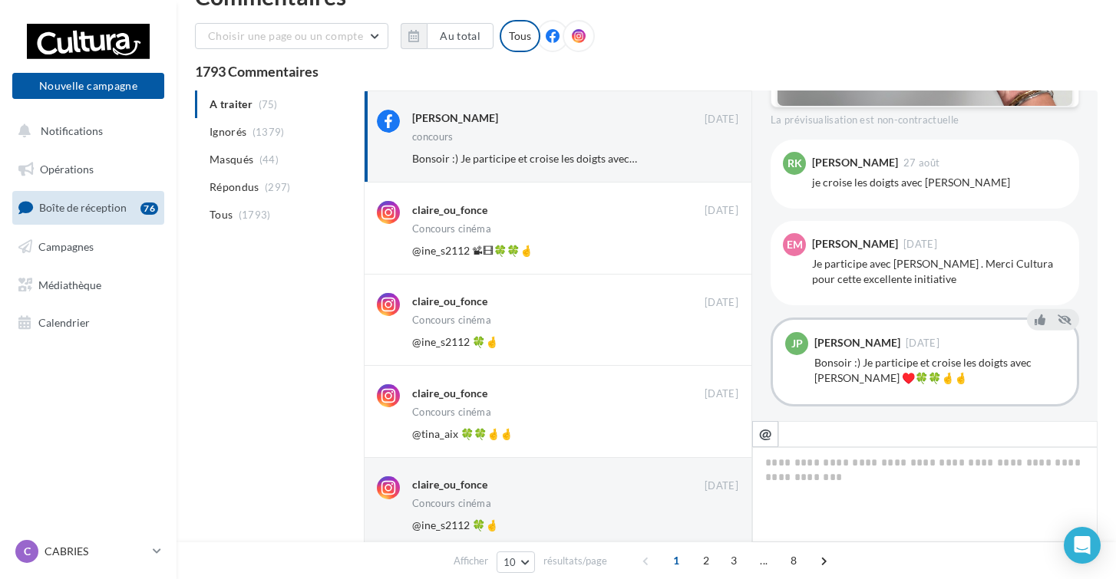
click at [713, 251] on button "Ignorer" at bounding box center [713, 250] width 51 height 21
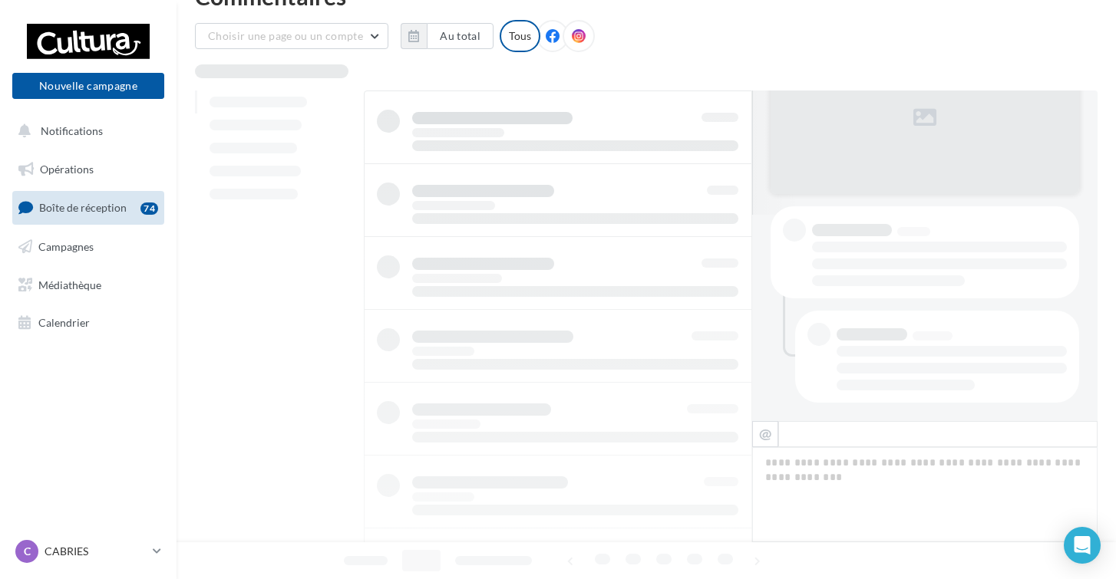
scroll to position [41, 0]
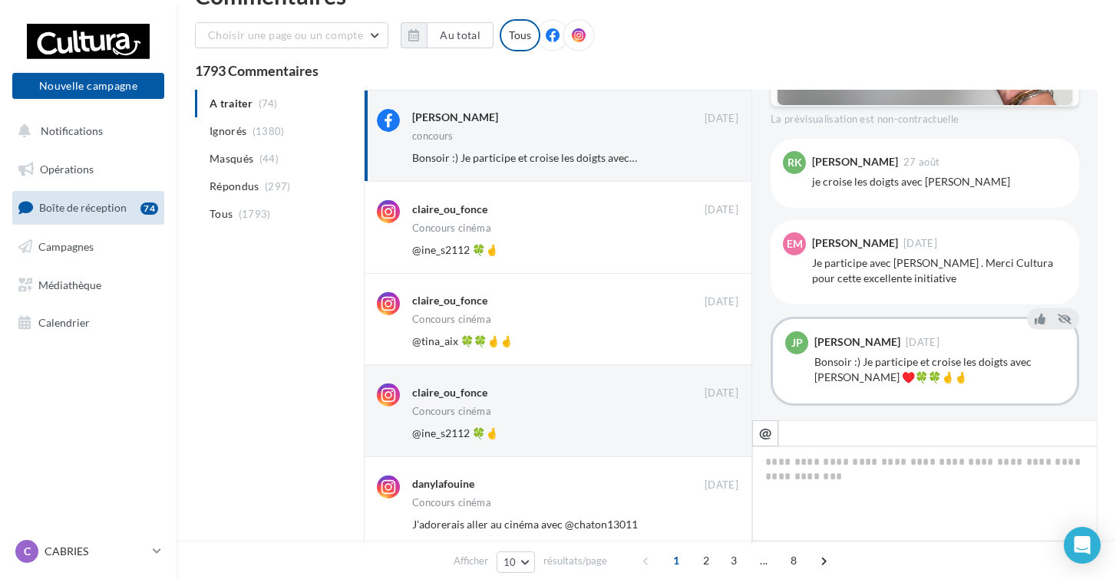
click at [713, 251] on button "Ignorer" at bounding box center [713, 249] width 51 height 21
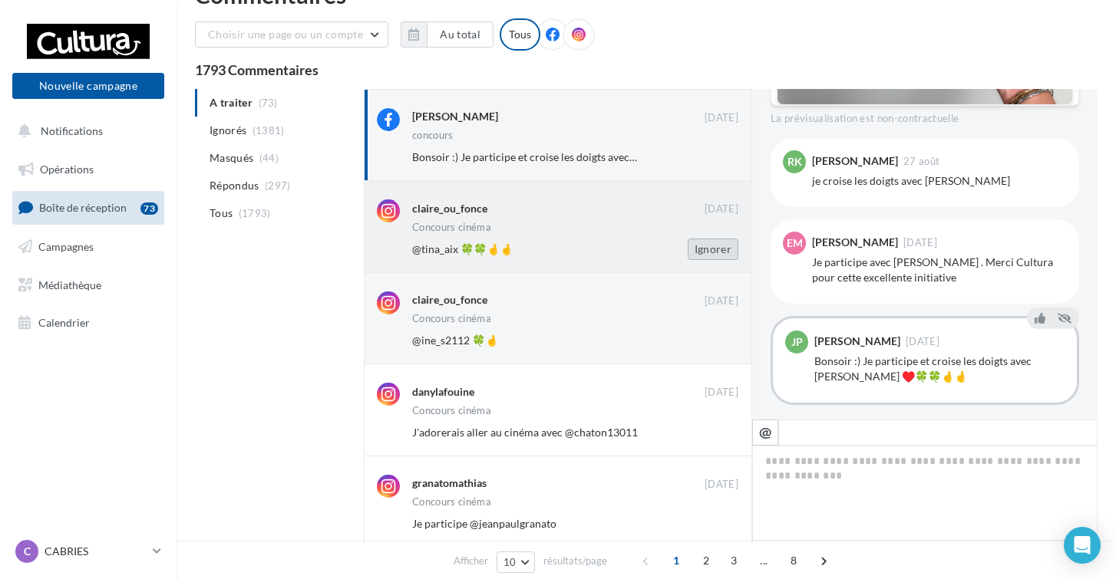
click at [712, 252] on button "Ignorer" at bounding box center [713, 249] width 51 height 21
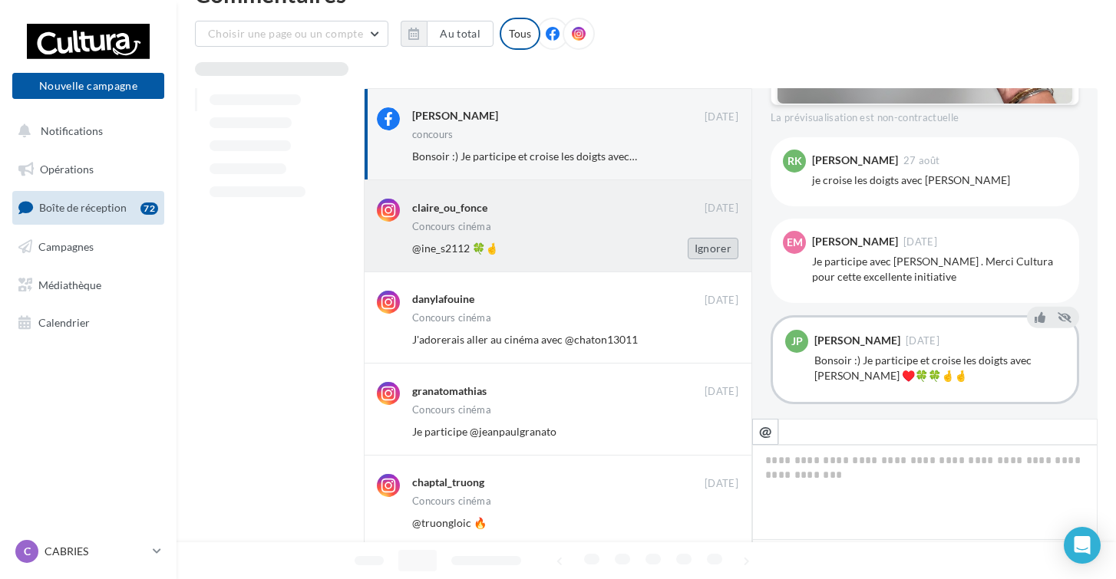
click at [712, 252] on button "Ignorer" at bounding box center [713, 248] width 51 height 21
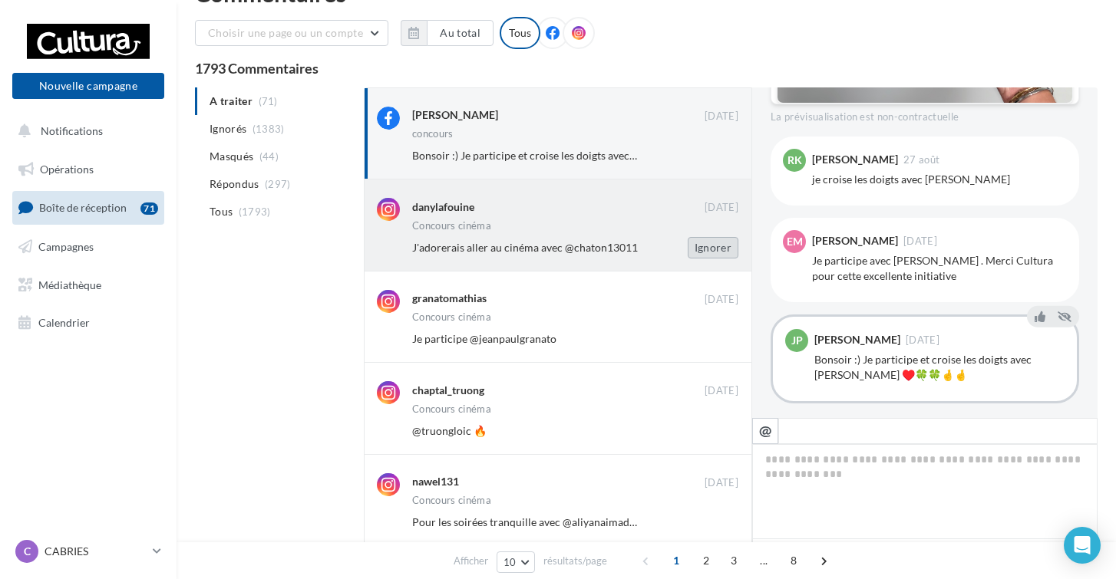
click at [712, 253] on button "Ignorer" at bounding box center [713, 247] width 51 height 21
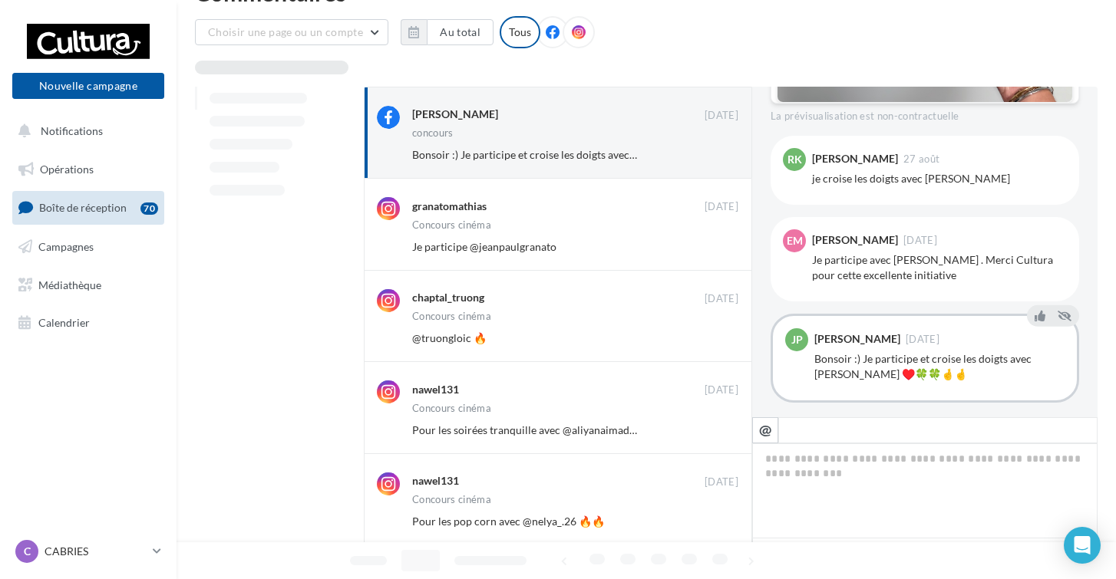
click at [712, 253] on button "Ignorer" at bounding box center [713, 246] width 51 height 21
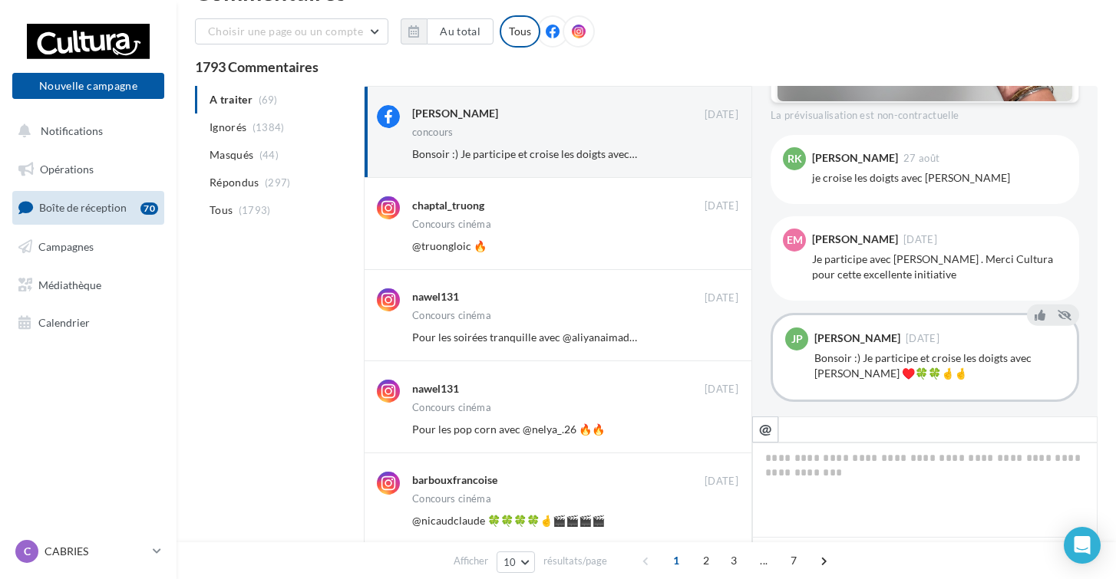
click at [712, 253] on button "Ignorer" at bounding box center [713, 246] width 51 height 21
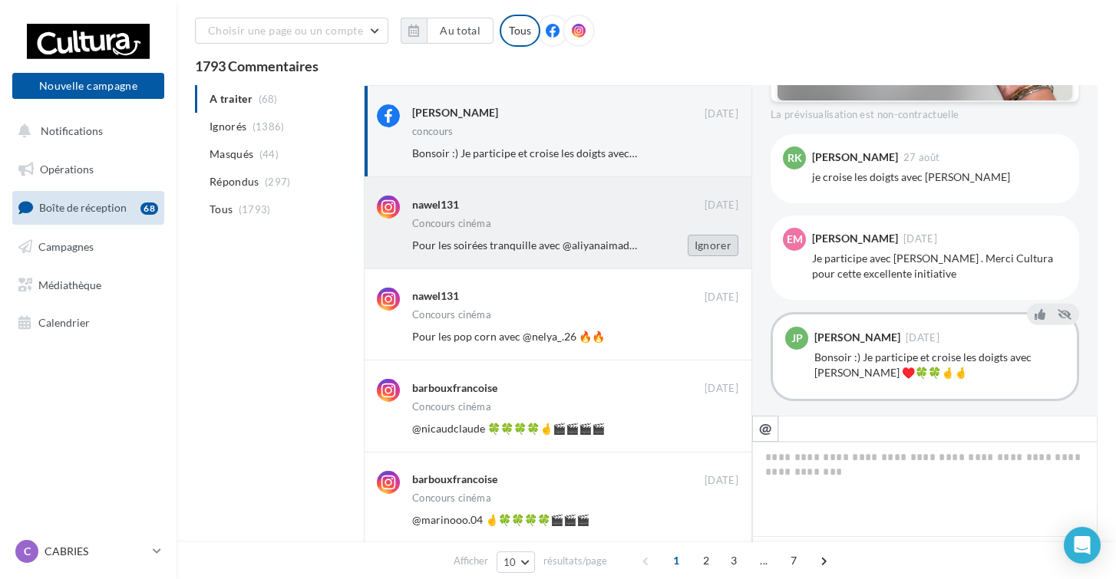
click at [712, 253] on button "Ignorer" at bounding box center [713, 245] width 51 height 21
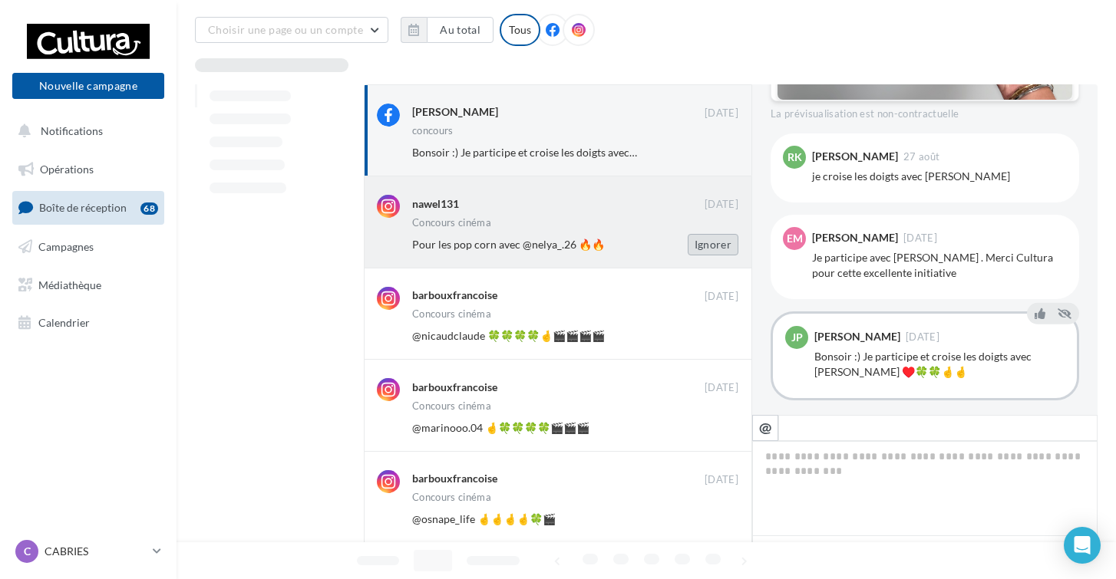
click at [712, 254] on button "Ignorer" at bounding box center [713, 244] width 51 height 21
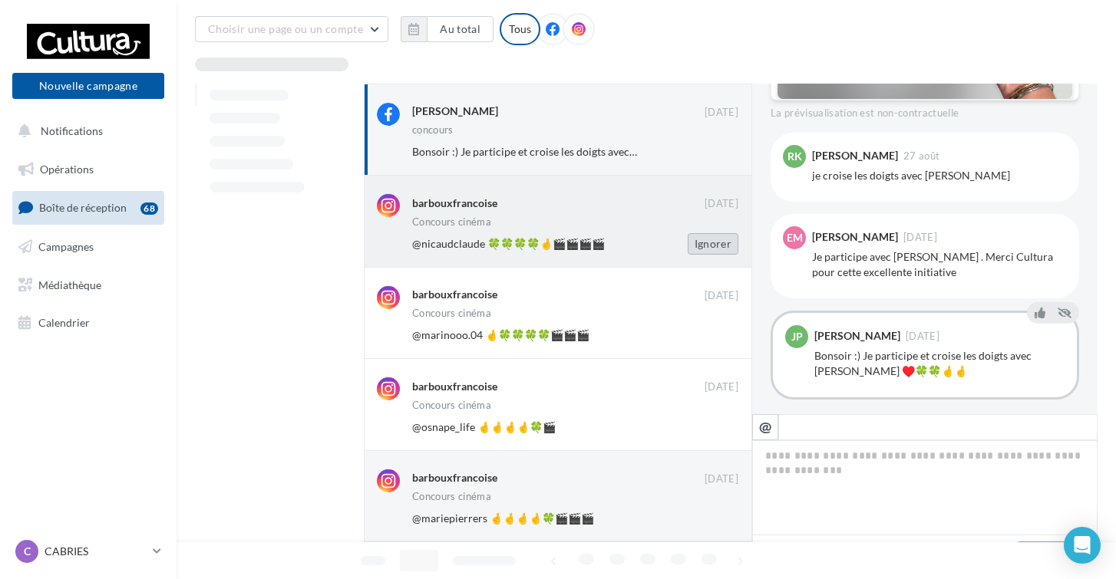
click at [713, 254] on button "Ignorer" at bounding box center [713, 243] width 51 height 21
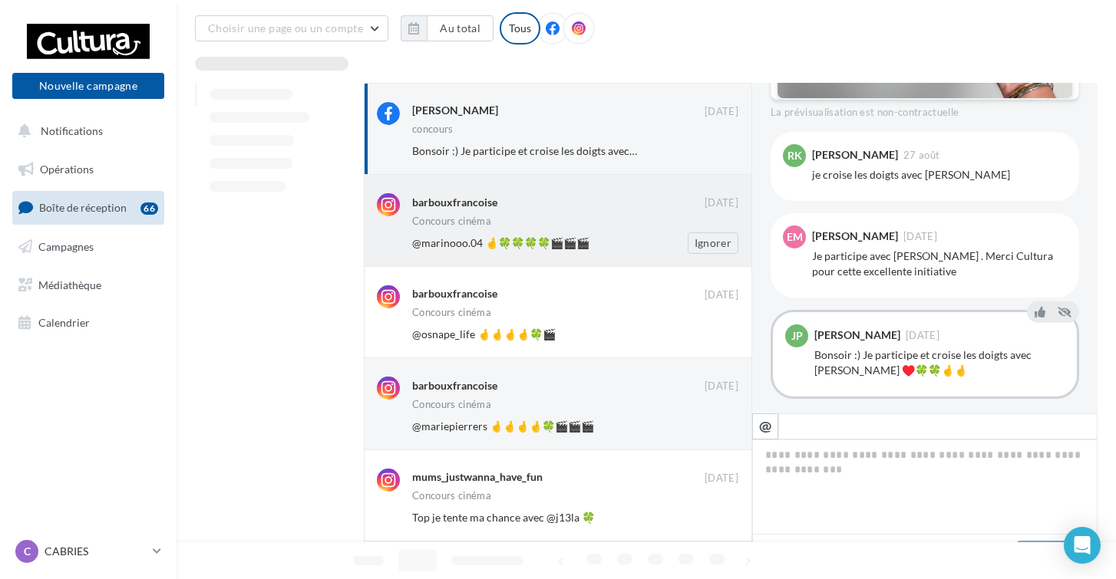
click at [713, 254] on div "barbouxfrancoise 01 sept. Concours cinéma @marinooo.04 🤞🍀🍀🍀🍀🎬🎬🎬 Ignorer" at bounding box center [558, 220] width 388 height 91
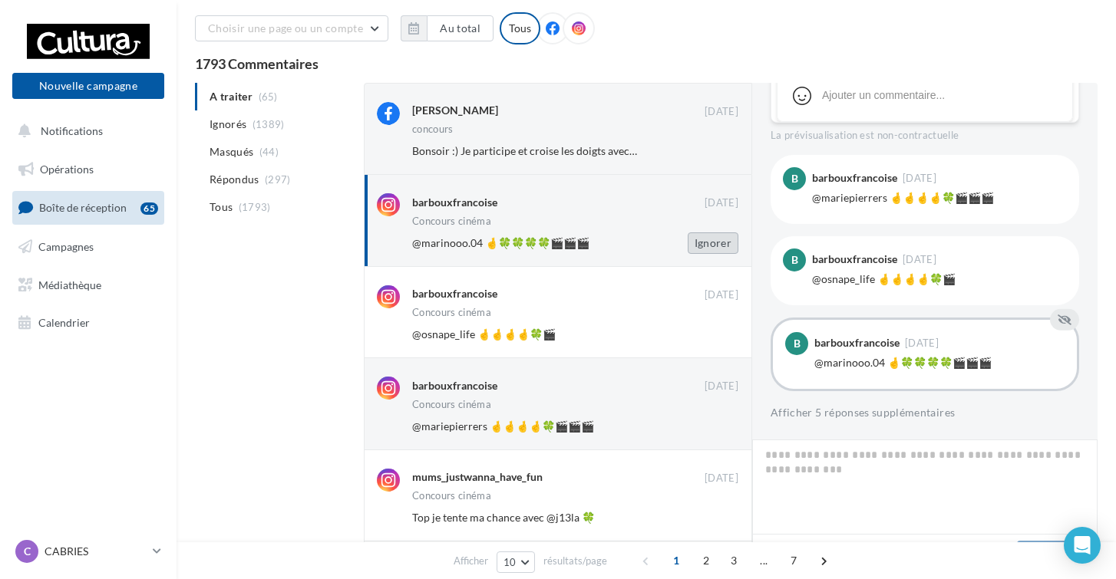
click at [717, 246] on button "Ignorer" at bounding box center [713, 243] width 51 height 21
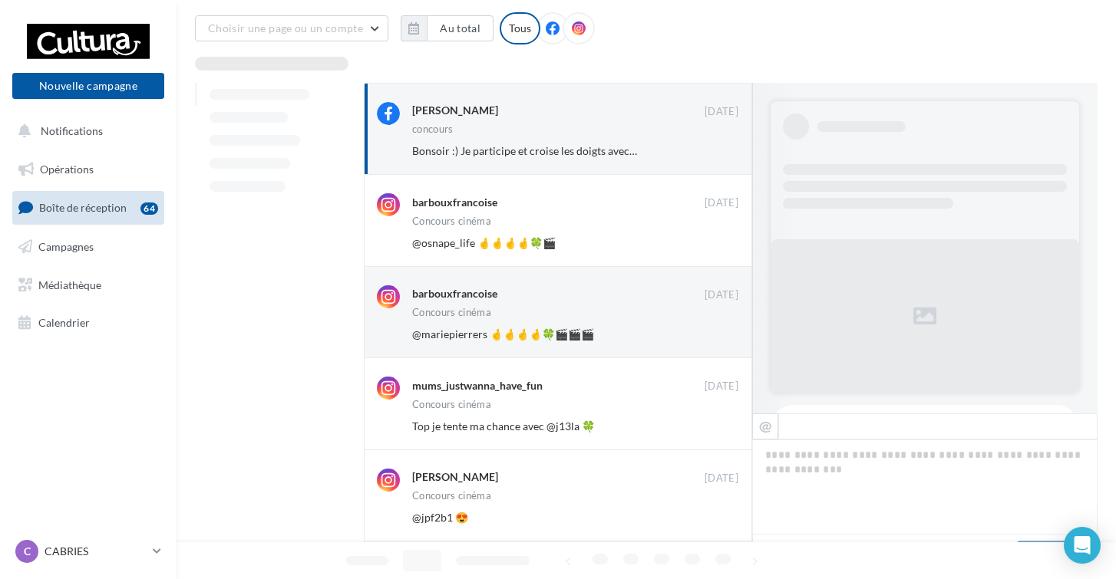
click at [719, 240] on button "Ignorer" at bounding box center [713, 243] width 51 height 21
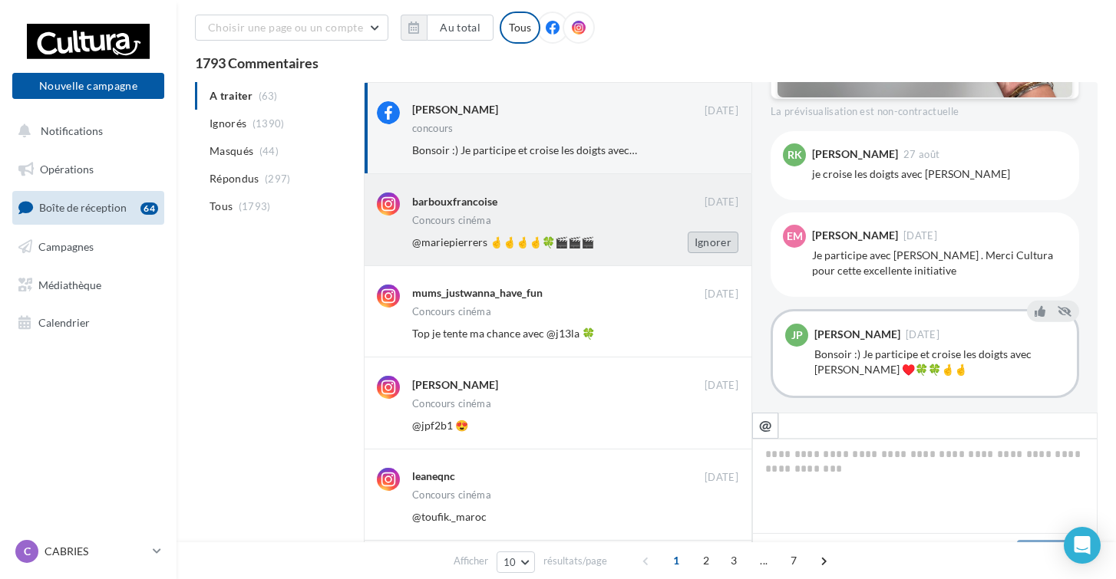
click at [720, 240] on button "Ignorer" at bounding box center [713, 242] width 51 height 21
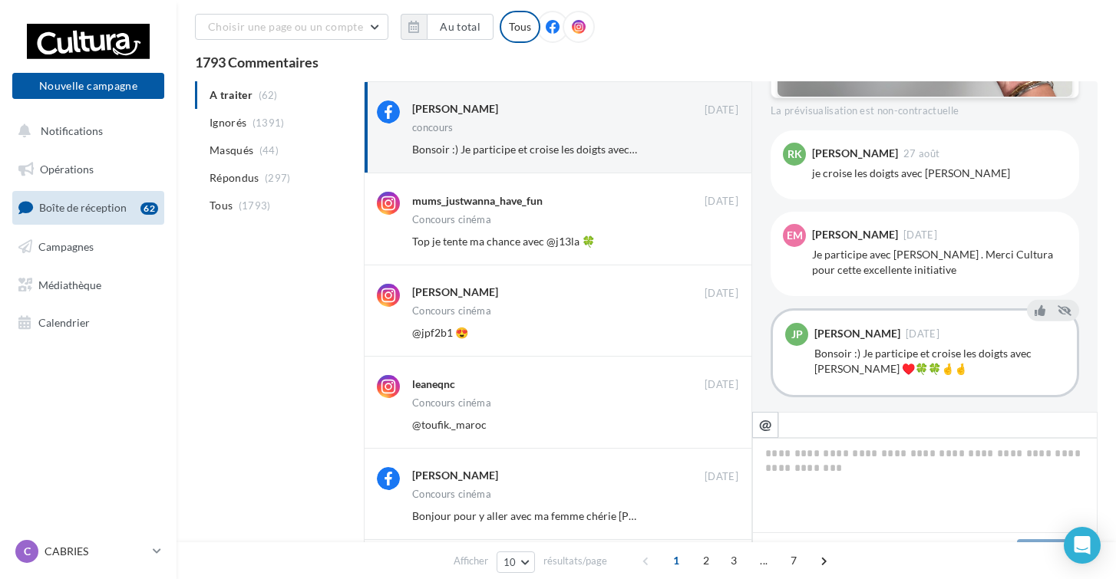
click at [720, 240] on button "Ignorer" at bounding box center [713, 241] width 51 height 21
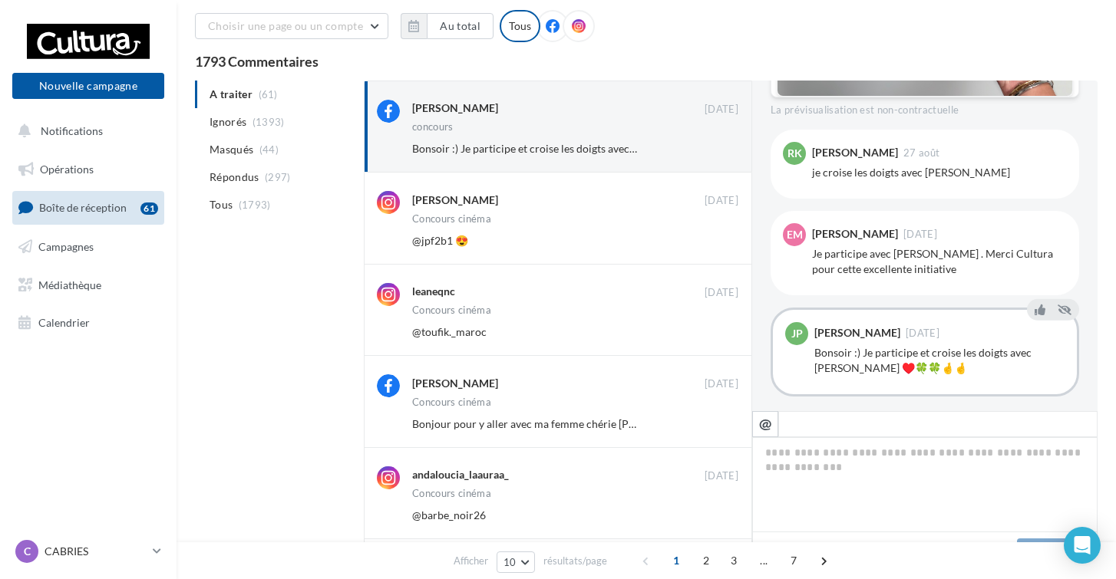
click at [720, 240] on button "Ignorer" at bounding box center [713, 240] width 51 height 21
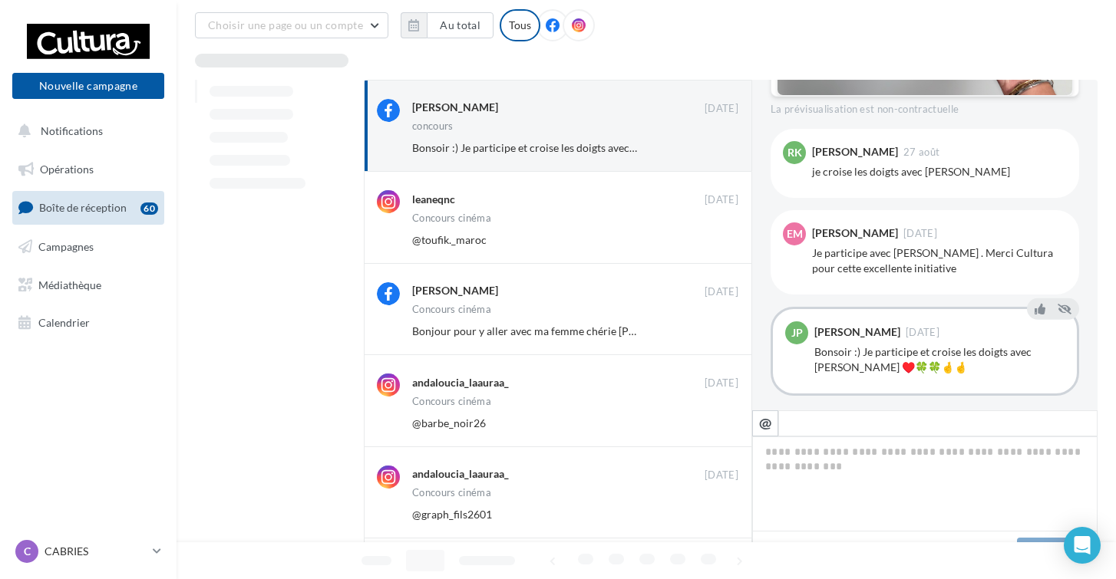
click at [720, 240] on button "Ignorer" at bounding box center [713, 239] width 51 height 21
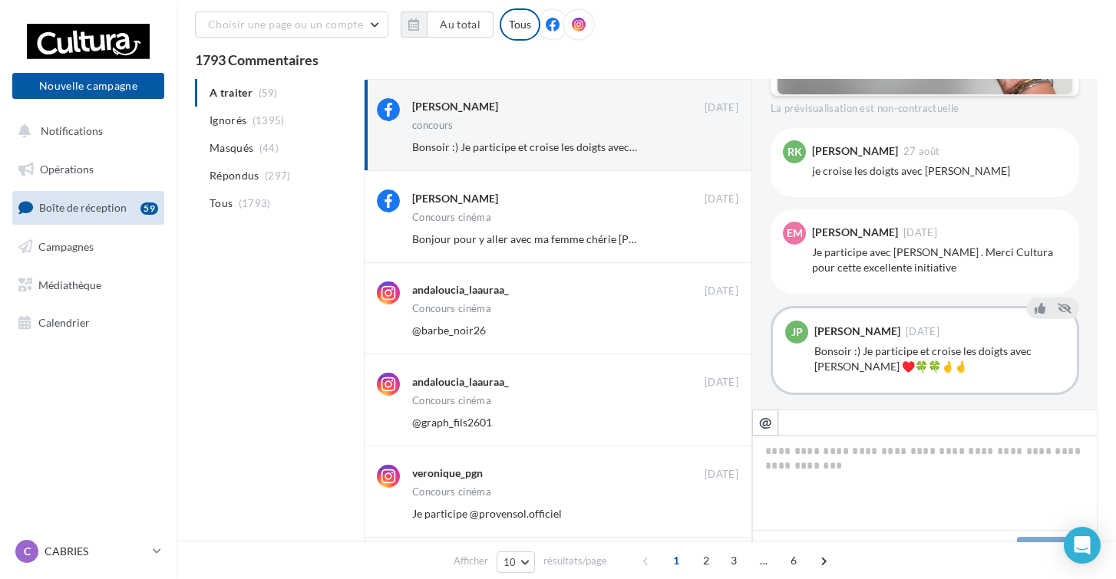
click at [720, 240] on button "Ignorer" at bounding box center [713, 239] width 51 height 21
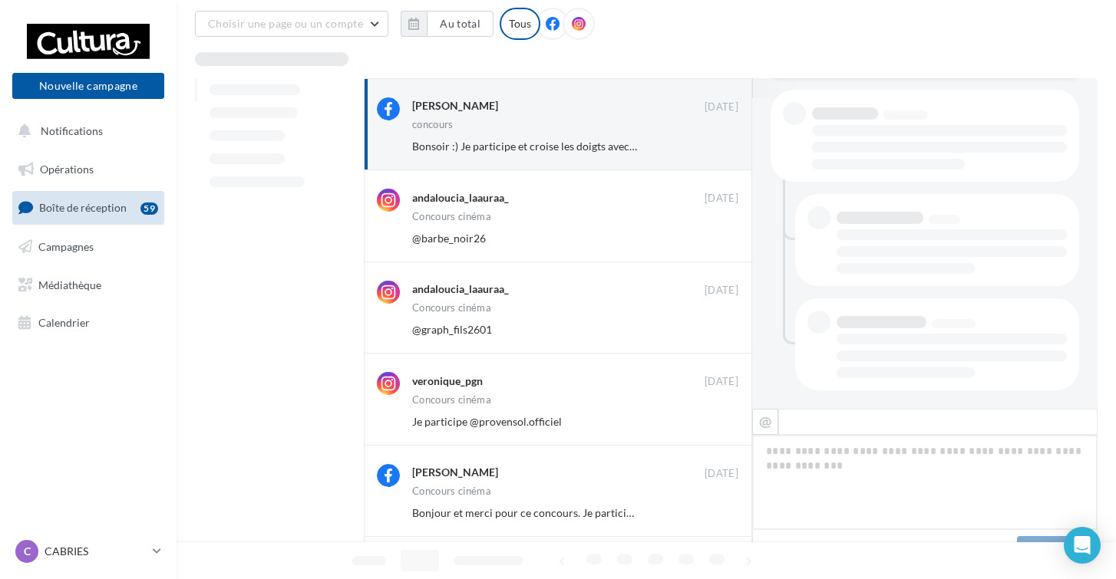
click at [720, 240] on button "Ignorer" at bounding box center [713, 238] width 51 height 21
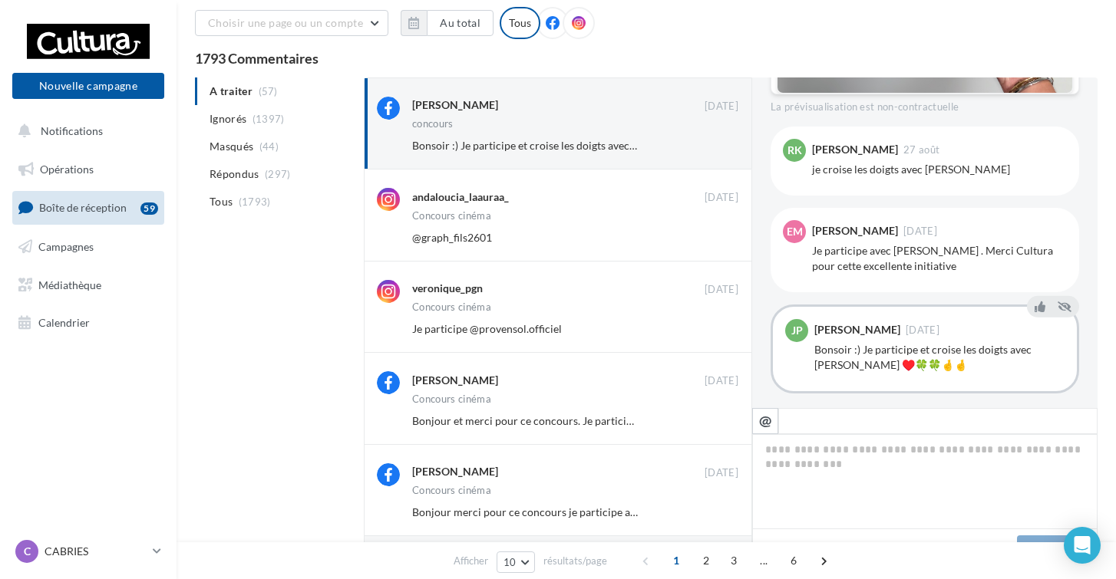
click at [720, 240] on button "Ignorer" at bounding box center [713, 237] width 51 height 21
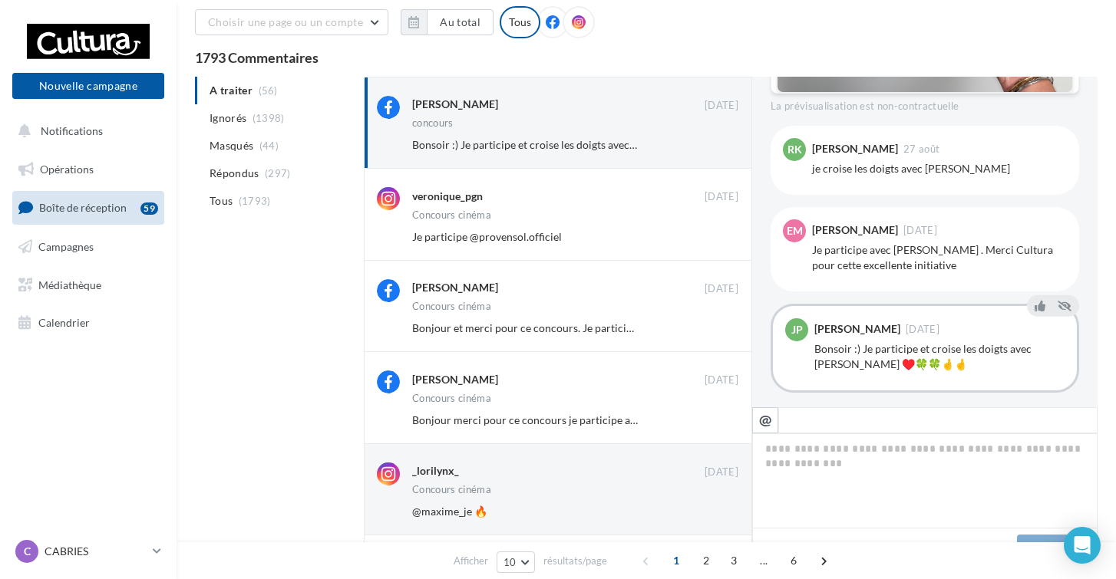
click at [720, 240] on button "Ignorer" at bounding box center [713, 236] width 51 height 21
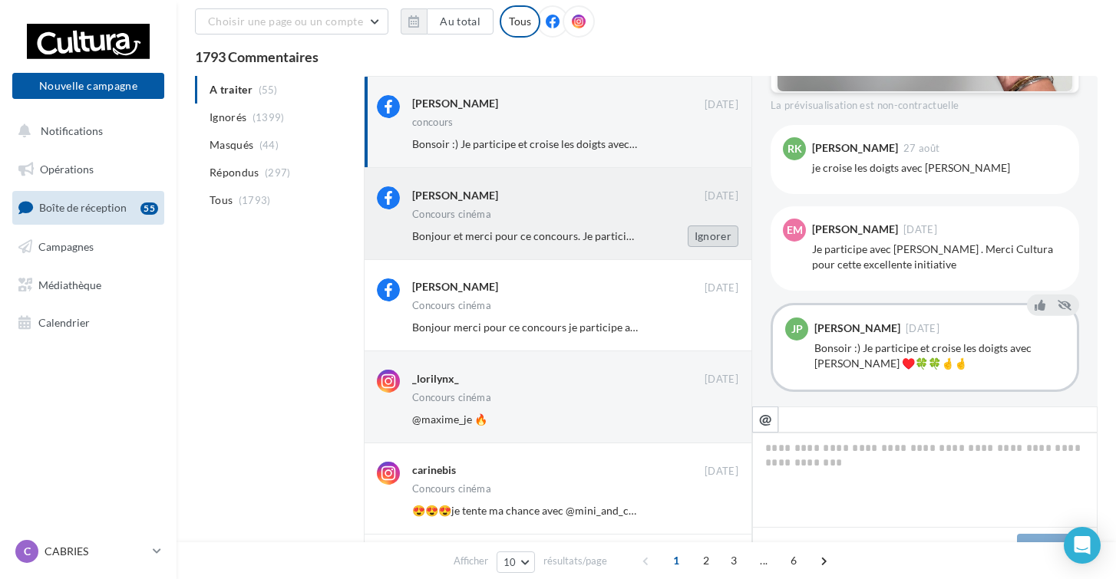
click at [720, 240] on button "Ignorer" at bounding box center [713, 236] width 51 height 21
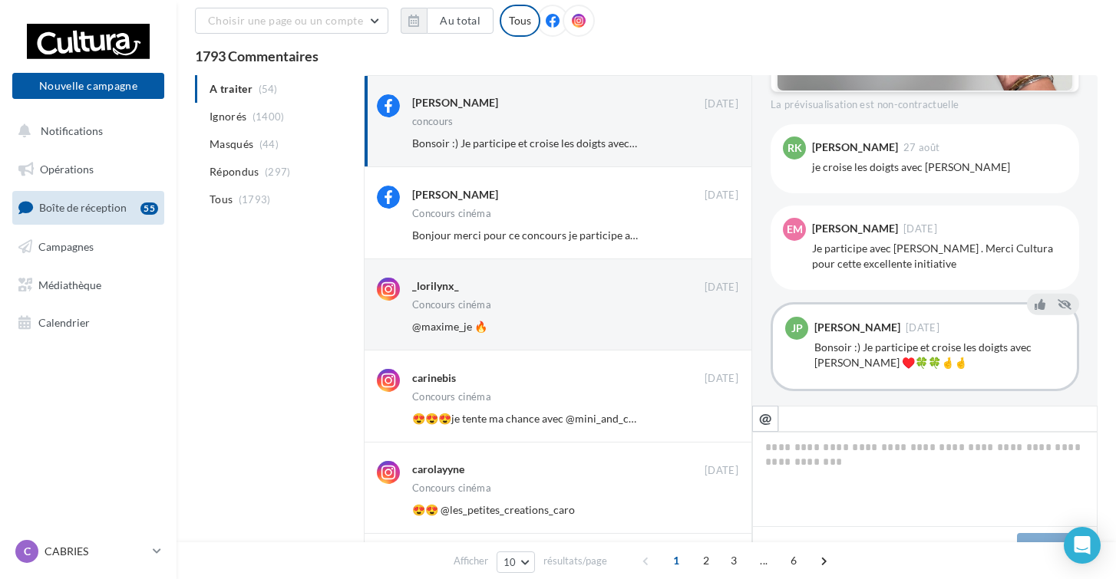
click at [720, 240] on button "Ignorer" at bounding box center [713, 235] width 51 height 21
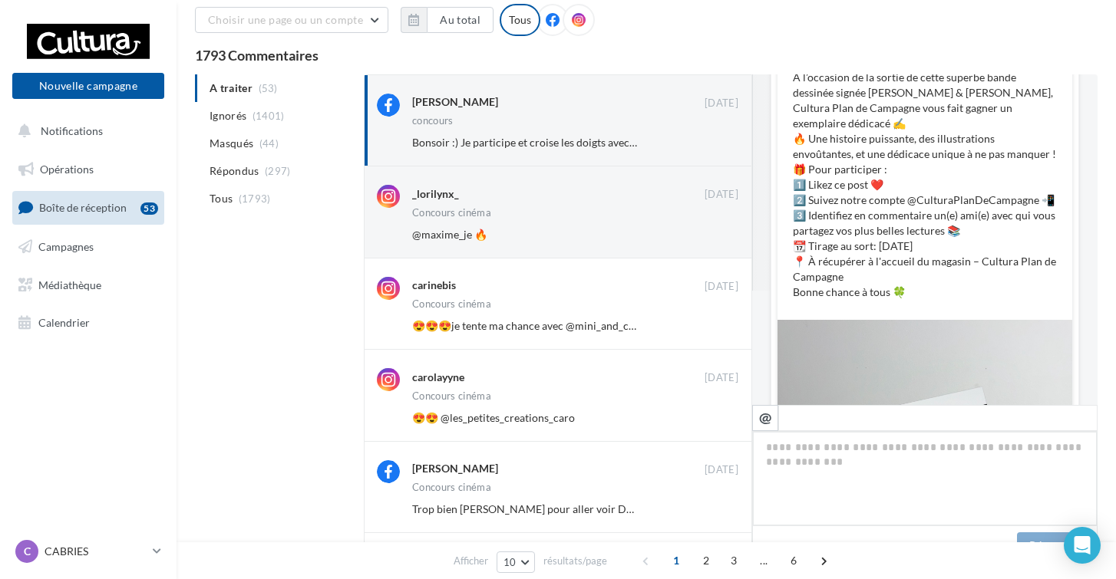
click at [720, 240] on button "Ignorer" at bounding box center [713, 234] width 51 height 21
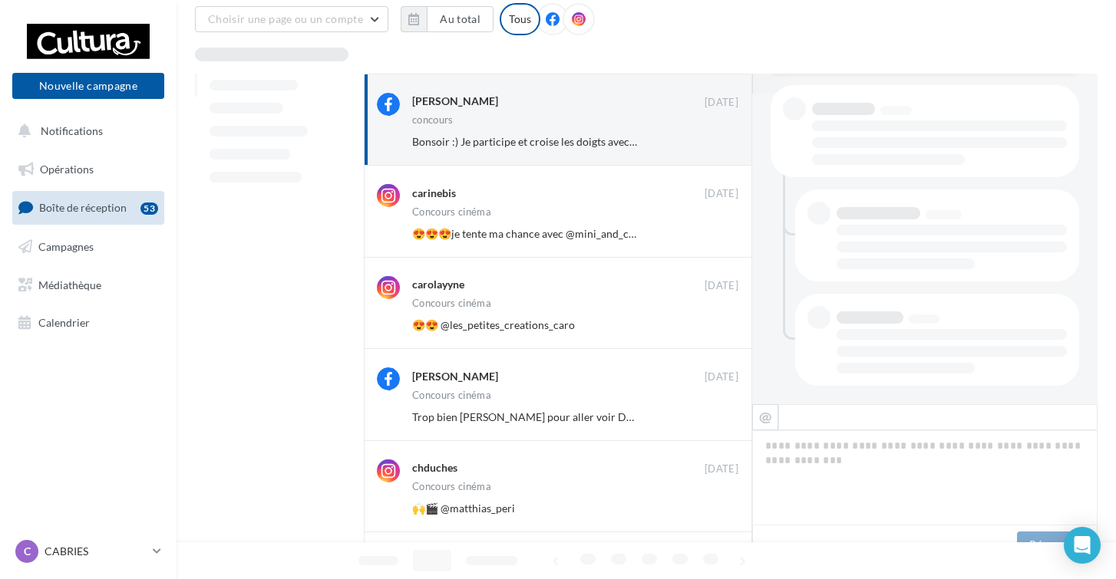
click at [720, 240] on button "Ignorer" at bounding box center [713, 233] width 51 height 21
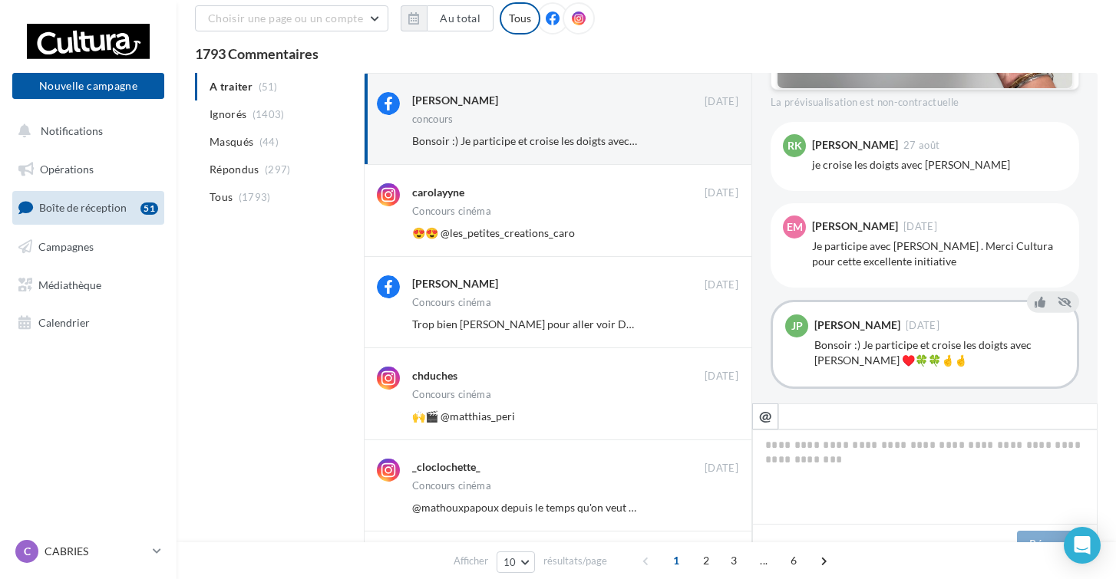
click at [720, 240] on button "Ignorer" at bounding box center [713, 233] width 51 height 21
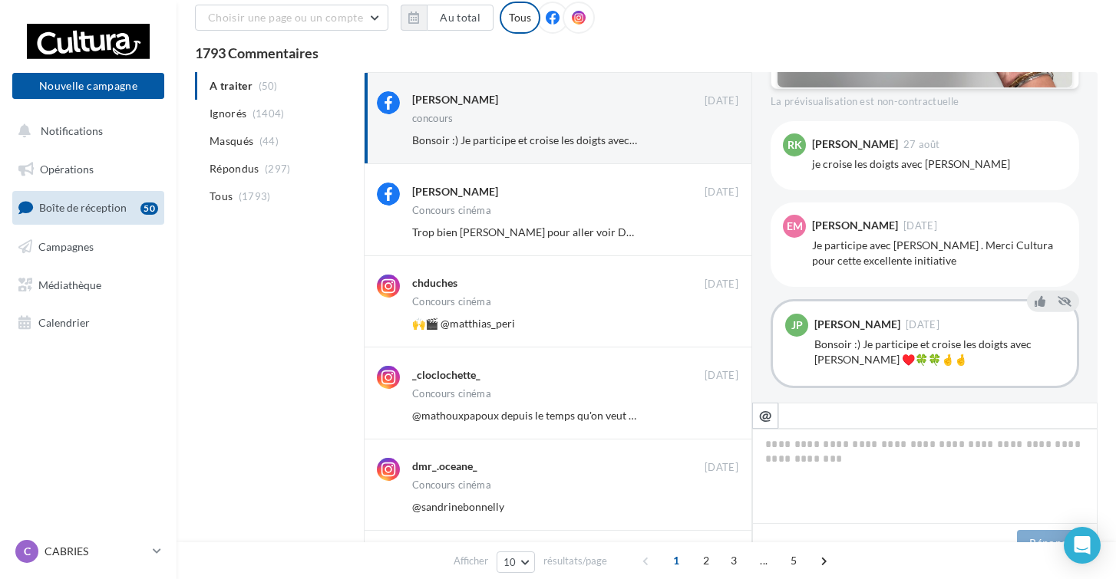
click at [721, 237] on button "Ignorer" at bounding box center [713, 232] width 51 height 21
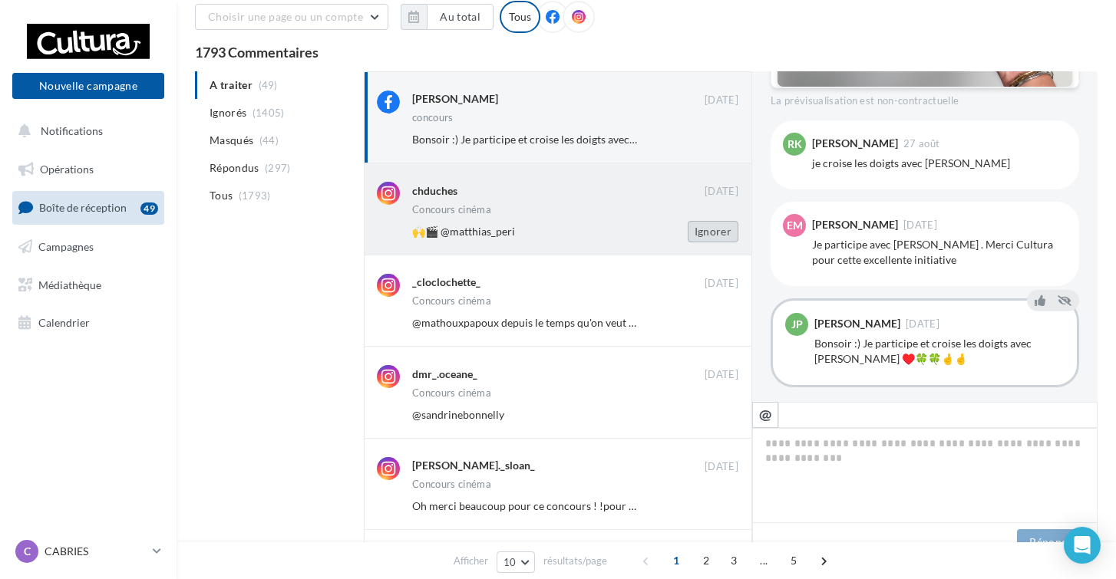
click at [721, 236] on button "Ignorer" at bounding box center [713, 231] width 51 height 21
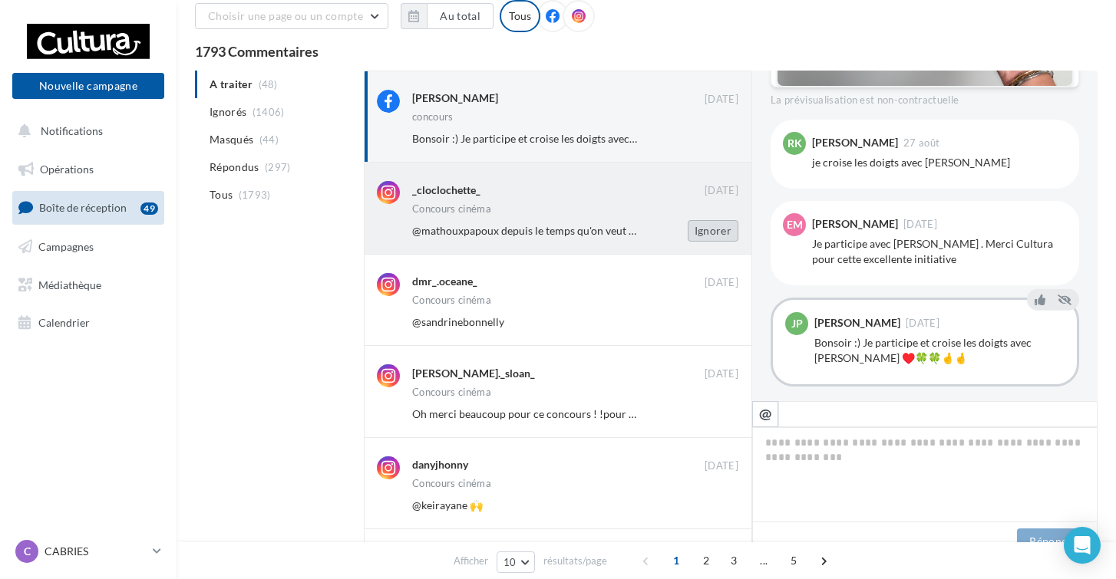
click at [721, 235] on button "Ignorer" at bounding box center [713, 230] width 51 height 21
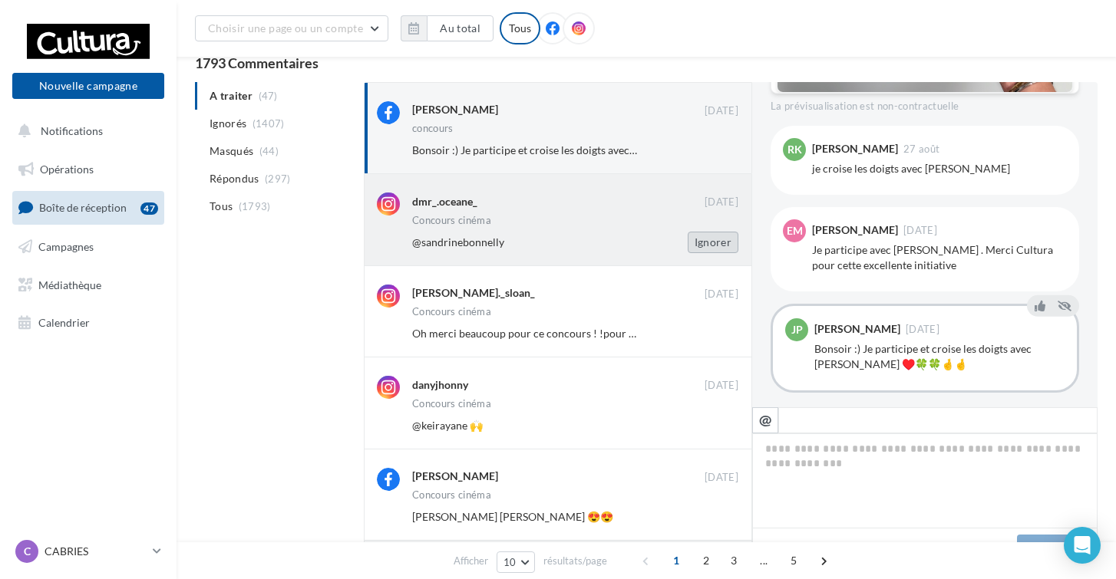
click at [721, 236] on button "Ignorer" at bounding box center [713, 242] width 51 height 21
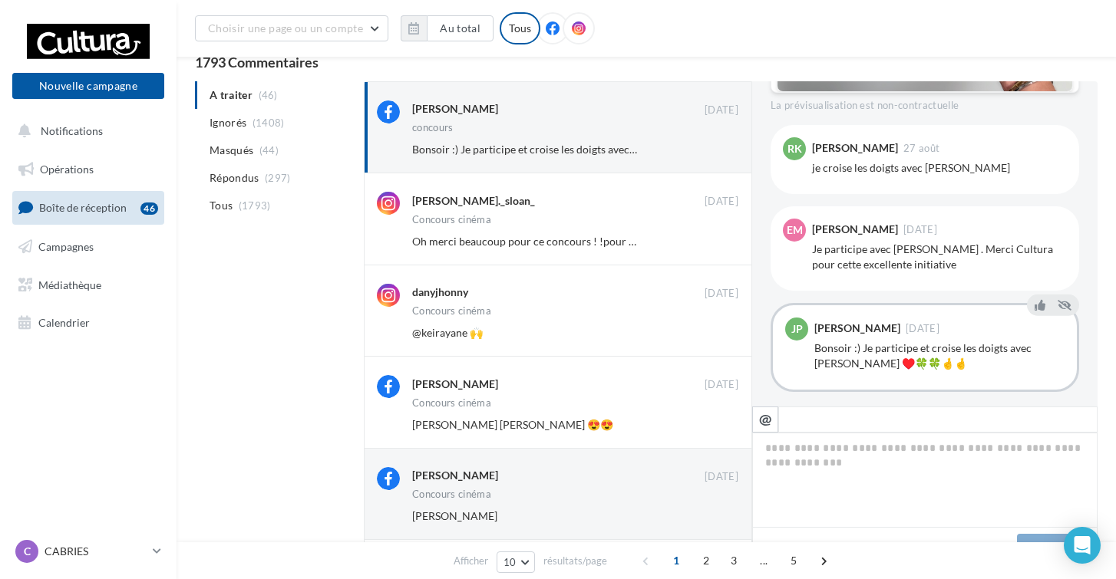
click at [721, 236] on button "Ignorer" at bounding box center [713, 241] width 51 height 21
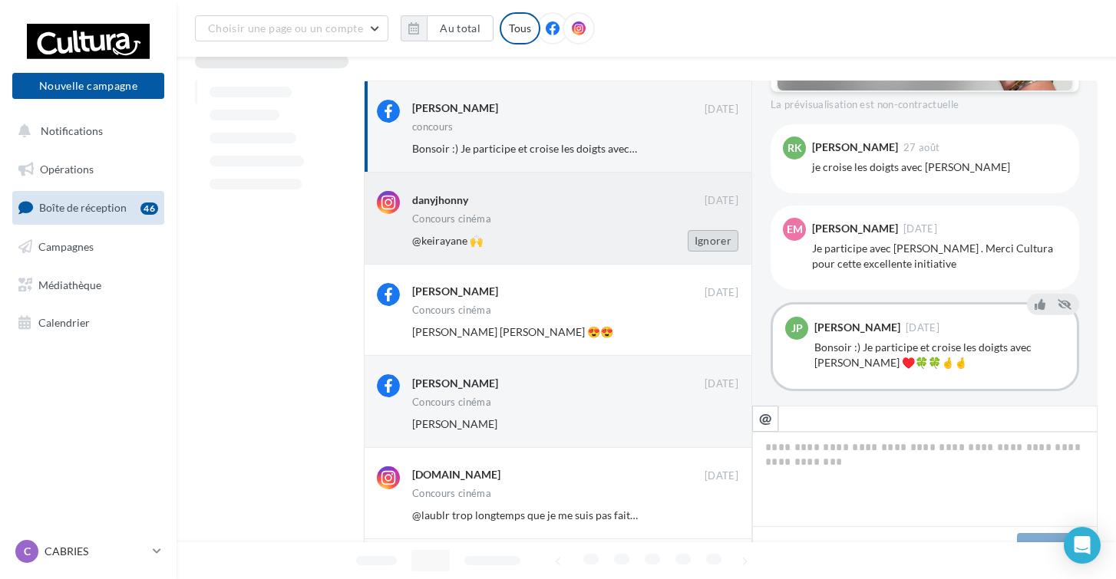
click at [721, 236] on button "Ignorer" at bounding box center [713, 240] width 51 height 21
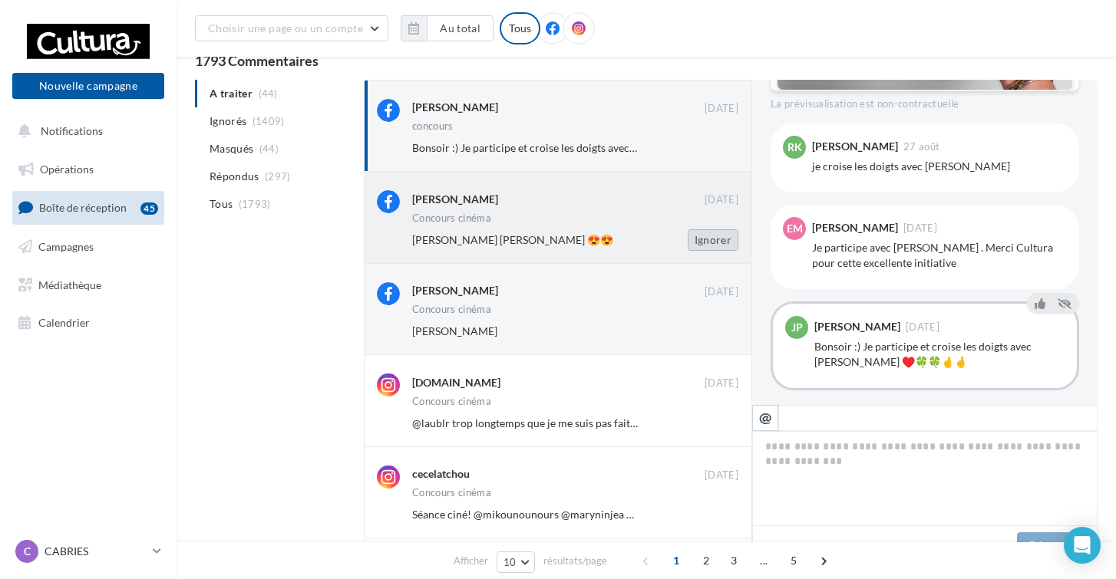
click at [721, 236] on button "Ignorer" at bounding box center [713, 239] width 51 height 21
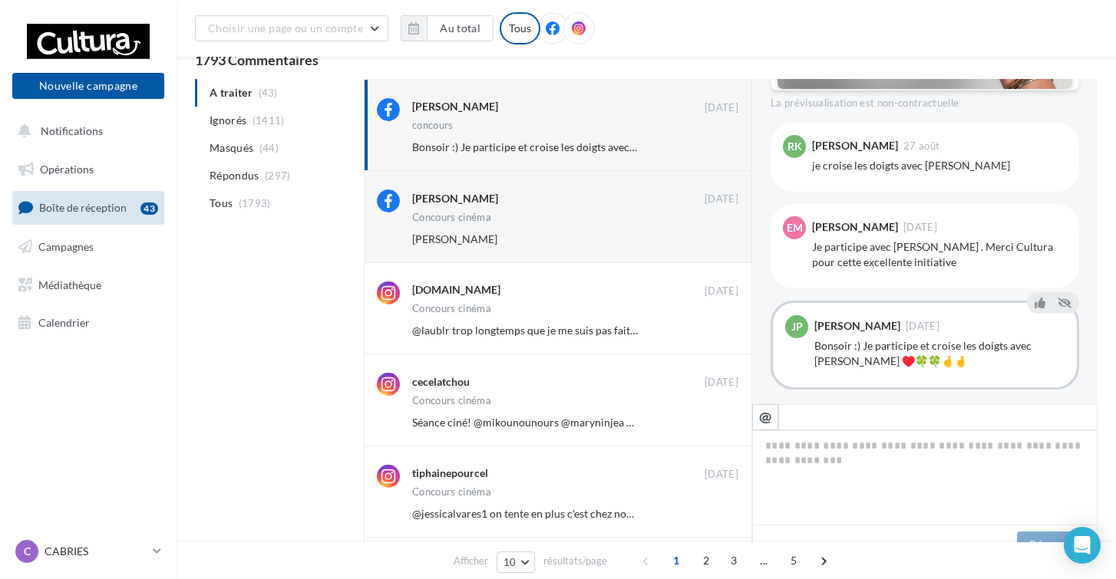
click at [721, 236] on button "Ignorer" at bounding box center [713, 239] width 51 height 21
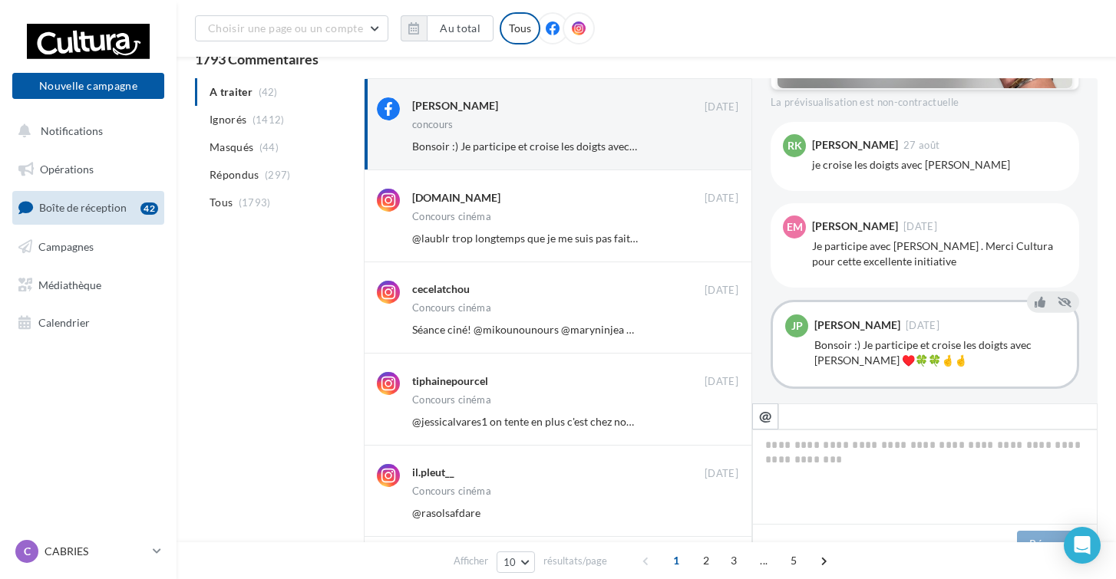
click at [721, 236] on button "Ignorer" at bounding box center [713, 238] width 51 height 21
click at [721, 236] on button "Ignorer" at bounding box center [713, 237] width 51 height 21
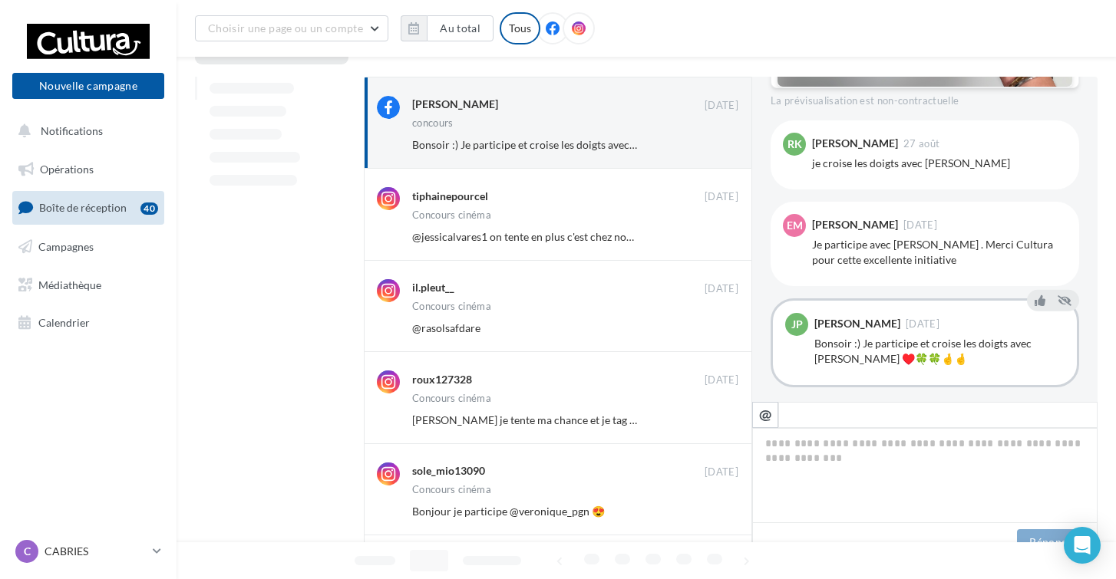
click at [721, 236] on button "Ignorer" at bounding box center [713, 236] width 51 height 21
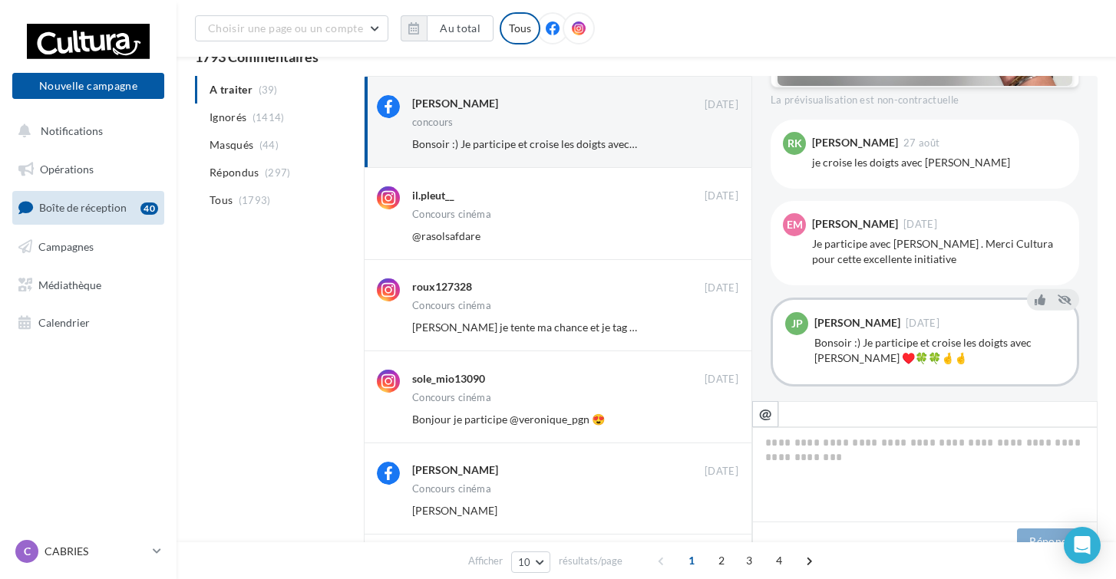
click at [721, 236] on button "Ignorer" at bounding box center [713, 236] width 51 height 21
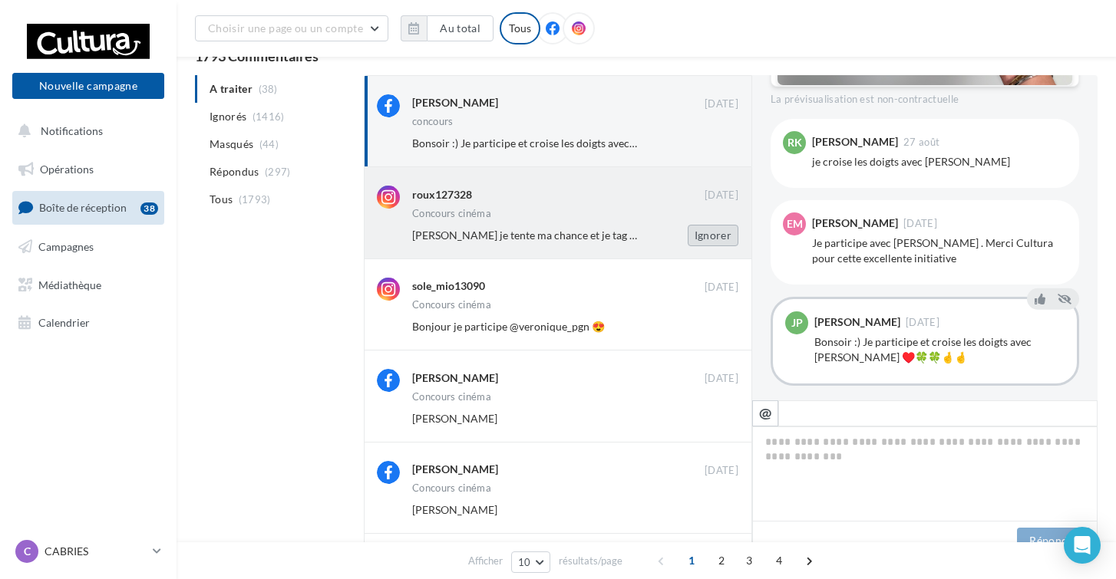
click at [721, 236] on button "Ignorer" at bounding box center [713, 235] width 51 height 21
click at [721, 237] on button "Ignorer" at bounding box center [713, 234] width 51 height 21
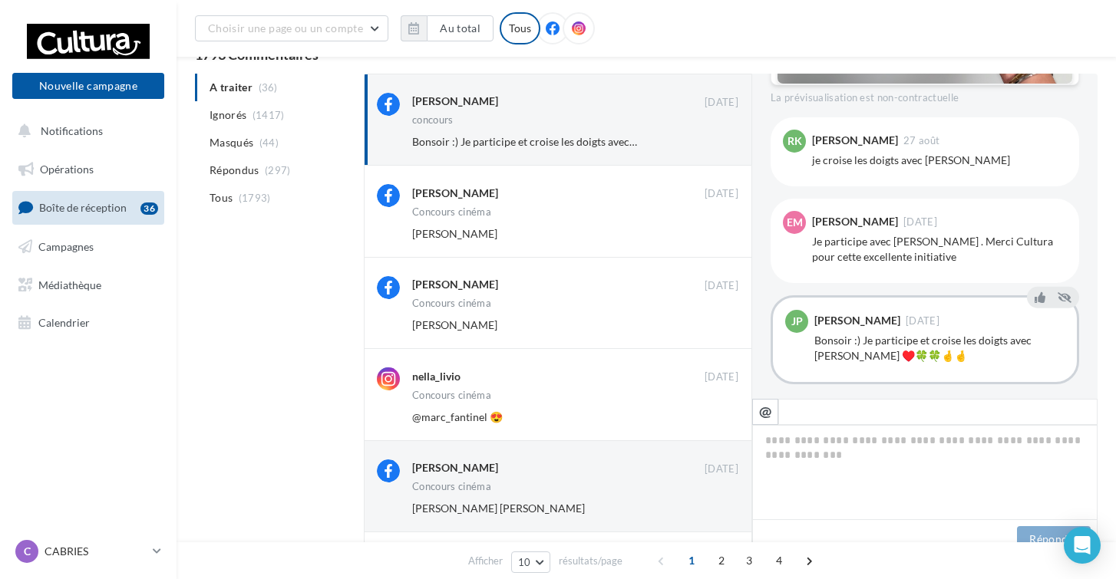
click at [721, 237] on button "Ignorer" at bounding box center [713, 233] width 51 height 21
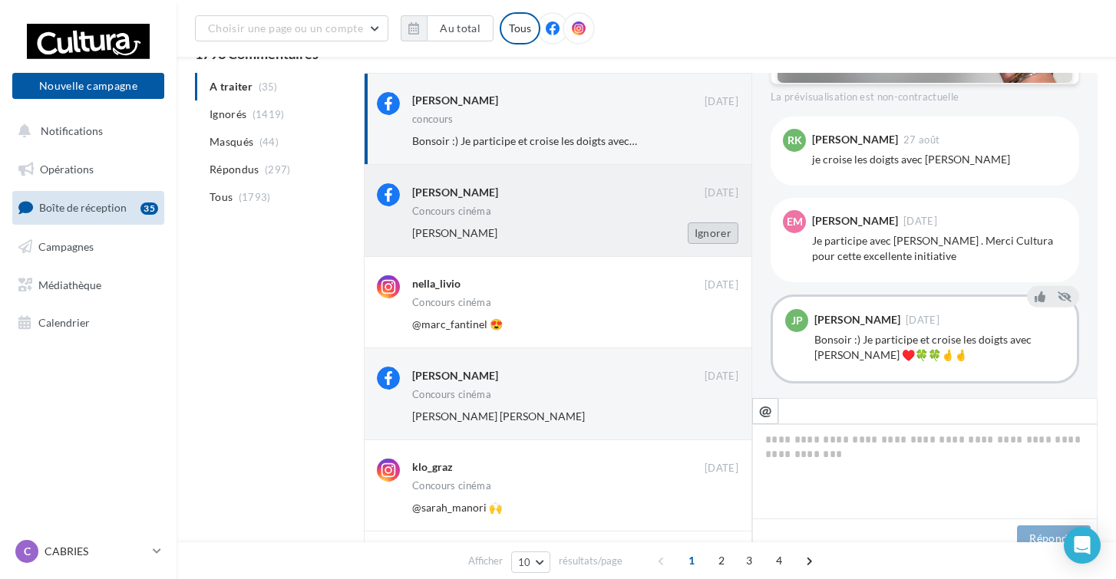
click at [721, 238] on button "Ignorer" at bounding box center [713, 233] width 51 height 21
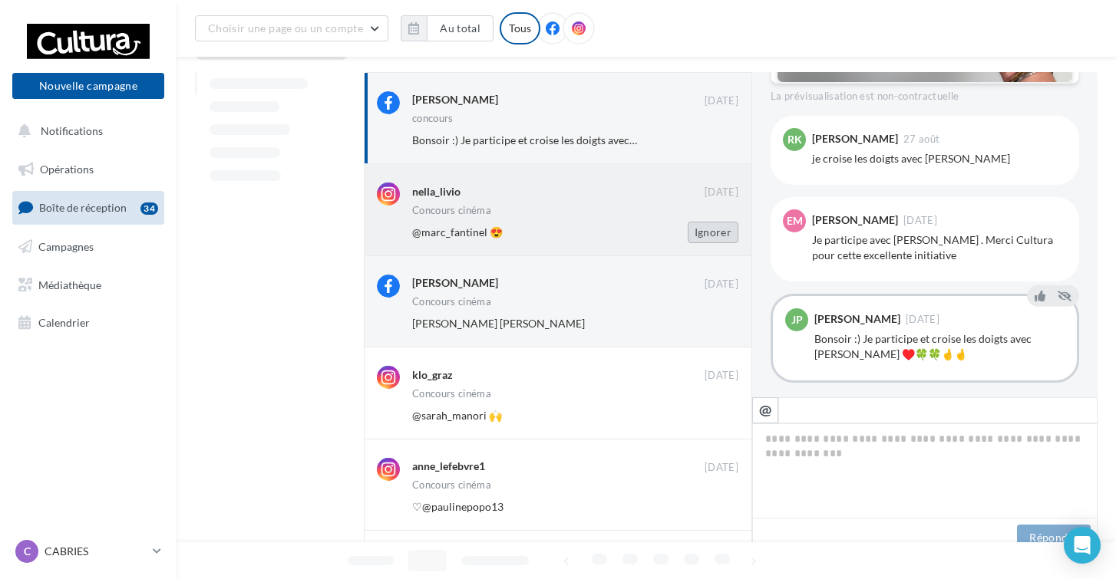
click at [721, 236] on button "Ignorer" at bounding box center [713, 232] width 51 height 21
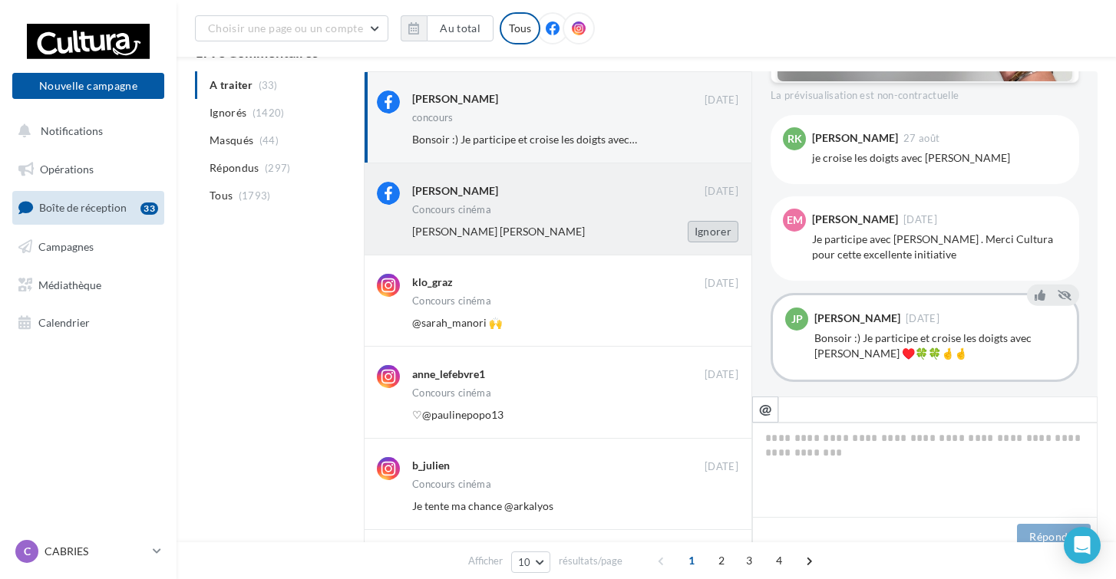
click at [722, 231] on button "Ignorer" at bounding box center [713, 231] width 51 height 21
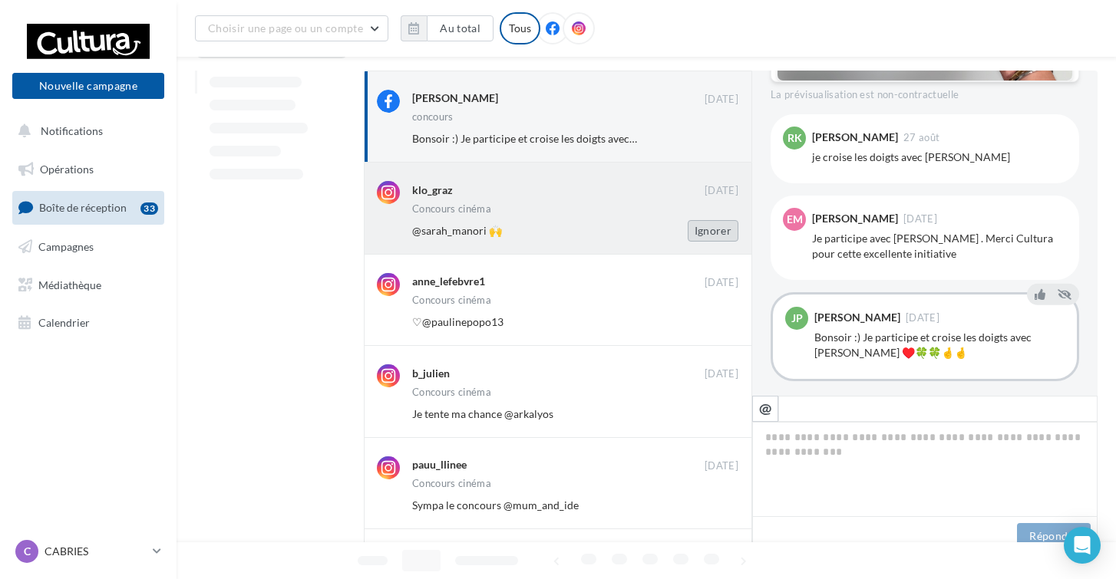
click at [722, 231] on button "Ignorer" at bounding box center [713, 230] width 51 height 21
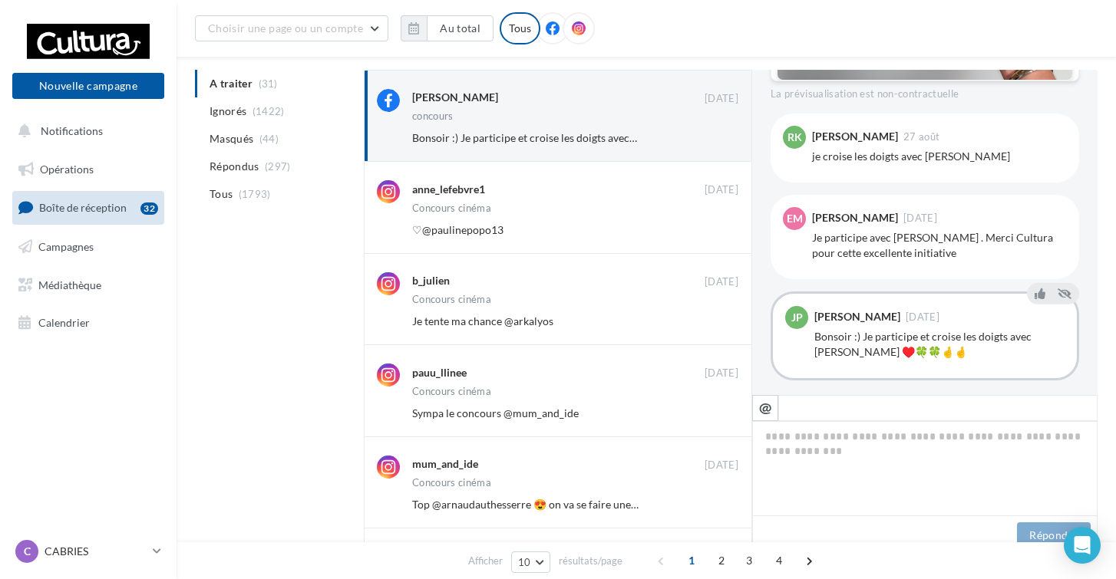
click at [722, 231] on button "Ignorer" at bounding box center [713, 229] width 51 height 21
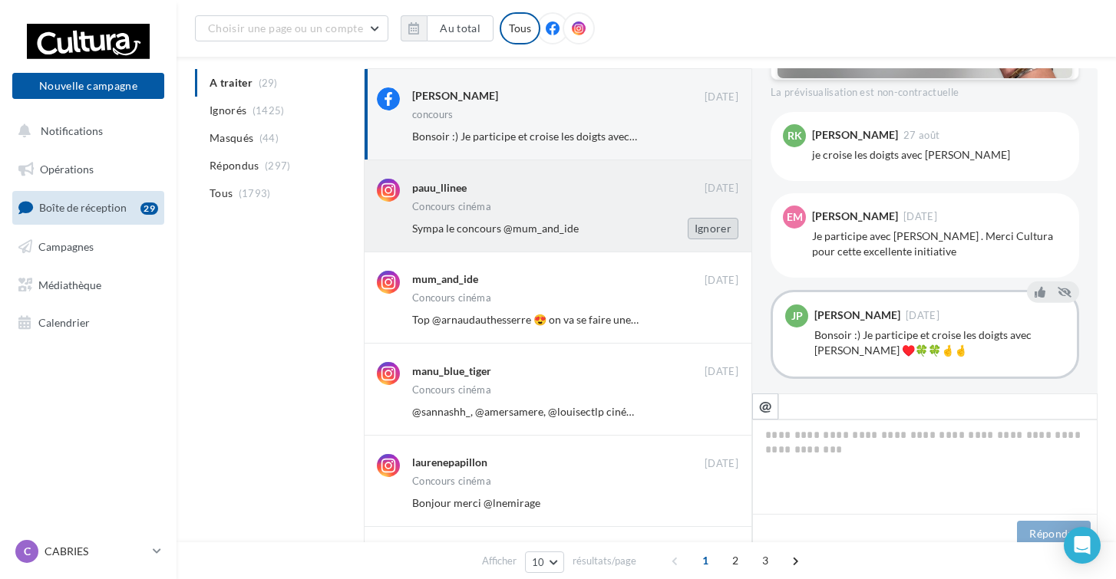
click at [722, 233] on button "Ignorer" at bounding box center [713, 228] width 51 height 21
click at [723, 231] on button "Ignorer" at bounding box center [713, 227] width 51 height 21
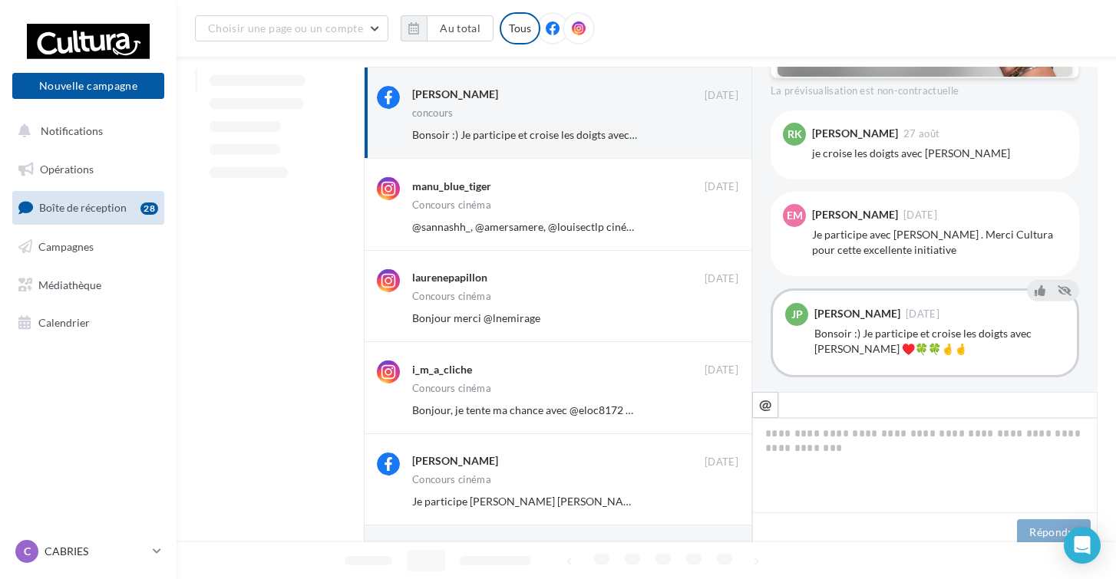
click at [723, 231] on button "Ignorer" at bounding box center [713, 226] width 51 height 21
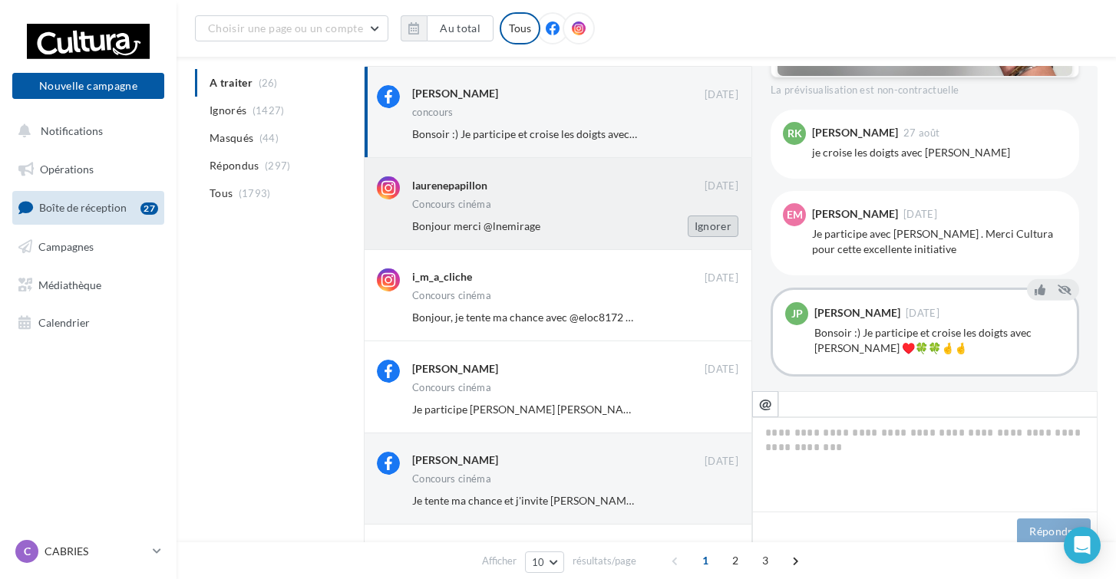
click at [723, 231] on button "Ignorer" at bounding box center [713, 226] width 51 height 21
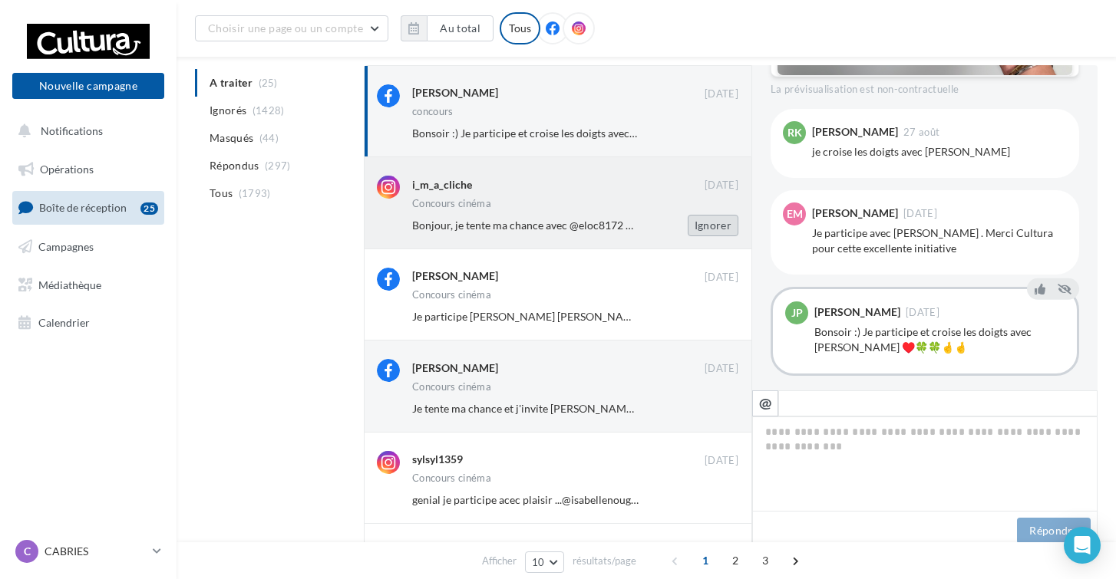
click at [723, 231] on button "Ignorer" at bounding box center [713, 225] width 51 height 21
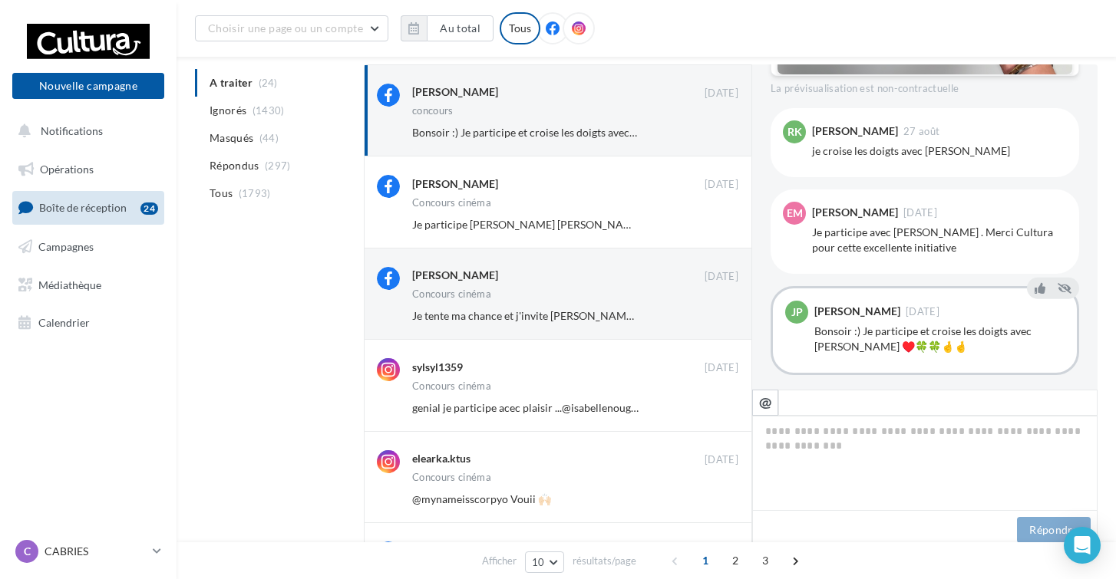
click at [723, 231] on button "Ignorer" at bounding box center [713, 224] width 51 height 21
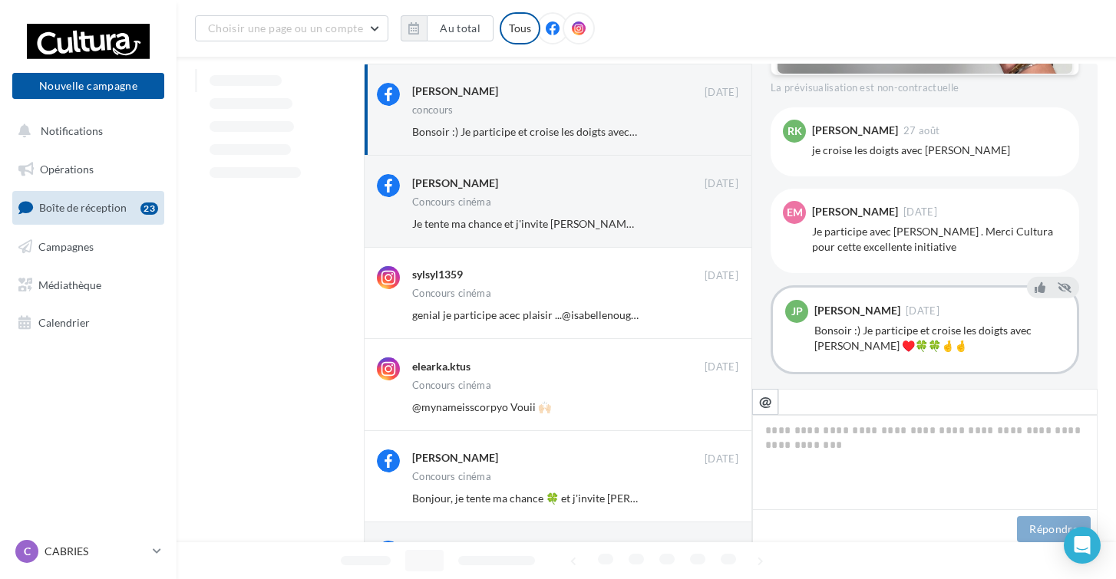
click at [723, 231] on button "Ignorer" at bounding box center [713, 223] width 51 height 21
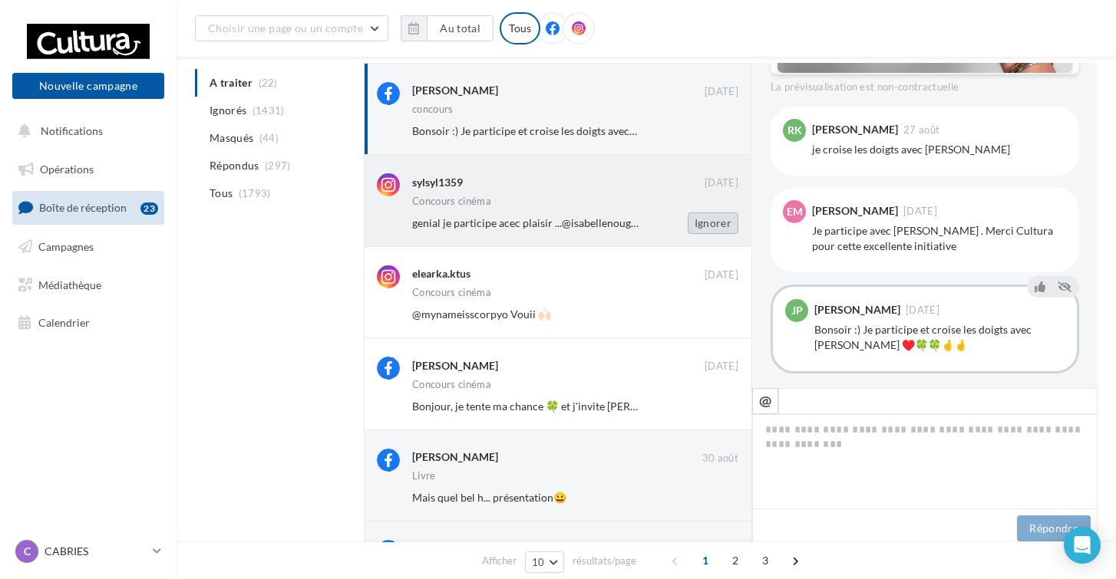
click at [724, 231] on button "Ignorer" at bounding box center [713, 223] width 51 height 21
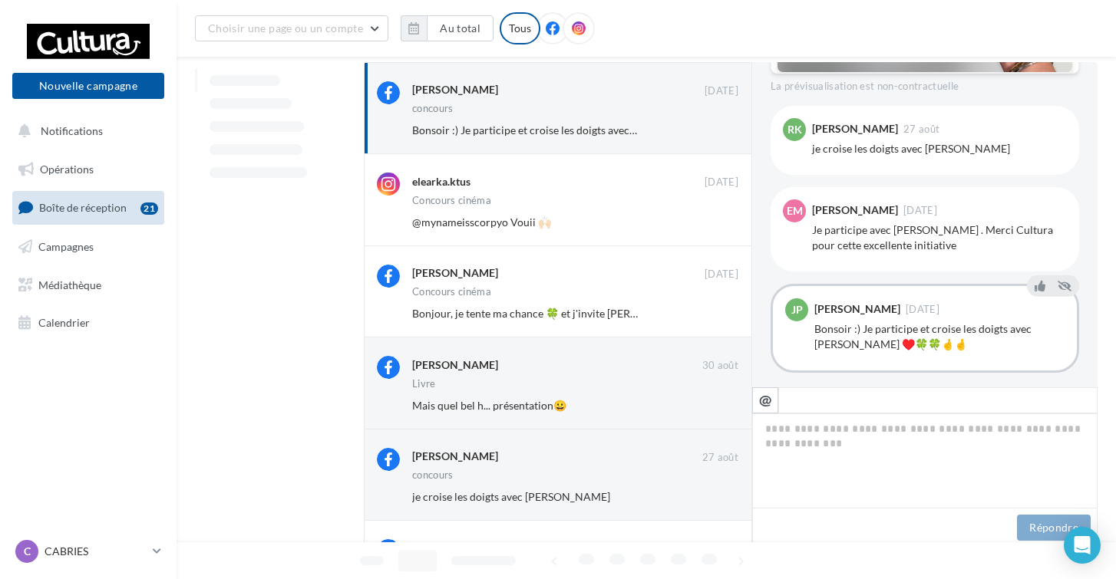
click at [724, 231] on button "Ignorer" at bounding box center [713, 222] width 51 height 21
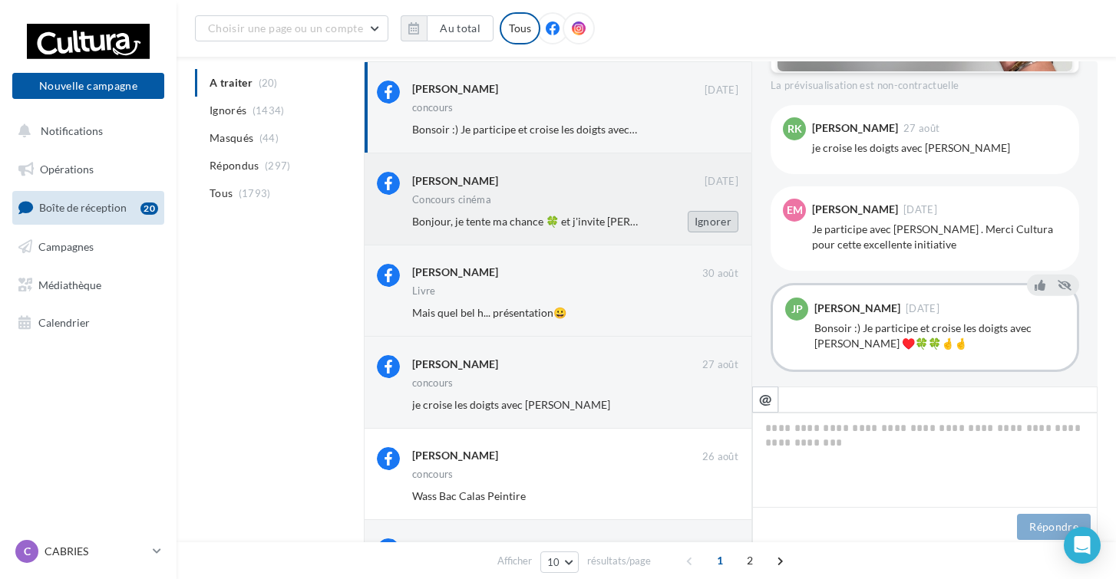
click at [724, 225] on button "Ignorer" at bounding box center [713, 221] width 51 height 21
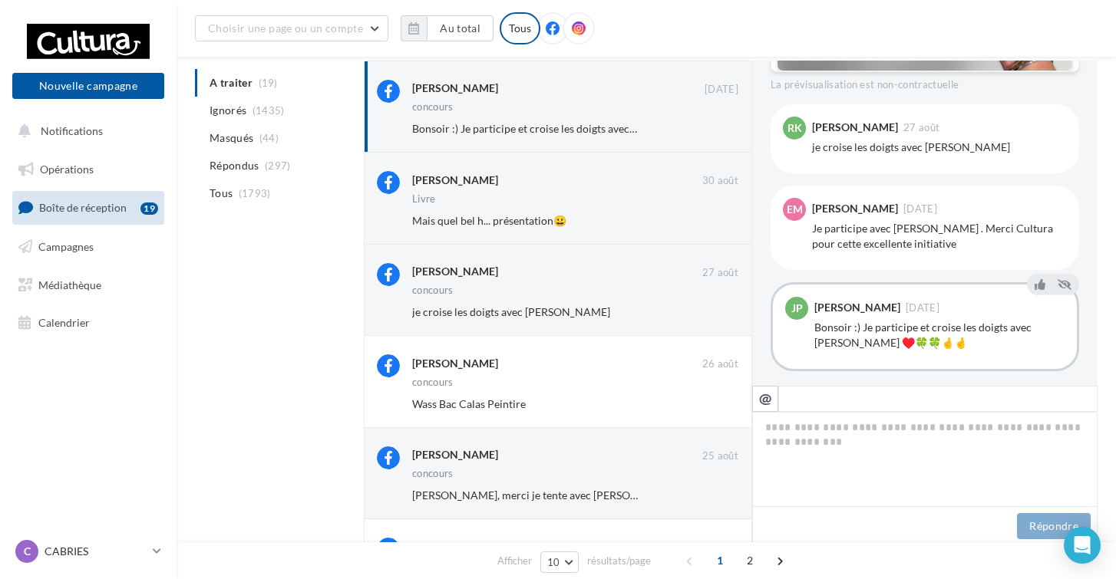
click at [724, 225] on button "Ignorer" at bounding box center [713, 220] width 51 height 21
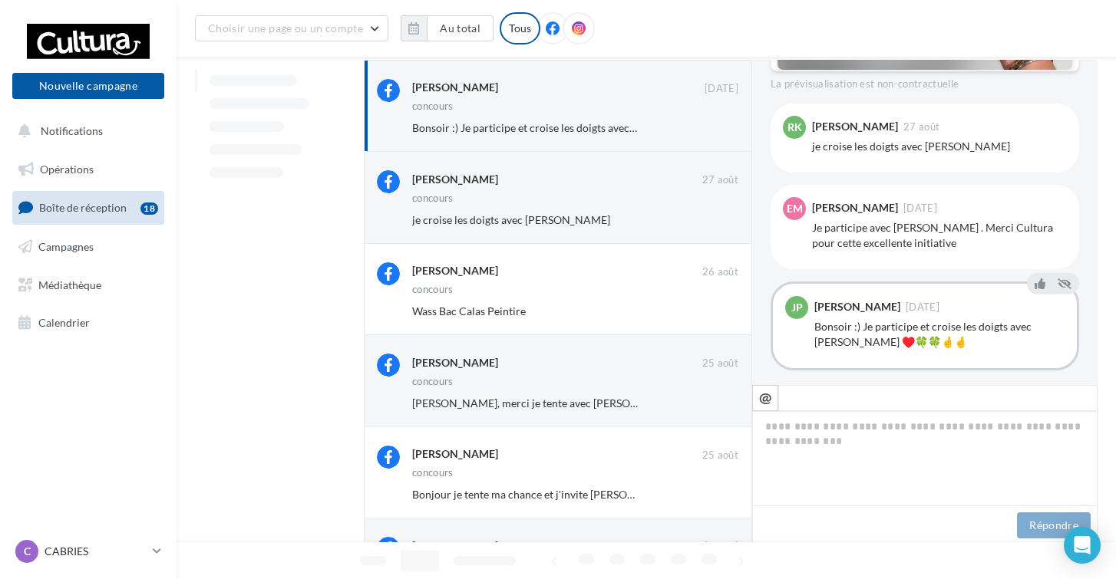
click at [724, 225] on button "Ignorer" at bounding box center [713, 220] width 51 height 21
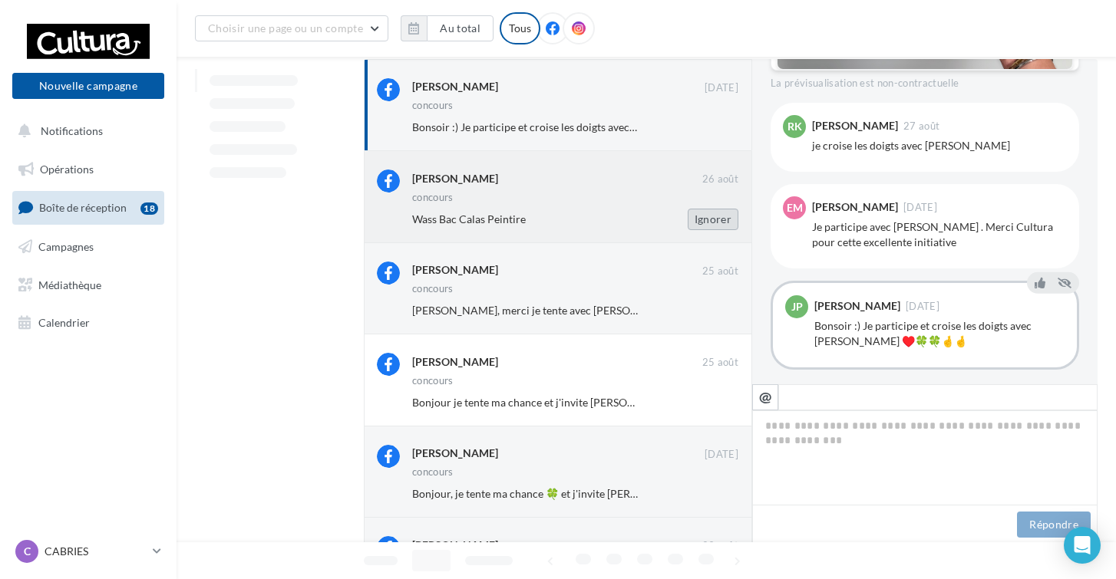
click at [724, 225] on button "Ignorer" at bounding box center [713, 219] width 51 height 21
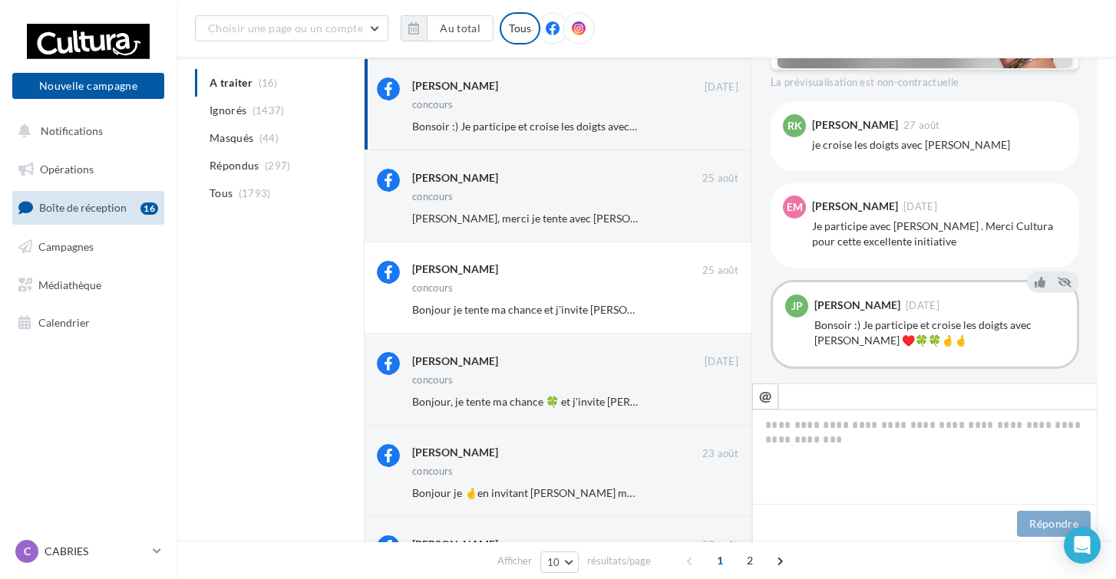
click at [724, 225] on button "Ignorer" at bounding box center [713, 218] width 51 height 21
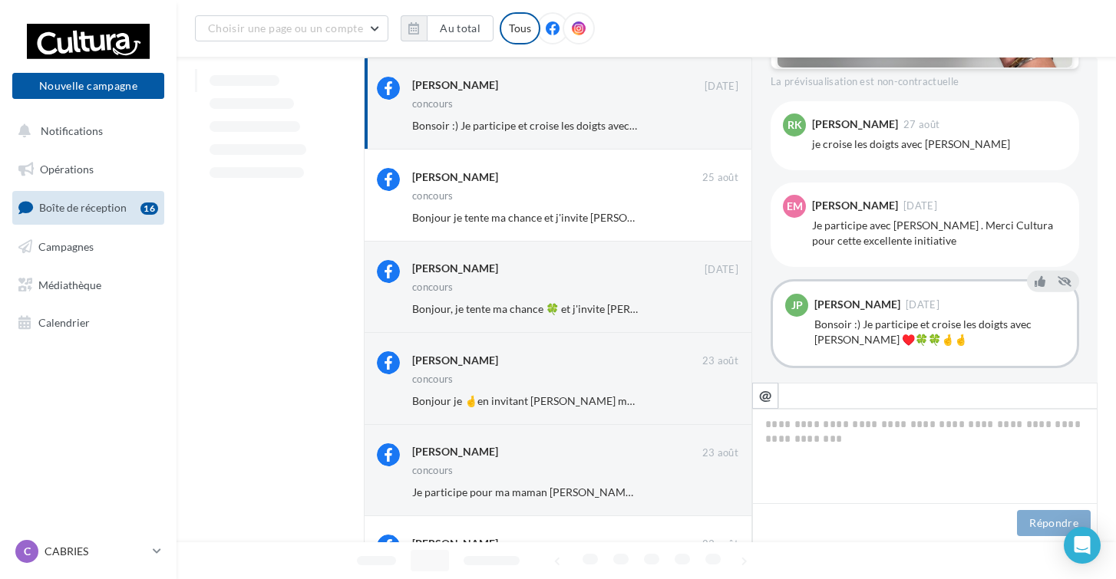
click at [724, 225] on button "Ignorer" at bounding box center [713, 217] width 51 height 21
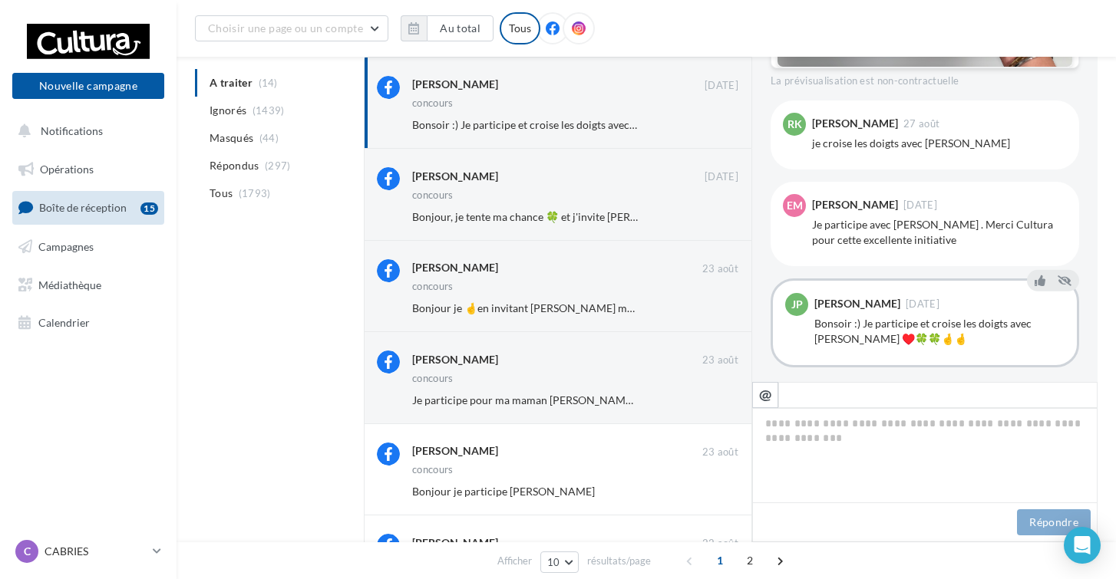
click at [724, 225] on button "Ignorer" at bounding box center [713, 216] width 51 height 21
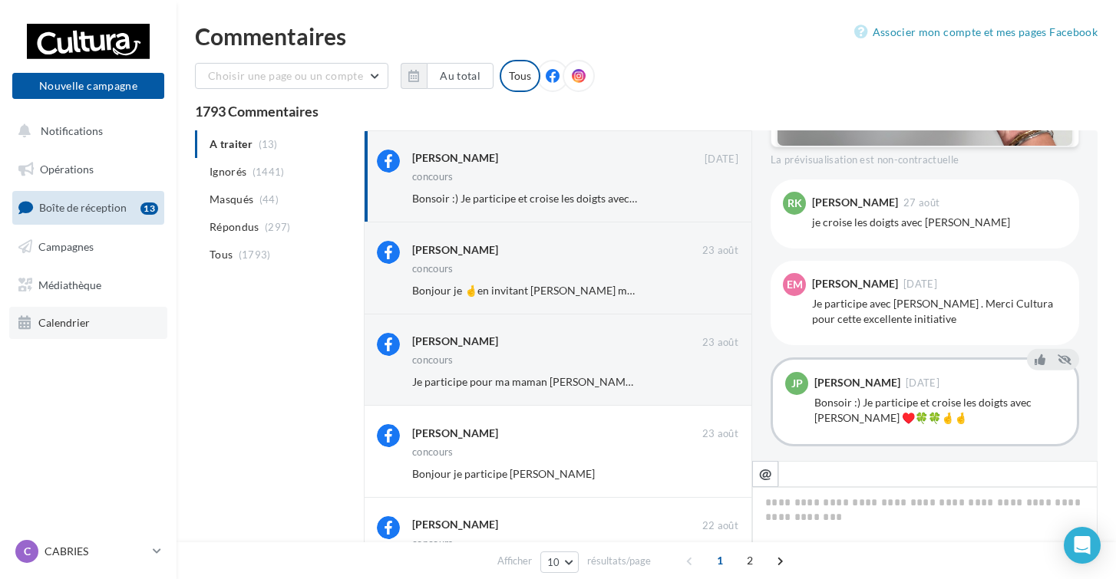
click at [114, 318] on link "Calendrier" at bounding box center [88, 323] width 158 height 32
